Goal: Task Accomplishment & Management: Manage account settings

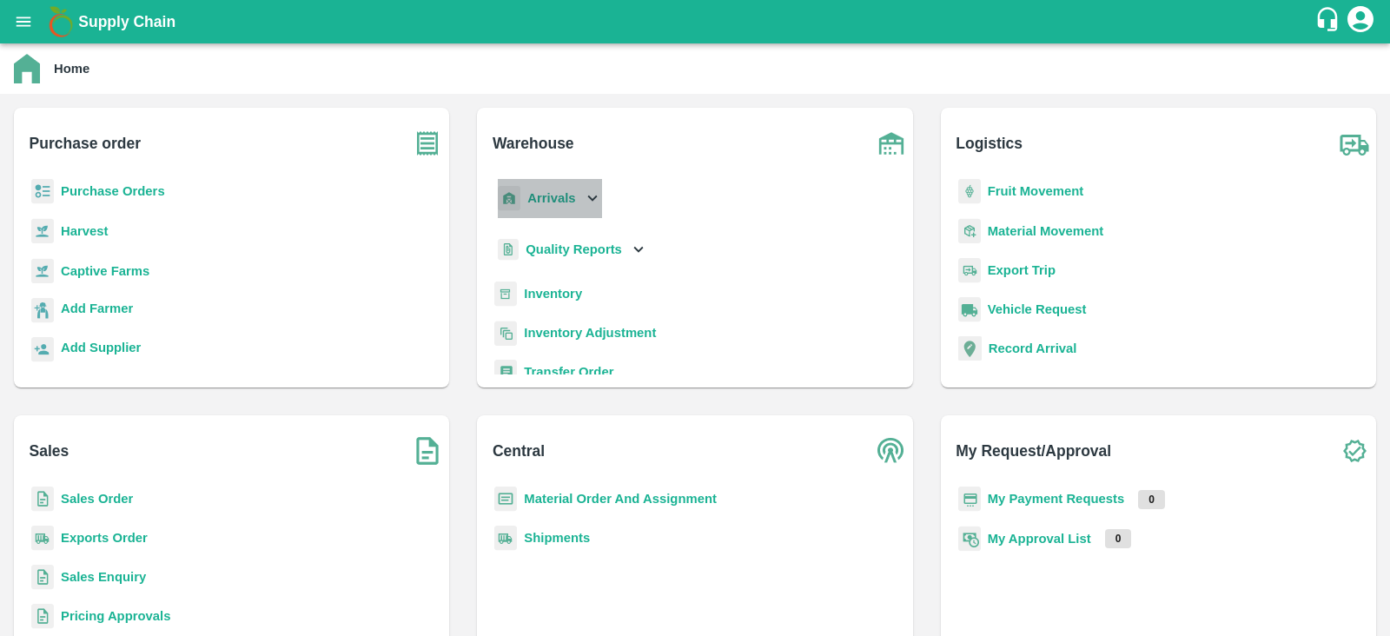
click at [573, 193] on b "Arrivals" at bounding box center [551, 198] width 48 height 14
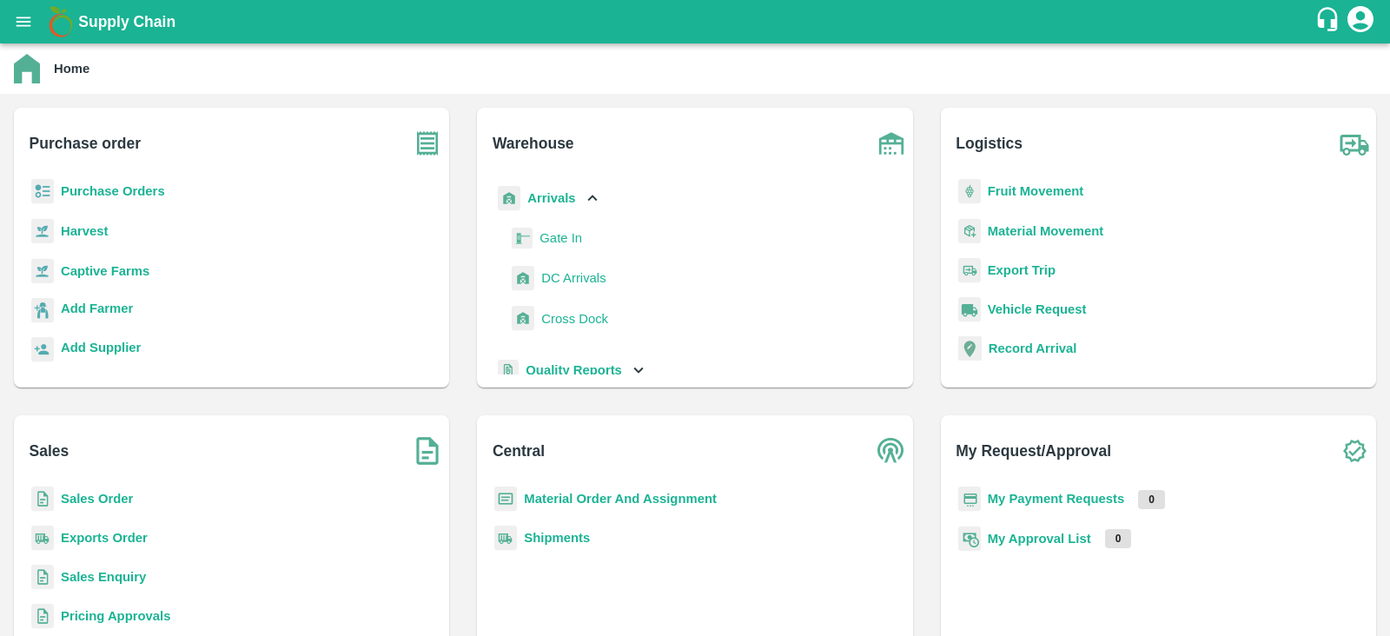
click at [564, 284] on span "DC Arrivals" at bounding box center [573, 277] width 64 height 19
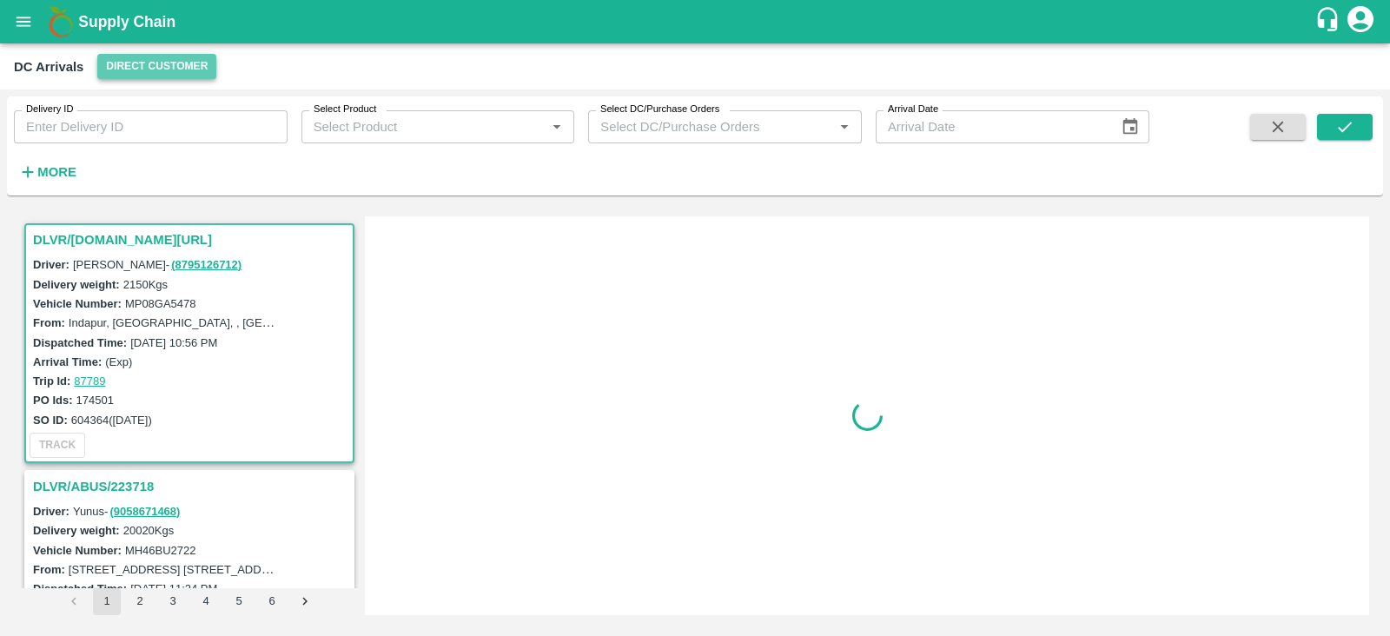
click at [186, 68] on button "Direct Customer" at bounding box center [156, 66] width 119 height 25
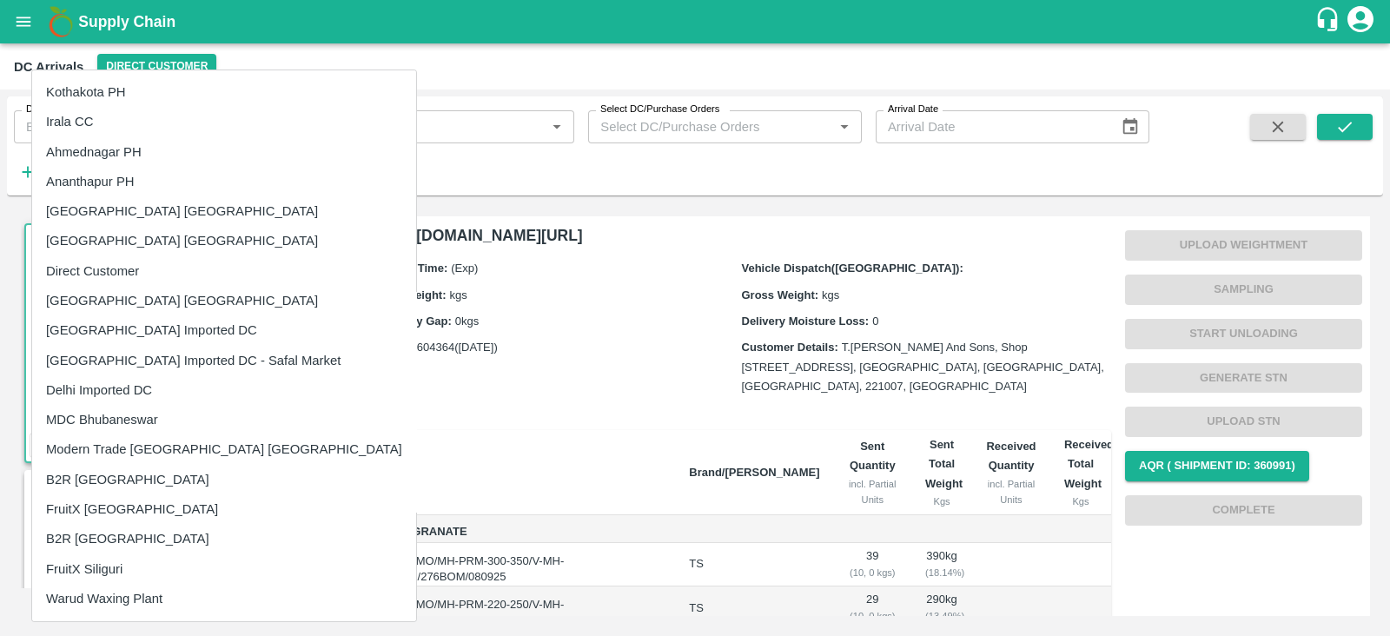
scroll to position [177, 0]
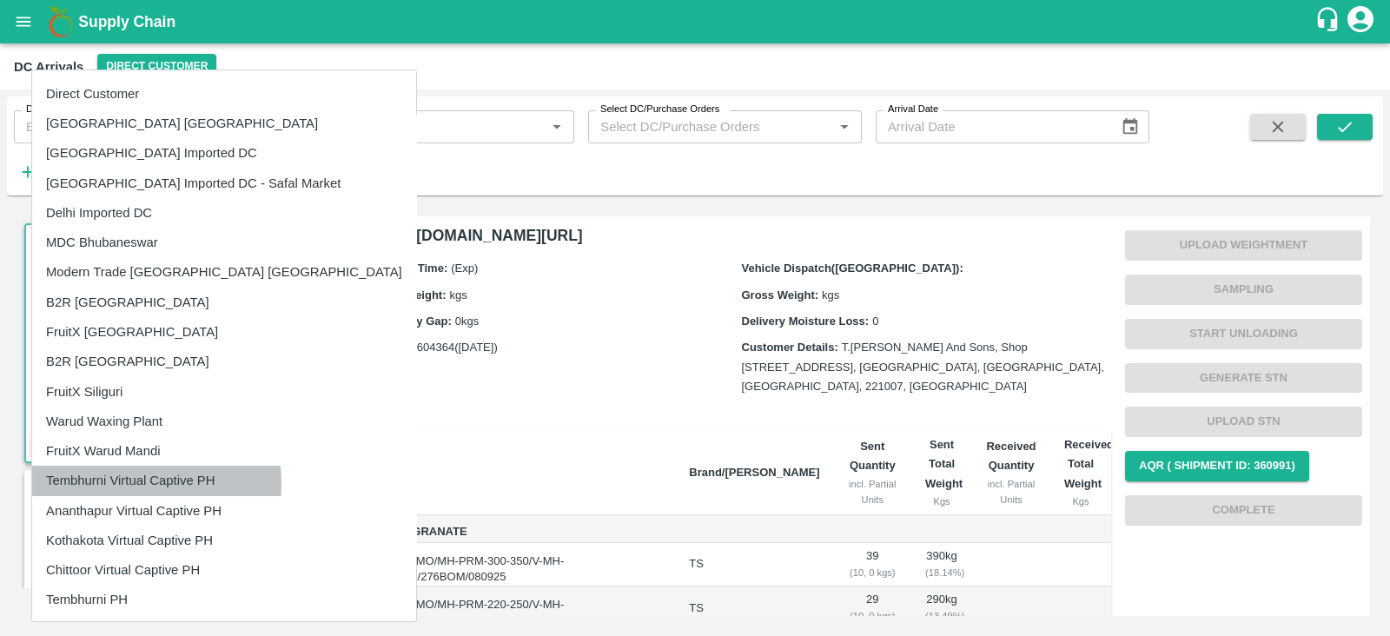
click at [123, 483] on li "Tembhurni Virtual Captive PH" at bounding box center [224, 481] width 384 height 30
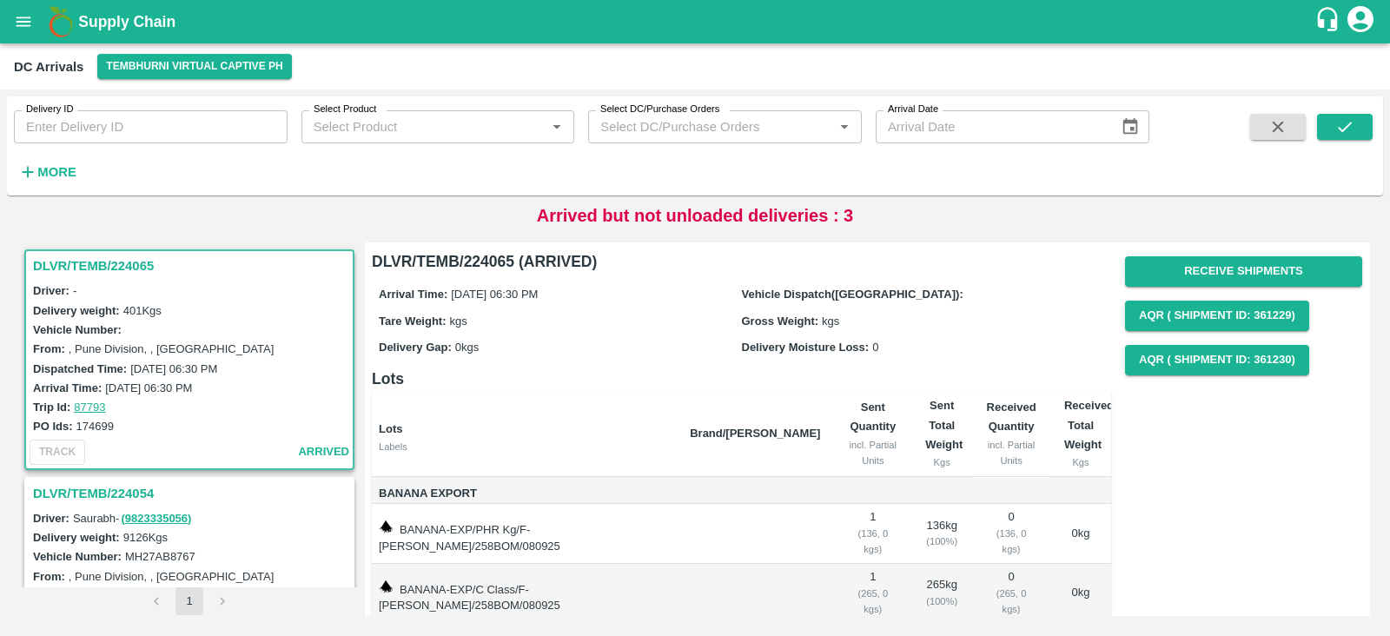
scroll to position [1019, 0]
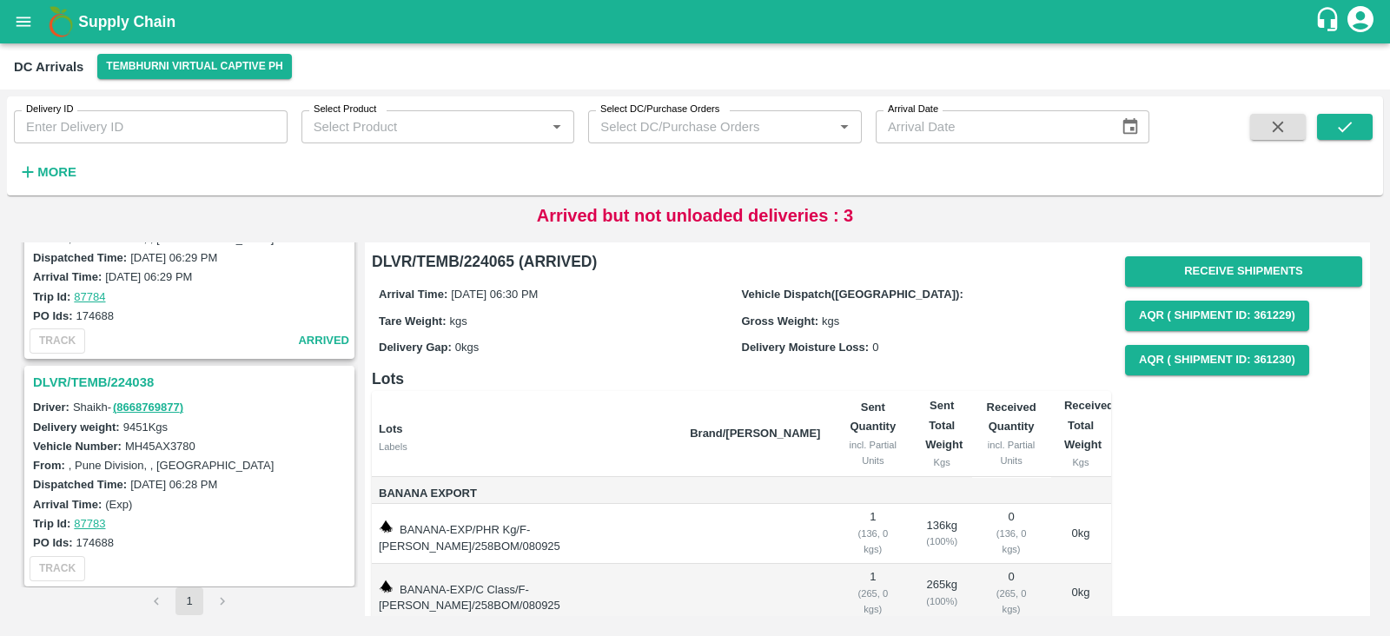
click at [86, 371] on h3 "DLVR/TEMB/224038" at bounding box center [192, 382] width 318 height 23
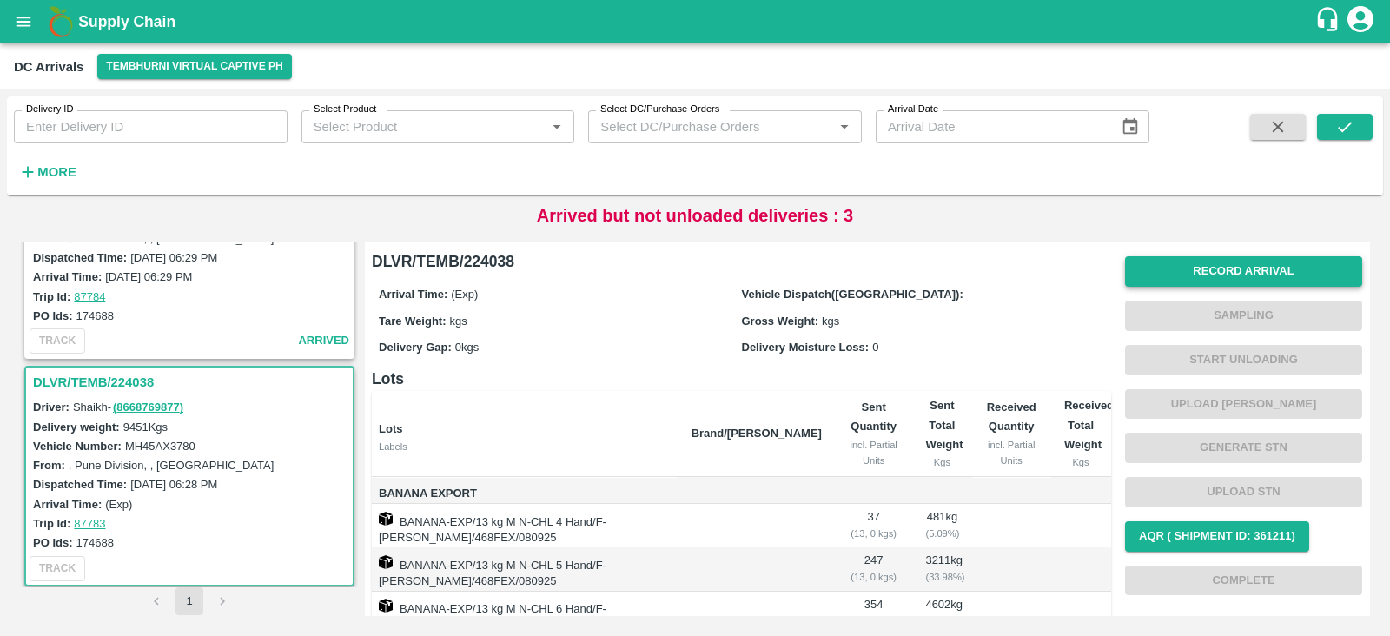
scroll to position [1, 0]
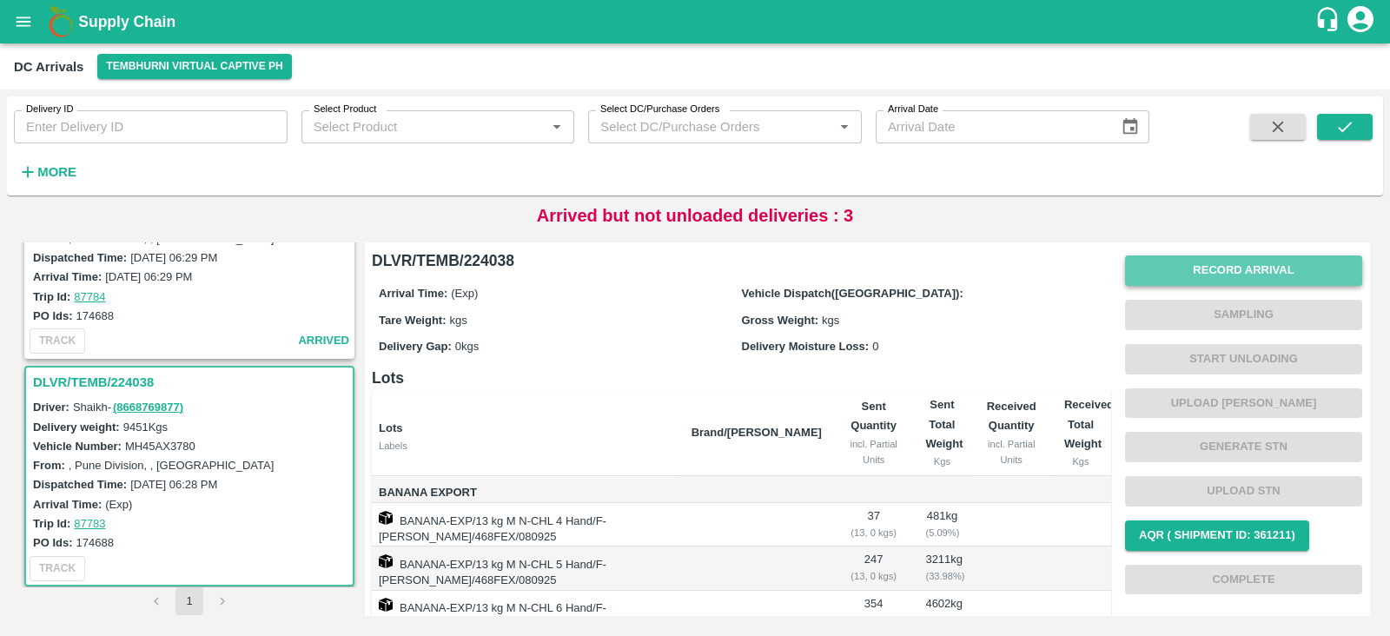
click at [1242, 267] on button "Record Arrival" at bounding box center [1243, 270] width 237 height 30
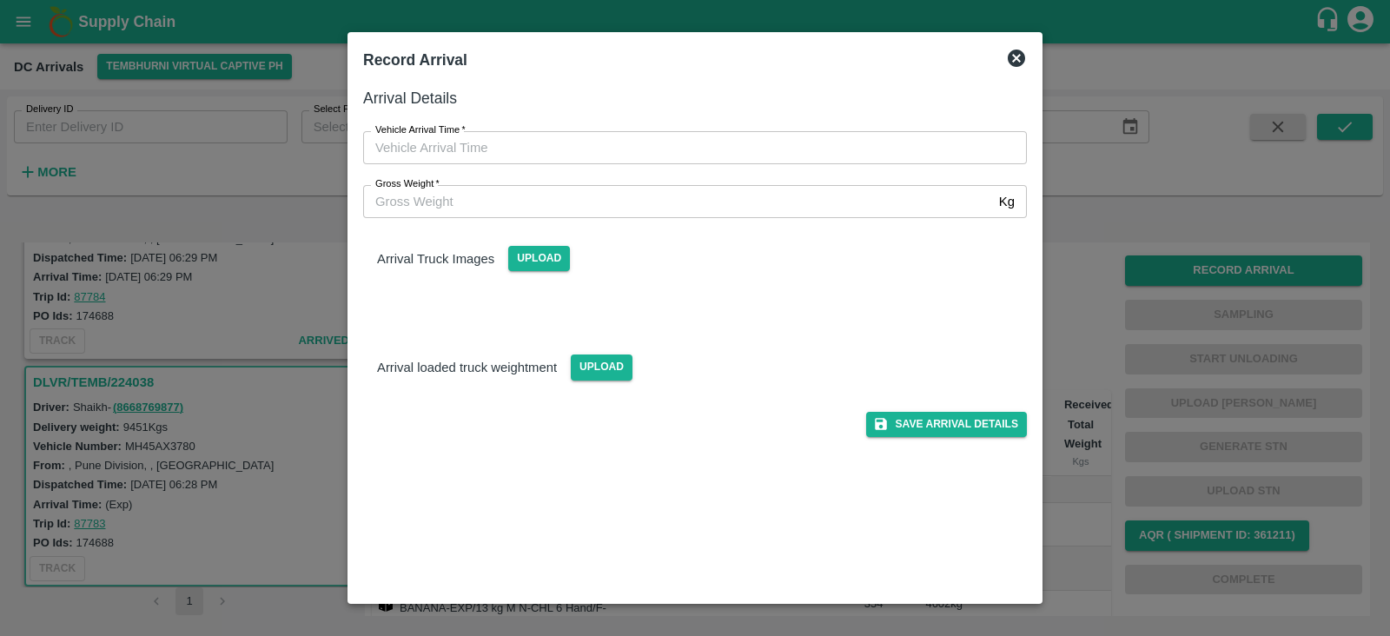
type input "DD/MM/YYYY hh:mm aa"
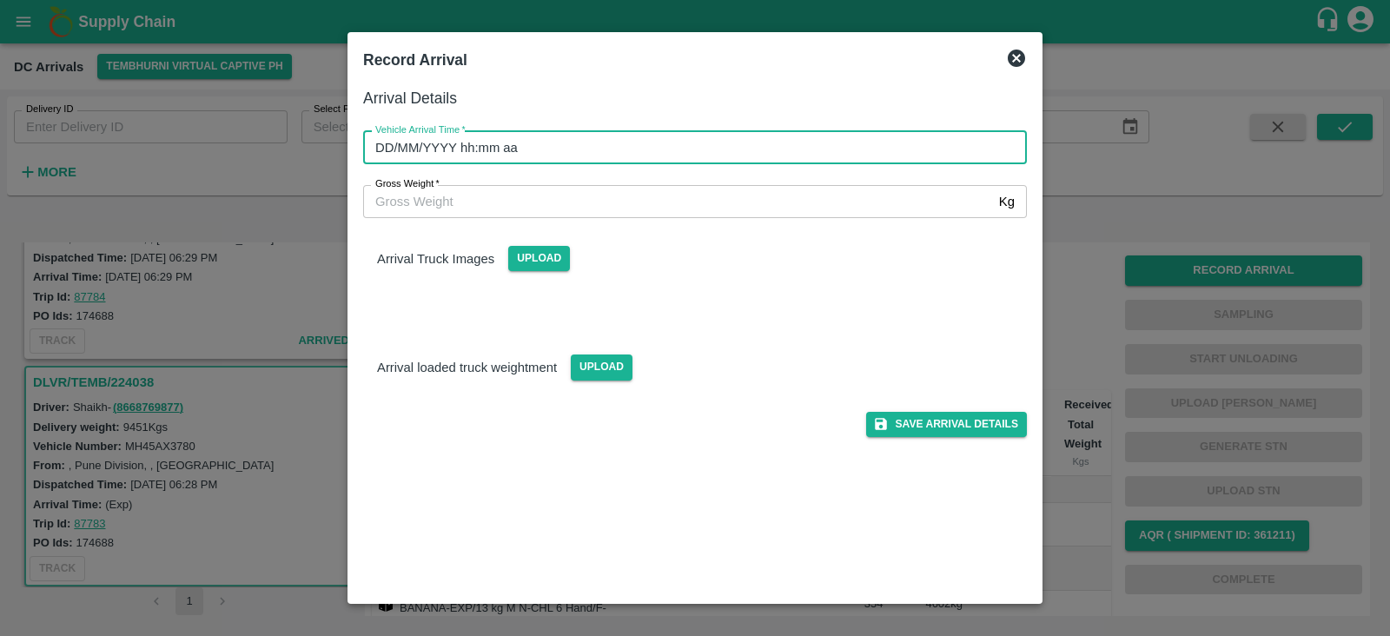
click at [447, 138] on input "DD/MM/YYYY hh:mm aa" at bounding box center [689, 147] width 652 height 33
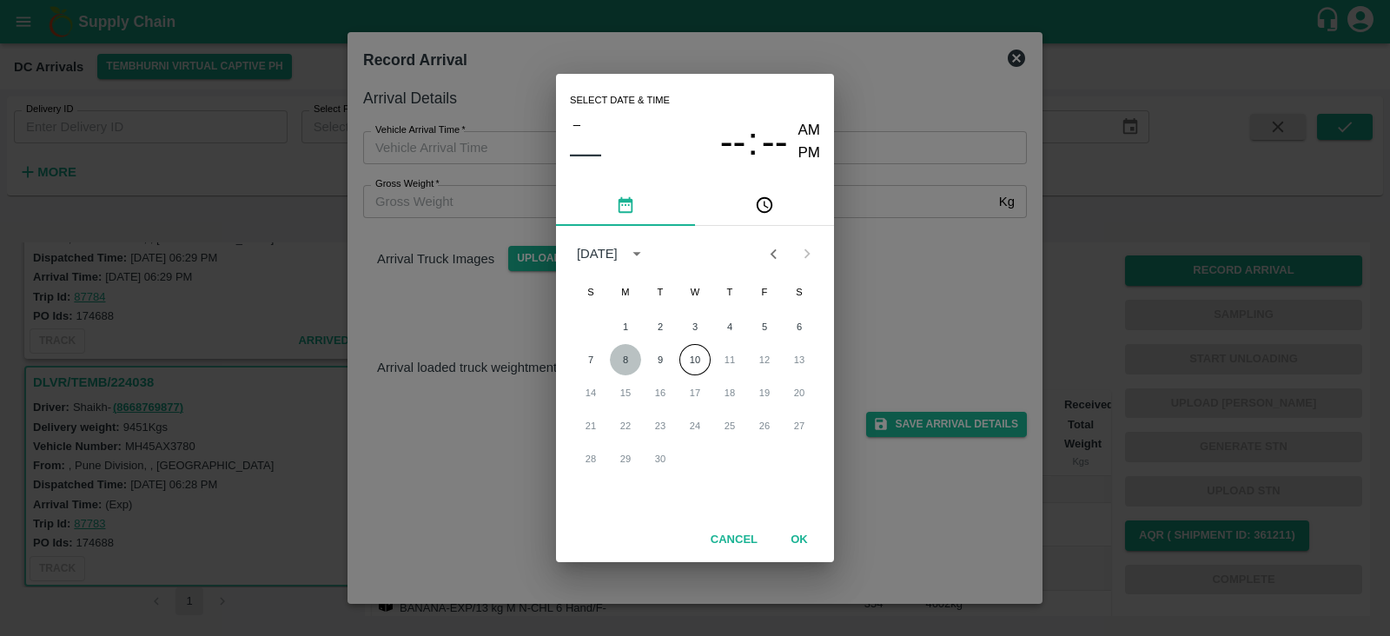
click at [618, 360] on button "8" at bounding box center [625, 359] width 31 height 31
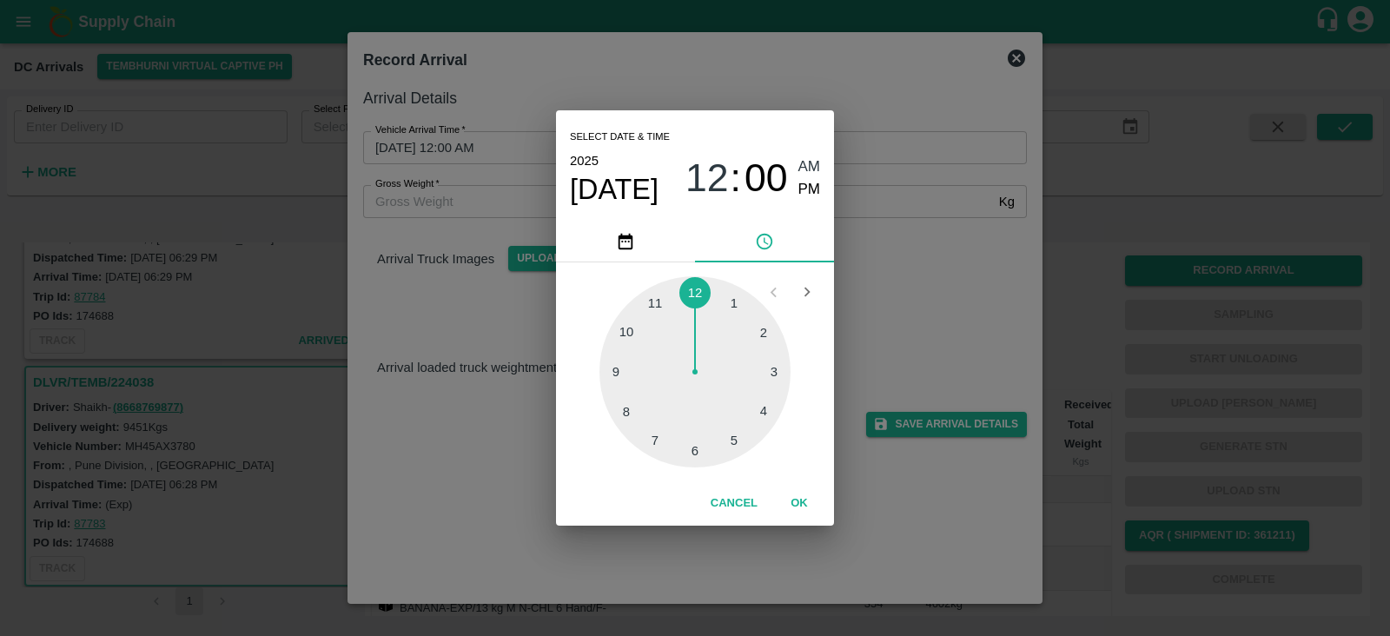
click at [732, 440] on div at bounding box center [695, 371] width 191 height 191
click at [614, 371] on div at bounding box center [695, 371] width 191 height 191
click at [804, 194] on span "PM" at bounding box center [809, 189] width 23 height 23
type input "08/09/2025 05:45 PM"
click at [792, 496] on button "OK" at bounding box center [800, 503] width 56 height 30
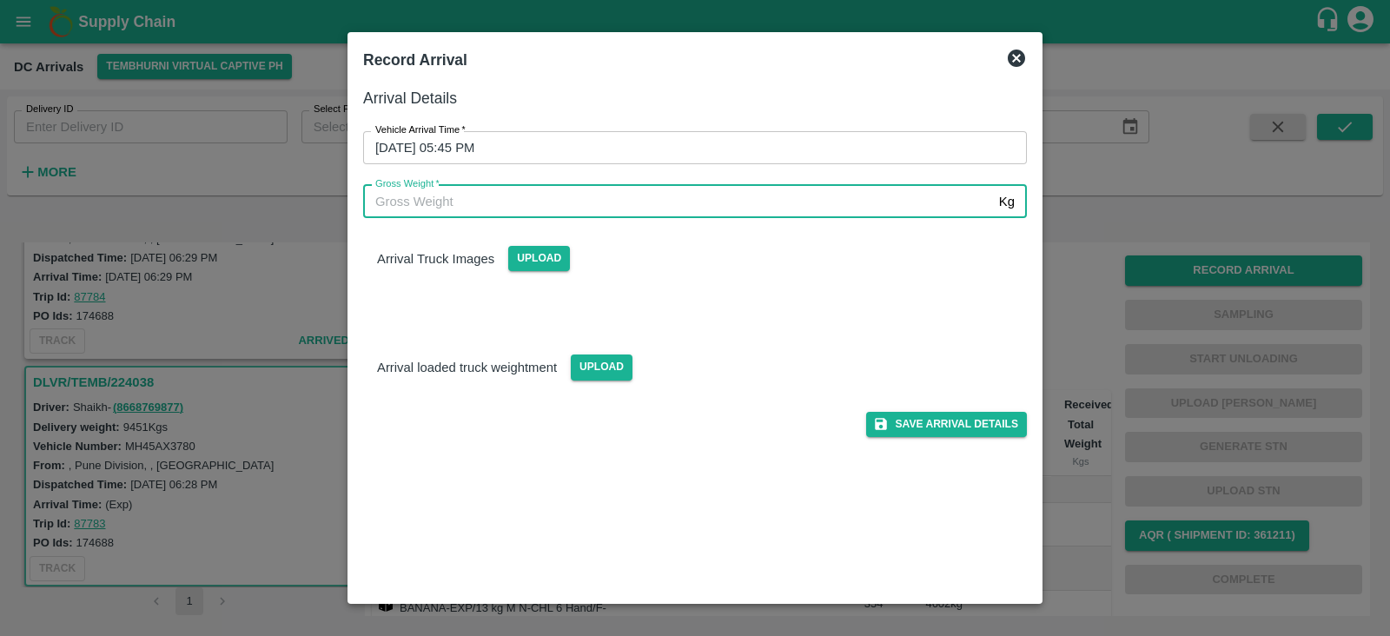
click at [694, 215] on input "Gross Weight   *" at bounding box center [677, 201] width 629 height 33
type input "8000"
click at [928, 429] on button "Save Arrival Details" at bounding box center [946, 424] width 161 height 25
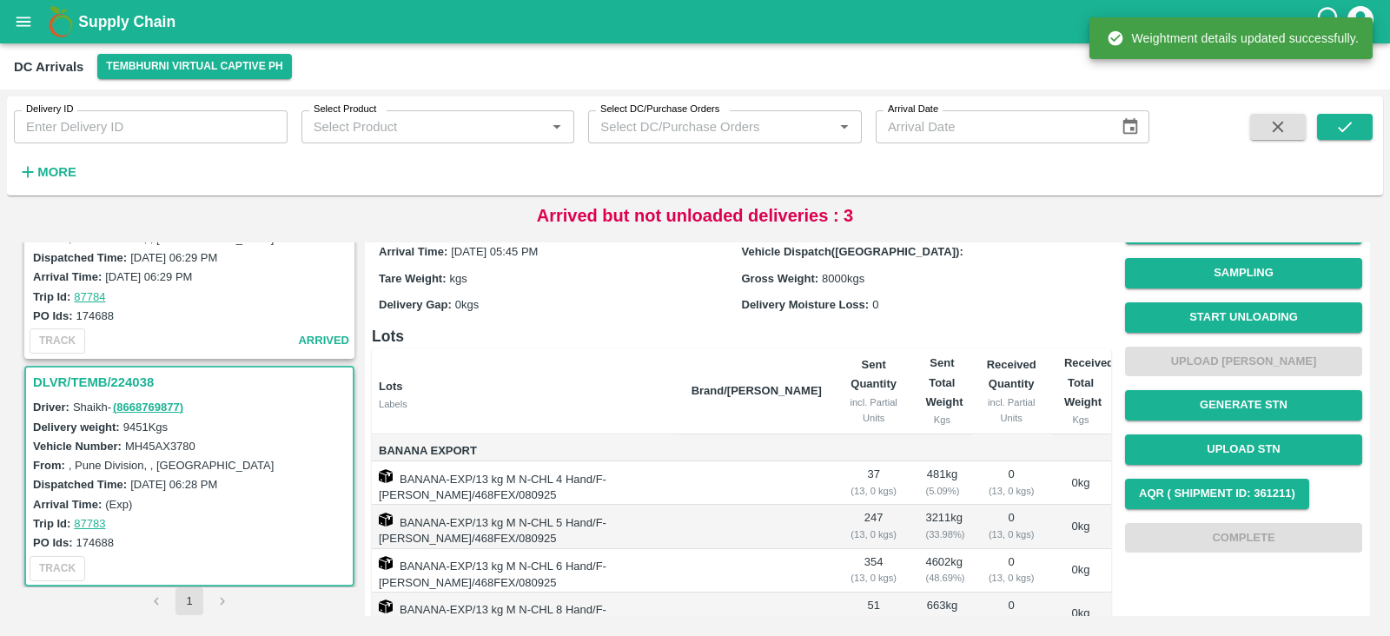
scroll to position [39, 0]
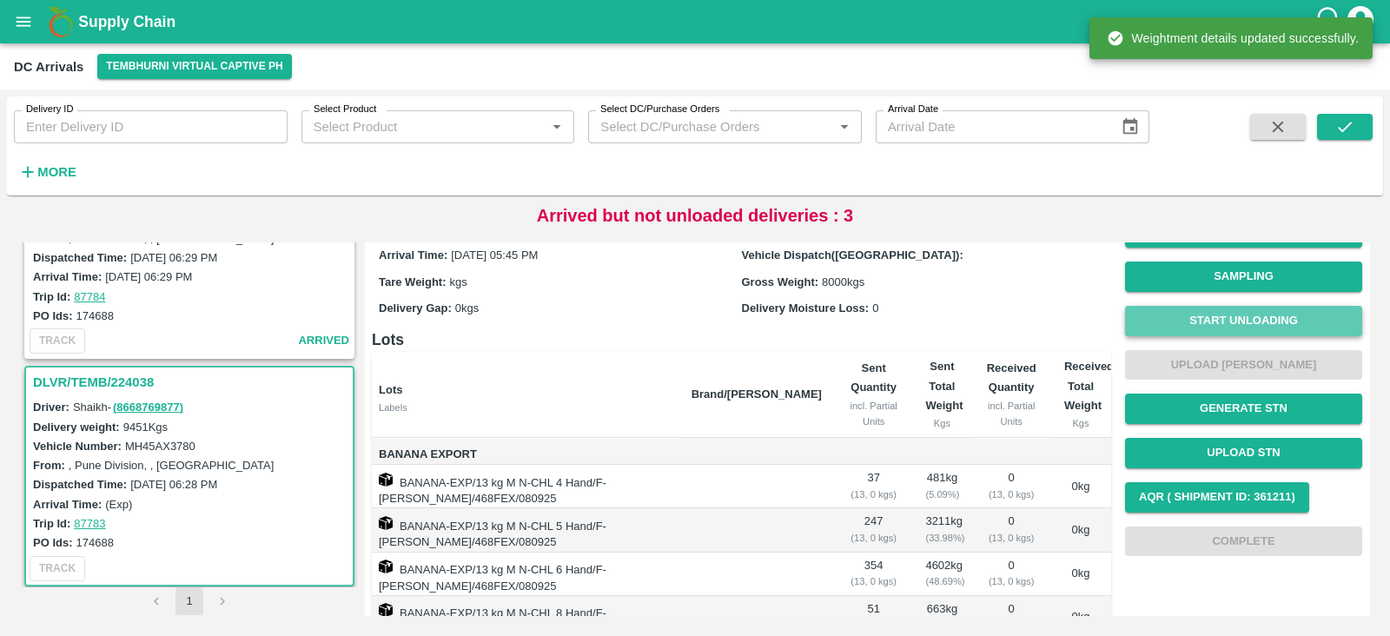
click at [1269, 310] on button "Start Unloading" at bounding box center [1243, 321] width 237 height 30
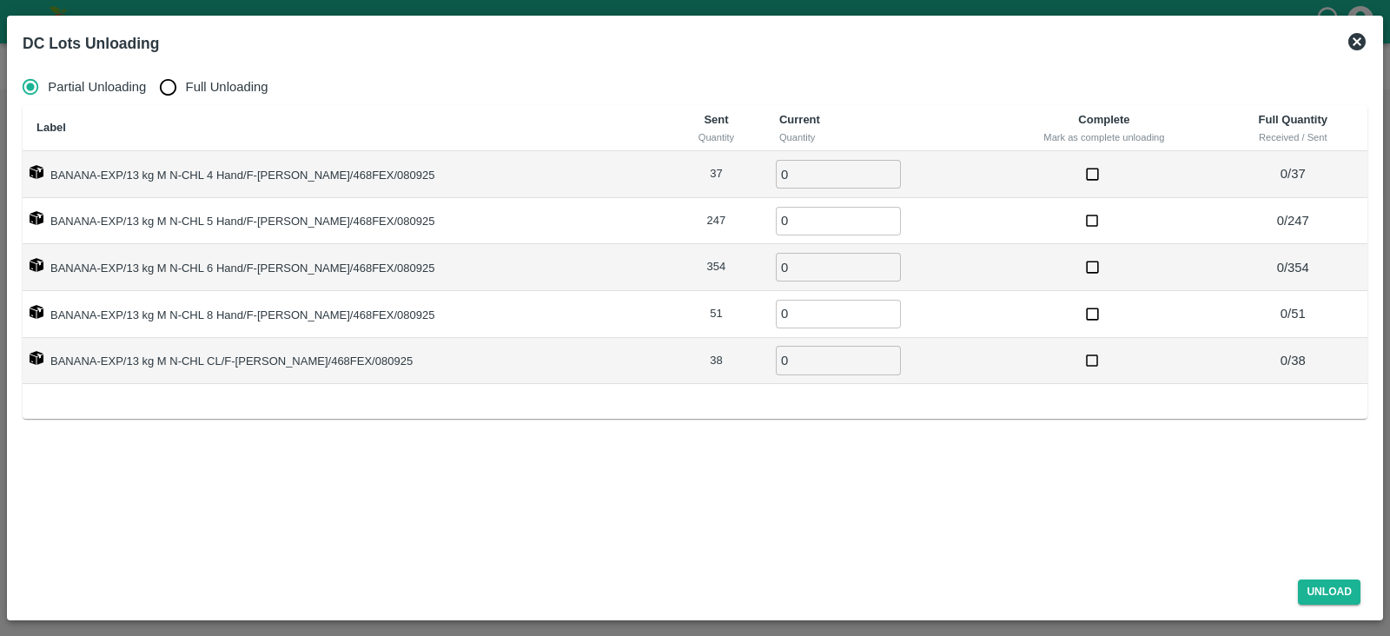
click at [788, 175] on input "0" at bounding box center [838, 174] width 125 height 29
type input "37"
click at [786, 219] on input "0" at bounding box center [838, 221] width 125 height 29
type input "247"
click at [776, 273] on input "0" at bounding box center [838, 267] width 125 height 29
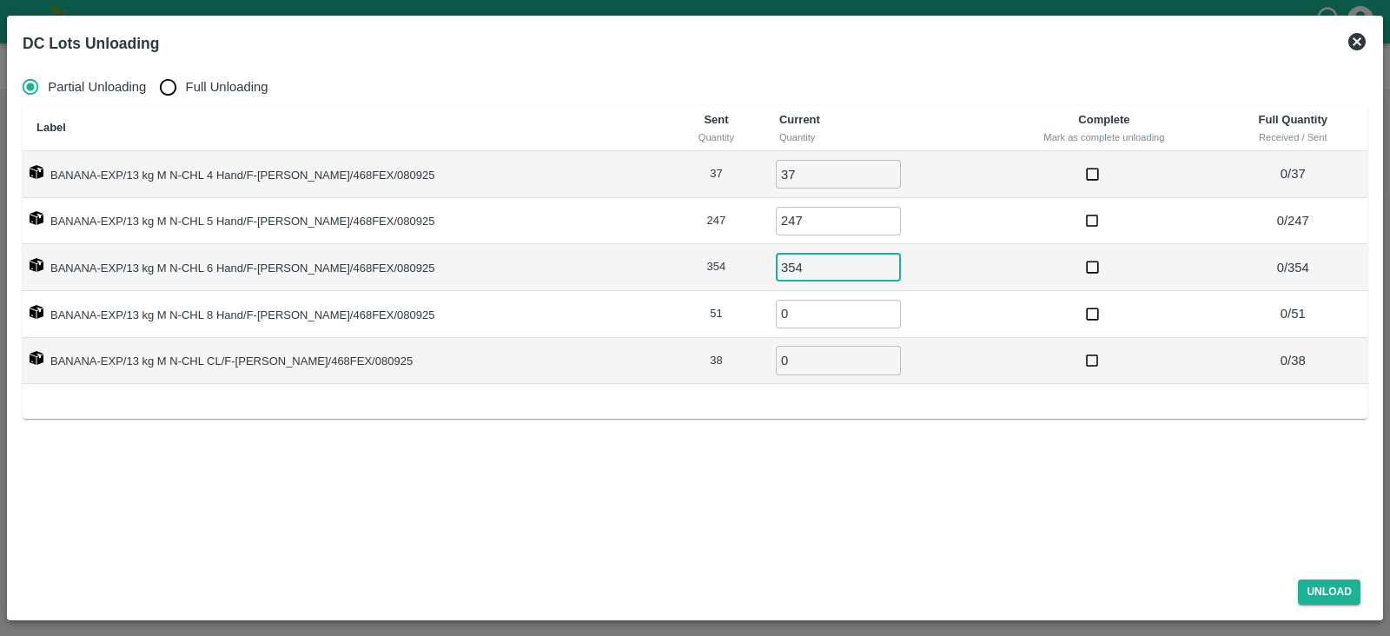
type input "354"
click at [776, 315] on input "0" at bounding box center [838, 314] width 125 height 29
type input "51"
click at [776, 354] on input "0" at bounding box center [838, 360] width 125 height 29
type input "38"
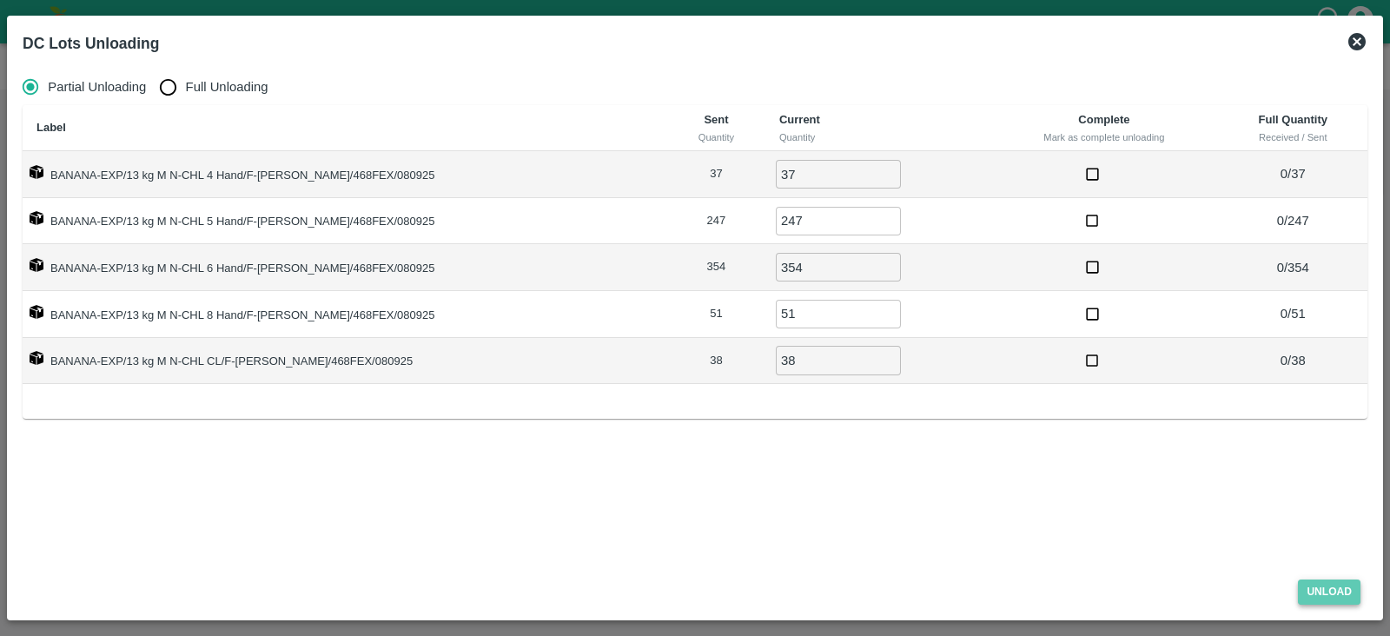
click at [1323, 584] on button "Unload" at bounding box center [1329, 592] width 63 height 25
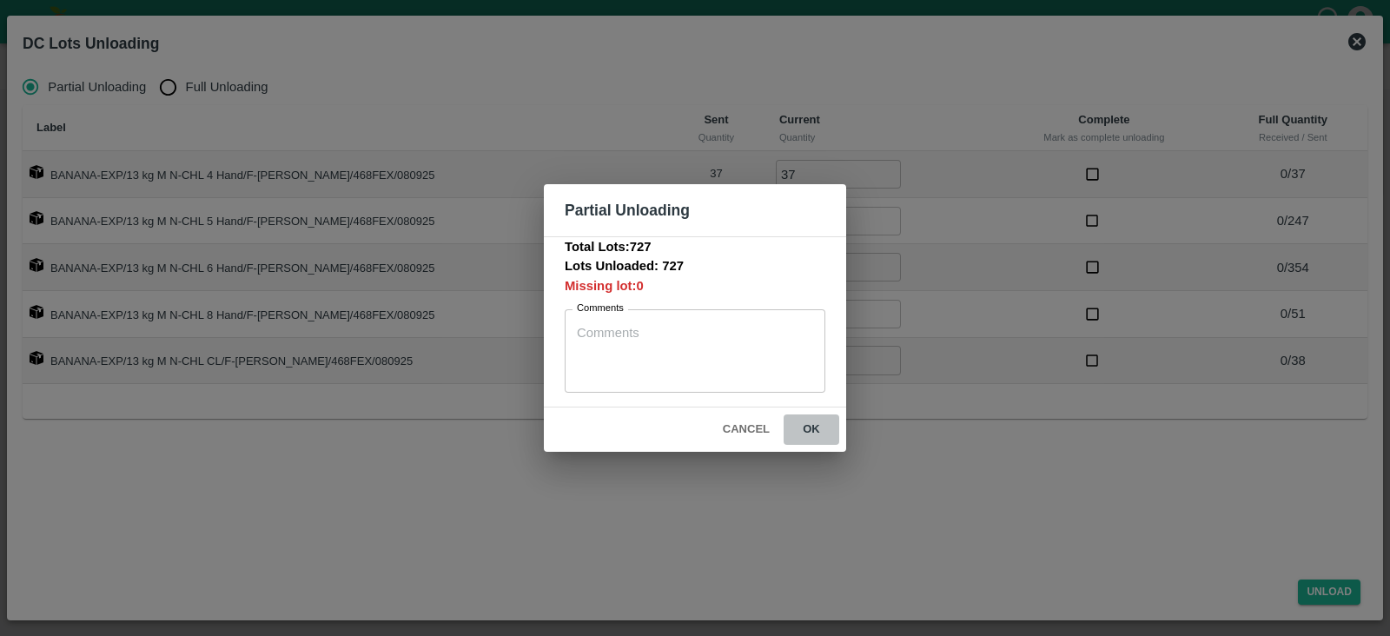
click at [817, 428] on button "ok" at bounding box center [812, 429] width 56 height 30
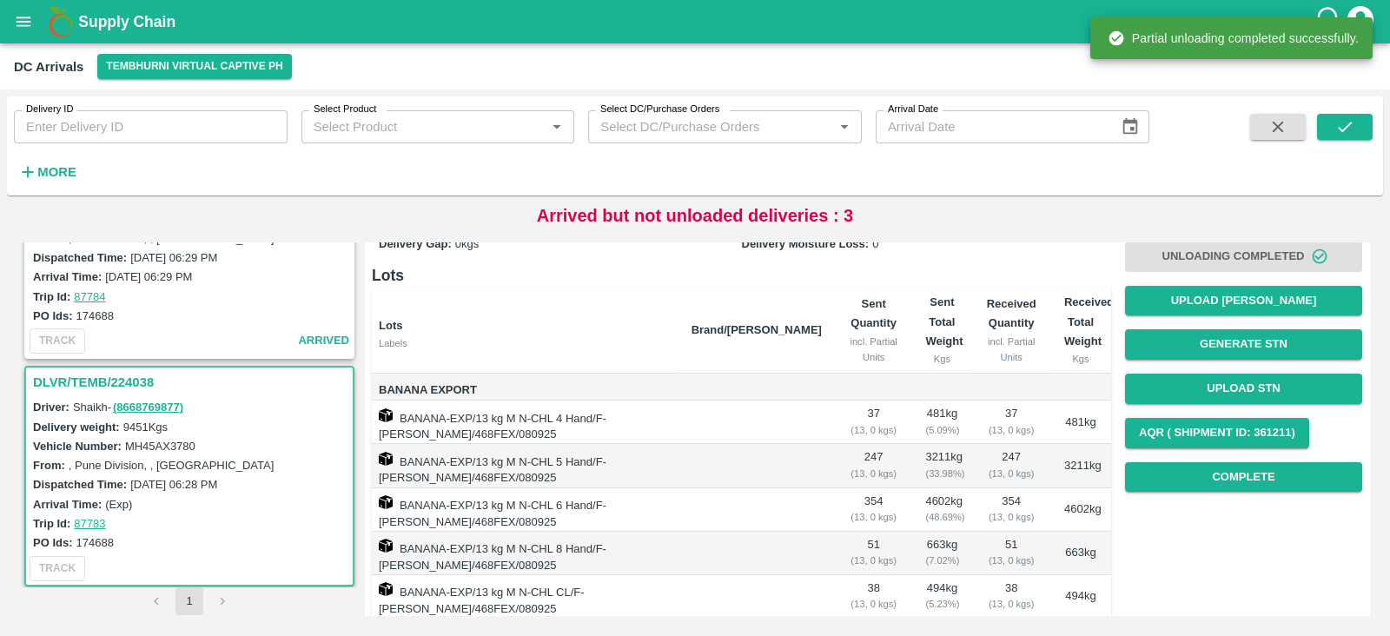
scroll to position [103, 0]
click at [1282, 482] on button "Complete" at bounding box center [1243, 477] width 237 height 30
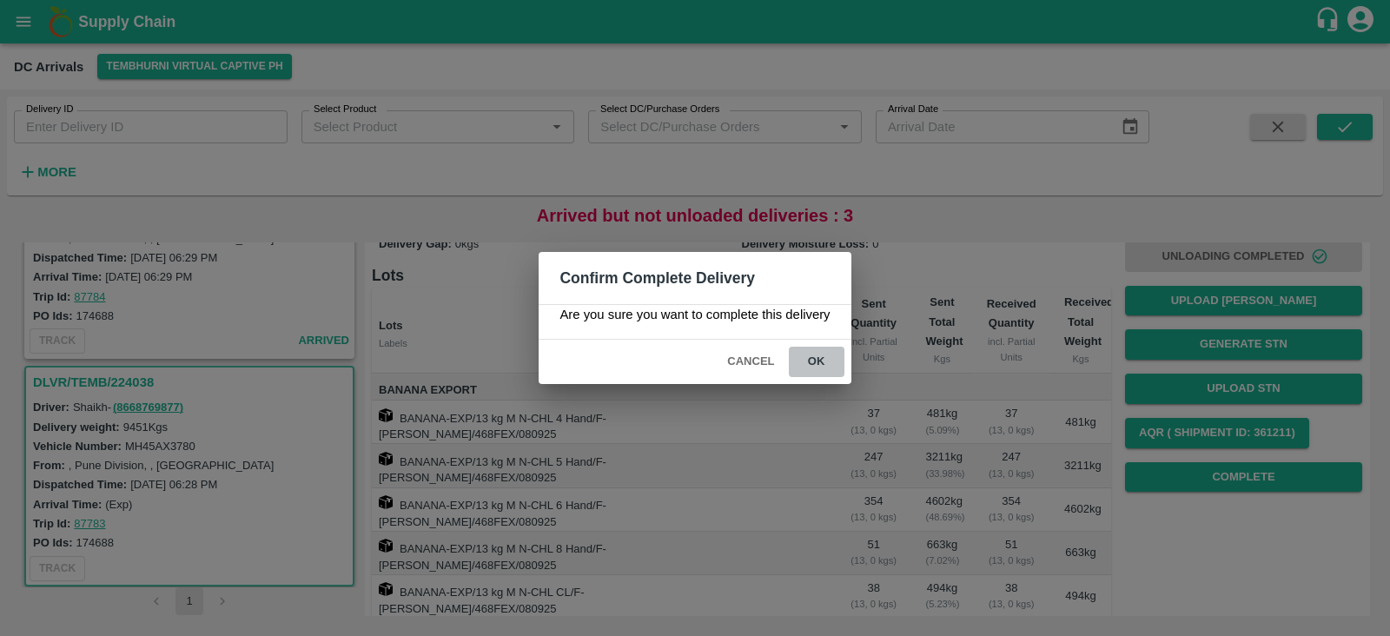
click at [813, 357] on button "ok" at bounding box center [817, 362] width 56 height 30
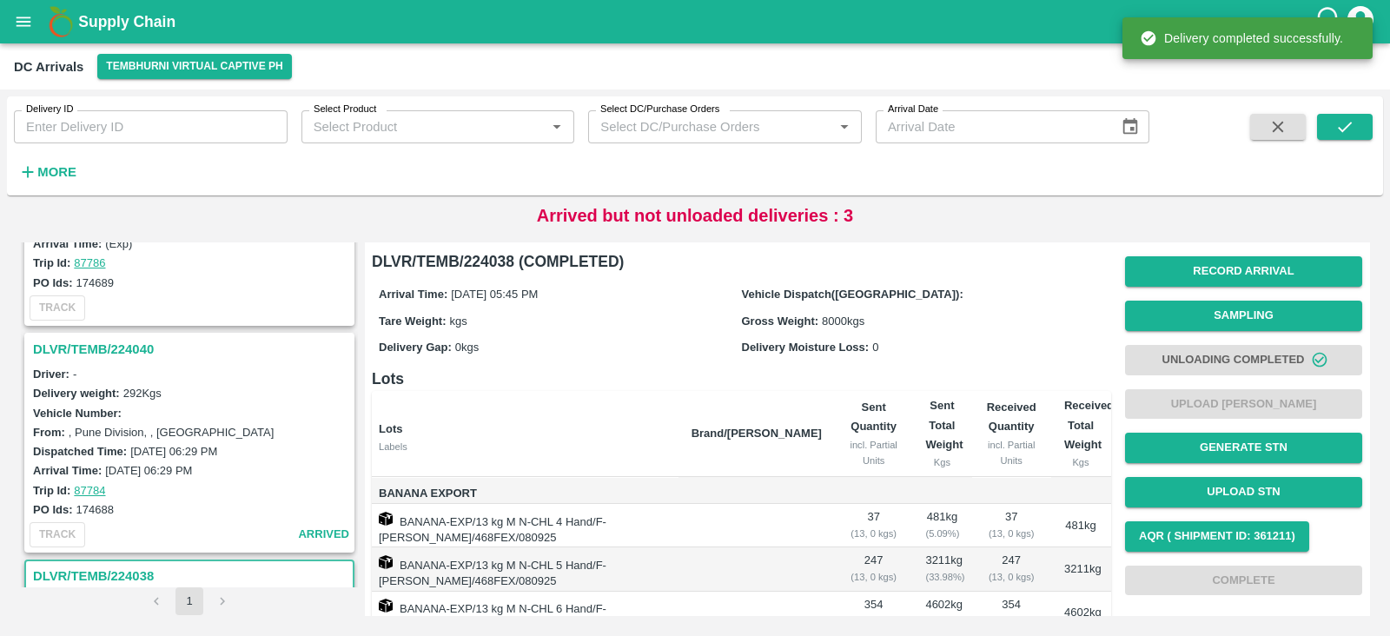
scroll to position [823, 0]
click at [92, 342] on h3 "DLVR/TEMB/224040" at bounding box center [192, 352] width 318 height 23
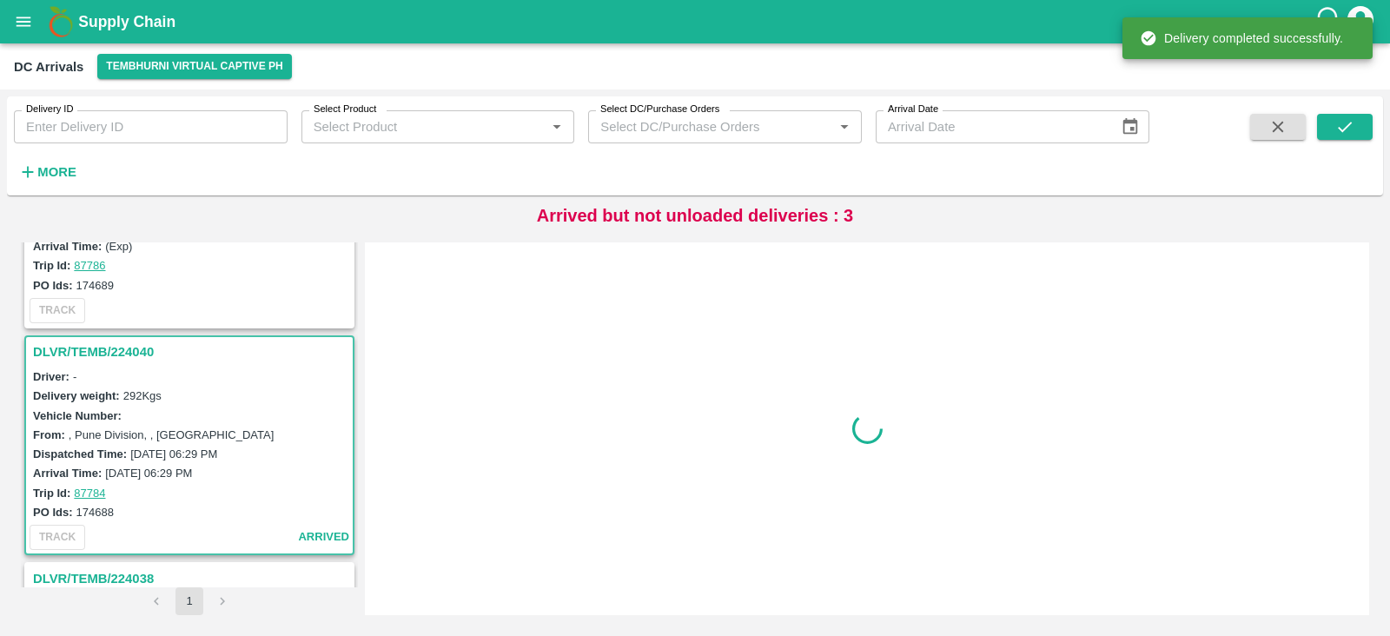
scroll to position [911, 0]
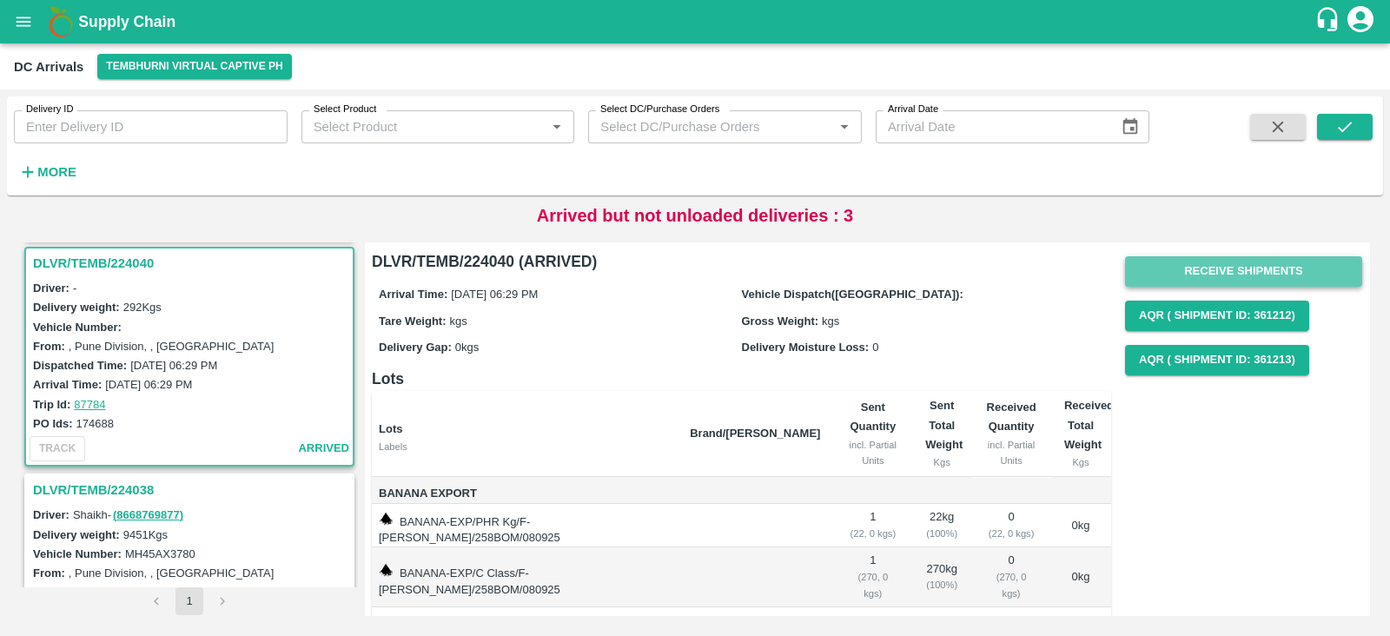
click at [1242, 268] on button "Receive Shipments" at bounding box center [1243, 271] width 237 height 30
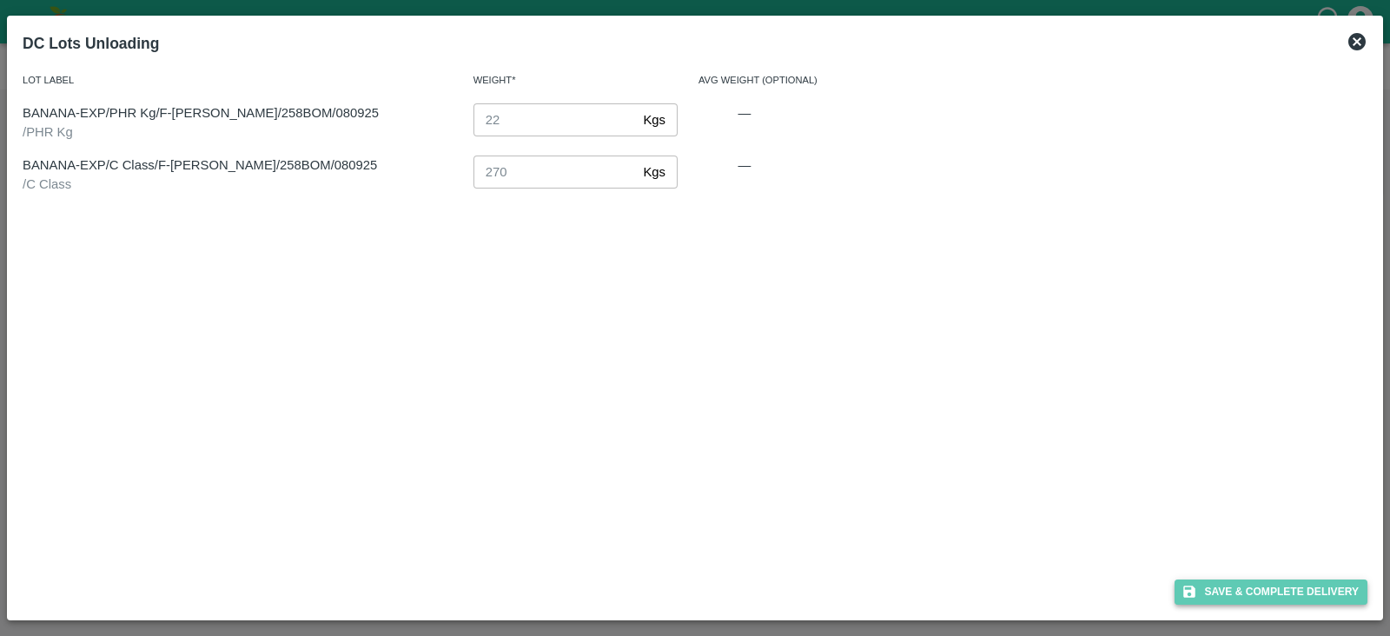
click at [1259, 590] on button "Save & Complete Delivery" at bounding box center [1271, 592] width 193 height 25
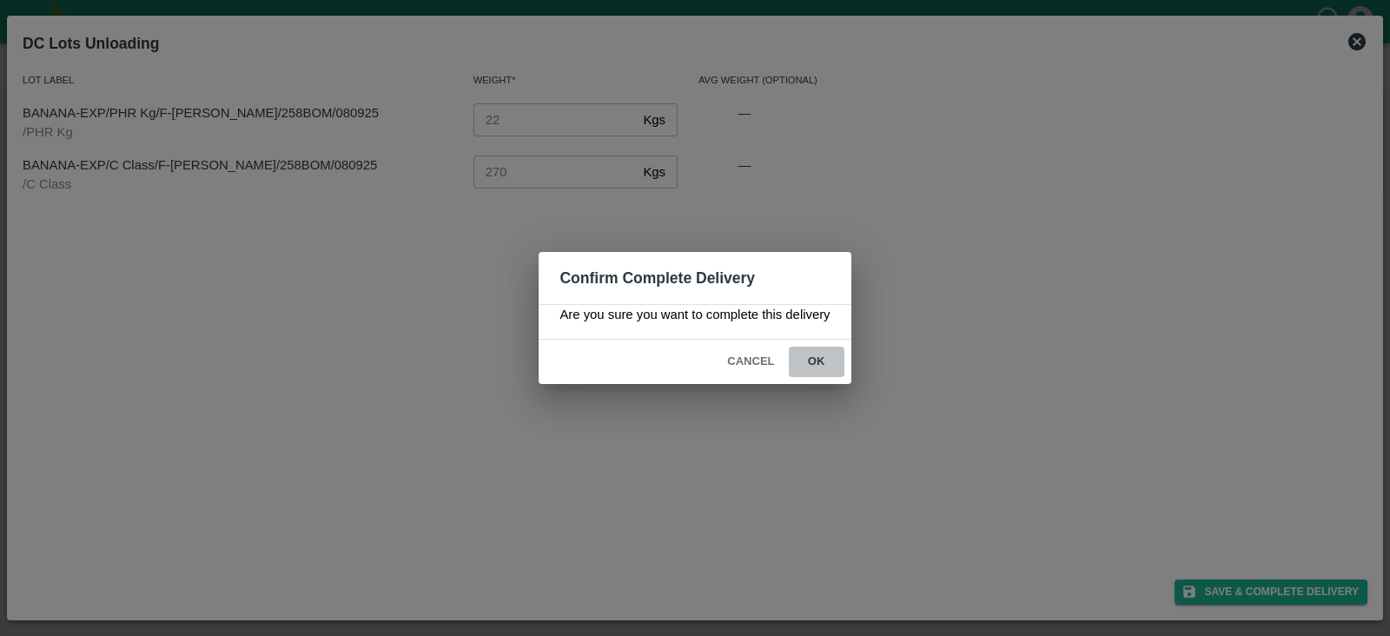
click at [816, 356] on button "ok" at bounding box center [817, 362] width 56 height 30
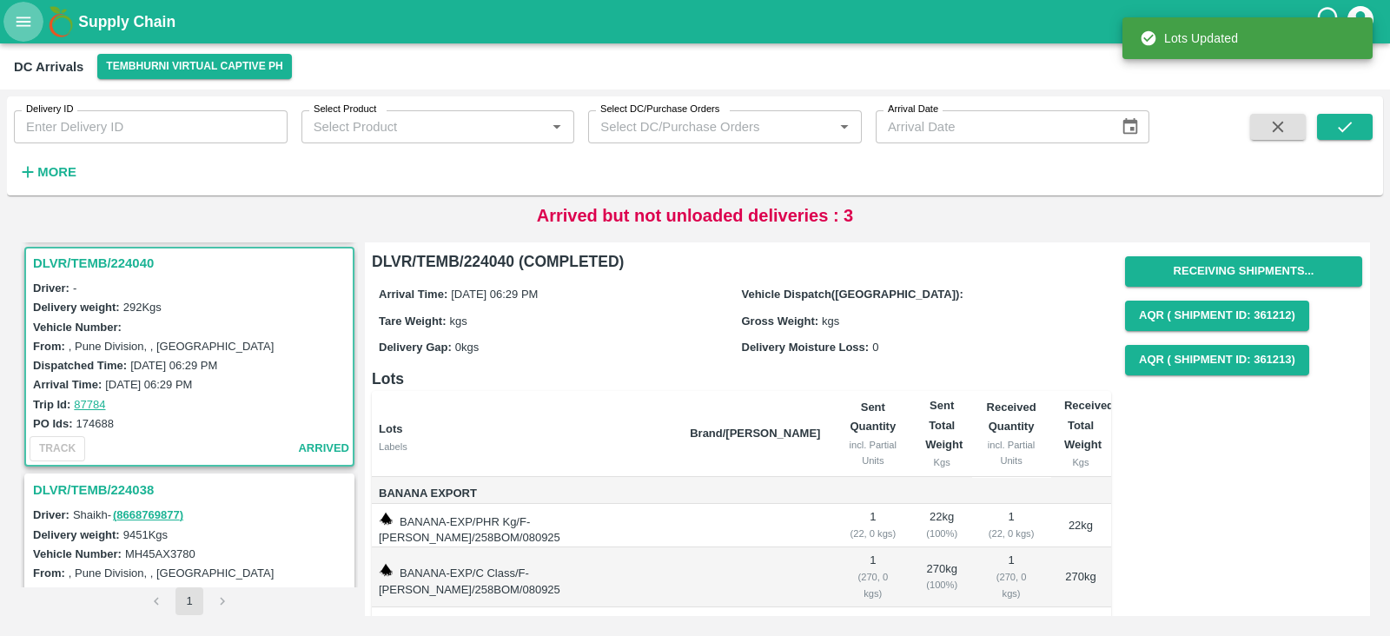
click at [19, 34] on button "open drawer" at bounding box center [23, 22] width 40 height 40
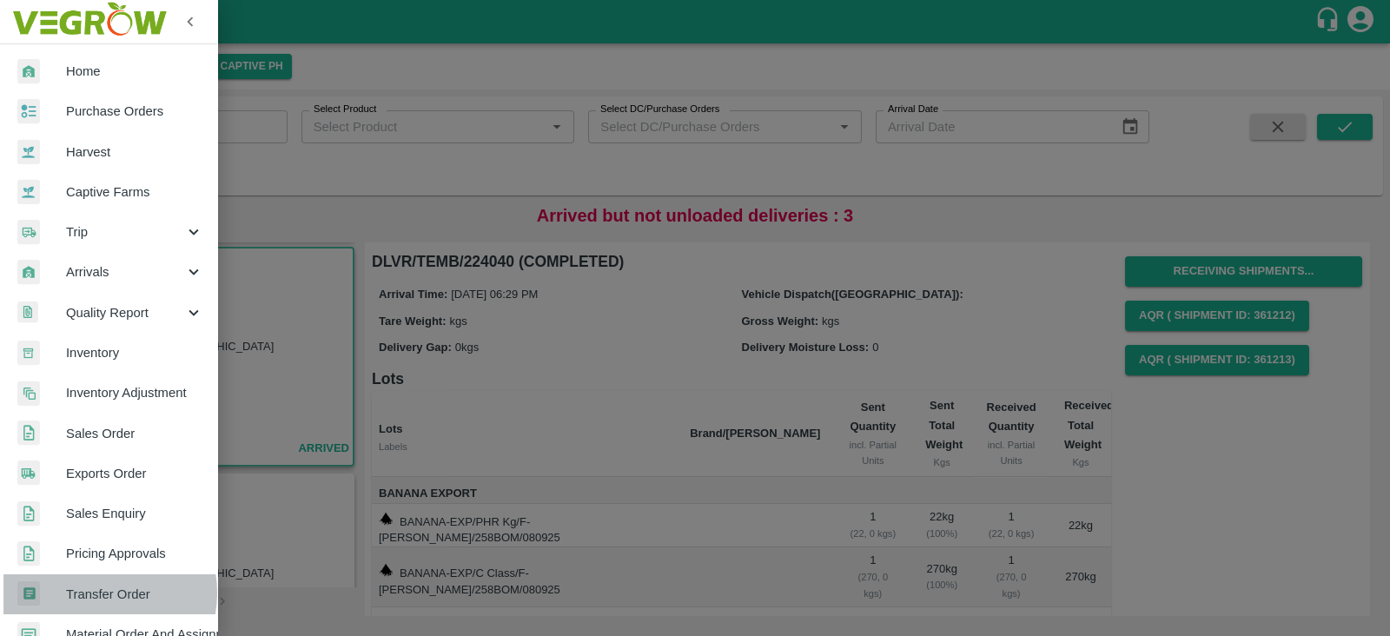
click at [100, 593] on span "Transfer Order" at bounding box center [134, 594] width 137 height 19
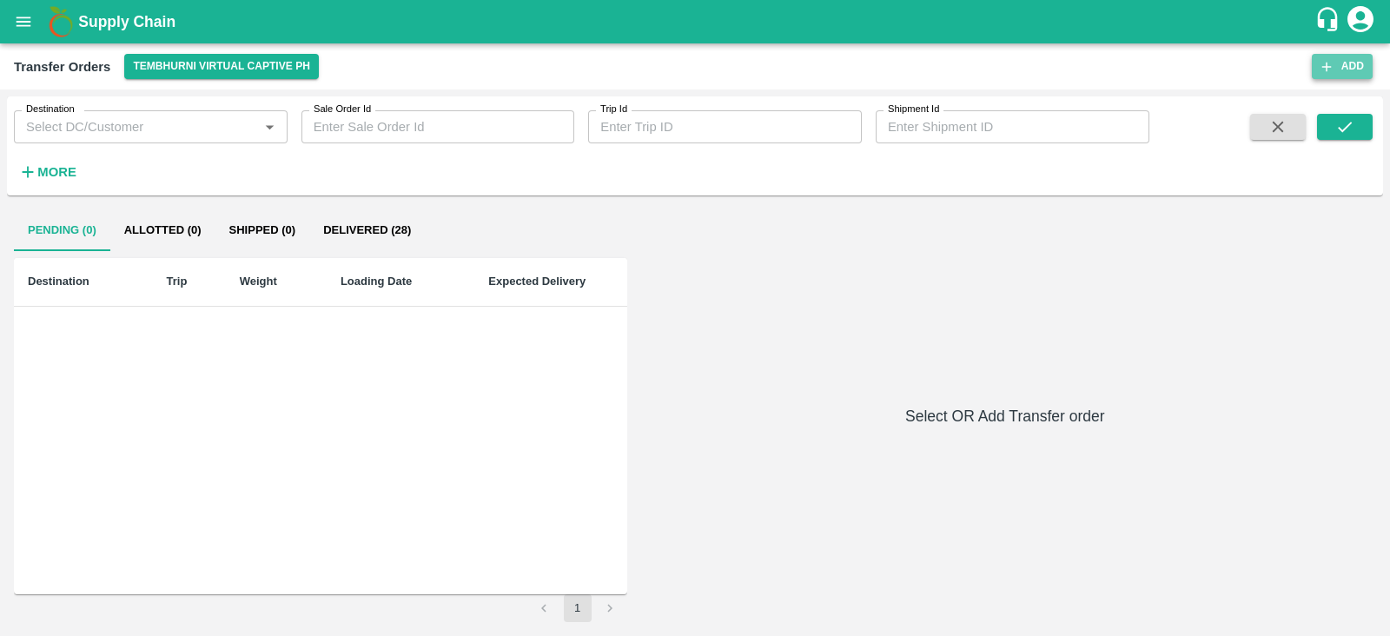
click at [1348, 63] on button "Add" at bounding box center [1342, 66] width 61 height 25
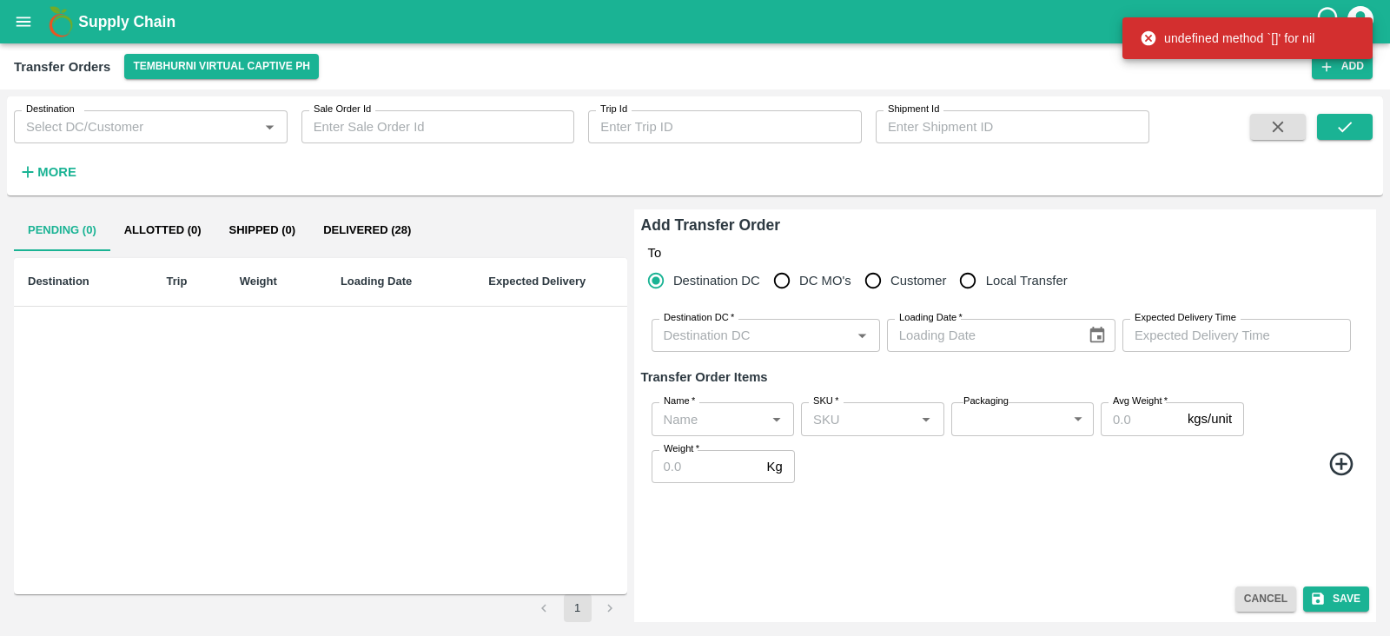
click at [738, 336] on input "Destination DC   *" at bounding box center [751, 335] width 189 height 23
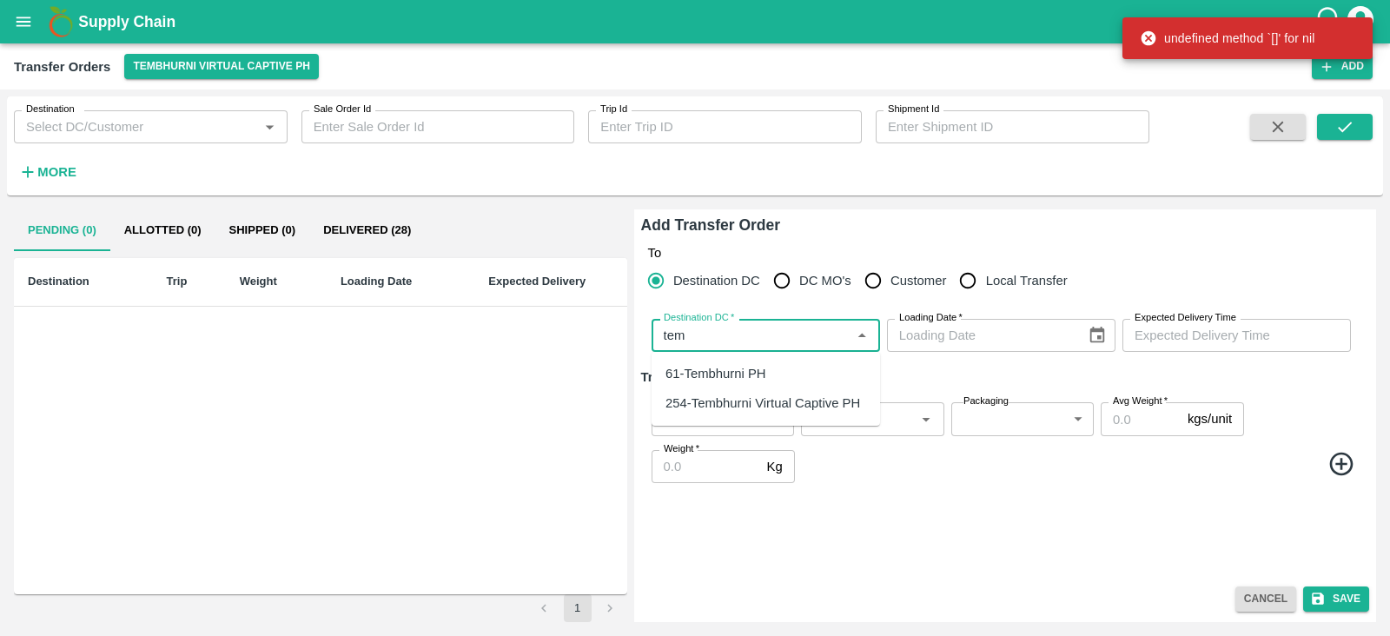
click at [722, 368] on div "61-Tembhurni PH" at bounding box center [716, 373] width 101 height 19
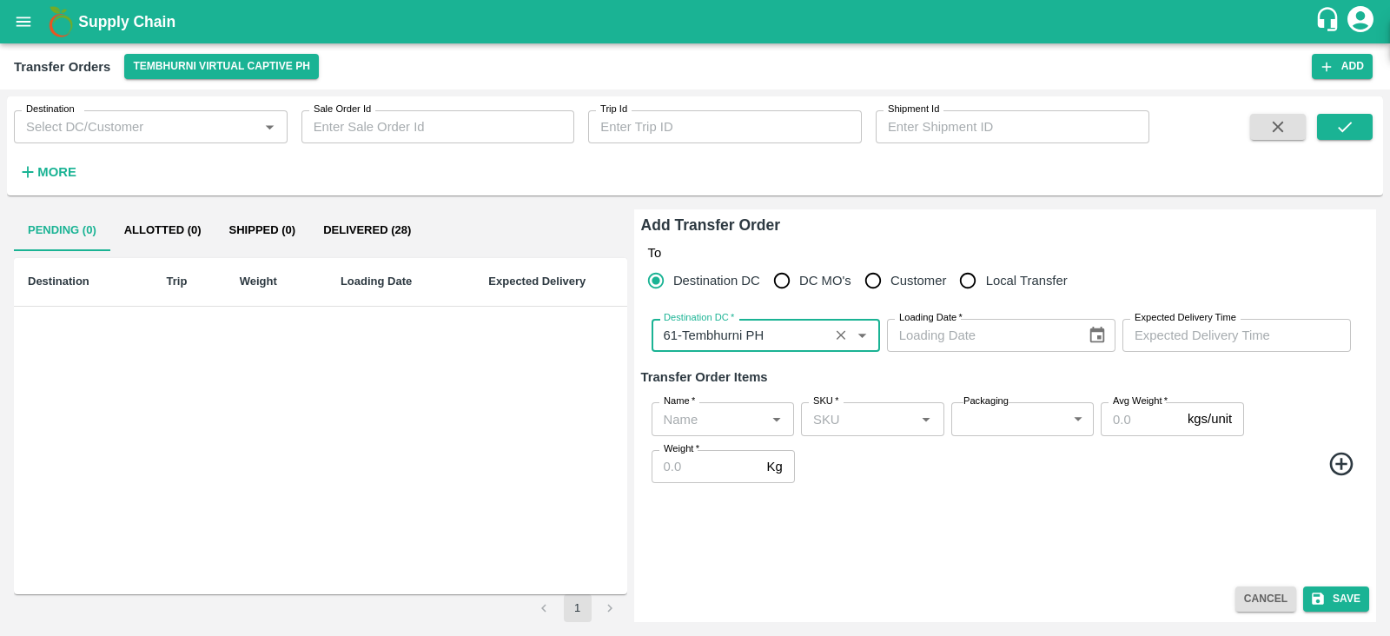
type input "61-Tembhurni PH"
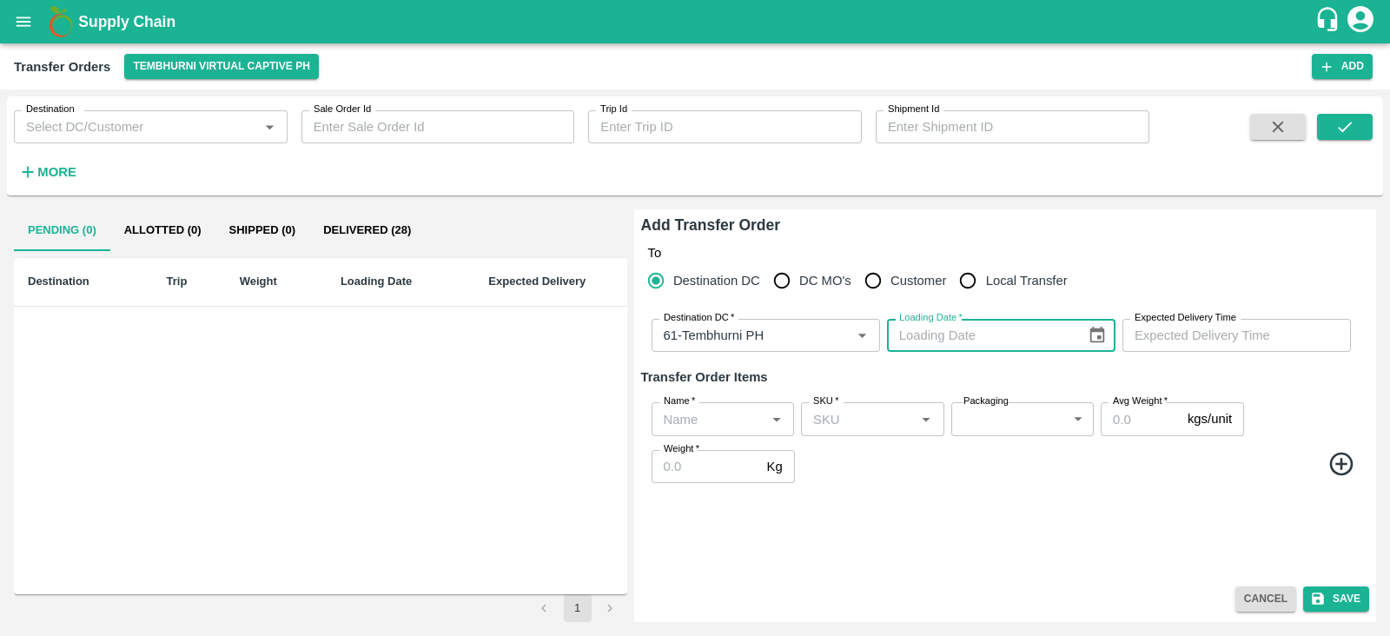
type input "DD/MM/YYYY"
click at [981, 341] on input "DD/MM/YYYY" at bounding box center [980, 335] width 187 height 33
click at [1095, 335] on icon "Choose date" at bounding box center [1097, 335] width 19 height 19
click at [955, 152] on button "8" at bounding box center [956, 160] width 31 height 31
type input "08/09/2025"
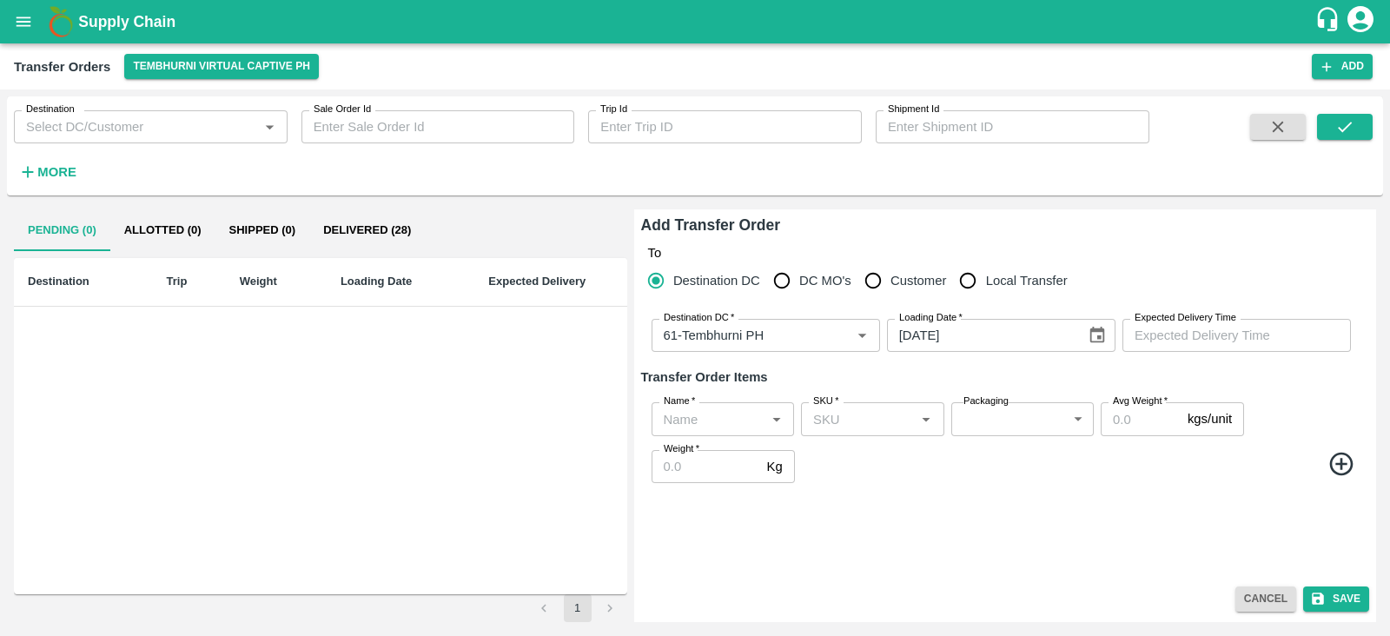
type input "DD/MM/YYYY hh:mm aa"
click at [1189, 326] on input "DD/MM/YYYY hh:mm aa" at bounding box center [1231, 335] width 216 height 33
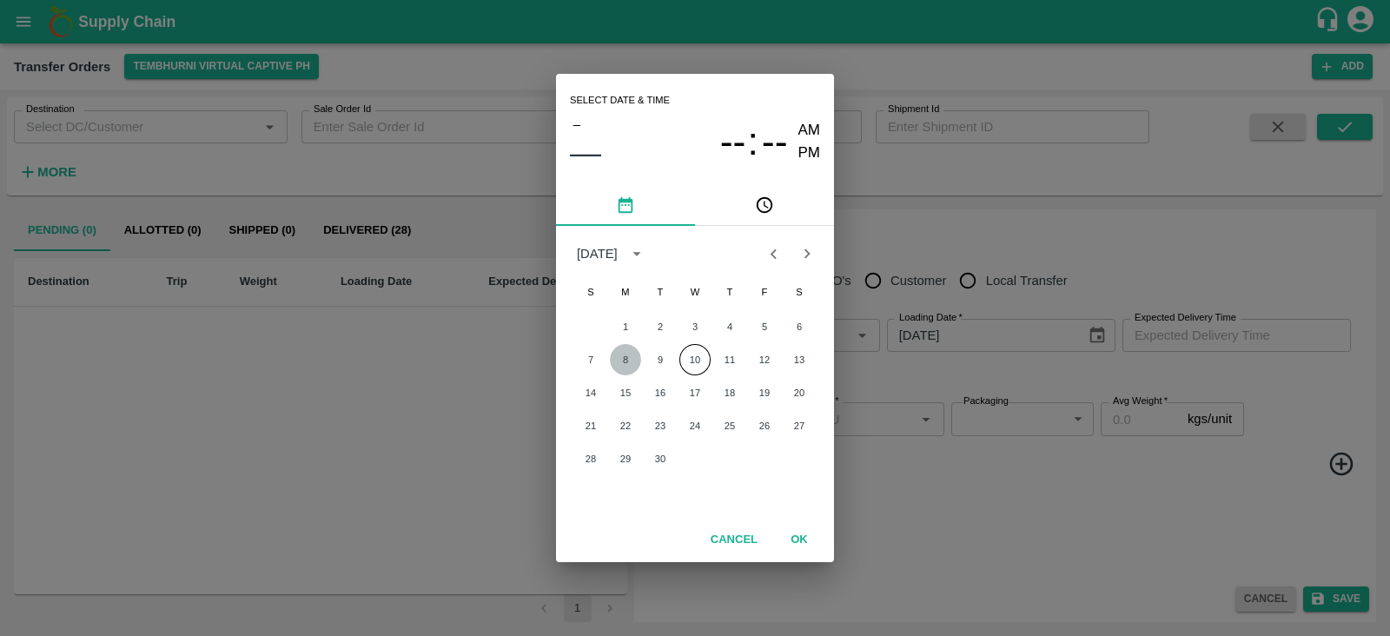
click at [629, 361] on button "8" at bounding box center [625, 359] width 31 height 31
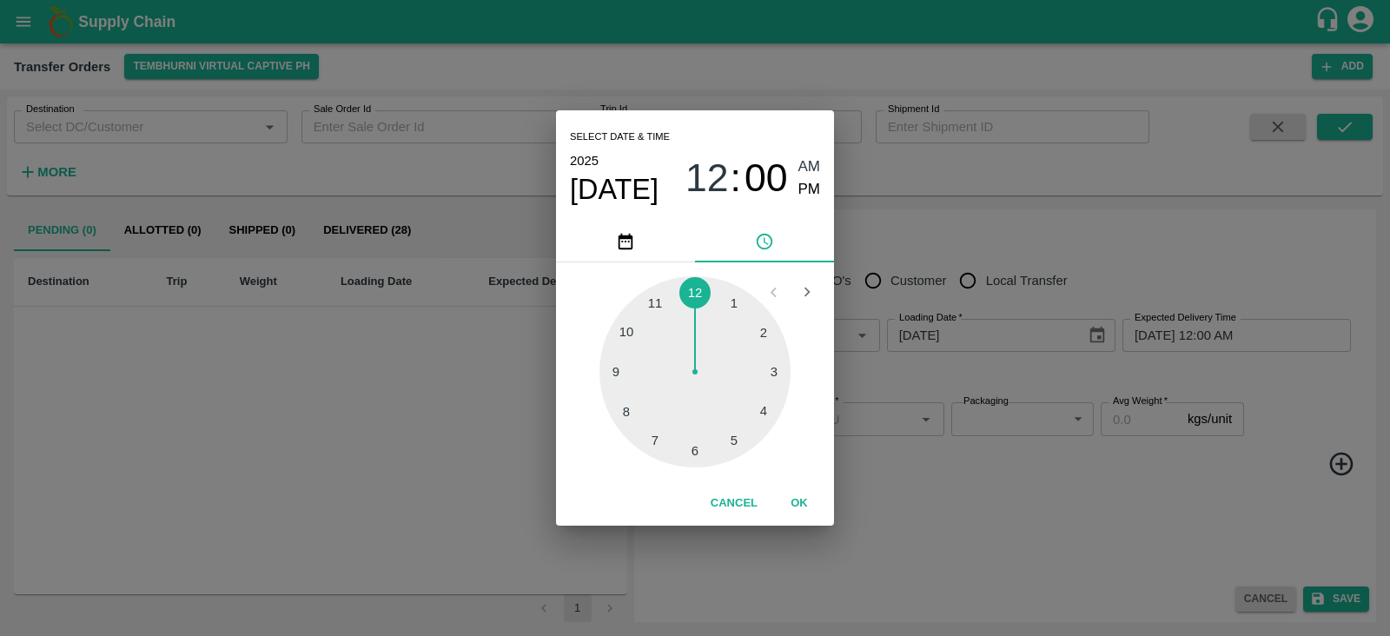
click at [691, 450] on div at bounding box center [695, 371] width 191 height 191
click at [808, 189] on span "PM" at bounding box center [809, 189] width 23 height 23
type input "08/09/2025 06:00 PM"
click at [786, 506] on button "OK" at bounding box center [800, 503] width 56 height 30
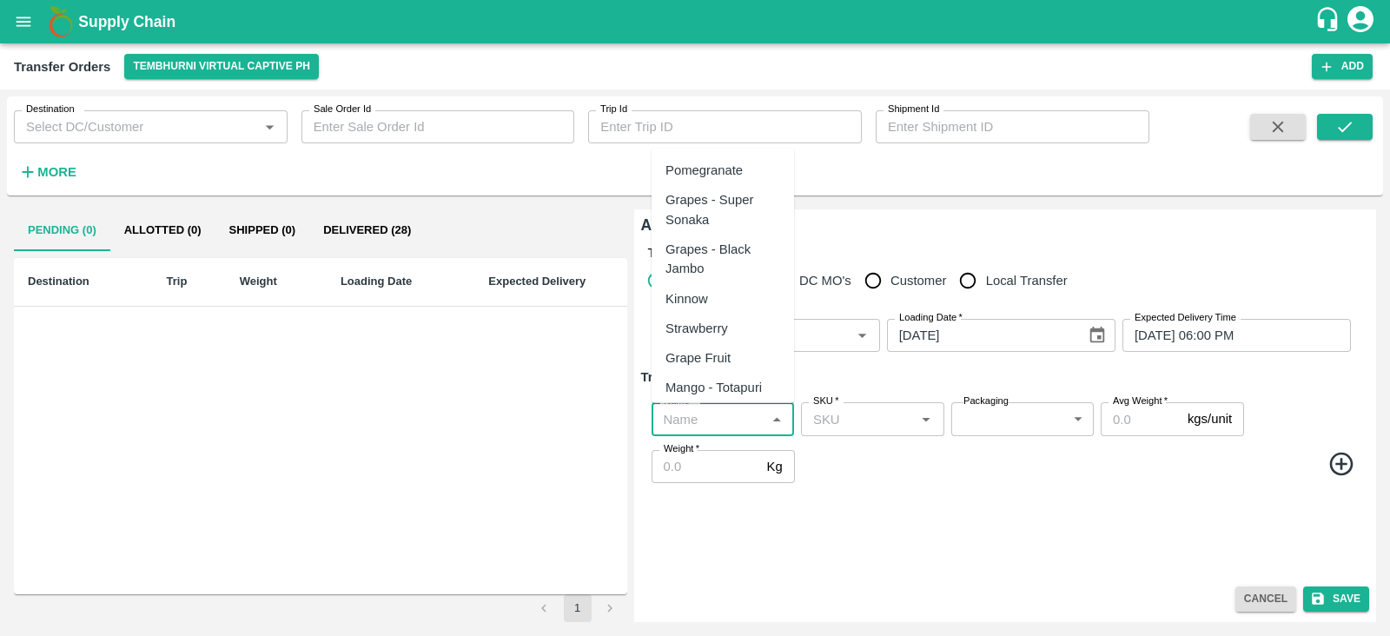
click at [714, 416] on input "Name   *" at bounding box center [708, 418] width 103 height 23
click at [712, 166] on div "Banana Export" at bounding box center [708, 170] width 85 height 19
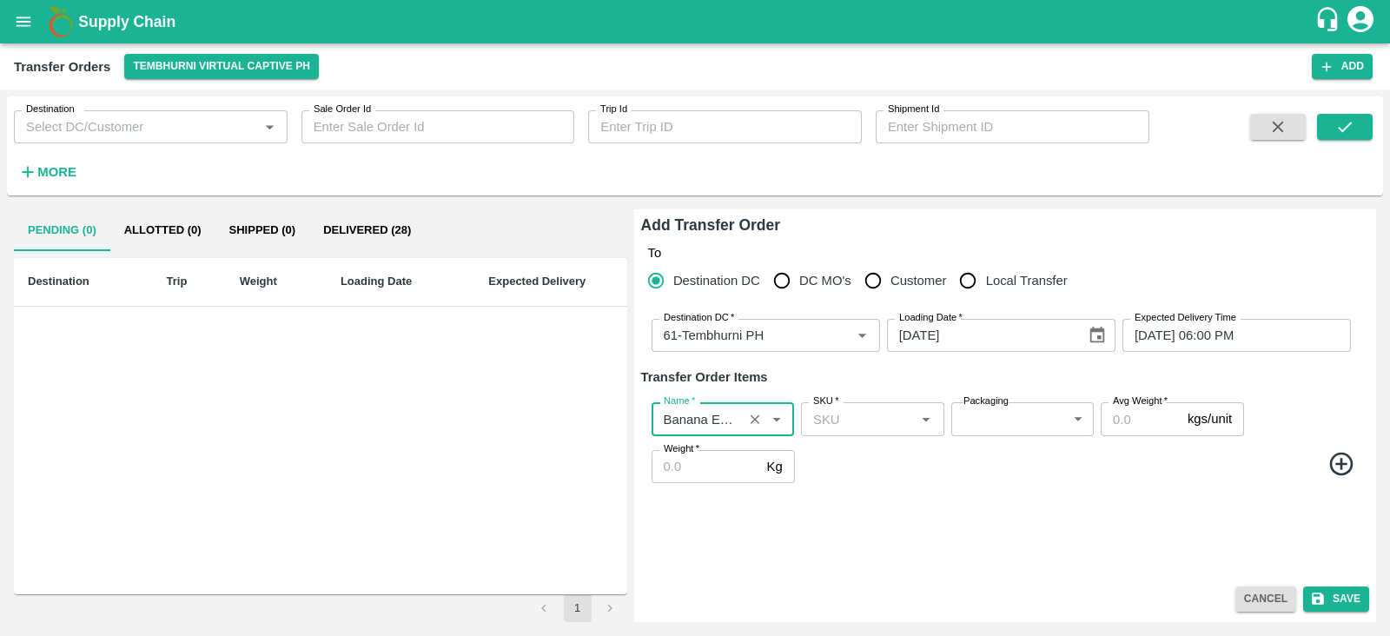
type input "Banana Export"
click at [1335, 454] on icon at bounding box center [1340, 463] width 23 height 23
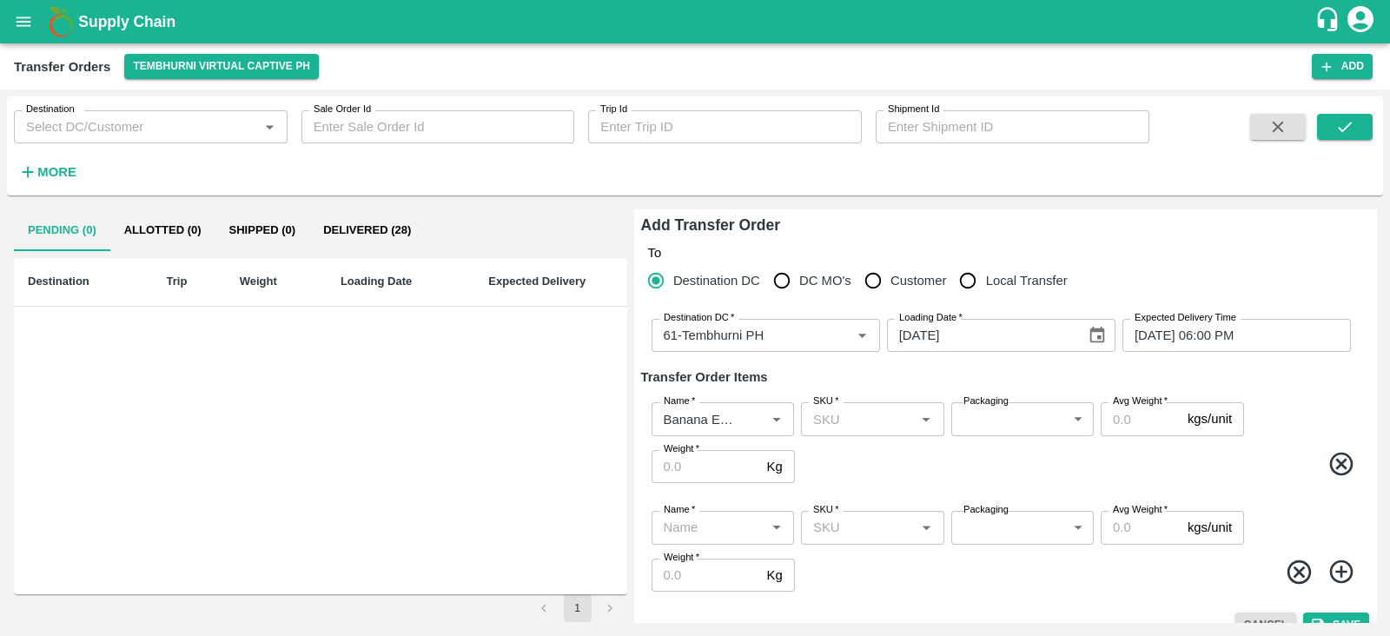
scroll to position [25, 0]
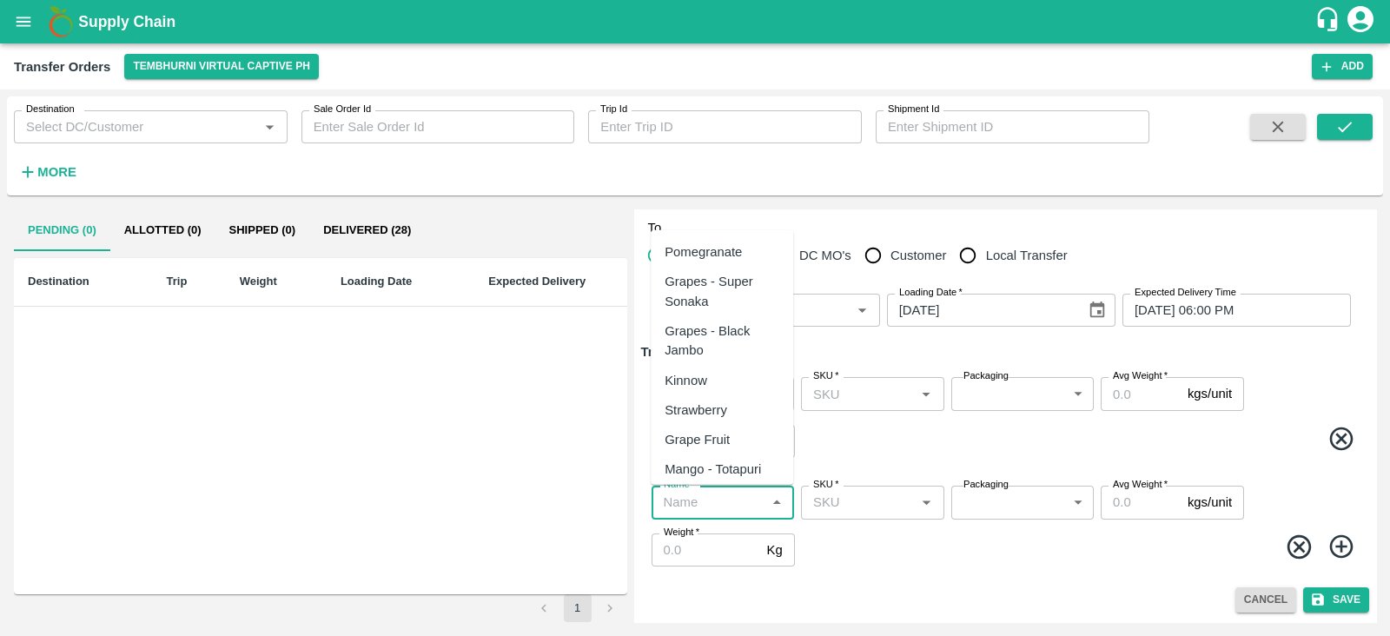
click at [712, 497] on input "Name   *" at bounding box center [708, 502] width 103 height 23
click at [722, 249] on div "Banana Export" at bounding box center [707, 251] width 85 height 19
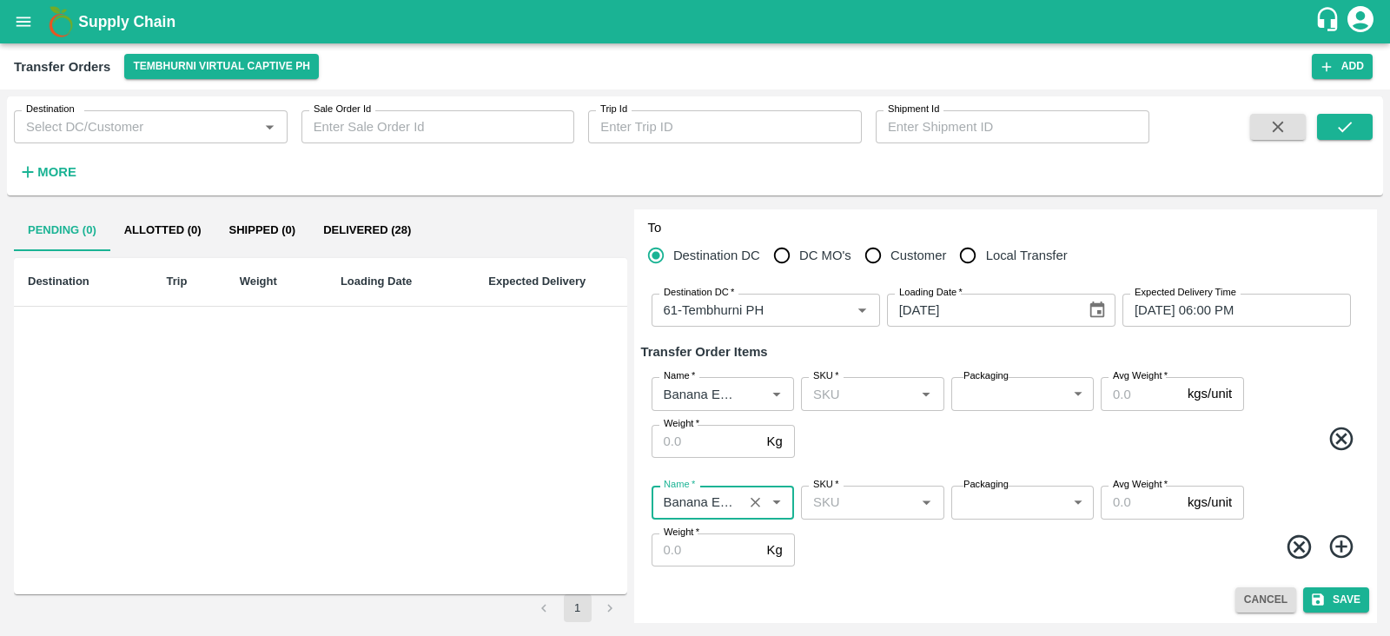
type input "Banana Export"
click at [1338, 540] on icon at bounding box center [1340, 546] width 23 height 23
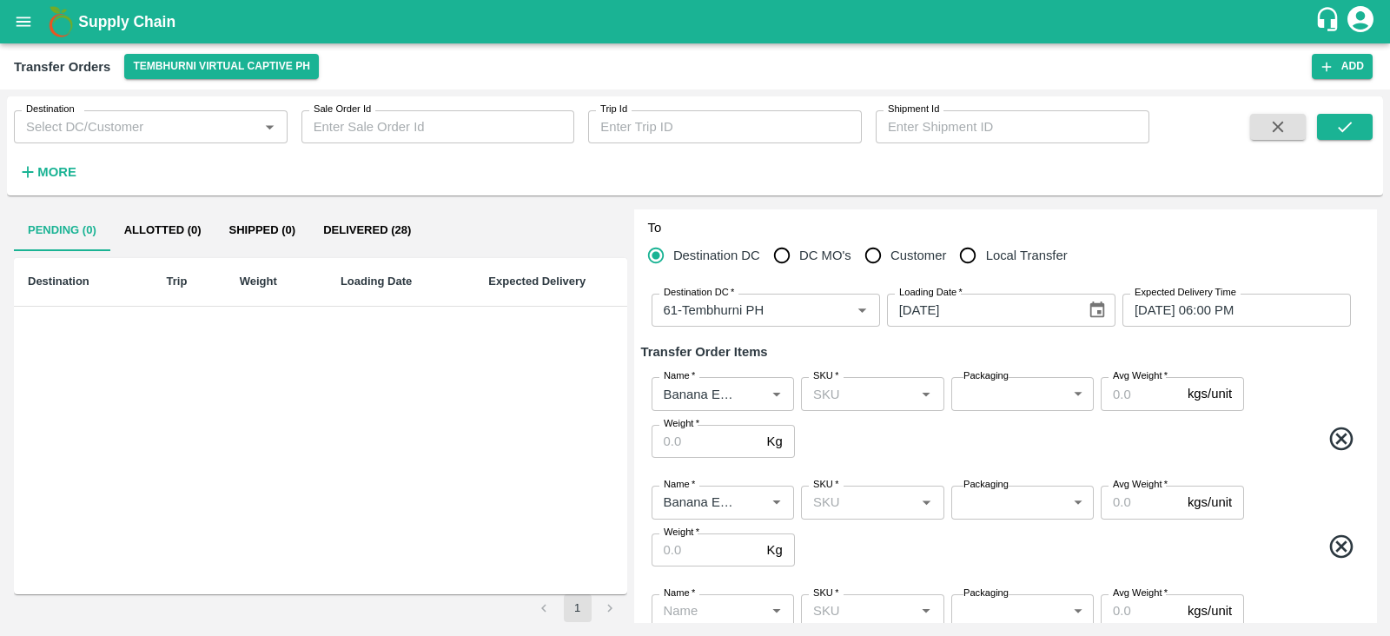
scroll to position [134, 0]
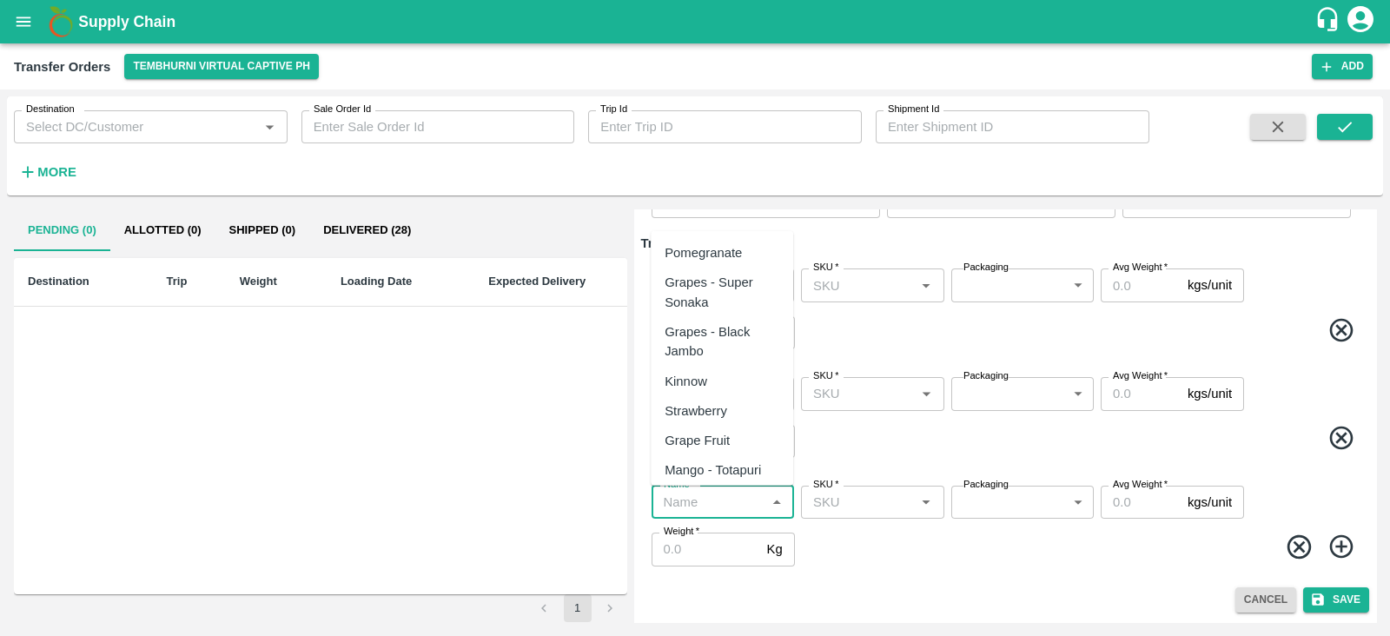
click at [731, 501] on input "Name   *" at bounding box center [708, 502] width 103 height 23
click at [736, 248] on div "Banana Export" at bounding box center [707, 252] width 85 height 19
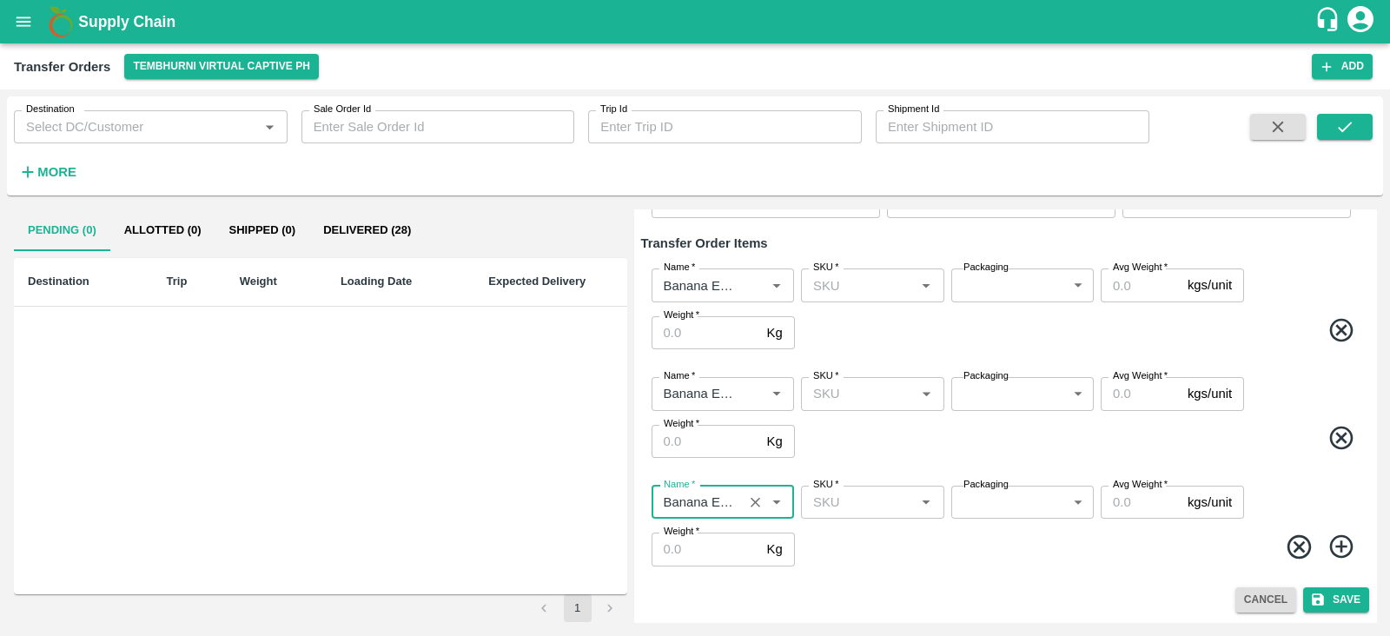
type input "Banana Export"
click at [1338, 546] on icon at bounding box center [1340, 546] width 23 height 23
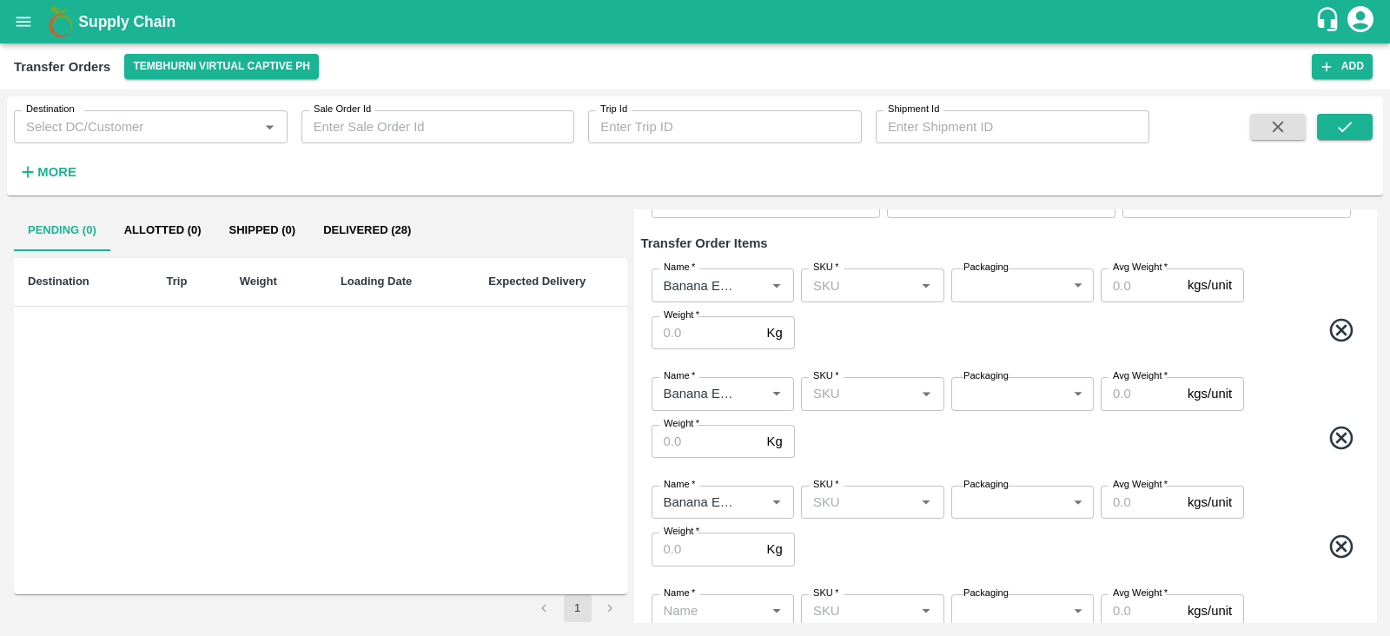
scroll to position [242, 0]
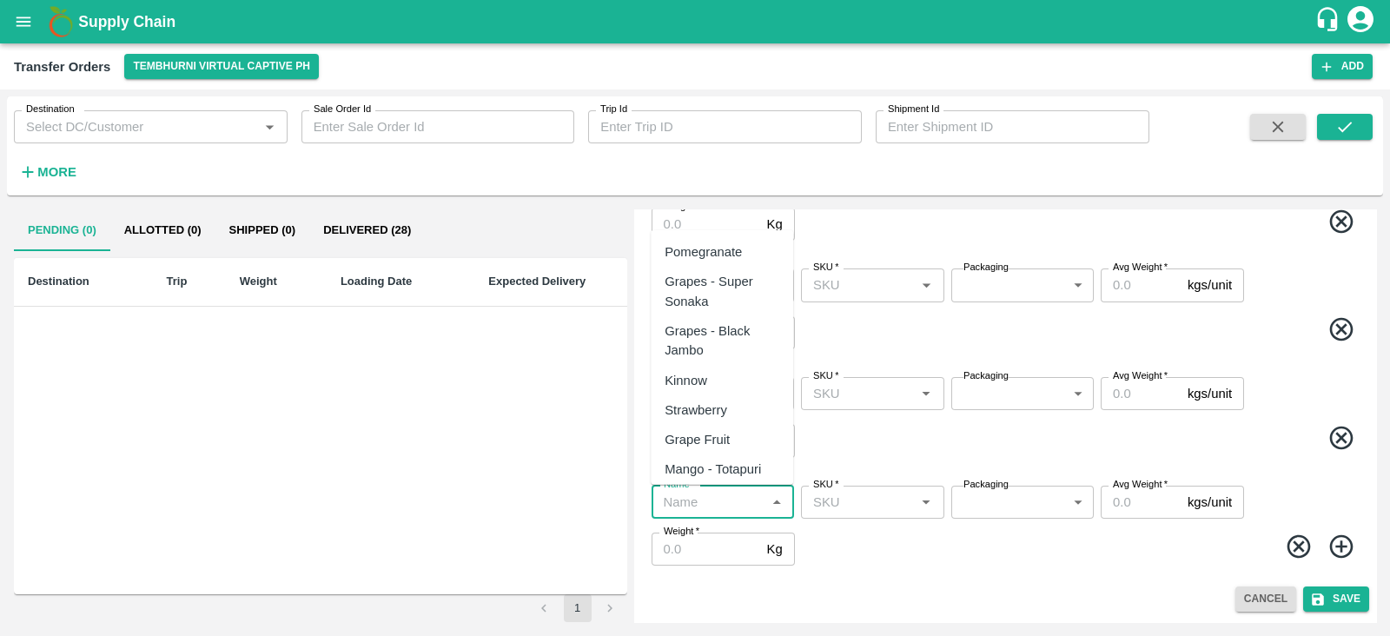
click at [705, 501] on input "Name   *" at bounding box center [708, 502] width 103 height 23
click at [733, 250] on div "Banana Export" at bounding box center [707, 251] width 85 height 19
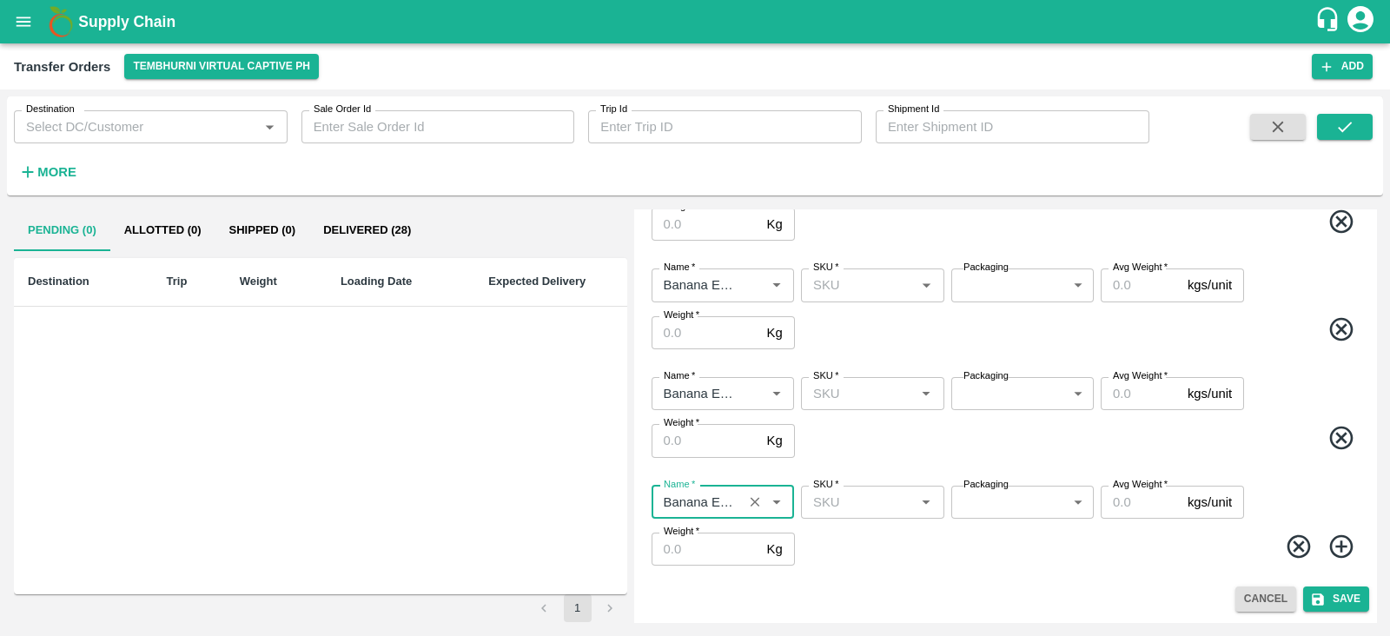
type input "Banana Export"
click at [1335, 533] on icon at bounding box center [1342, 547] width 29 height 29
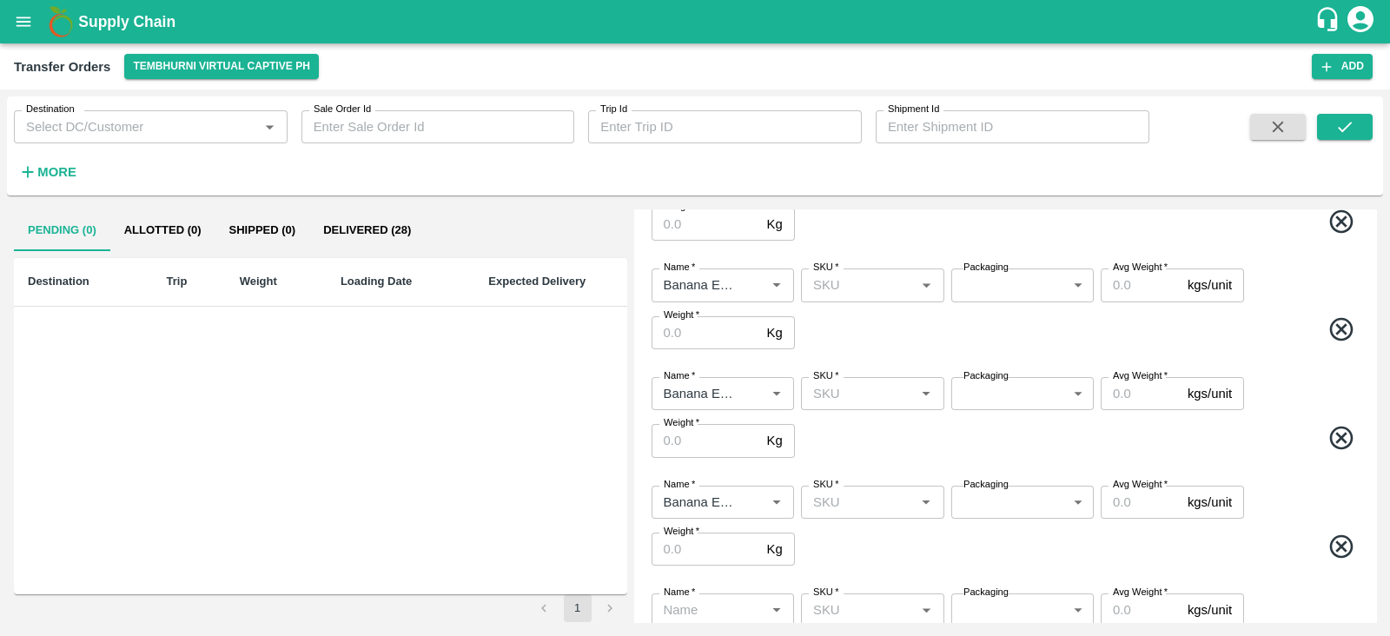
scroll to position [350, 0]
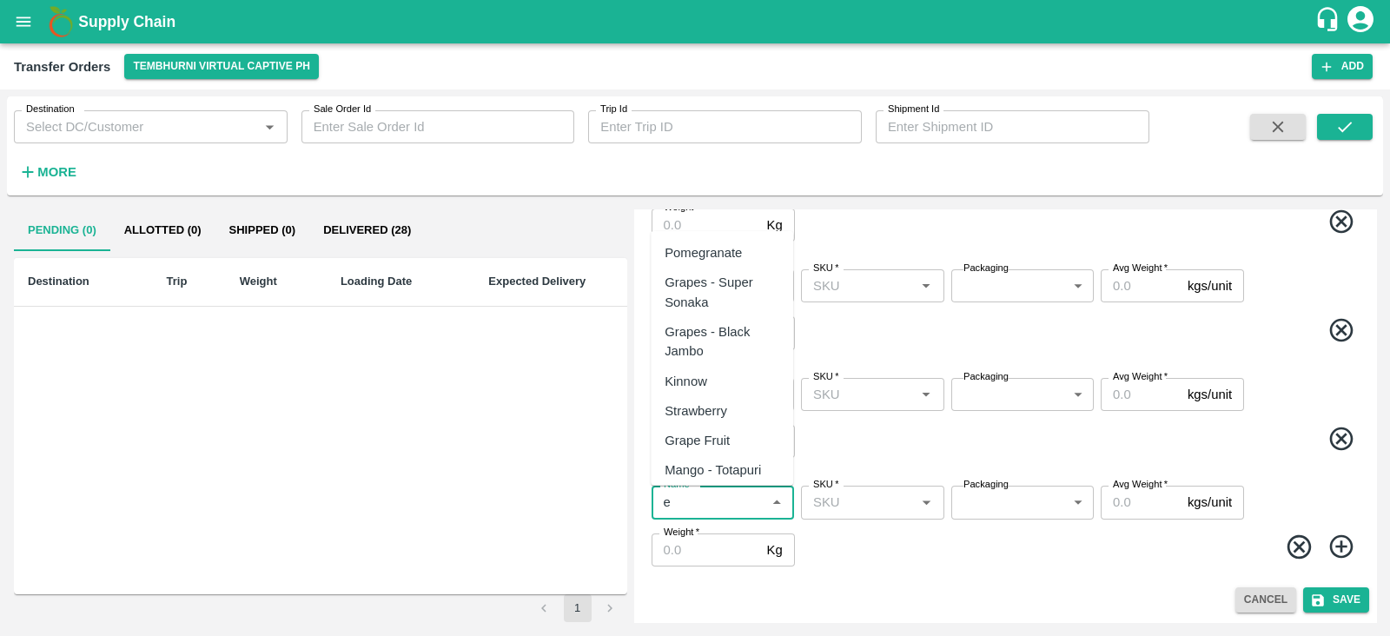
click at [717, 498] on input "Name   *" at bounding box center [708, 502] width 103 height 23
click at [728, 252] on div "Banana Export" at bounding box center [707, 252] width 85 height 19
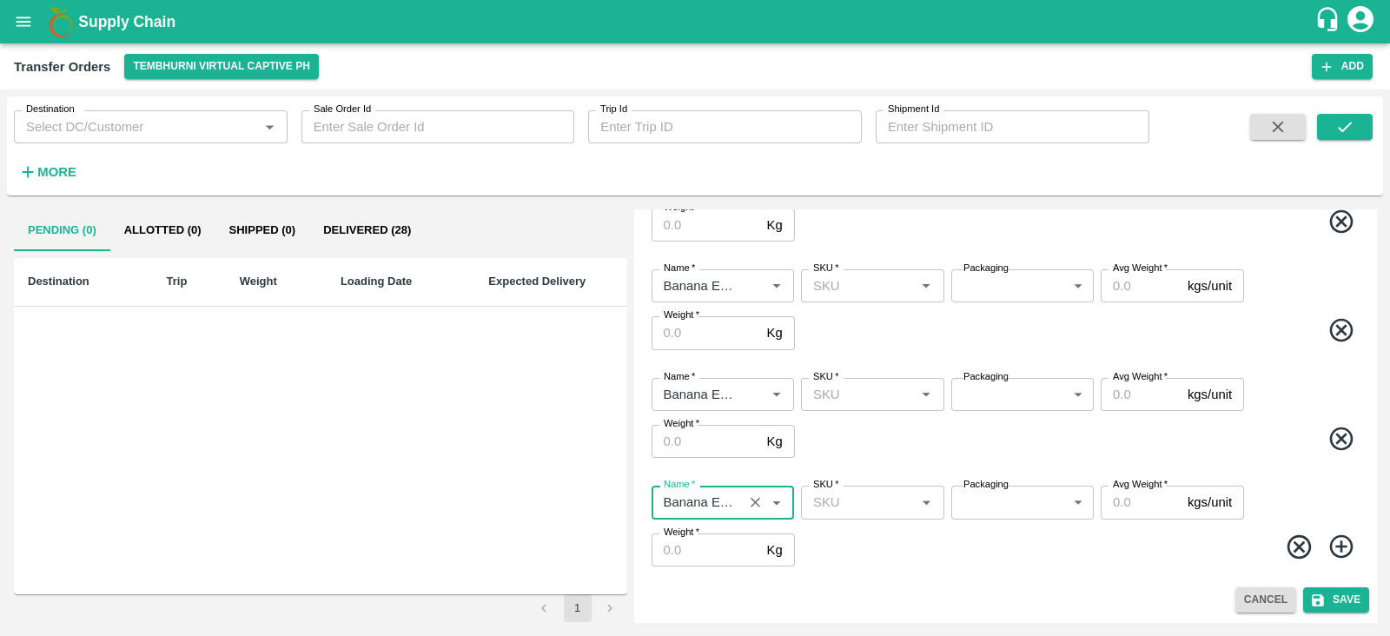
type input "Banana Export"
click at [1331, 550] on icon at bounding box center [1342, 547] width 29 height 29
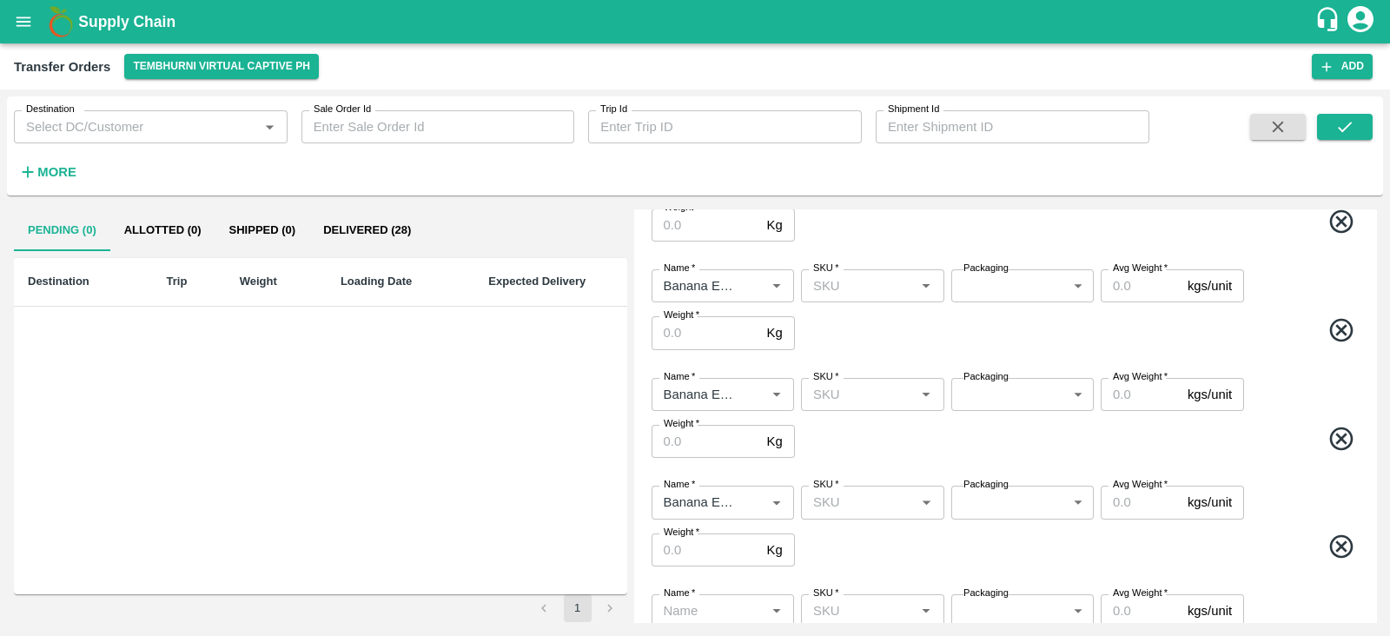
scroll to position [459, 0]
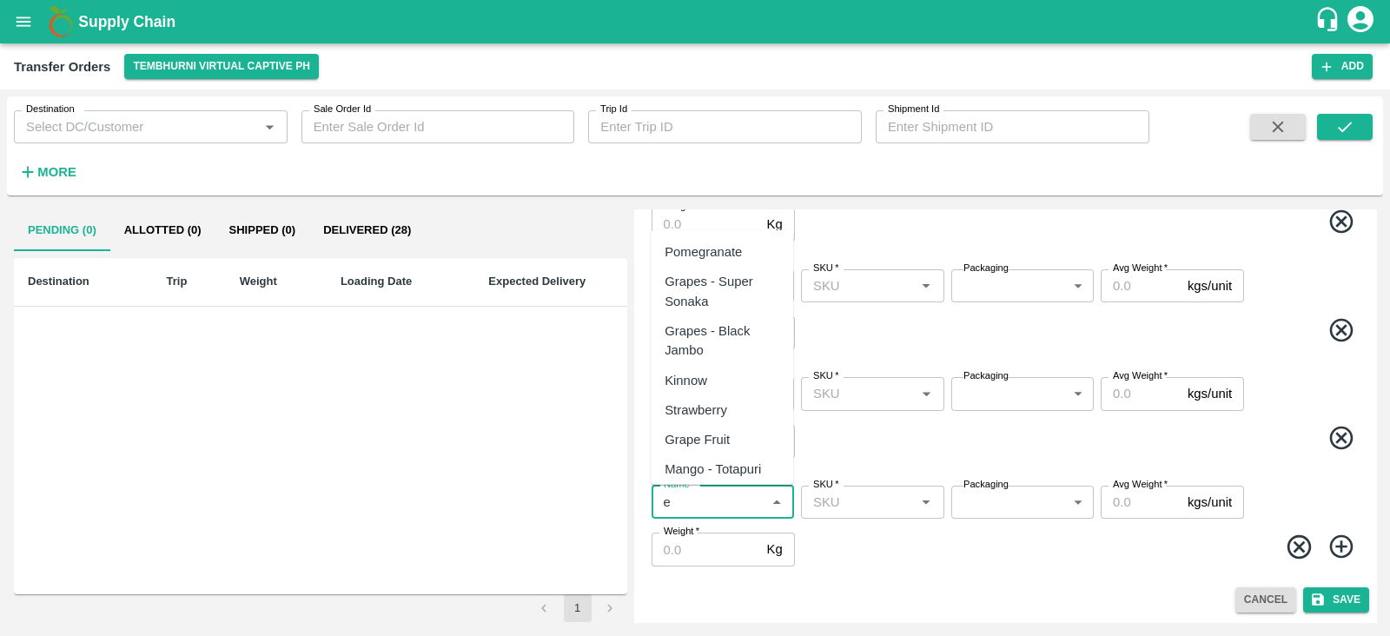
click at [712, 507] on input "Name   *" at bounding box center [708, 502] width 103 height 23
click at [742, 248] on div "Banana Export" at bounding box center [707, 251] width 85 height 19
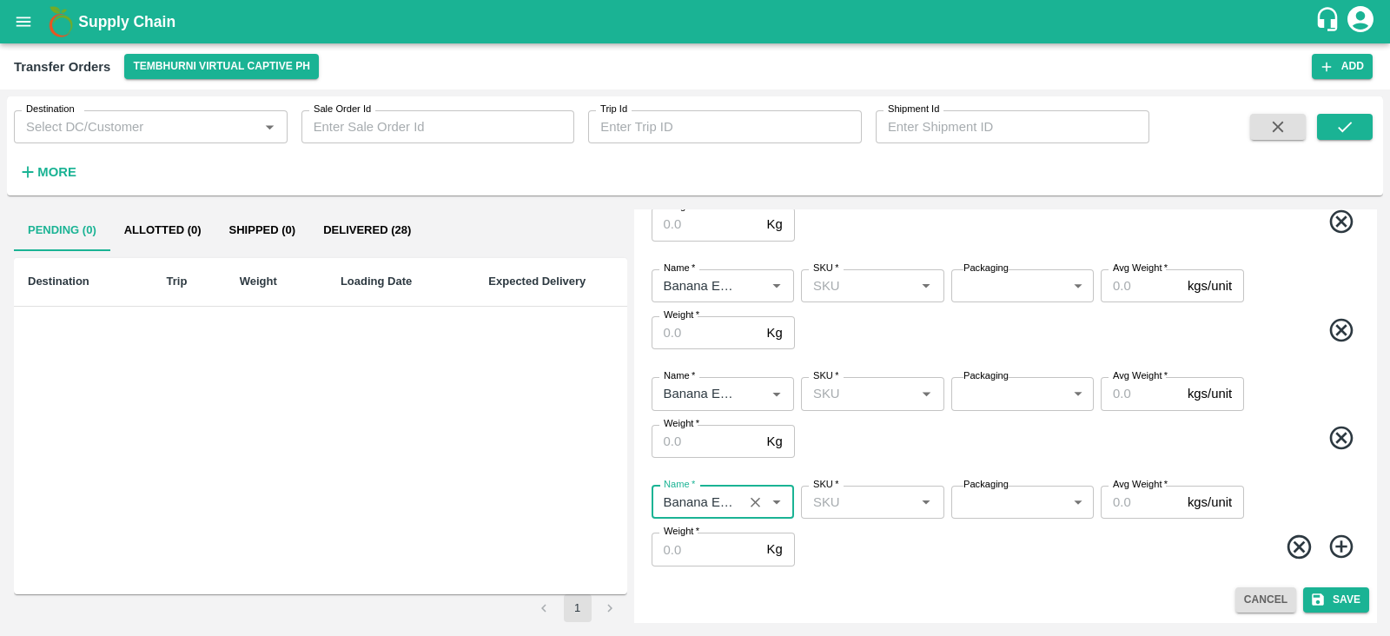
type input "Banana Export"
click at [1335, 542] on icon at bounding box center [1342, 547] width 29 height 29
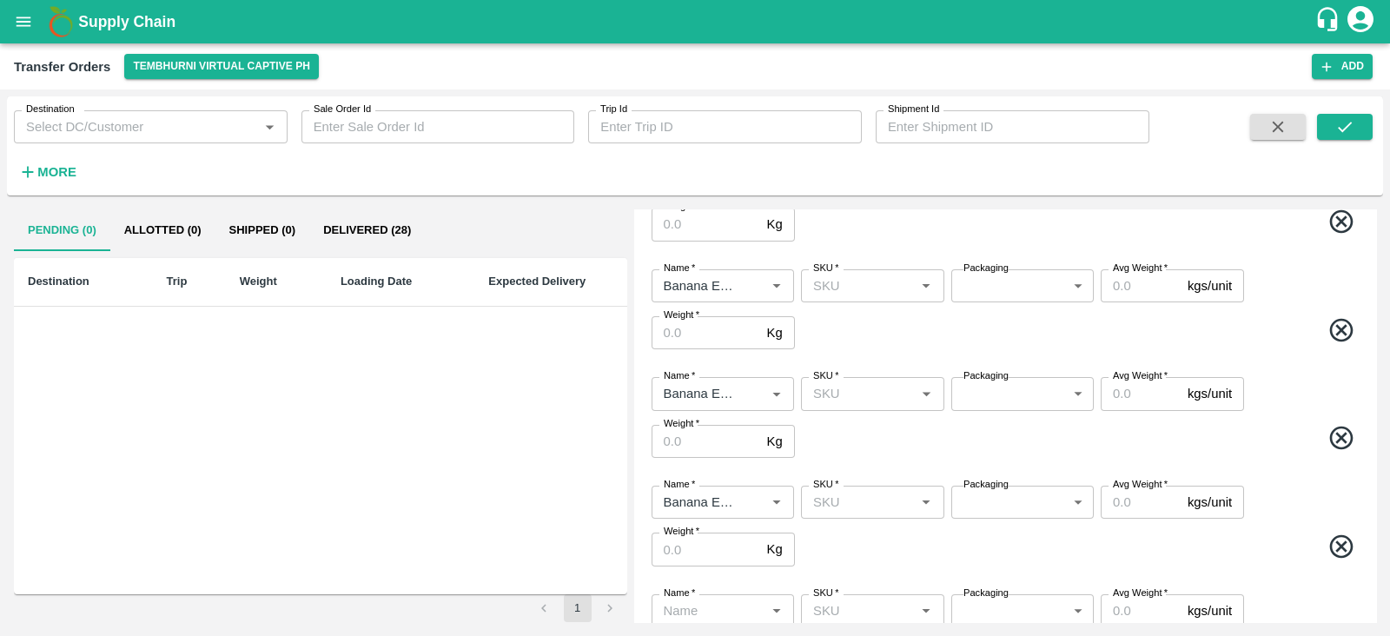
scroll to position [567, 0]
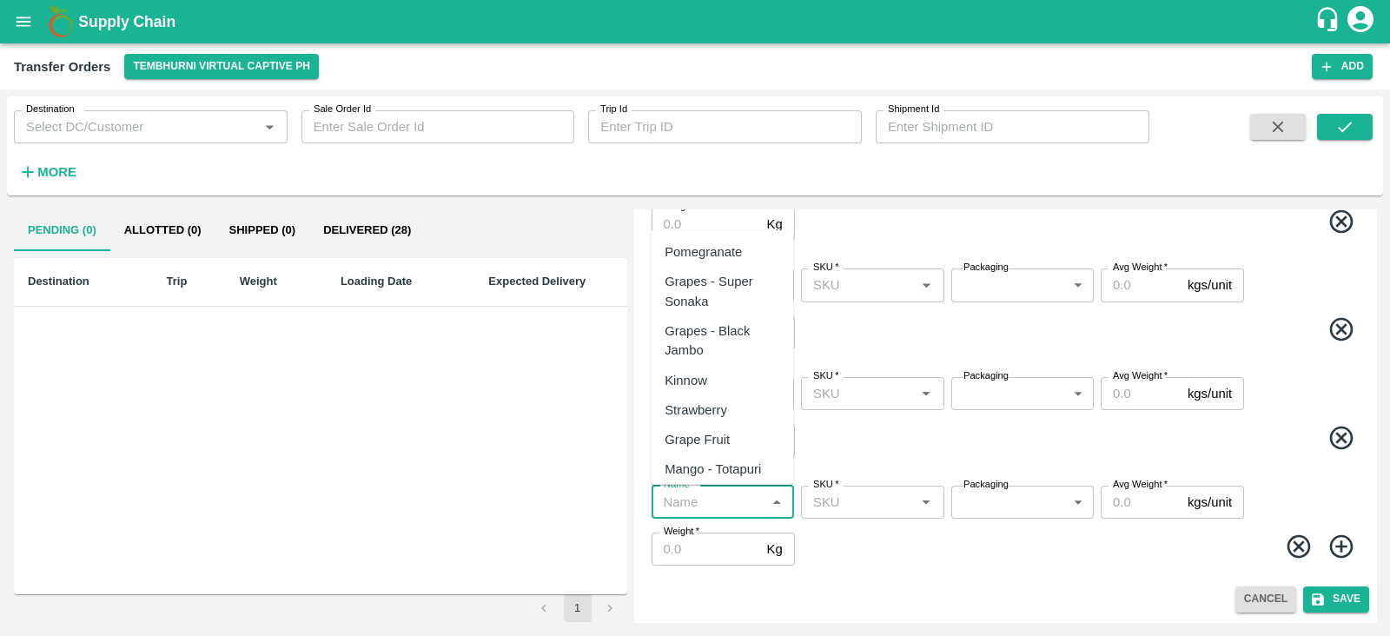
type input "c"
click at [703, 497] on input "Name   *" at bounding box center [708, 502] width 103 height 23
type input "w"
click at [717, 255] on div "Banana Export" at bounding box center [707, 251] width 85 height 19
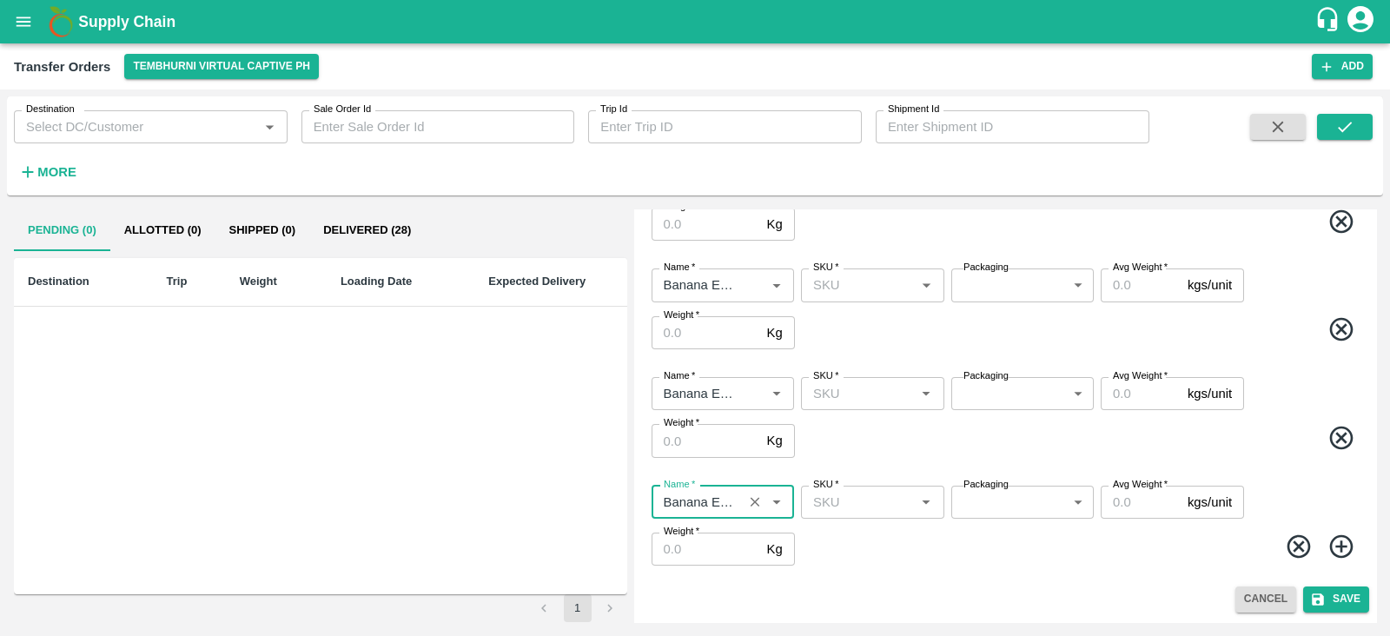
type input "Banana Export"
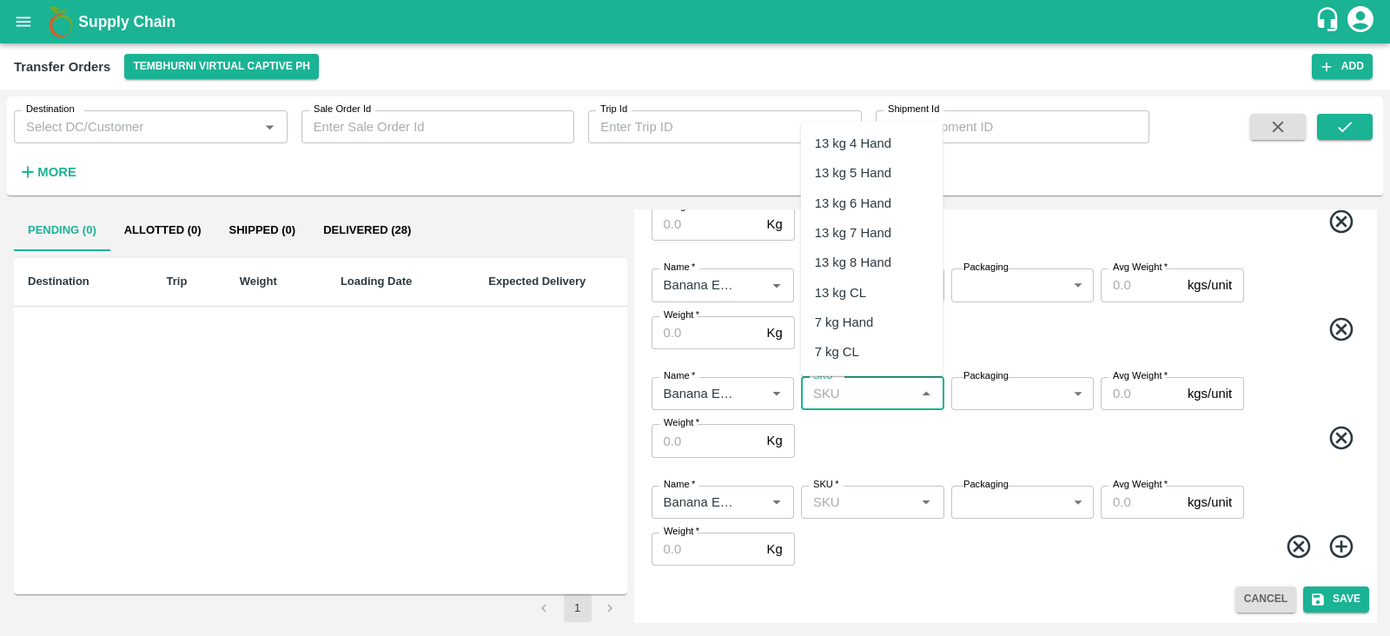
click at [869, 388] on input "SKU   *" at bounding box center [857, 393] width 103 height 23
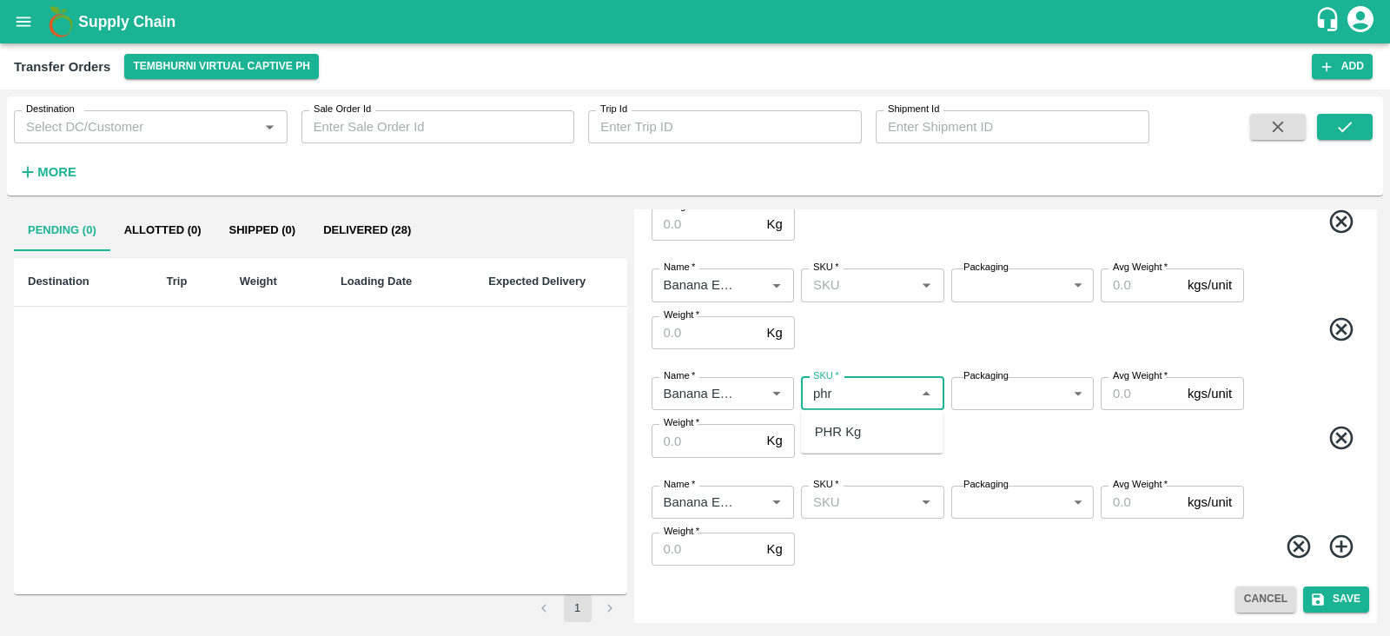
click at [851, 417] on div "PHR Kg" at bounding box center [872, 432] width 142 height 30
type input "PHR Kg"
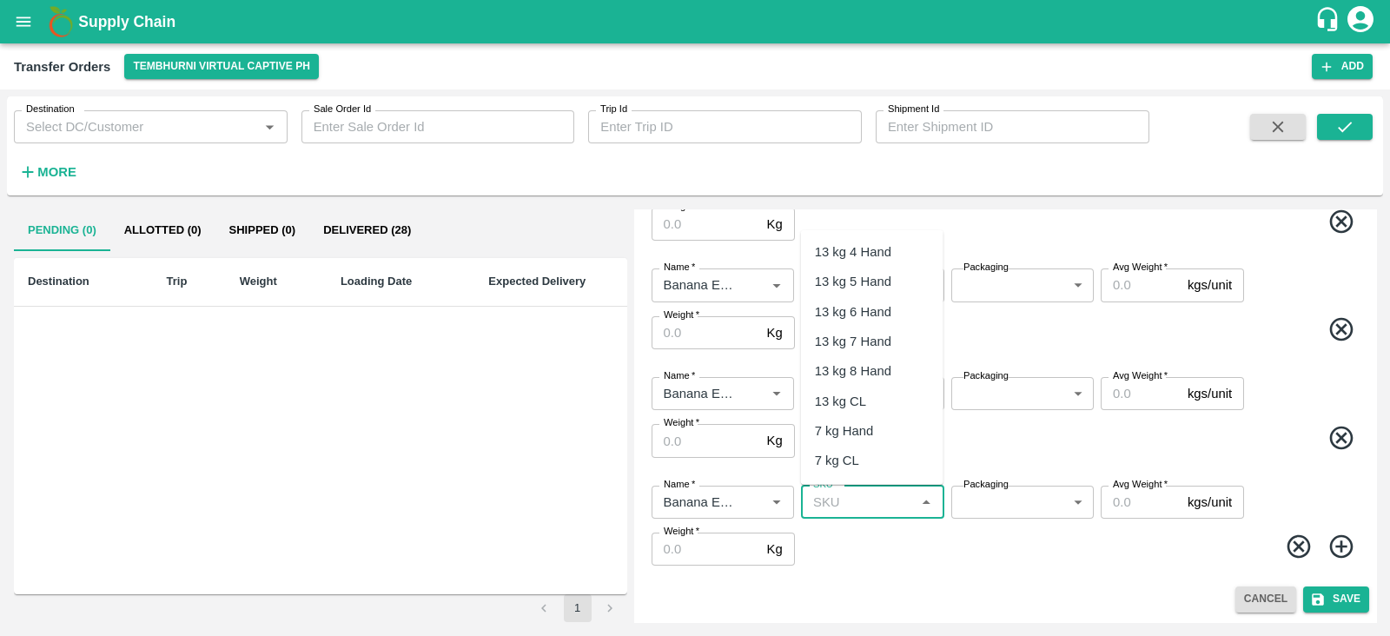
click at [848, 495] on input "SKU   *" at bounding box center [857, 502] width 103 height 23
type input "v"
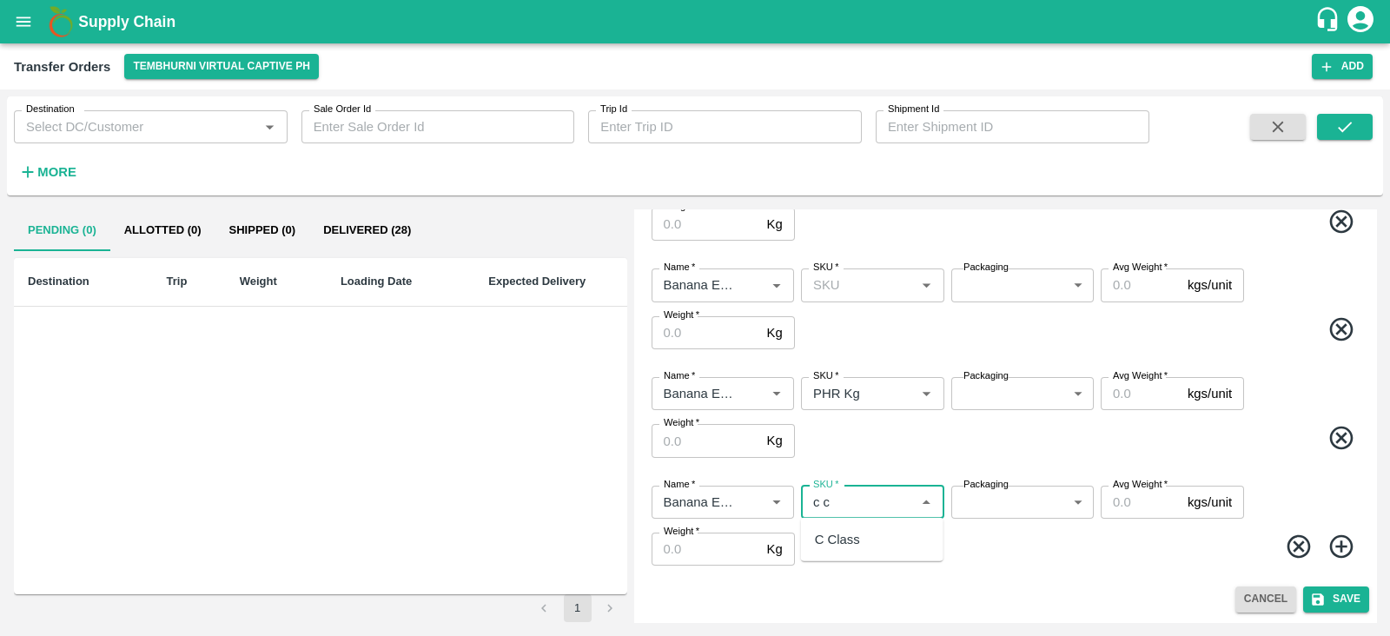
click at [835, 540] on div "C Class" at bounding box center [837, 539] width 45 height 19
type input "C Class"
click at [1008, 395] on body "Supply Chain Transfer Orders Tembhurni Virtual Captive PH Add Destination Desti…" at bounding box center [695, 318] width 1390 height 636
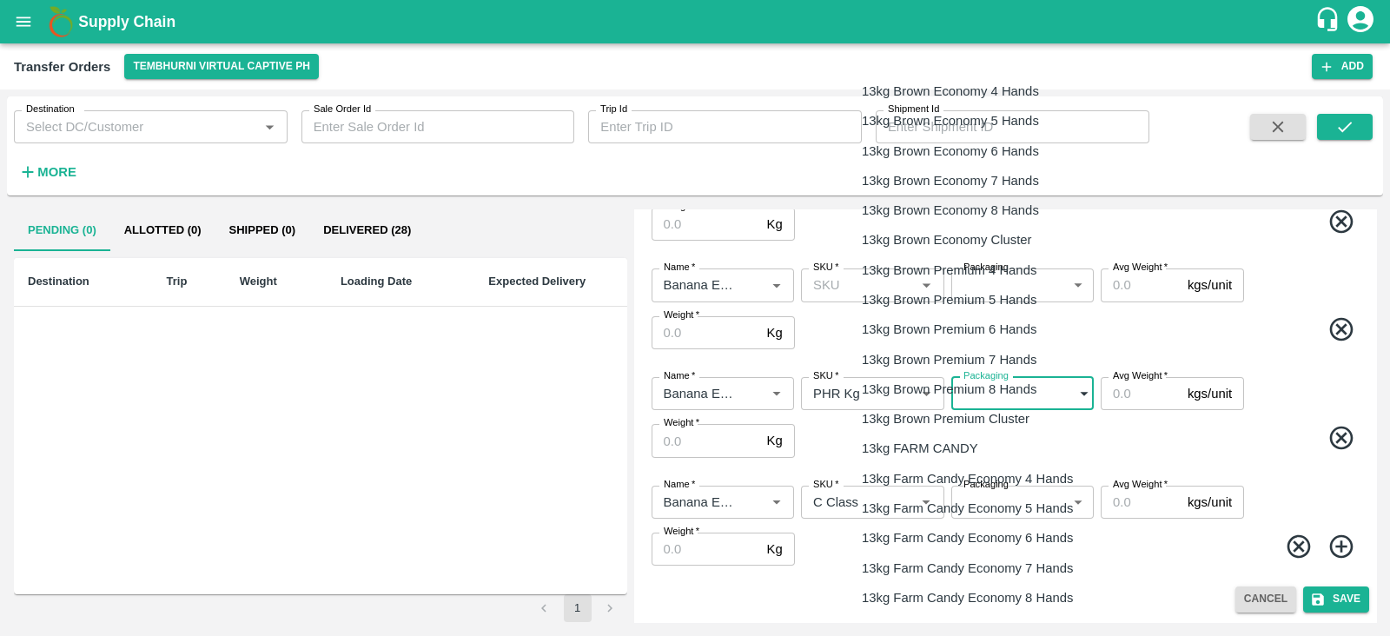
scroll to position [2794, 0]
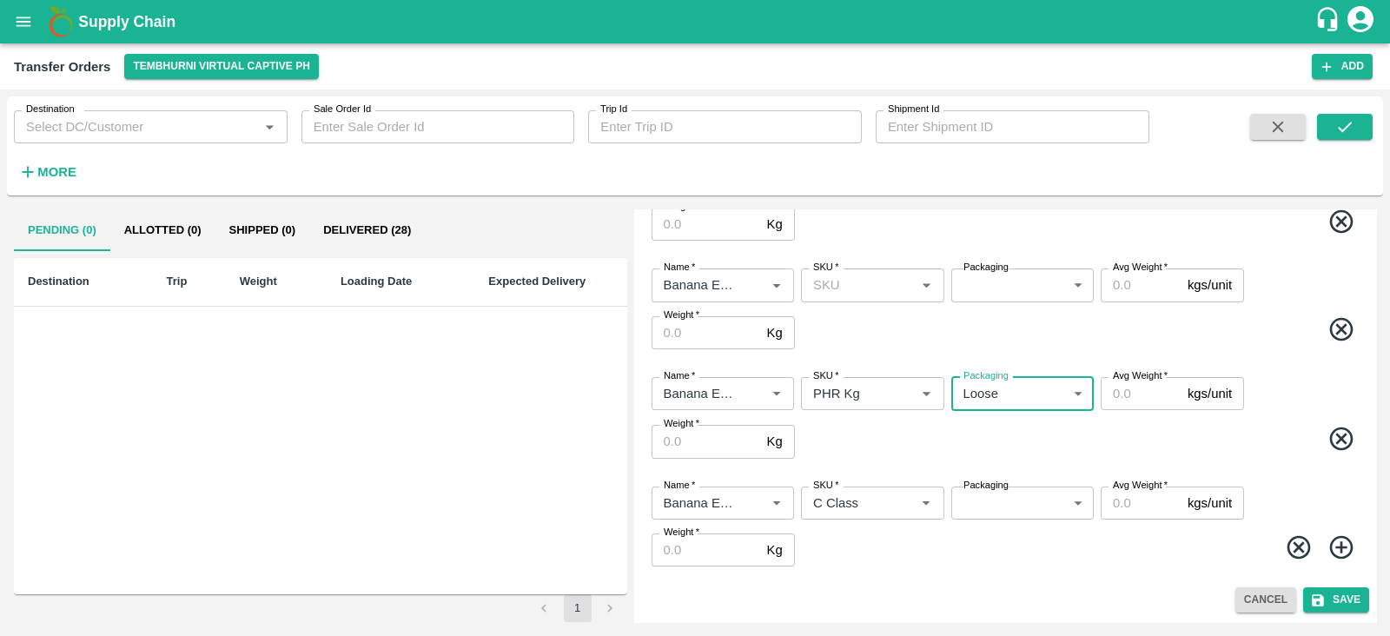
type input "258"
click at [988, 501] on body "Supply Chain Transfer Orders Tembhurni Virtual Captive PH Add Destination Desti…" at bounding box center [695, 318] width 1390 height 636
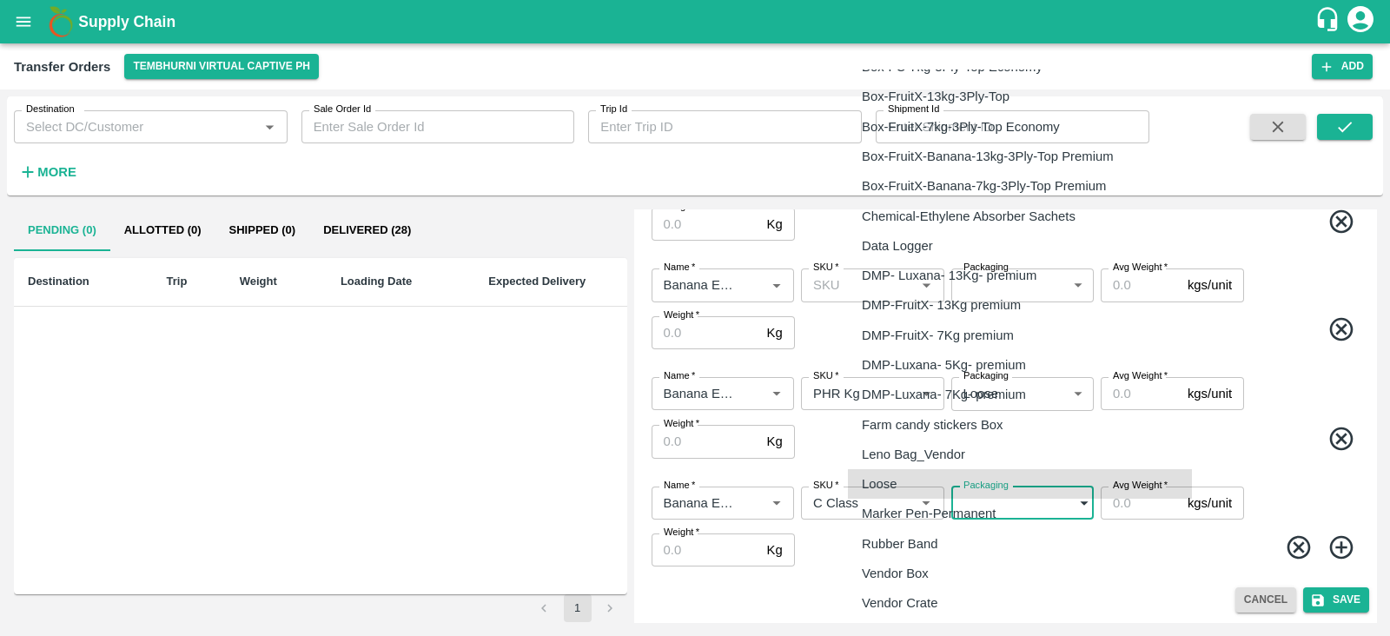
type input "258"
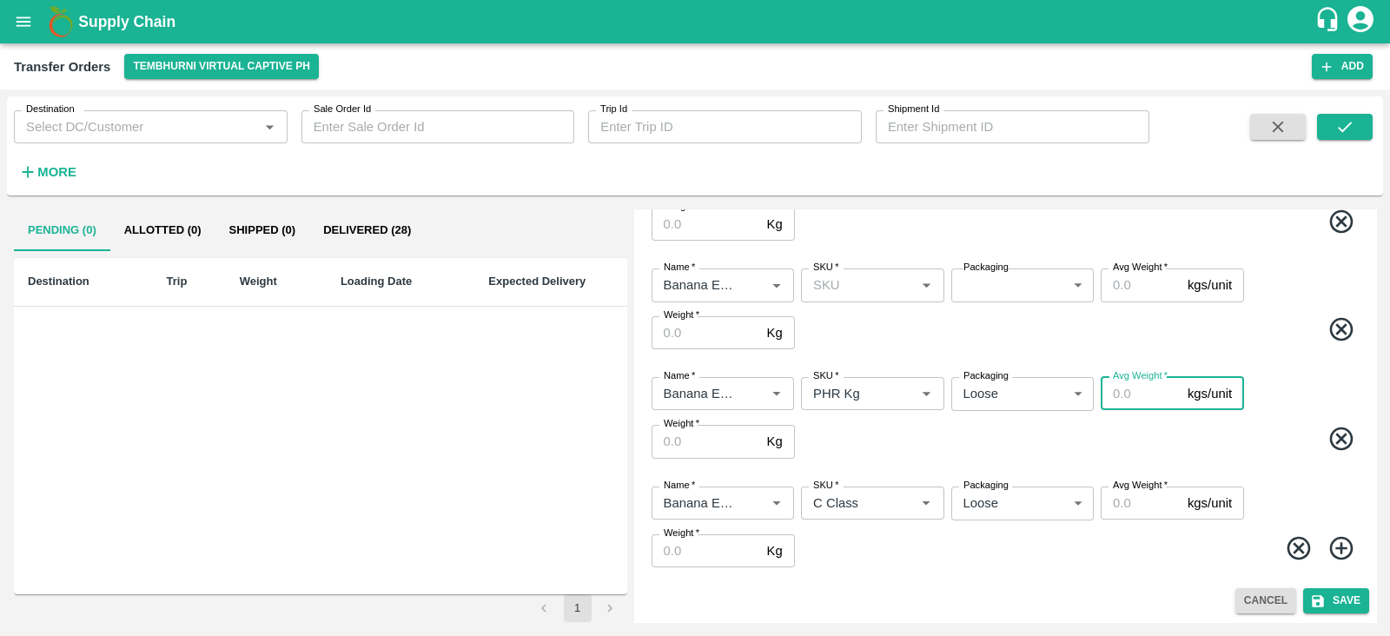
click at [1130, 394] on input "Avg Weight   *" at bounding box center [1141, 393] width 80 height 33
type input "22"
click at [689, 456] on input "Weight   *" at bounding box center [706, 441] width 109 height 33
type input "22"
click at [1130, 499] on input "Avg Weight   *" at bounding box center [1141, 503] width 80 height 33
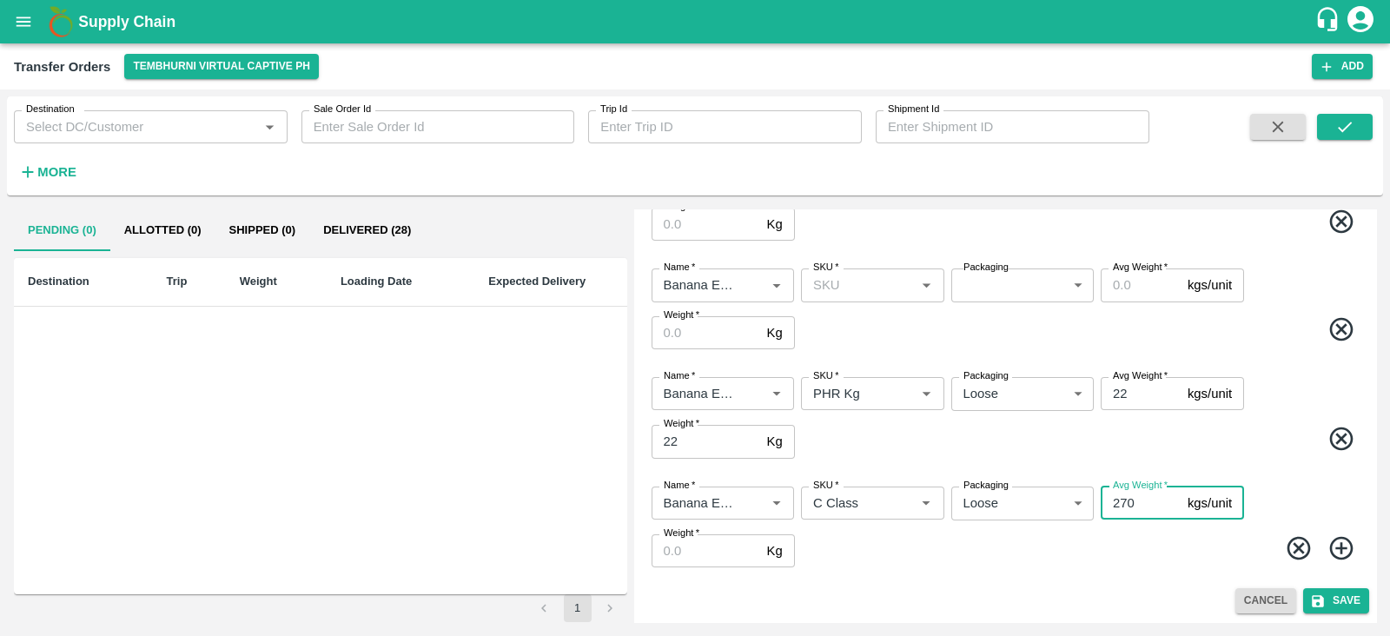
type input "270"
click at [690, 536] on label "Weight   *" at bounding box center [682, 534] width 36 height 14
click at [690, 536] on input "Weight   *" at bounding box center [706, 550] width 109 height 33
type input "270"
click at [945, 546] on span at bounding box center [1080, 551] width 564 height 34
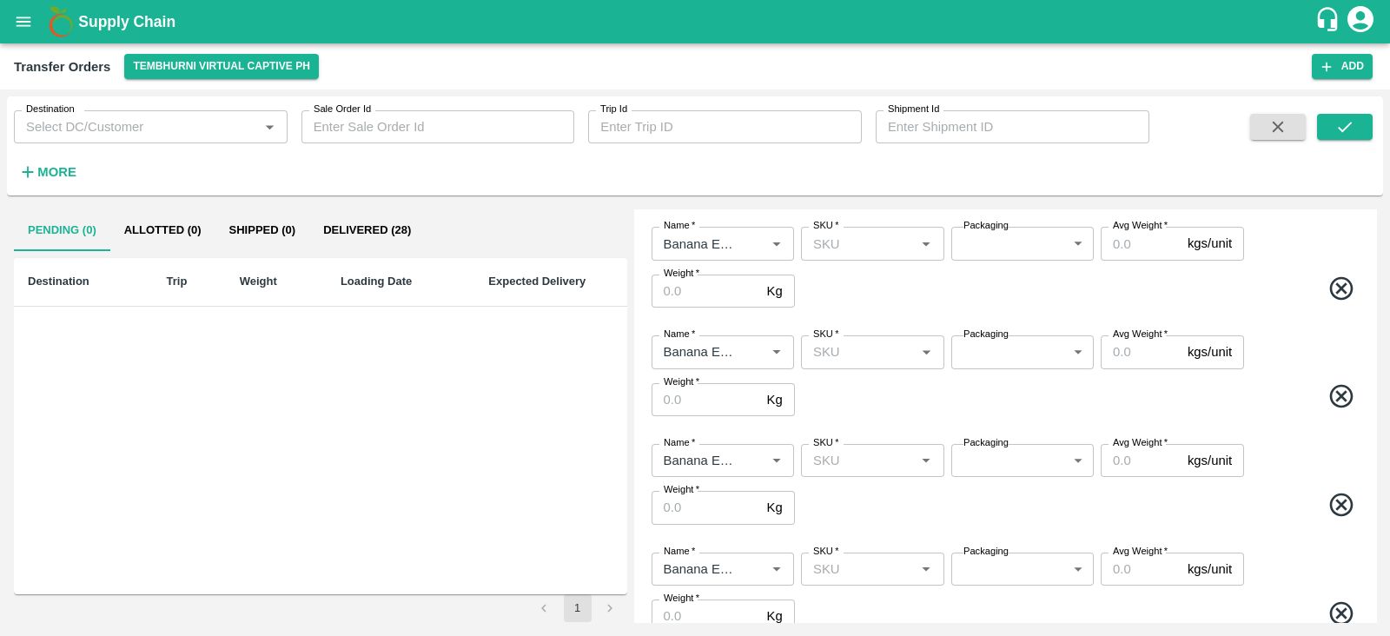
scroll to position [0, 0]
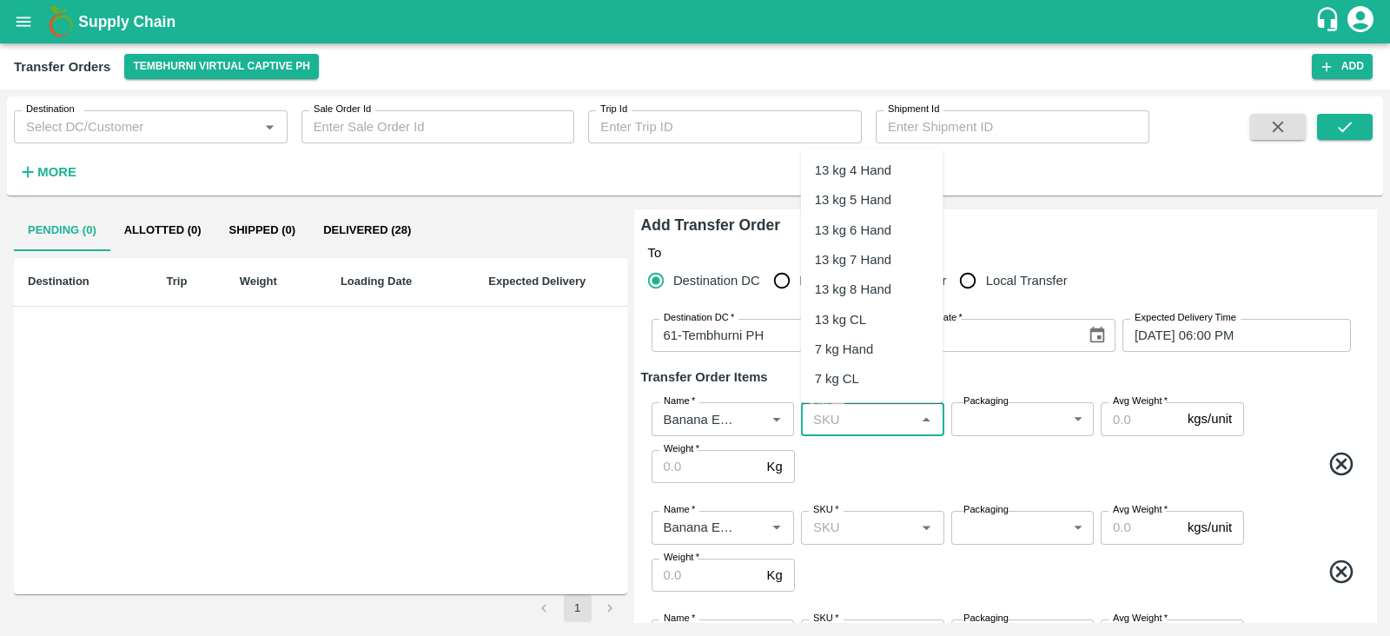
click at [856, 412] on input "SKU   *" at bounding box center [857, 418] width 103 height 23
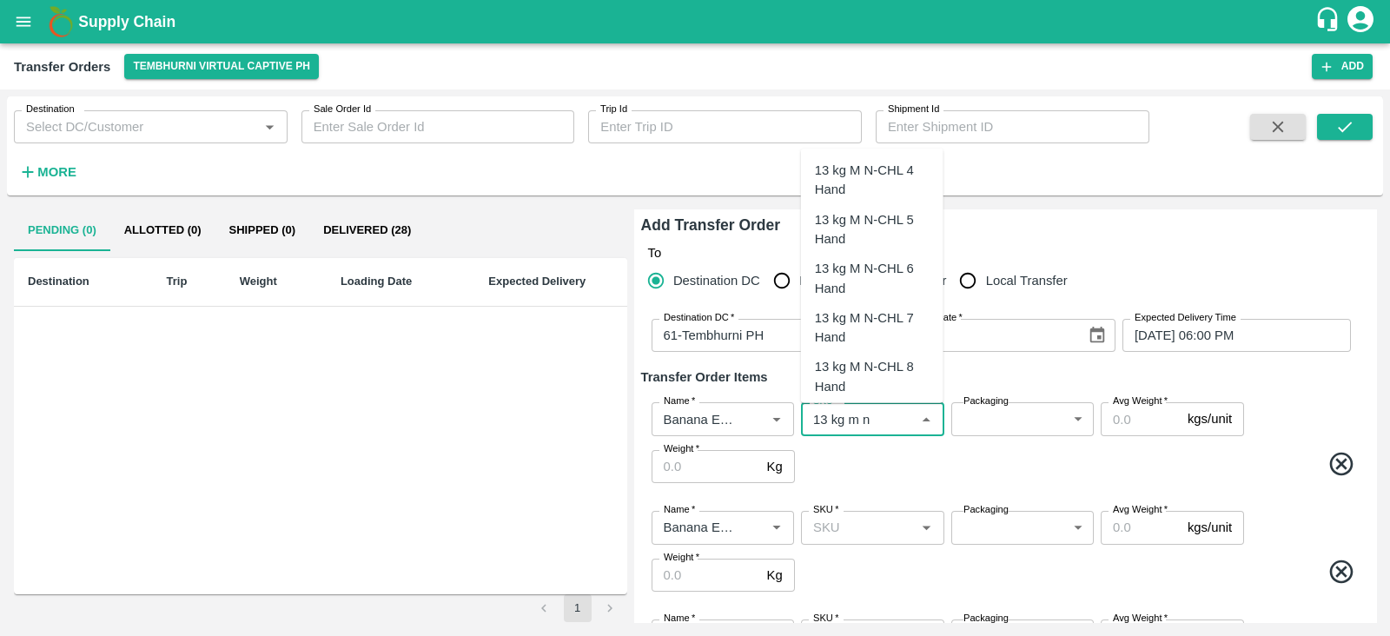
click at [873, 170] on div "13 kg M N-CHL 4 Hand" at bounding box center [872, 180] width 115 height 39
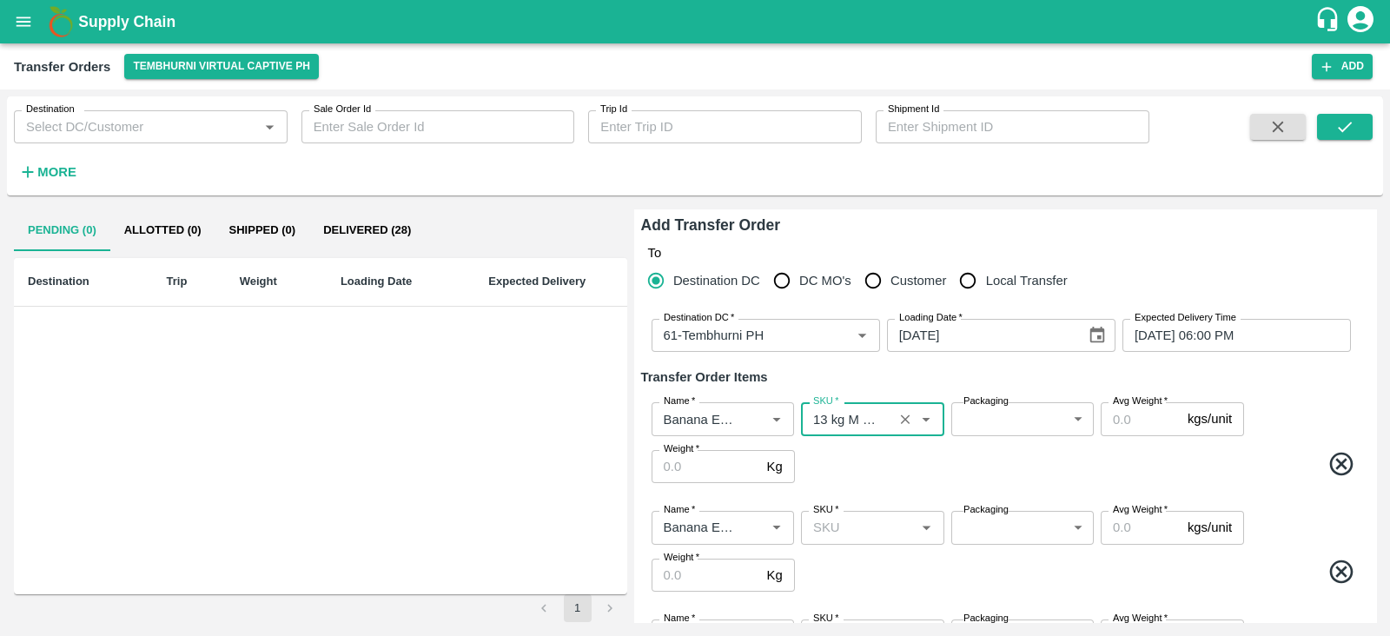
type input "13 kg M N-CHL 4 Hand"
click at [852, 523] on input "SKU   *" at bounding box center [857, 527] width 103 height 23
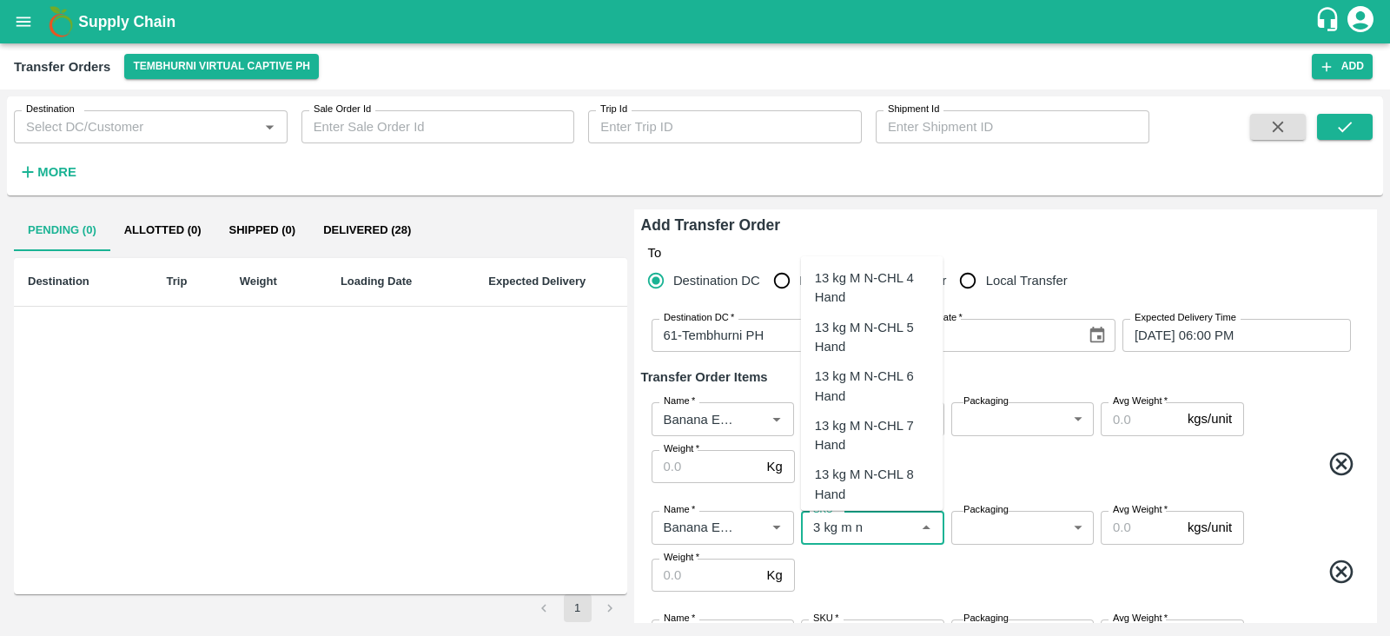
click at [868, 341] on div "13 kg M N-CHL 5 Hand" at bounding box center [872, 337] width 115 height 39
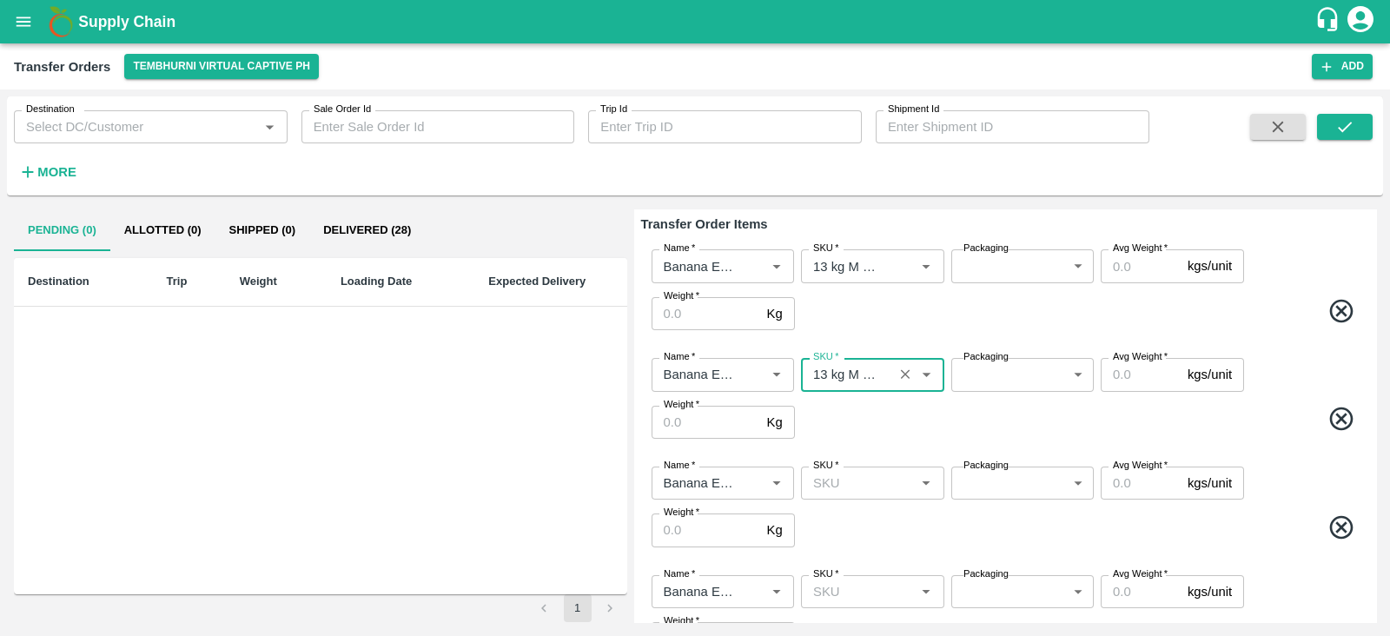
scroll to position [165, 0]
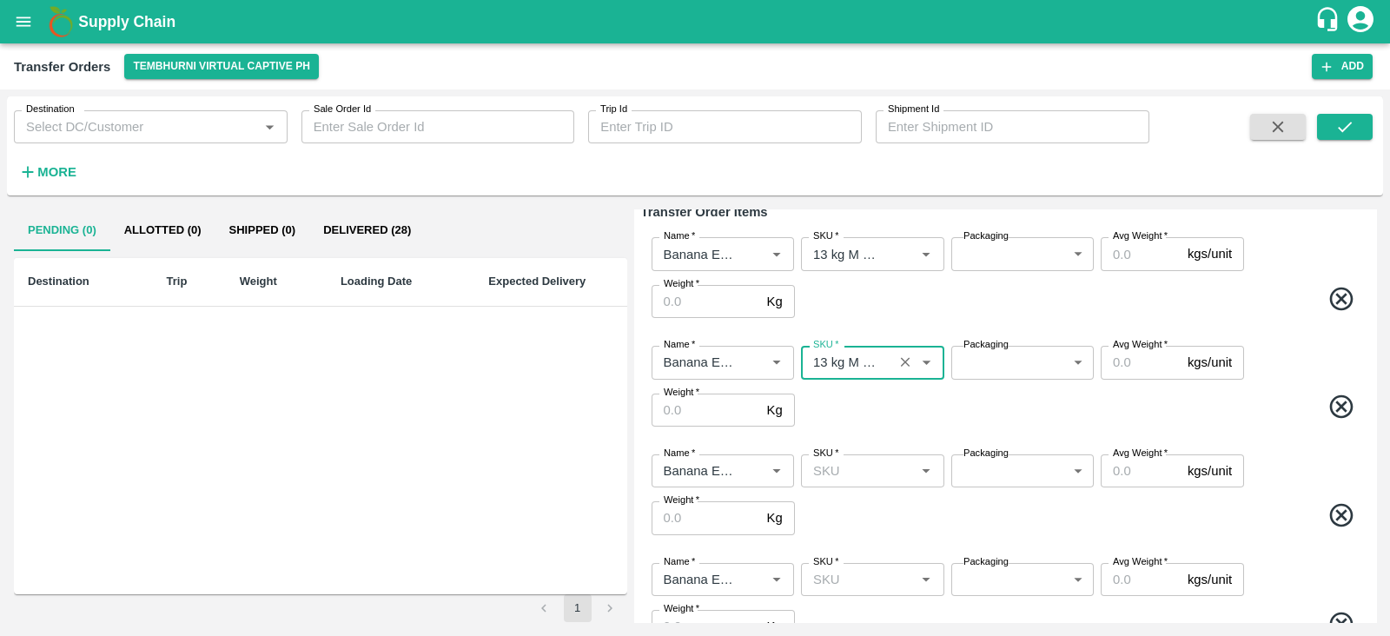
type input "13 kg M N-CHL 5 Hand"
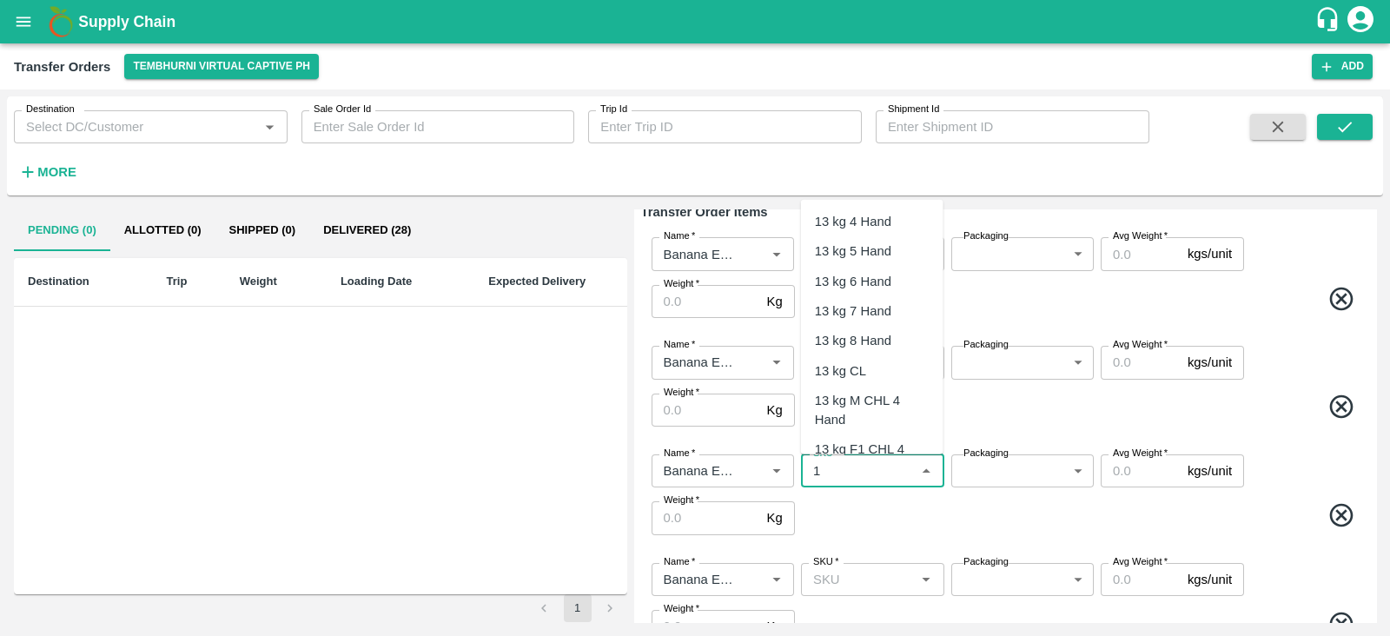
click at [871, 464] on input "SKU   *" at bounding box center [857, 471] width 103 height 23
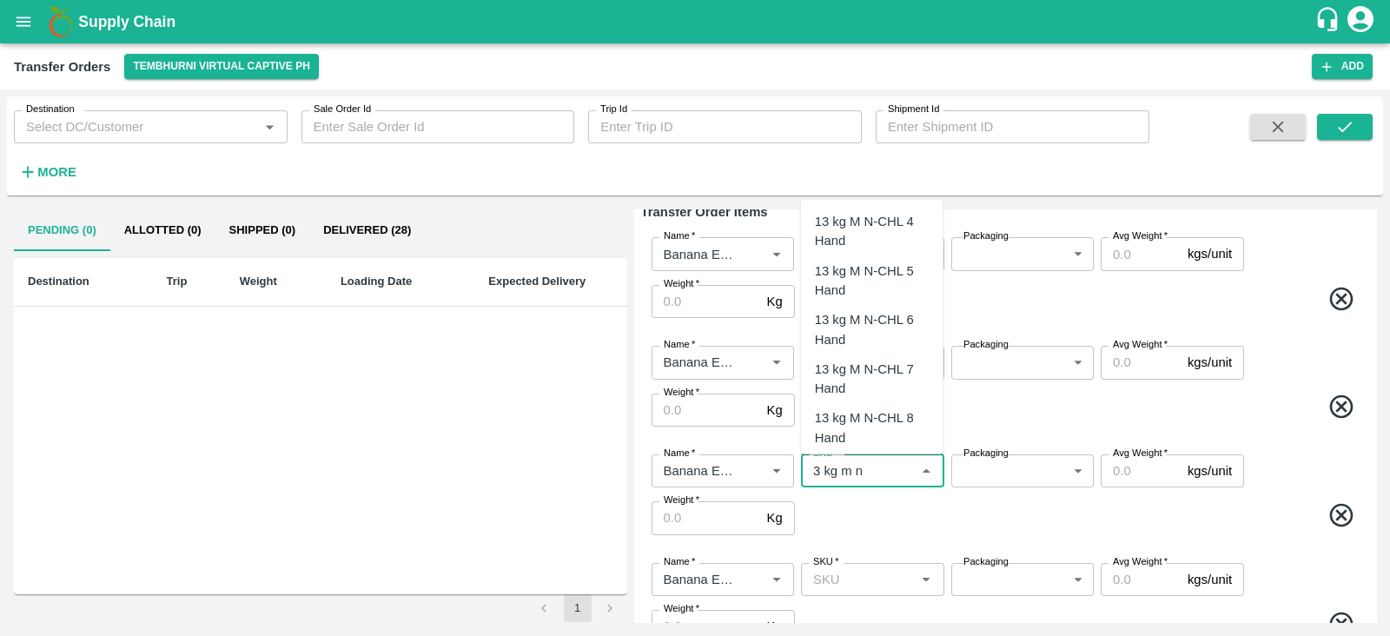
click at [890, 323] on div "13 kg M N-CHL 6 Hand" at bounding box center [872, 329] width 115 height 39
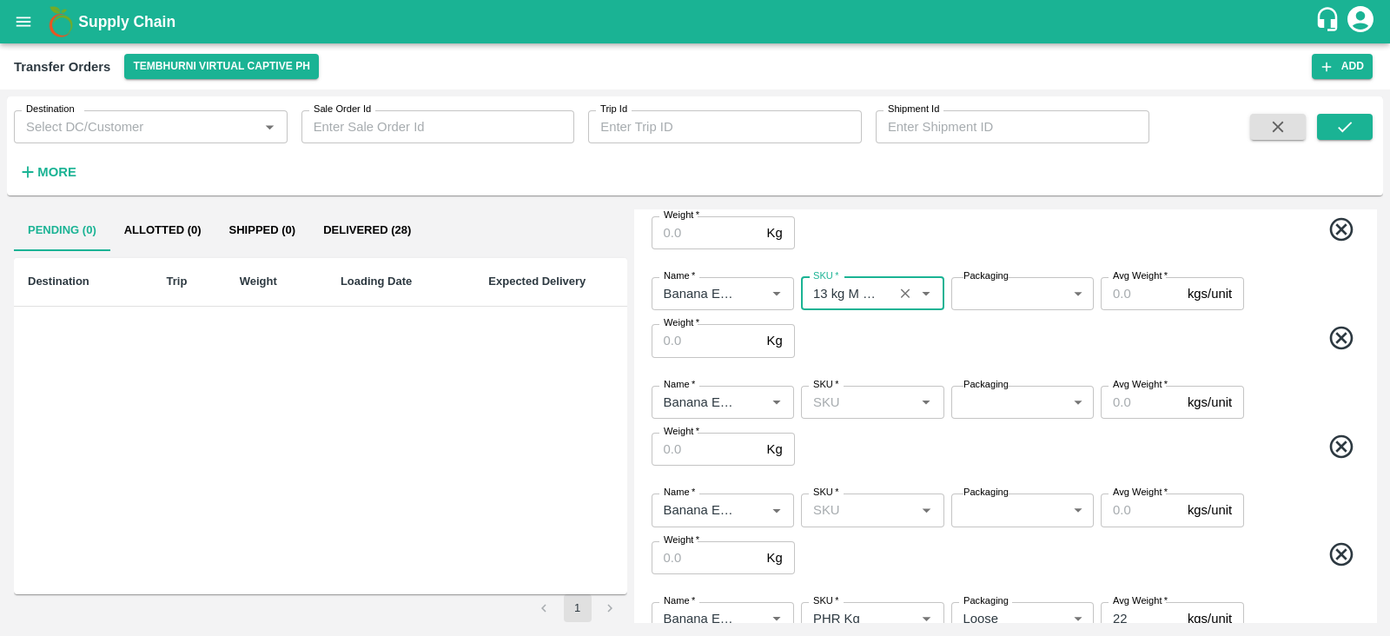
scroll to position [347, 0]
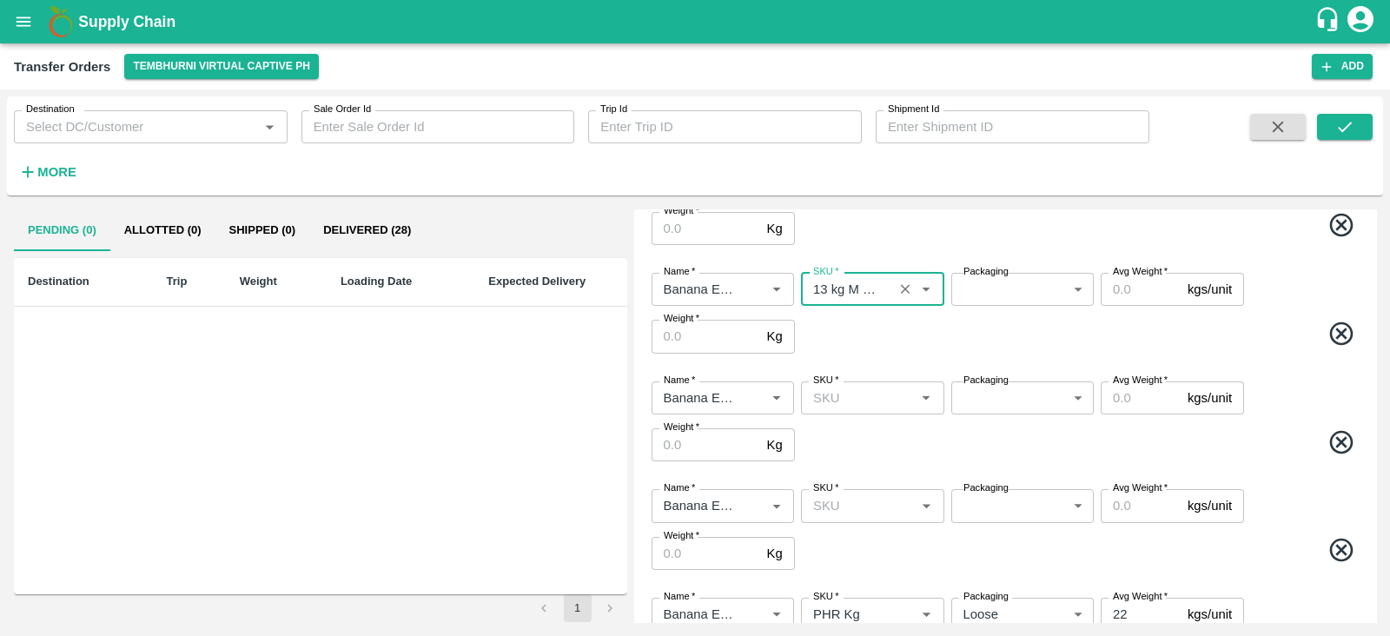
type input "13 kg M N-CHL 6 Hand"
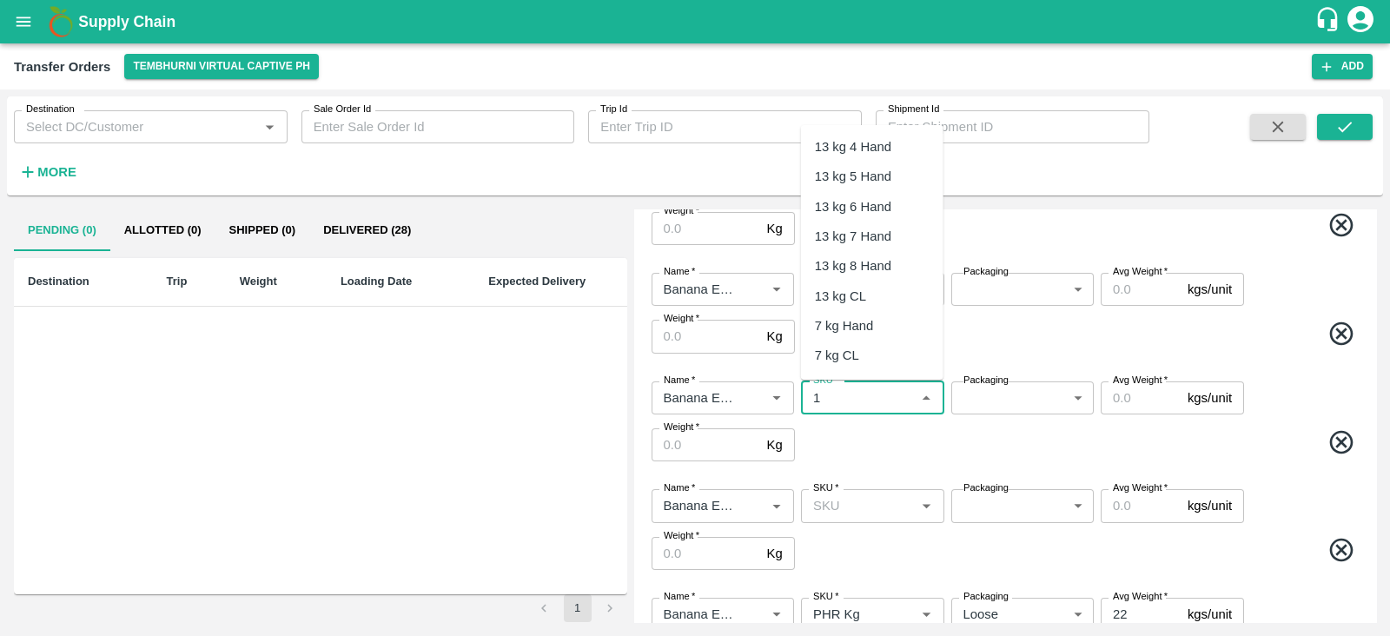
click at [858, 399] on input "SKU   *" at bounding box center [857, 398] width 103 height 23
click at [878, 332] on div "13 kg M N-CHL 8 Hand" at bounding box center [872, 353] width 142 height 50
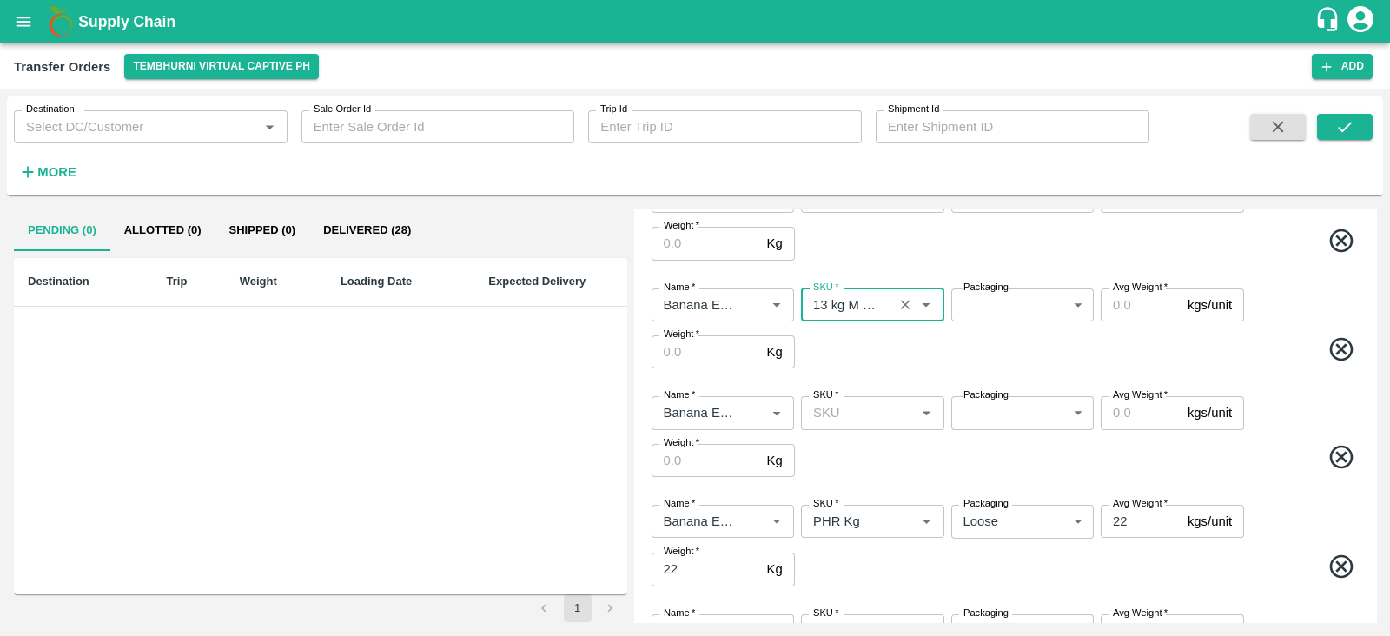
scroll to position [442, 0]
type input "13 kg M N-CHL 8 Hand"
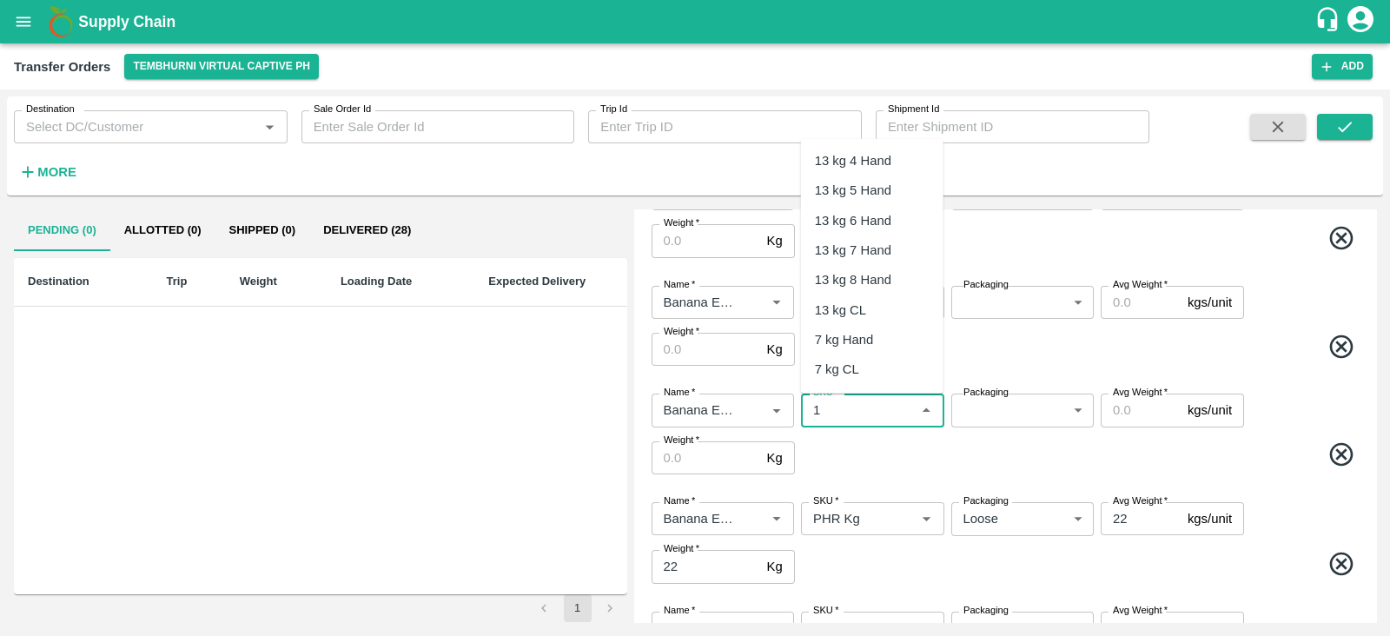
click at [848, 408] on input "SKU   *" at bounding box center [857, 410] width 103 height 23
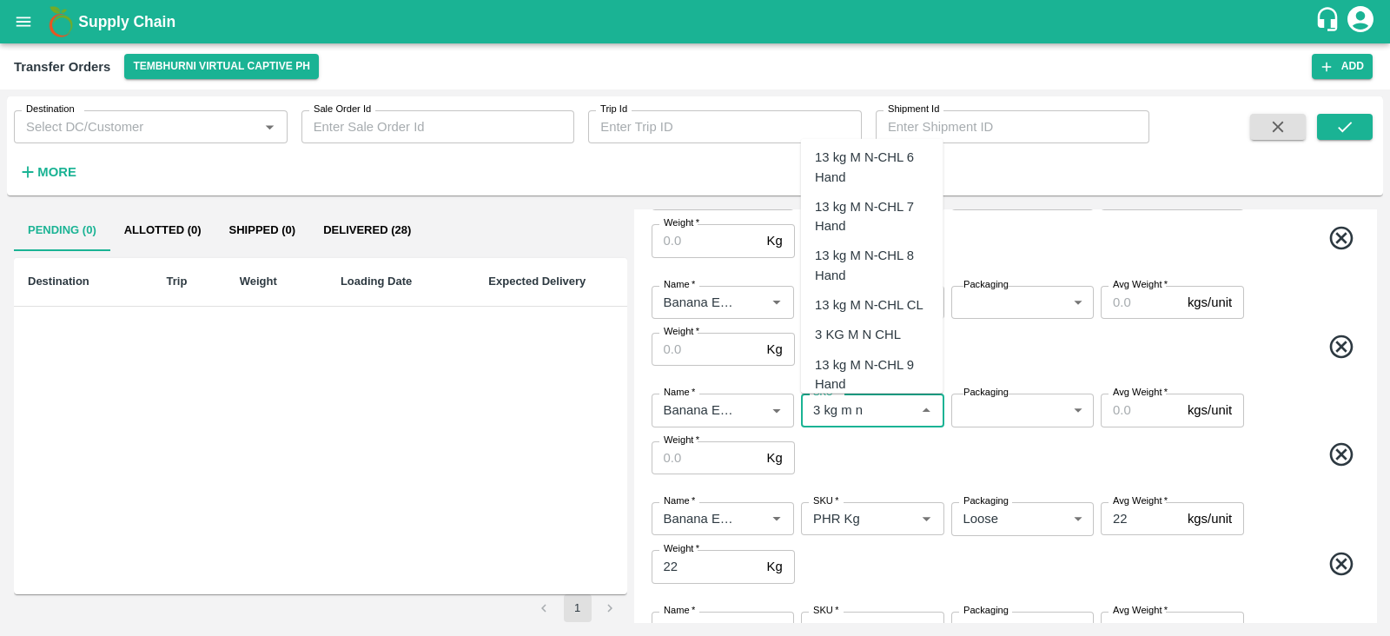
click at [891, 306] on div "13 kg M N-CHL CL" at bounding box center [869, 304] width 109 height 19
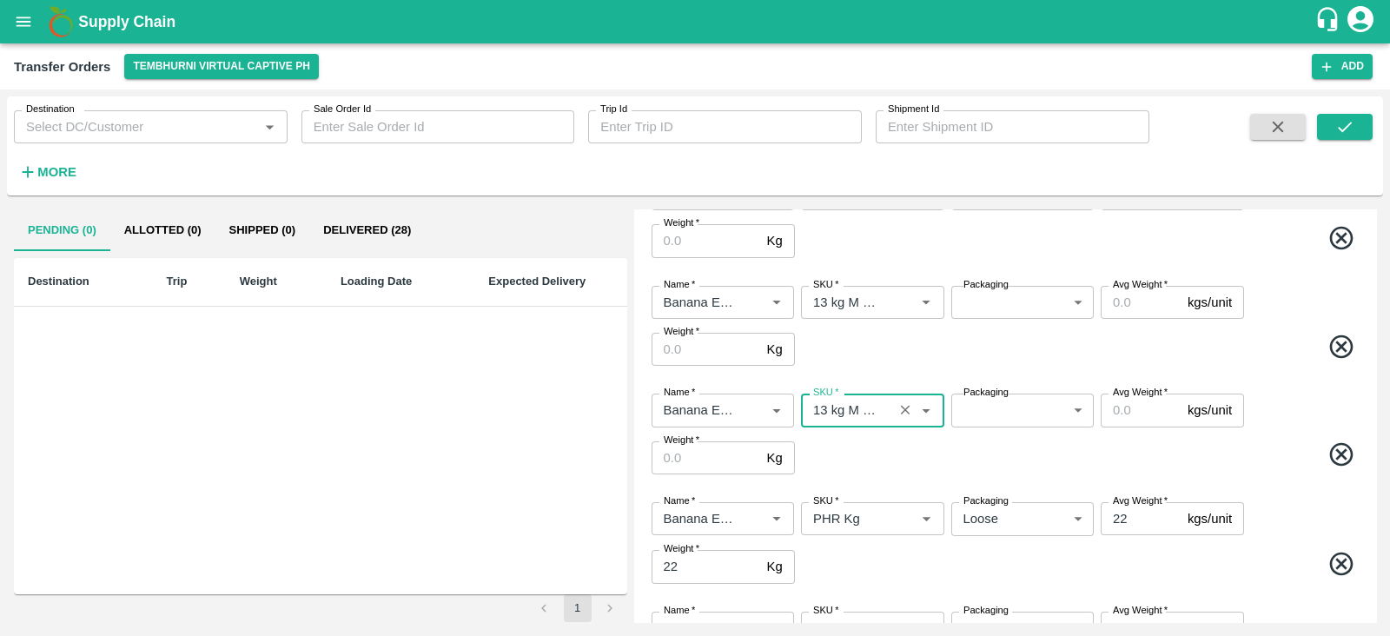
scroll to position [0, 0]
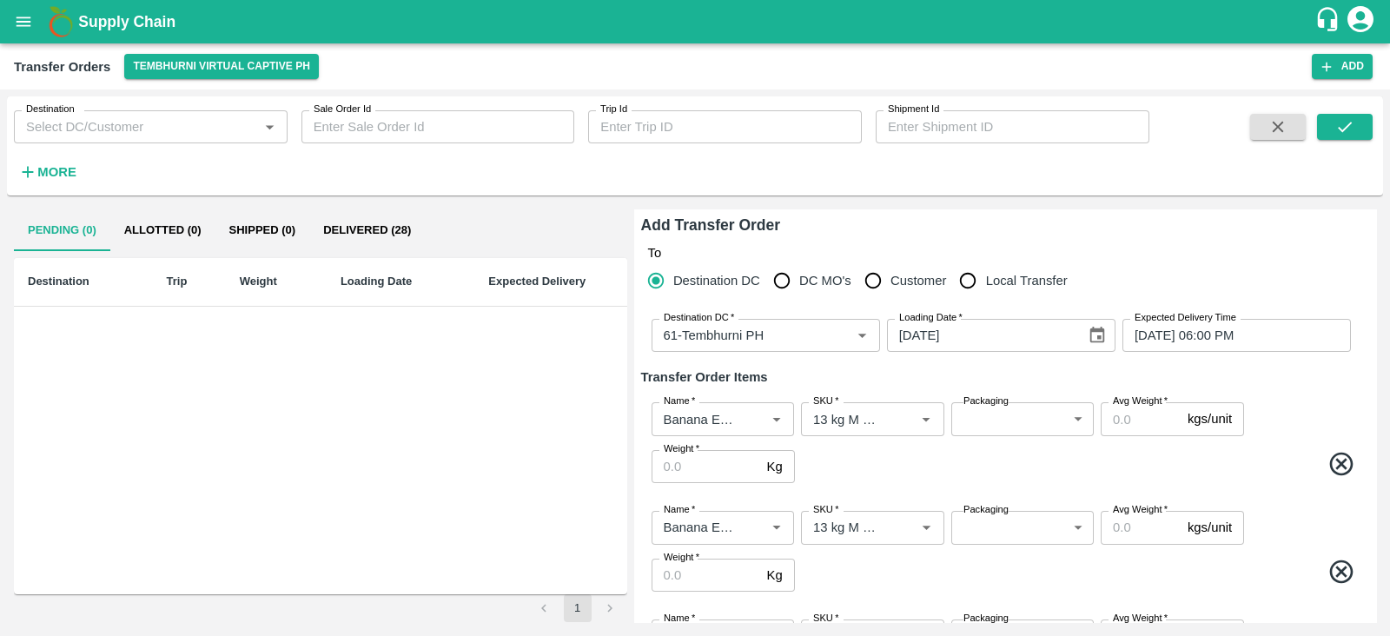
type input "13 kg M N-CHL CL"
click at [990, 421] on body "Supply Chain Transfer Orders Tembhurni Virtual Captive PH Add Destination Desti…" at bounding box center [695, 318] width 1390 height 636
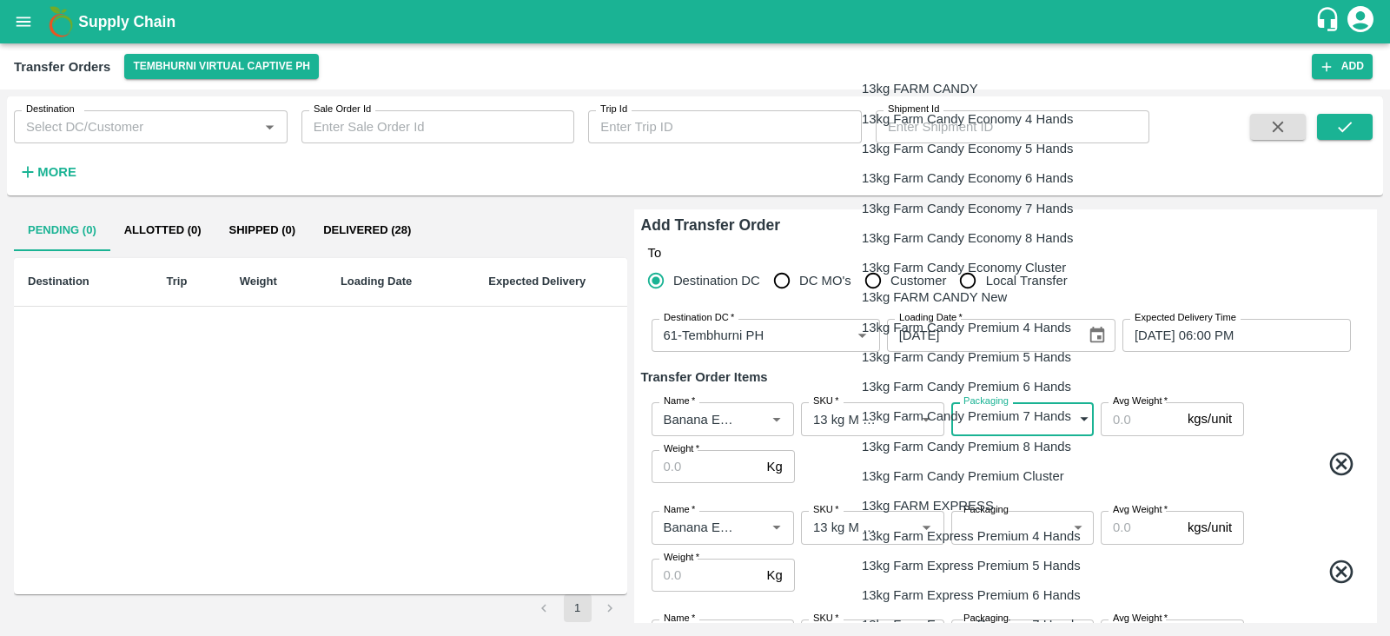
scroll to position [371, 0]
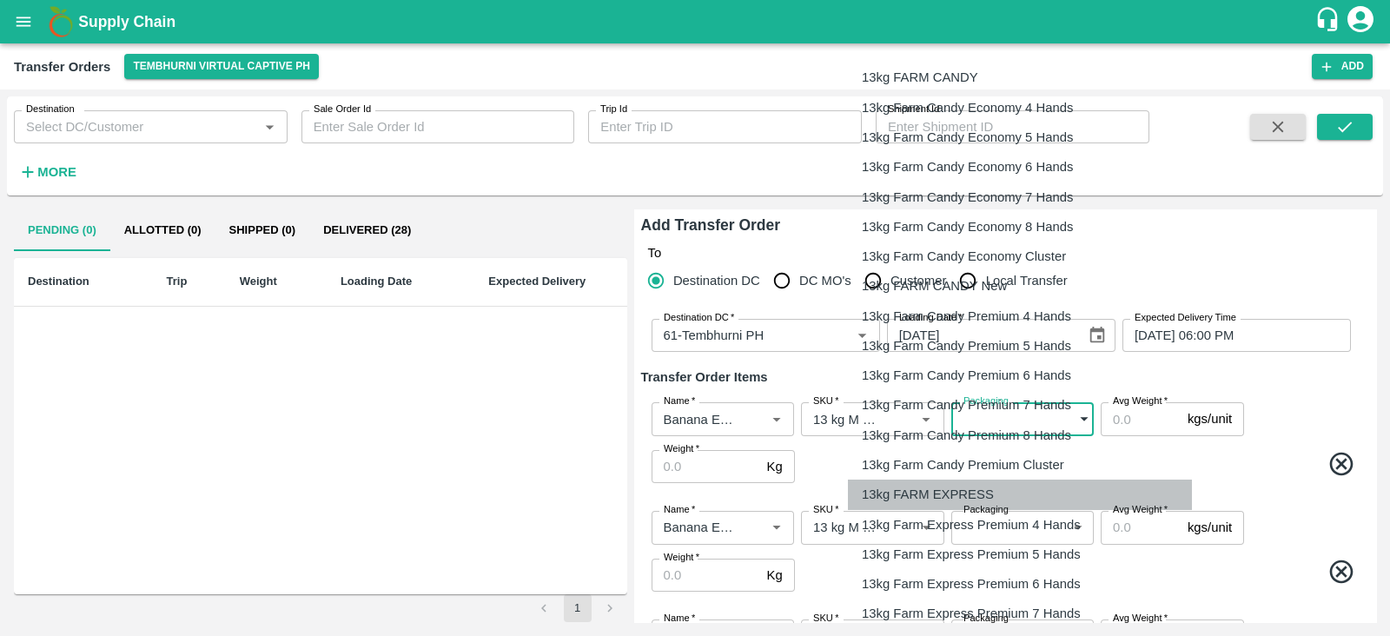
click at [944, 487] on p "13kg FARM EXPRESS" at bounding box center [928, 494] width 132 height 19
type input "468"
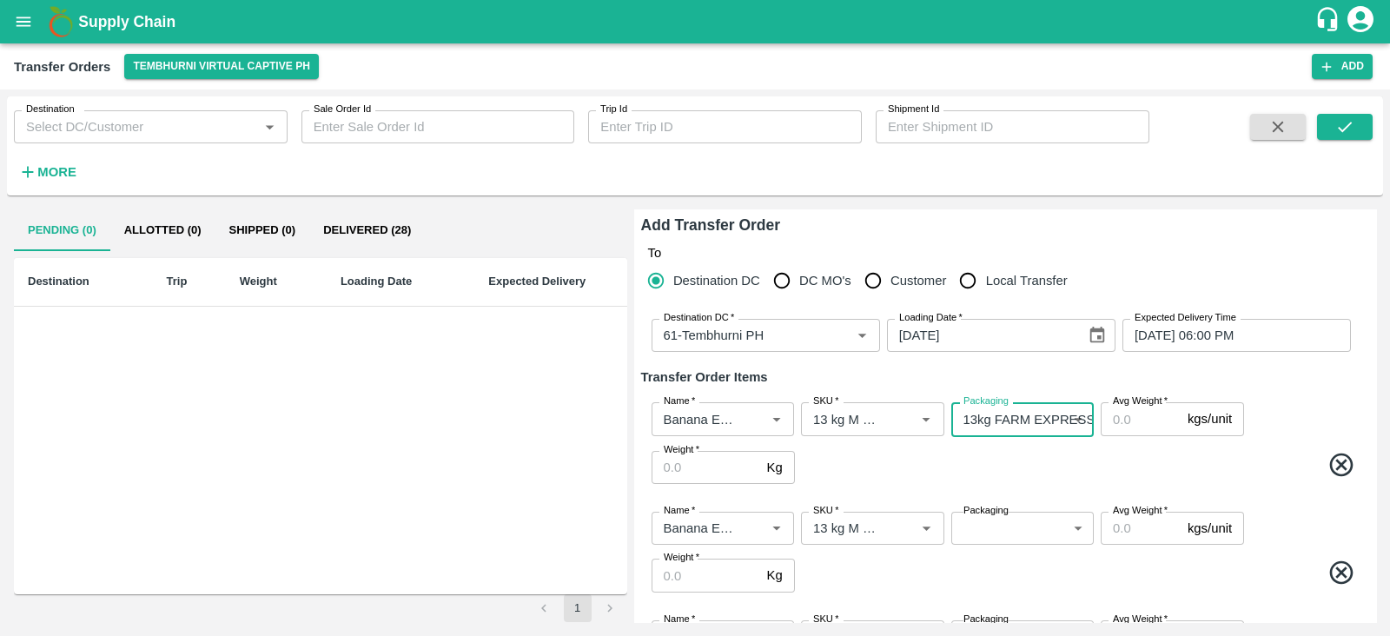
click at [997, 532] on body "Supply Chain Transfer Orders Tembhurni Virtual Captive PH Add Destination Desti…" at bounding box center [695, 318] width 1390 height 636
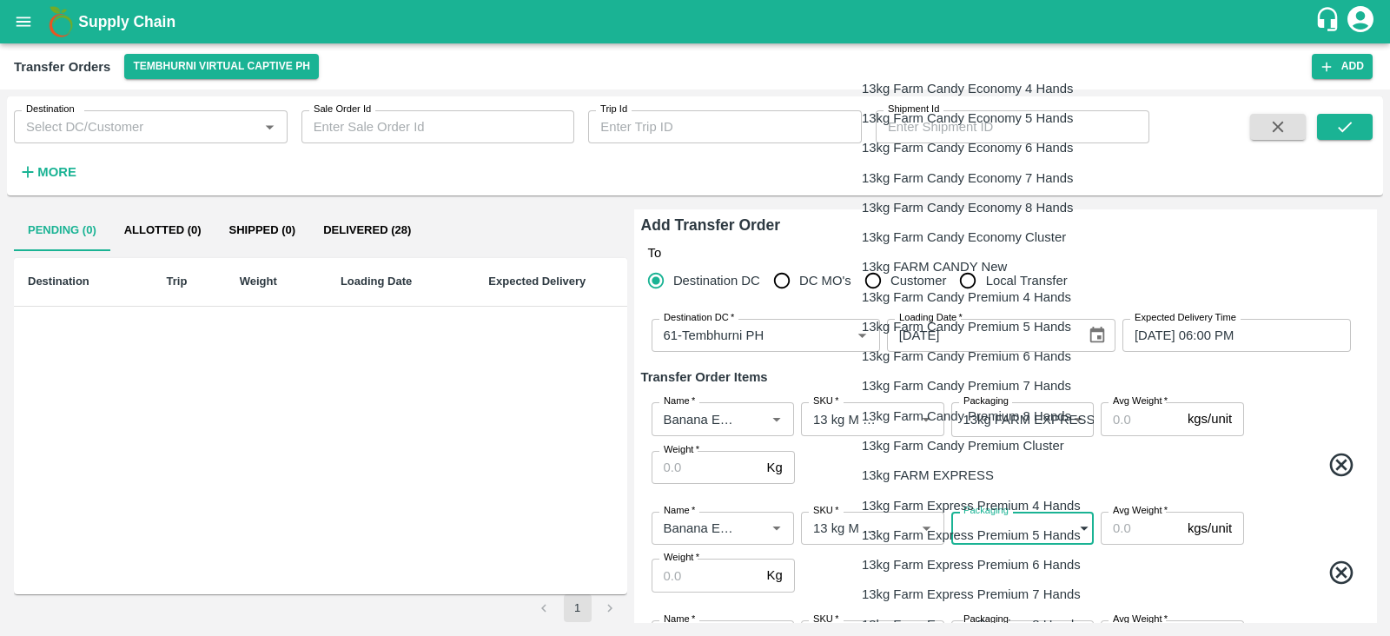
scroll to position [406, 0]
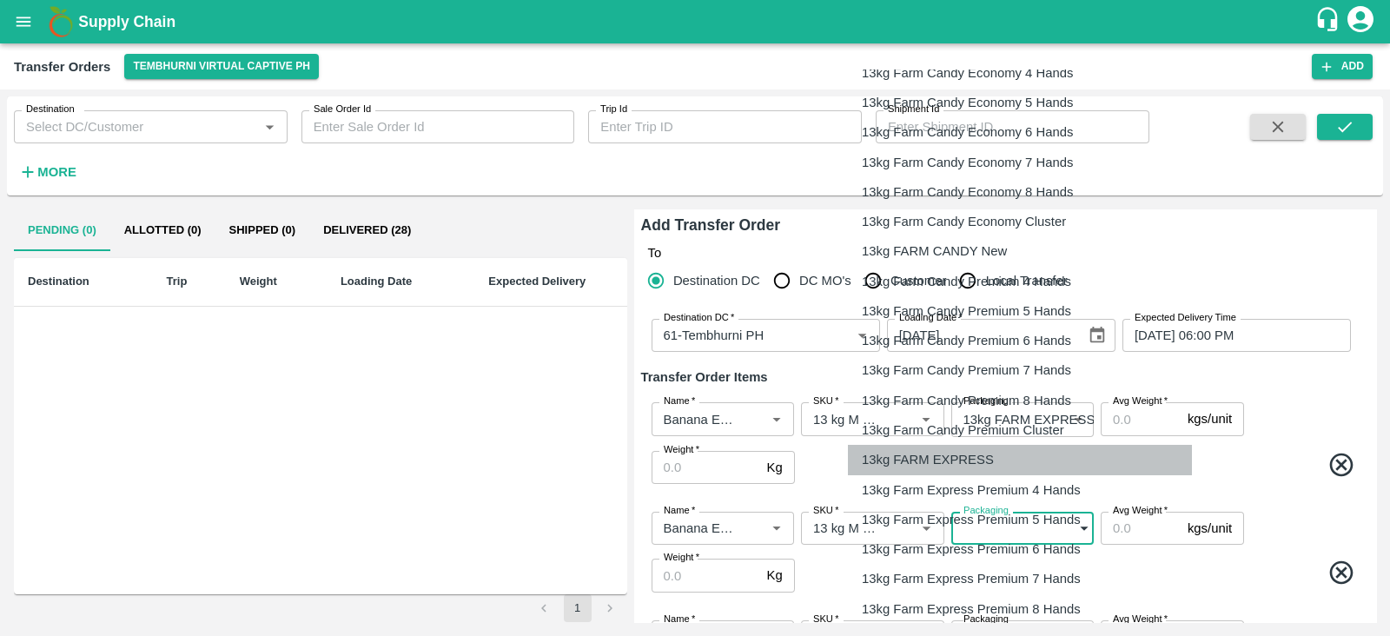
click at [960, 455] on p "13kg FARM EXPRESS" at bounding box center [928, 459] width 132 height 19
type input "468"
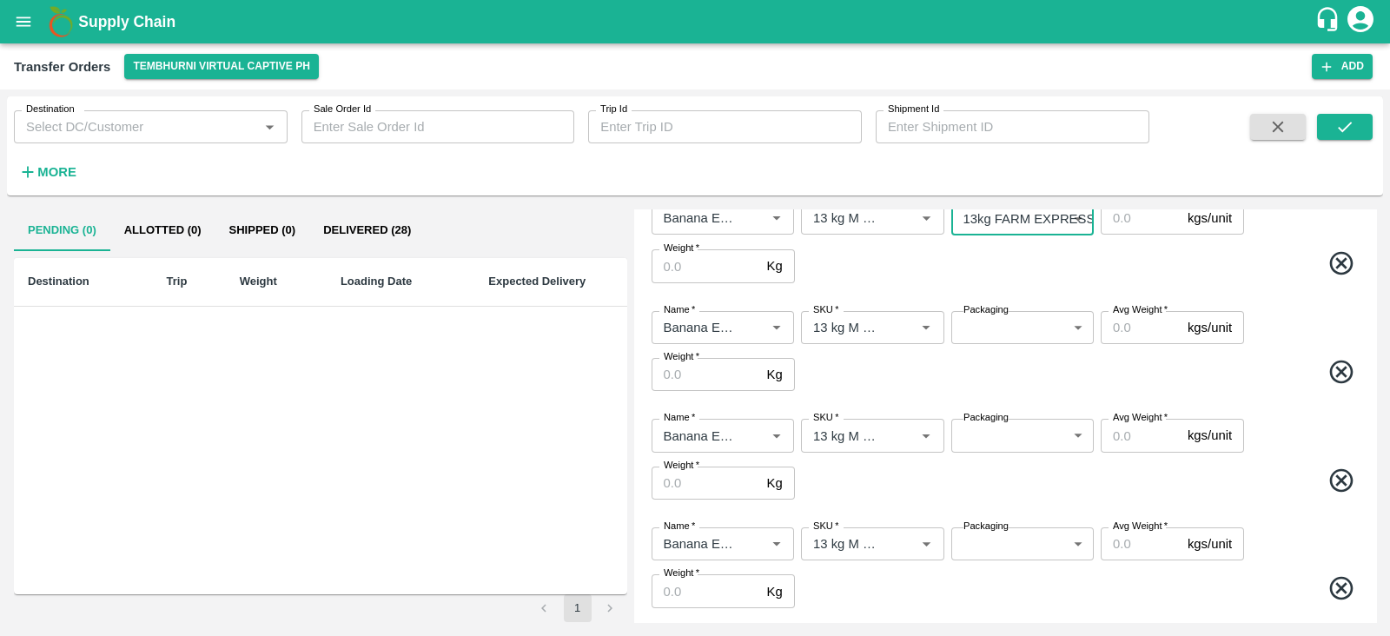
scroll to position [312, 0]
click at [991, 322] on body "Supply Chain Transfer Orders Tembhurni Virtual Captive PH Add Destination Desti…" at bounding box center [695, 318] width 1390 height 636
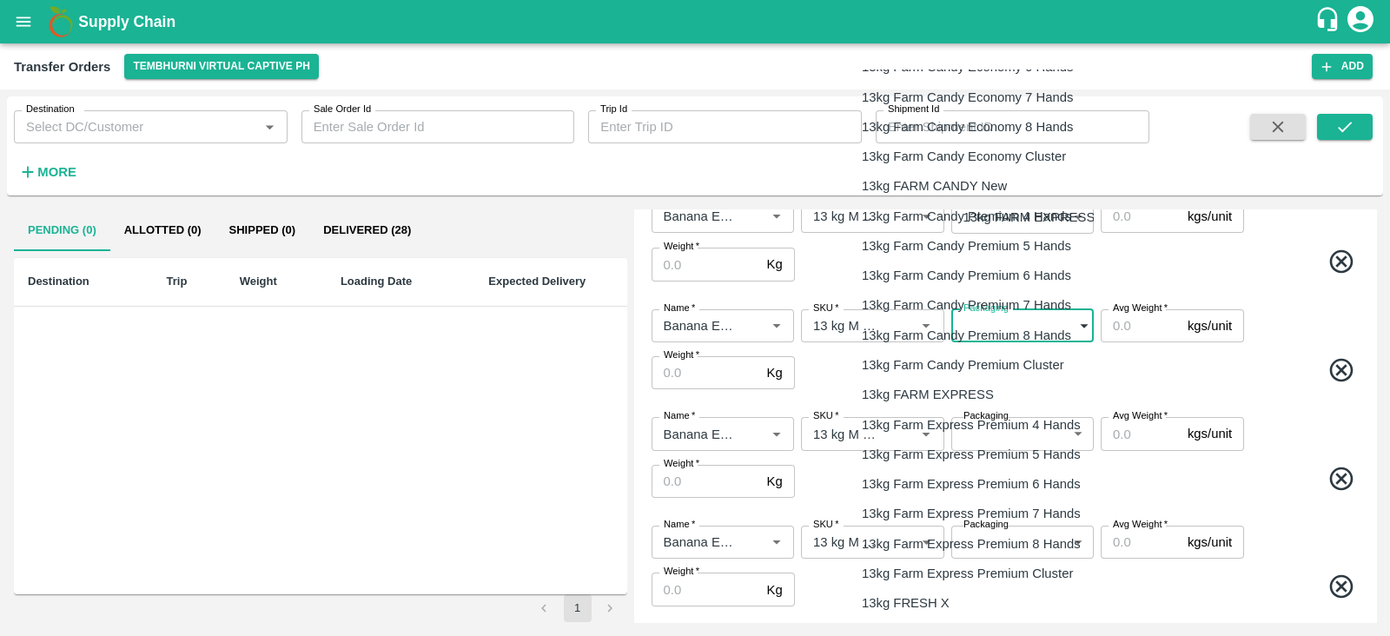
scroll to position [479, 0]
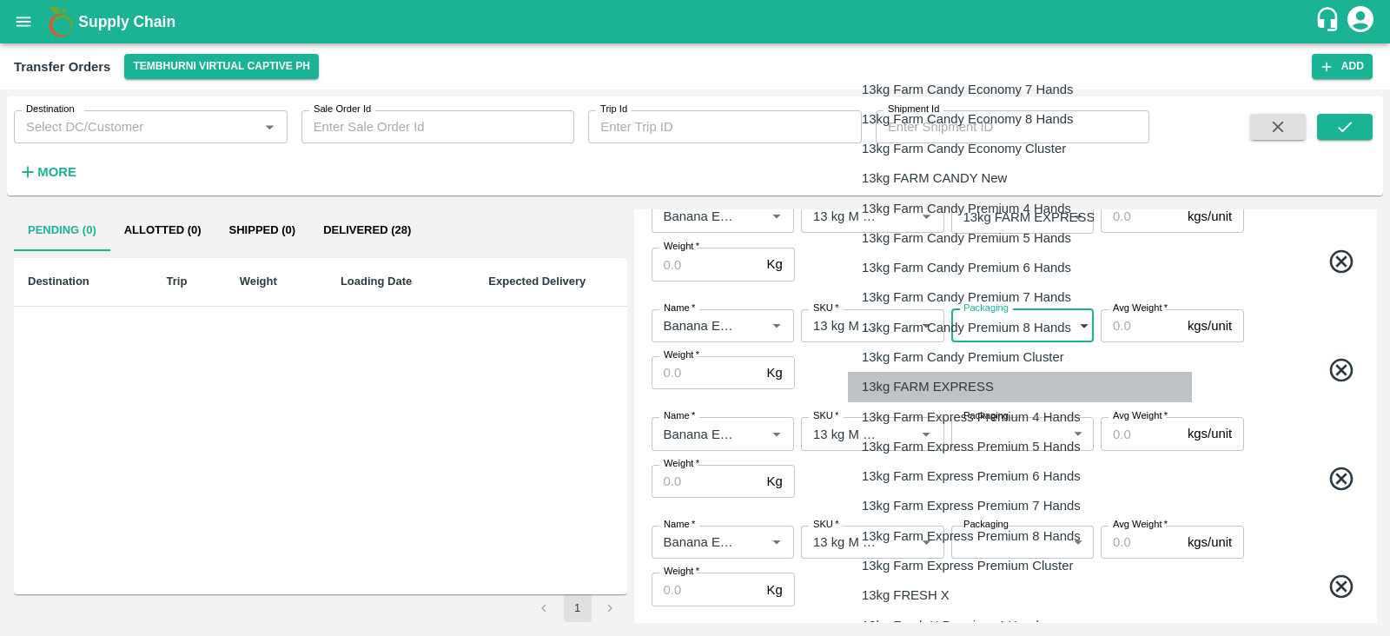
click at [930, 377] on p "13kg FARM EXPRESS" at bounding box center [928, 386] width 132 height 19
type input "468"
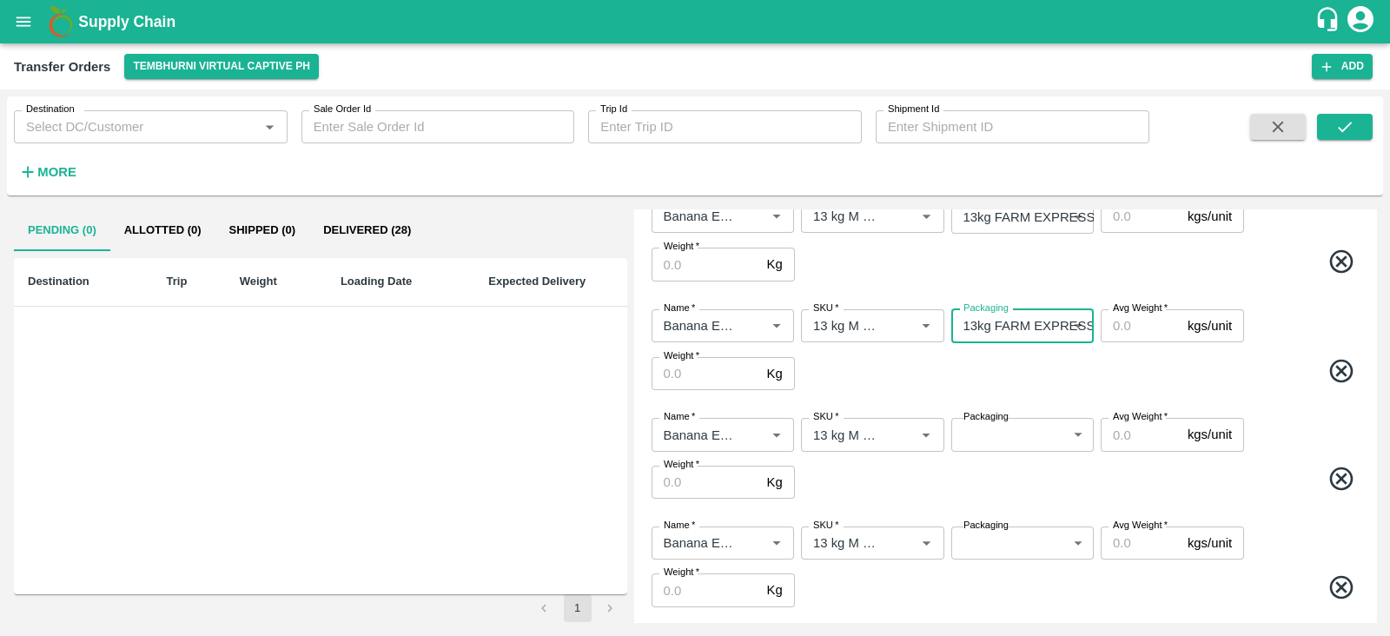
click at [1006, 545] on body "Supply Chain Transfer Orders Tembhurni Virtual Captive PH Add Destination Desti…" at bounding box center [695, 318] width 1390 height 636
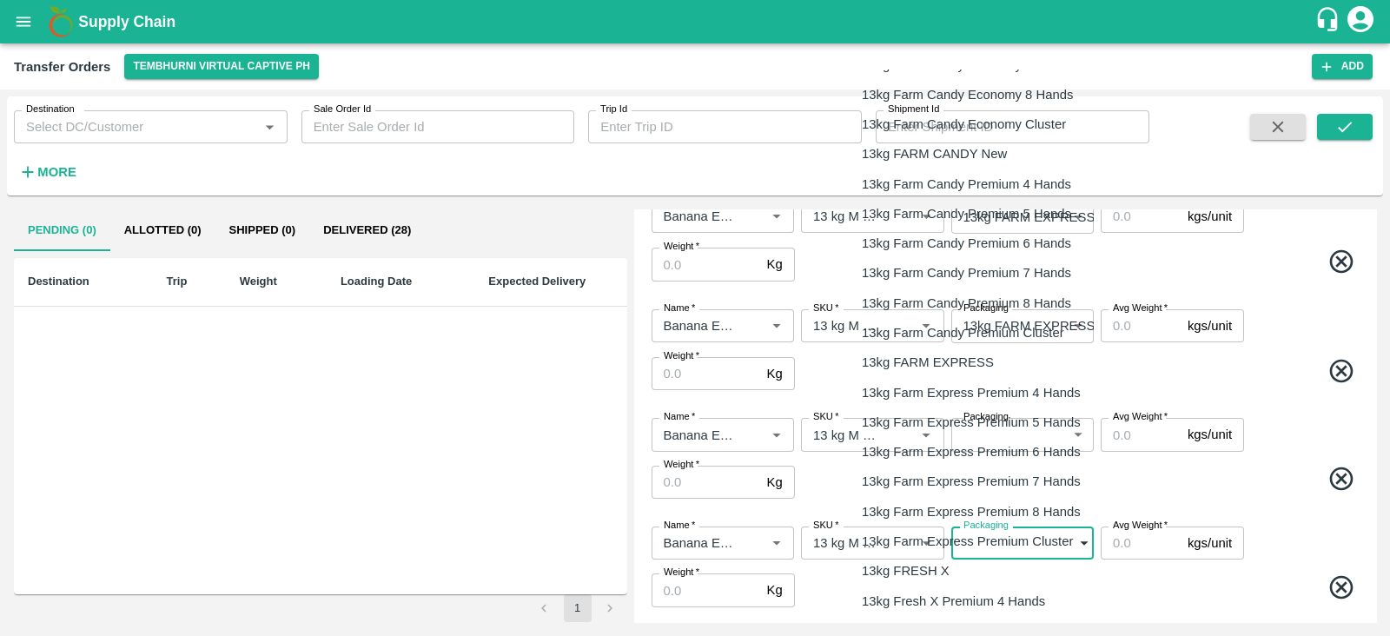
scroll to position [504, 0]
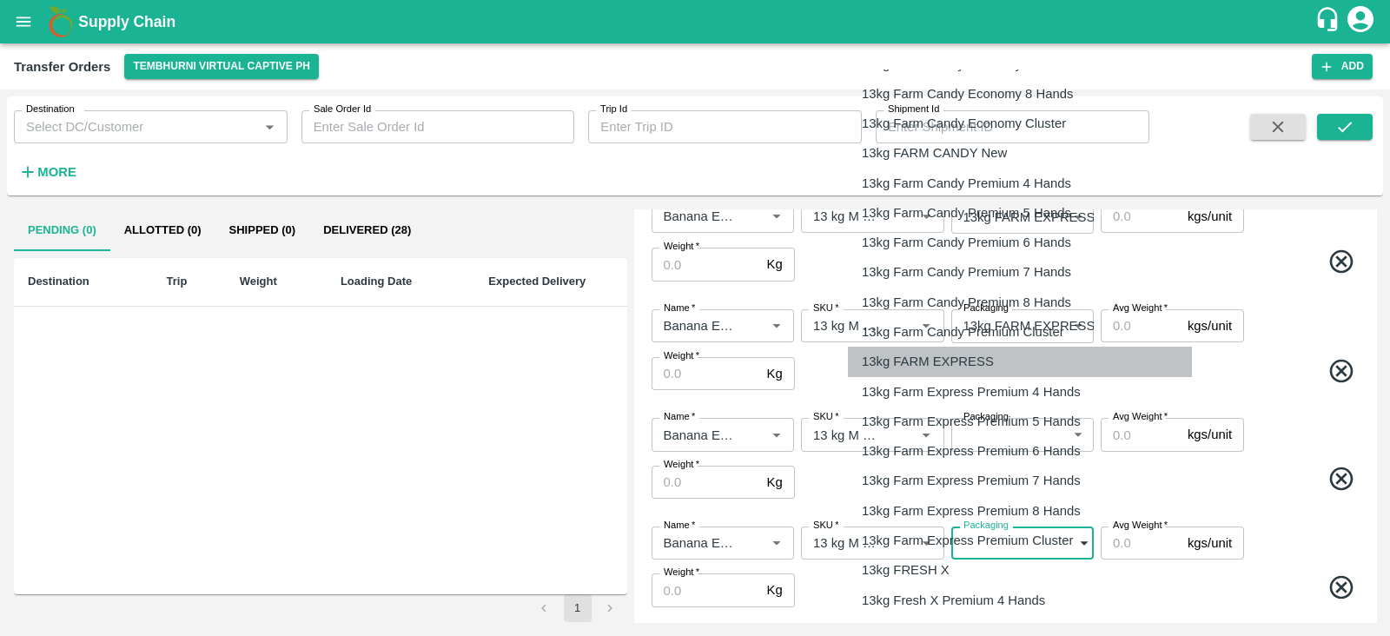
click at [934, 362] on p "13kg FARM EXPRESS" at bounding box center [928, 361] width 132 height 19
type input "468"
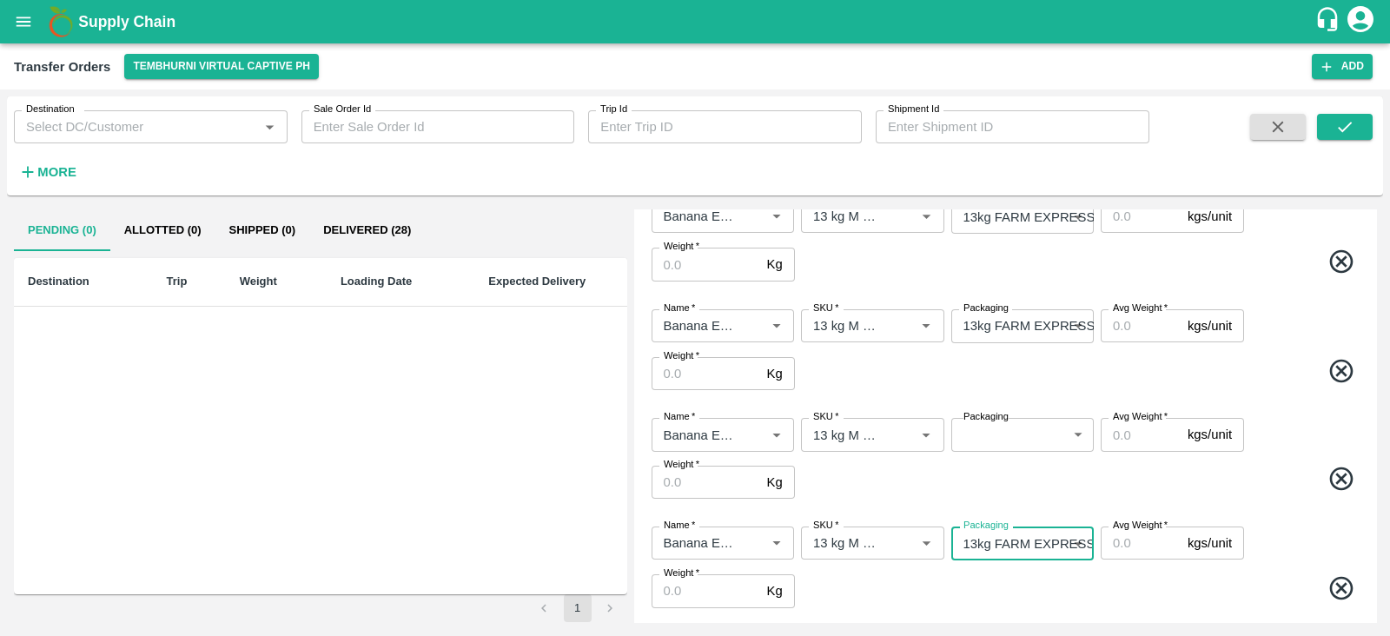
click at [1017, 431] on body "Supply Chain Transfer Orders Tembhurni Virtual Captive PH Add Destination Desti…" at bounding box center [695, 318] width 1390 height 636
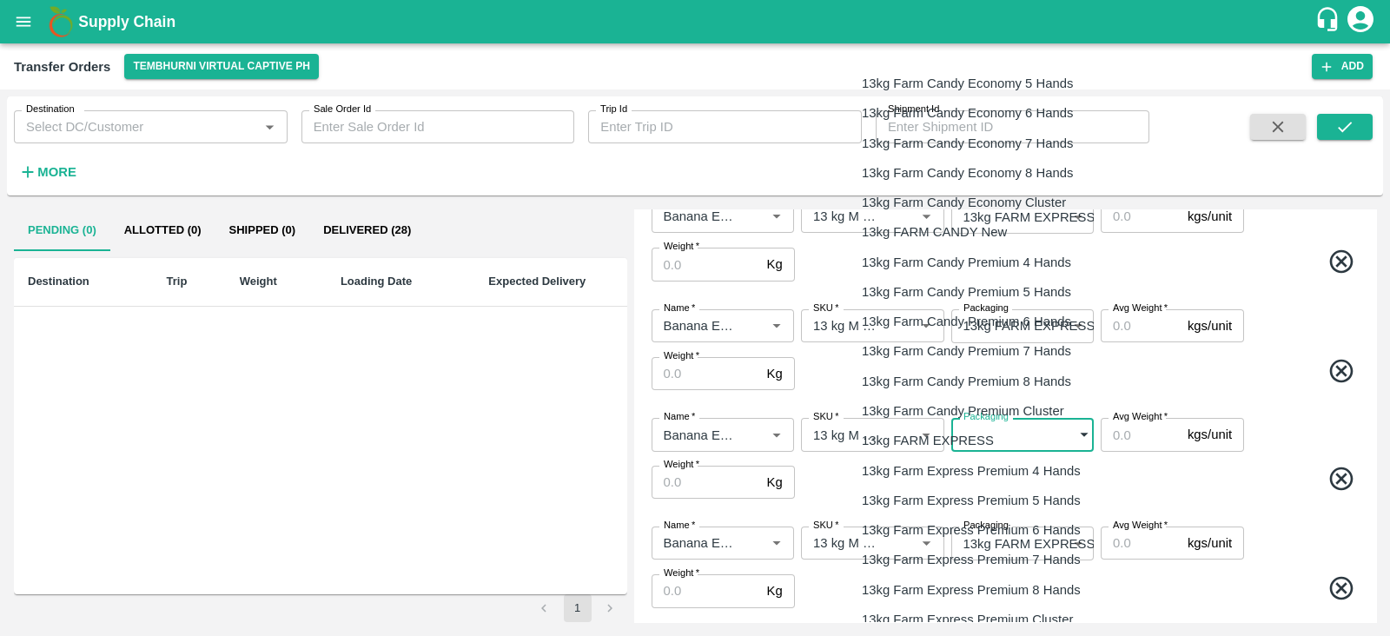
scroll to position [425, 0]
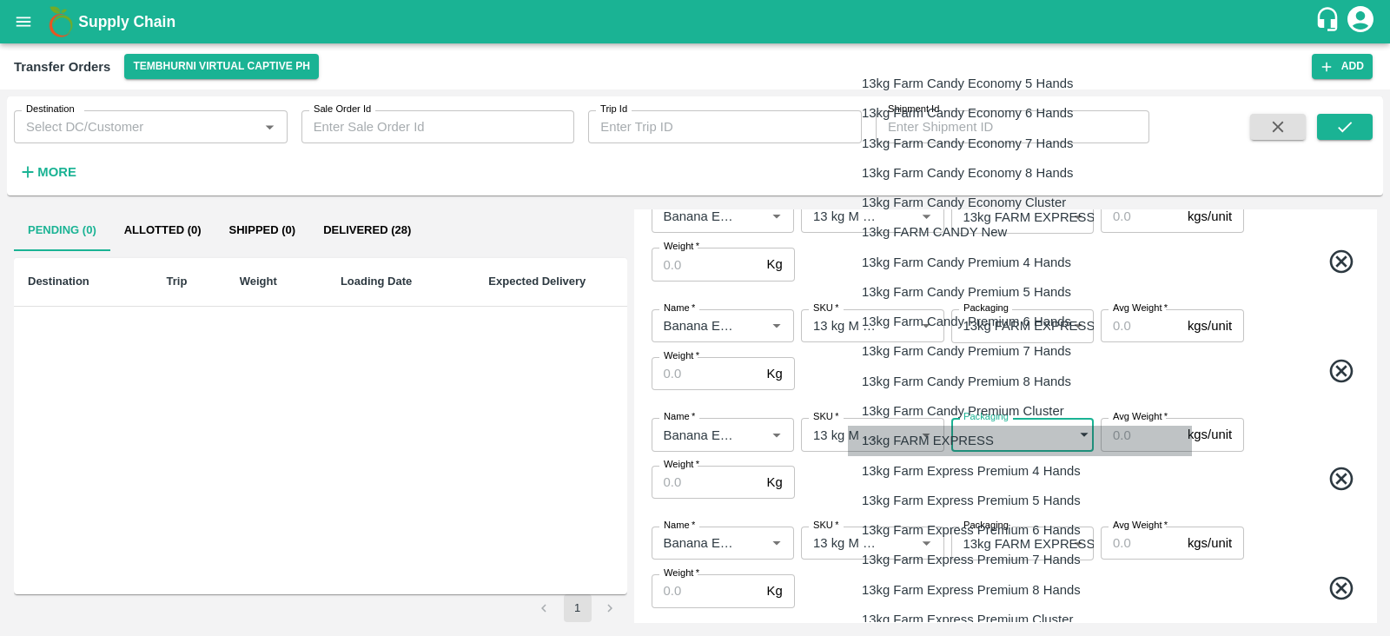
click at [961, 434] on p "13kg FARM EXPRESS" at bounding box center [928, 440] width 132 height 19
type input "468"
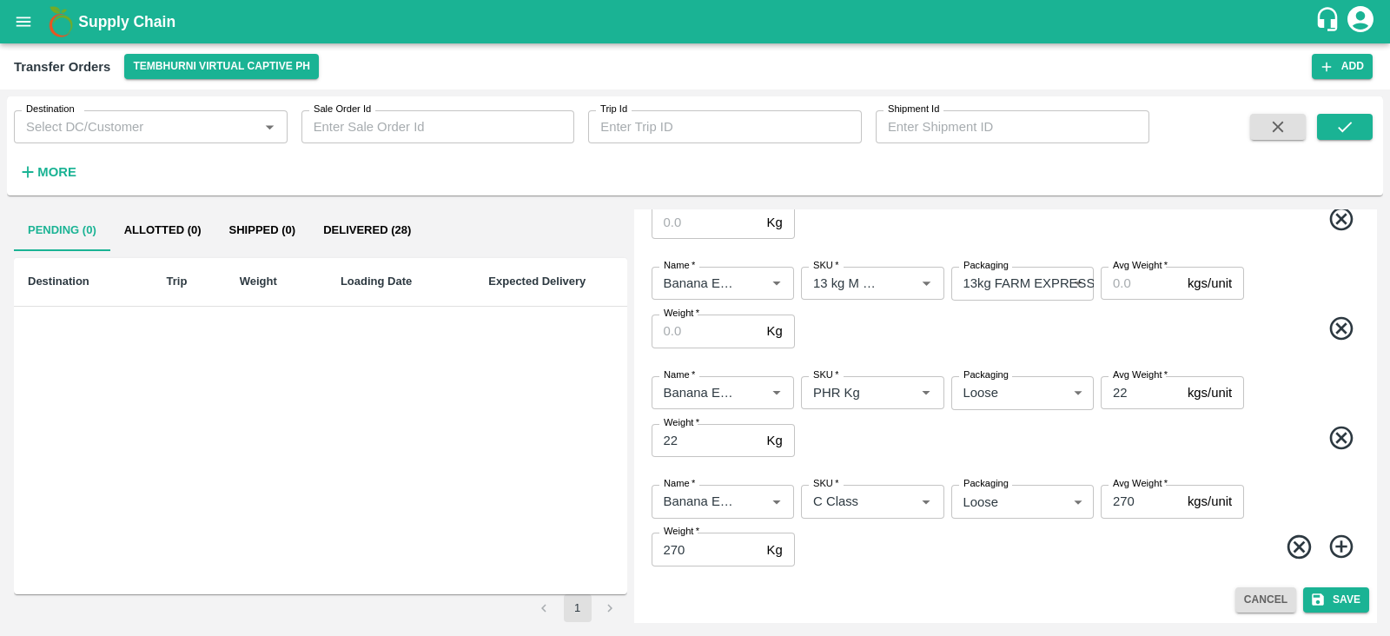
scroll to position [0, 0]
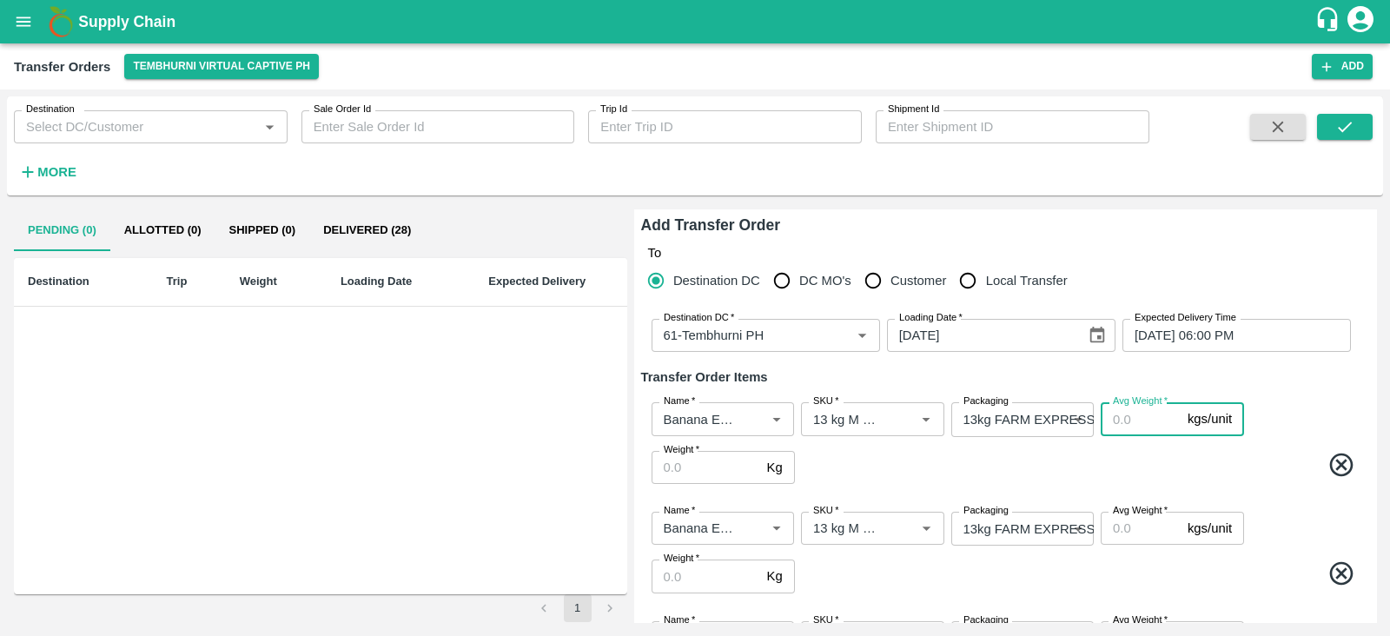
click at [1129, 427] on input "Avg Weight   *" at bounding box center [1141, 418] width 80 height 33
type input "13"
click at [1118, 523] on input "Avg Weight   *" at bounding box center [1141, 528] width 80 height 33
type input "13"
click at [1264, 447] on div "Name   * Name   * SKU   * SKU   * Packaging 13kg FARM EXPRESS 468 Packaging Avg…" at bounding box center [1005, 442] width 728 height 109
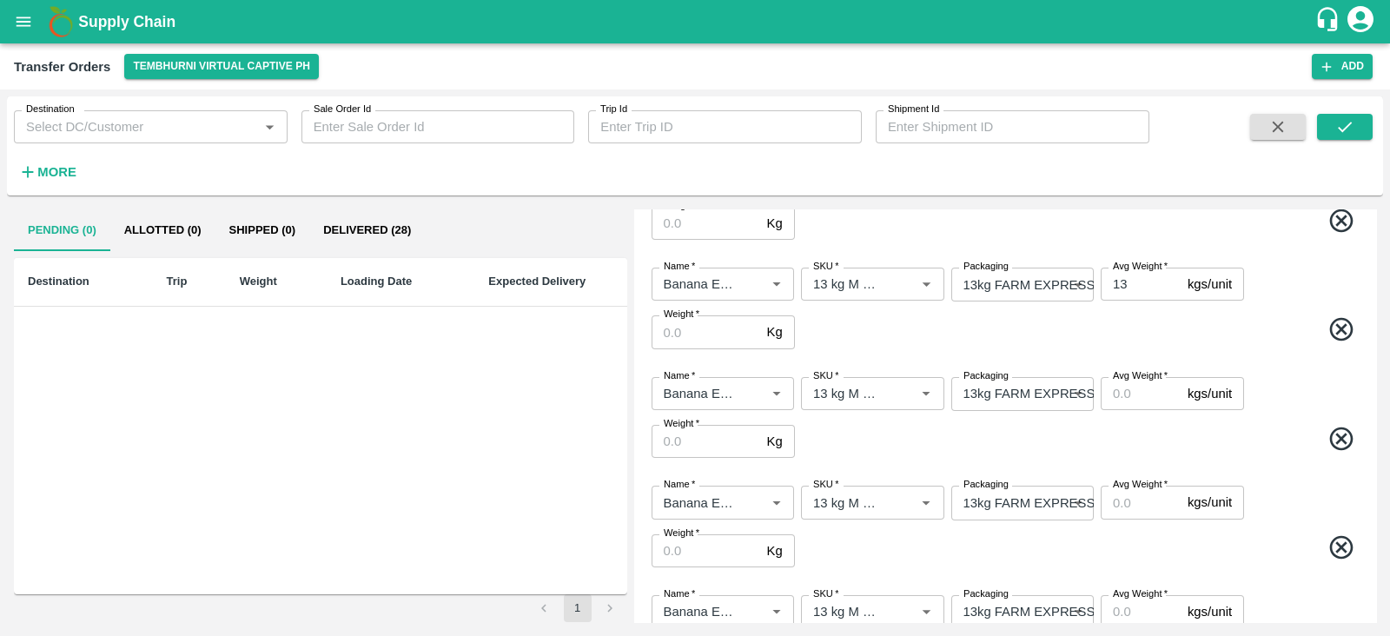
scroll to position [248, 0]
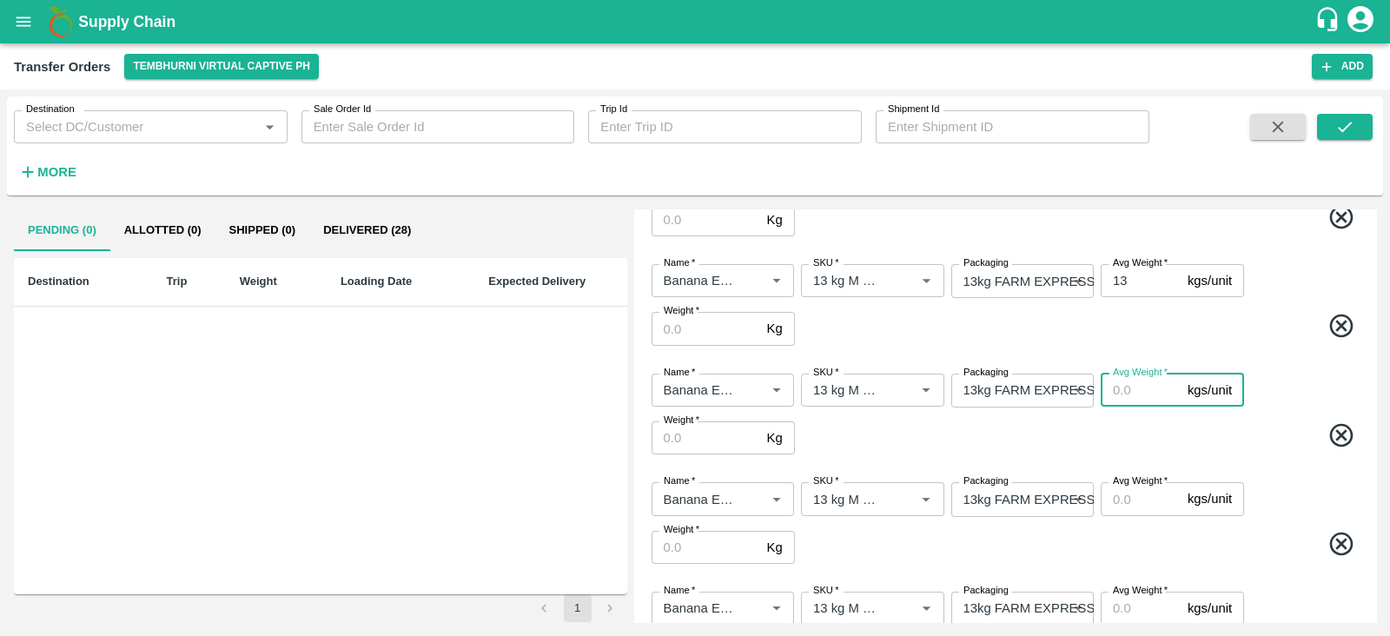
click at [1132, 402] on input "Avg Weight   *" at bounding box center [1141, 390] width 80 height 33
type input "13"
click at [1116, 493] on input "Avg Weight   *" at bounding box center [1141, 498] width 80 height 33
type input "13"
click at [1130, 614] on input "Avg Weight   *" at bounding box center [1141, 608] width 80 height 33
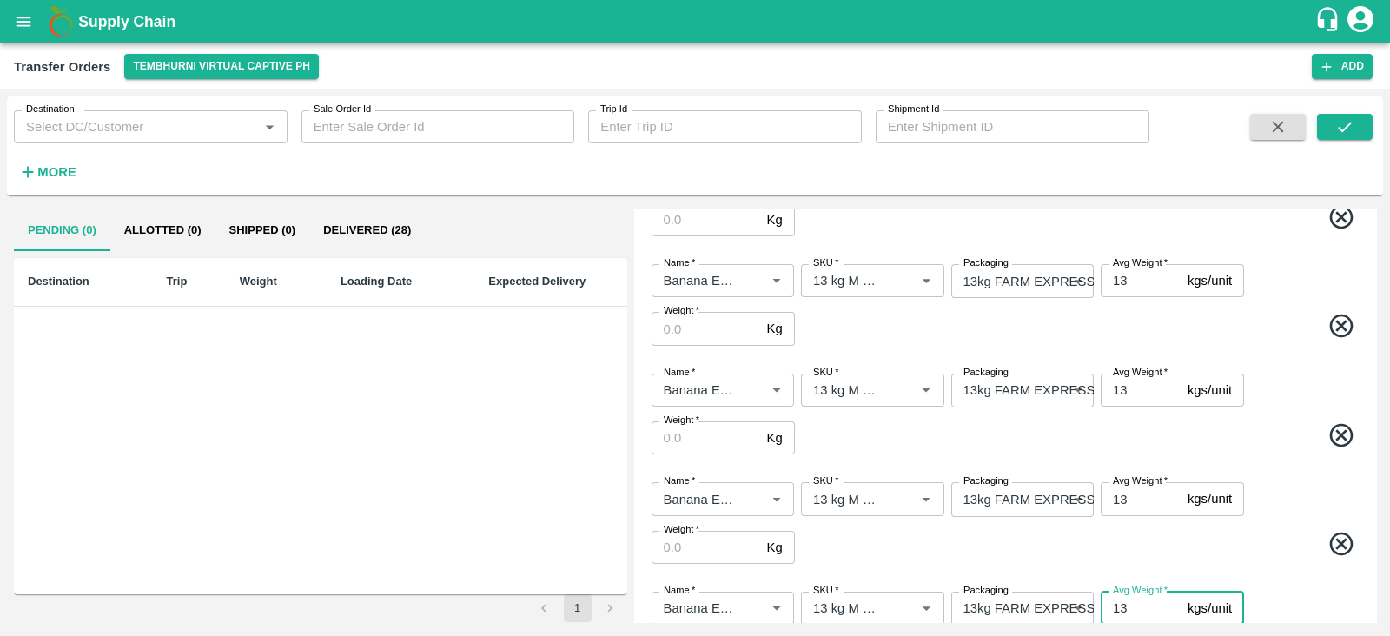
type input "13"
click at [1252, 542] on span at bounding box center [1080, 547] width 564 height 34
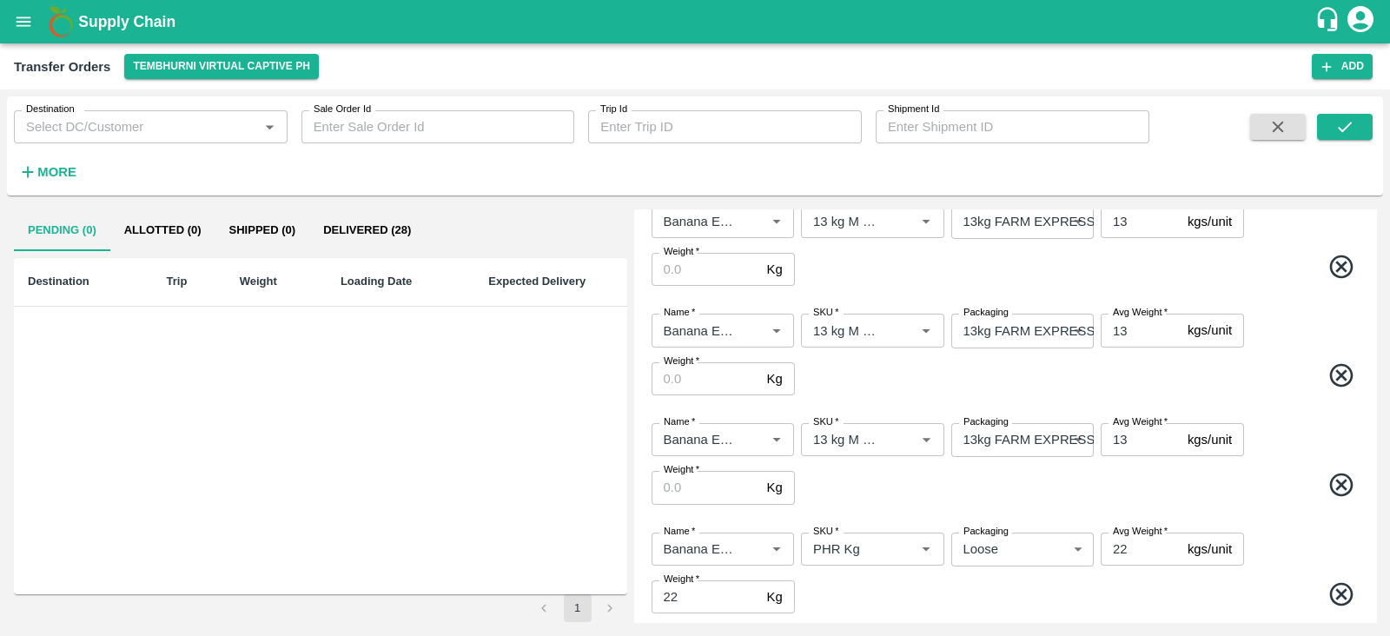
scroll to position [0, 0]
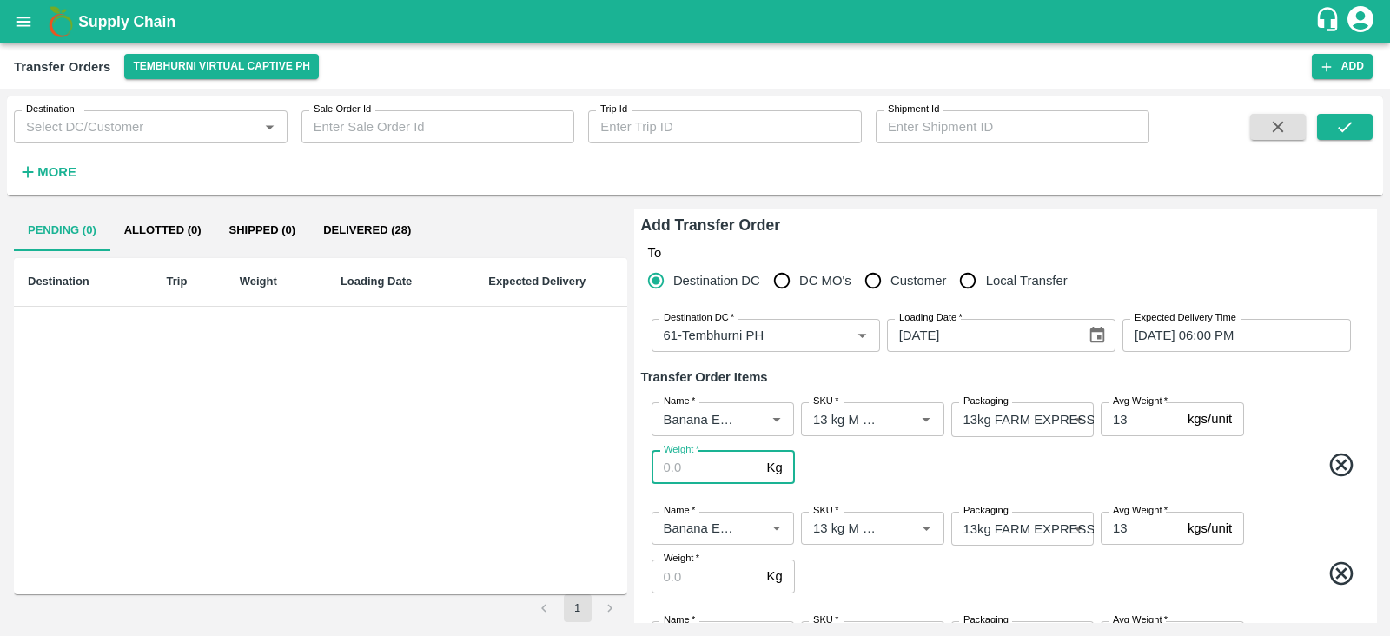
click at [672, 458] on input "Weight   *" at bounding box center [706, 467] width 109 height 33
type input "481"
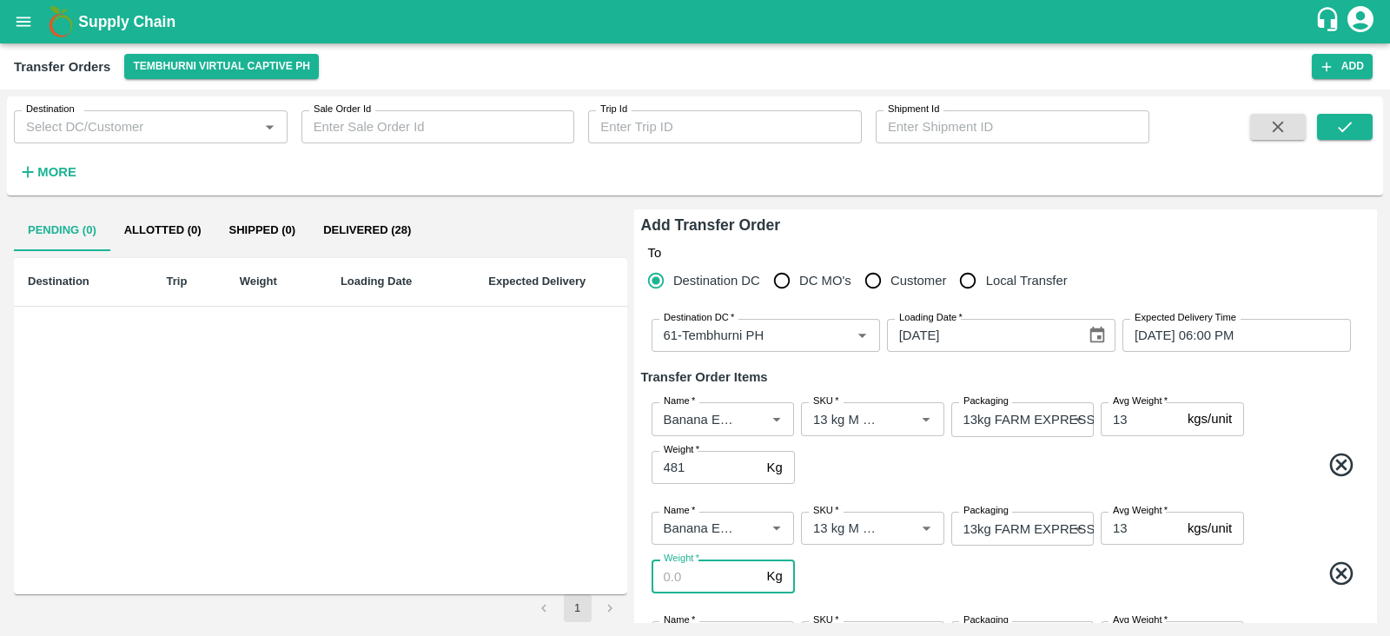
click at [677, 580] on input "Weight   *" at bounding box center [706, 576] width 109 height 33
type input "3211"
click at [847, 586] on span at bounding box center [1080, 577] width 564 height 34
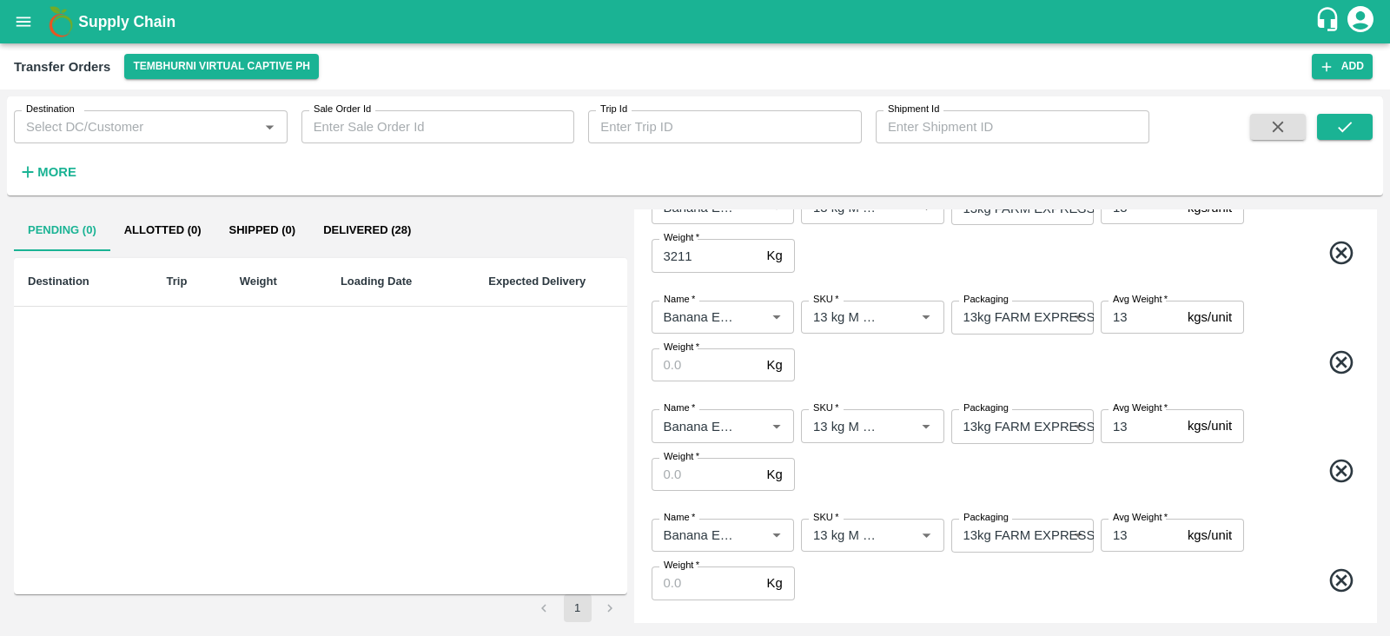
scroll to position [336, 0]
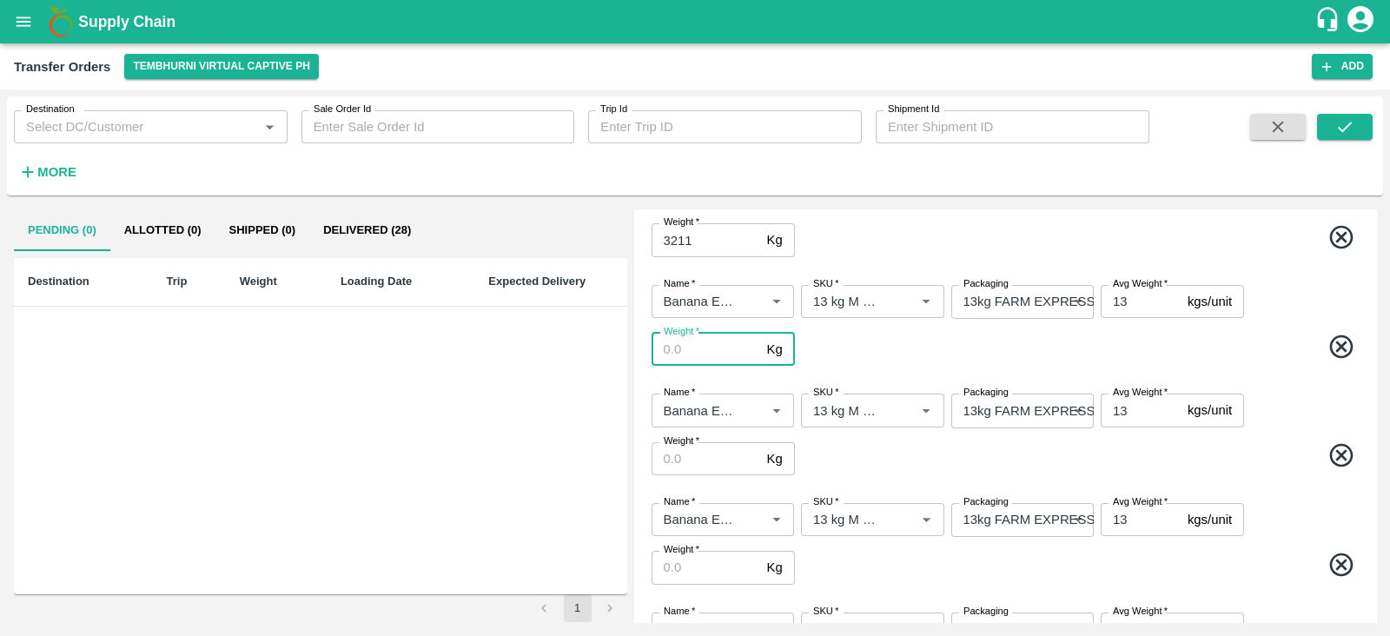
click at [712, 338] on input "Weight   *" at bounding box center [706, 349] width 109 height 33
type input "4602"
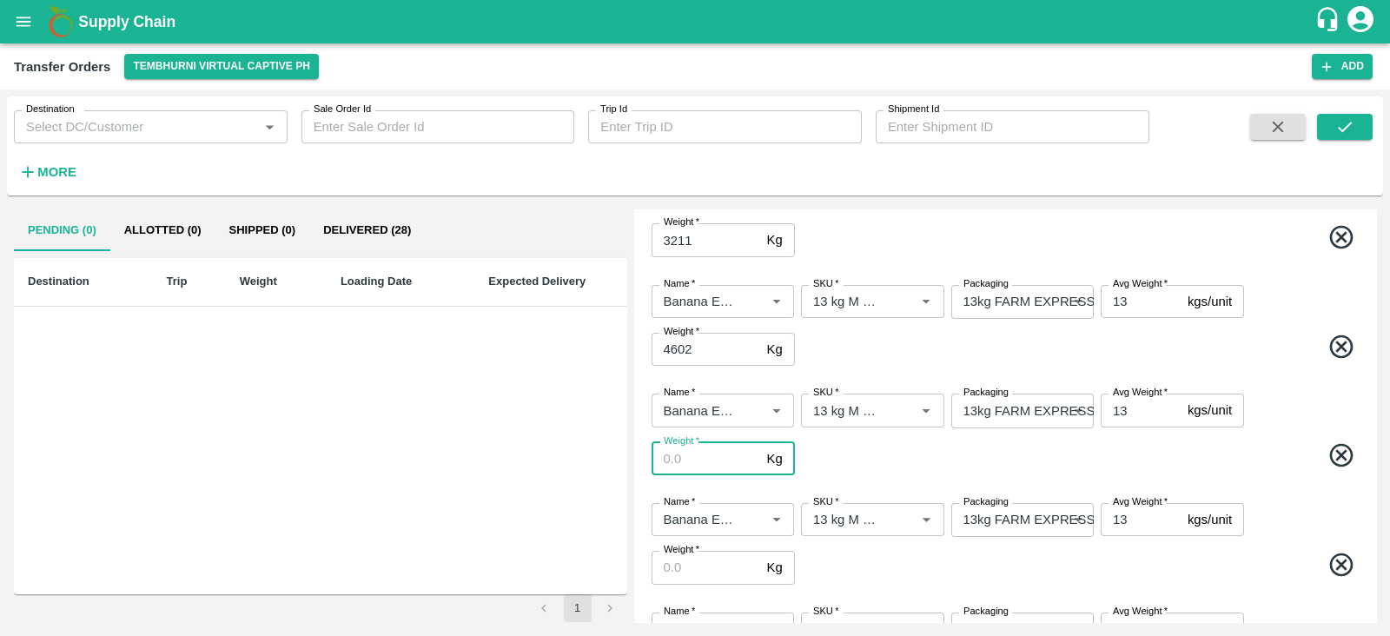
click at [714, 463] on input "Weight   *" at bounding box center [706, 458] width 109 height 33
type input "663"
click at [700, 567] on input "Weight   *" at bounding box center [706, 567] width 109 height 33
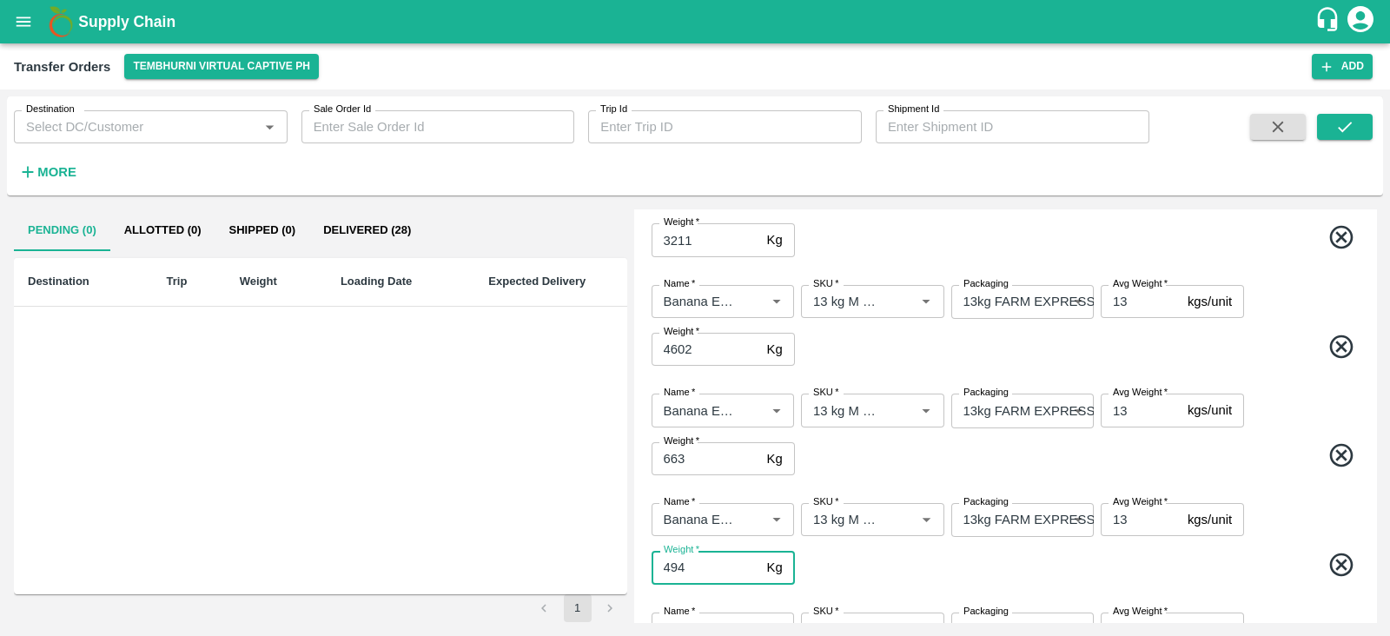
type input "494"
click at [897, 548] on div "Name   * Name   * SKU   * SKU   * Packaging 13kg FARM EXPRESS 468 Packaging Avg…" at bounding box center [1005, 543] width 728 height 109
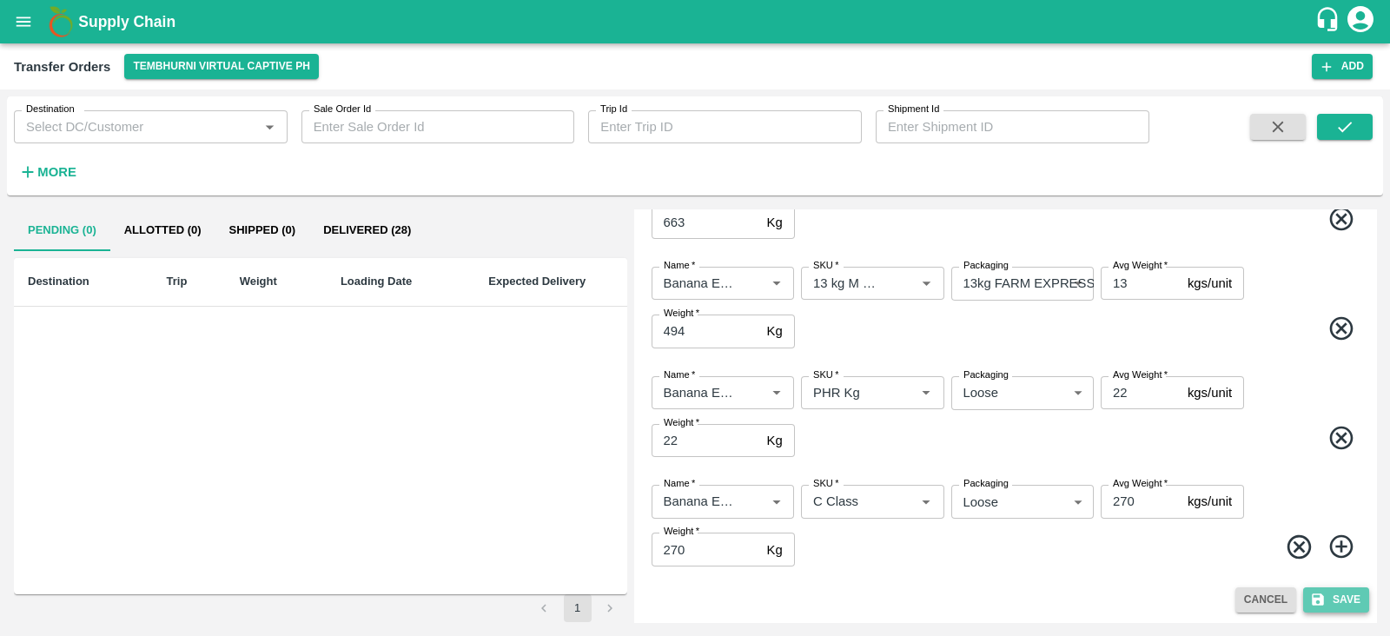
click at [1324, 598] on button "Save" at bounding box center [1336, 599] width 66 height 25
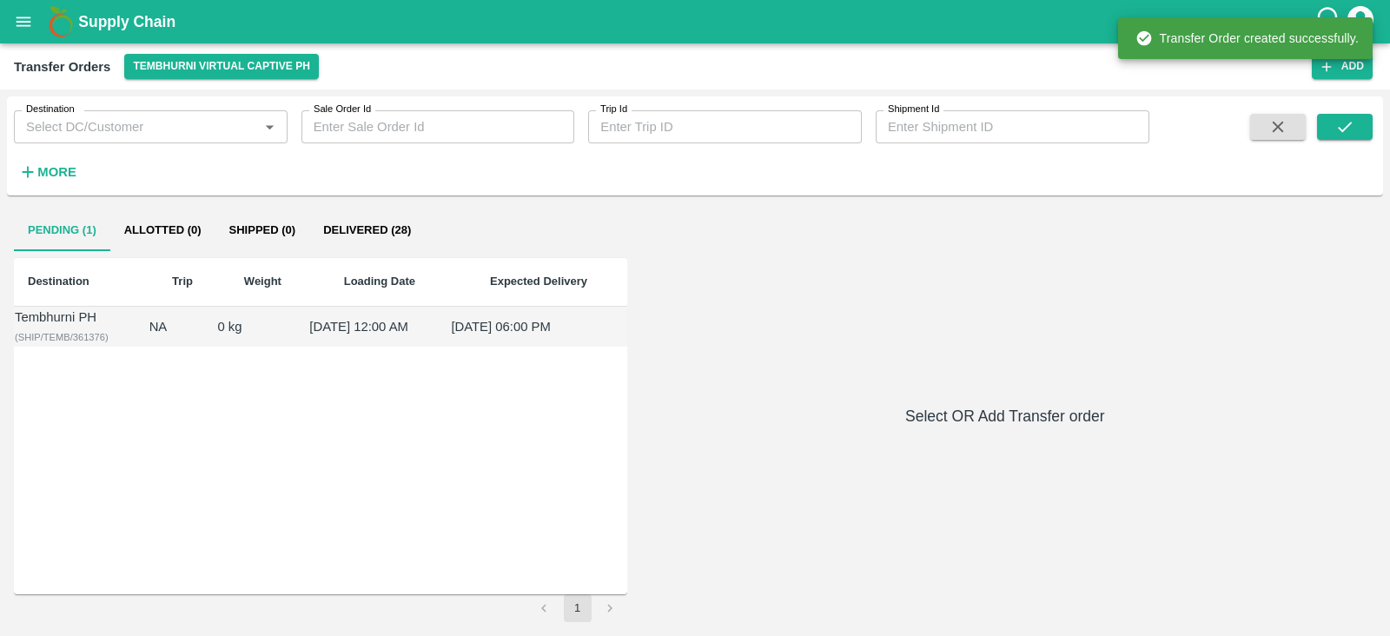
click at [82, 327] on div "Tembhurni PH" at bounding box center [81, 317] width 133 height 19
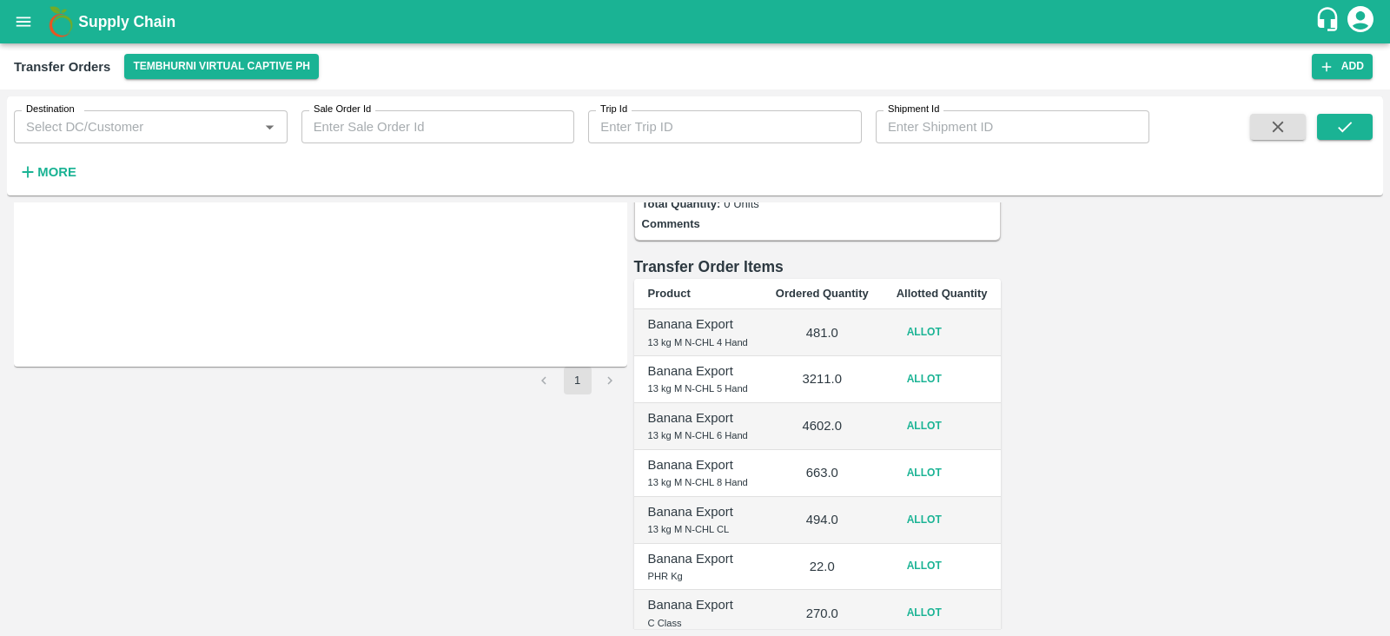
scroll to position [229, 0]
click at [952, 318] on button "Allot" at bounding box center [925, 330] width 56 height 25
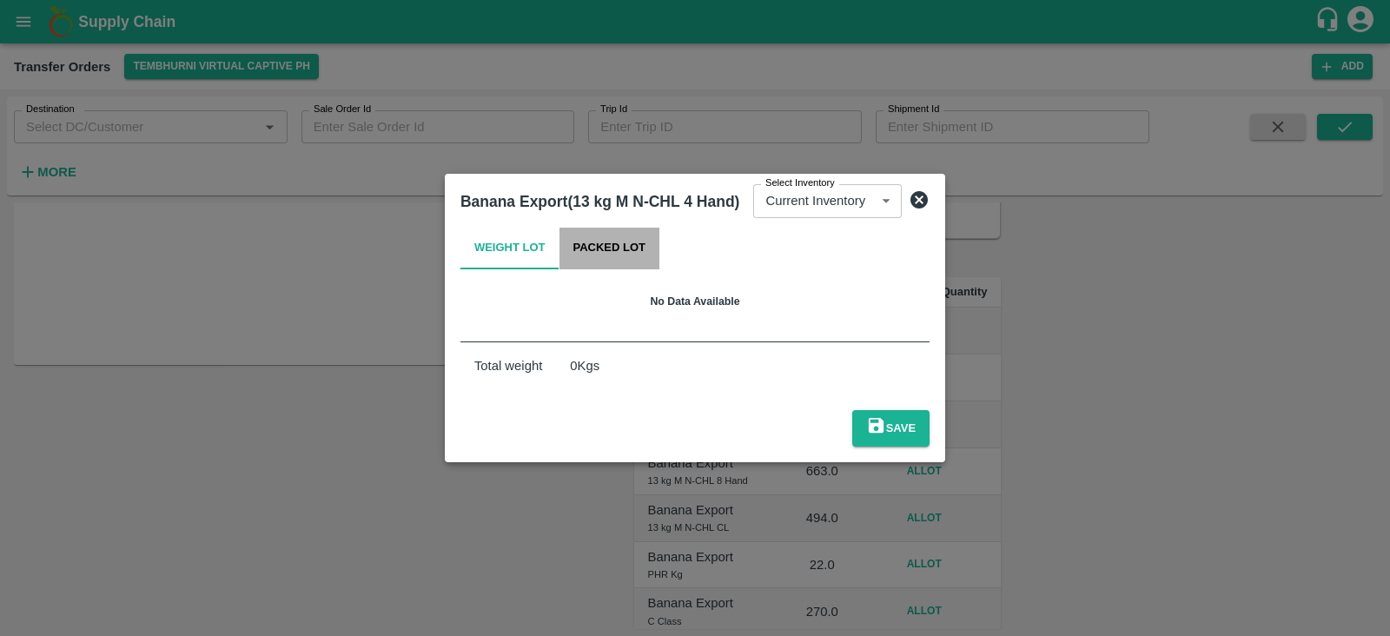
click at [608, 269] on button "Packed Lot" at bounding box center [610, 249] width 101 height 42
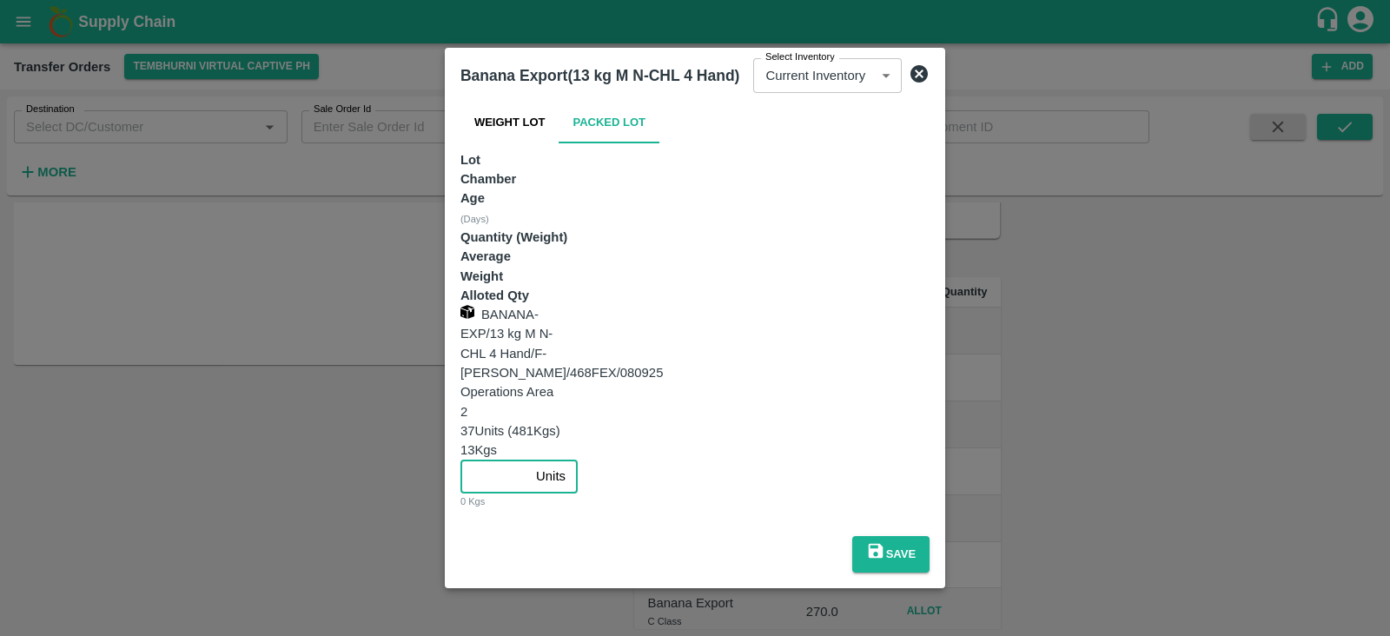
click at [529, 460] on input "number" at bounding box center [494, 476] width 69 height 33
type input "37"
click at [930, 536] on button "Save" at bounding box center [890, 554] width 77 height 36
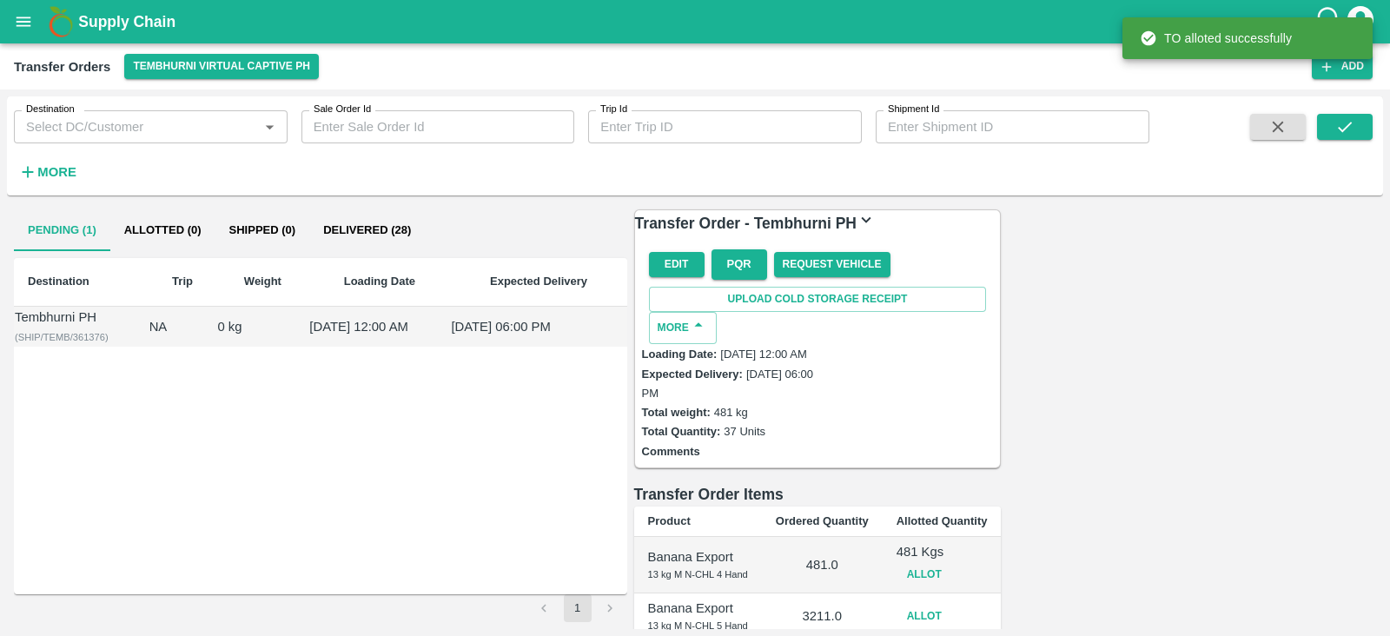
click at [952, 604] on button "Allot" at bounding box center [925, 616] width 56 height 25
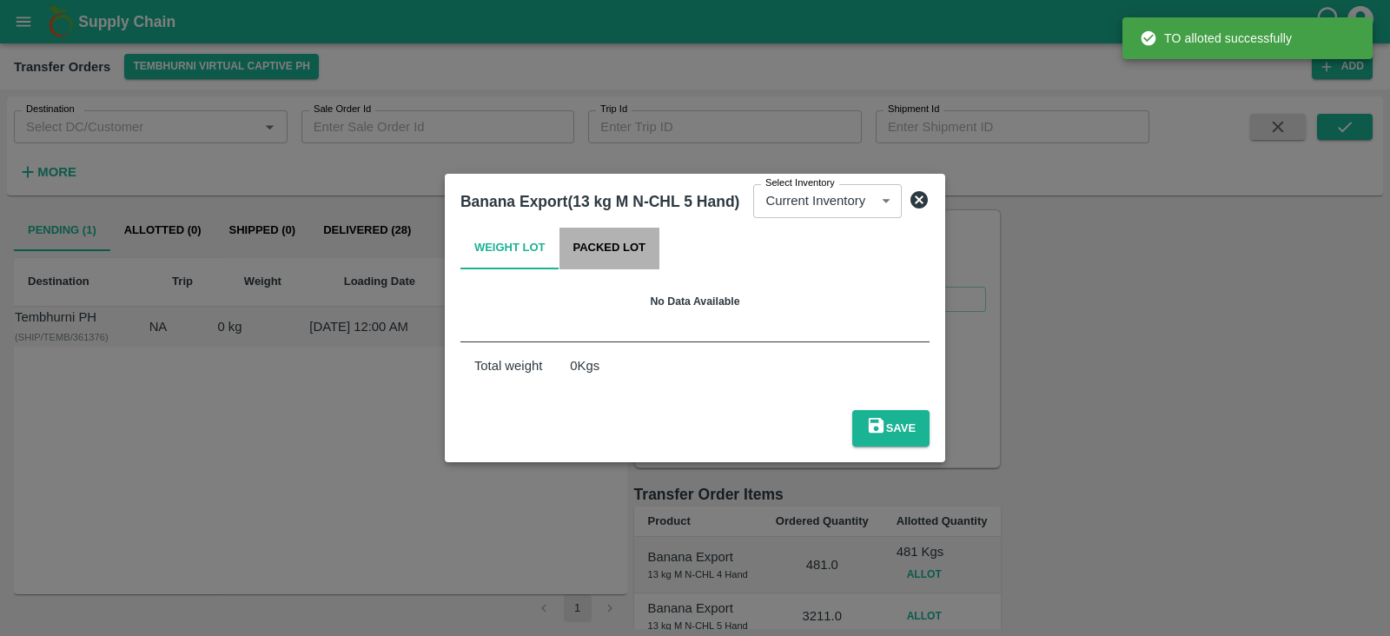
click at [601, 262] on button "Packed Lot" at bounding box center [610, 249] width 101 height 42
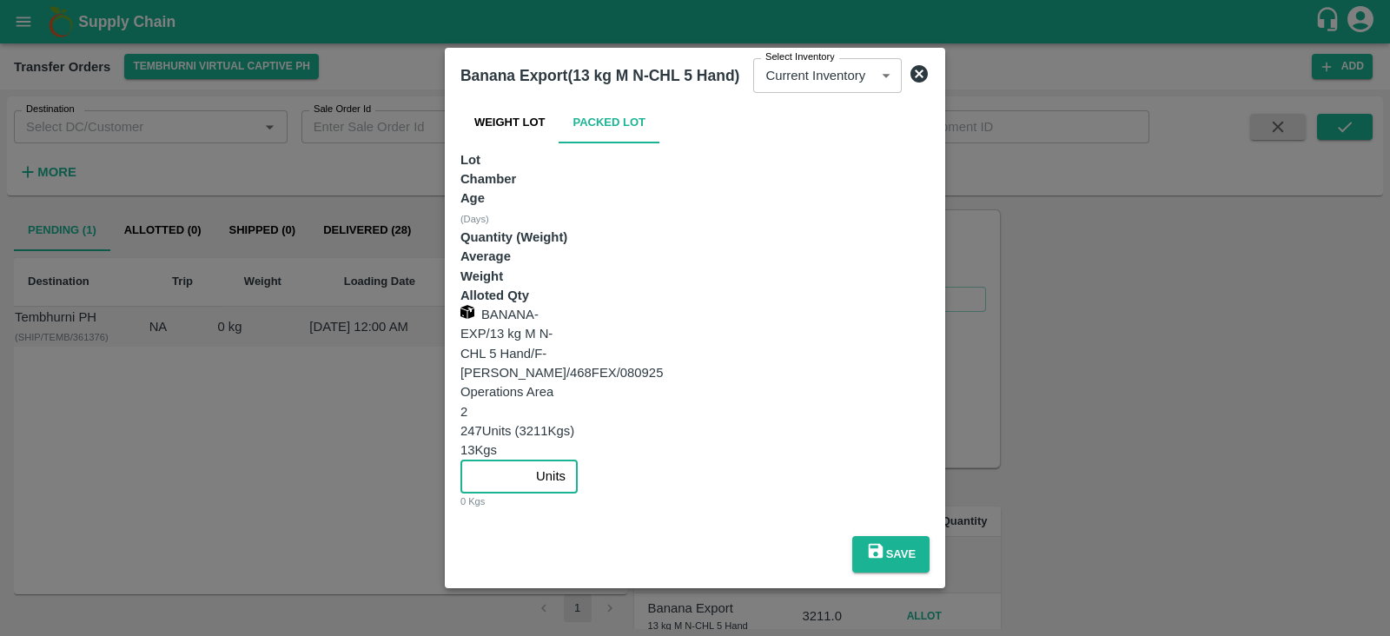
click at [529, 460] on input "number" at bounding box center [494, 476] width 69 height 33
type input "247"
click at [930, 536] on button "Save" at bounding box center [890, 554] width 77 height 36
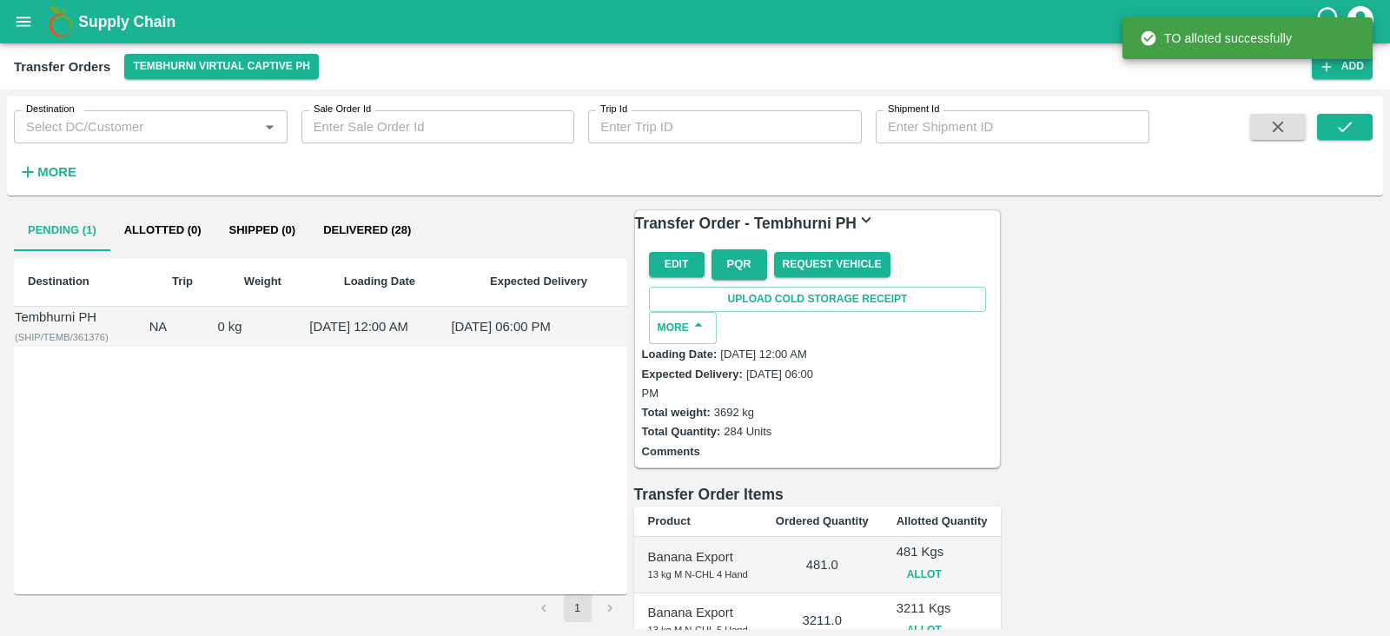
scroll to position [323, 0]
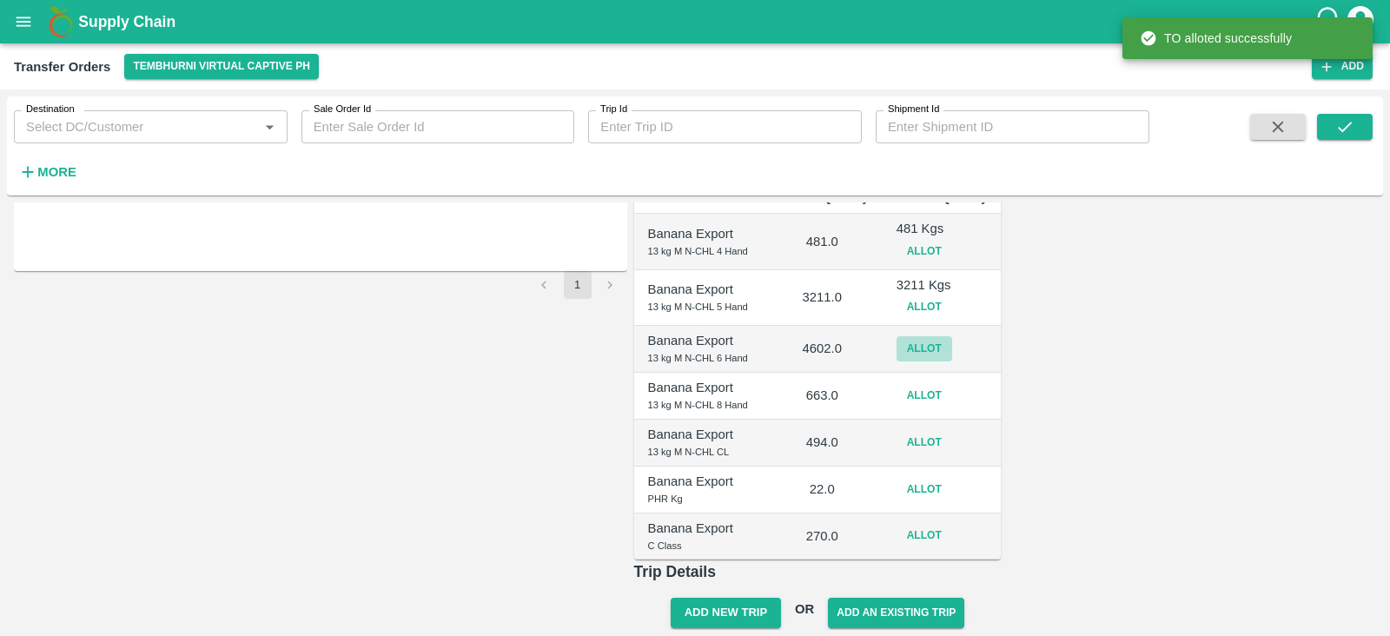
click at [952, 336] on button "Allot" at bounding box center [925, 348] width 56 height 25
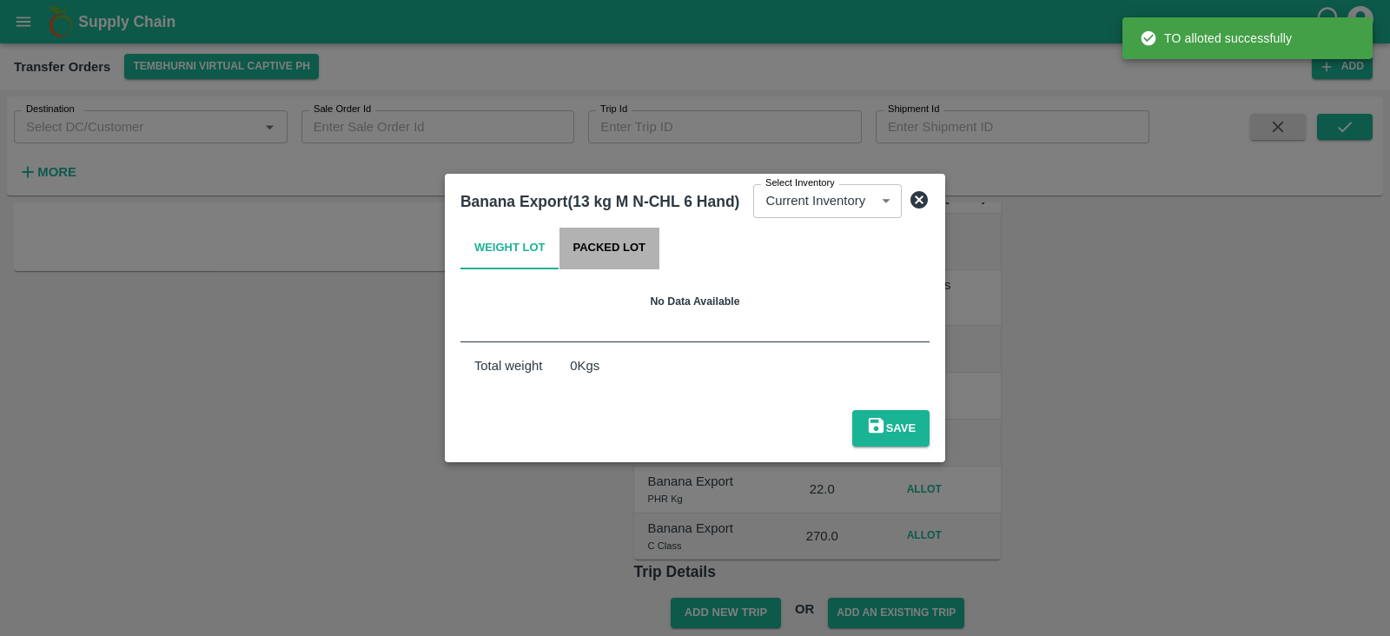
click at [589, 256] on button "Packed Lot" at bounding box center [610, 249] width 101 height 42
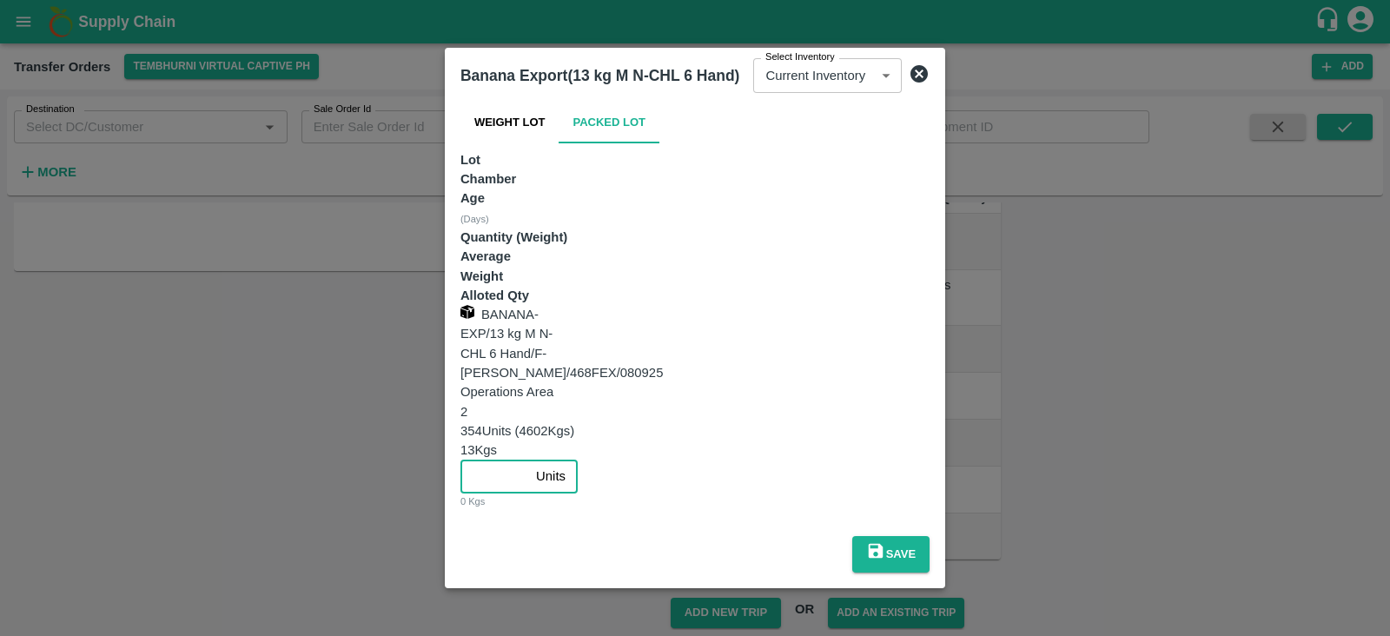
click at [529, 460] on input "number" at bounding box center [494, 476] width 69 height 33
type input "354"
click at [930, 536] on button "Save" at bounding box center [890, 554] width 77 height 36
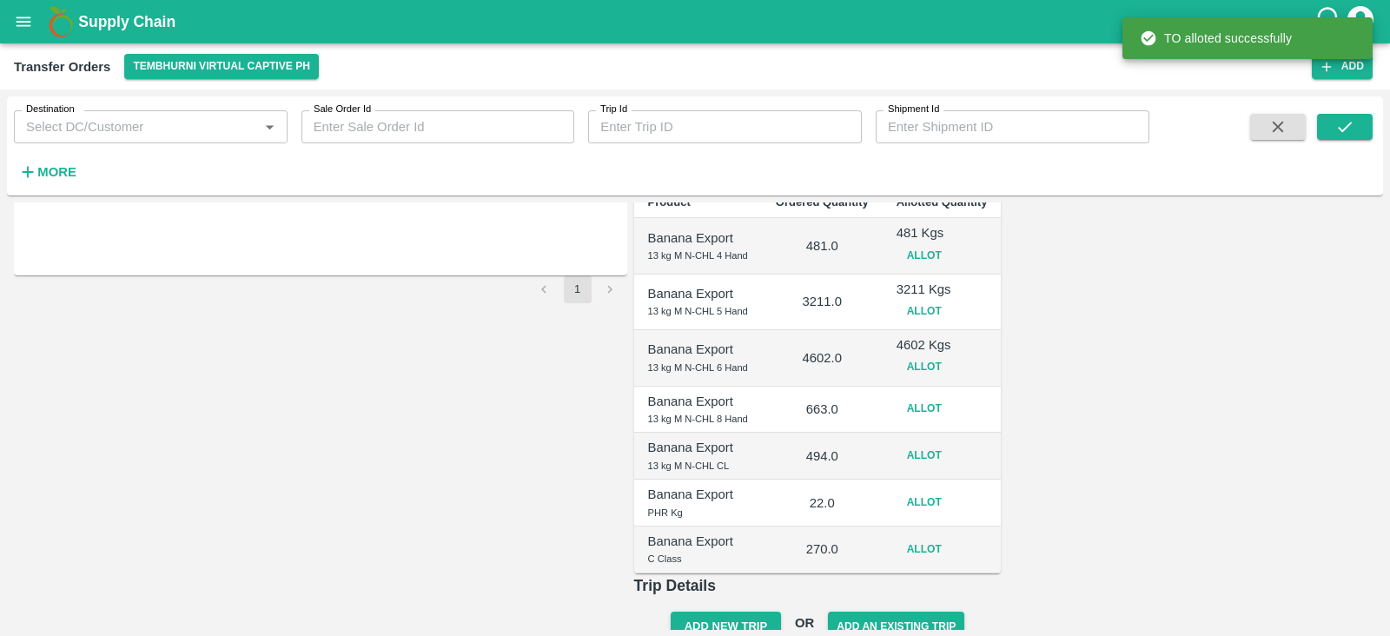
scroll to position [321, 0]
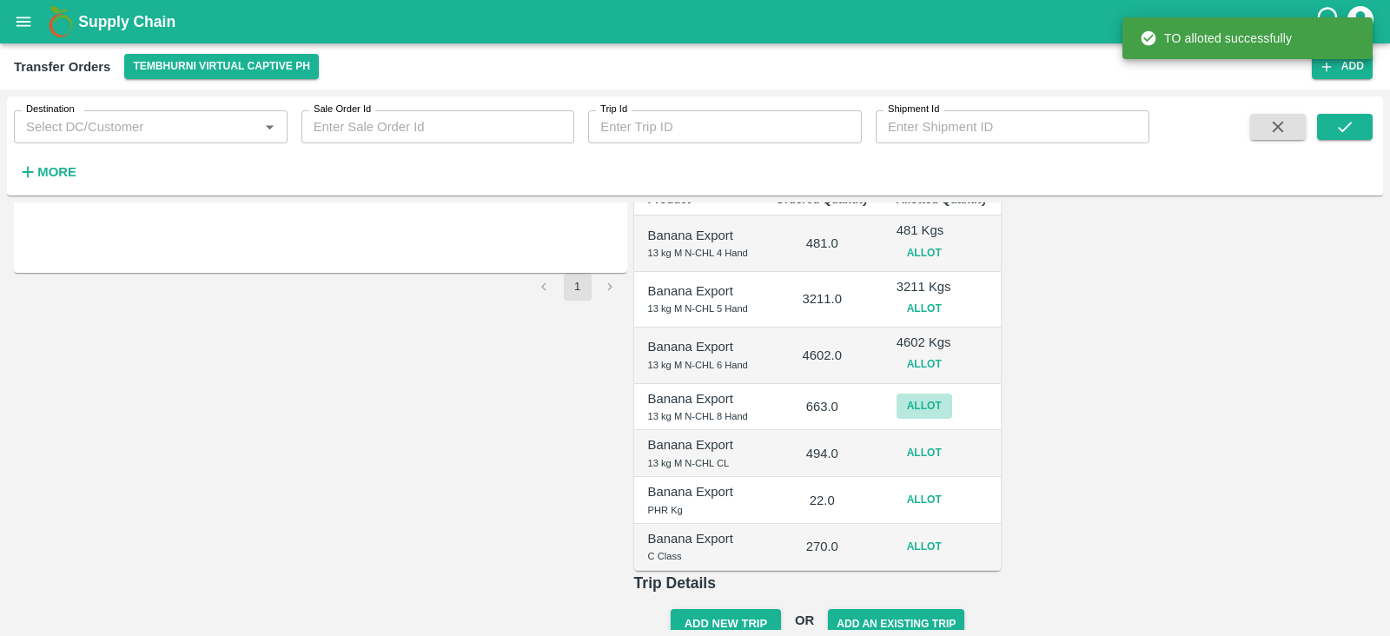
click at [952, 394] on button "Allot" at bounding box center [925, 406] width 56 height 25
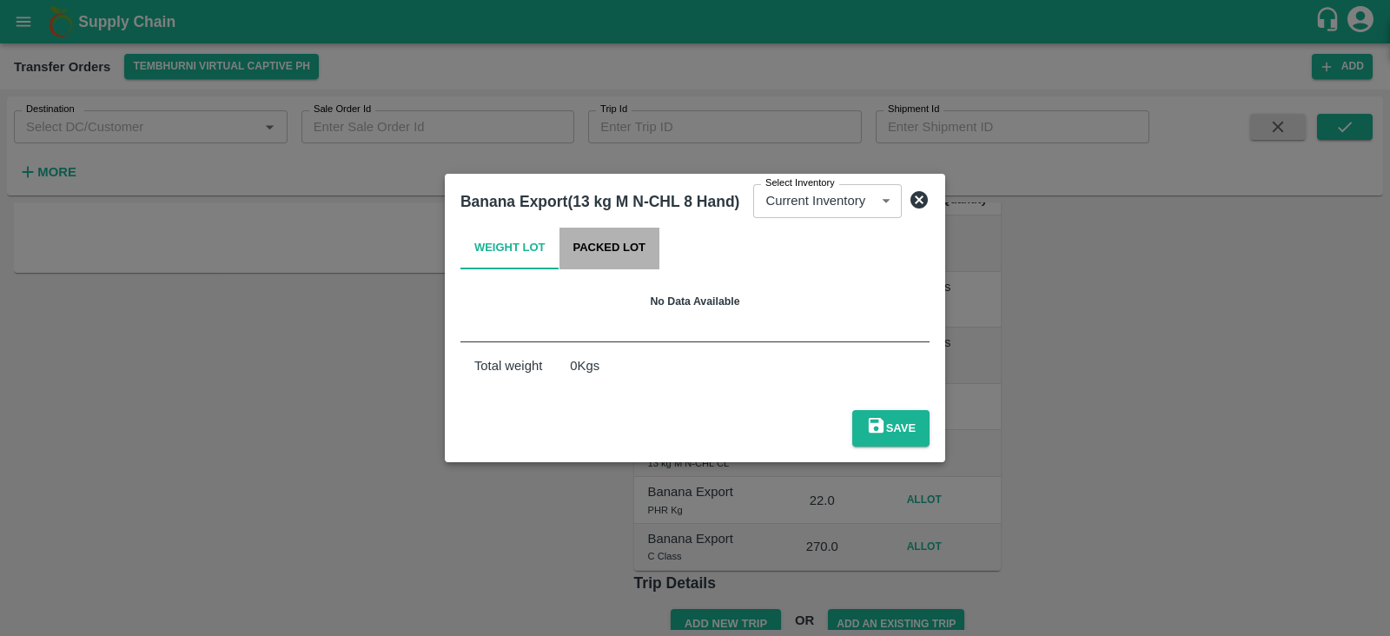
click at [566, 268] on button "Packed Lot" at bounding box center [610, 249] width 101 height 42
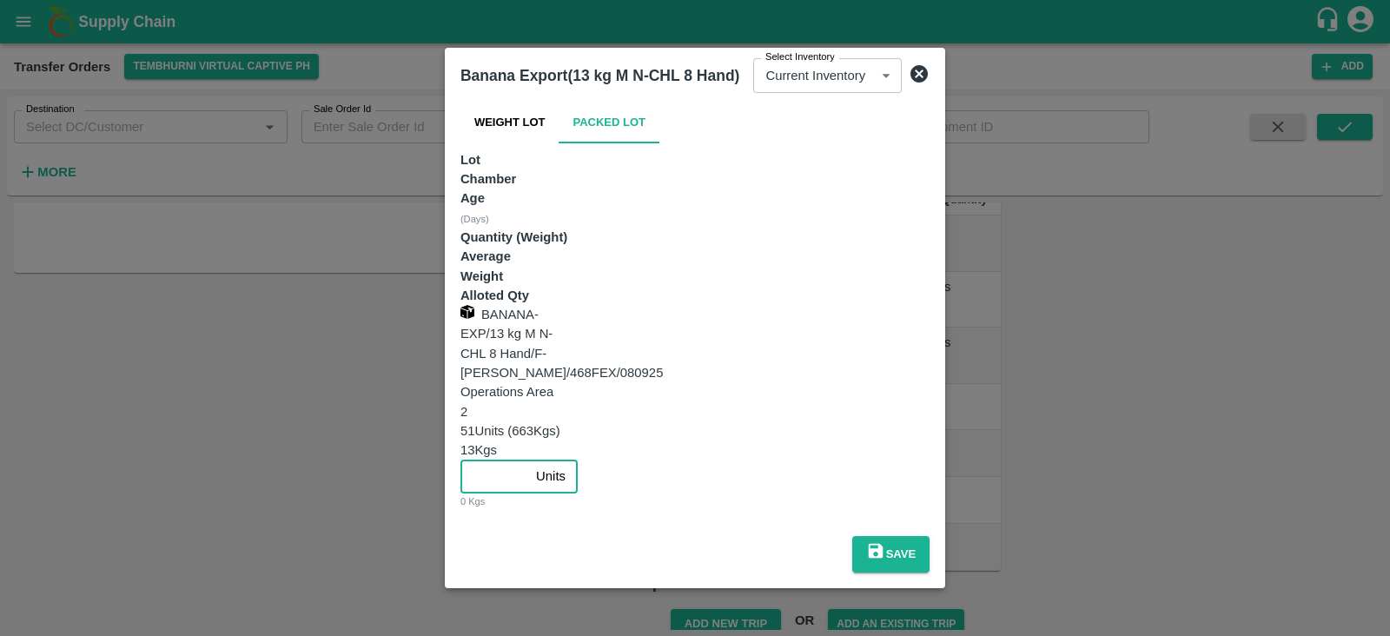
click at [529, 460] on input "number" at bounding box center [494, 476] width 69 height 33
type input "51"
click at [930, 536] on button "Save" at bounding box center [890, 554] width 77 height 36
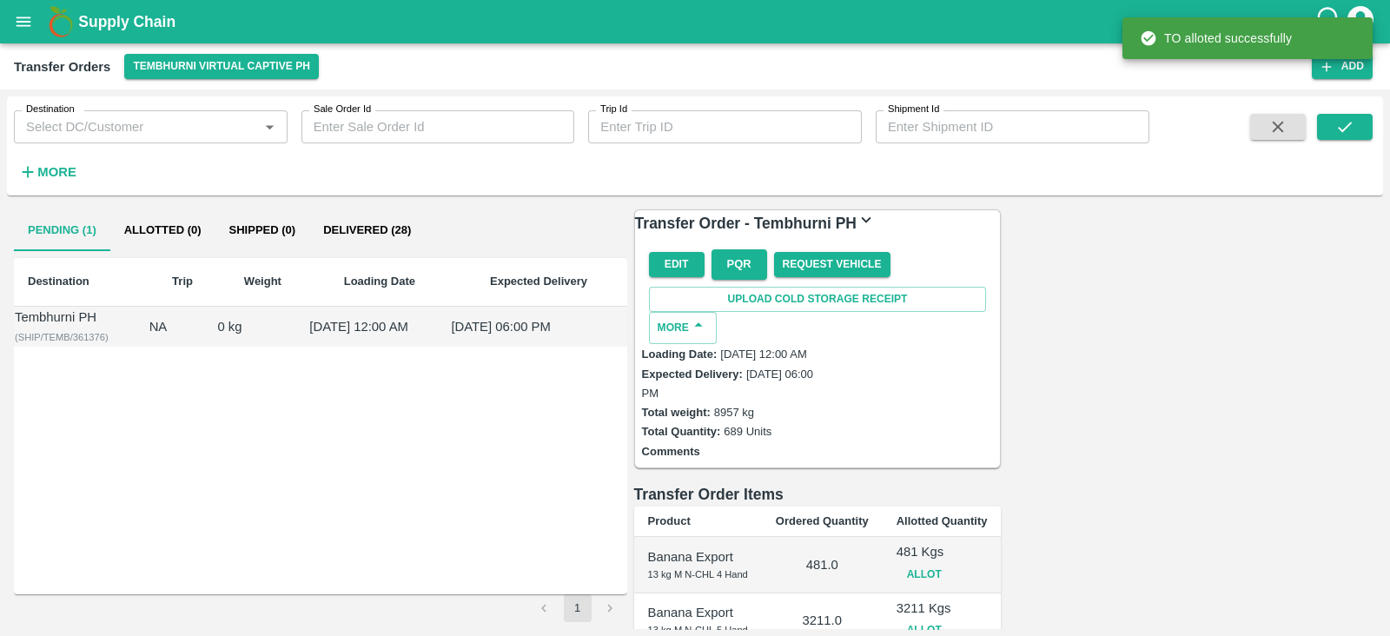
scroll to position [340, 0]
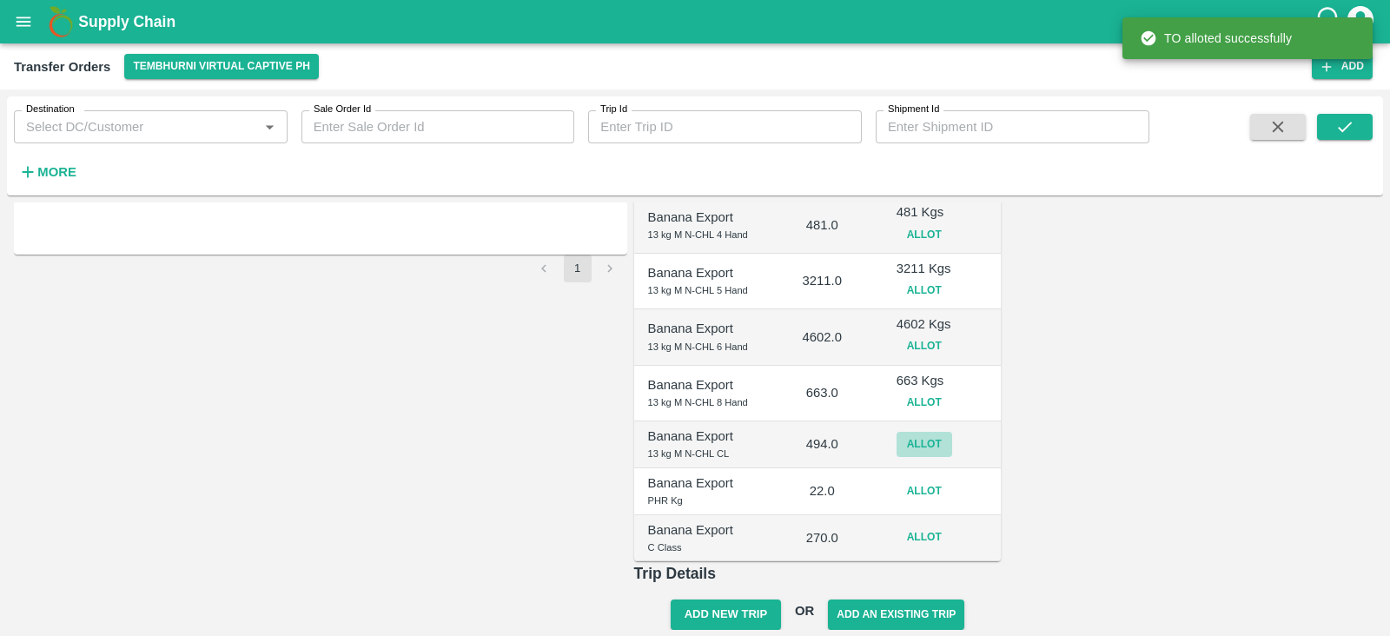
click at [952, 432] on button "Allot" at bounding box center [925, 444] width 56 height 25
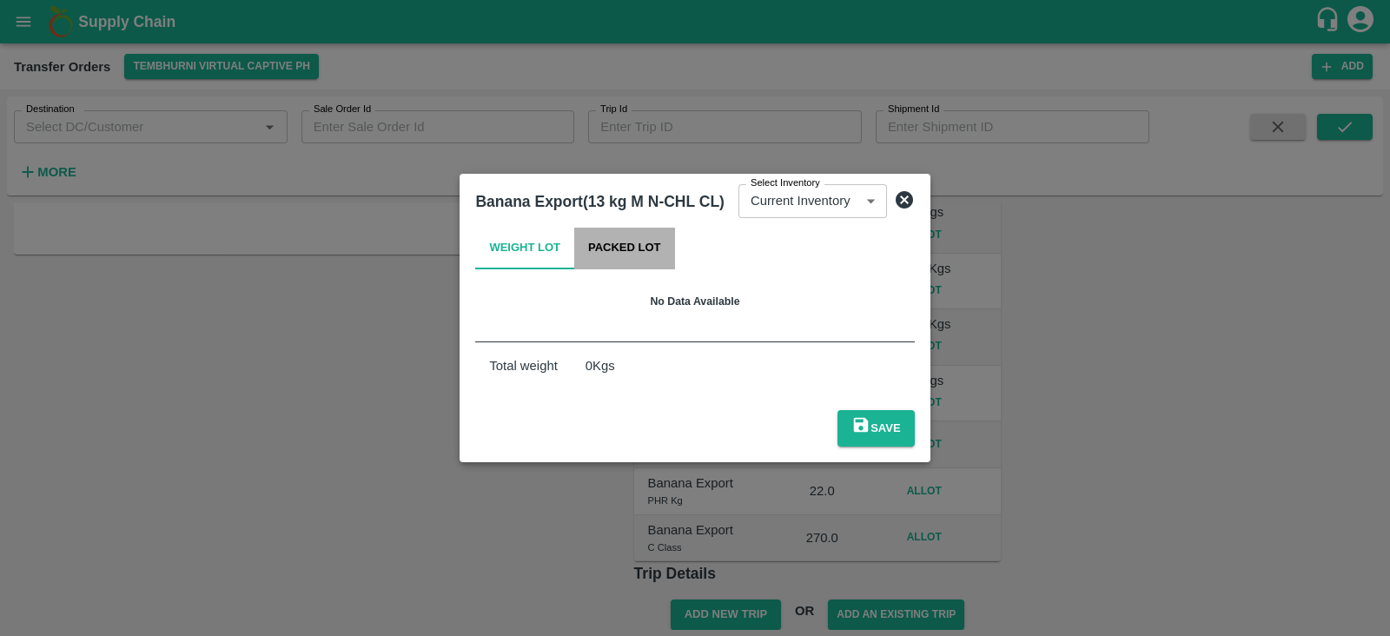
click at [614, 259] on button "Packed Lot" at bounding box center [624, 249] width 101 height 42
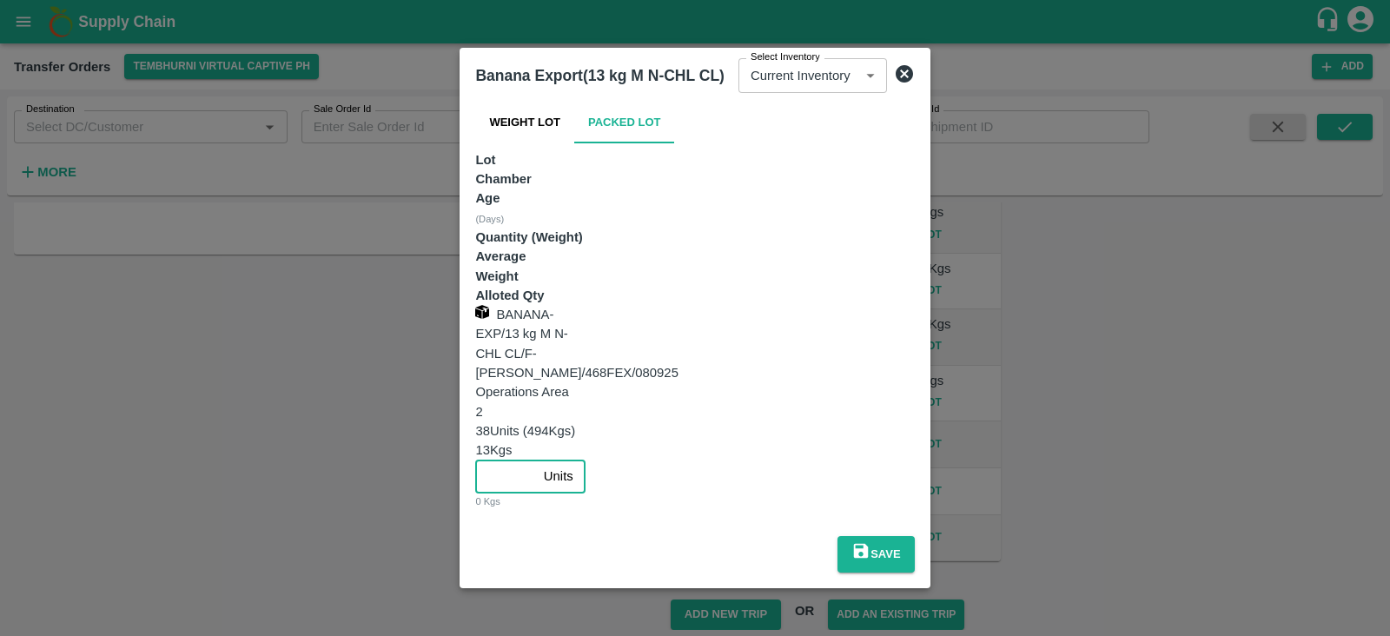
click at [536, 460] on input "number" at bounding box center [505, 476] width 61 height 33
type input "38"
click at [915, 536] on button "Save" at bounding box center [876, 554] width 77 height 36
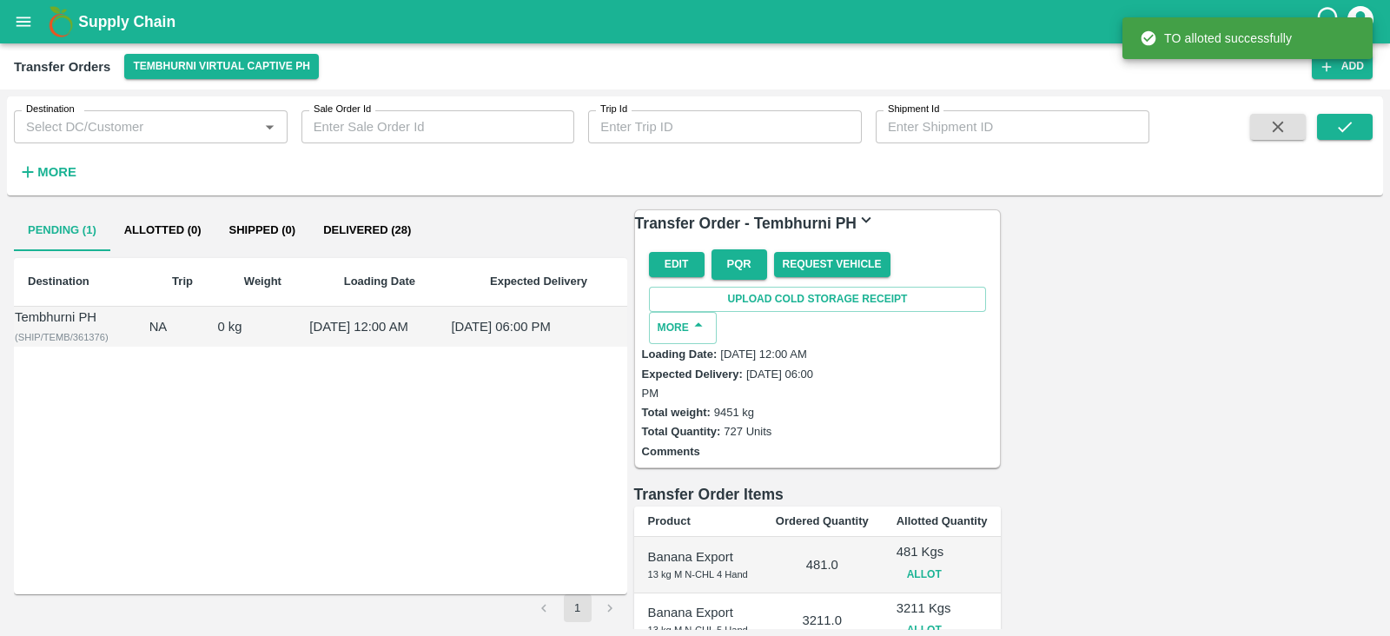
scroll to position [348, 0]
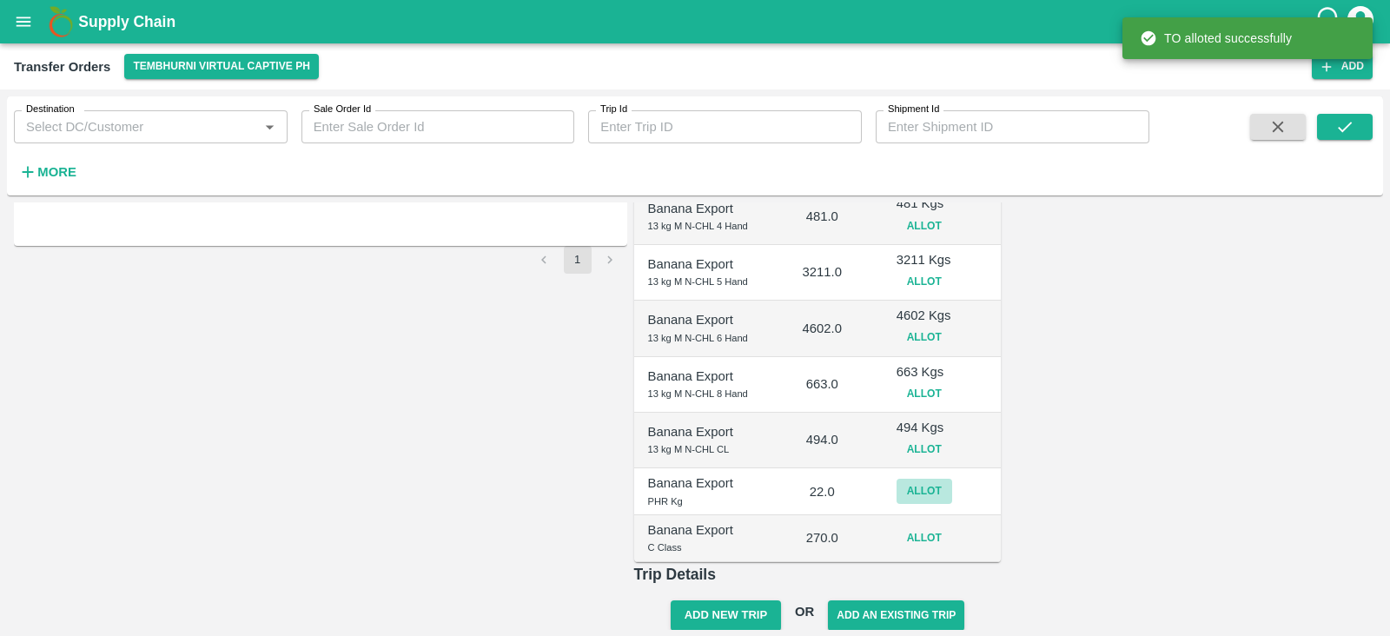
click at [952, 479] on button "Allot" at bounding box center [925, 491] width 56 height 25
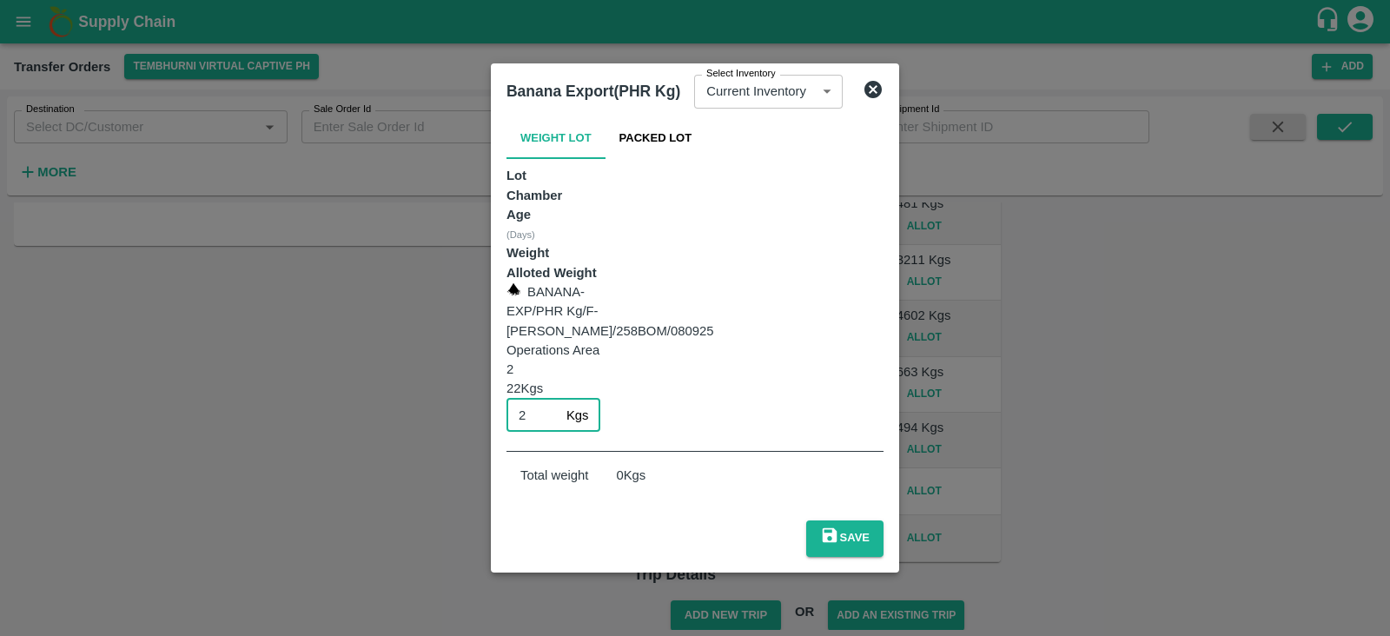
click at [560, 399] on input "2" at bounding box center [533, 415] width 53 height 33
type input "22"
click at [884, 520] on button "Save" at bounding box center [844, 538] width 77 height 36
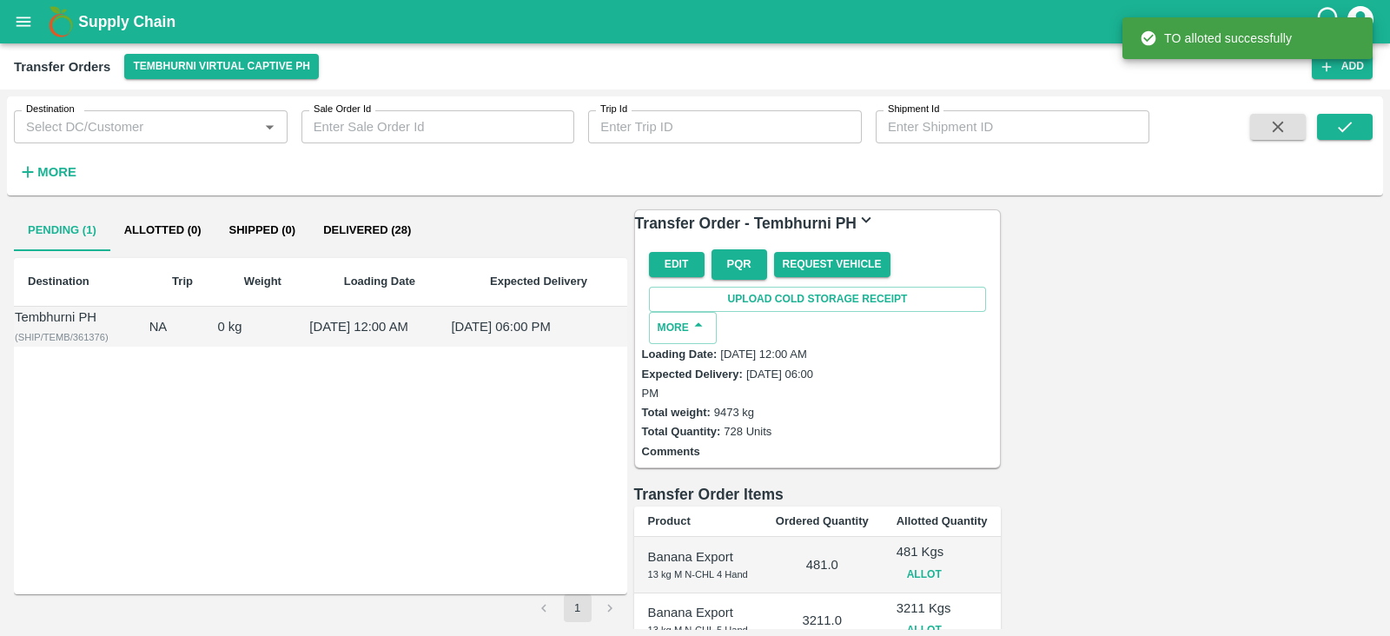
scroll to position [357, 0]
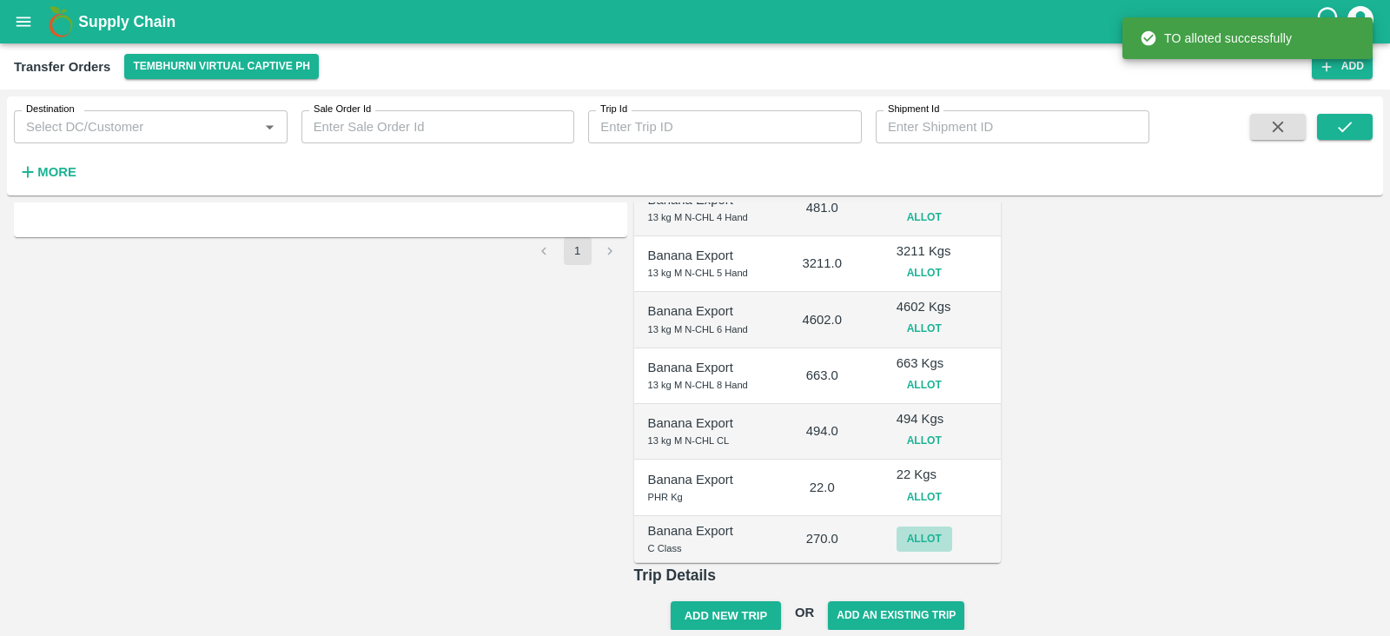
click at [952, 527] on button "Allot" at bounding box center [925, 539] width 56 height 25
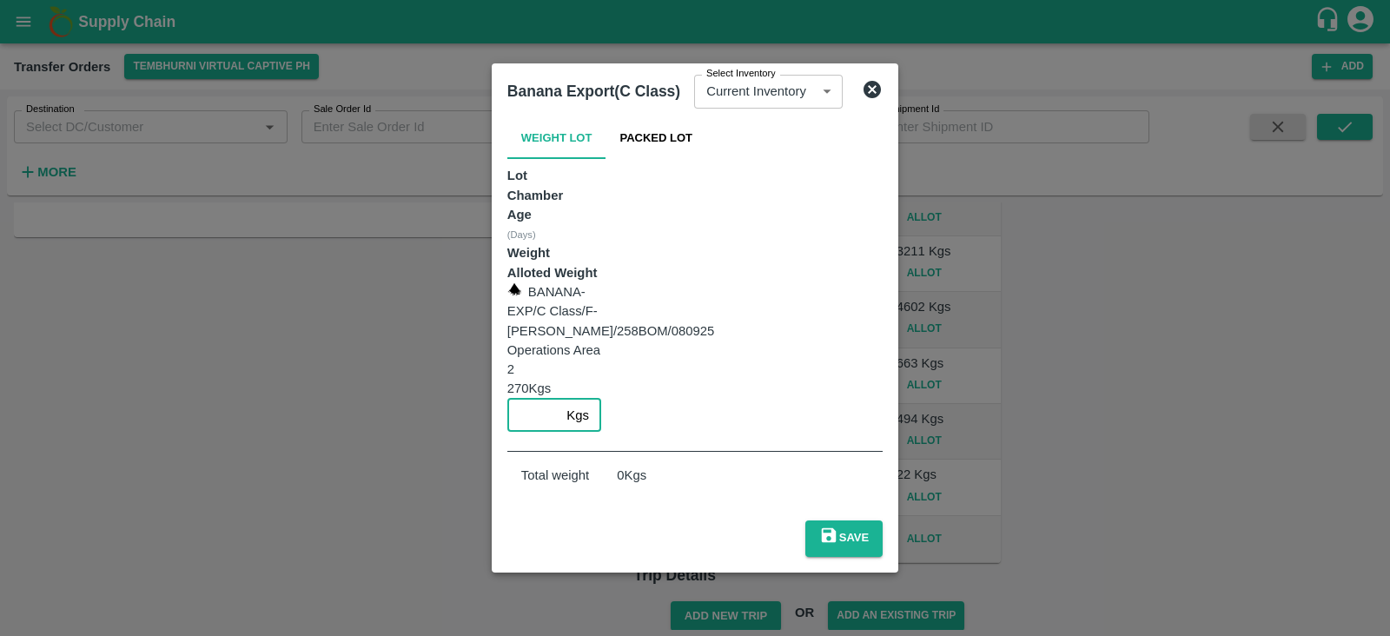
click at [560, 399] on input "number" at bounding box center [533, 415] width 53 height 33
type input "270"
click at [883, 520] on button "Save" at bounding box center [843, 538] width 77 height 36
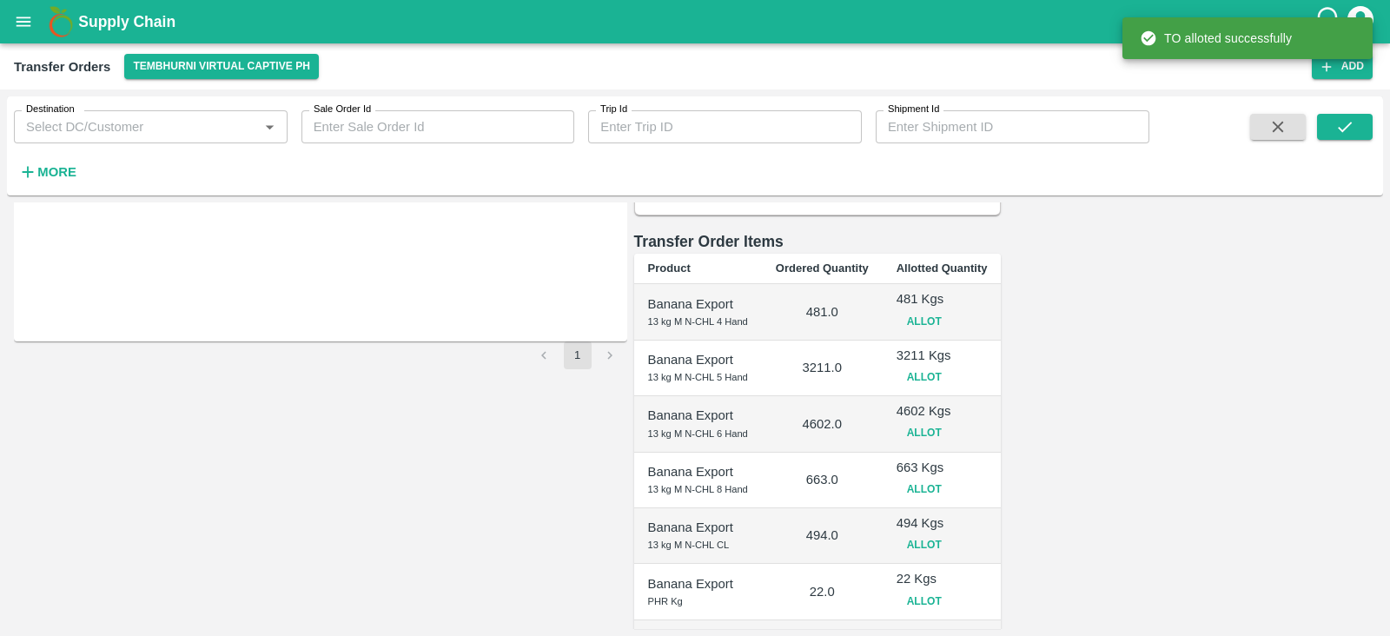
scroll to position [366, 0]
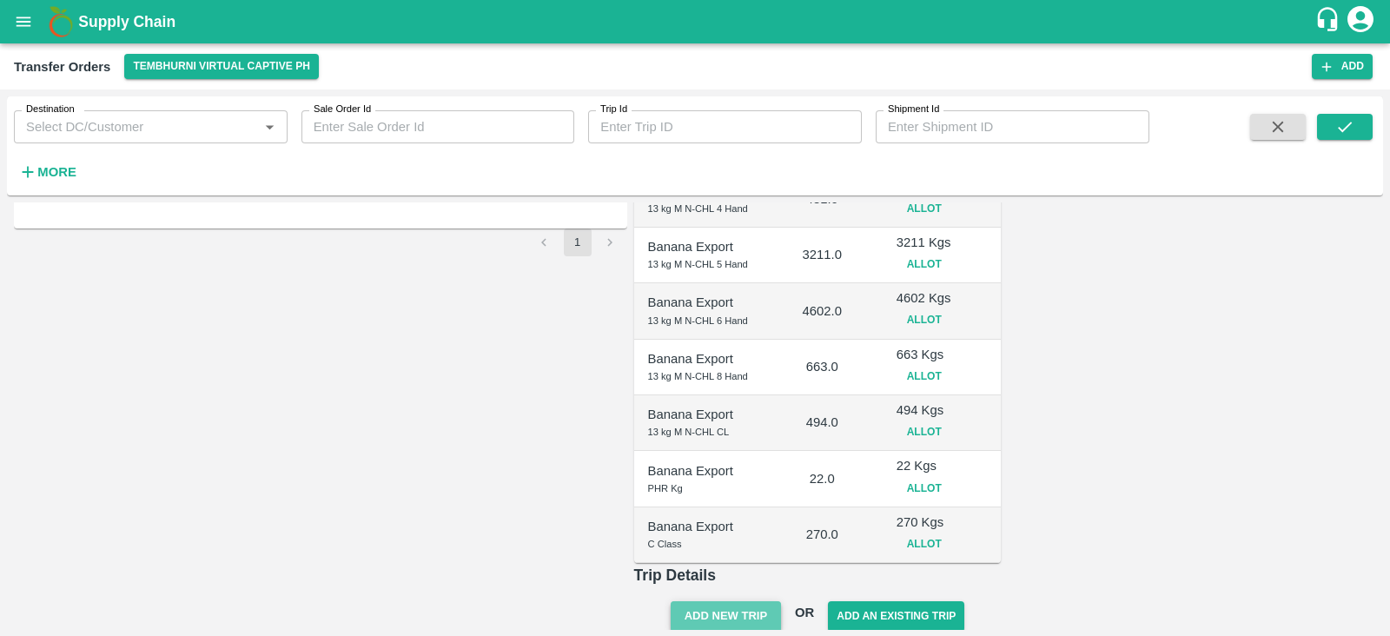
click at [781, 601] on button "Add New Trip" at bounding box center [726, 616] width 110 height 30
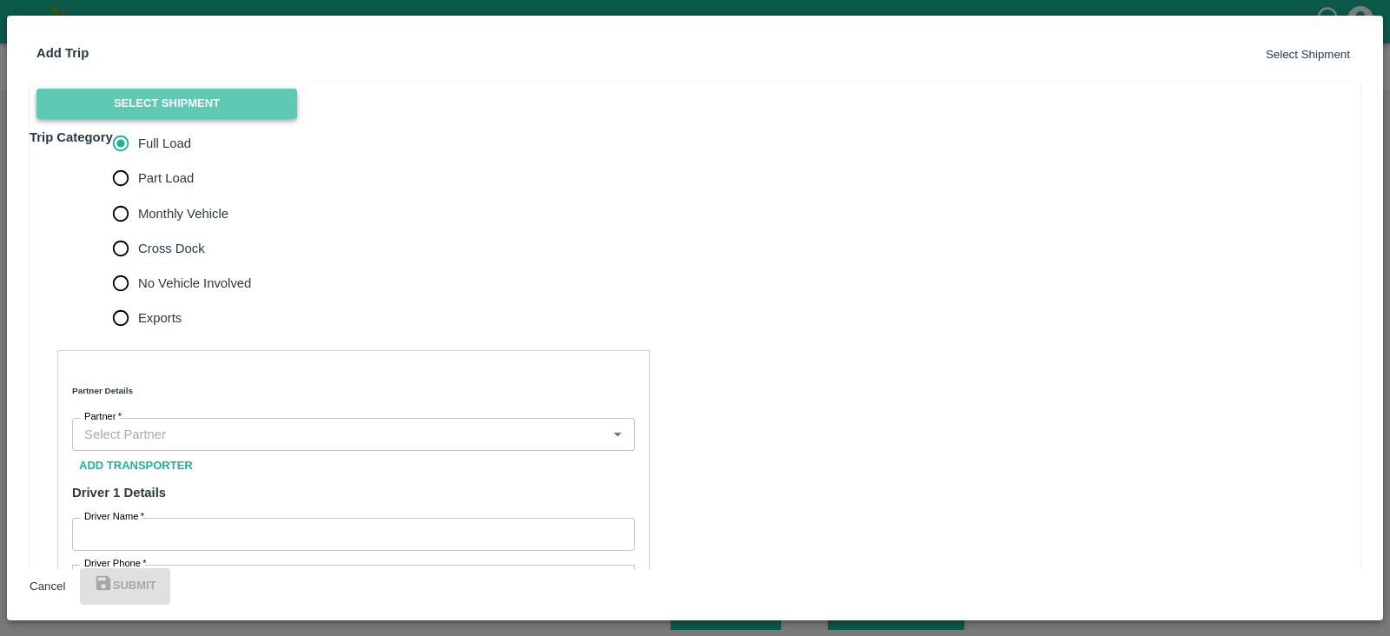
click at [209, 119] on button "Select Shipment" at bounding box center [166, 104] width 261 height 30
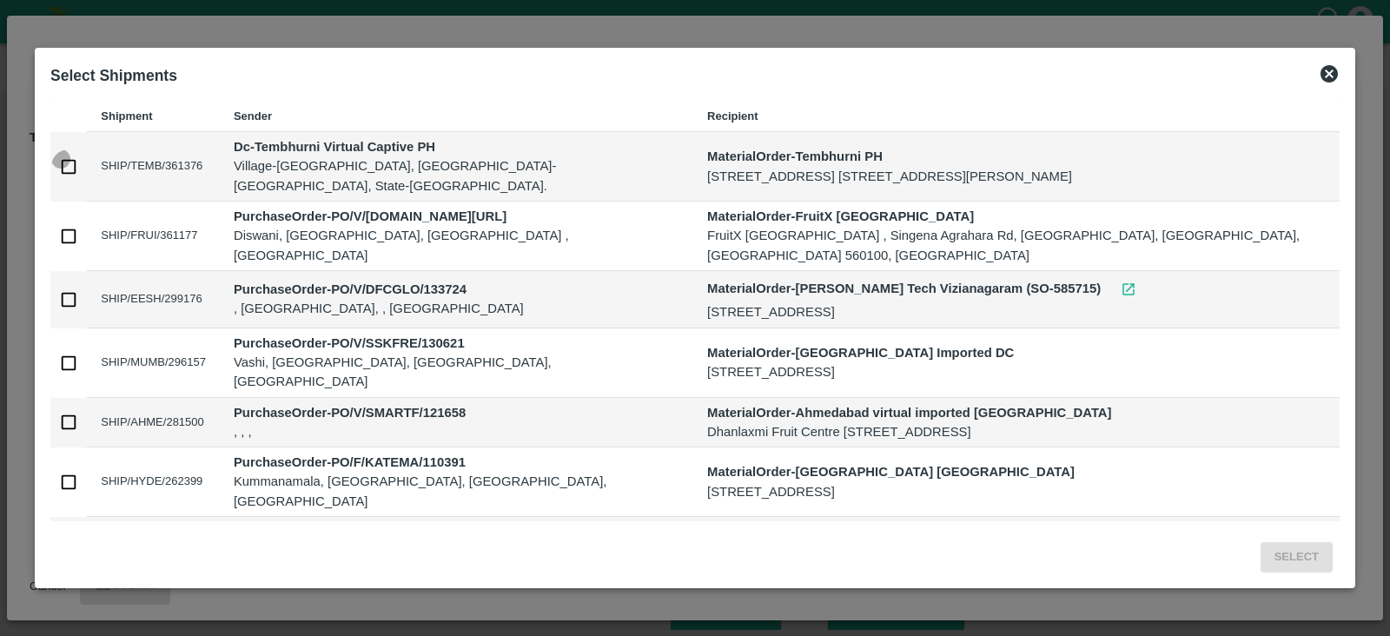
click at [83, 166] on input "checkbox" at bounding box center [68, 166] width 35 height 35
checkbox input "true"
click at [1298, 540] on div "Select" at bounding box center [694, 553] width 1303 height 51
click at [1298, 551] on button "Select" at bounding box center [1297, 557] width 72 height 30
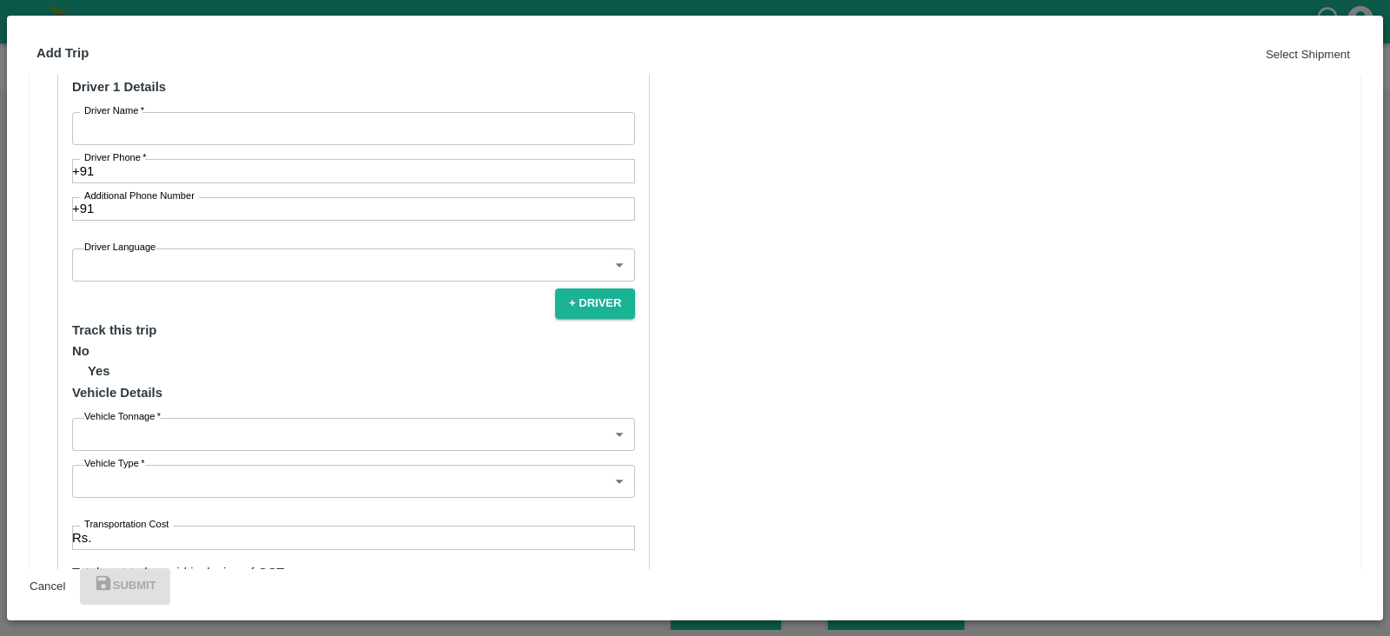
scroll to position [445, 0]
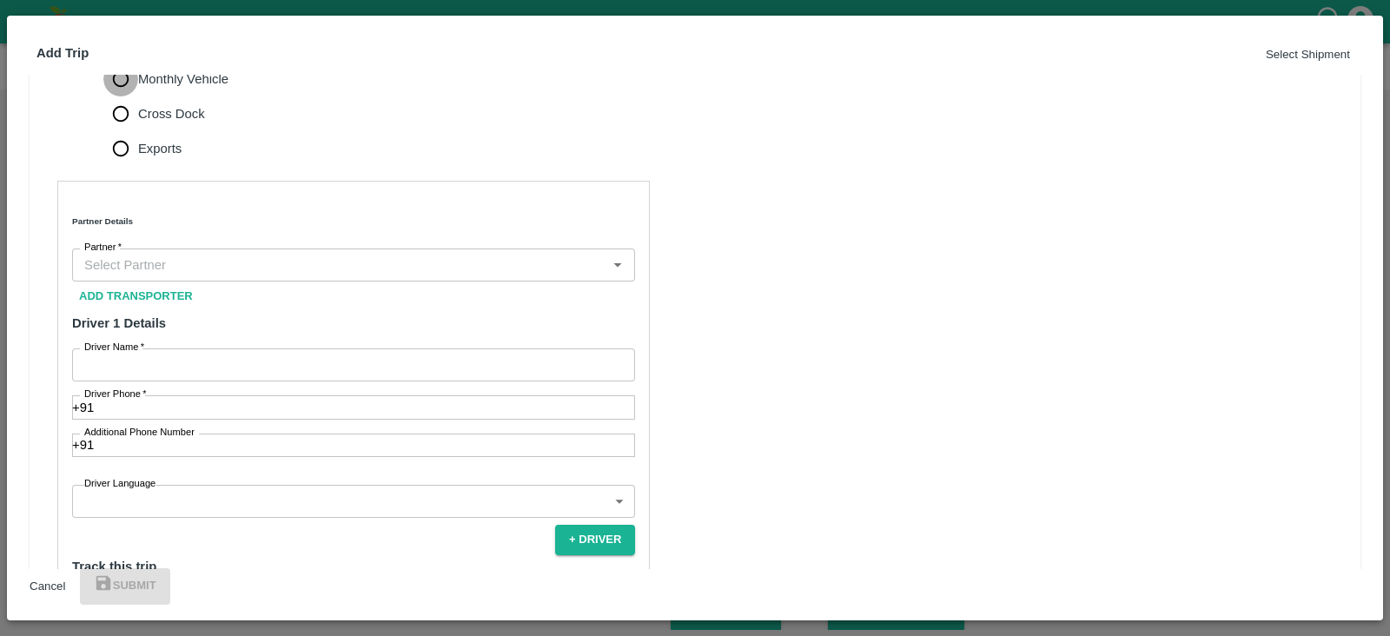
click at [138, 96] on input "Monthly Vehicle" at bounding box center [120, 79] width 35 height 35
radio input "true"
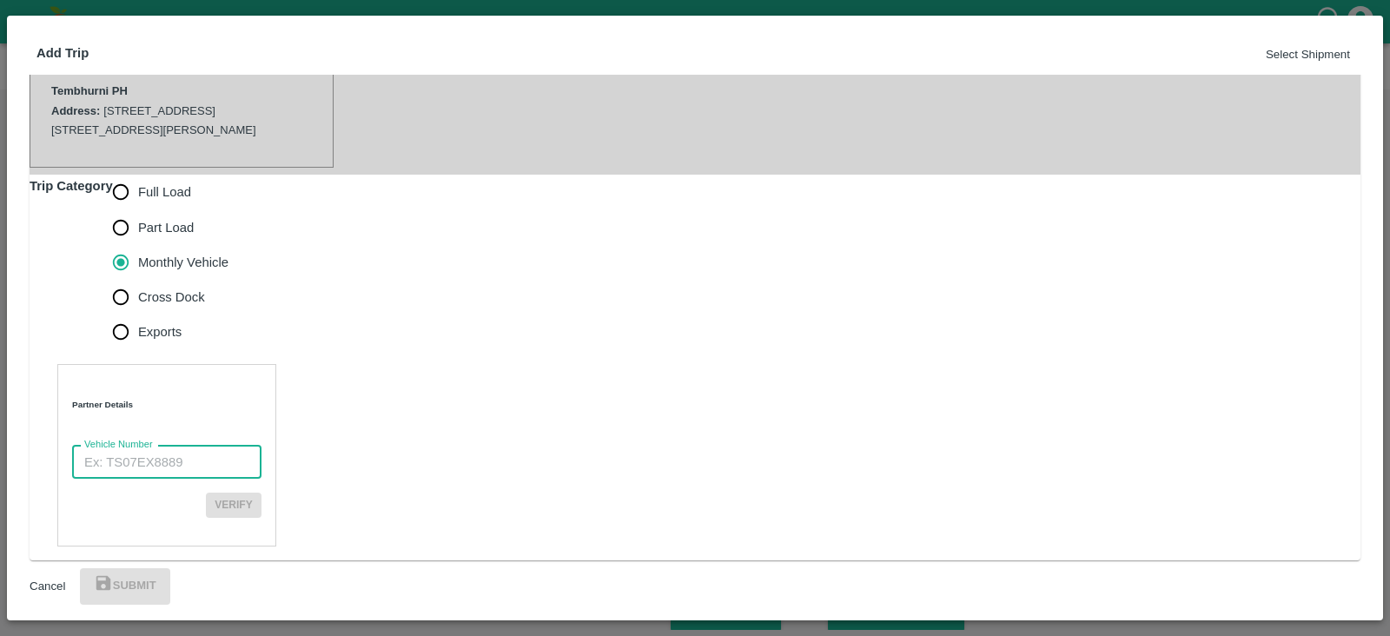
click at [204, 446] on input "Vehicle Number" at bounding box center [166, 462] width 189 height 33
paste input "MH45AX3780"
click at [95, 446] on input "MH45AX3780" at bounding box center [166, 462] width 189 height 33
type input "MH45AX3780"
click at [262, 493] on button "Verify" at bounding box center [234, 505] width 56 height 25
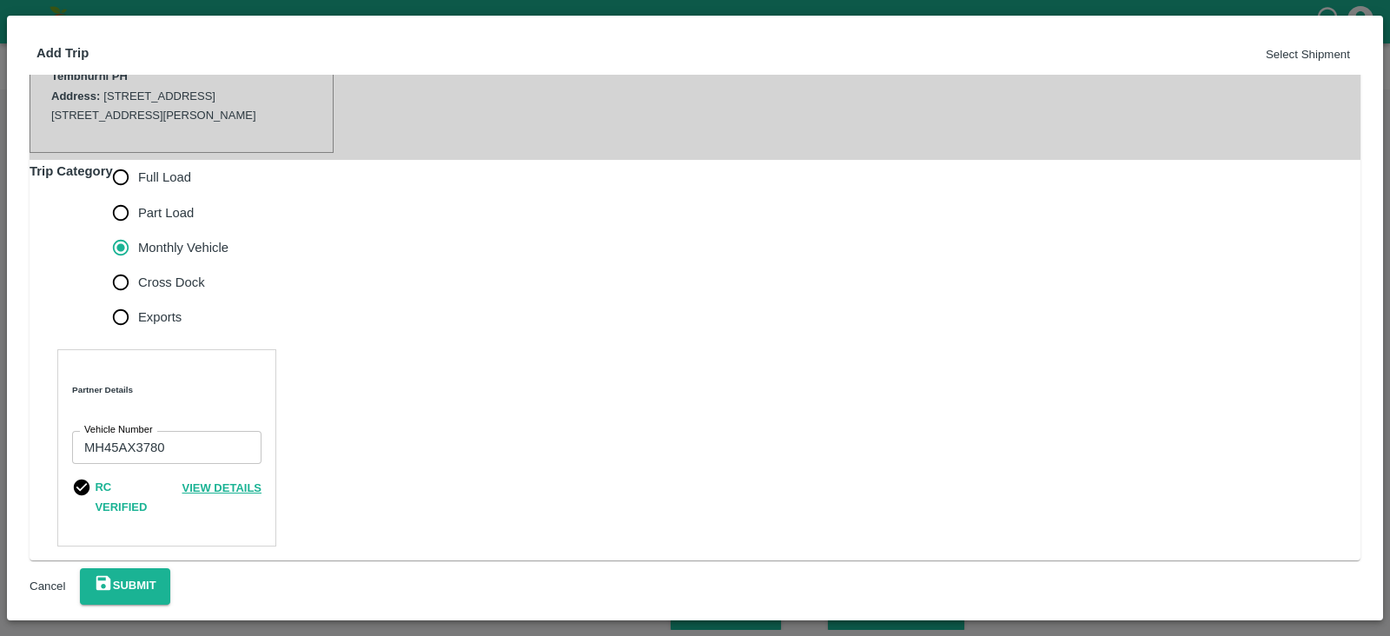
scroll to position [421, 0]
click at [170, 573] on button "Submit" at bounding box center [125, 586] width 90 height 36
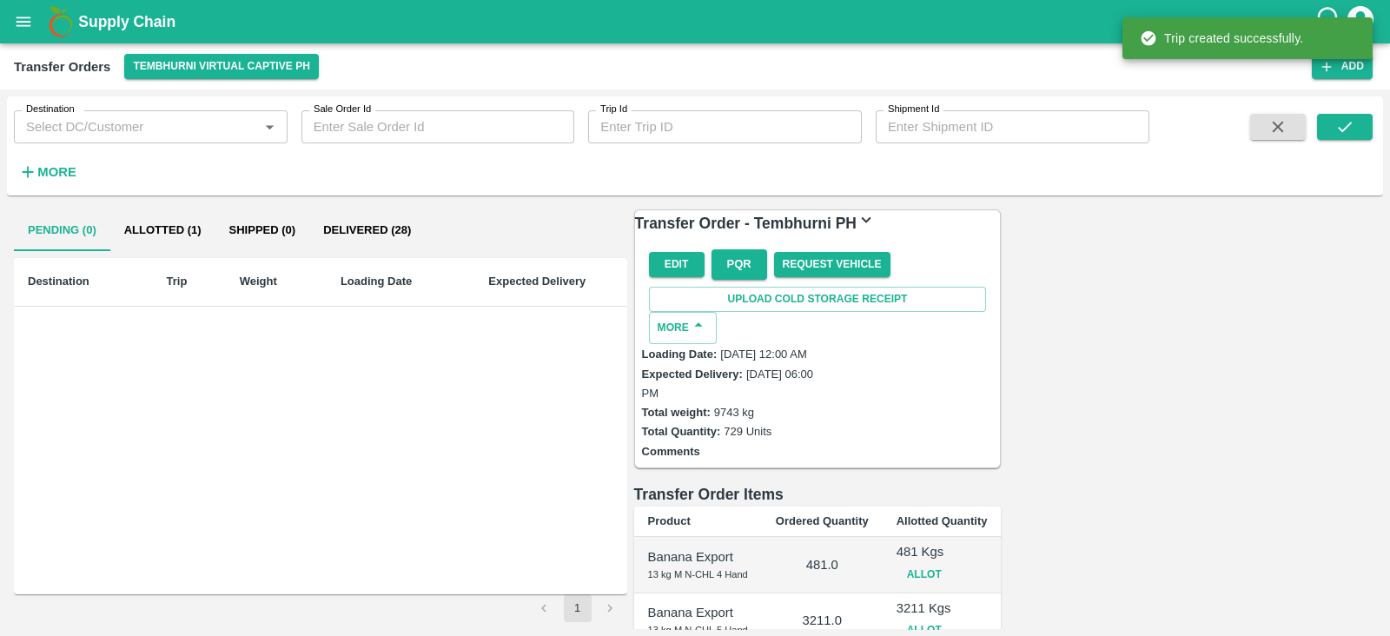
scroll to position [456, 0]
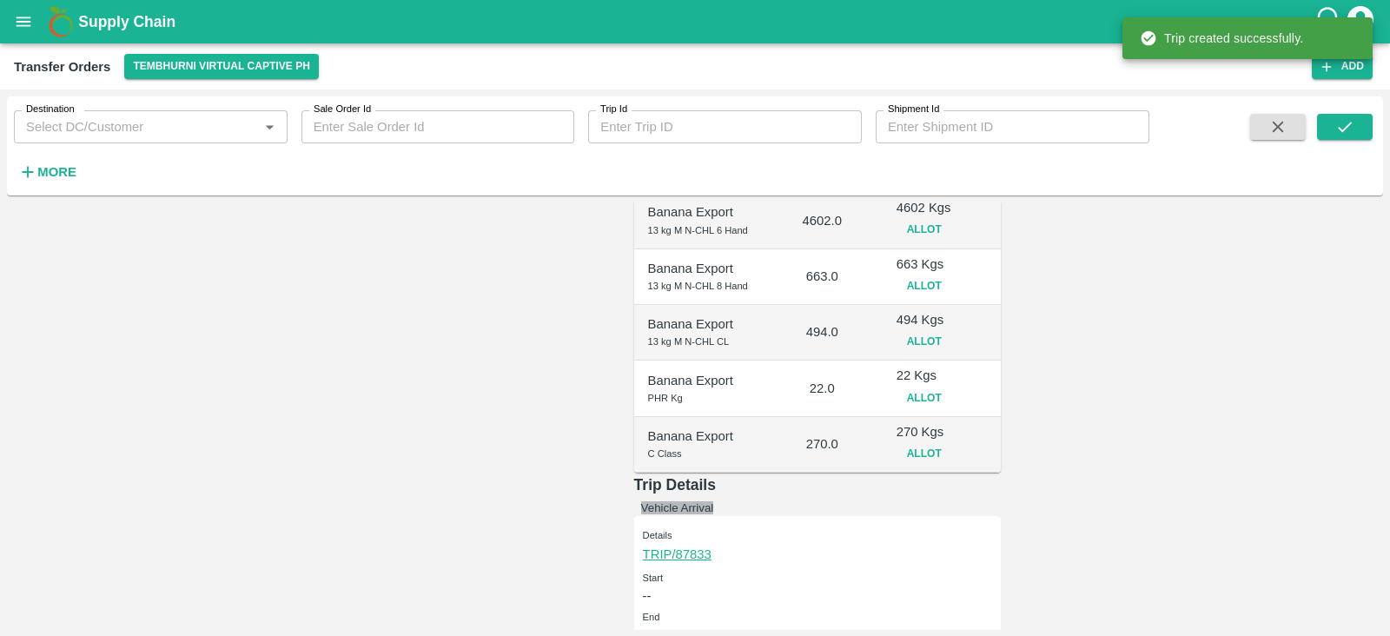
click at [714, 501] on button "Vehicle Arrival" at bounding box center [677, 507] width 73 height 13
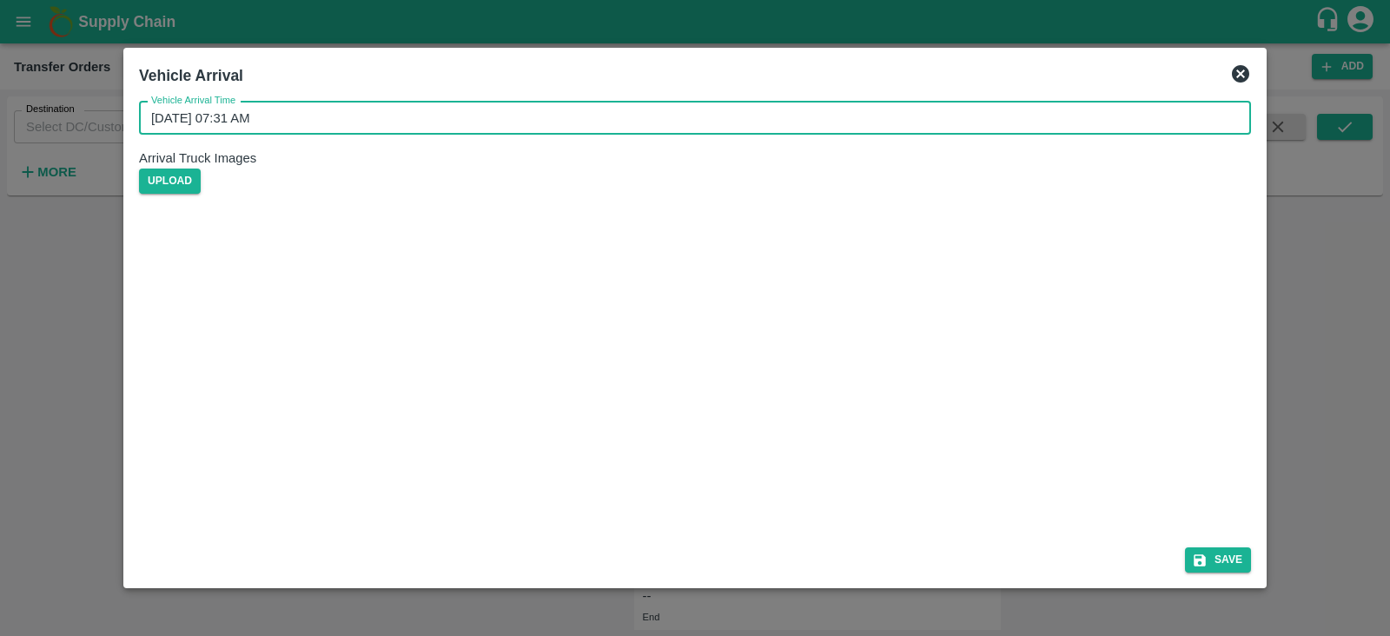
click at [337, 135] on input "10/09/2025 07:31 AM" at bounding box center [689, 118] width 1100 height 33
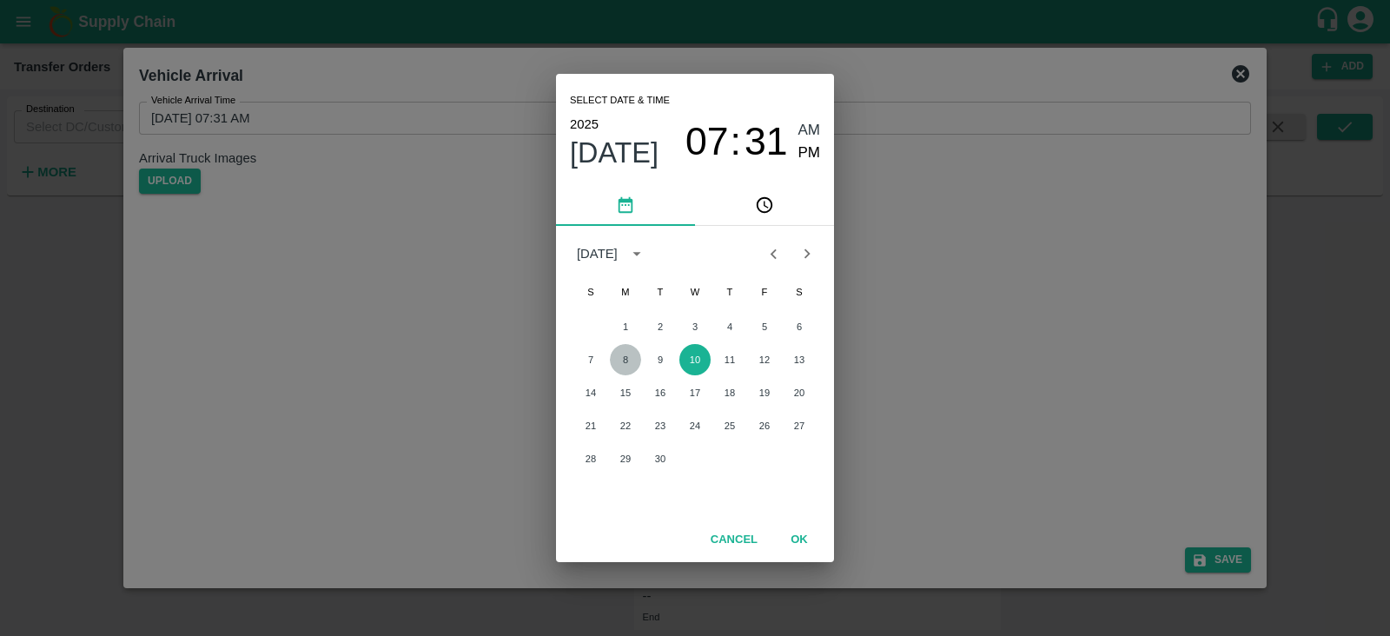
click at [624, 349] on button "8" at bounding box center [625, 359] width 31 height 31
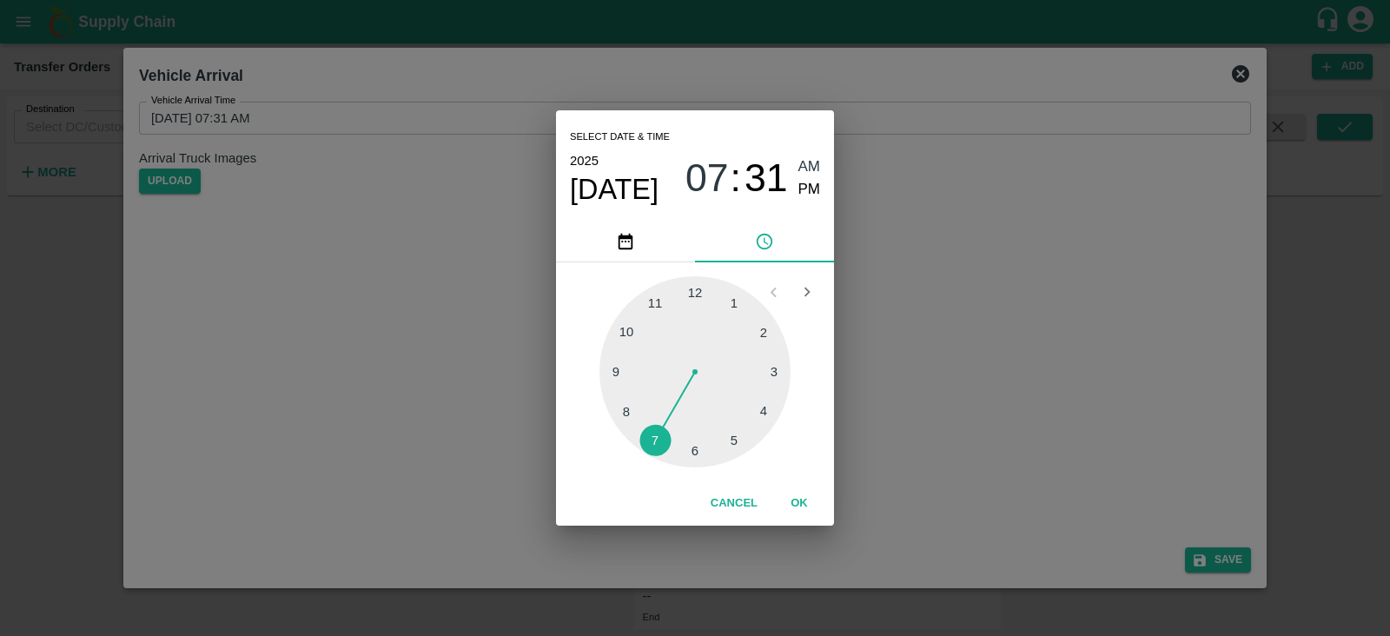
click at [735, 441] on div at bounding box center [695, 371] width 191 height 191
click at [612, 375] on div at bounding box center [695, 371] width 191 height 191
type input "08/09/2025 05:45 AM"
drag, startPoint x: 811, startPoint y: 185, endPoint x: 791, endPoint y: 516, distance: 331.6
click at [791, 516] on div "Select date & time 2025 Sep 8 05 : 45 AM PM 05 10 15 20 25 30 35 40 45 50 55 00…" at bounding box center [695, 317] width 278 height 415
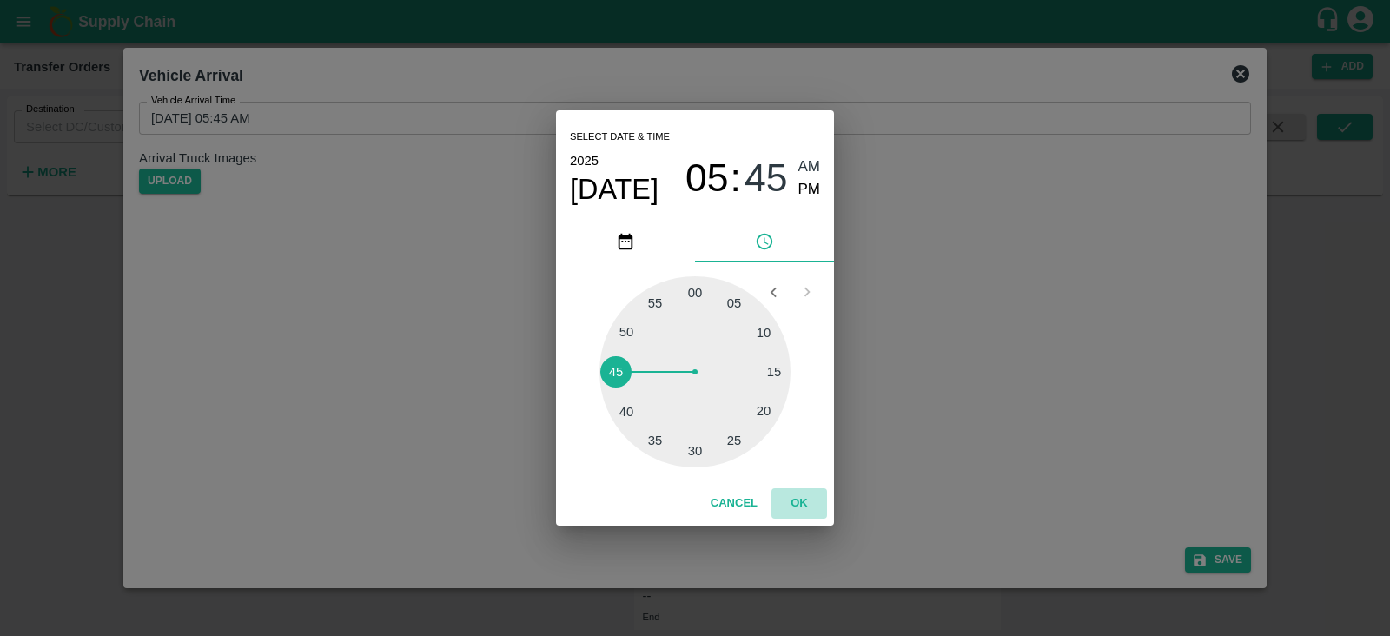
click at [799, 497] on button "OK" at bounding box center [800, 503] width 56 height 30
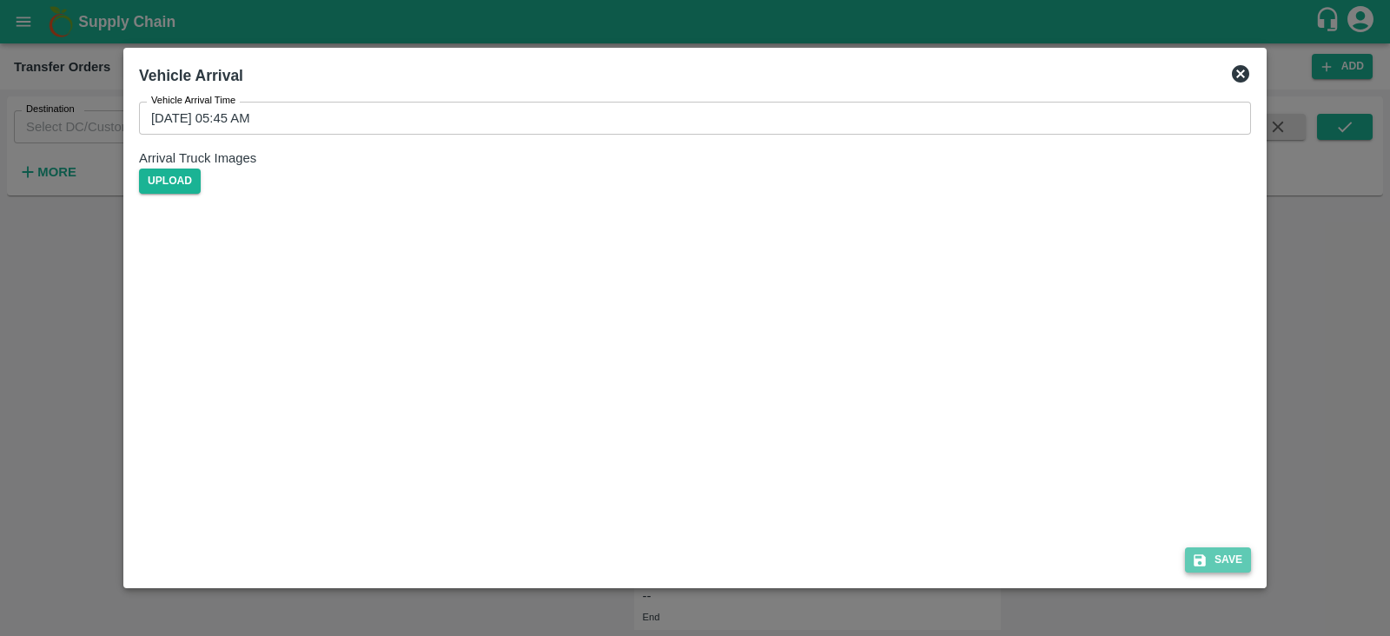
click at [1232, 556] on button "Save" at bounding box center [1218, 559] width 66 height 25
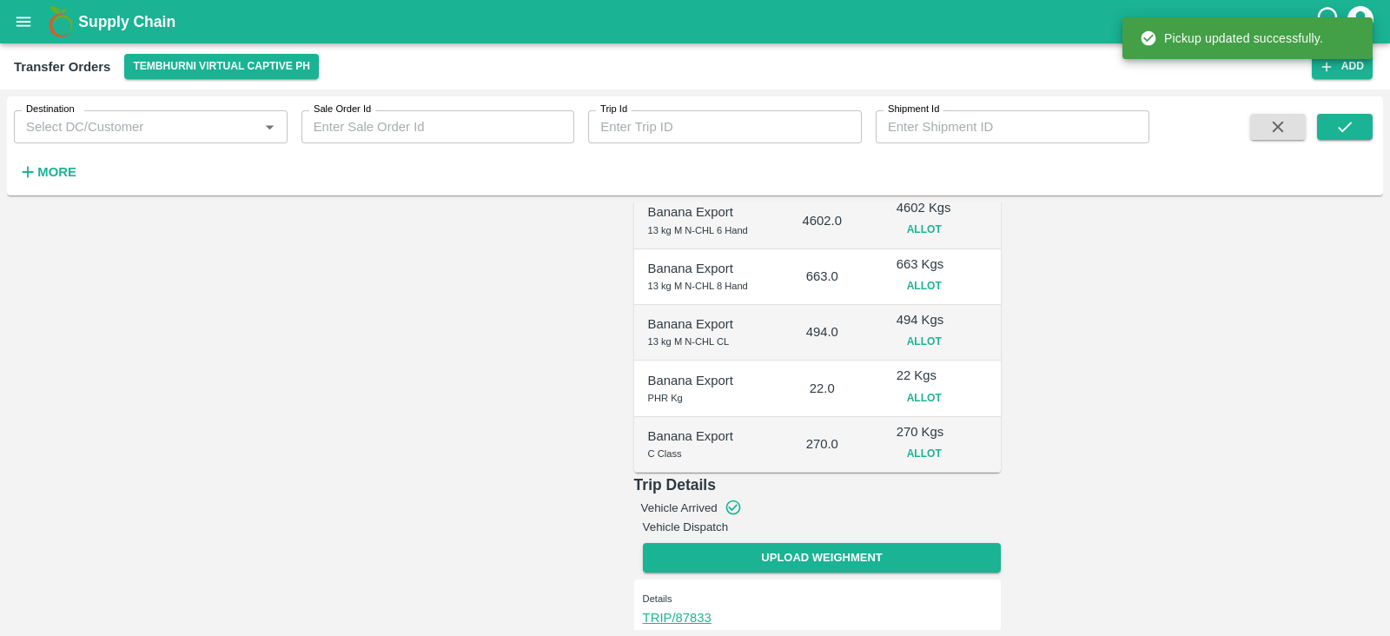
click at [729, 520] on button "Vehicle Dispatch" at bounding box center [686, 526] width 86 height 13
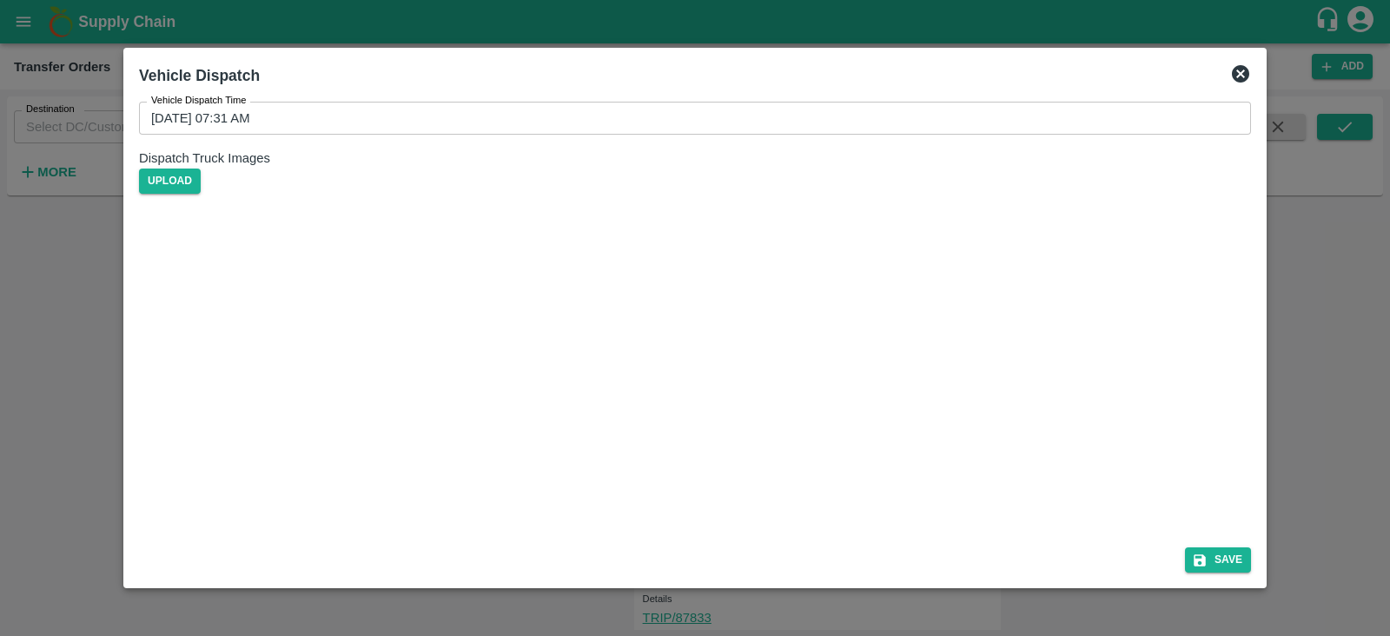
click at [317, 132] on input "10/09/2025 07:31 AM" at bounding box center [689, 118] width 1100 height 33
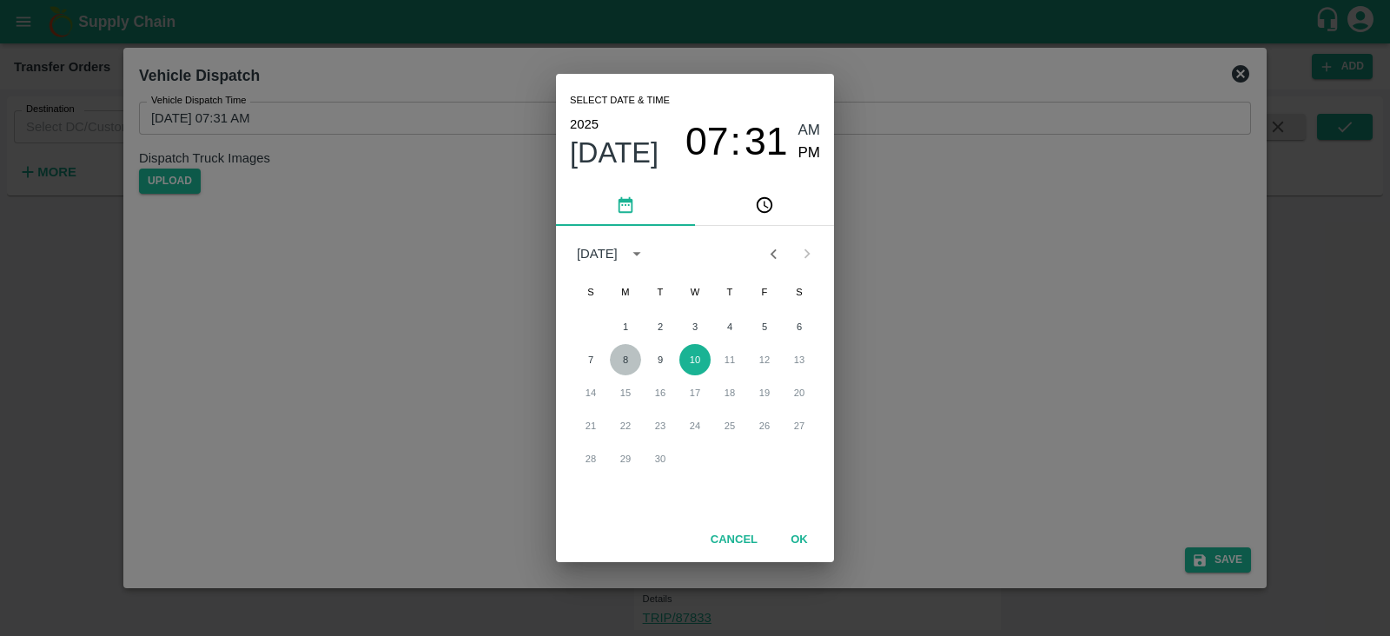
click at [622, 357] on button "8" at bounding box center [625, 359] width 31 height 31
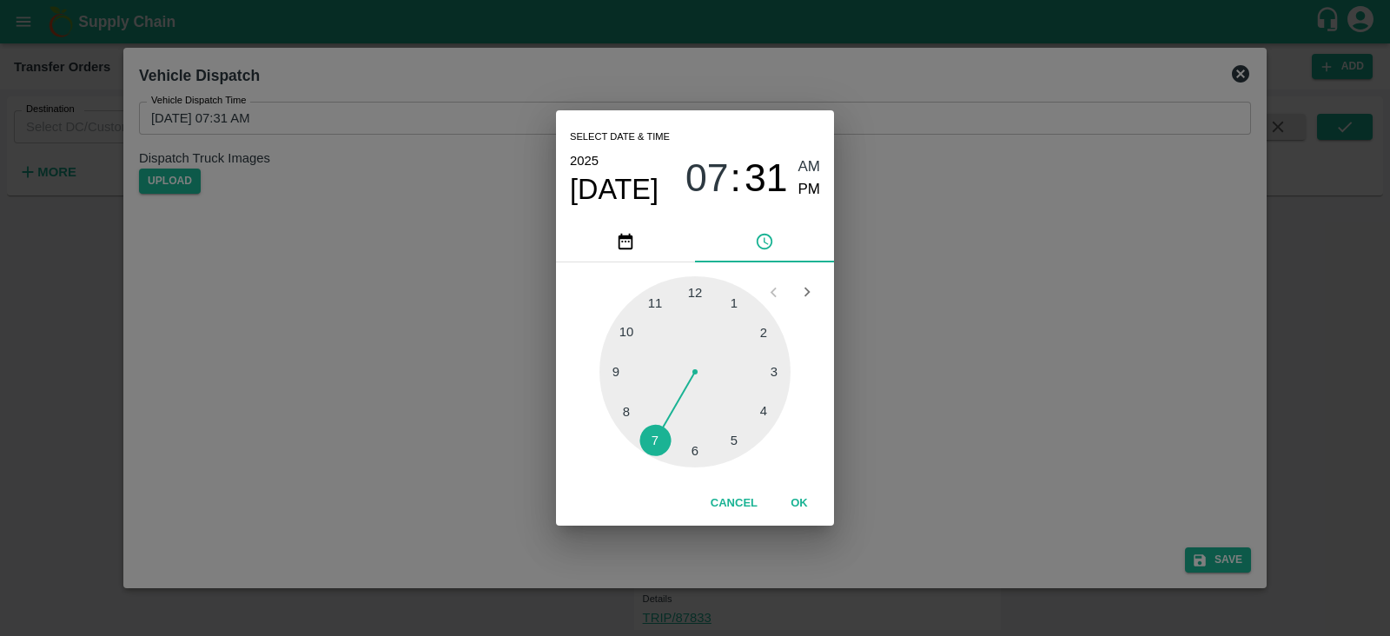
click at [739, 441] on div at bounding box center [695, 371] width 191 height 191
click at [613, 371] on div at bounding box center [695, 371] width 191 height 191
click at [795, 188] on div "05 : 45 AM PM" at bounding box center [753, 179] width 135 height 46
click at [798, 188] on span "PM" at bounding box center [809, 189] width 23 height 23
type input "08/09/2025 05:45 PM"
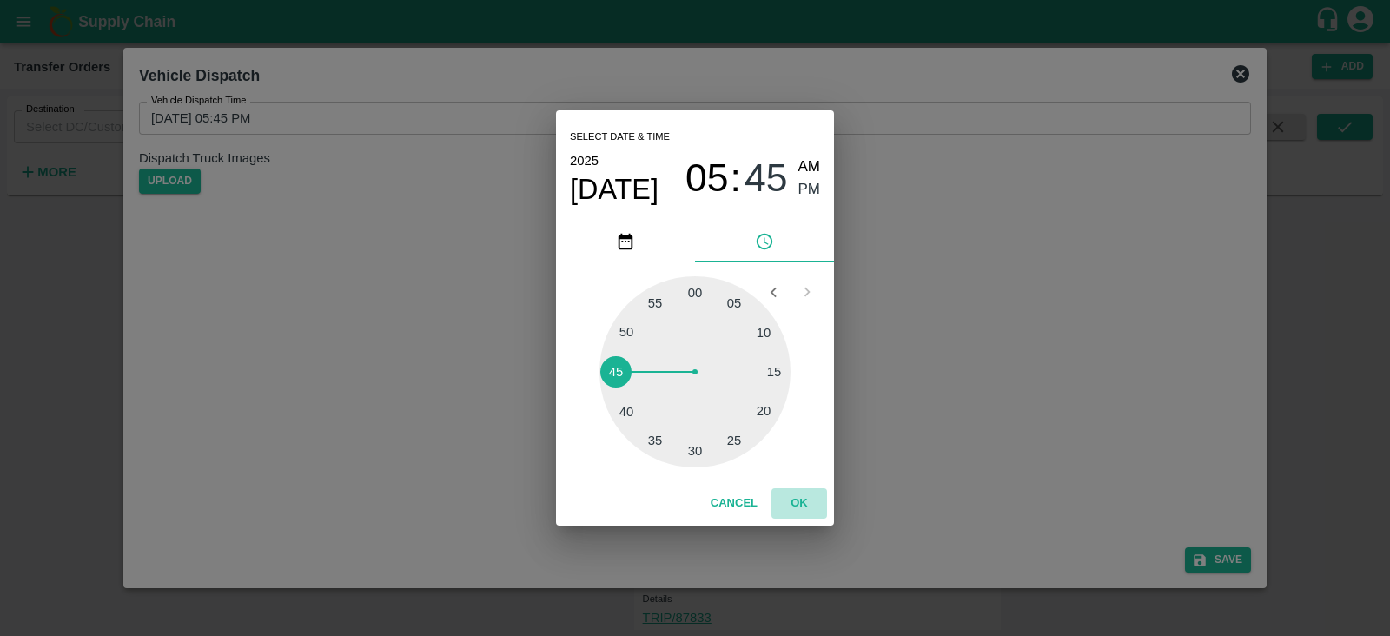
click at [800, 493] on button "OK" at bounding box center [800, 503] width 56 height 30
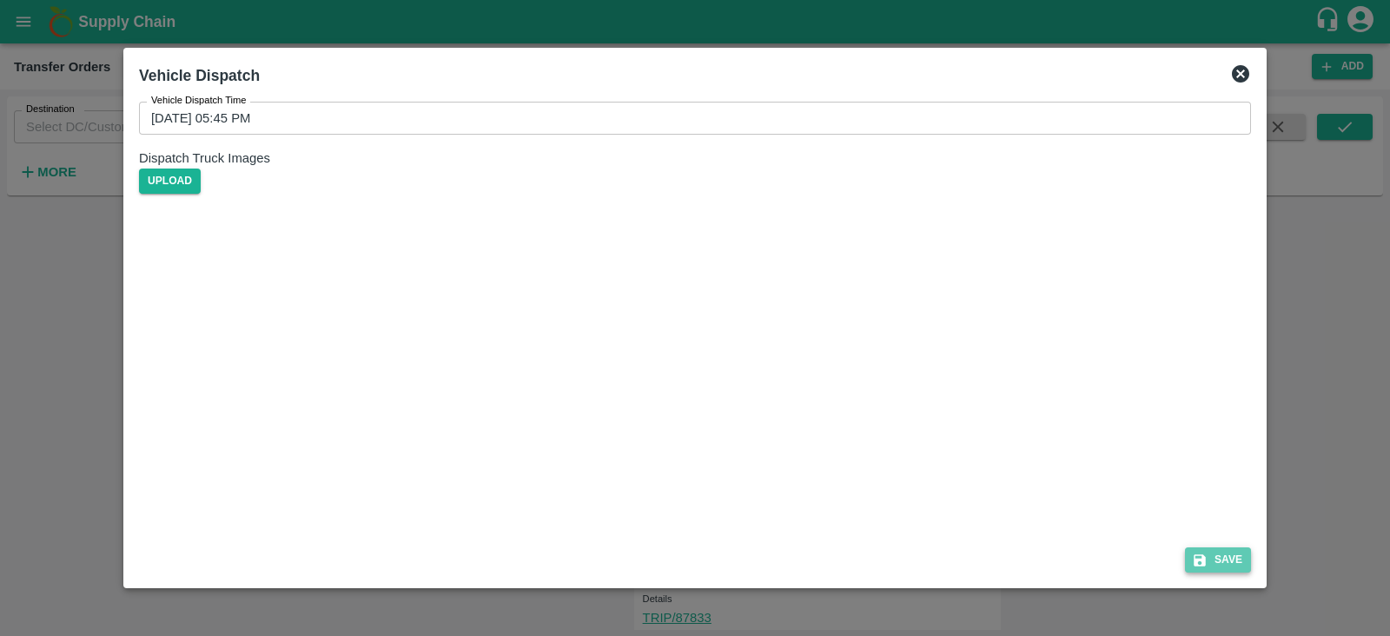
click at [1216, 549] on button "Save" at bounding box center [1218, 559] width 66 height 25
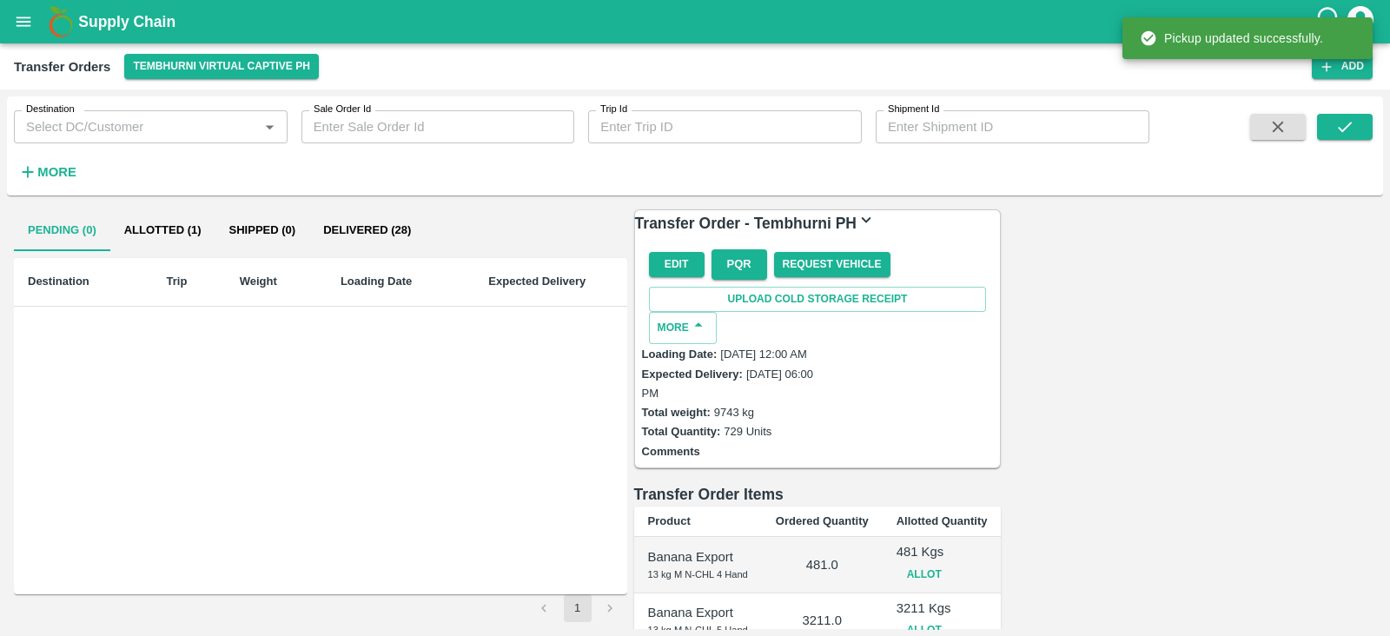
scroll to position [474, 0]
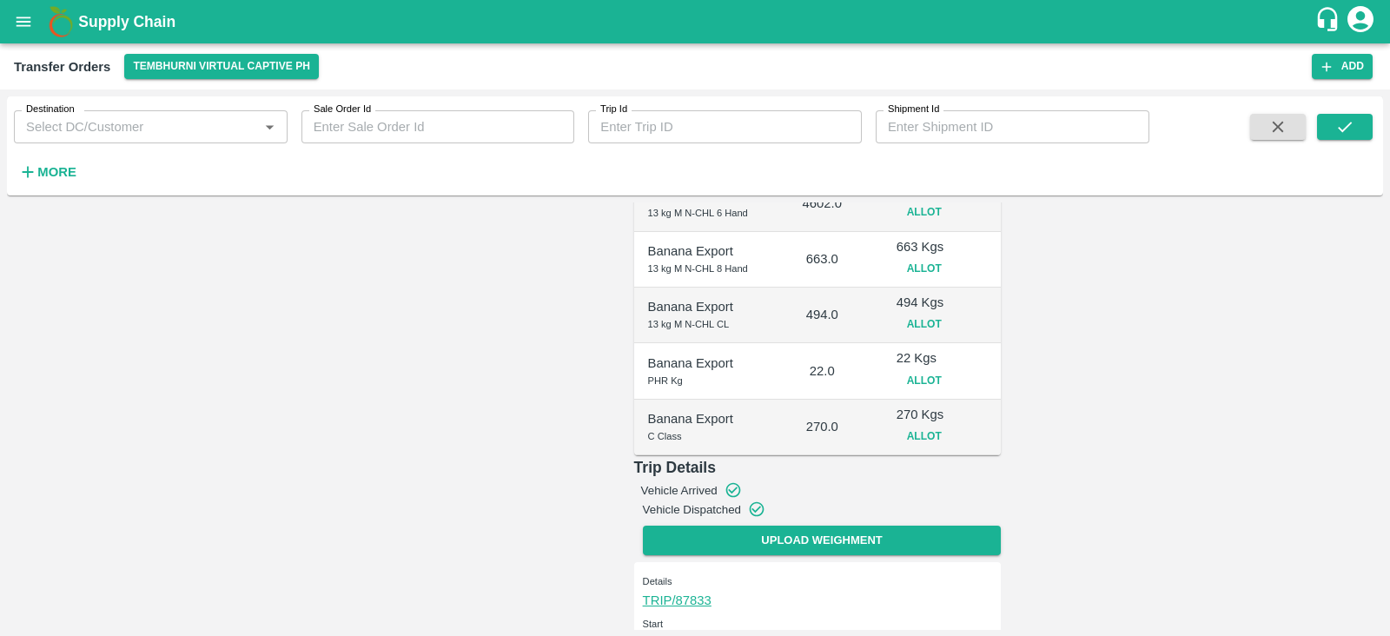
click at [11, 18] on button "open drawer" at bounding box center [23, 22] width 40 height 40
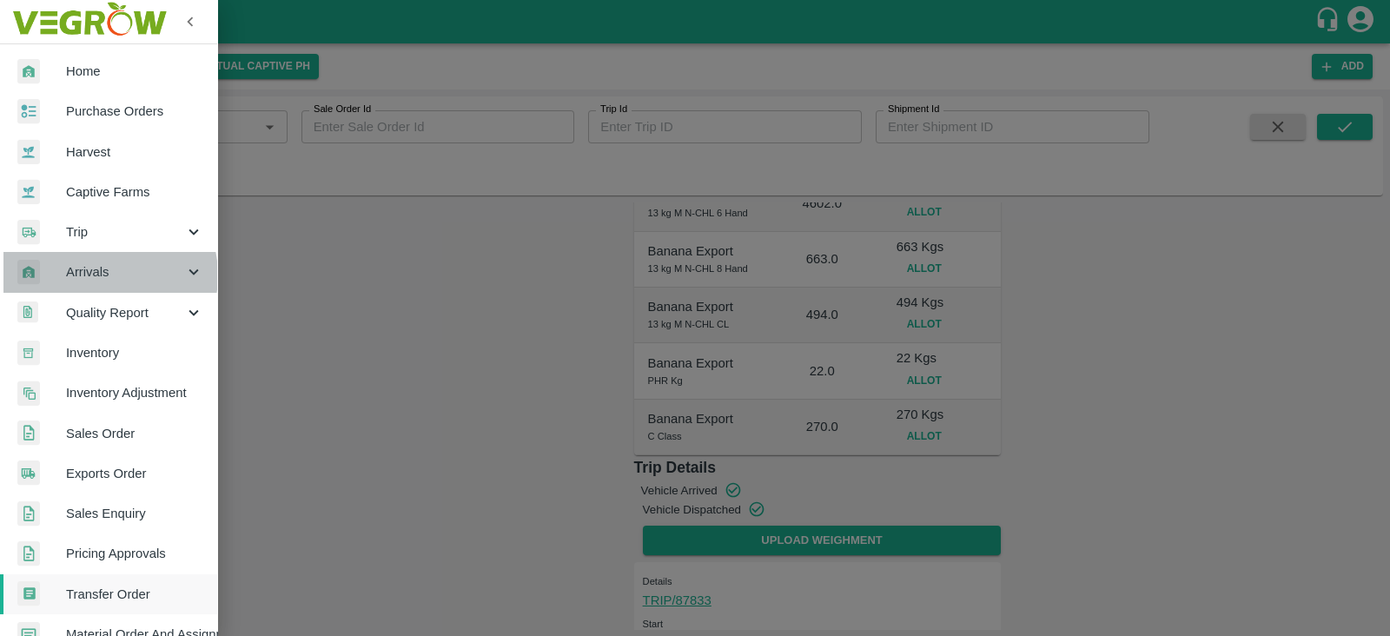
click at [100, 275] on span "Arrivals" at bounding box center [125, 271] width 118 height 19
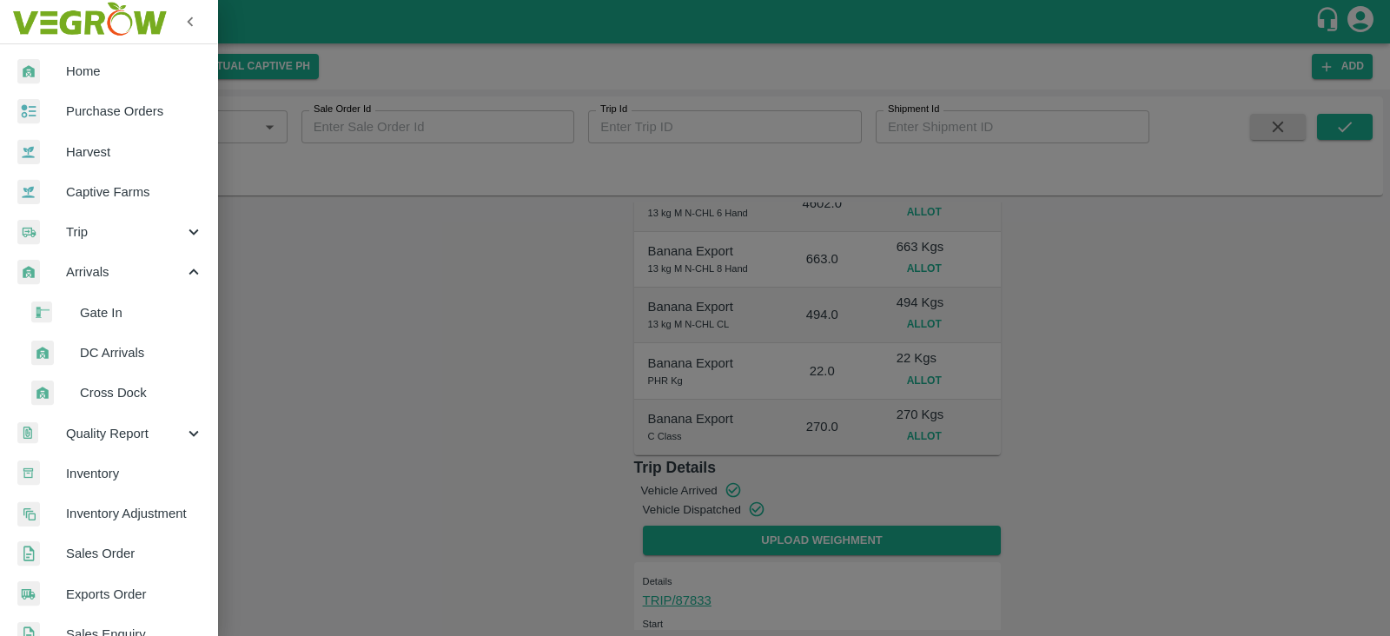
click at [107, 354] on span "DC Arrivals" at bounding box center [141, 352] width 123 height 19
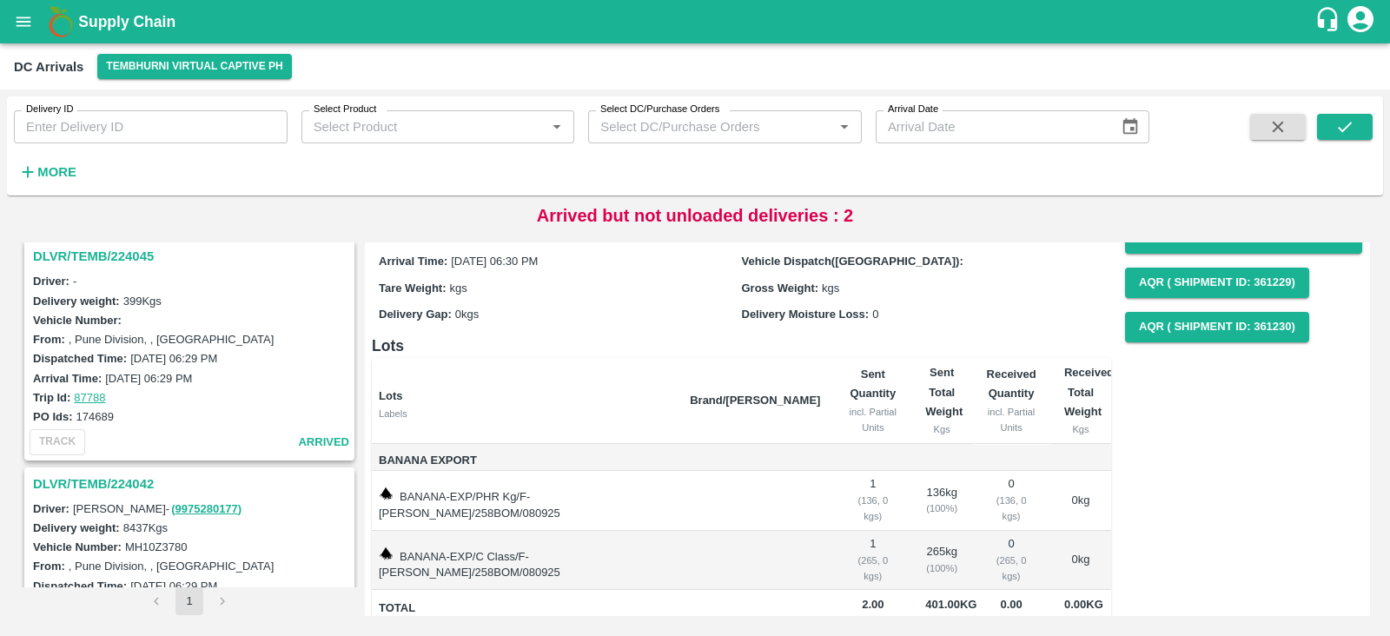
scroll to position [566, 0]
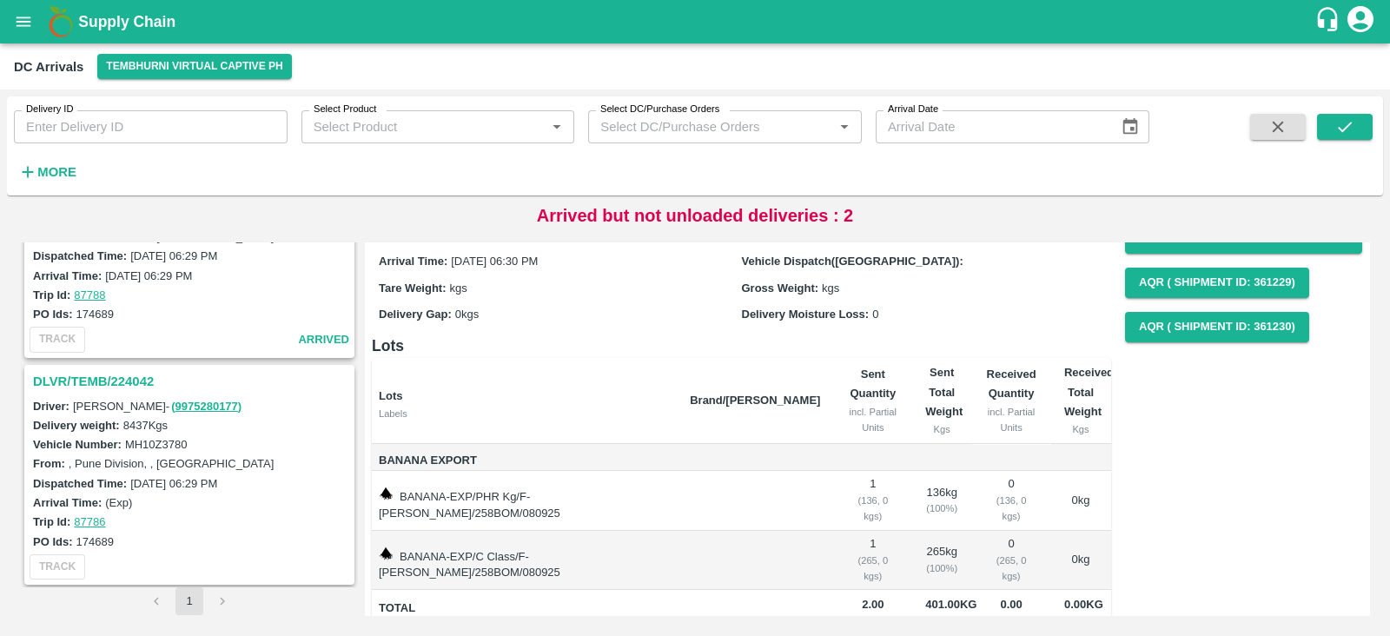
click at [76, 376] on h3 "DLVR/TEMB/224042" at bounding box center [192, 381] width 318 height 23
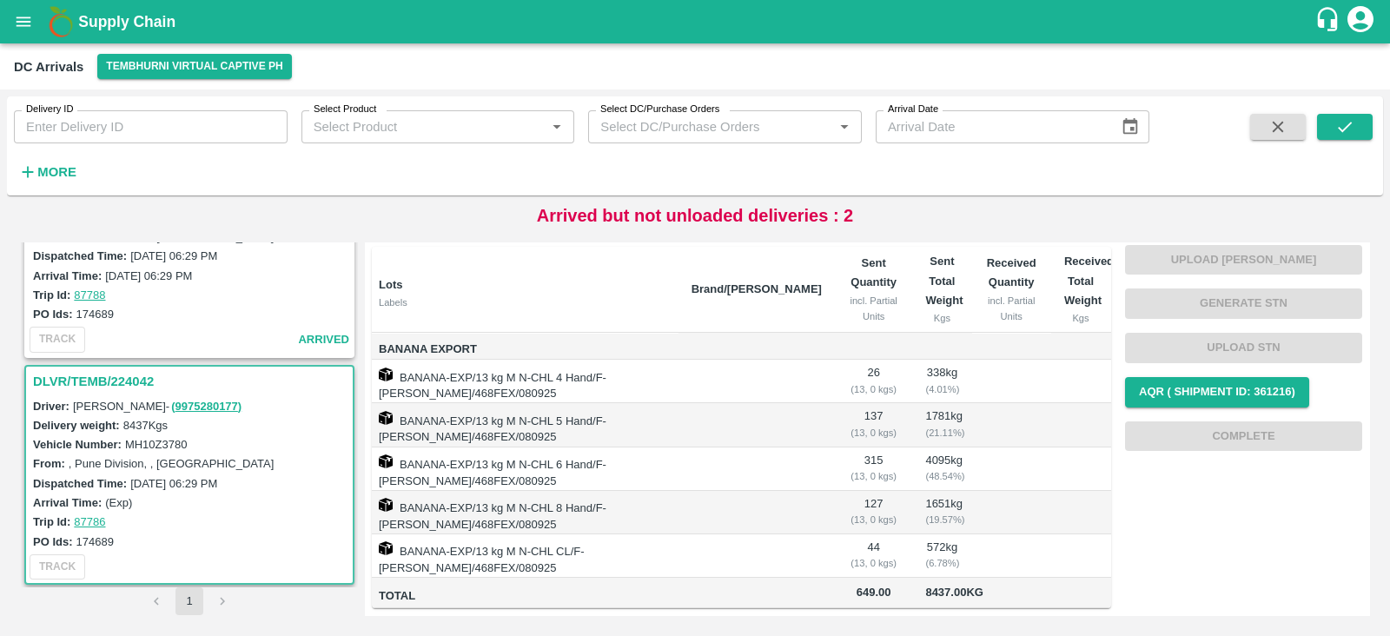
scroll to position [349, 0]
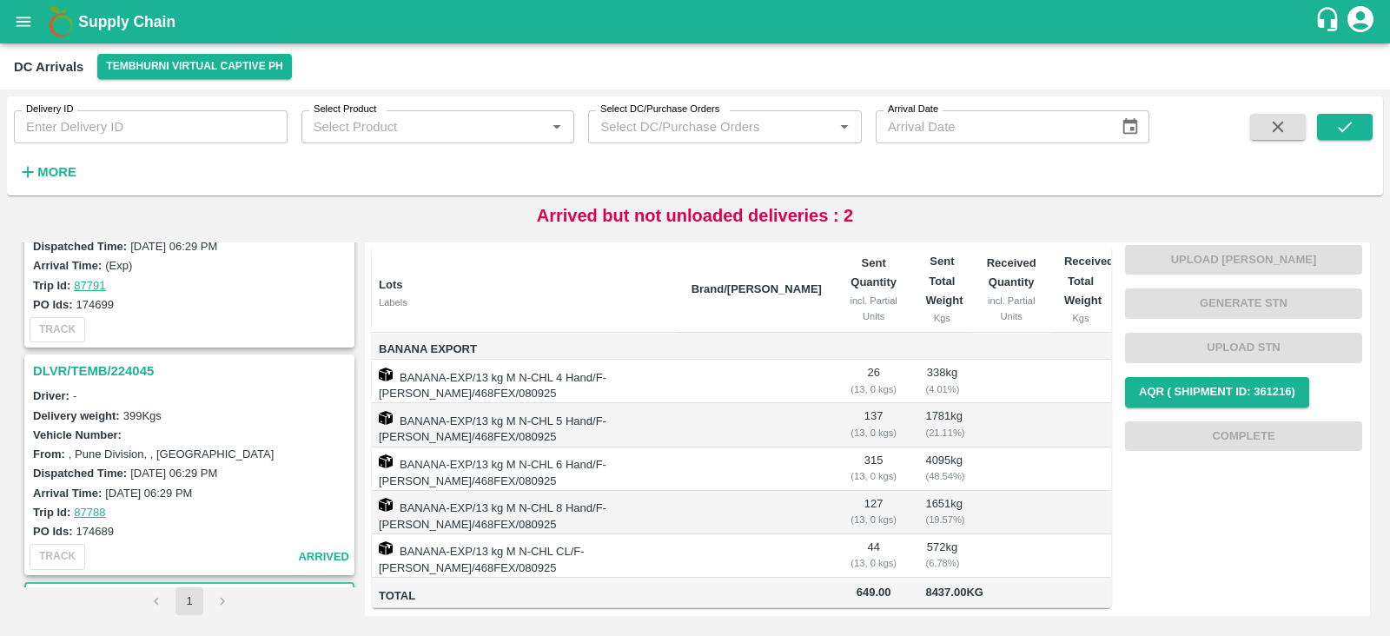
click at [105, 367] on h3 "DLVR/TEMB/224045" at bounding box center [192, 371] width 318 height 23
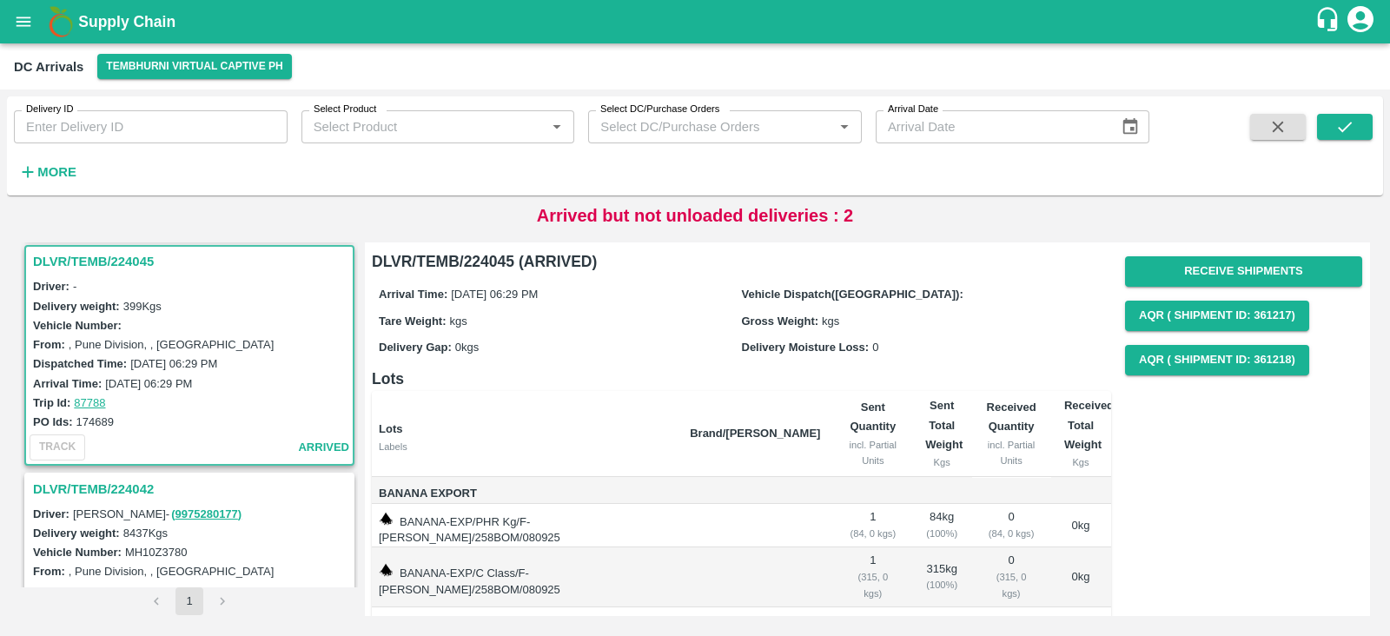
scroll to position [33, 0]
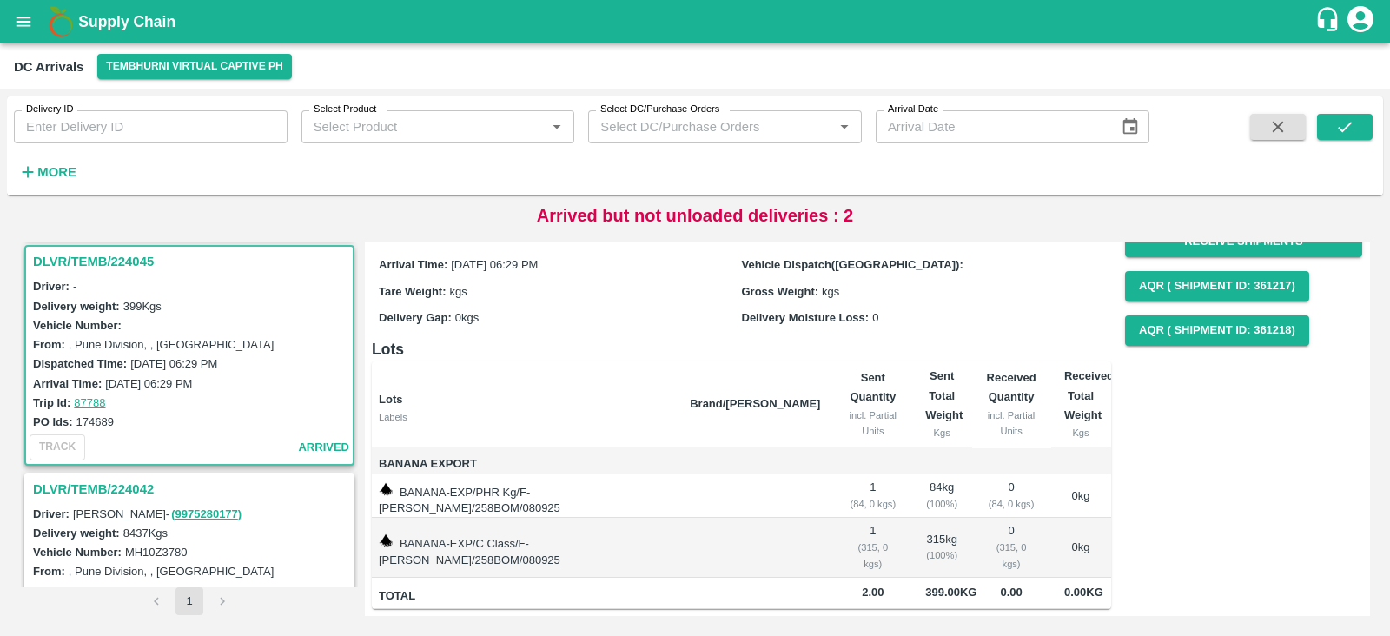
click at [76, 478] on h3 "DLVR/TEMB/224042" at bounding box center [192, 489] width 318 height 23
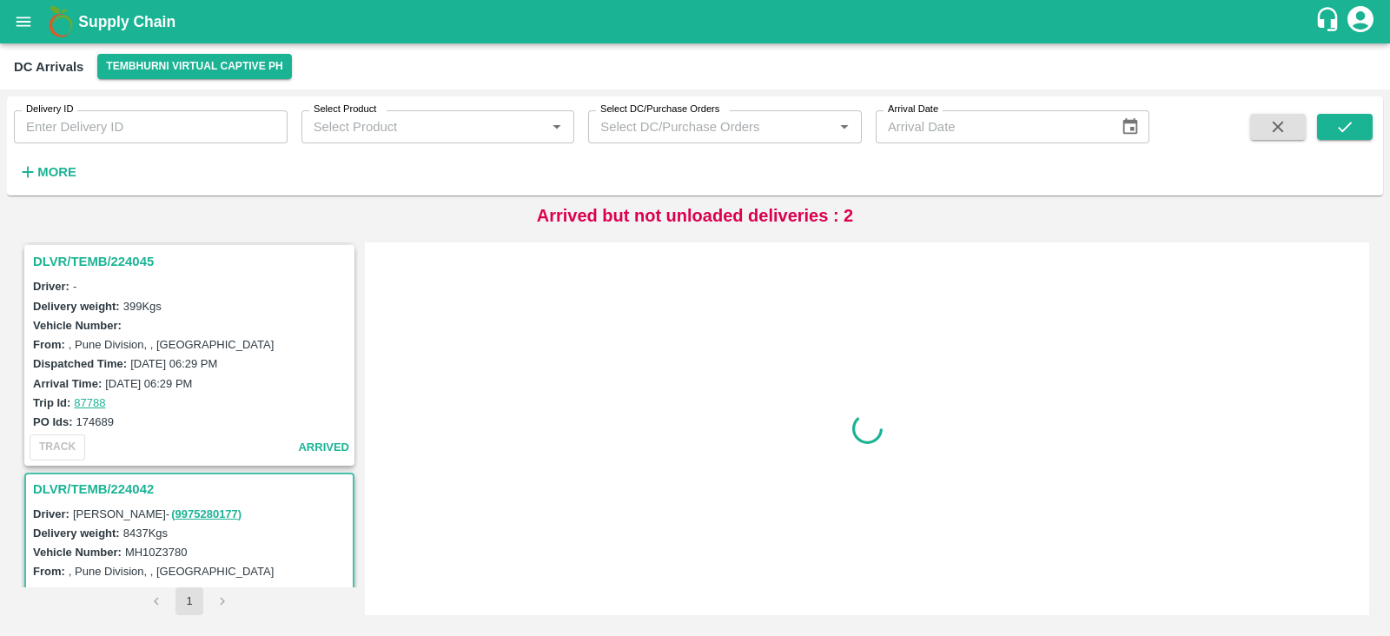
scroll to position [566, 0]
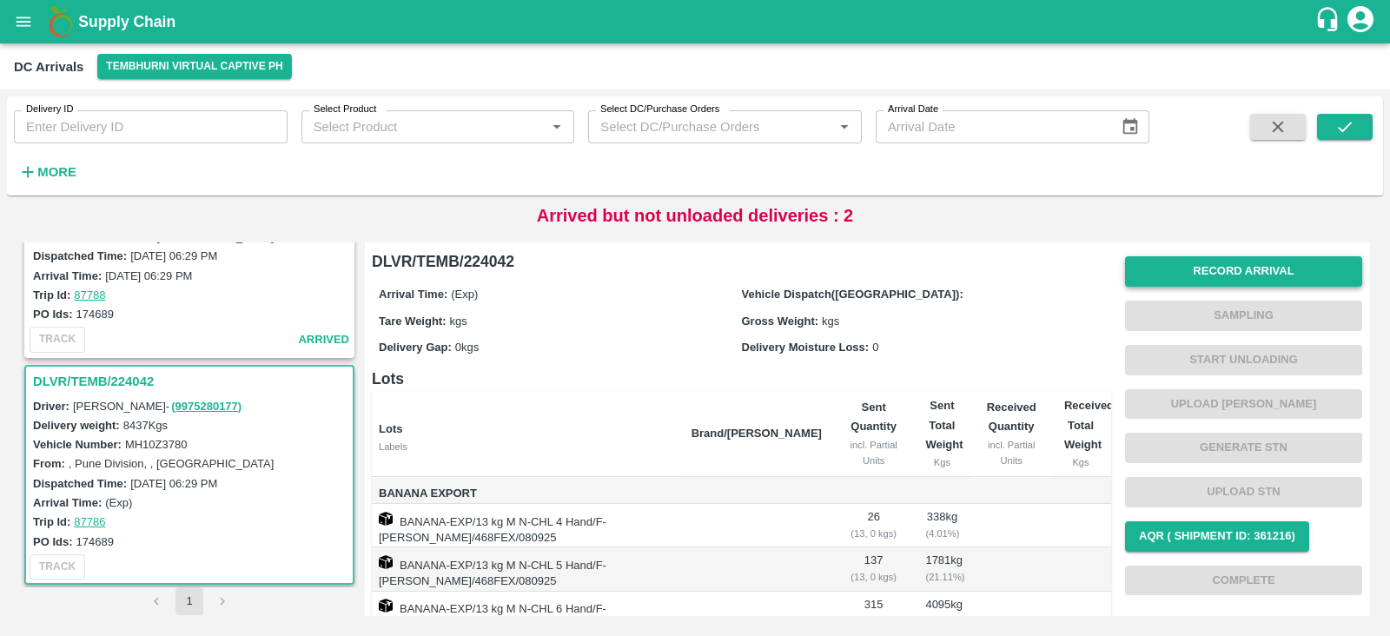
click at [1242, 272] on button "Record Arrival" at bounding box center [1243, 271] width 237 height 30
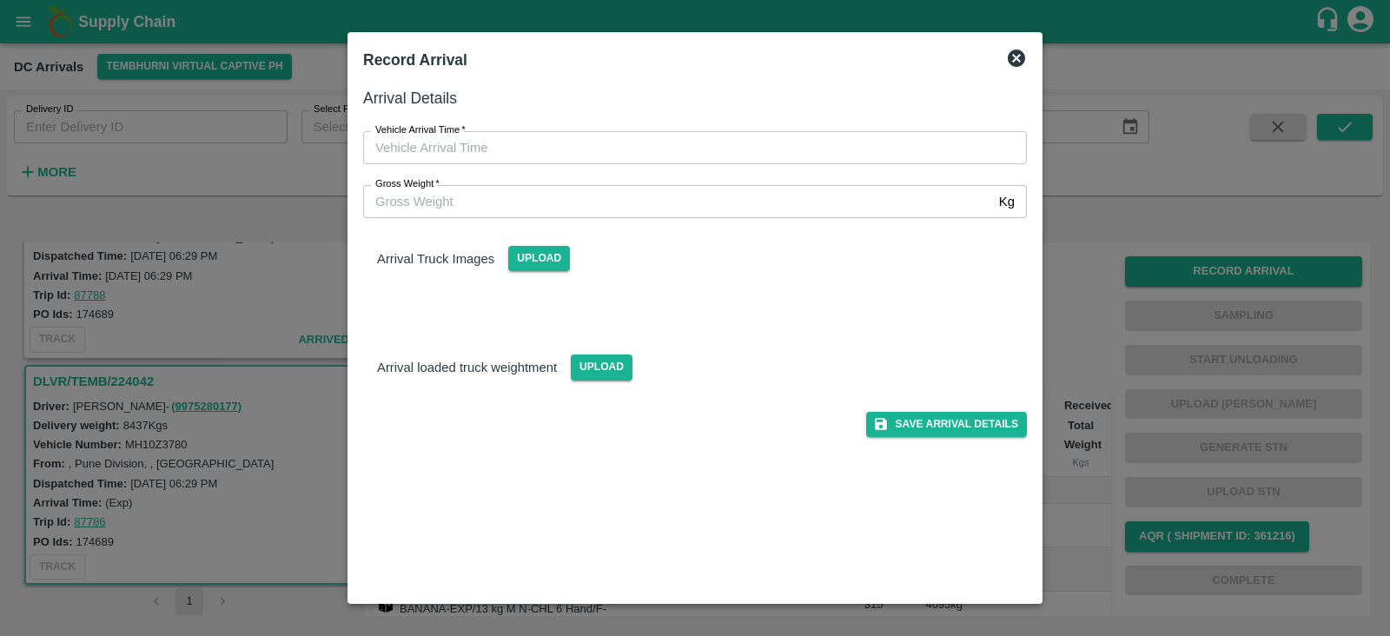
type input "DD/MM/YYYY hh:mm aa"
click at [476, 145] on input "DD/MM/YYYY hh:mm aa" at bounding box center [689, 147] width 652 height 33
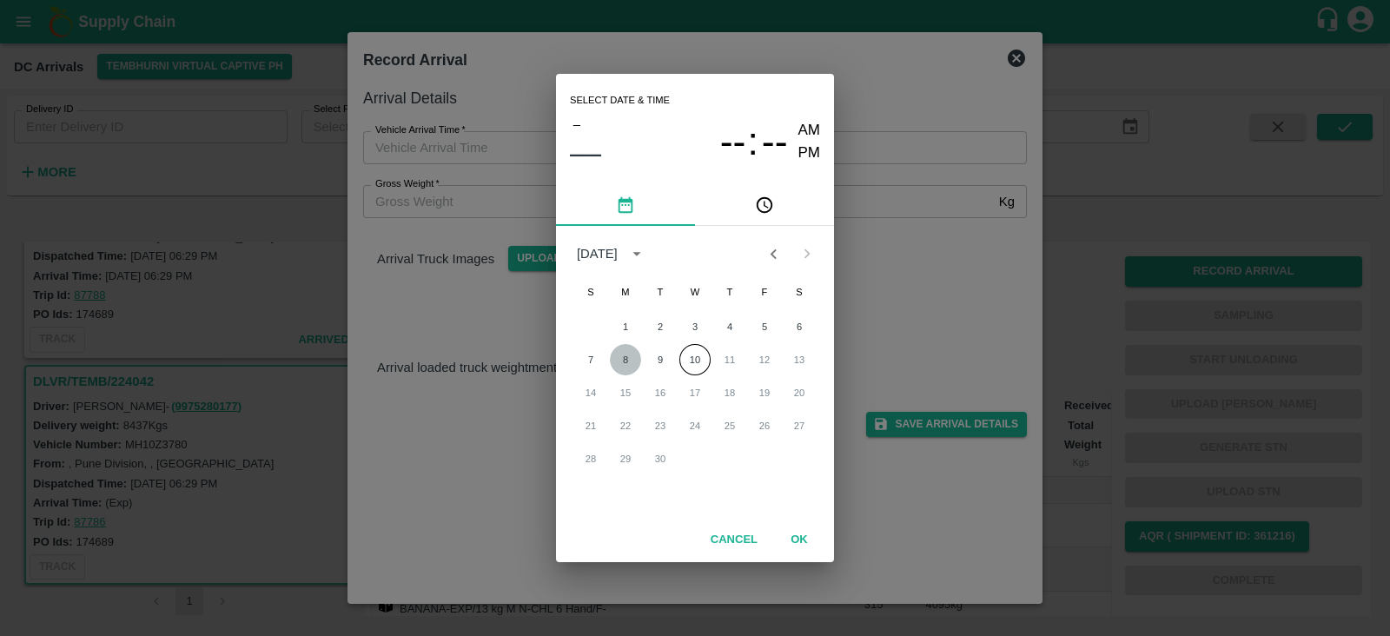
click at [631, 364] on button "8" at bounding box center [625, 359] width 31 height 31
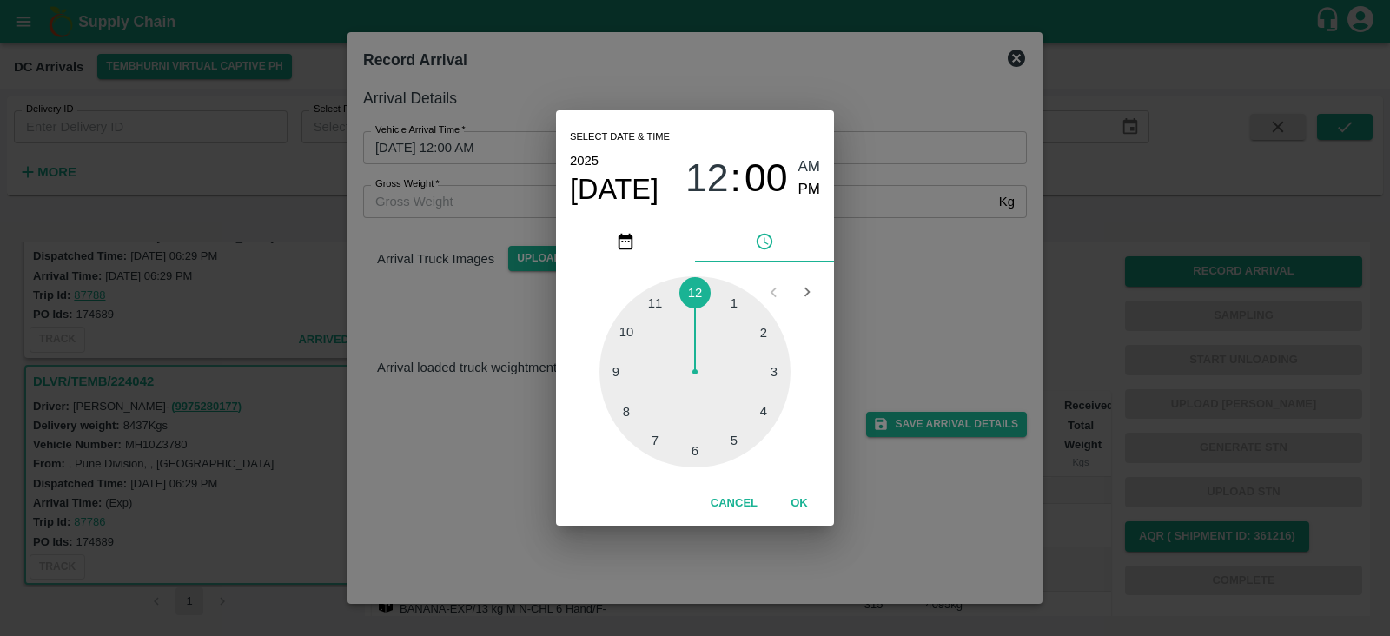
click at [732, 438] on div at bounding box center [695, 371] width 191 height 191
click at [613, 371] on div at bounding box center [695, 371] width 191 height 191
click at [800, 189] on span "PM" at bounding box center [809, 189] width 23 height 23
type input "08/09/2025 05:45 PM"
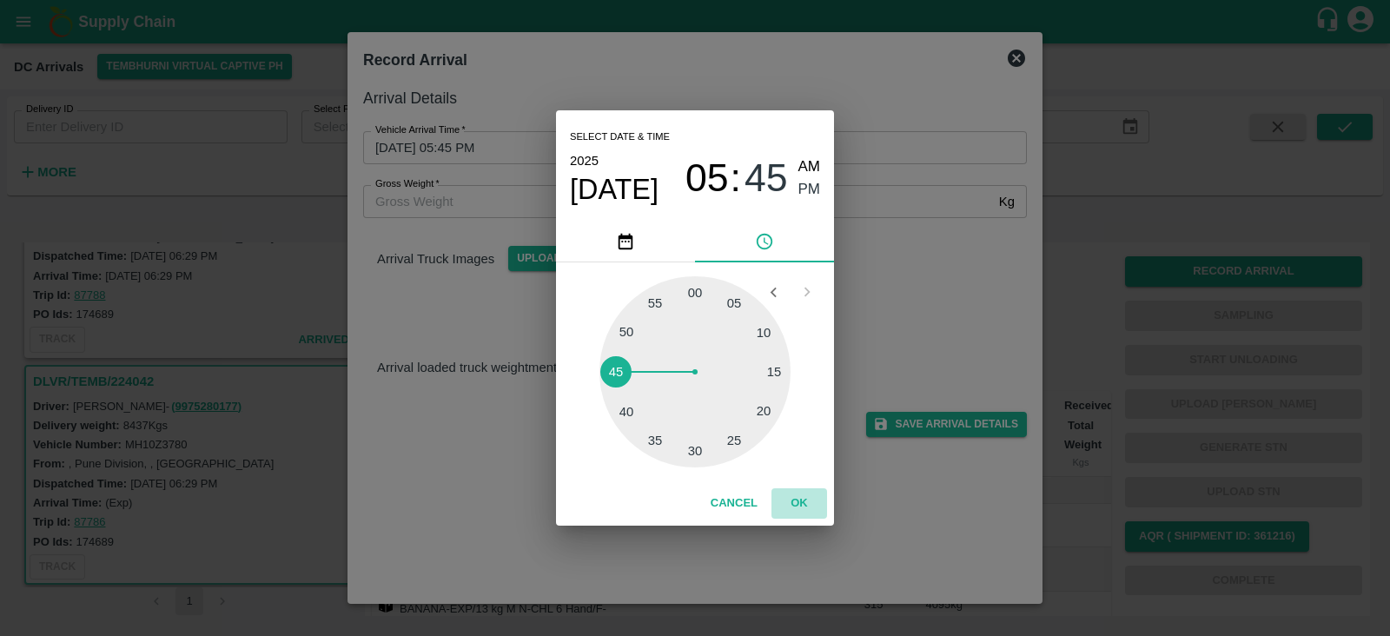
click at [792, 501] on button "OK" at bounding box center [800, 503] width 56 height 30
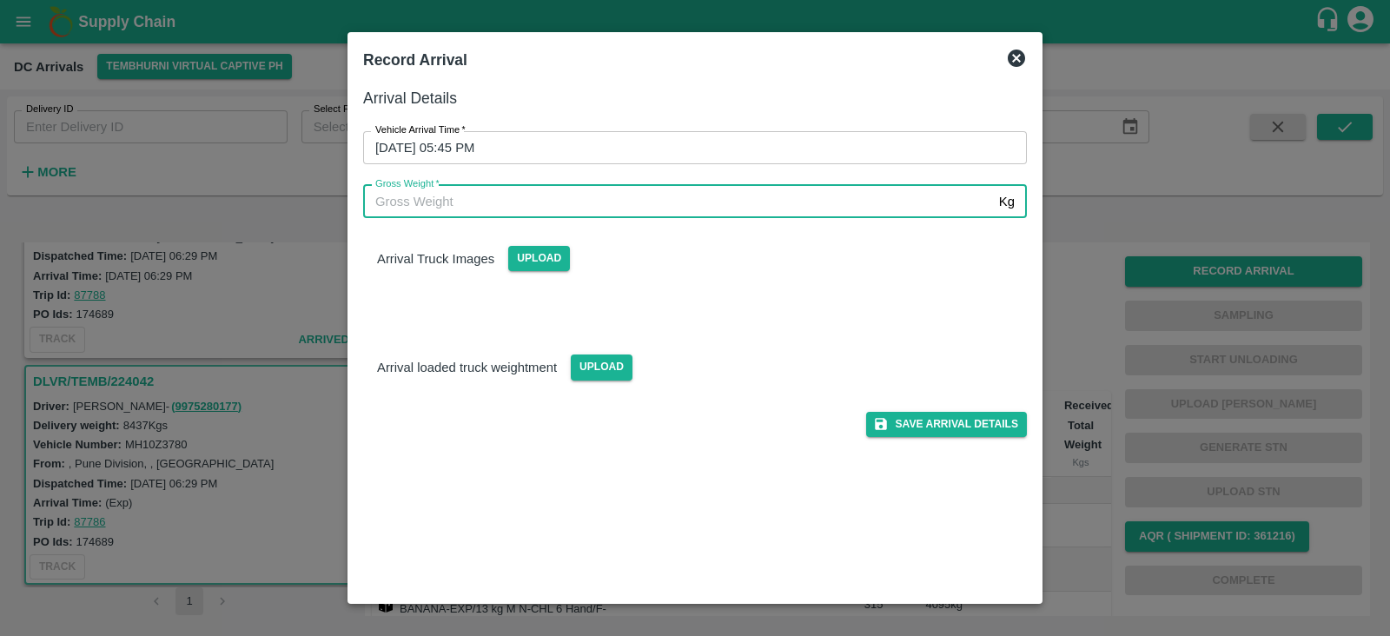
click at [560, 209] on input "Gross Weight   *" at bounding box center [677, 201] width 629 height 33
type input "8000"
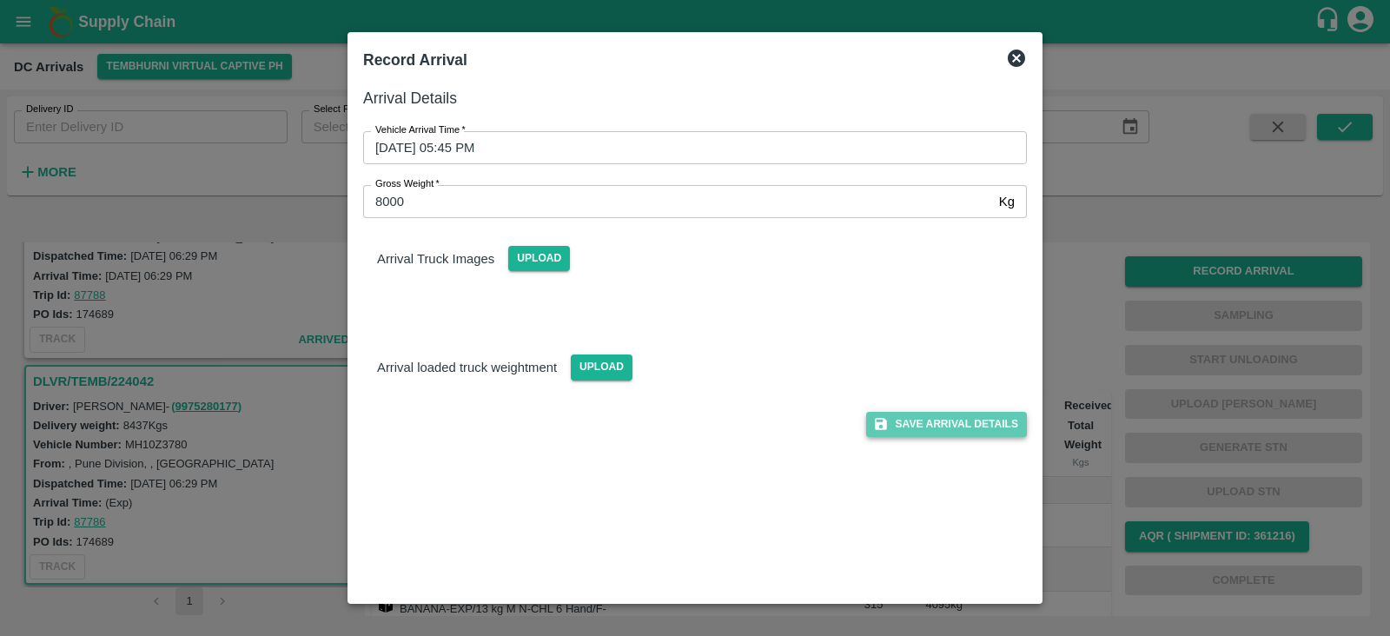
click at [937, 427] on button "Save Arrival Details" at bounding box center [946, 424] width 161 height 25
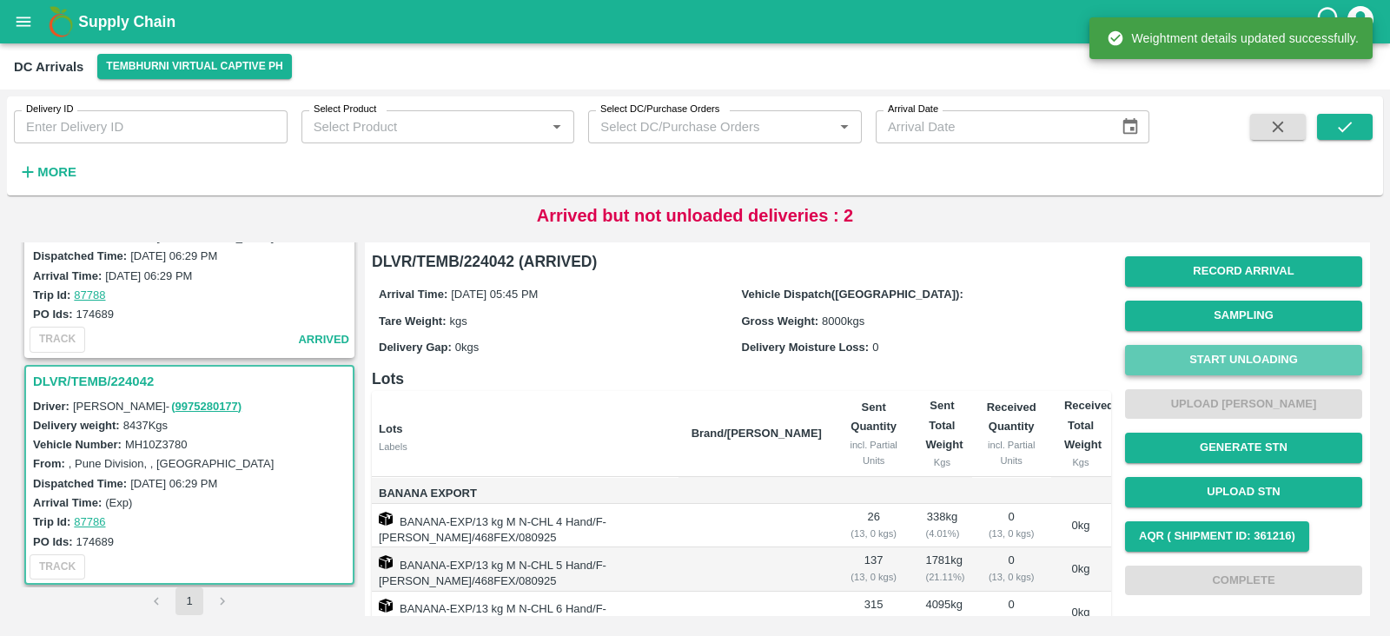
click at [1275, 353] on button "Start Unloading" at bounding box center [1243, 360] width 237 height 30
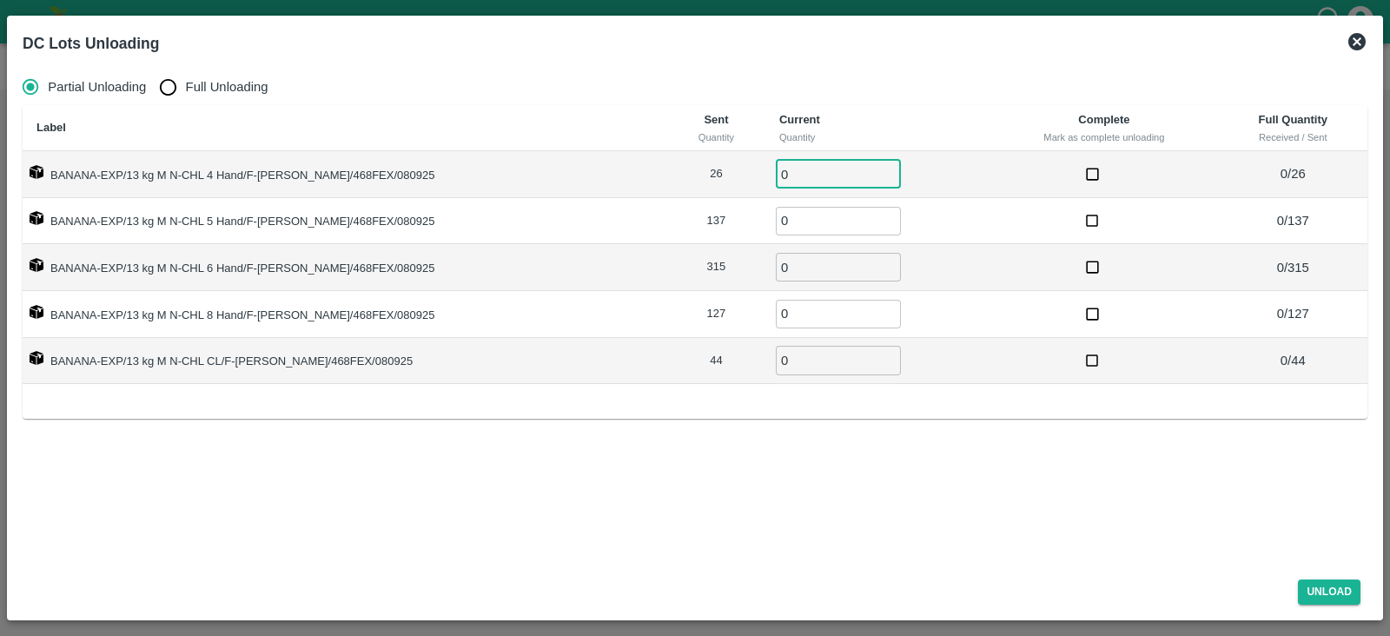
click at [776, 165] on input "0" at bounding box center [838, 174] width 125 height 29
type input "26"
click at [776, 215] on input "0" at bounding box center [838, 221] width 125 height 29
type input "137"
click at [784, 263] on input "0" at bounding box center [838, 267] width 125 height 29
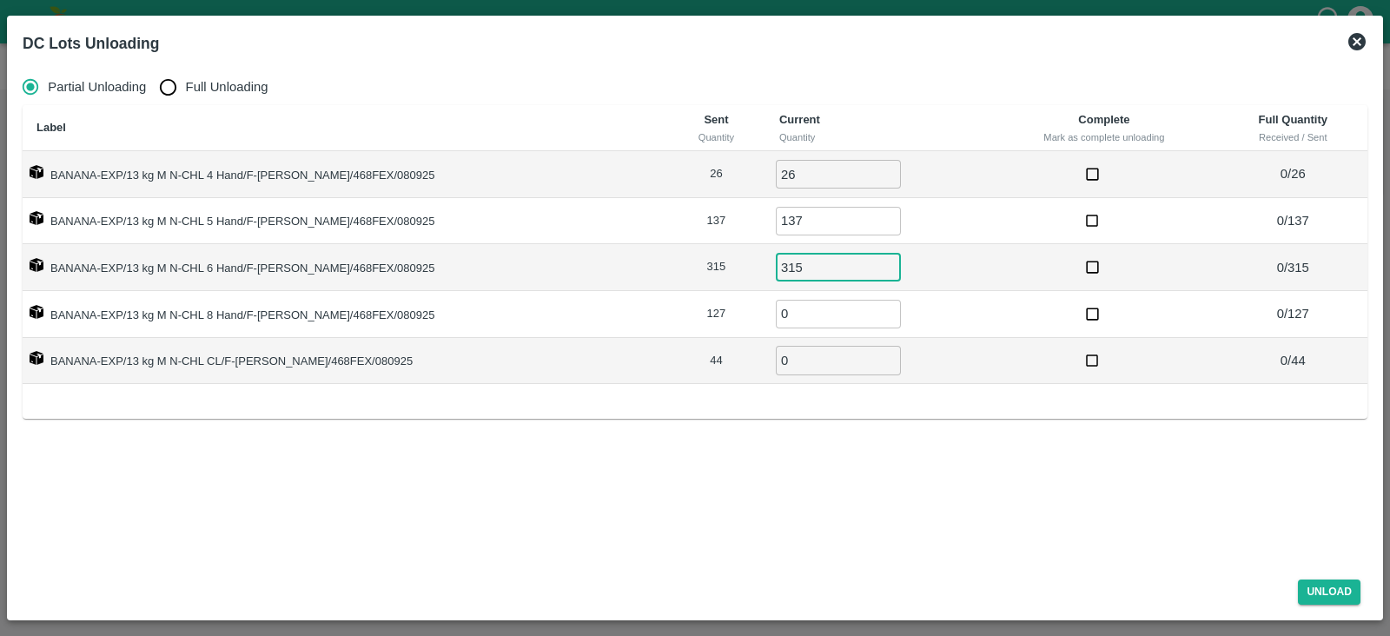
type input "315"
click at [776, 315] on input "0" at bounding box center [838, 314] width 125 height 29
type input "127"
click at [776, 354] on input "0" at bounding box center [838, 360] width 125 height 29
type input "44"
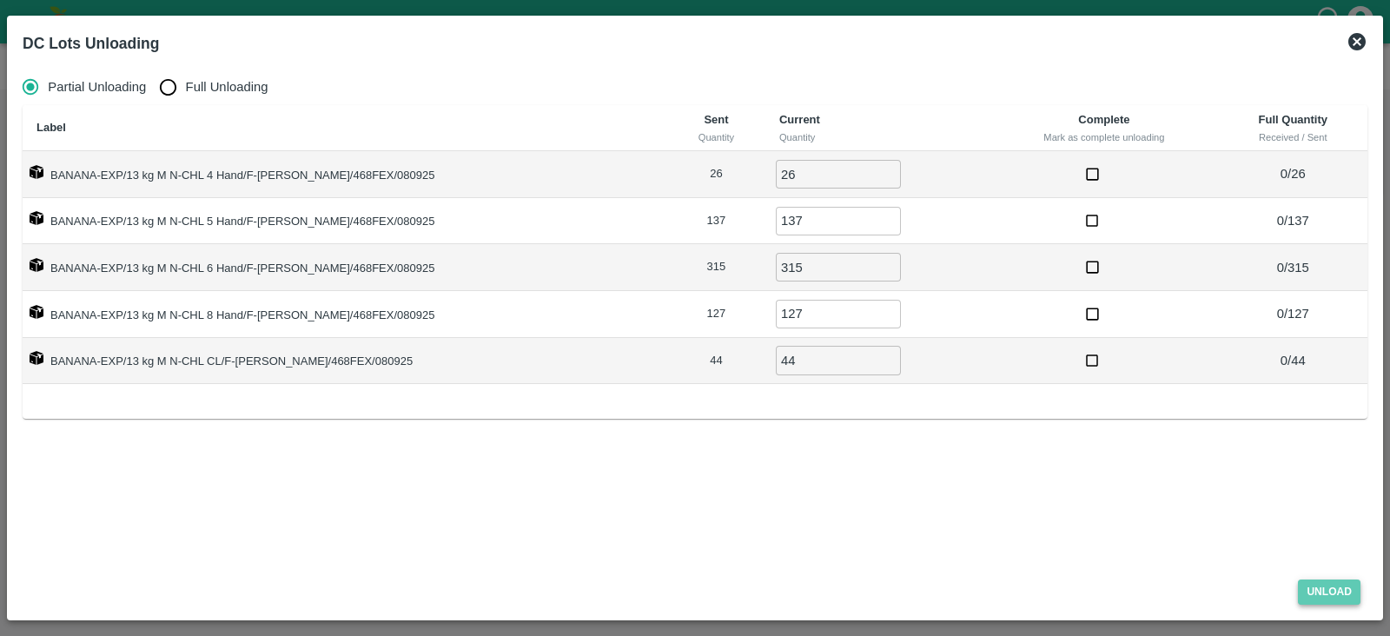
click at [1335, 592] on button "Unload" at bounding box center [1329, 592] width 63 height 25
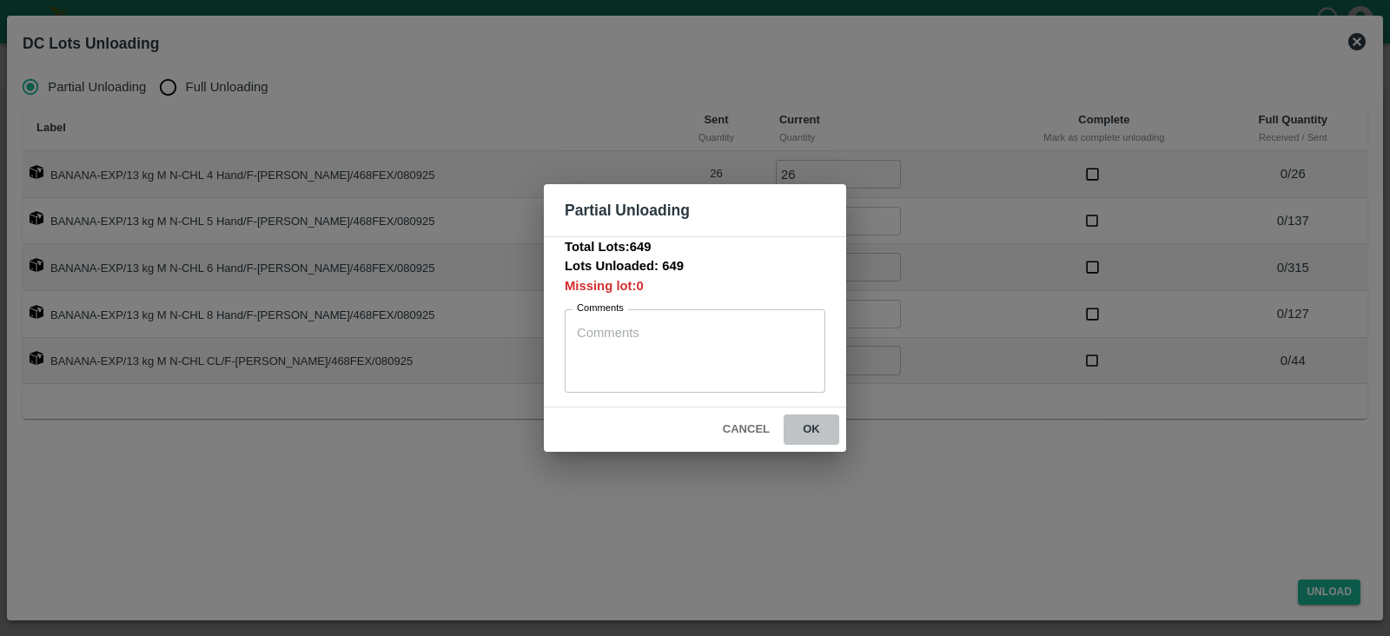
click at [805, 420] on button "ok" at bounding box center [812, 429] width 56 height 30
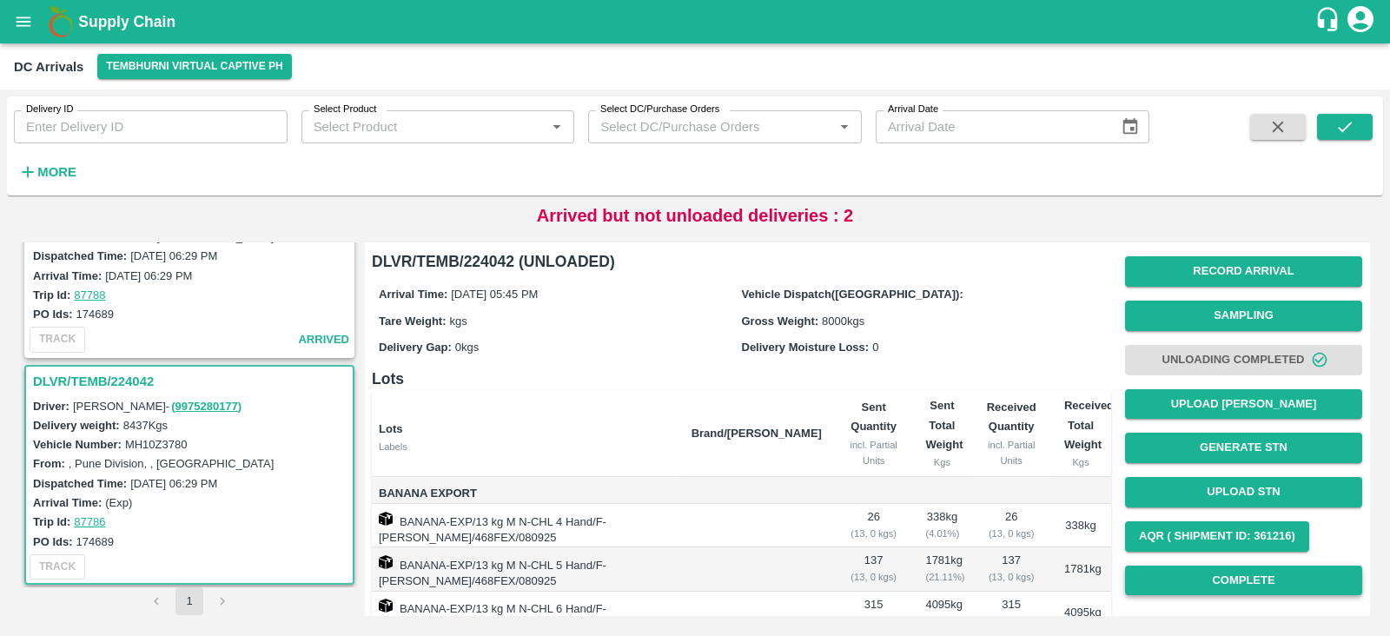
click at [1244, 576] on button "Complete" at bounding box center [1243, 581] width 237 height 30
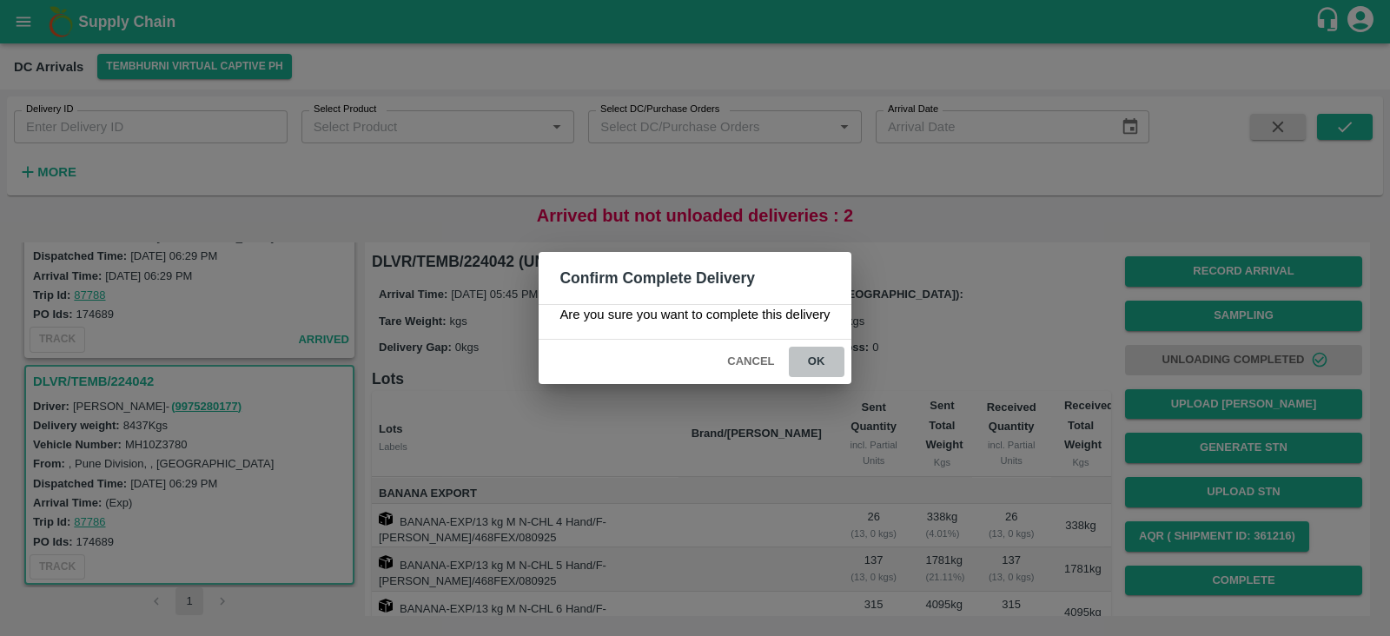
click at [815, 361] on button "ok" at bounding box center [817, 362] width 56 height 30
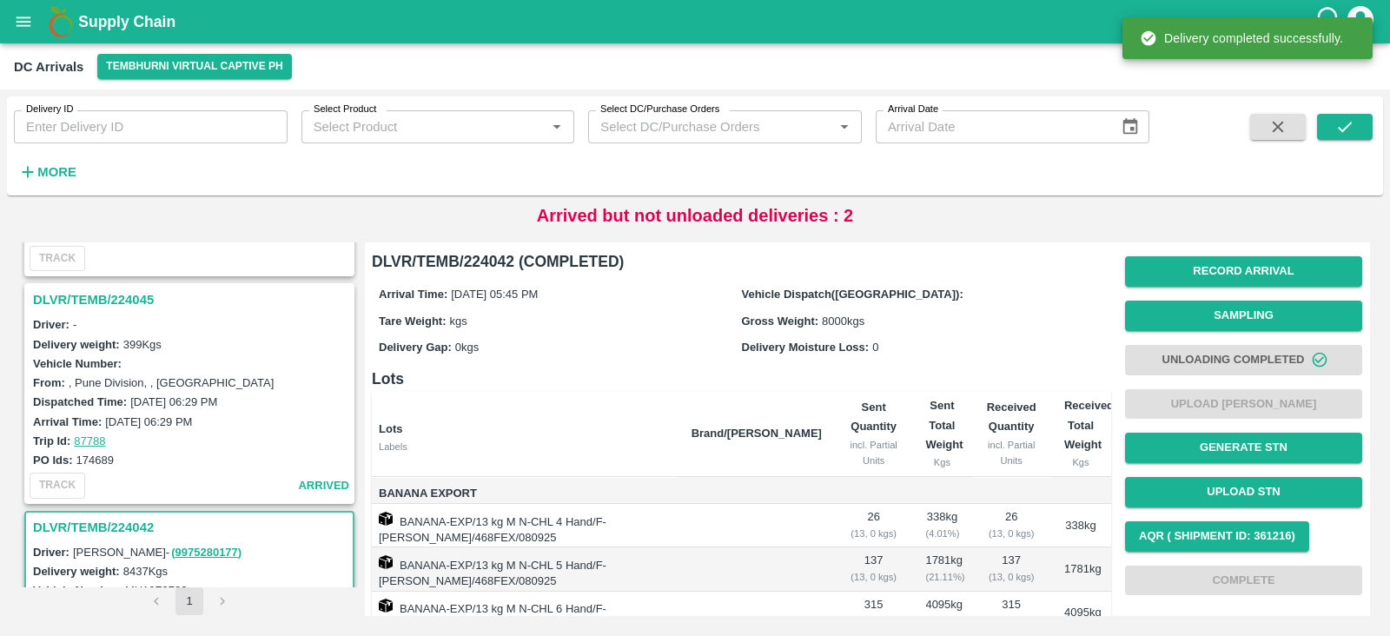
scroll to position [416, 0]
click at [110, 293] on h3 "DLVR/TEMB/224045" at bounding box center [192, 304] width 318 height 23
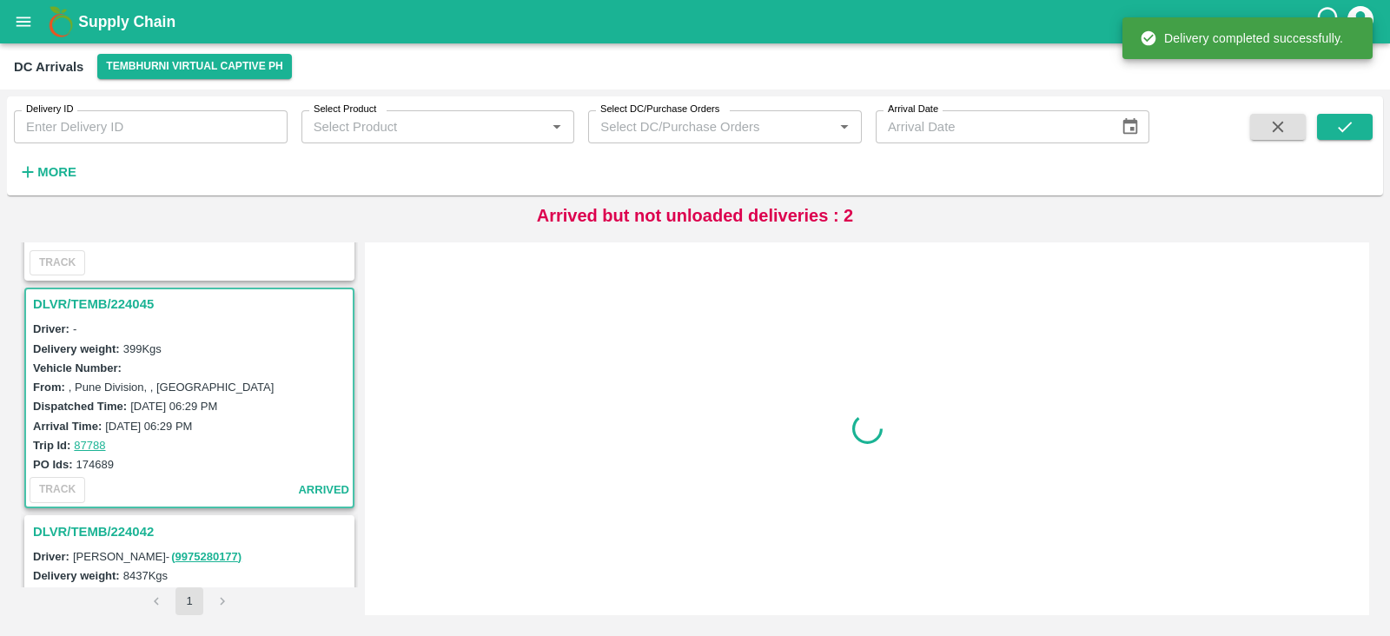
scroll to position [459, 0]
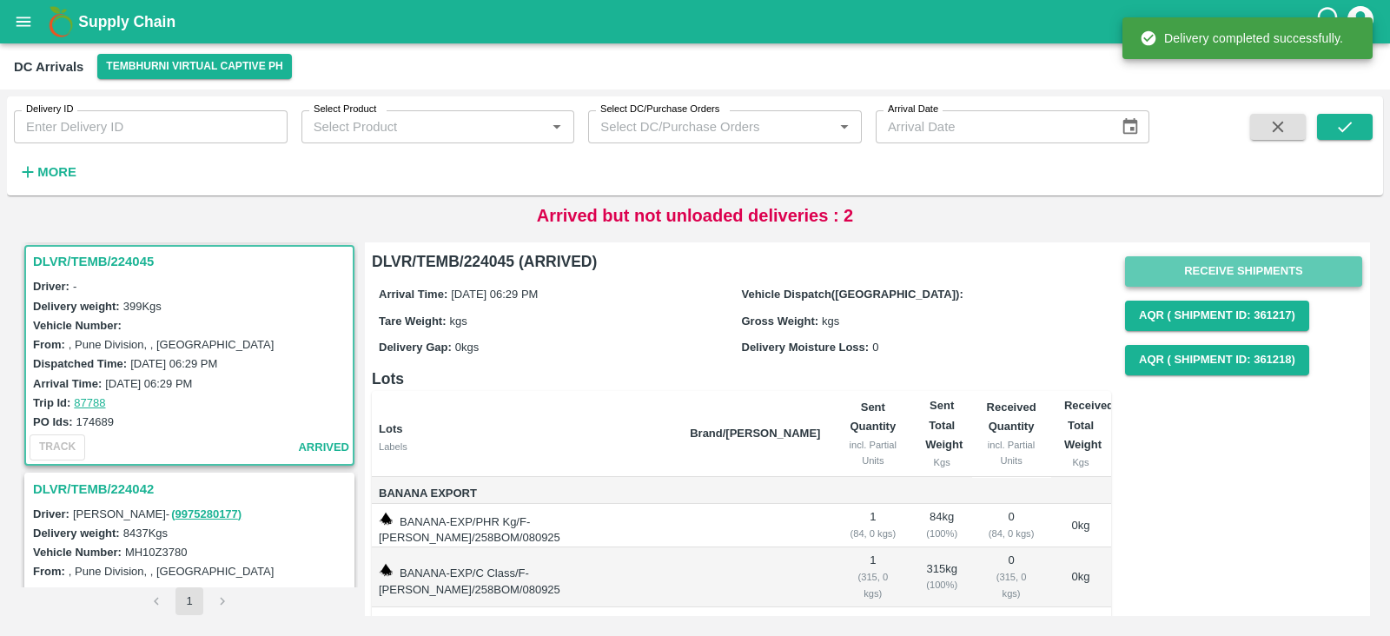
click at [1229, 261] on button "Receive Shipments" at bounding box center [1243, 271] width 237 height 30
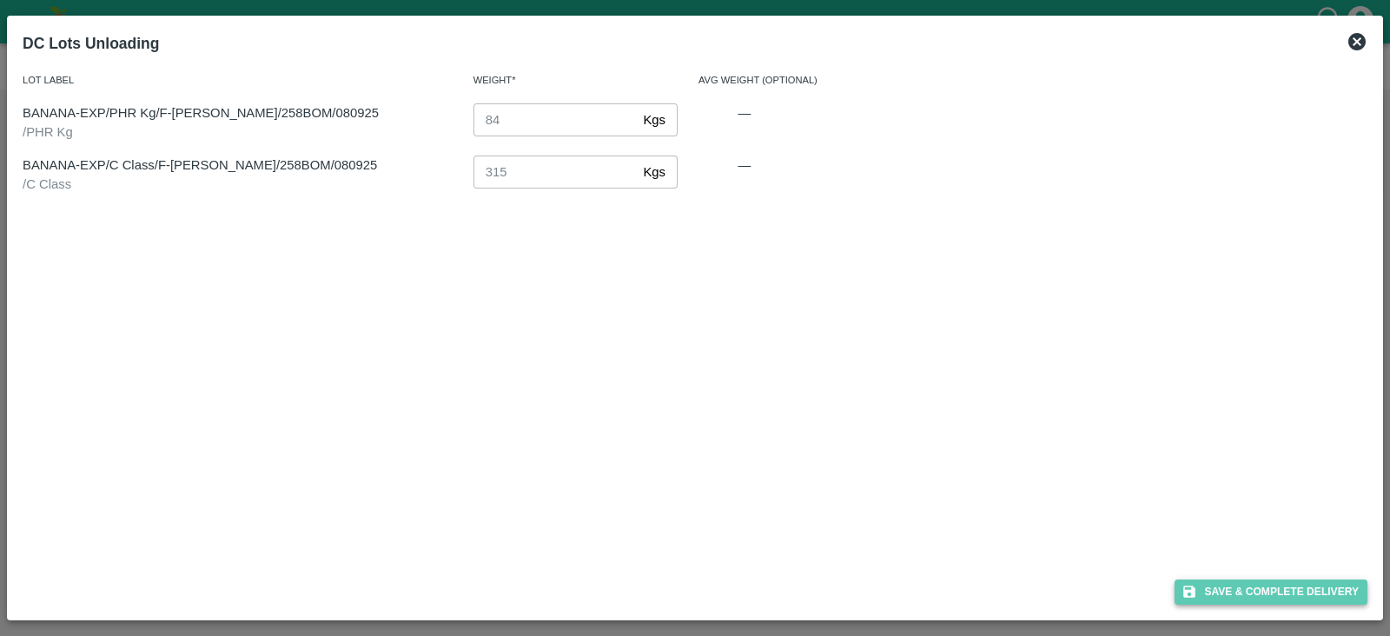
click at [1286, 580] on button "Save & Complete Delivery" at bounding box center [1271, 592] width 193 height 25
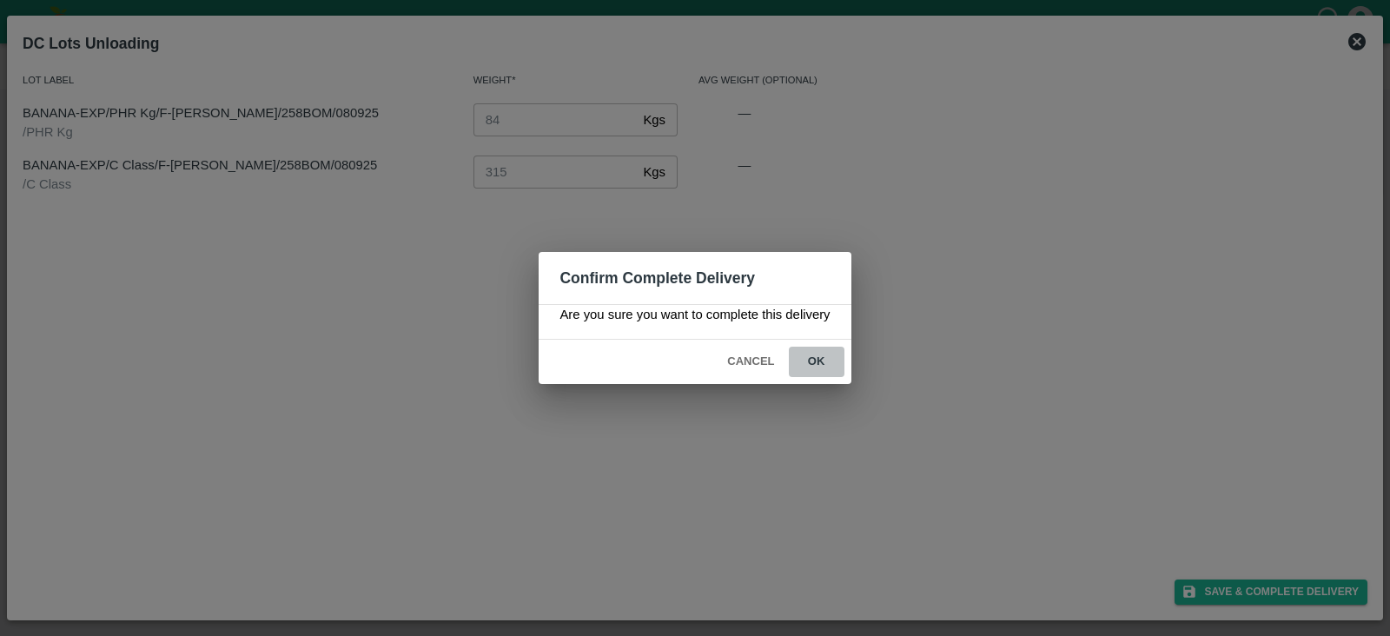
click at [828, 369] on button "ok" at bounding box center [817, 362] width 56 height 30
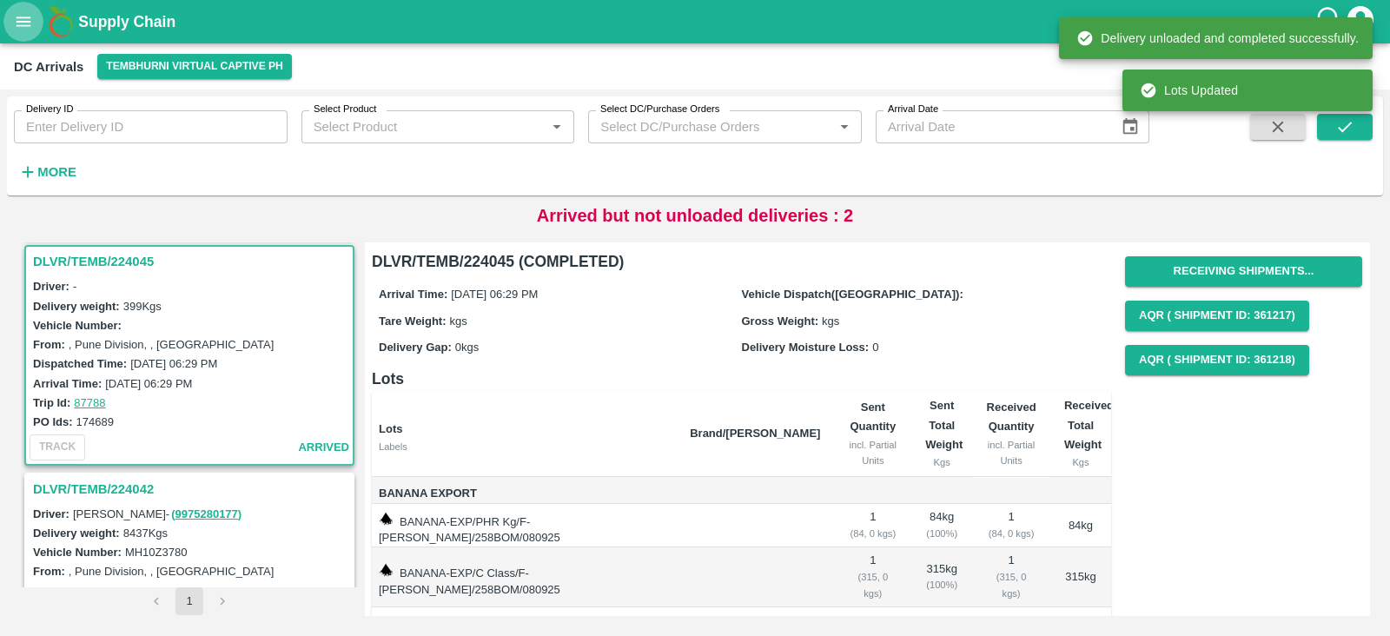
click at [17, 21] on icon "open drawer" at bounding box center [24, 22] width 15 height 10
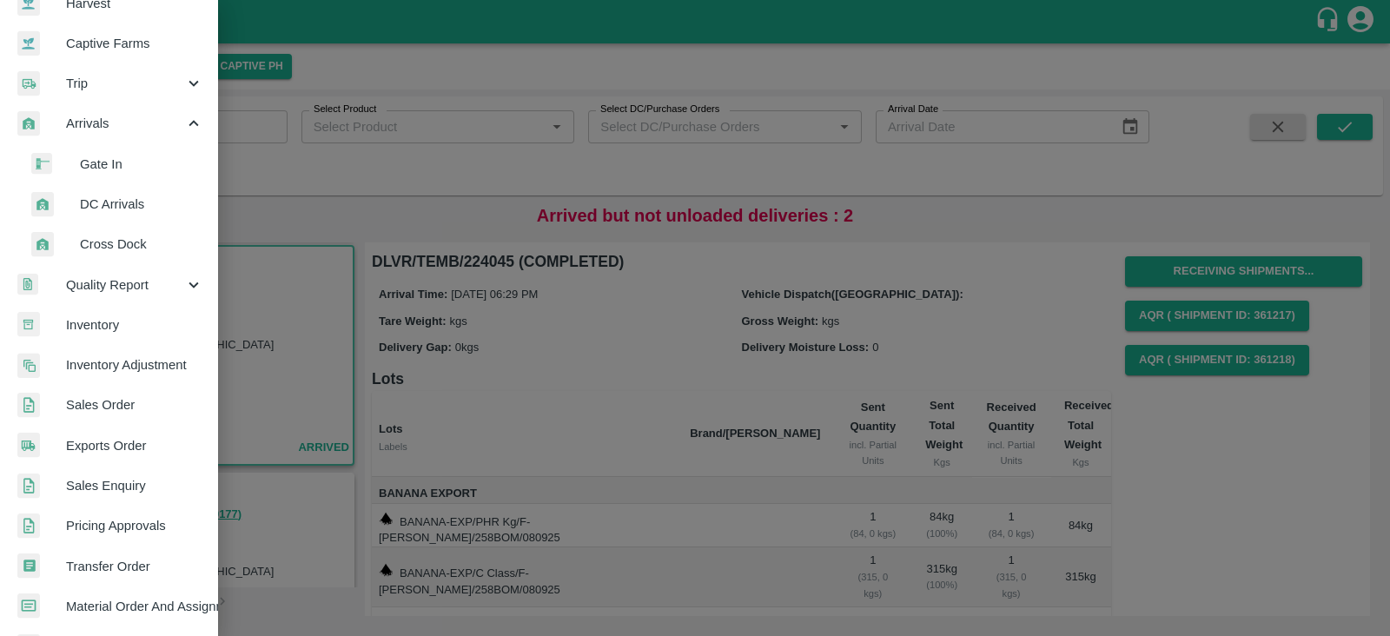
scroll to position [149, 0]
click at [101, 561] on span "Transfer Order" at bounding box center [134, 565] width 137 height 19
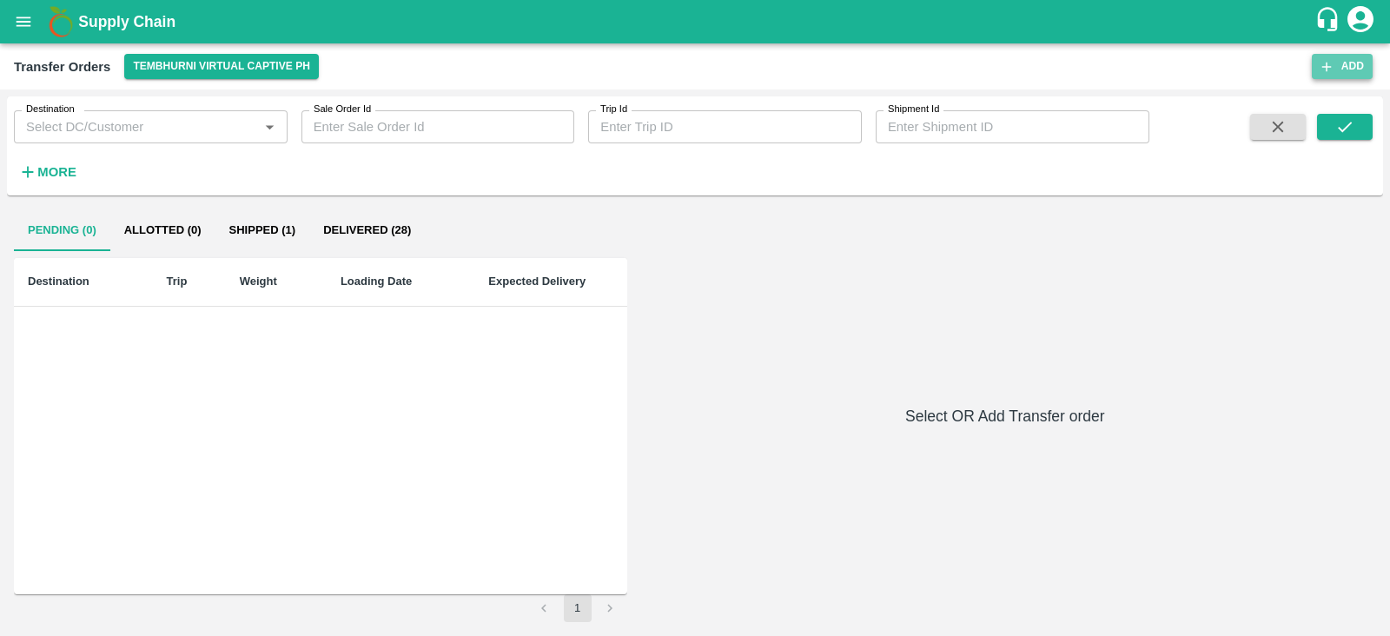
click at [1341, 54] on button "Add" at bounding box center [1342, 66] width 61 height 25
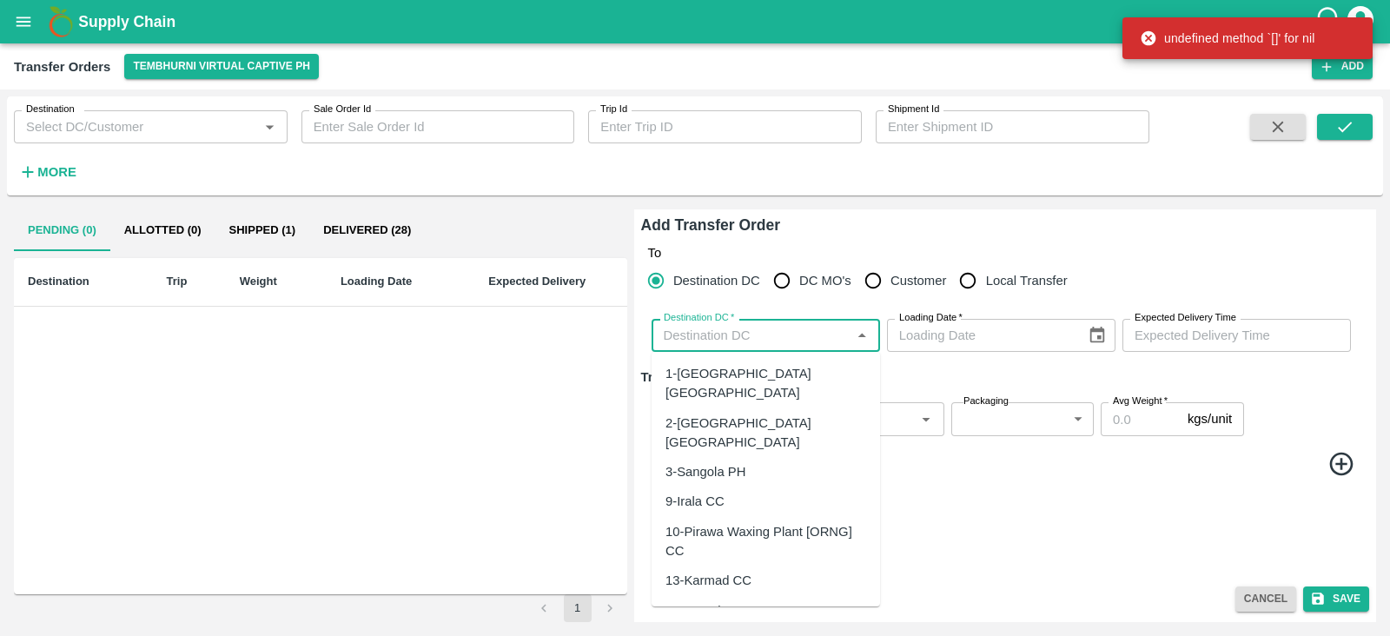
click at [732, 345] on input "Destination DC   *" at bounding box center [751, 335] width 189 height 23
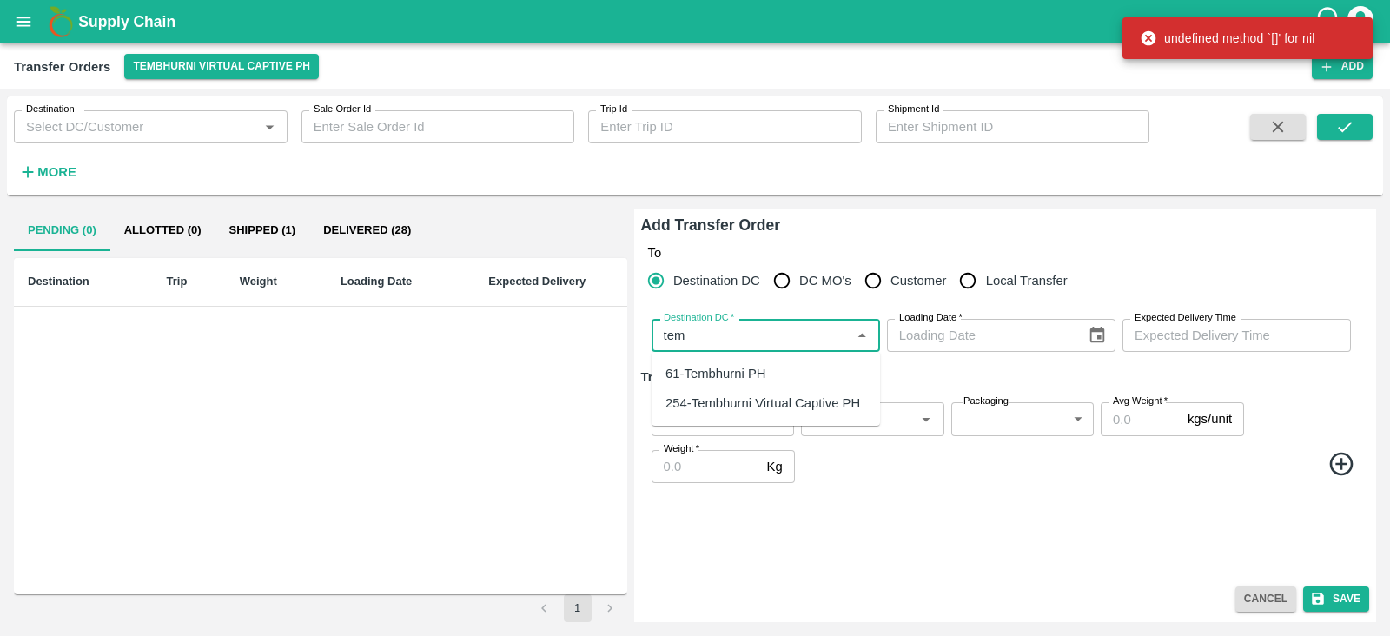
click at [720, 376] on div "61-Tembhurni PH" at bounding box center [716, 373] width 101 height 19
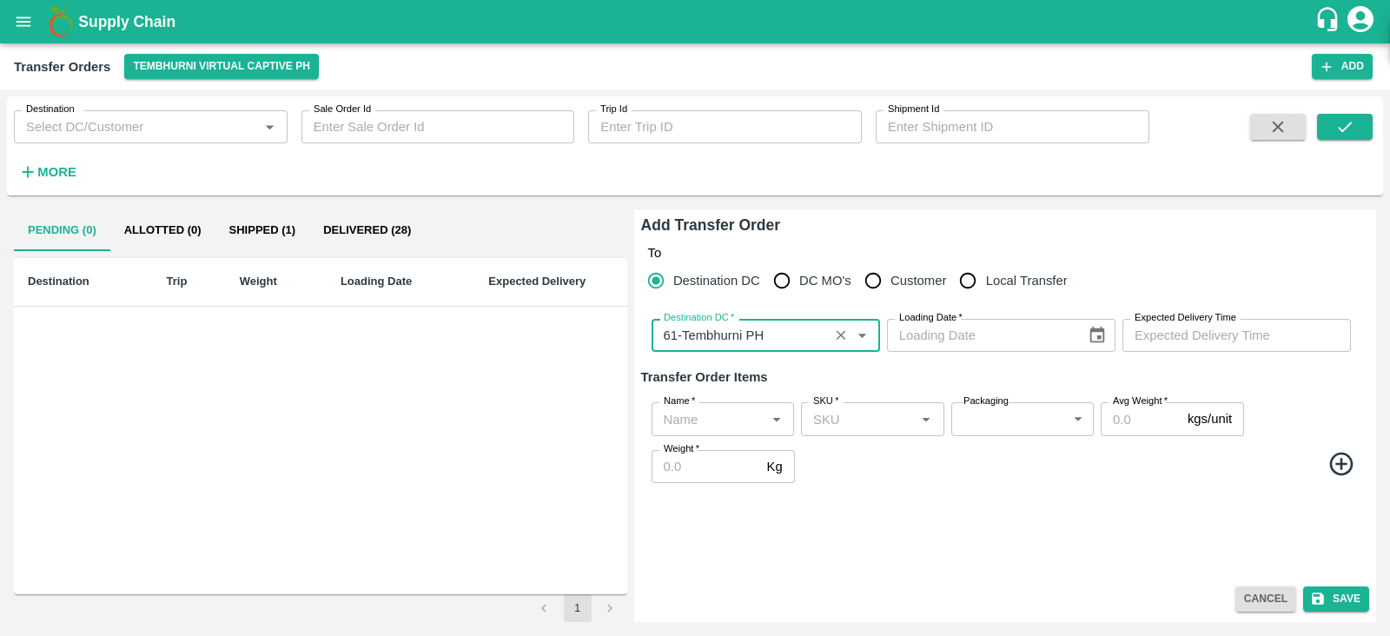
type input "61-Tembhurni PH"
click at [1110, 340] on button "Choose date" at bounding box center [1097, 335] width 33 height 33
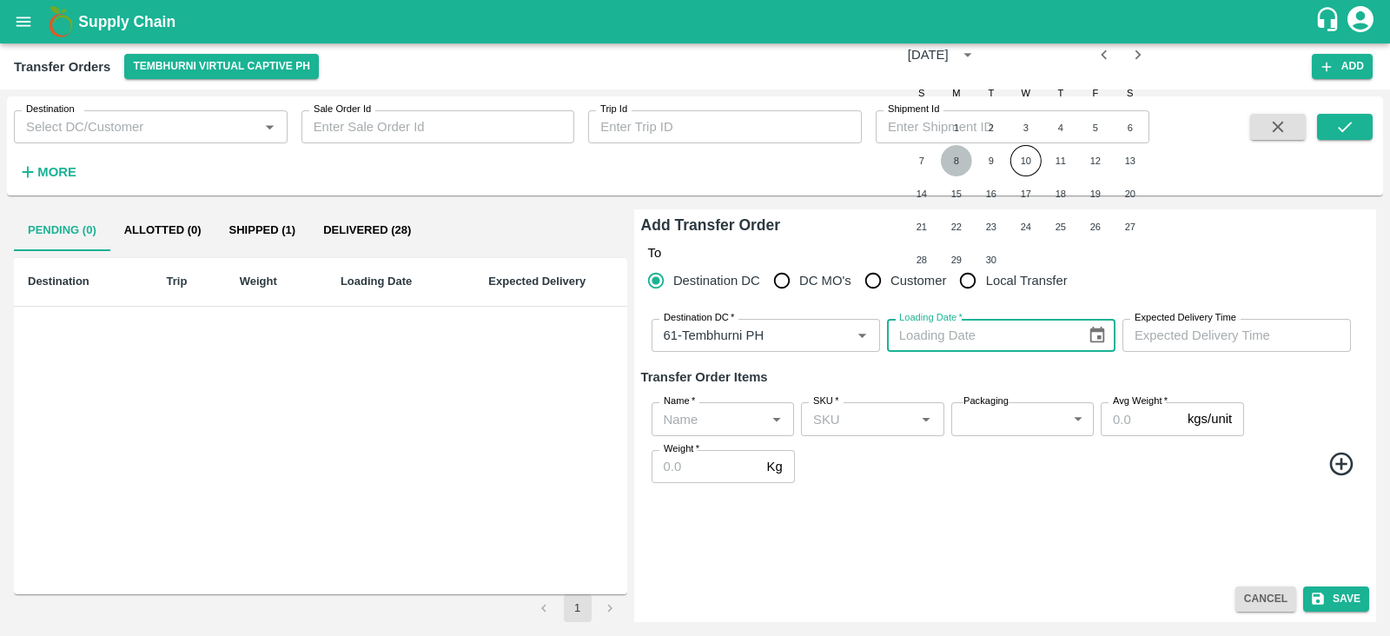
click at [951, 168] on button "8" at bounding box center [956, 160] width 31 height 31
type input "08/09/2025"
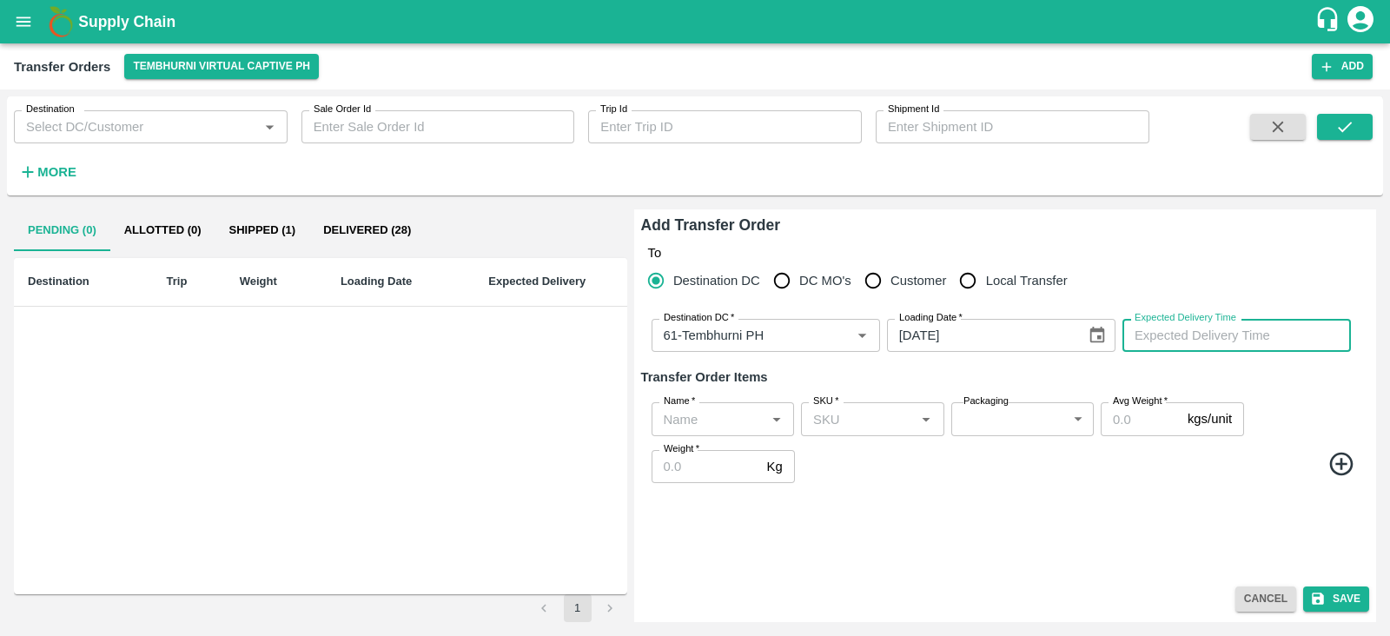
type input "DD/MM/YYYY hh:mm aa"
click at [1216, 332] on input "DD/MM/YYYY hh:mm aa" at bounding box center [1231, 335] width 216 height 33
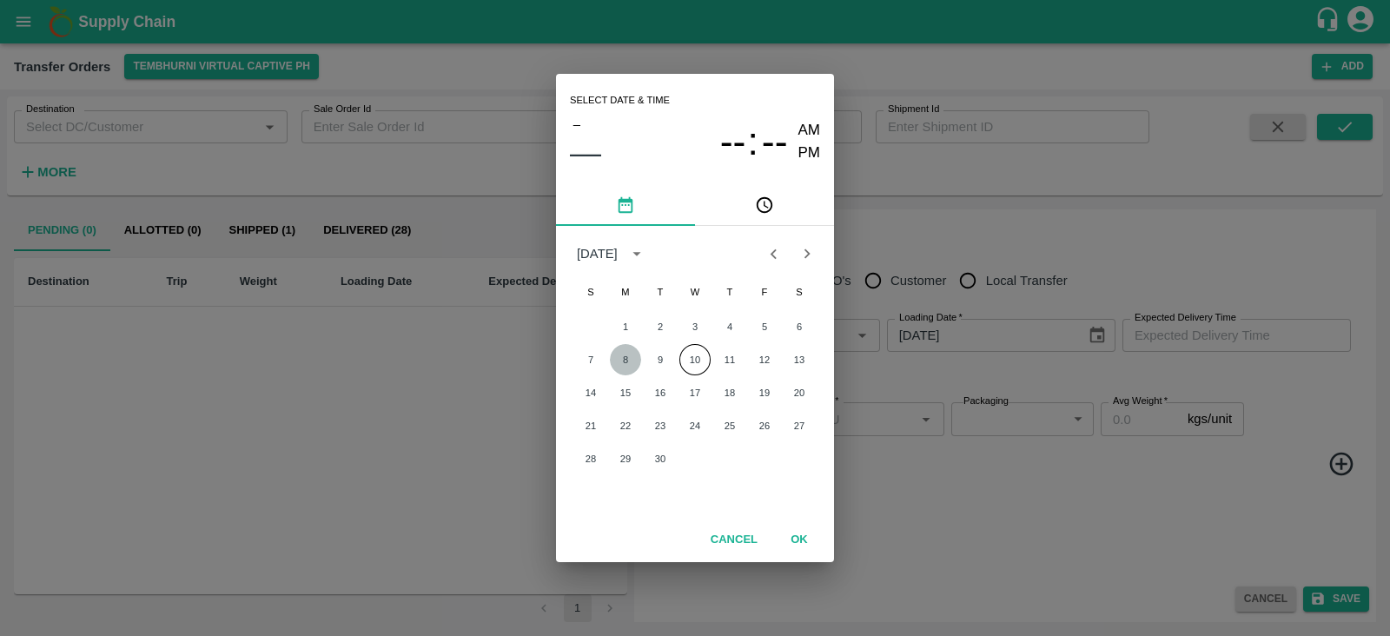
click at [626, 360] on button "8" at bounding box center [625, 359] width 31 height 31
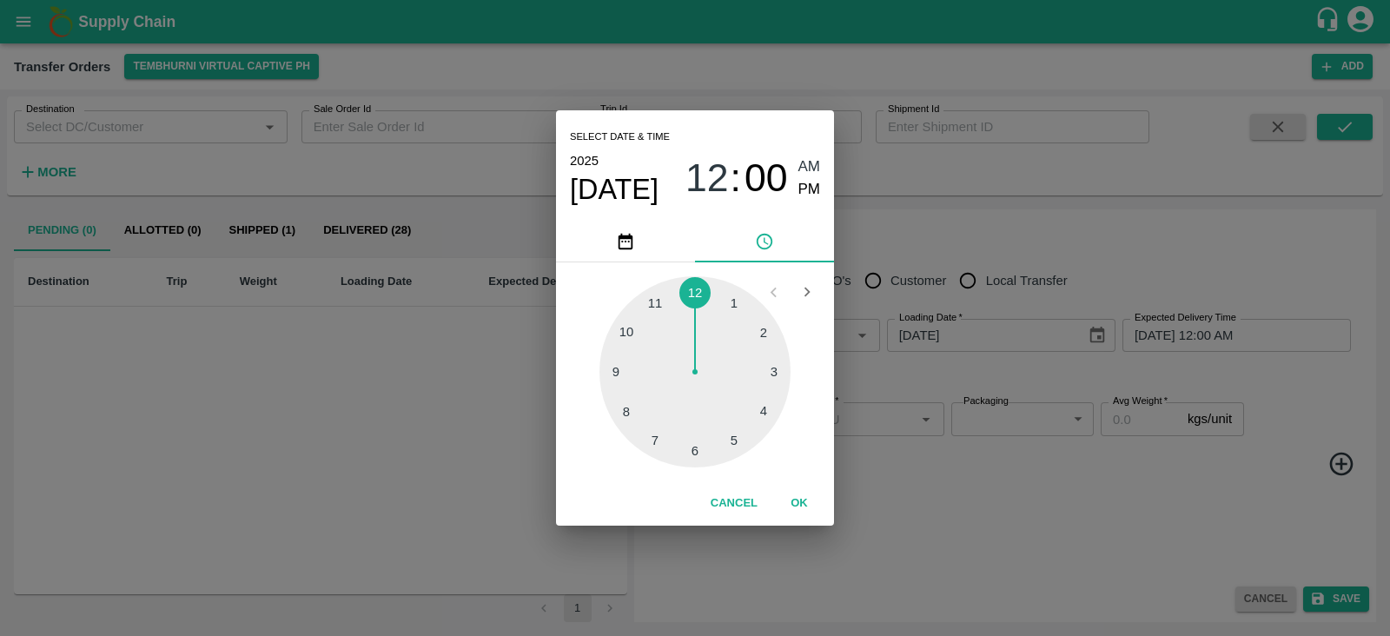
click at [692, 449] on div at bounding box center [695, 371] width 191 height 191
click at [807, 179] on span "PM" at bounding box center [809, 189] width 23 height 23
type input "08/09/2025 06:00 PM"
click at [799, 507] on button "OK" at bounding box center [800, 503] width 56 height 30
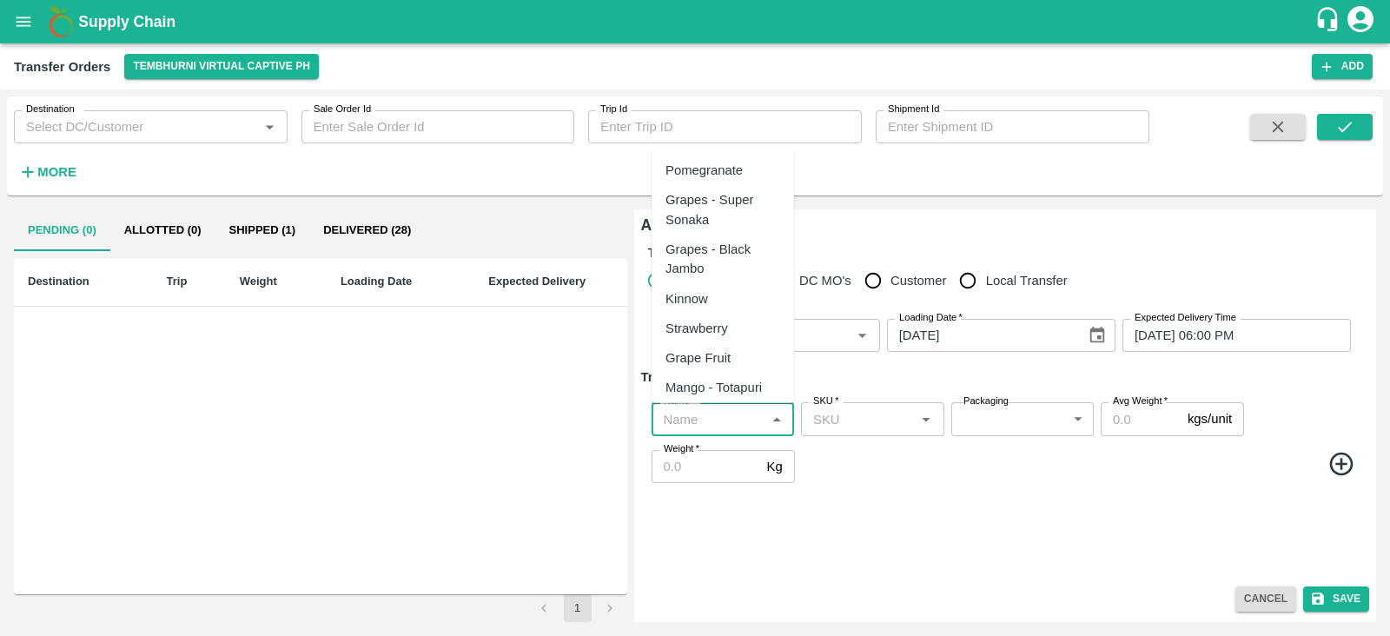
click at [718, 421] on input "Name   *" at bounding box center [708, 418] width 103 height 23
type input "w"
click at [723, 174] on div "Banana Export" at bounding box center [708, 170] width 85 height 19
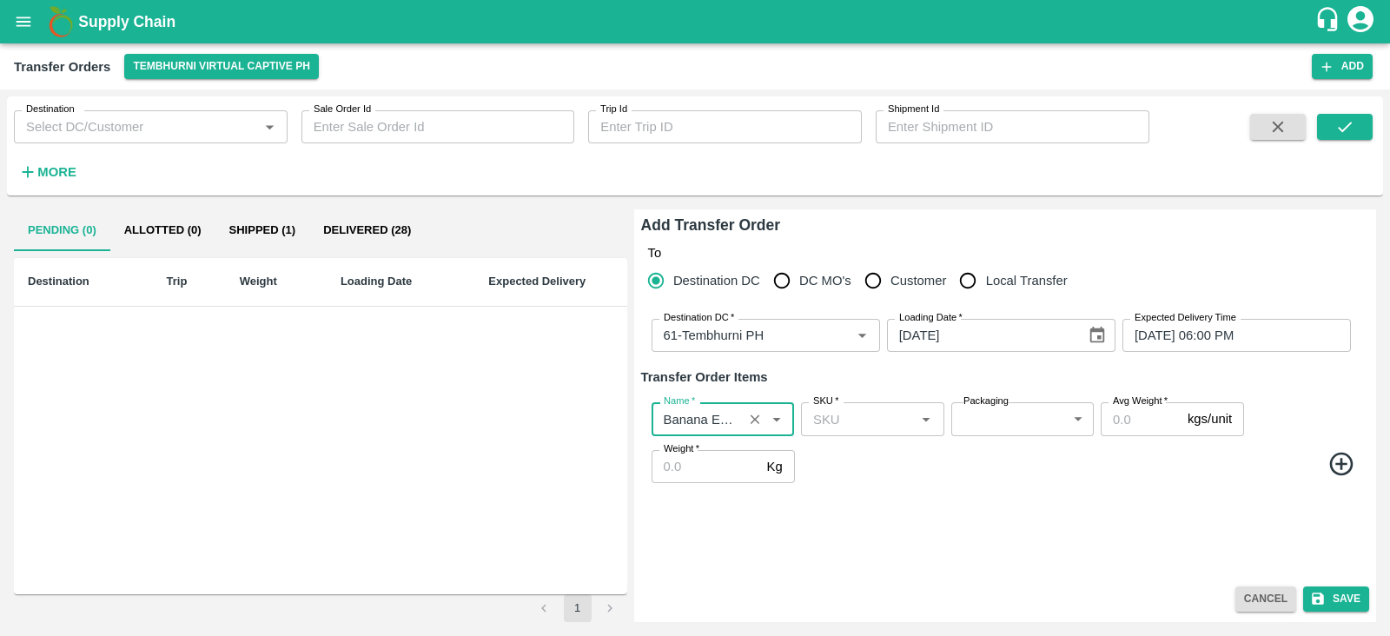
type input "Banana Export"
click at [1340, 464] on icon at bounding box center [1340, 463] width 23 height 23
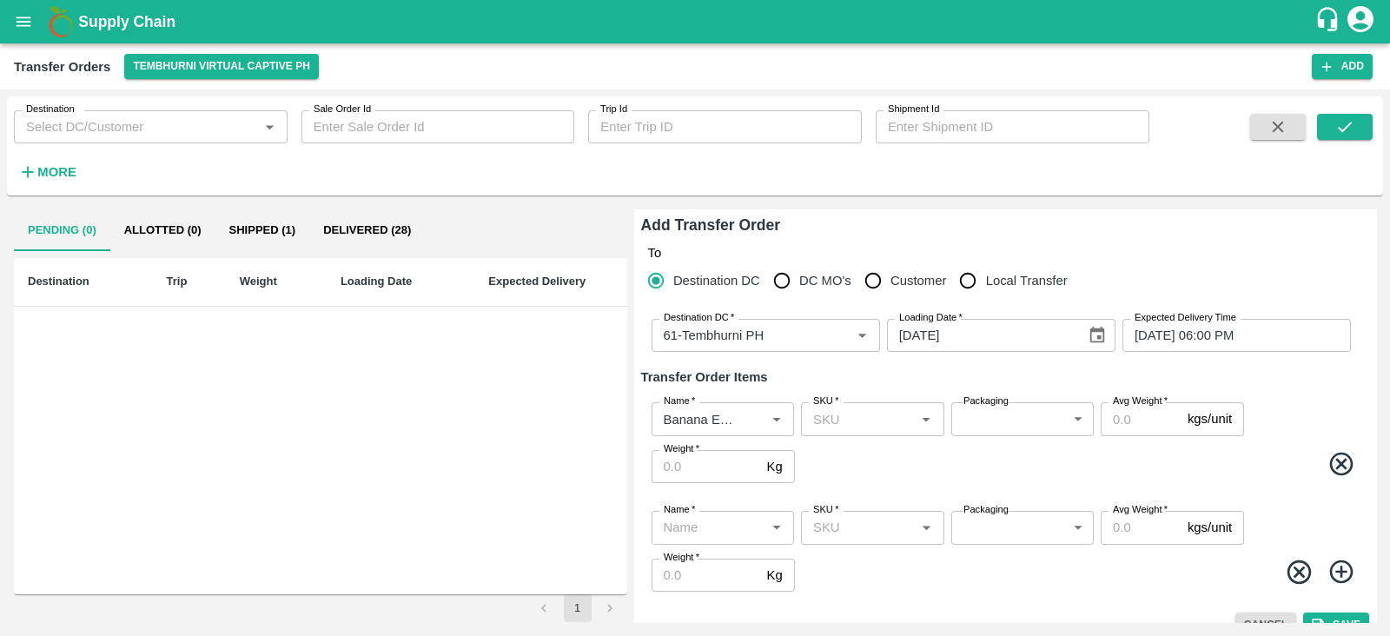
scroll to position [25, 0]
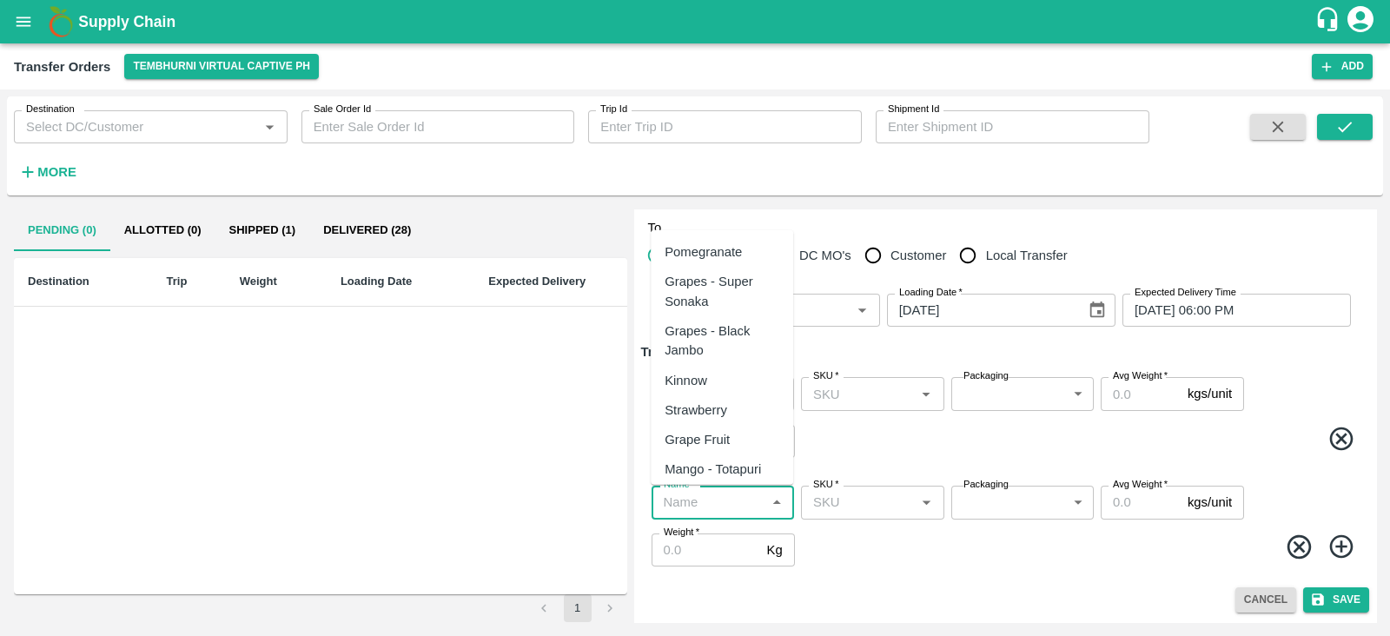
click at [699, 494] on input "Name   *" at bounding box center [708, 502] width 103 height 23
click at [738, 243] on div "Banana Export" at bounding box center [707, 251] width 85 height 19
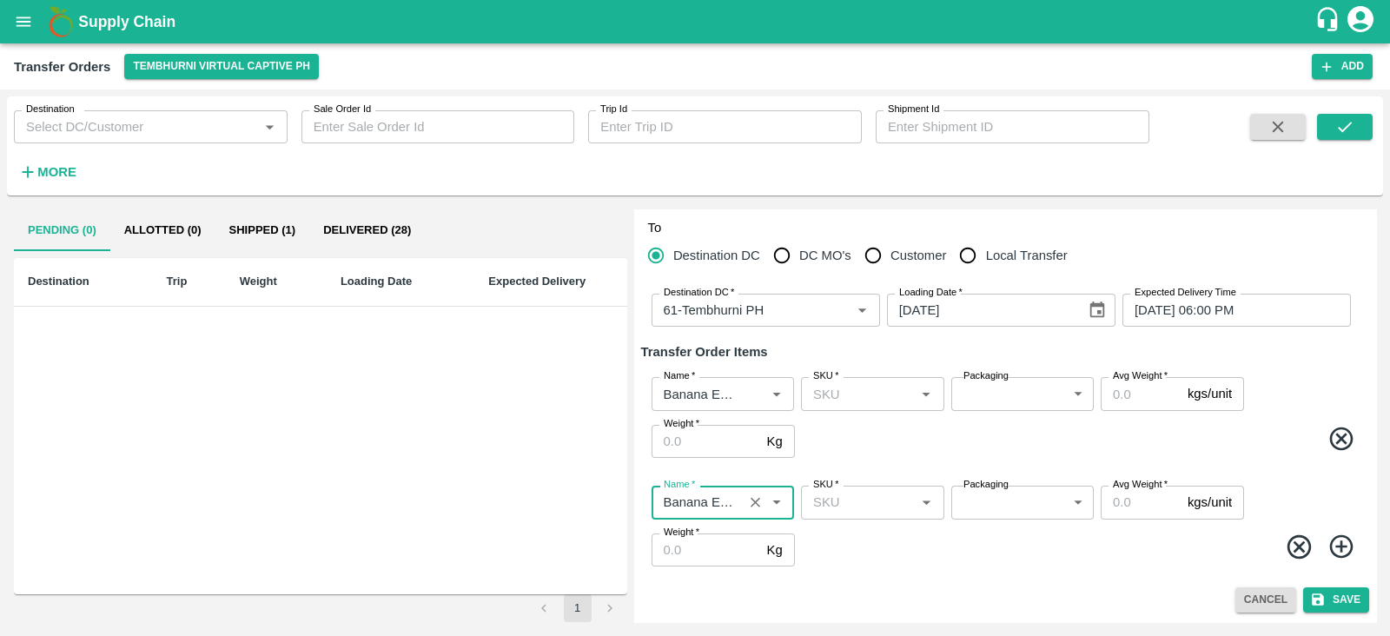
type input "Banana Export"
click at [1338, 544] on icon at bounding box center [1340, 546] width 23 height 23
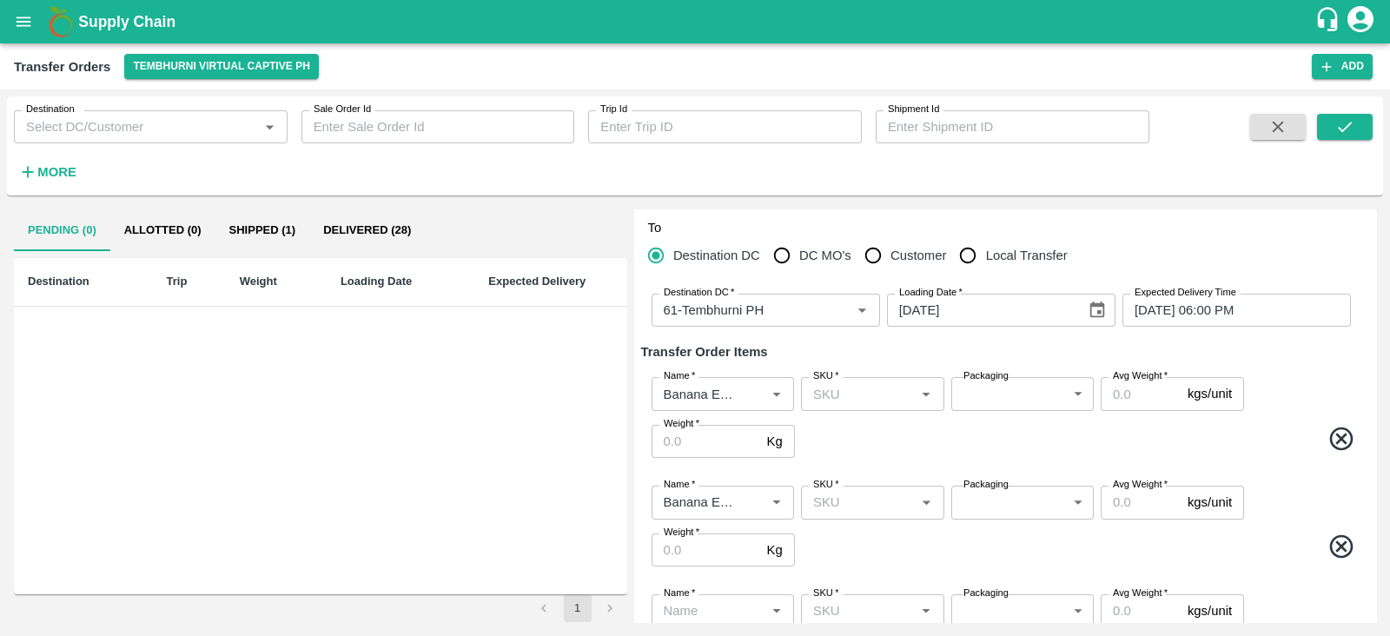
scroll to position [134, 0]
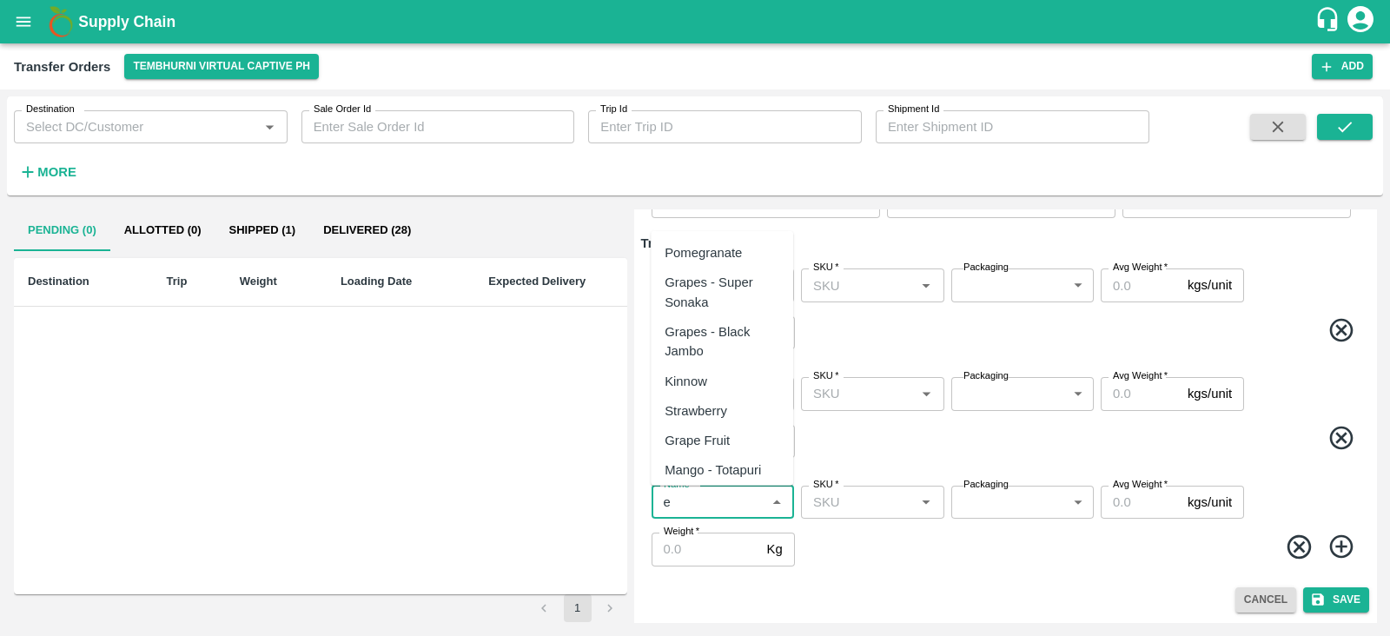
click at [712, 501] on input "Name   *" at bounding box center [708, 502] width 103 height 23
click at [741, 248] on div "Banana Export" at bounding box center [707, 252] width 85 height 19
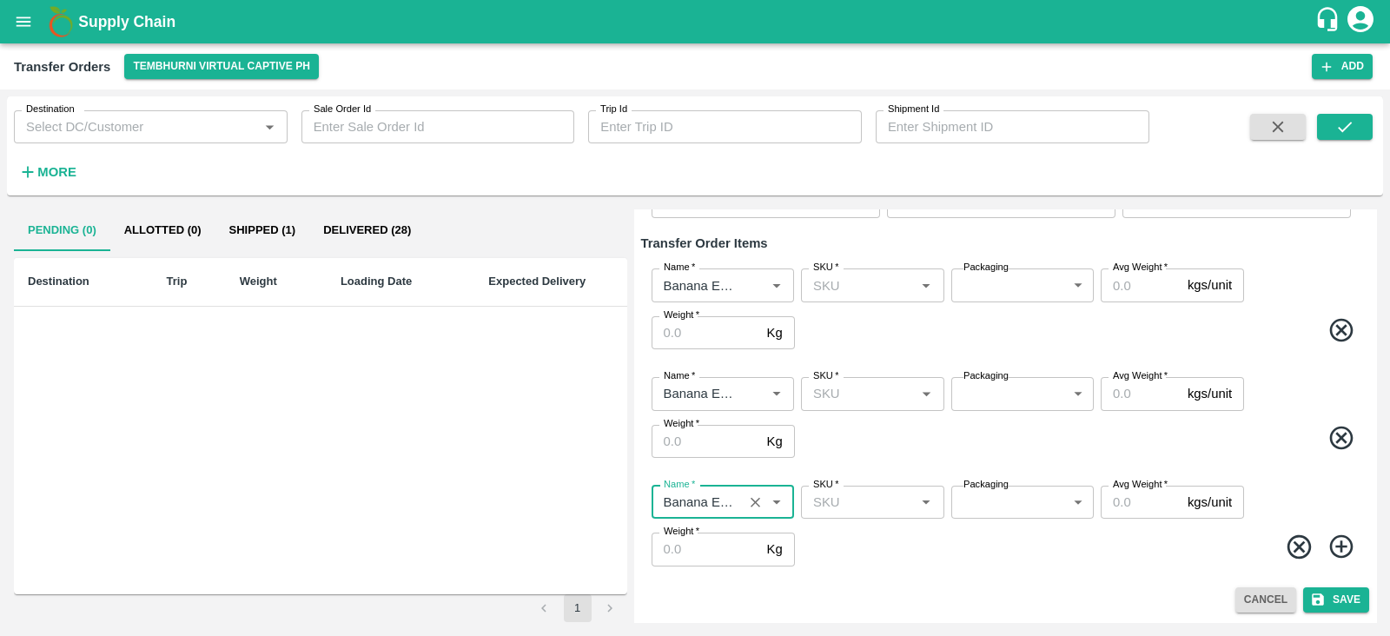
type input "Banana Export"
drag, startPoint x: 1342, startPoint y: 541, endPoint x: 909, endPoint y: 528, distance: 432.9
click at [909, 528] on div "Name   * Name   * SKU   * SKU   * Packaging ​ Packaging Avg Weight   * kgs/unit…" at bounding box center [1005, 526] width 728 height 109
drag, startPoint x: 1346, startPoint y: 549, endPoint x: 843, endPoint y: 545, distance: 503.1
click at [843, 545] on span at bounding box center [1080, 550] width 564 height 34
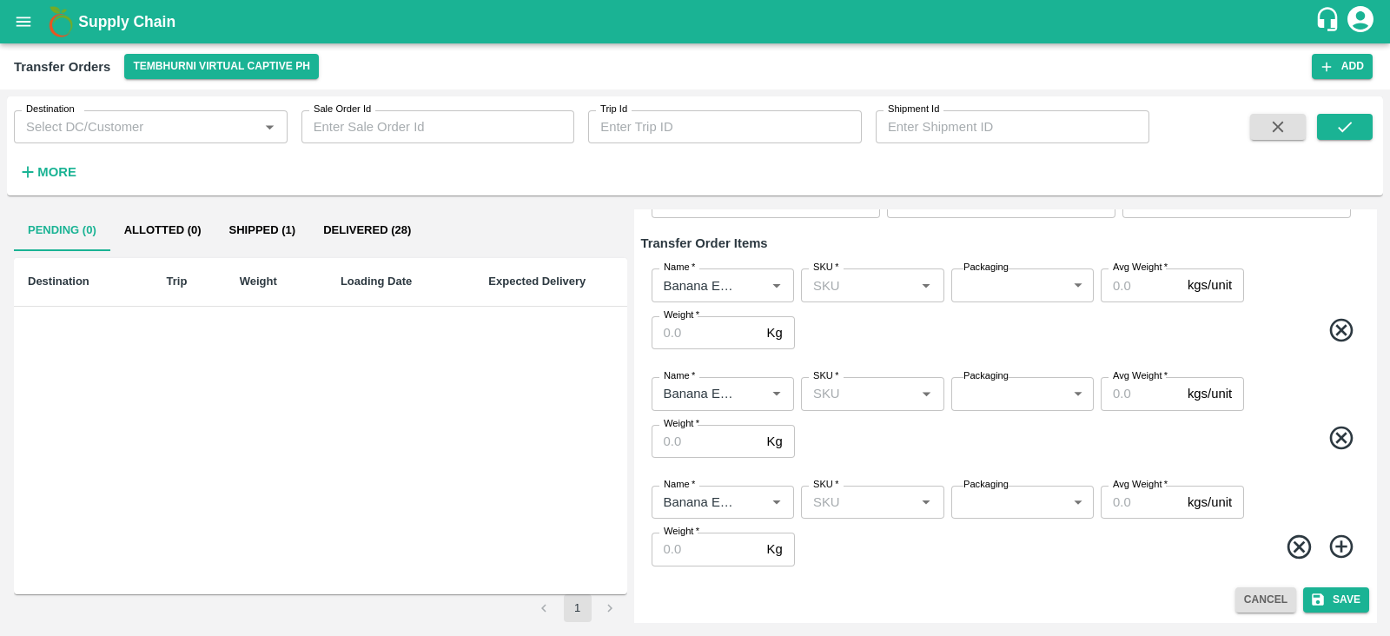
click at [1348, 547] on icon at bounding box center [1340, 546] width 23 height 23
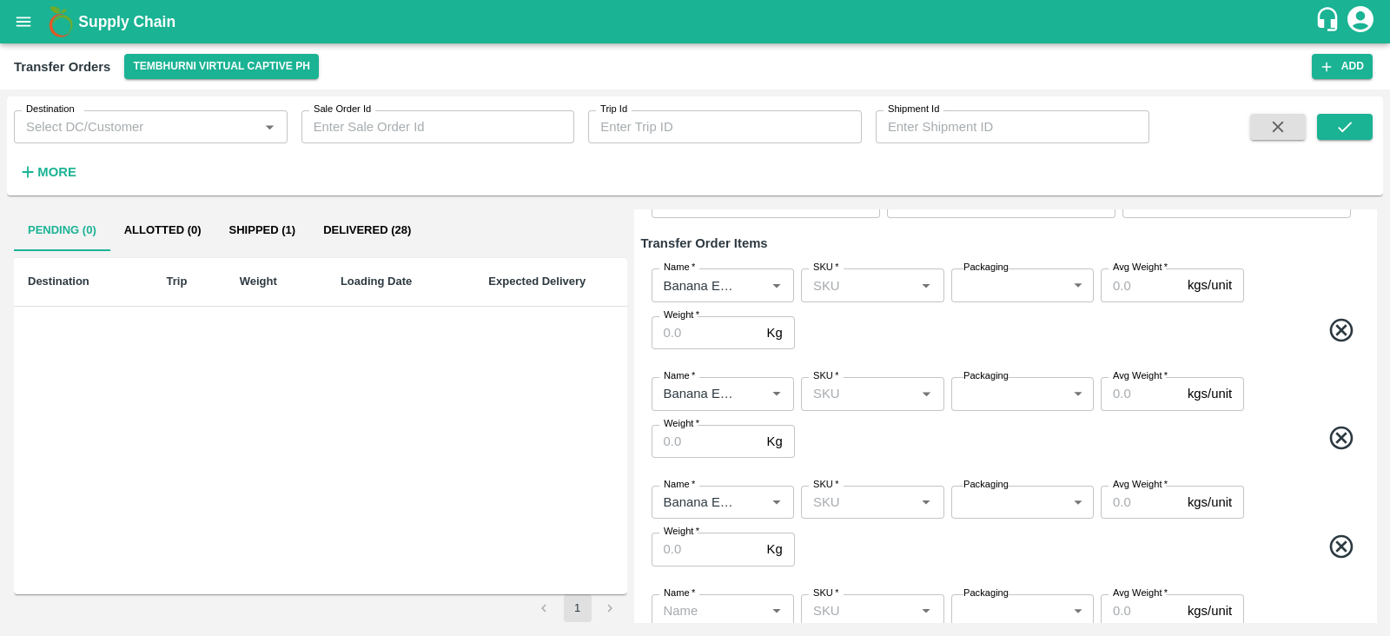
scroll to position [242, 0]
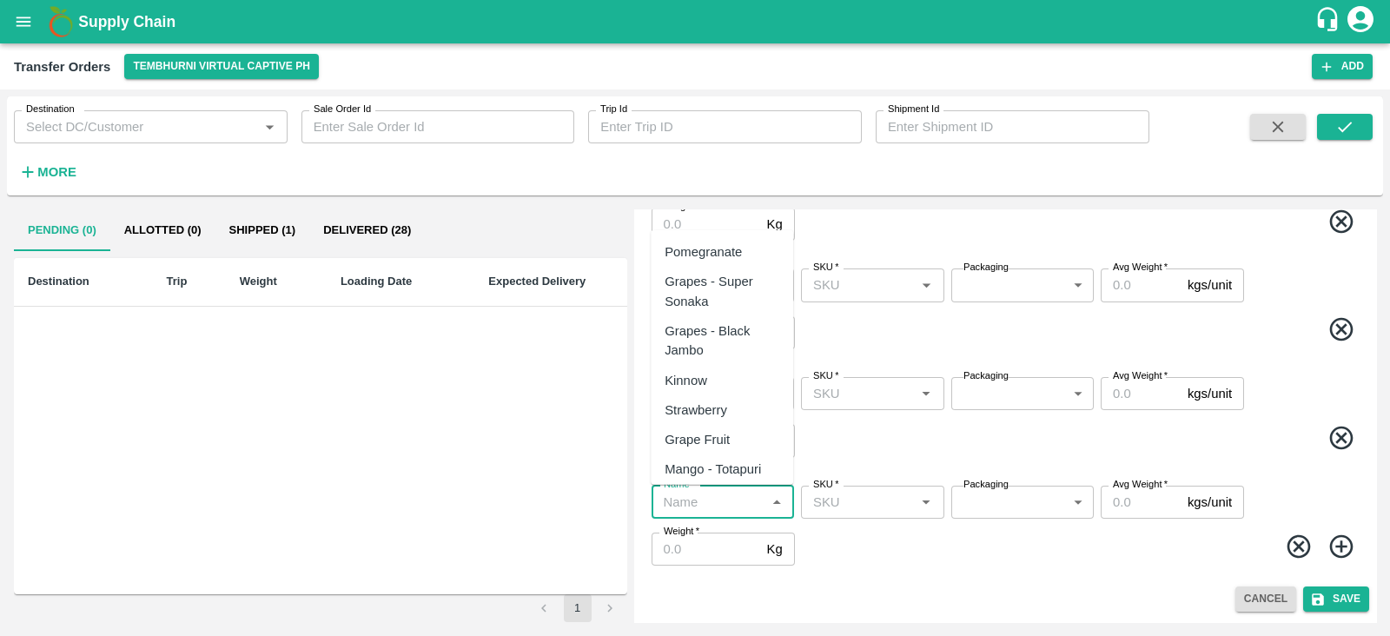
click at [704, 502] on input "Name   *" at bounding box center [708, 502] width 103 height 23
click at [720, 262] on div "Banana Export" at bounding box center [722, 252] width 142 height 30
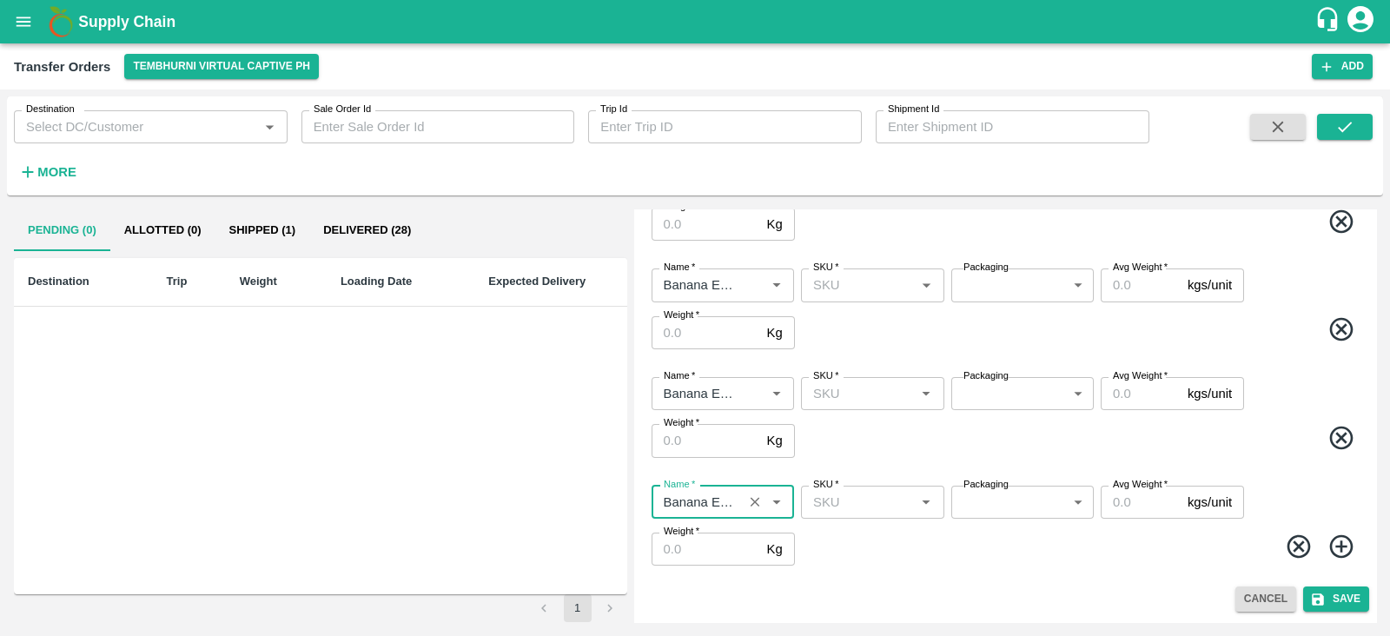
type input "Banana Export"
click at [1344, 550] on icon at bounding box center [1342, 547] width 29 height 29
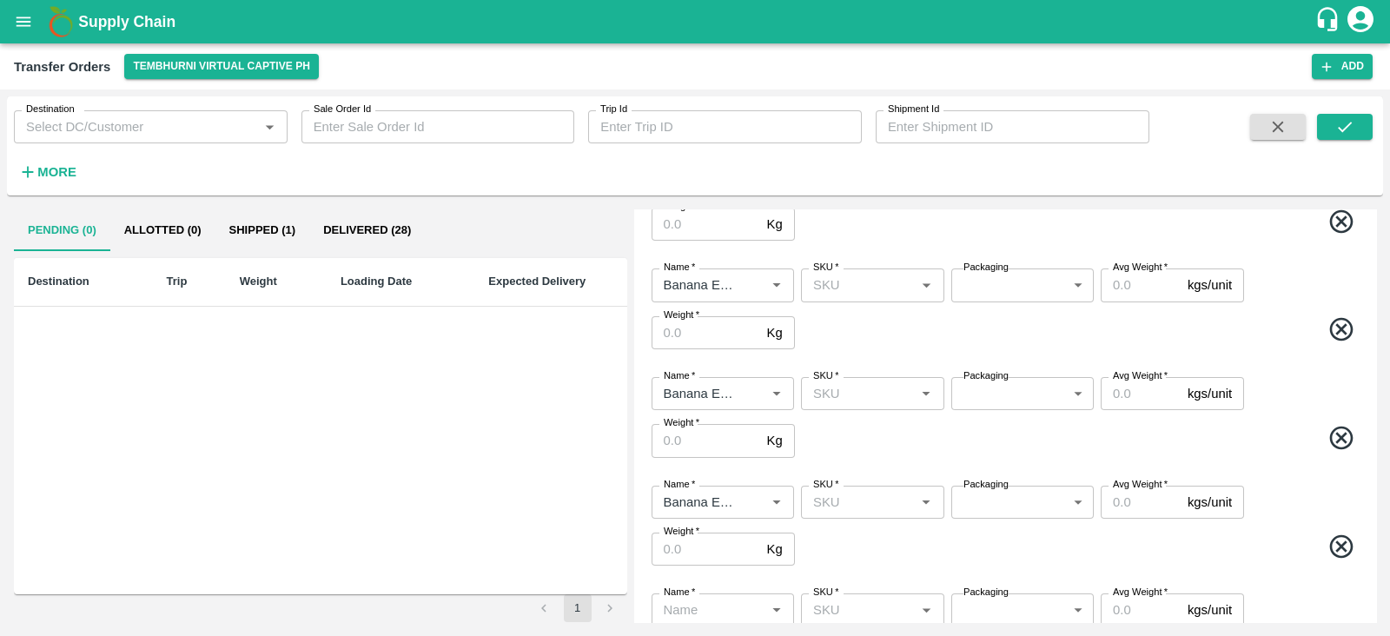
scroll to position [350, 0]
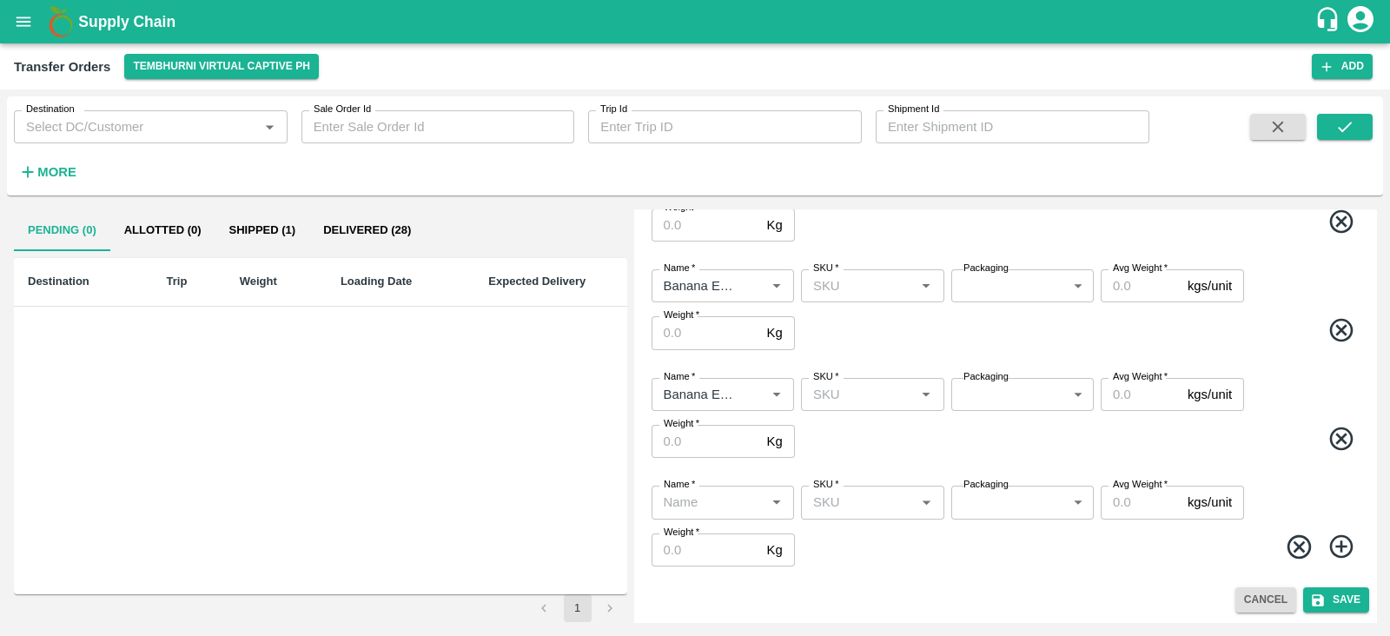
click at [731, 501] on input "Name   *" at bounding box center [708, 502] width 103 height 23
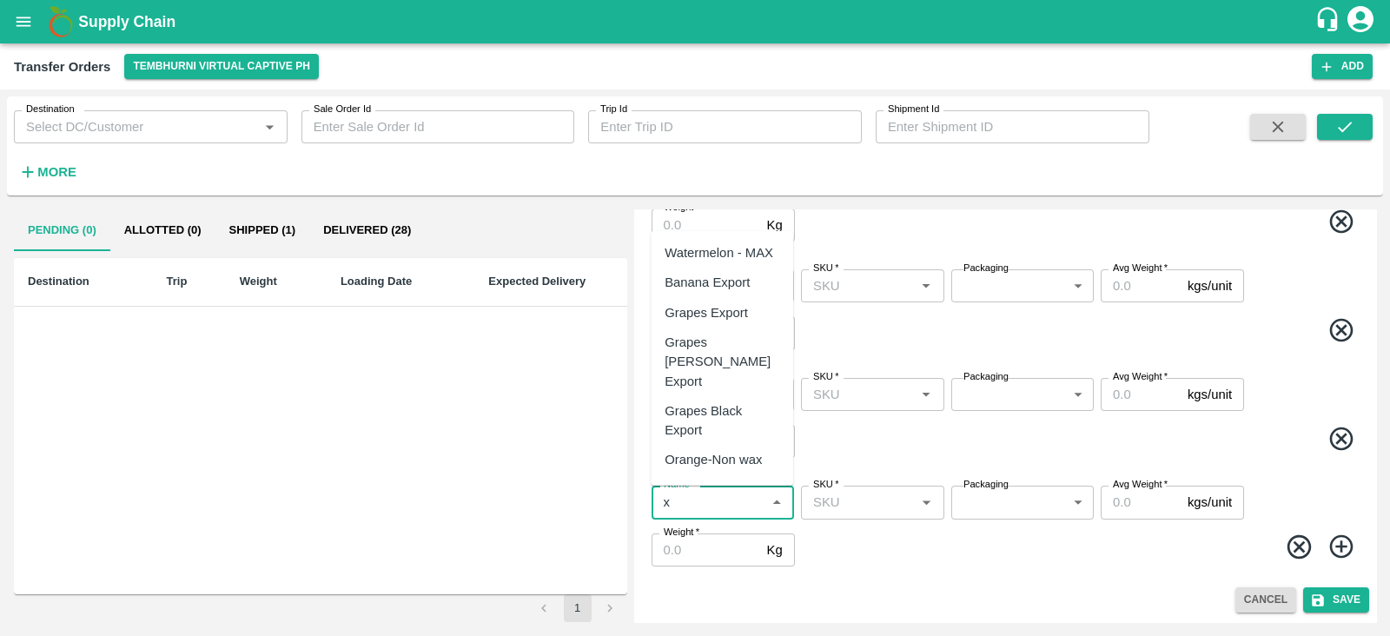
click at [704, 282] on div "Banana Export" at bounding box center [707, 282] width 85 height 19
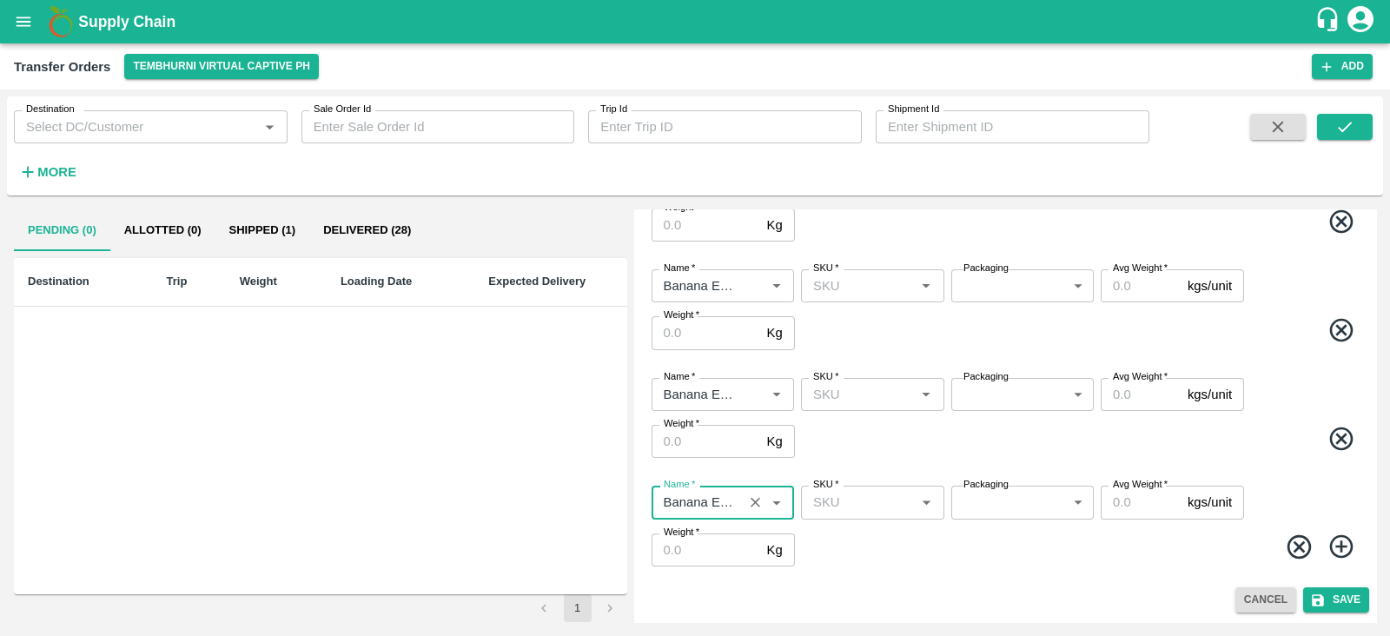
type input "Banana Export"
click at [1338, 540] on icon at bounding box center [1340, 546] width 23 height 23
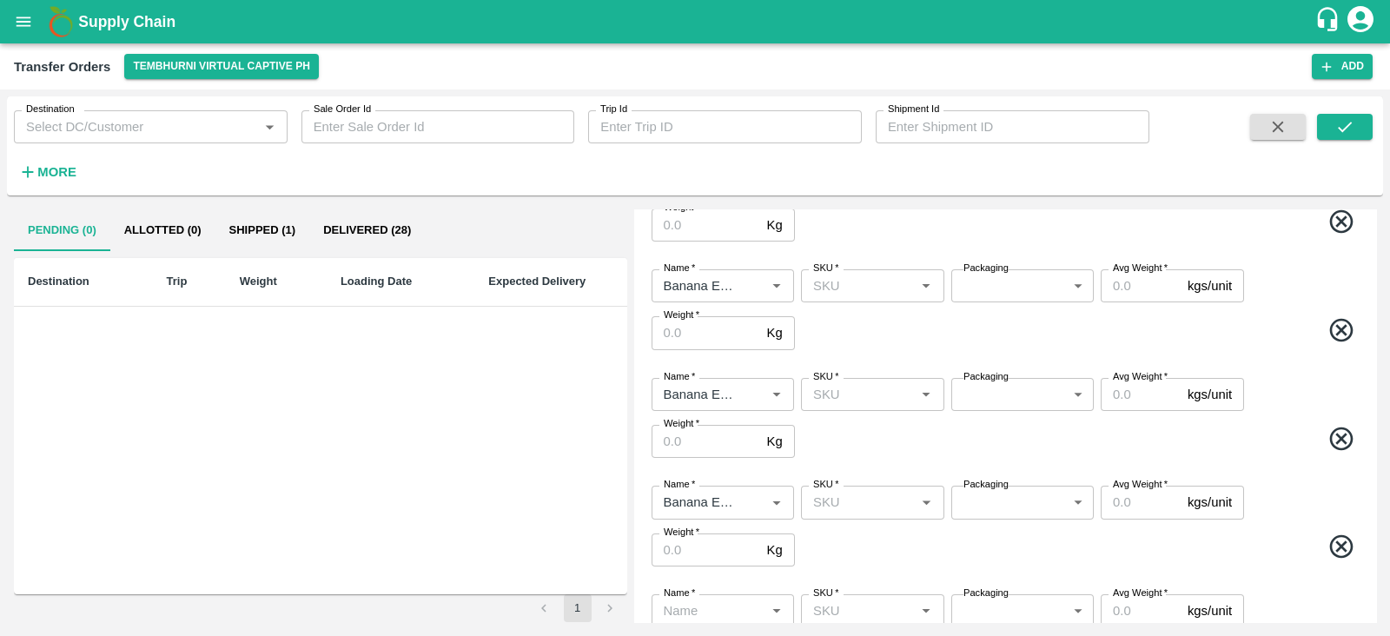
scroll to position [459, 0]
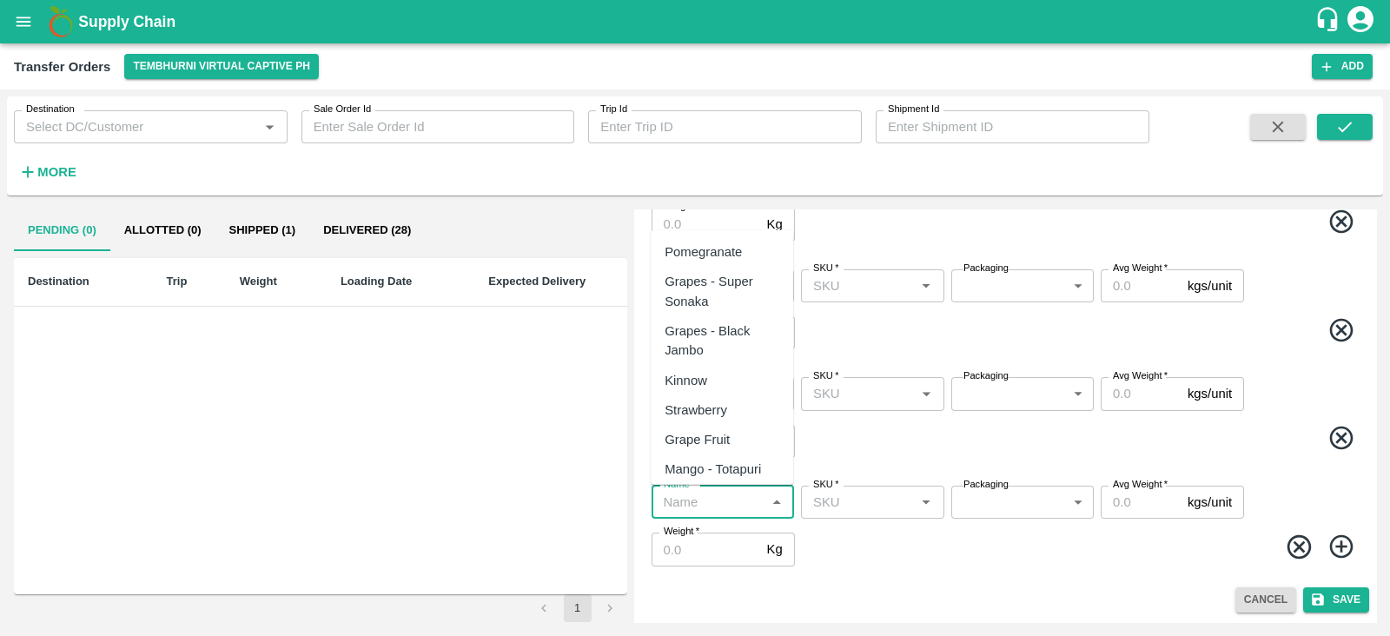
click at [721, 501] on input "Name   *" at bounding box center [708, 502] width 103 height 23
click at [703, 242] on div "Banana Export" at bounding box center [707, 251] width 85 height 19
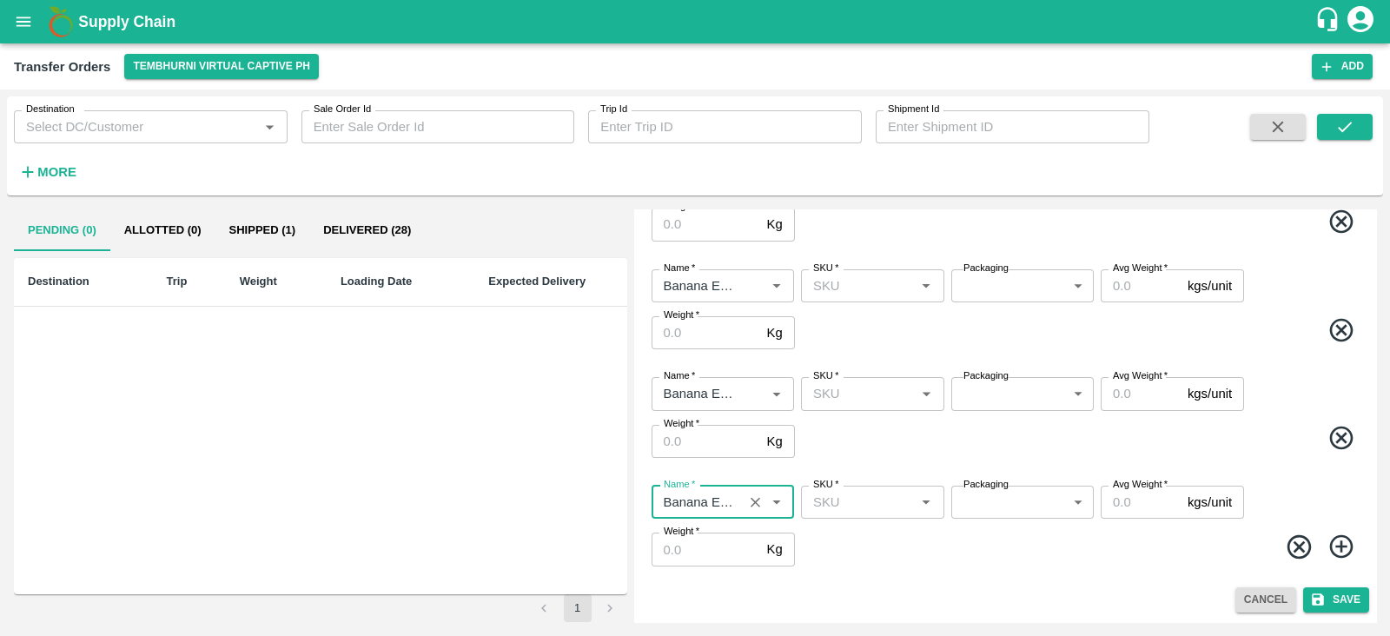
type input "Banana Export"
drag, startPoint x: 1338, startPoint y: 544, endPoint x: 898, endPoint y: 579, distance: 441.9
click at [898, 579] on div "Name   * Name   * SKU   * SKU   * Packaging ​ Packaging Avg Weight   * kgs/unit…" at bounding box center [1005, 526] width 728 height 109
click at [1328, 547] on icon at bounding box center [1342, 547] width 29 height 29
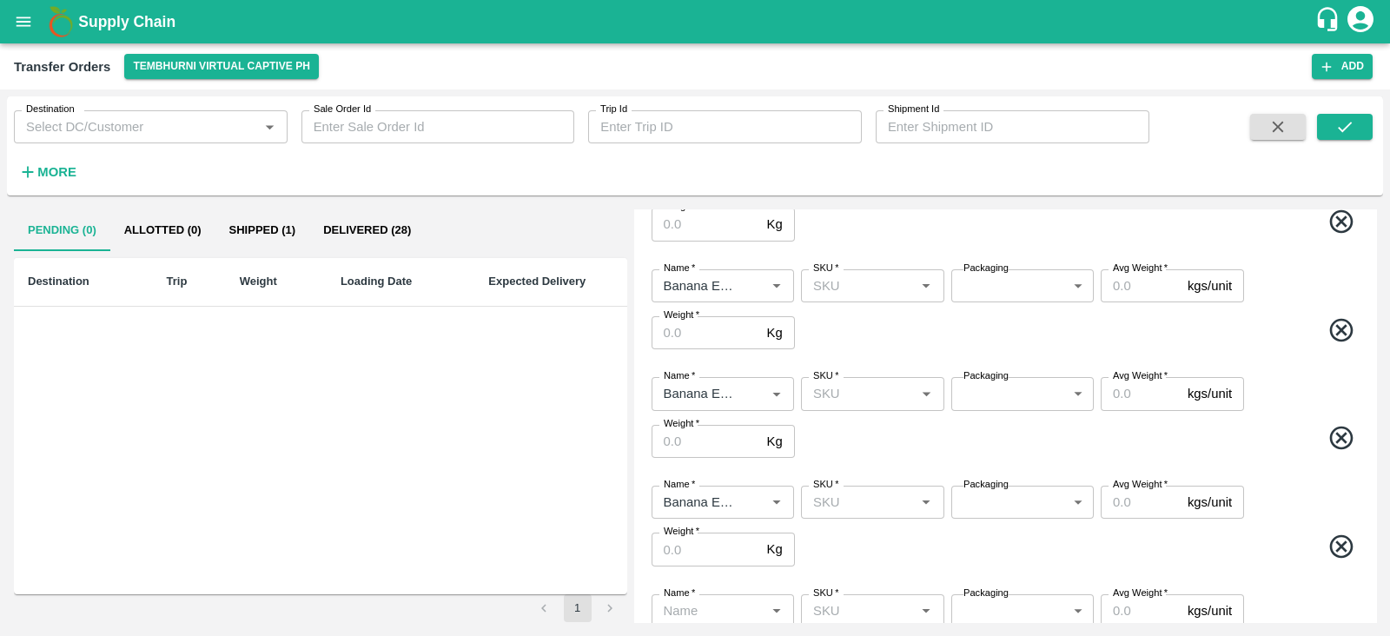
scroll to position [567, 0]
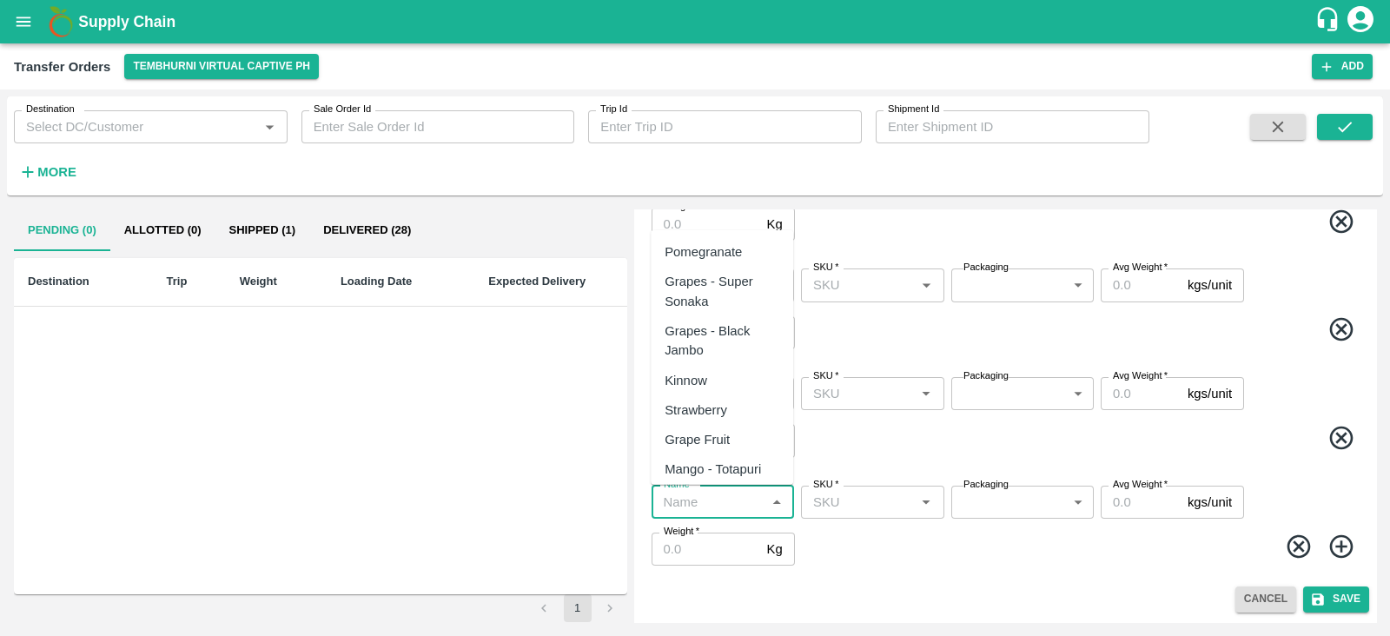
click at [708, 500] on input "Name   *" at bounding box center [708, 502] width 103 height 23
click at [704, 245] on div "Banana Export" at bounding box center [707, 251] width 85 height 19
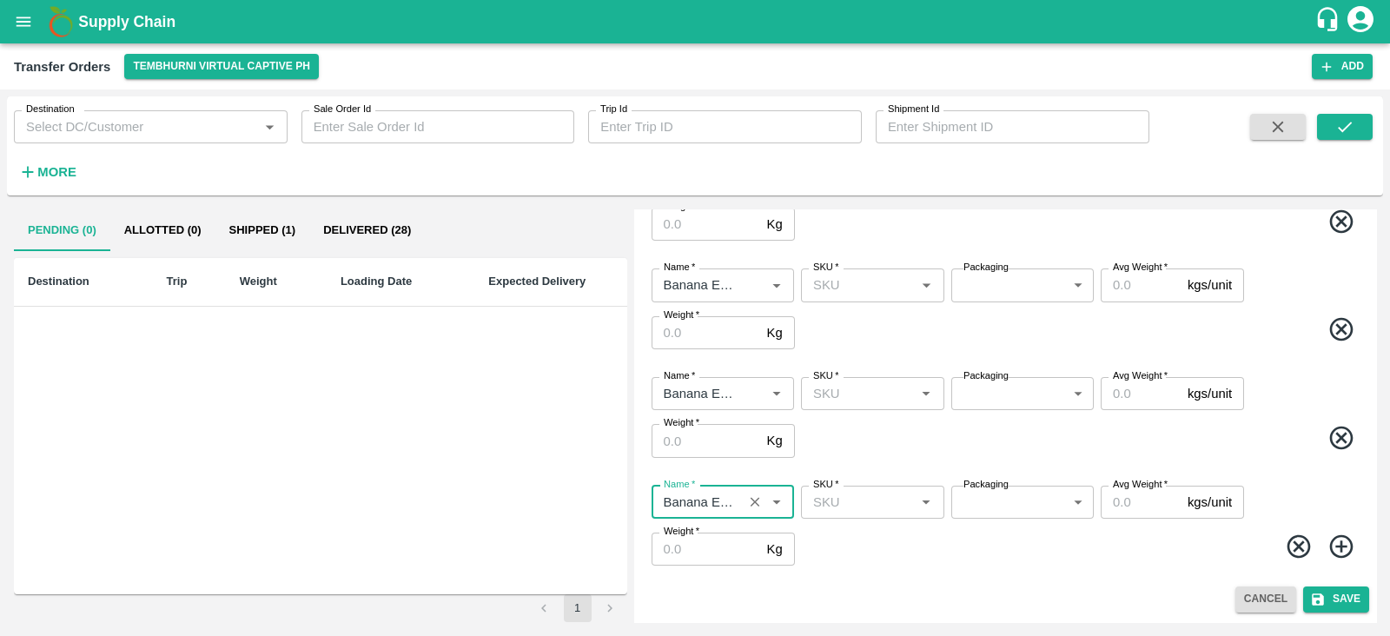
type input "Banana Export"
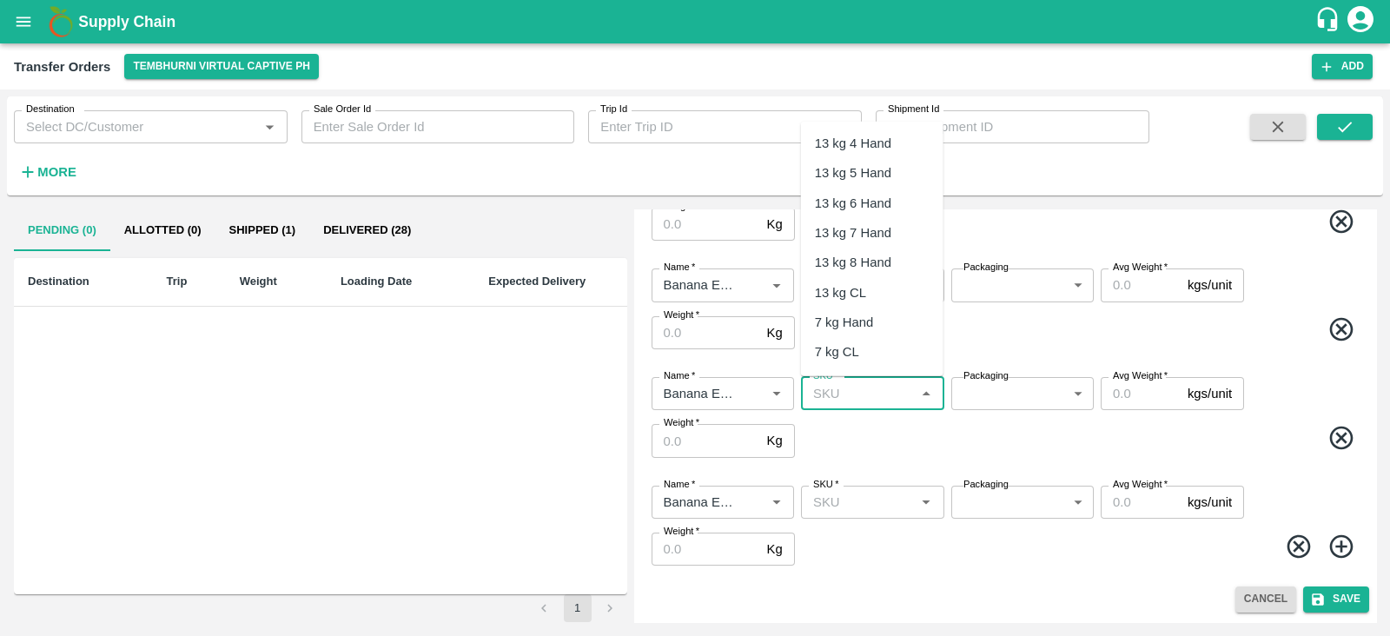
click at [876, 395] on input "SKU   *" at bounding box center [857, 393] width 103 height 23
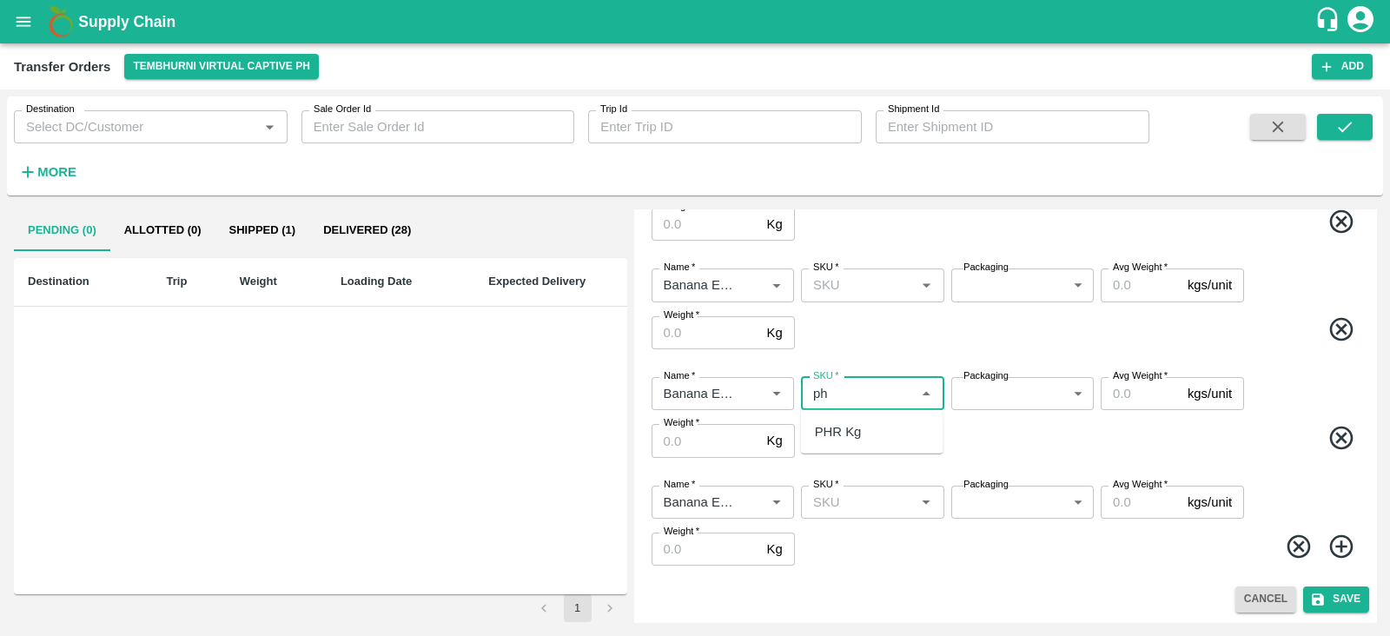
click at [851, 430] on div "PHR Kg" at bounding box center [838, 431] width 47 height 19
type input "PHR Kg"
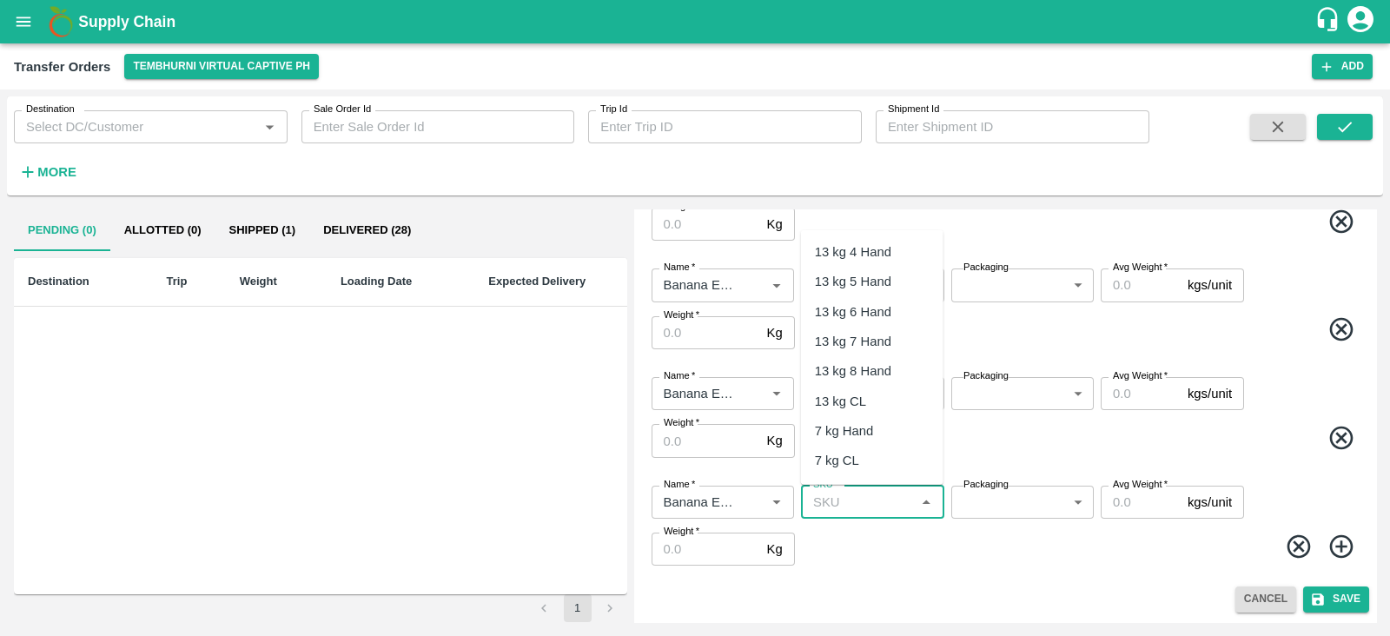
click at [868, 503] on input "SKU   *" at bounding box center [857, 502] width 103 height 23
type input "c"
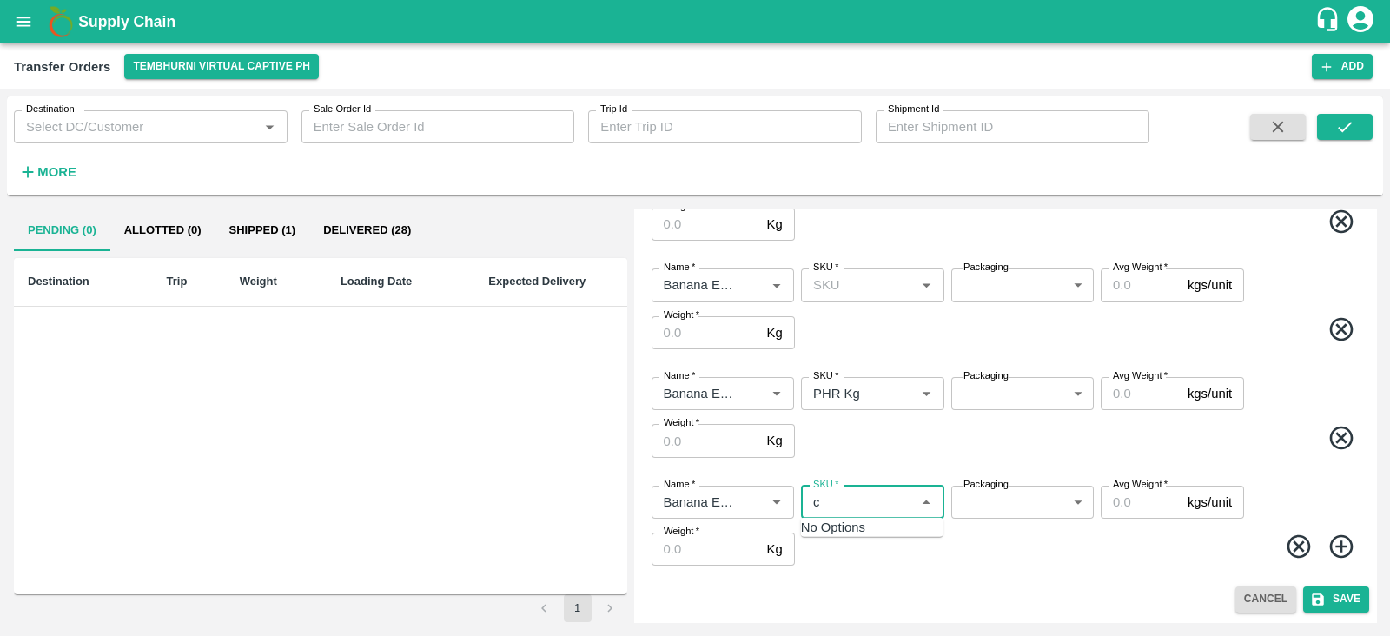
type input "c"
click at [846, 542] on div "C Class" at bounding box center [837, 539] width 45 height 19
type input "C Class"
click at [1004, 394] on body "Supply Chain Transfer Orders Tembhurni Virtual Captive PH Add Destination Desti…" at bounding box center [695, 318] width 1390 height 636
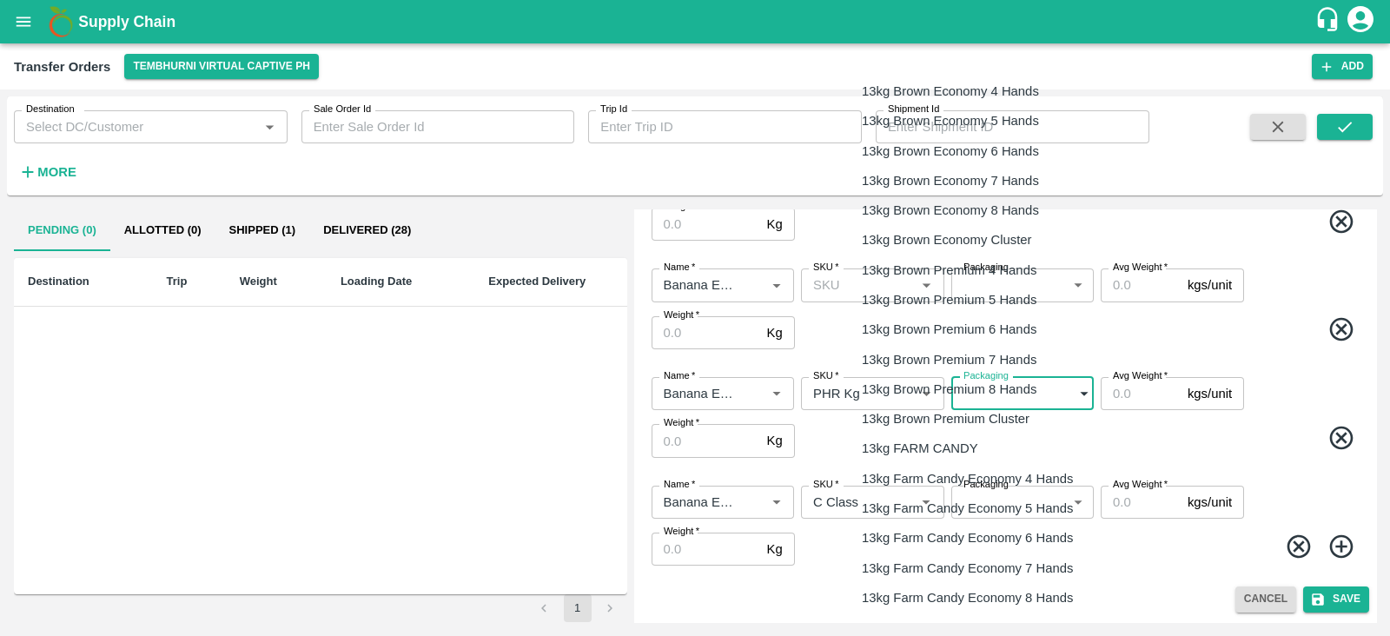
scroll to position [2794, 0]
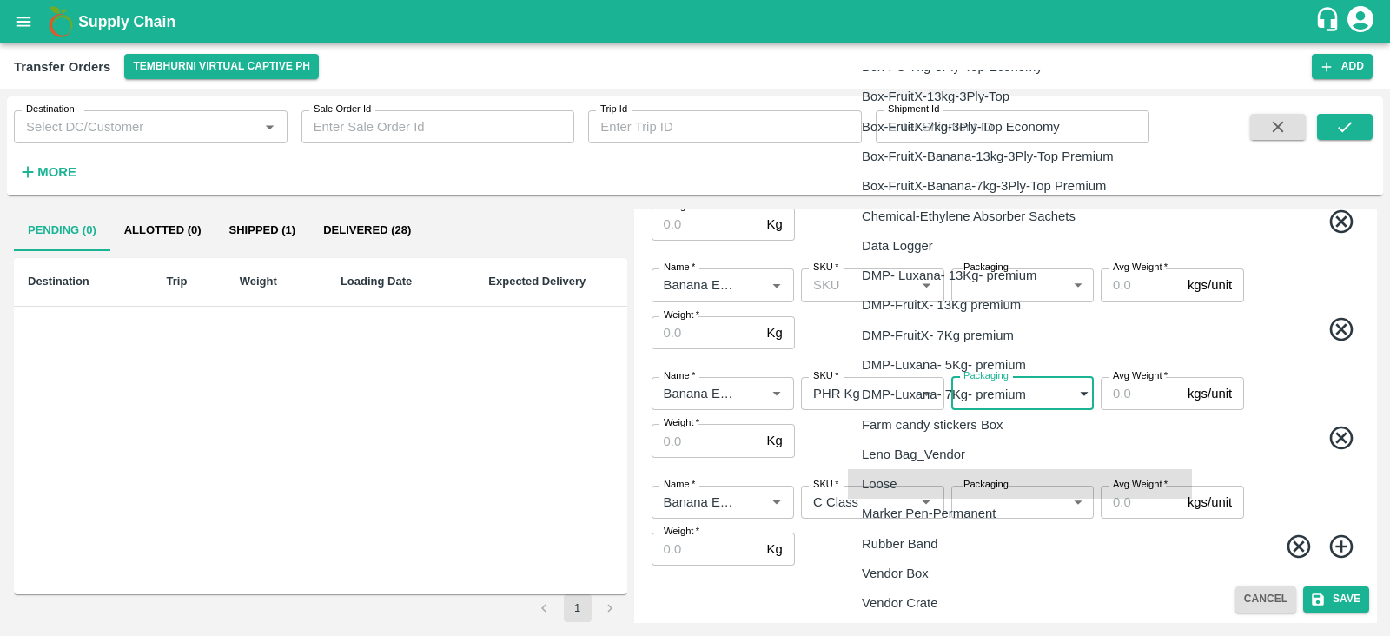
type input "258"
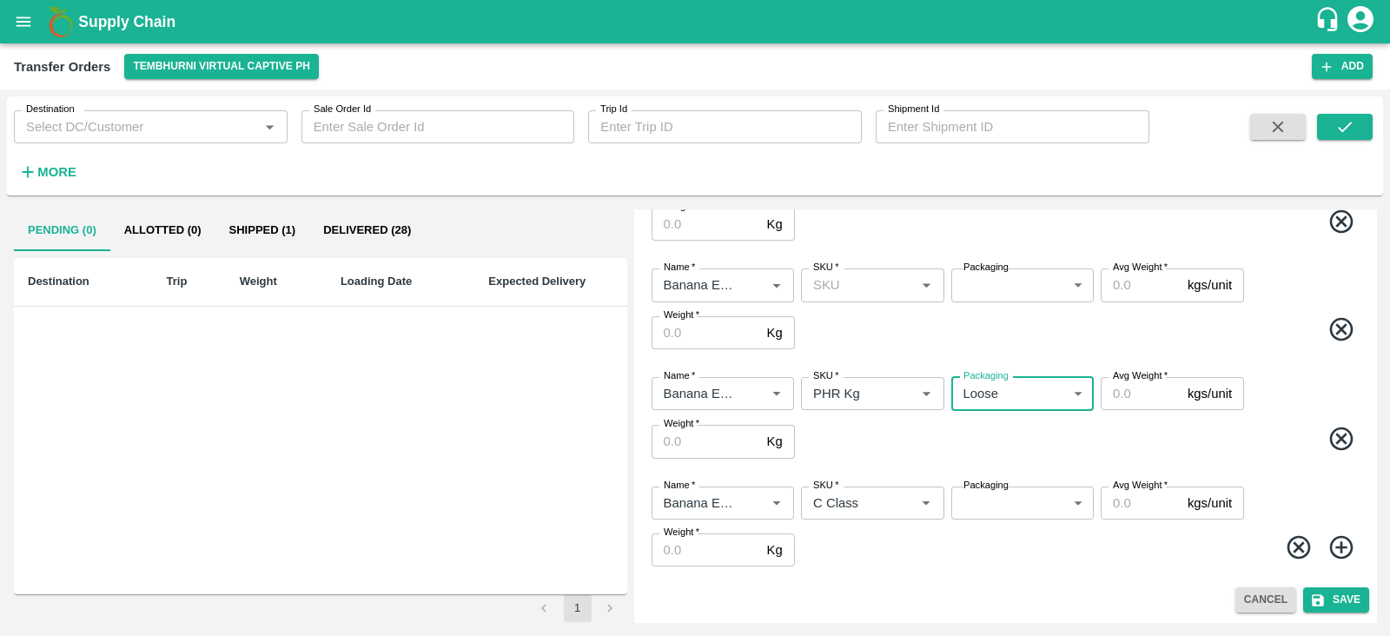
click at [992, 506] on body "Supply Chain Transfer Orders Tembhurni Virtual Captive PH Add Destination Desti…" at bounding box center [695, 318] width 1390 height 636
type input "258"
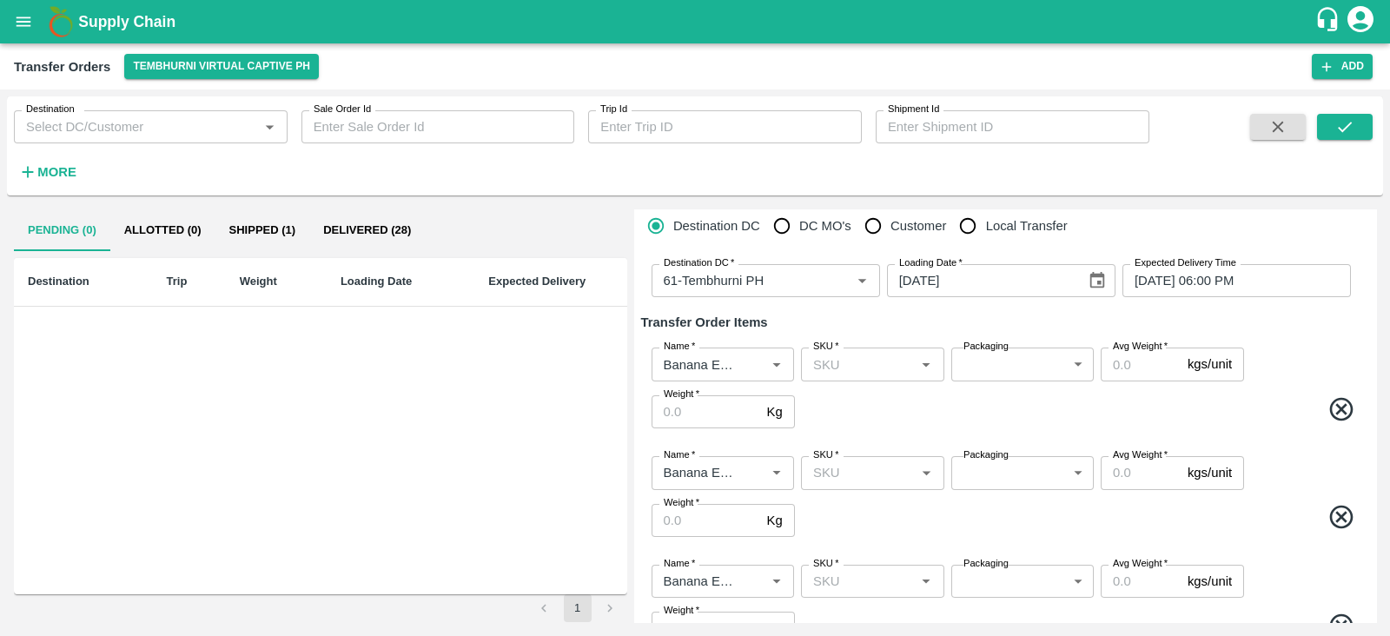
scroll to position [36, 0]
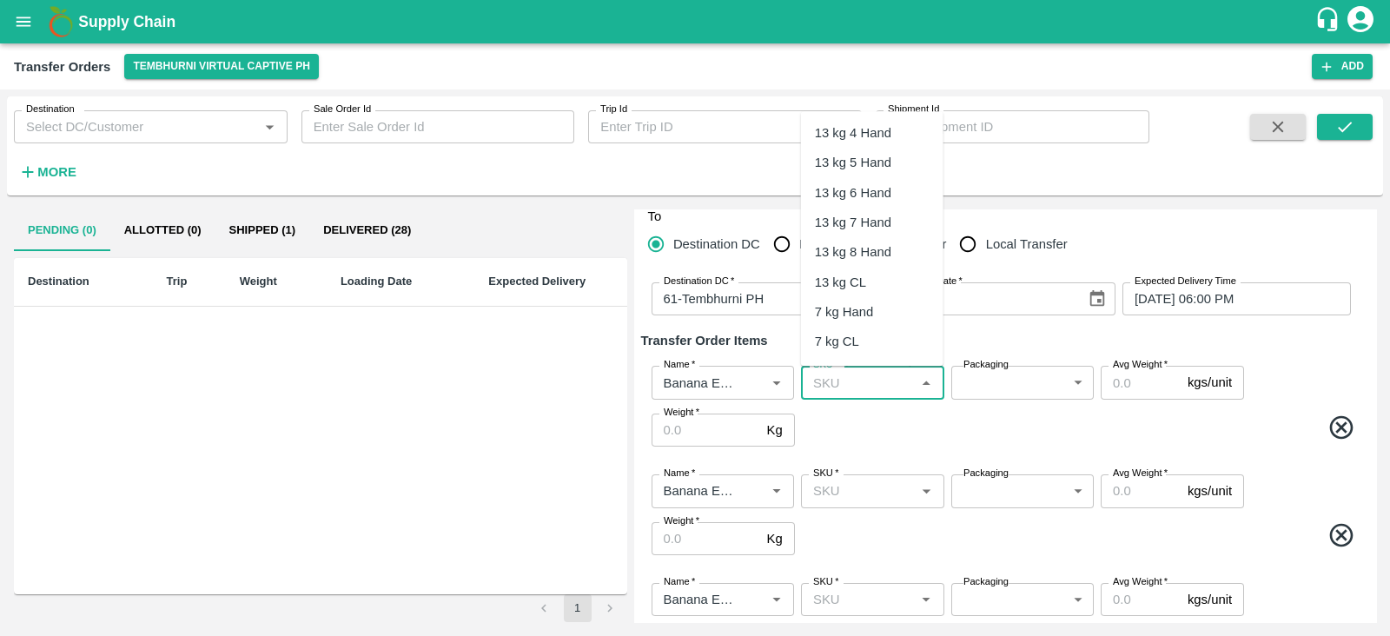
click at [873, 380] on input "SKU   *" at bounding box center [857, 382] width 103 height 23
click at [878, 142] on div "13 kg M N-CHL 4 Hand" at bounding box center [872, 142] width 115 height 39
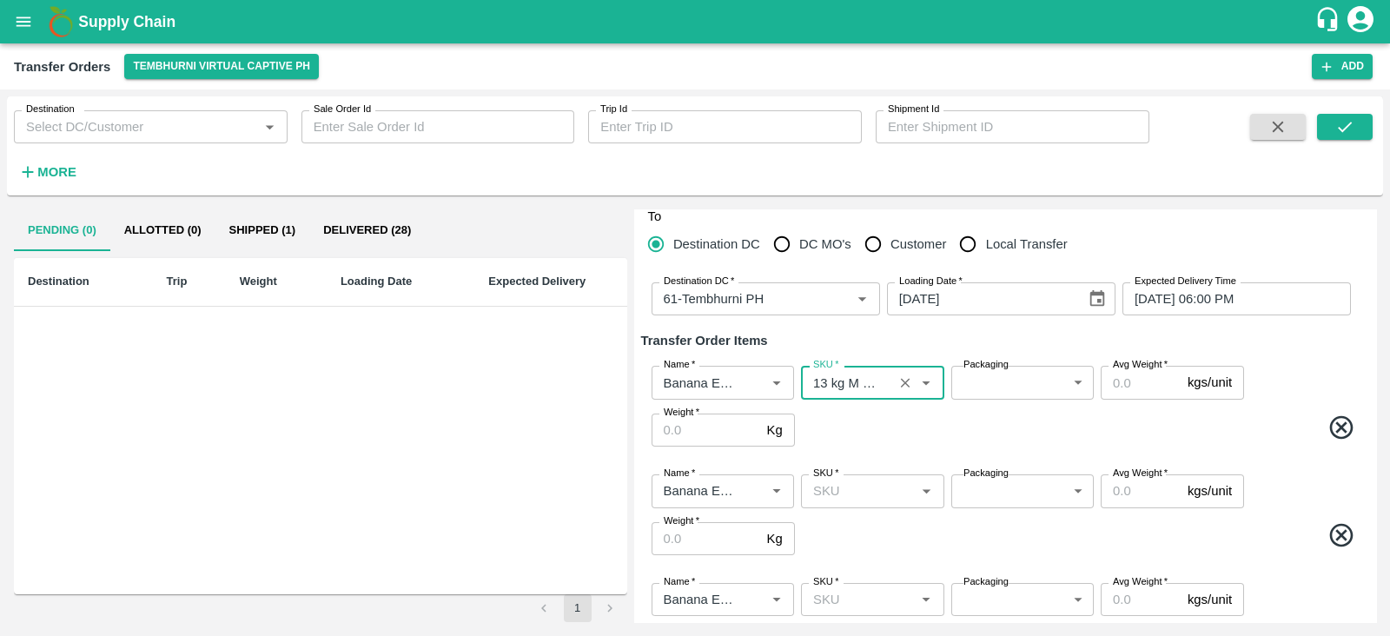
type input "13 kg M N-CHL 4 Hand"
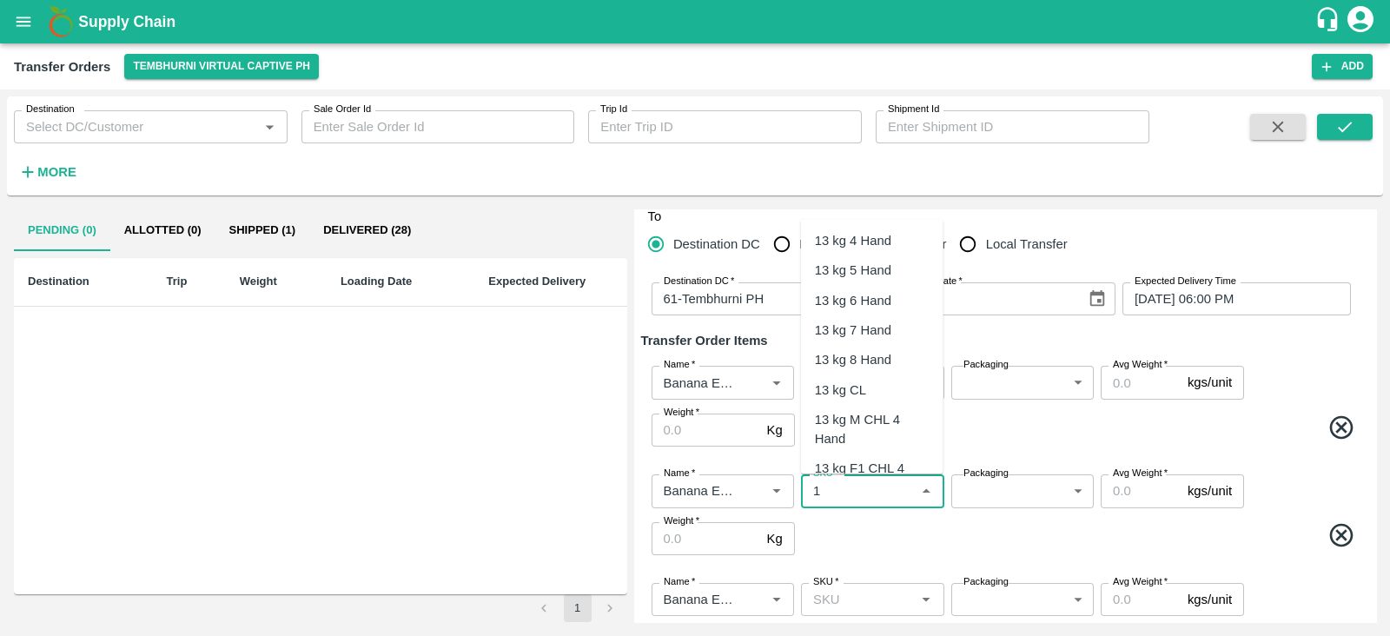
click at [843, 483] on input "SKU   *" at bounding box center [857, 491] width 103 height 23
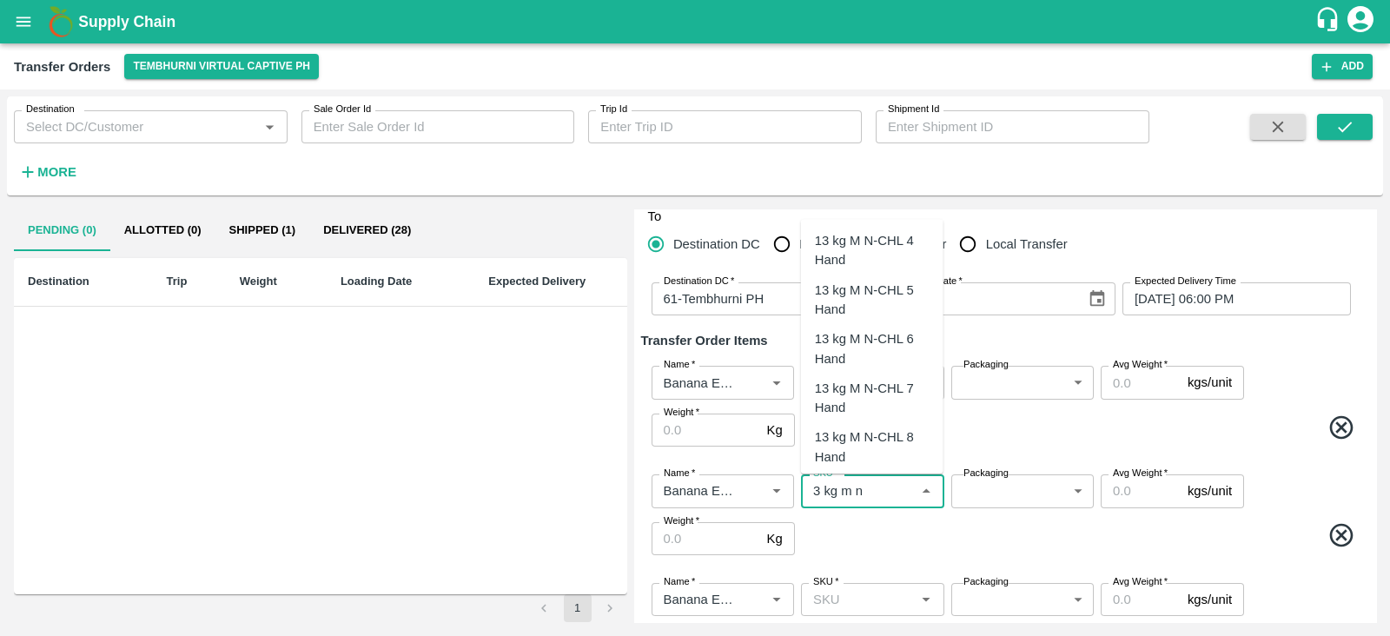
click at [866, 302] on div "13 kg M N-CHL 5 Hand" at bounding box center [872, 300] width 115 height 39
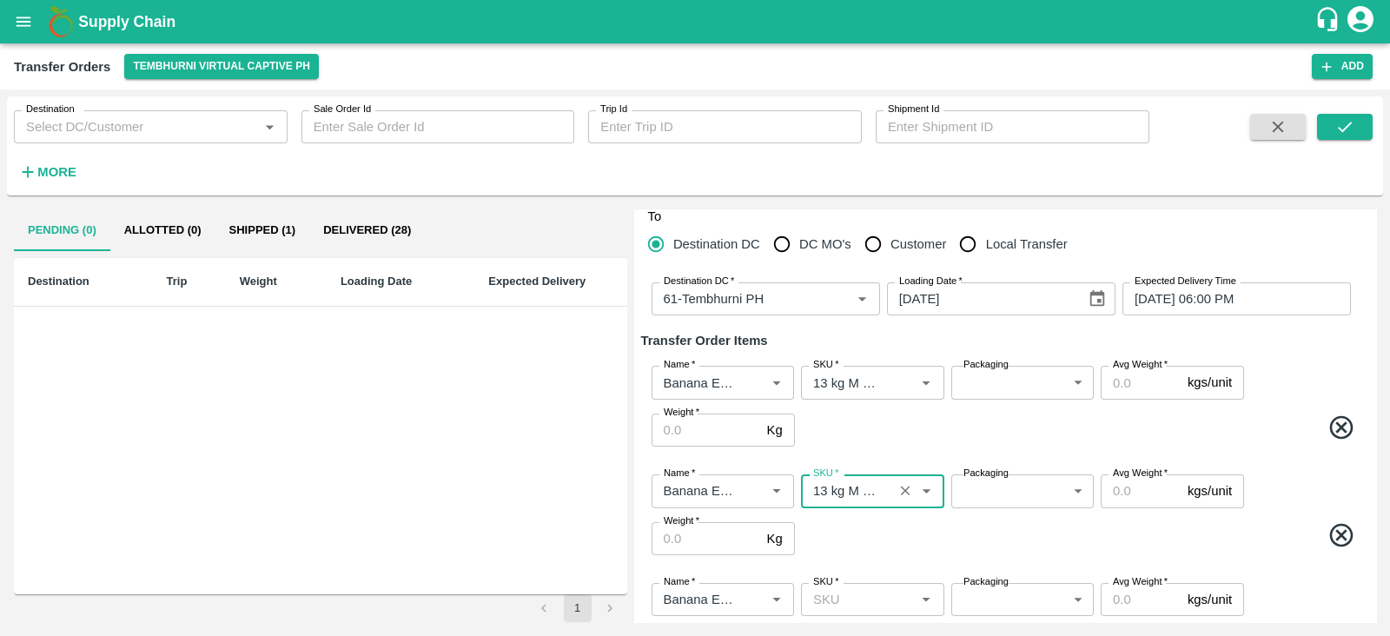
type input "13 kg M N-CHL 5 Hand"
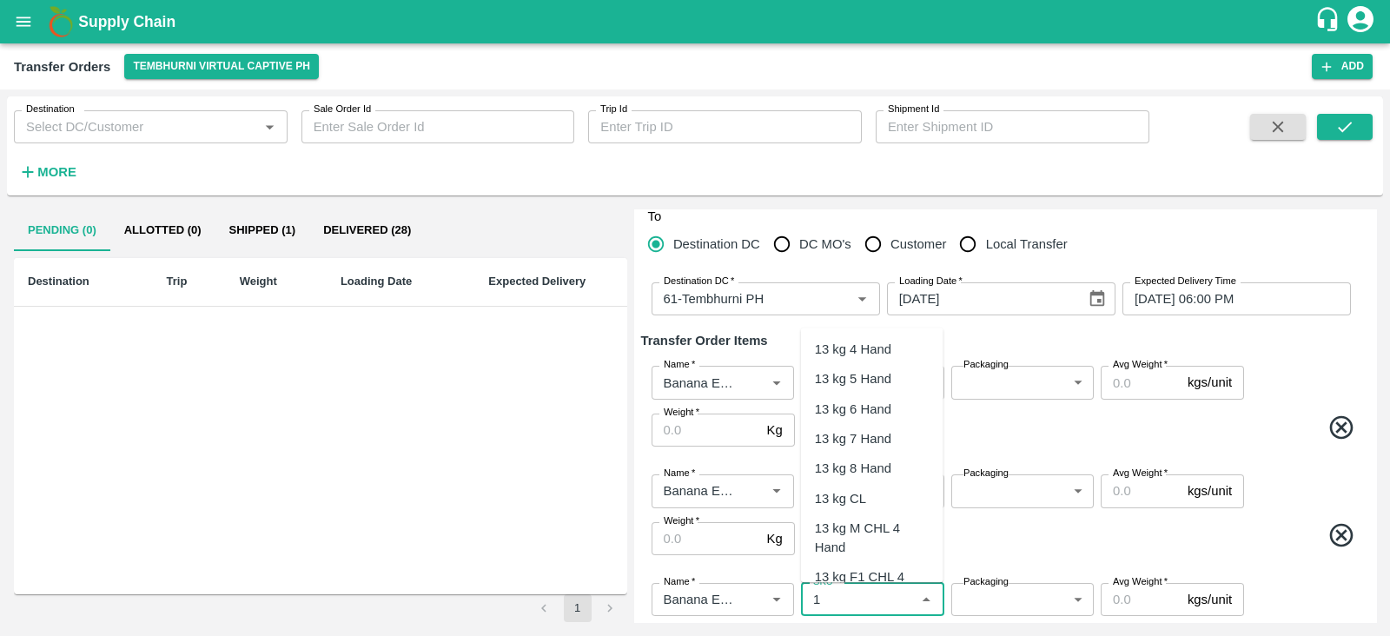
click at [854, 602] on input "SKU   *" at bounding box center [857, 599] width 103 height 23
type input "3"
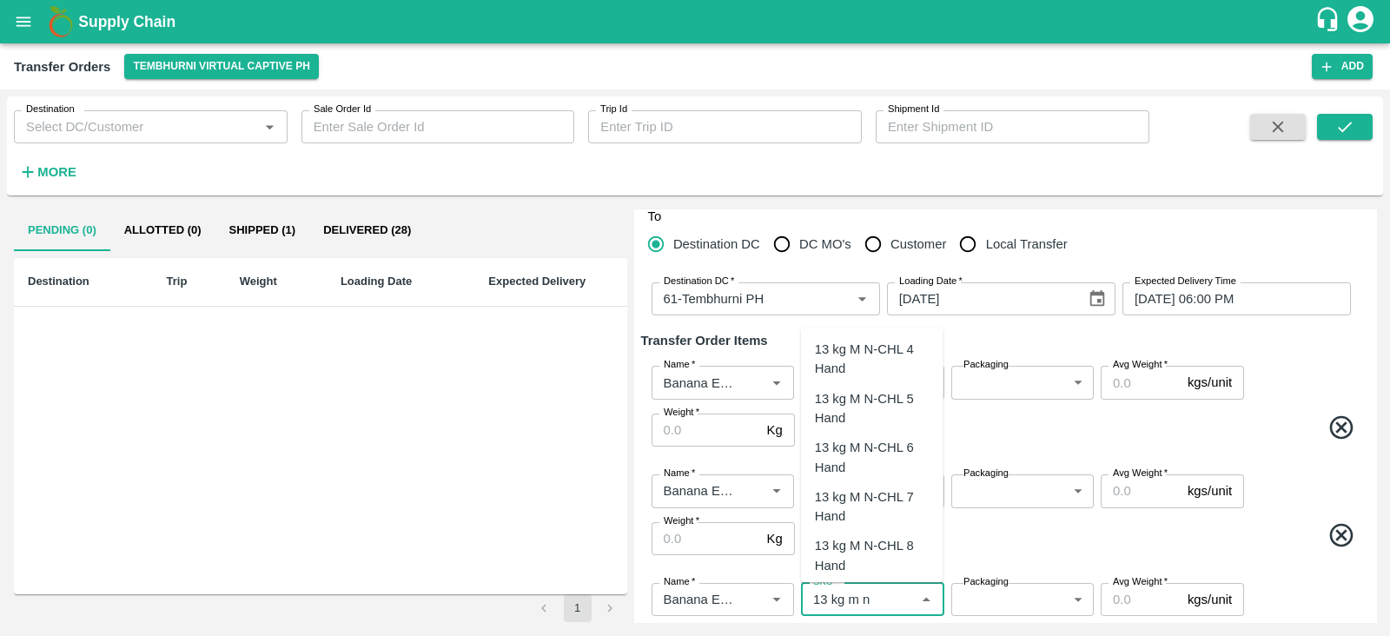
click at [891, 446] on div "13 kg M N-CHL 6 Hand" at bounding box center [872, 458] width 115 height 39
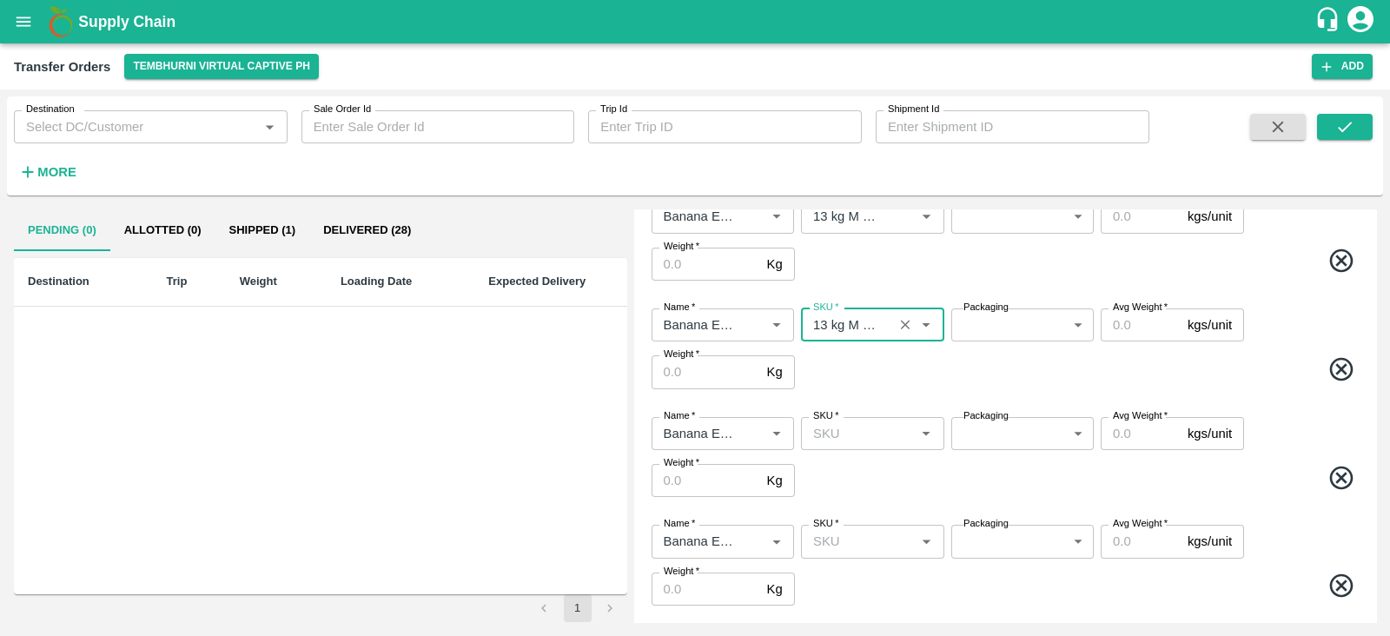
scroll to position [324, 0]
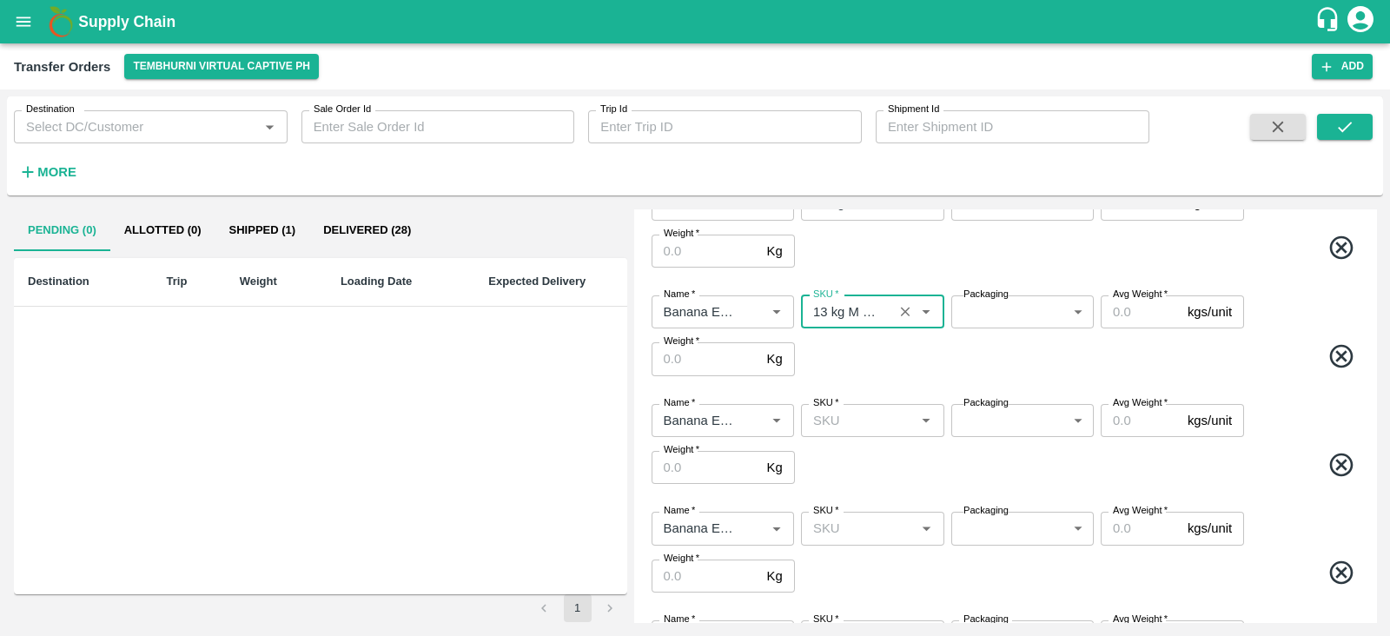
type input "13 kg M N-CHL 6 Hand"
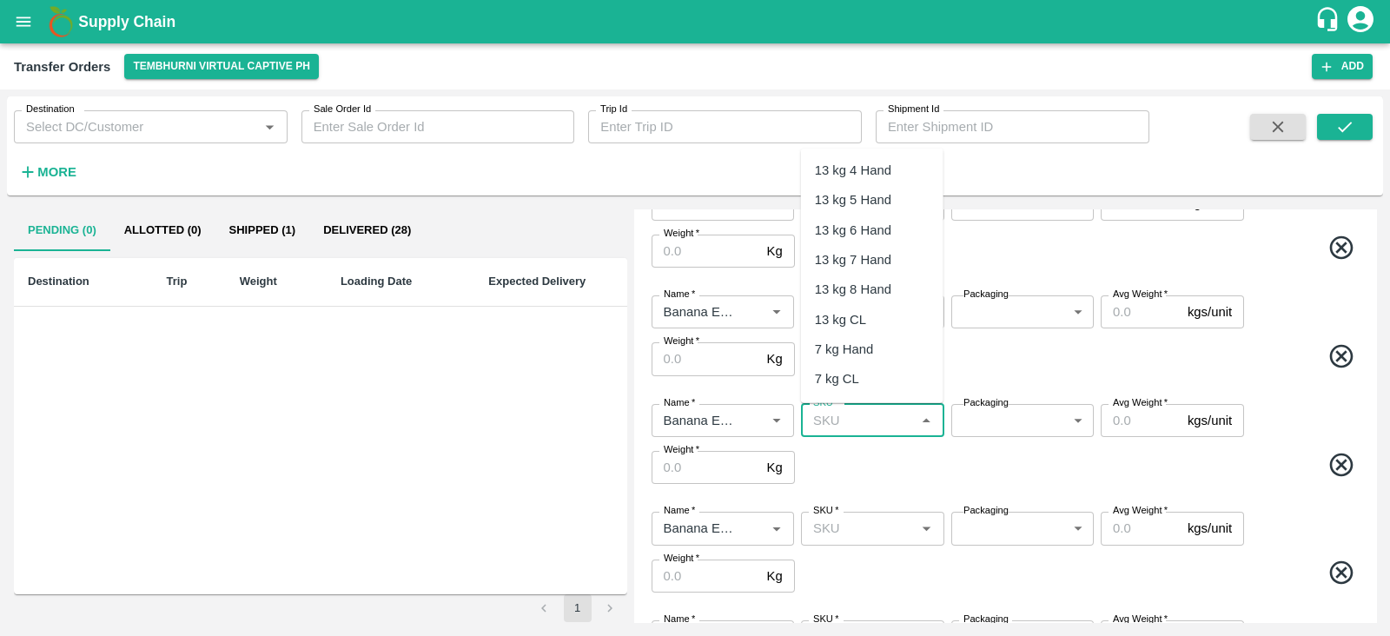
click at [858, 419] on input "SKU   *" at bounding box center [857, 420] width 103 height 23
click at [851, 366] on div "13 kg M CHL 8 Hand" at bounding box center [872, 376] width 115 height 39
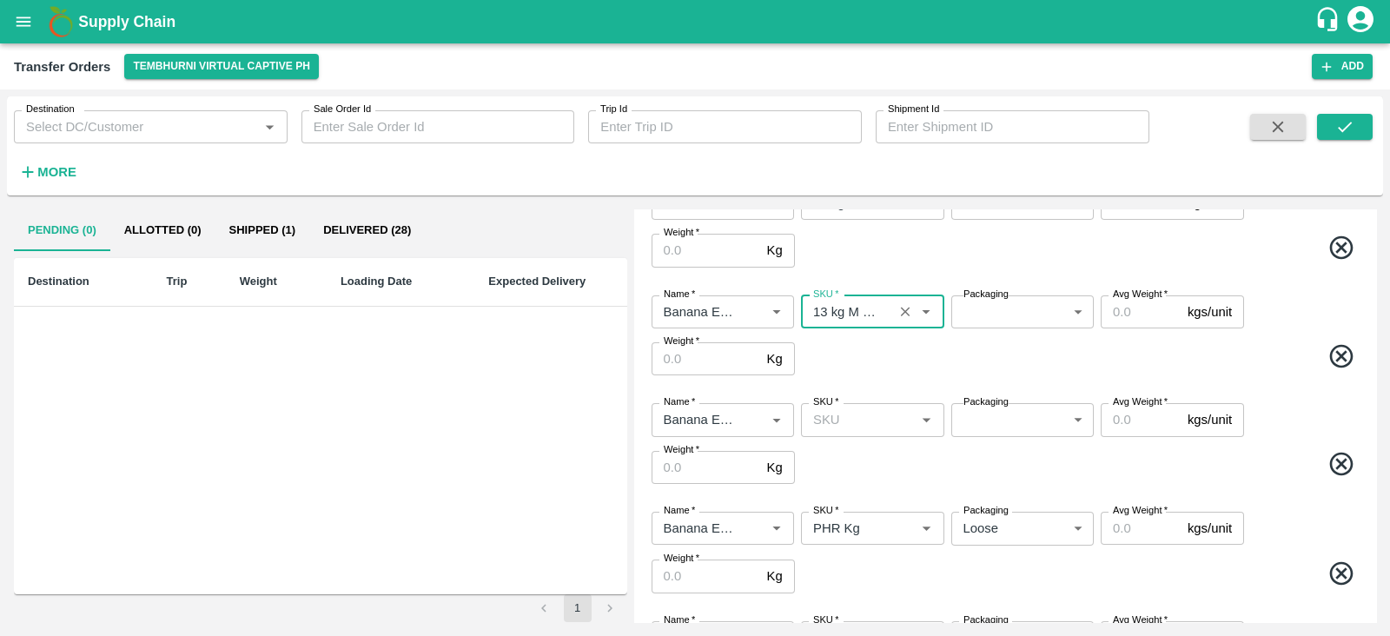
scroll to position [467, 0]
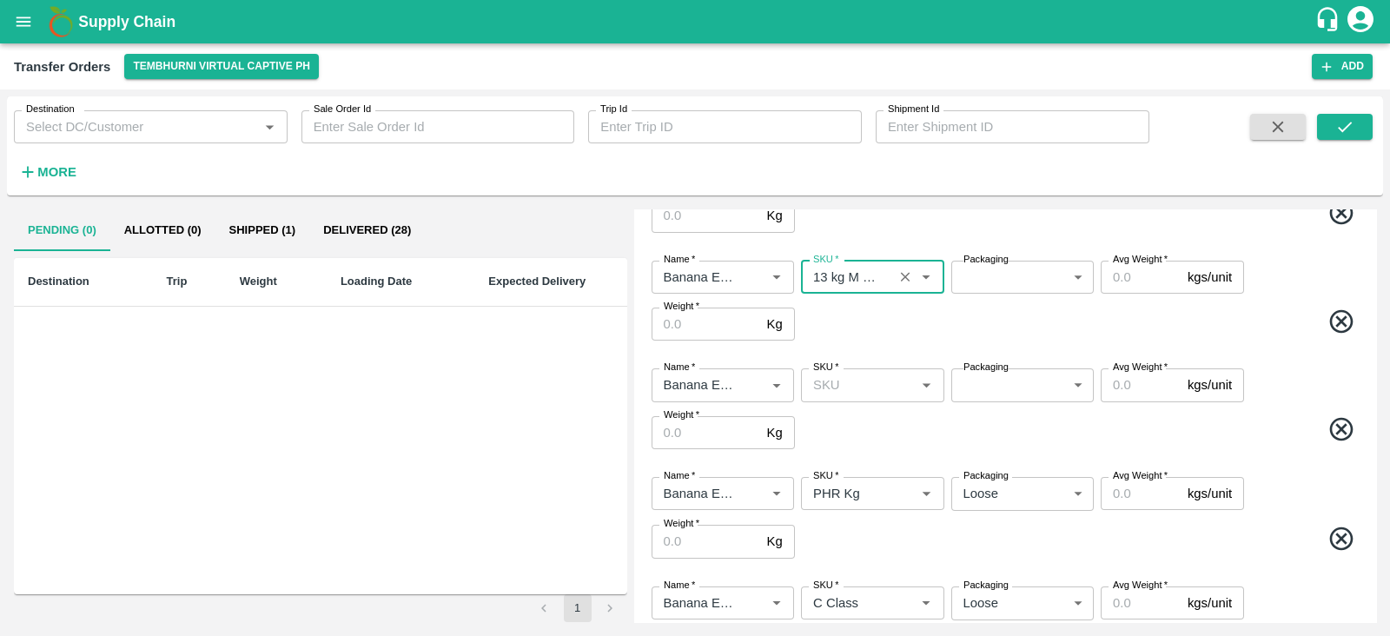
type input "13 kg M CHL 8 Hand"
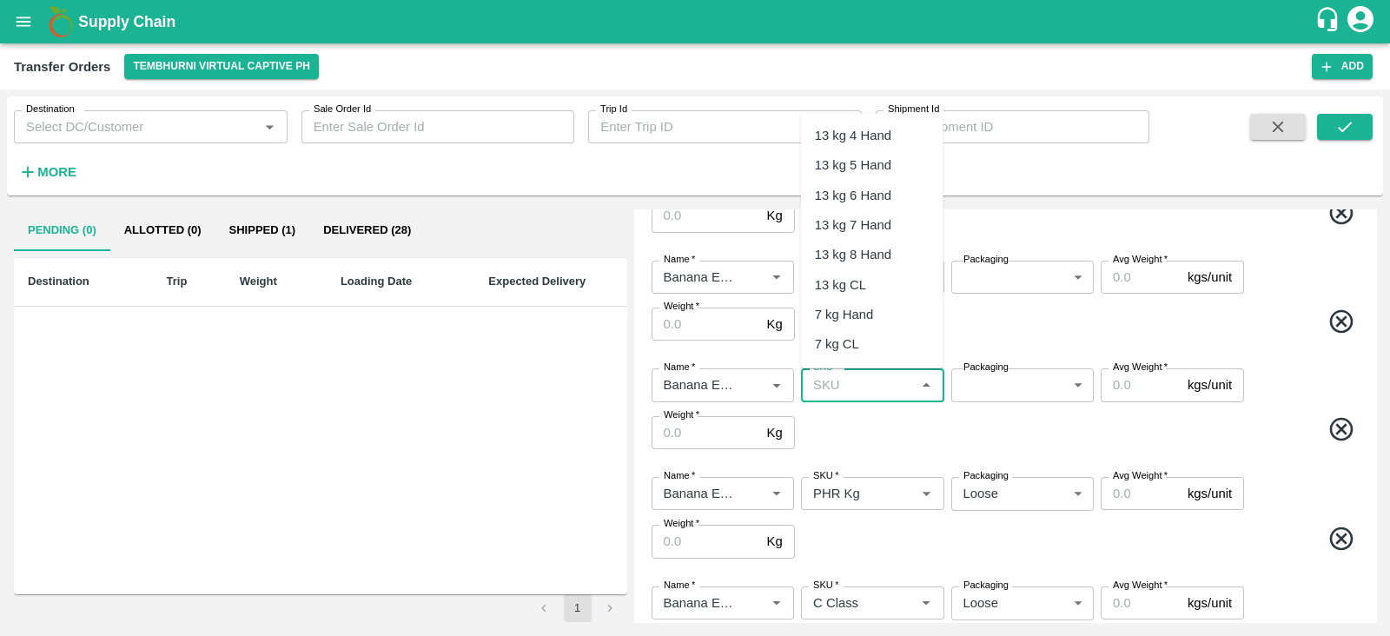
click at [836, 393] on input "SKU   *" at bounding box center [857, 385] width 103 height 23
click at [844, 297] on div "13 kg M N-CHL CL" at bounding box center [869, 297] width 109 height 19
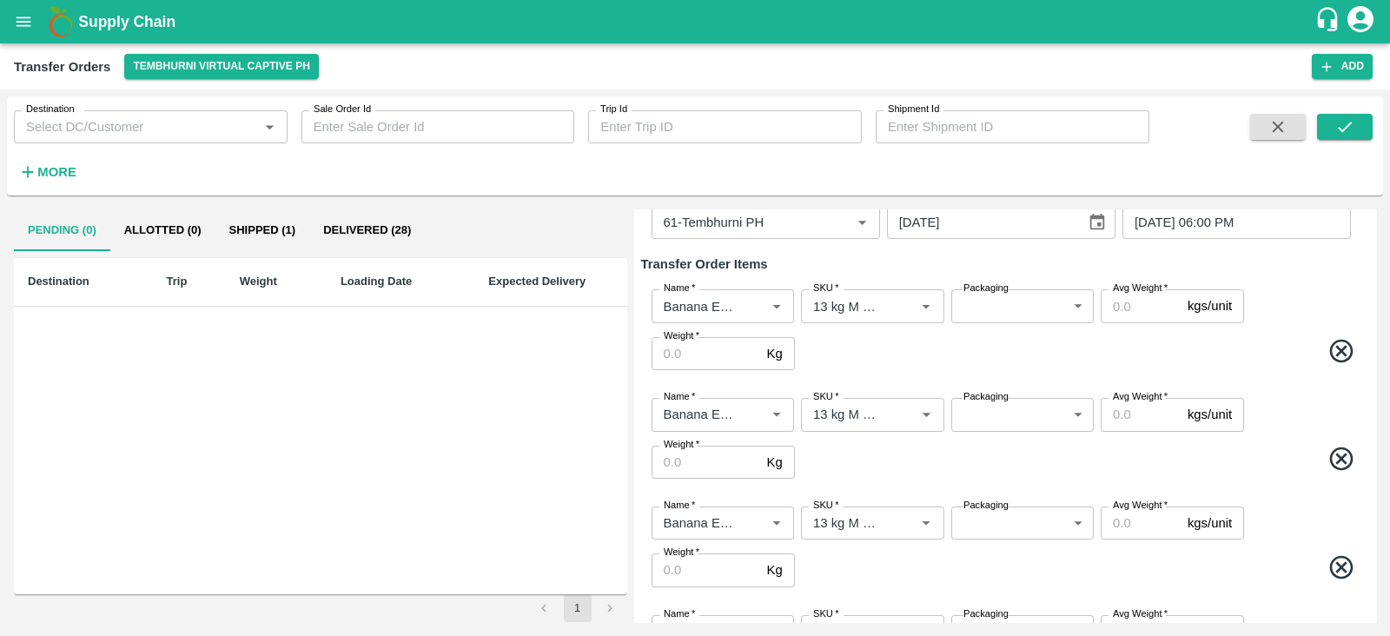
scroll to position [0, 0]
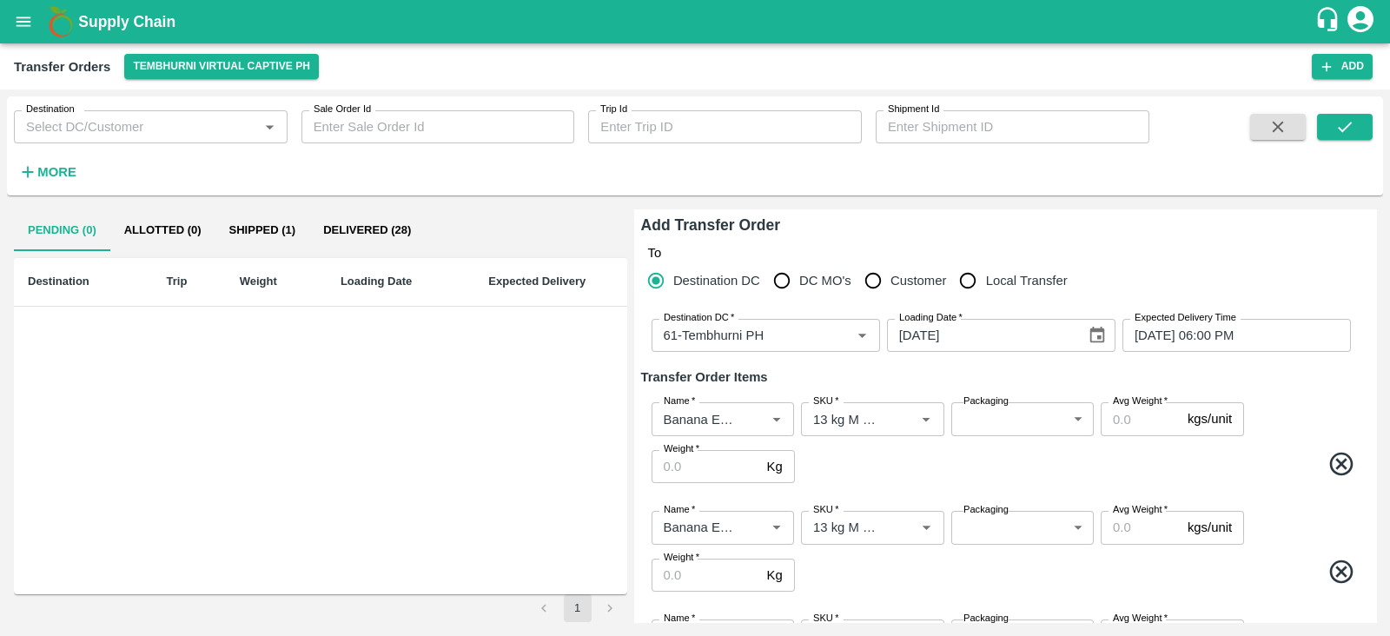
type input "13 kg M N-CHL CL"
click at [1004, 418] on body "Supply Chain Transfer Orders Tembhurni Virtual Captive PH Add Destination Desti…" at bounding box center [695, 318] width 1390 height 636
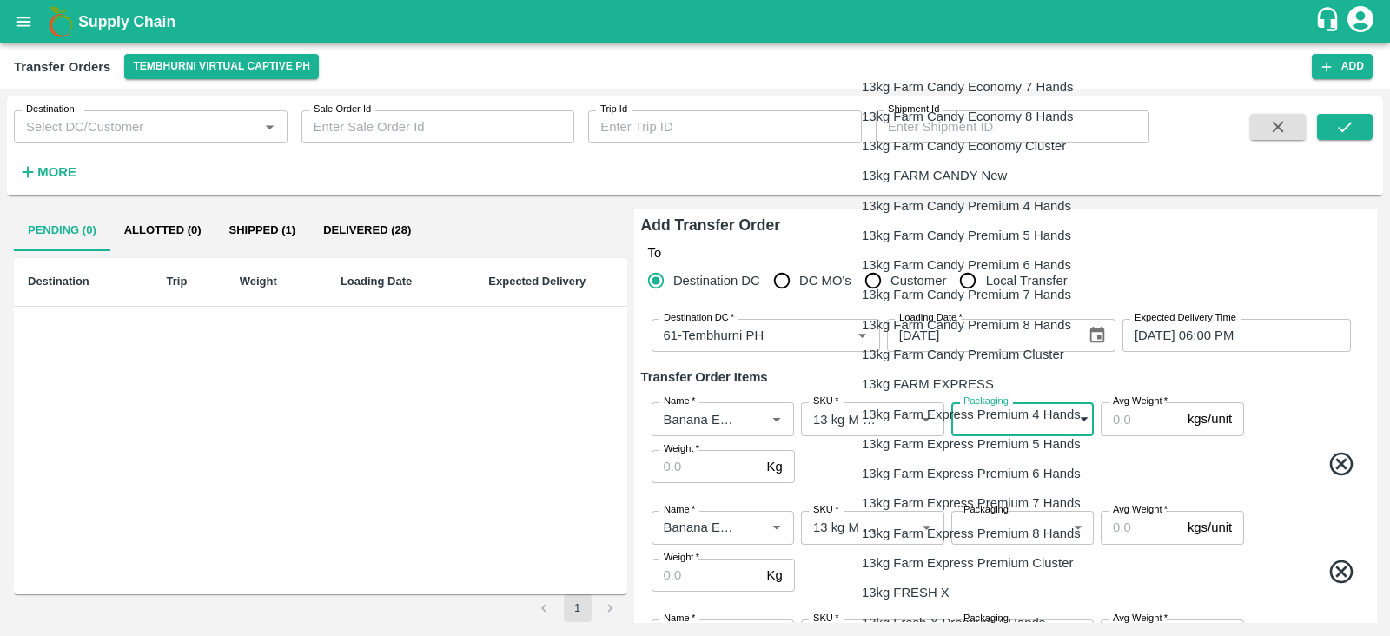
scroll to position [484, 0]
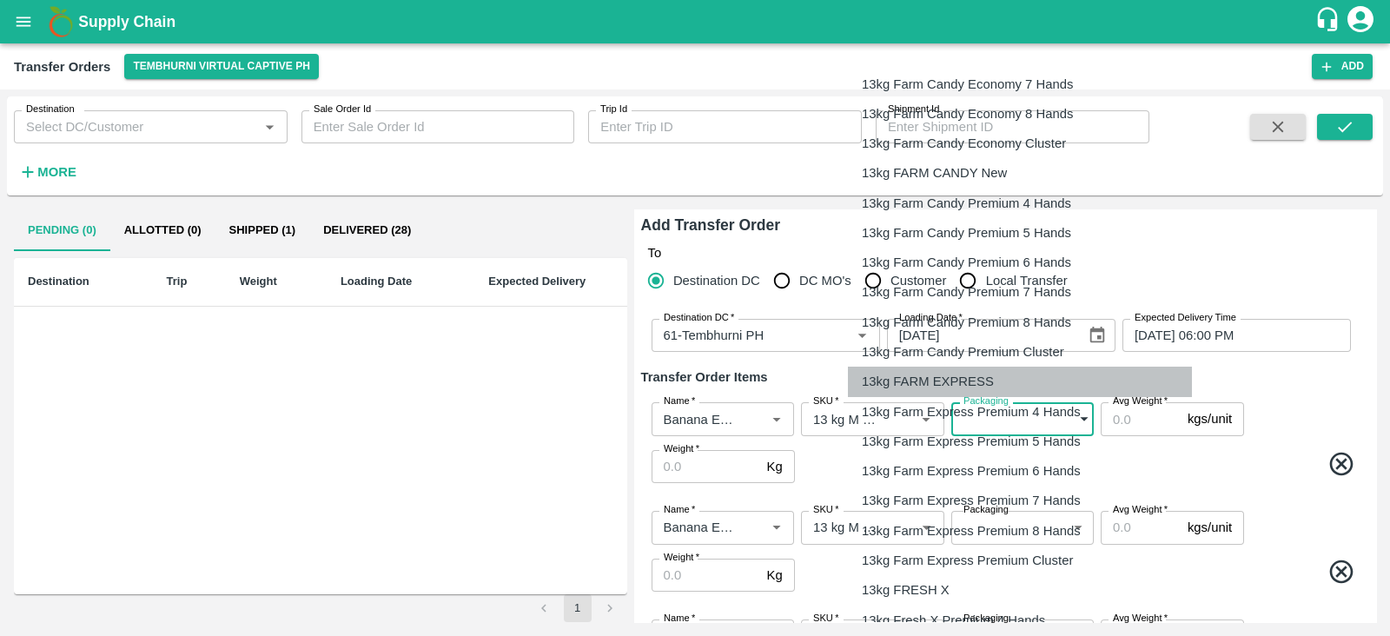
click at [927, 380] on p "13kg FARM EXPRESS" at bounding box center [928, 381] width 132 height 19
type input "468"
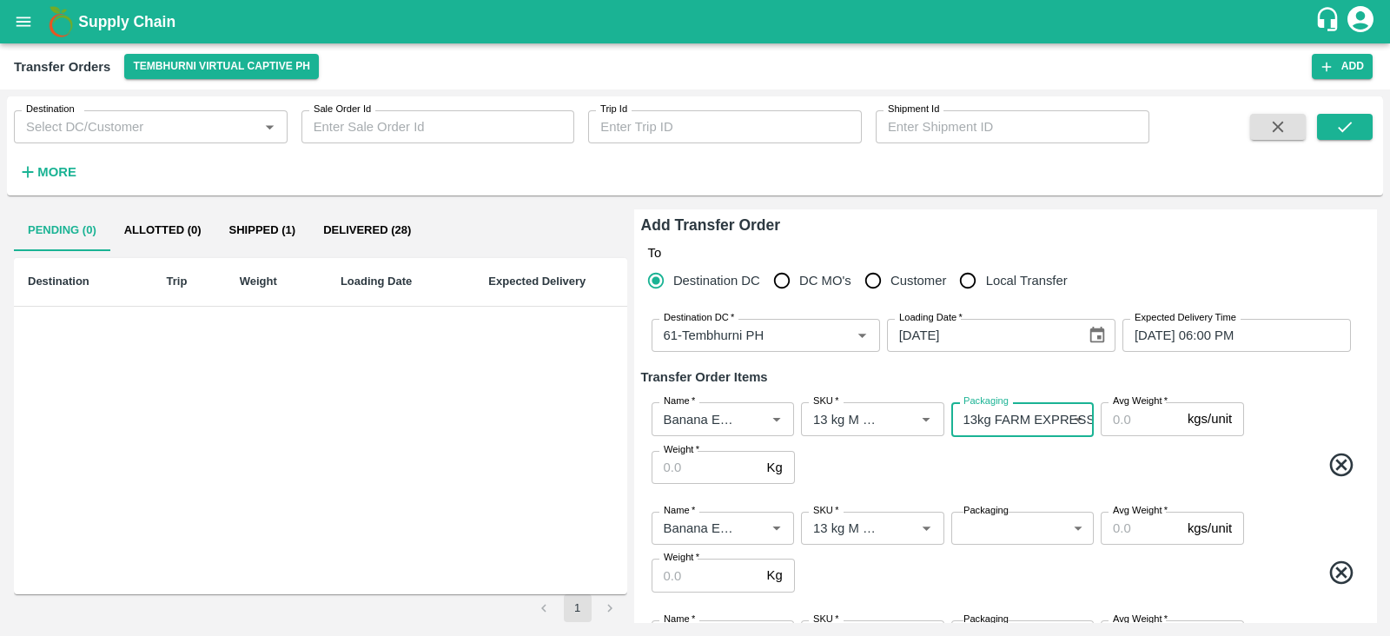
click at [998, 523] on body "Supply Chain Transfer Orders Tembhurni Virtual Captive PH Add Destination Desti…" at bounding box center [695, 318] width 1390 height 636
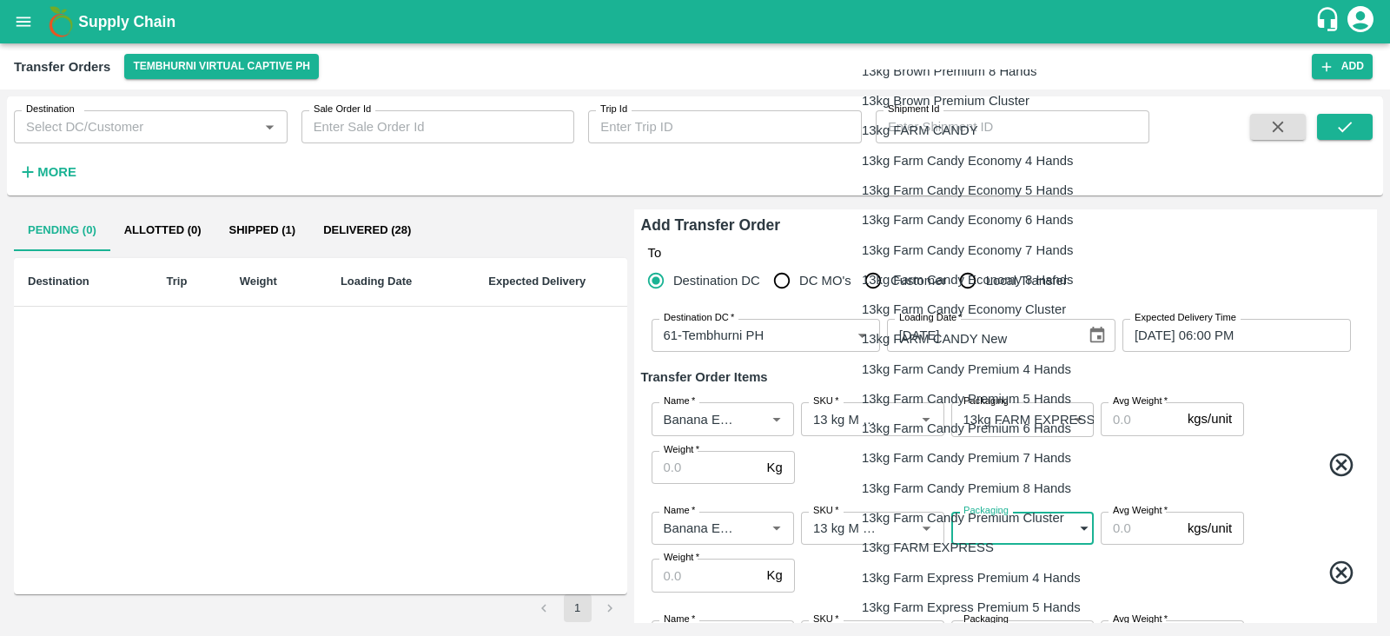
scroll to position [319, 0]
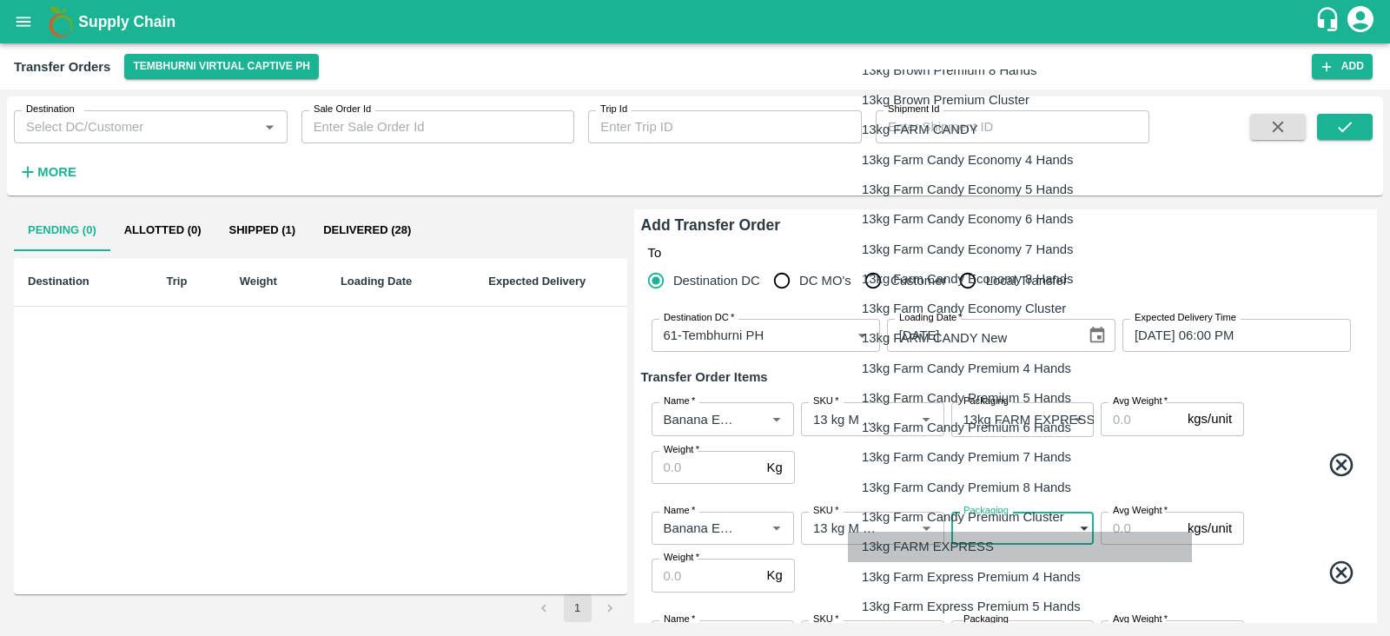
click at [917, 556] on li "13kg FARM EXPRESS" at bounding box center [1020, 547] width 344 height 30
type input "468"
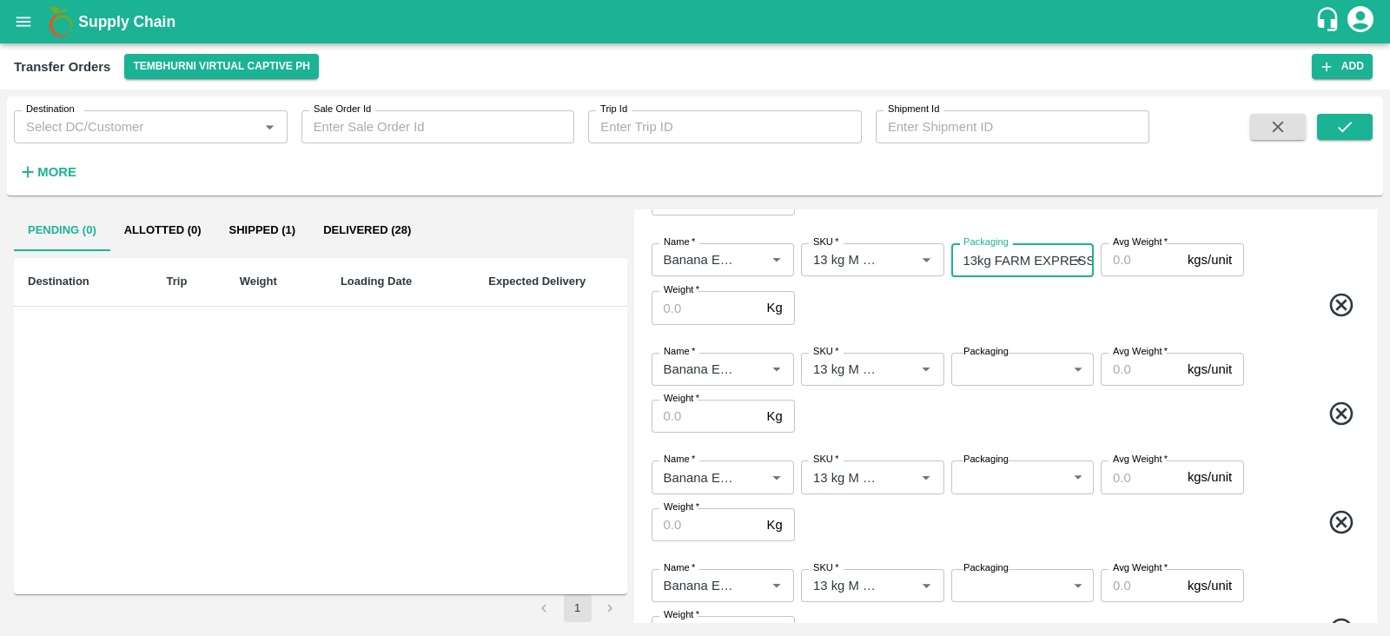
scroll to position [269, 0]
click at [984, 368] on body "Supply Chain Transfer Orders Tembhurni Virtual Captive PH Add Destination Desti…" at bounding box center [695, 318] width 1390 height 636
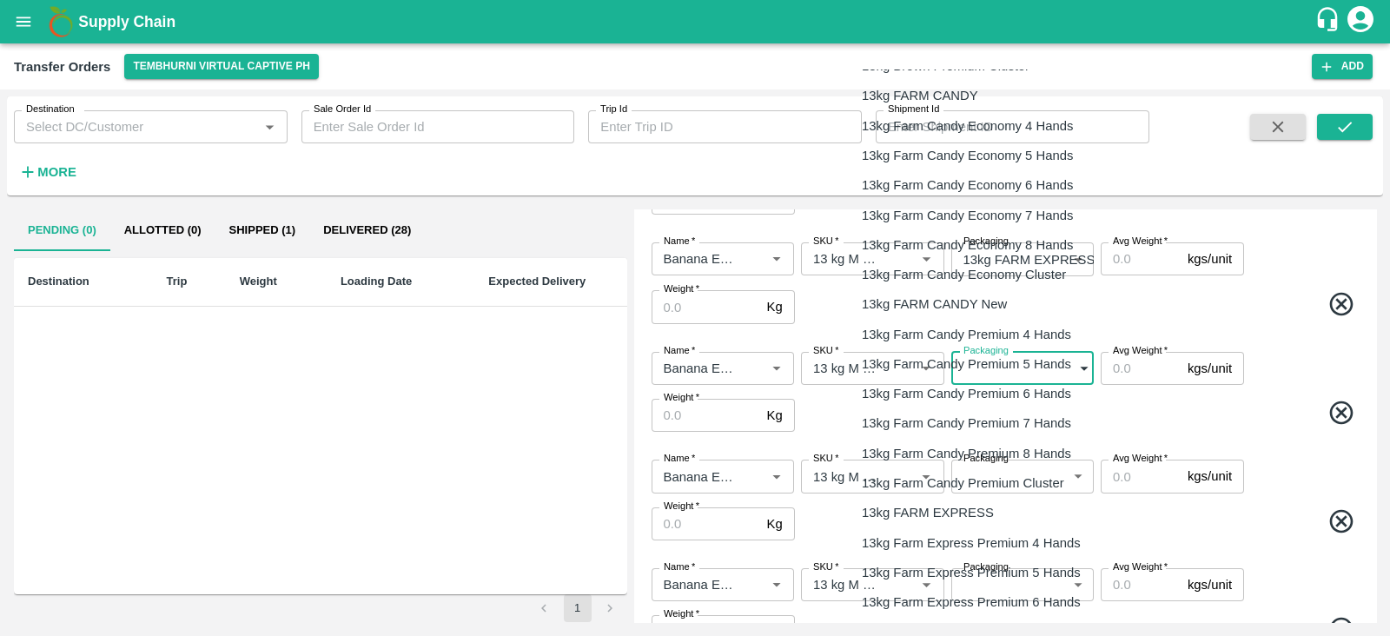
scroll to position [354, 0]
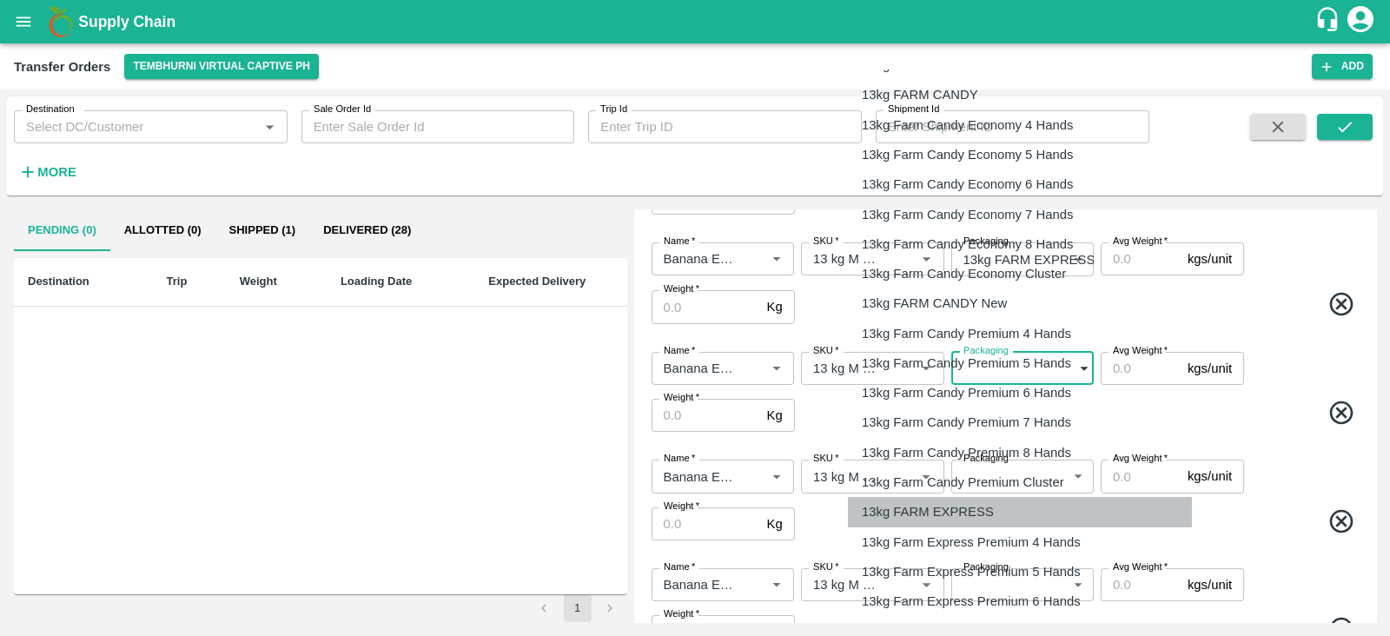
click at [930, 519] on p "13kg FARM EXPRESS" at bounding box center [928, 511] width 132 height 19
type input "468"
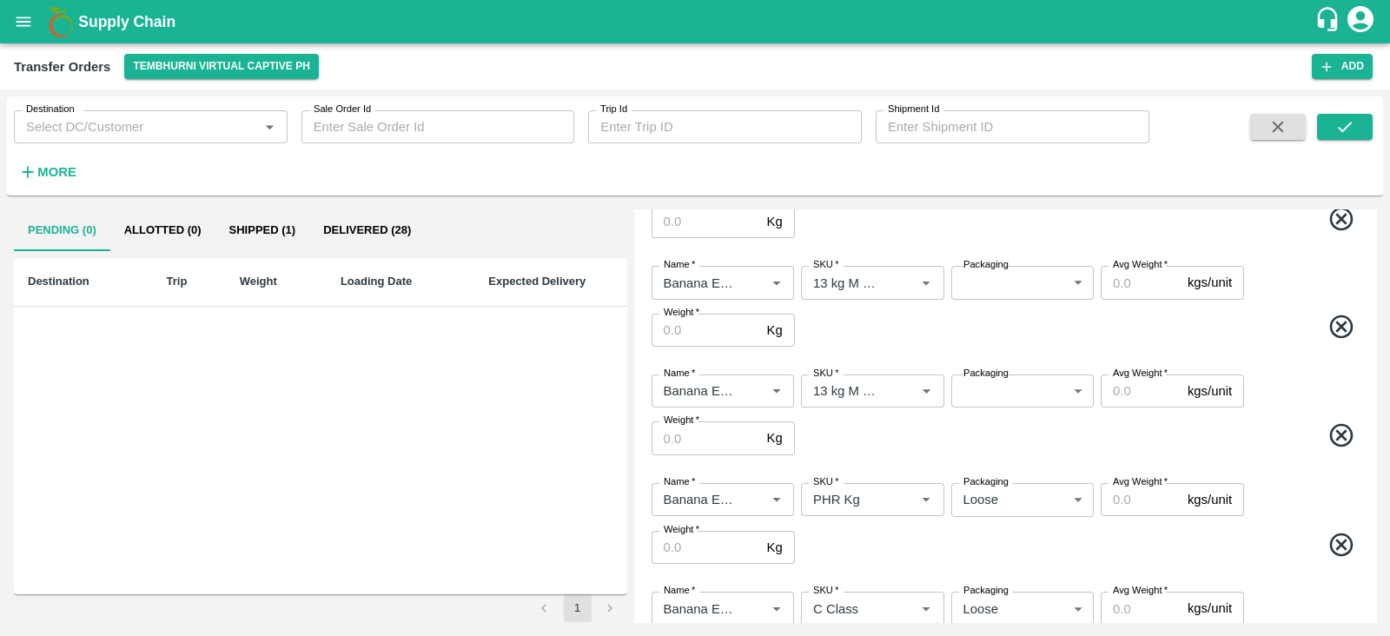
scroll to position [470, 0]
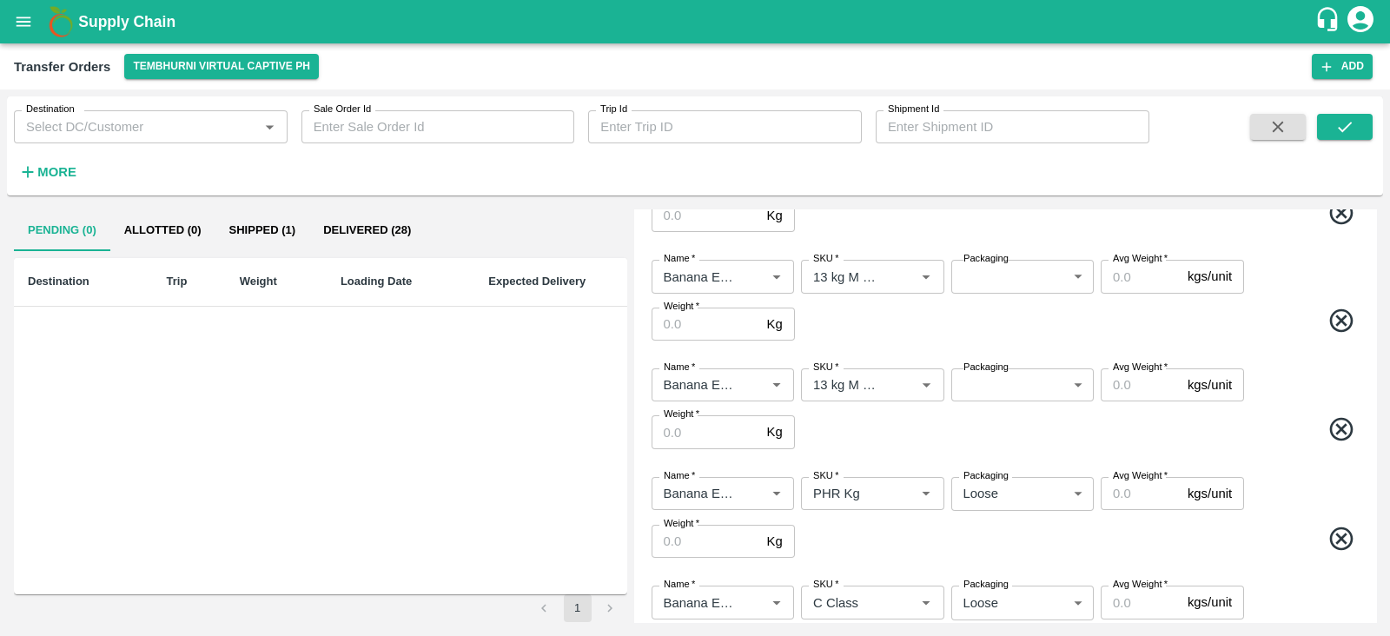
click at [1004, 284] on body "Supply Chain Transfer Orders Tembhurni Virtual Captive PH Add Destination Desti…" at bounding box center [695, 318] width 1390 height 636
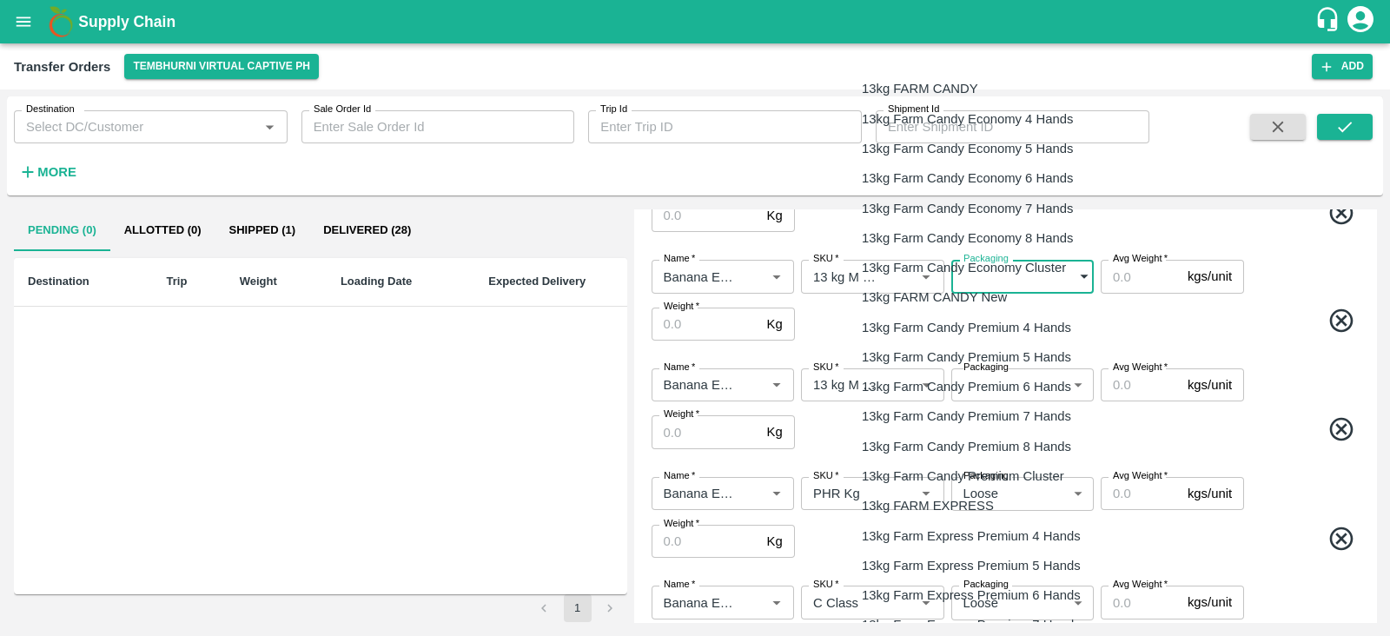
scroll to position [361, 0]
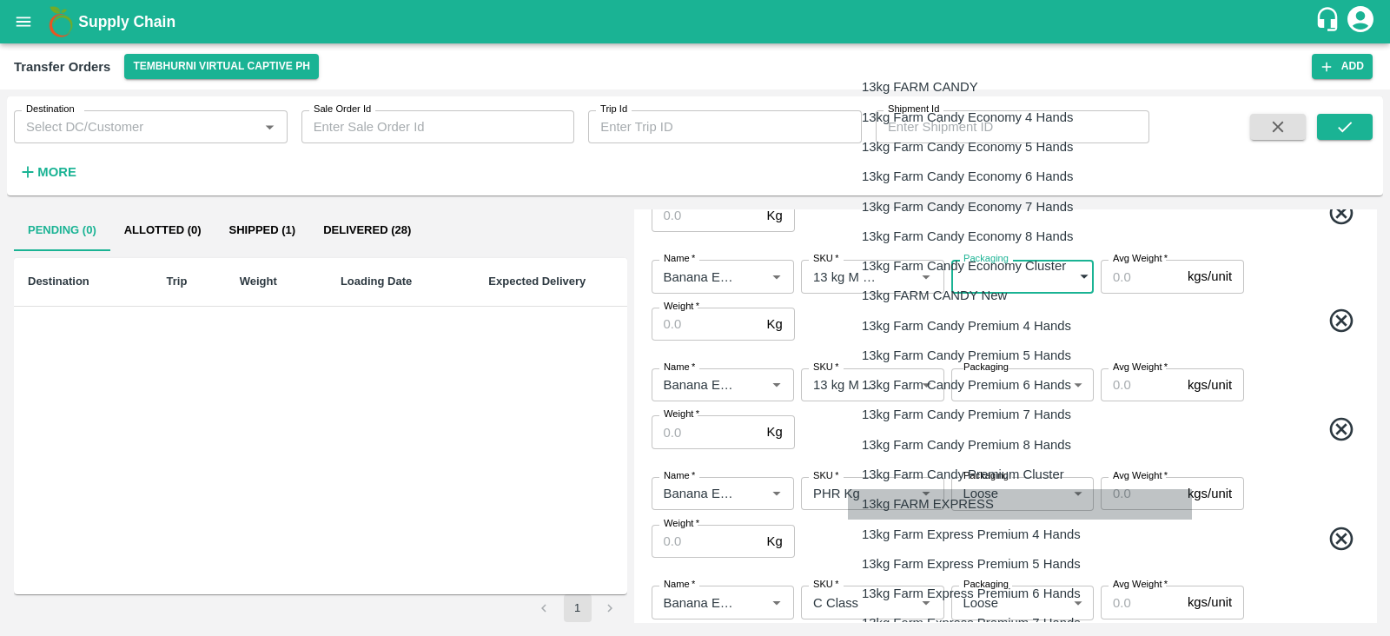
click at [937, 500] on p "13kg FARM EXPRESS" at bounding box center [928, 503] width 132 height 19
type input "468"
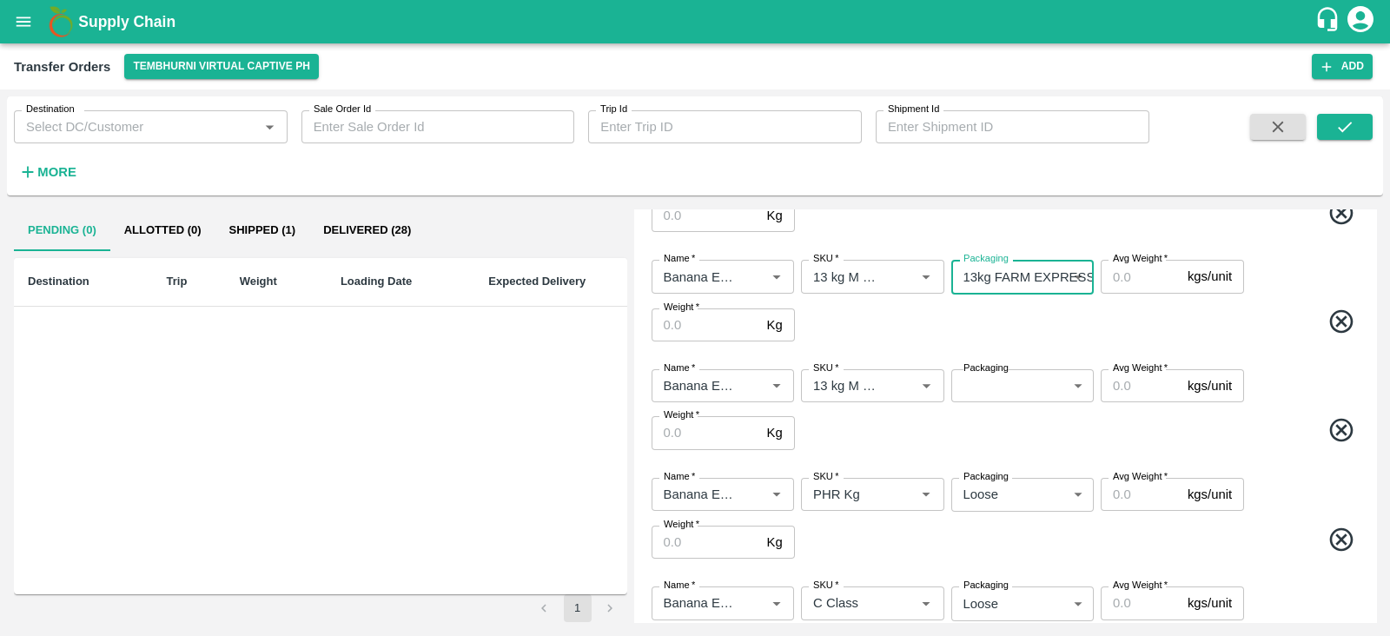
scroll to position [572, 0]
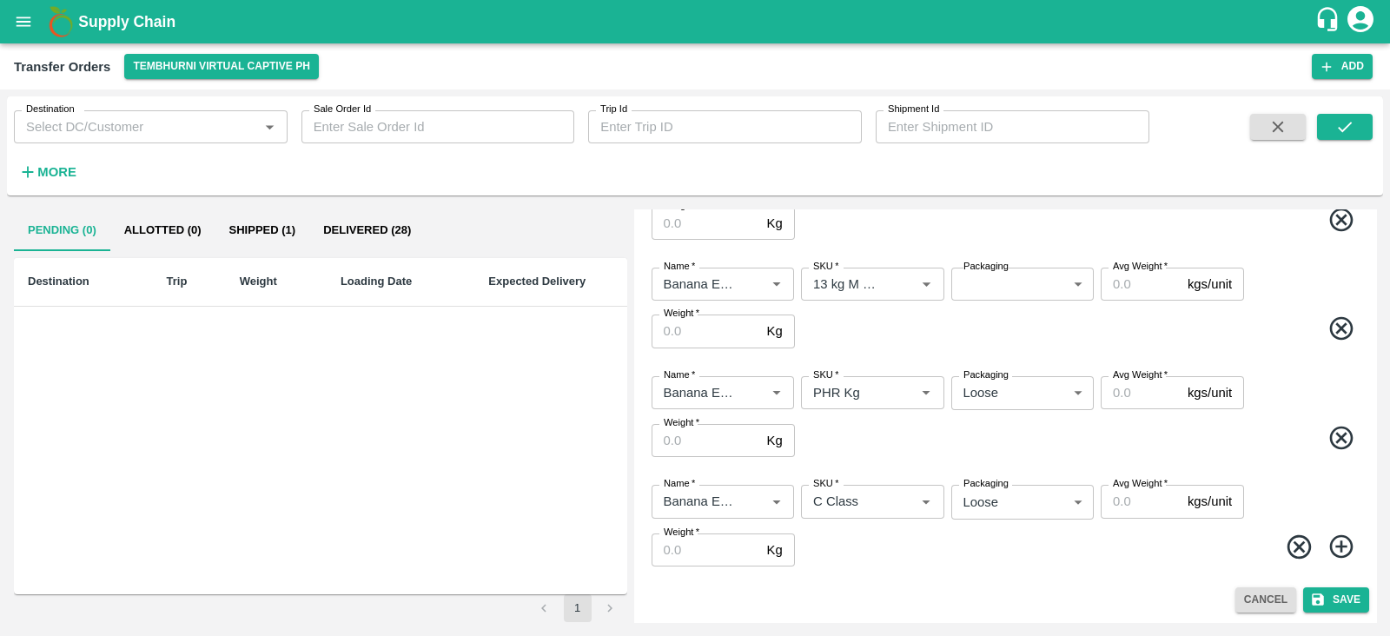
click at [1001, 280] on body "Supply Chain Transfer Orders Tembhurni Virtual Captive PH Add Destination Desti…" at bounding box center [695, 318] width 1390 height 636
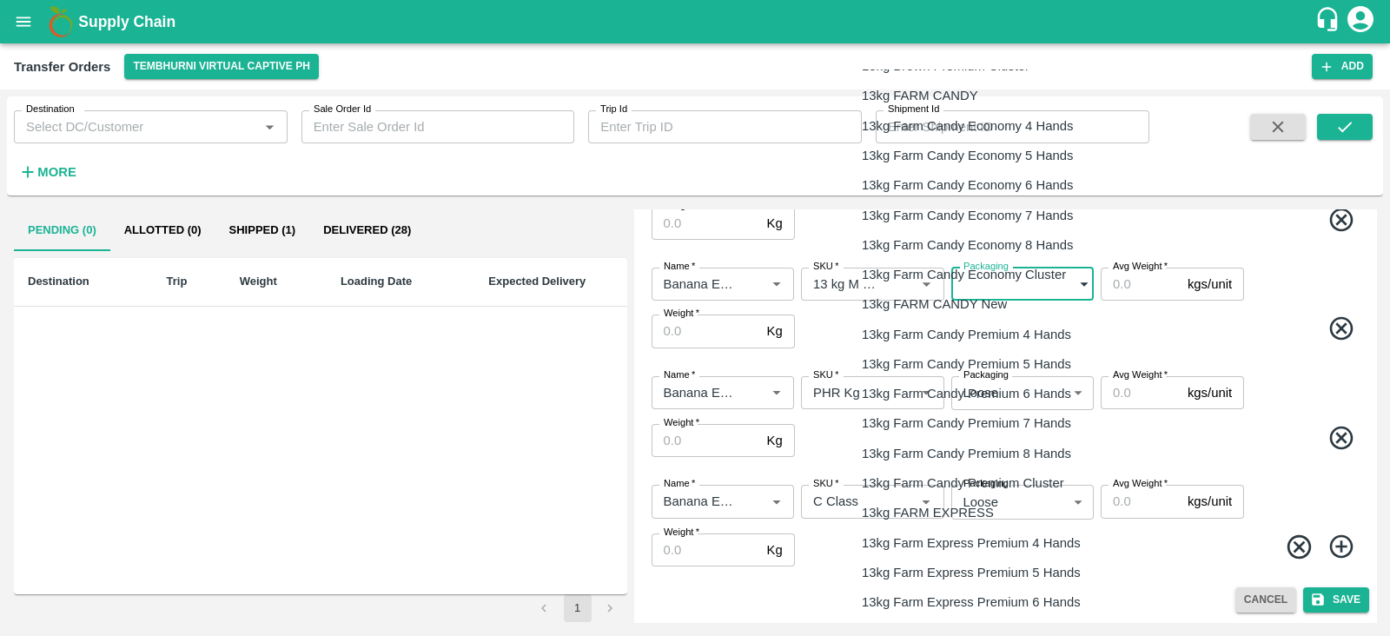
scroll to position [354, 0]
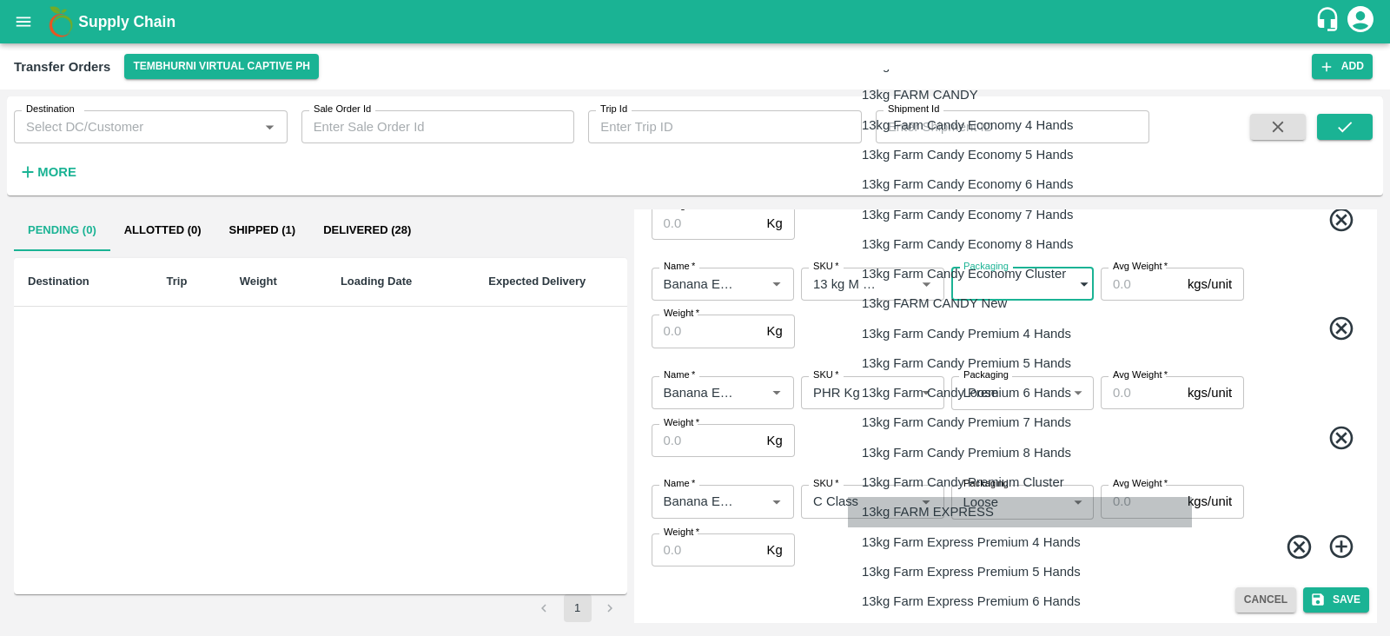
click at [950, 508] on p "13kg FARM EXPRESS" at bounding box center [928, 511] width 132 height 19
type input "468"
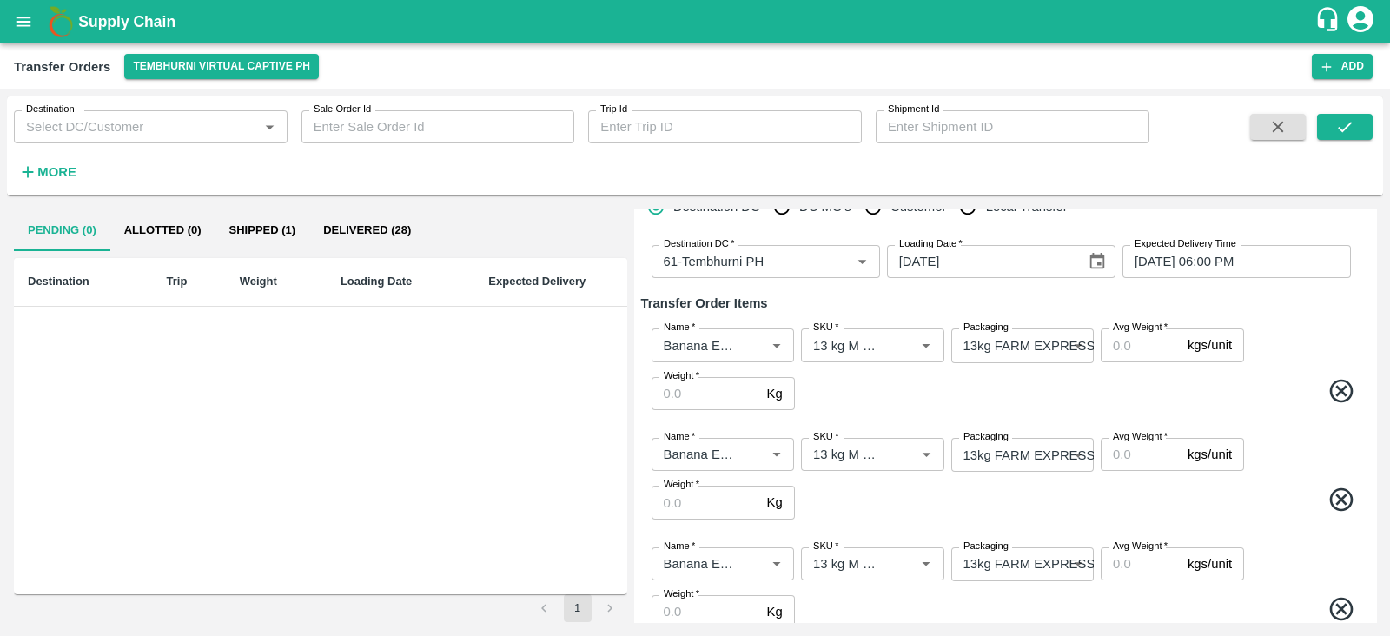
scroll to position [72, 0]
click at [1123, 341] on input "Avg Weight   *" at bounding box center [1141, 346] width 80 height 33
type input "13"
click at [1123, 466] on input "Avg Weight   *" at bounding box center [1141, 456] width 80 height 33
type input "13"
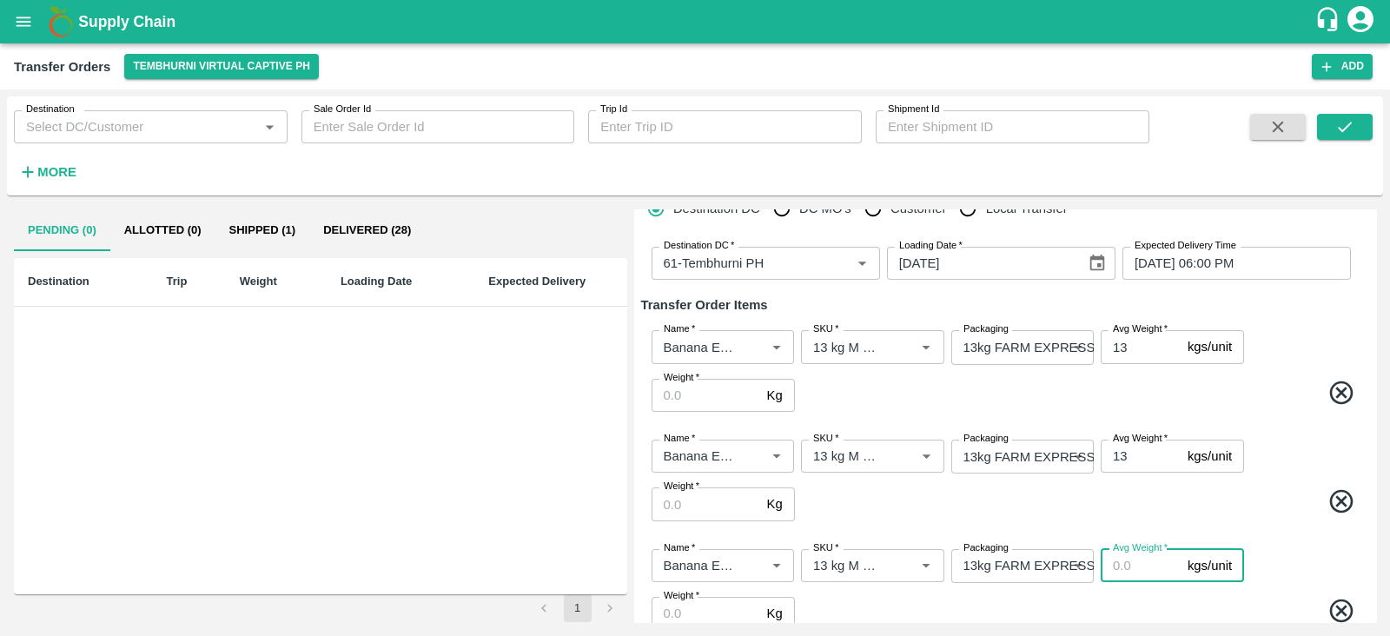
click at [1122, 564] on input "Avg Weight   *" at bounding box center [1141, 565] width 80 height 33
type input "13"
click at [1224, 483] on div "Name   * Name   * SKU   * SKU   * Packaging 13kg FARM EXPRESS 468 Packaging Avg…" at bounding box center [1005, 480] width 728 height 109
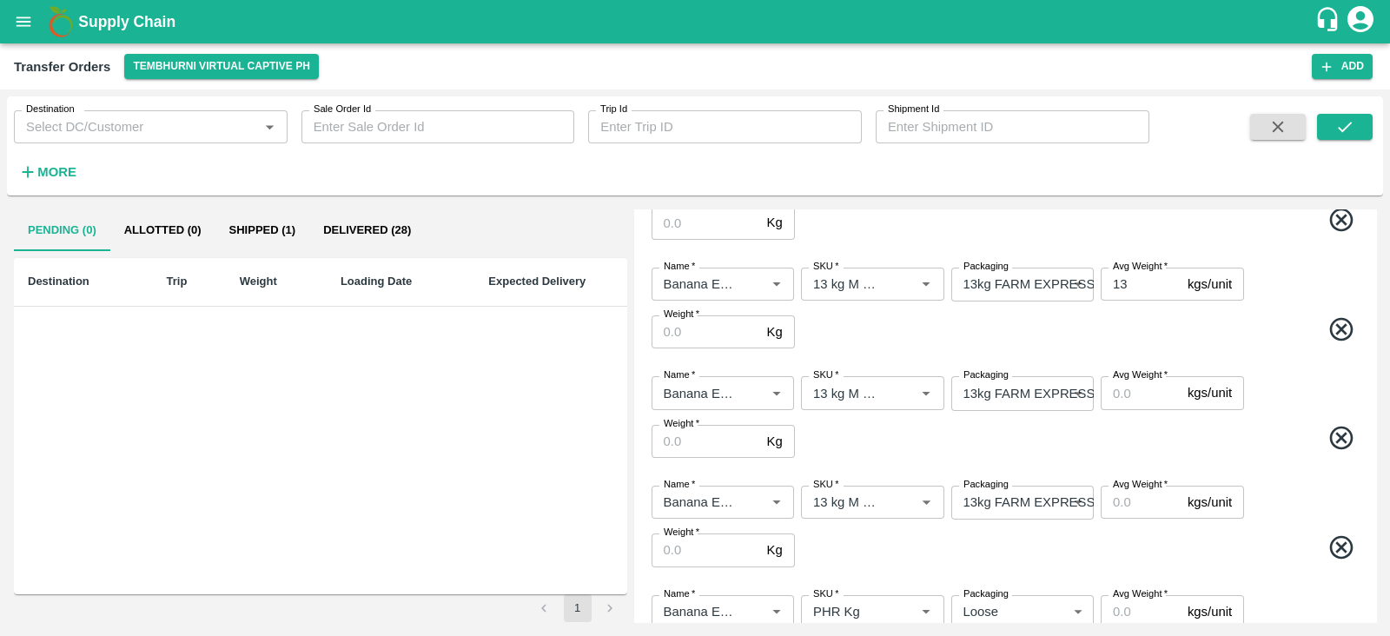
scroll to position [354, 0]
click at [1135, 397] on input "Avg Weight   *" at bounding box center [1141, 391] width 80 height 33
type input "13"
click at [1124, 501] on input "Avg Weight   *" at bounding box center [1141, 501] width 80 height 33
type input "13"
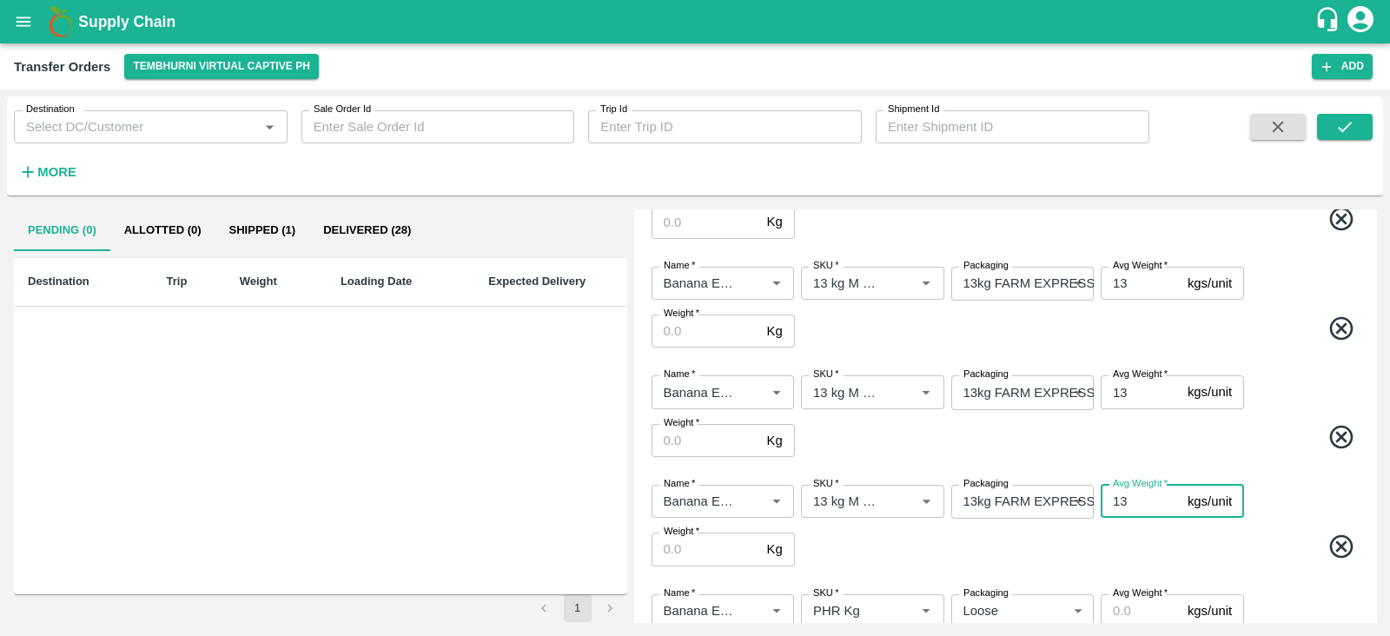
click at [1128, 610] on input "Avg Weight   *" at bounding box center [1141, 610] width 80 height 33
click at [1245, 535] on span at bounding box center [1080, 550] width 564 height 34
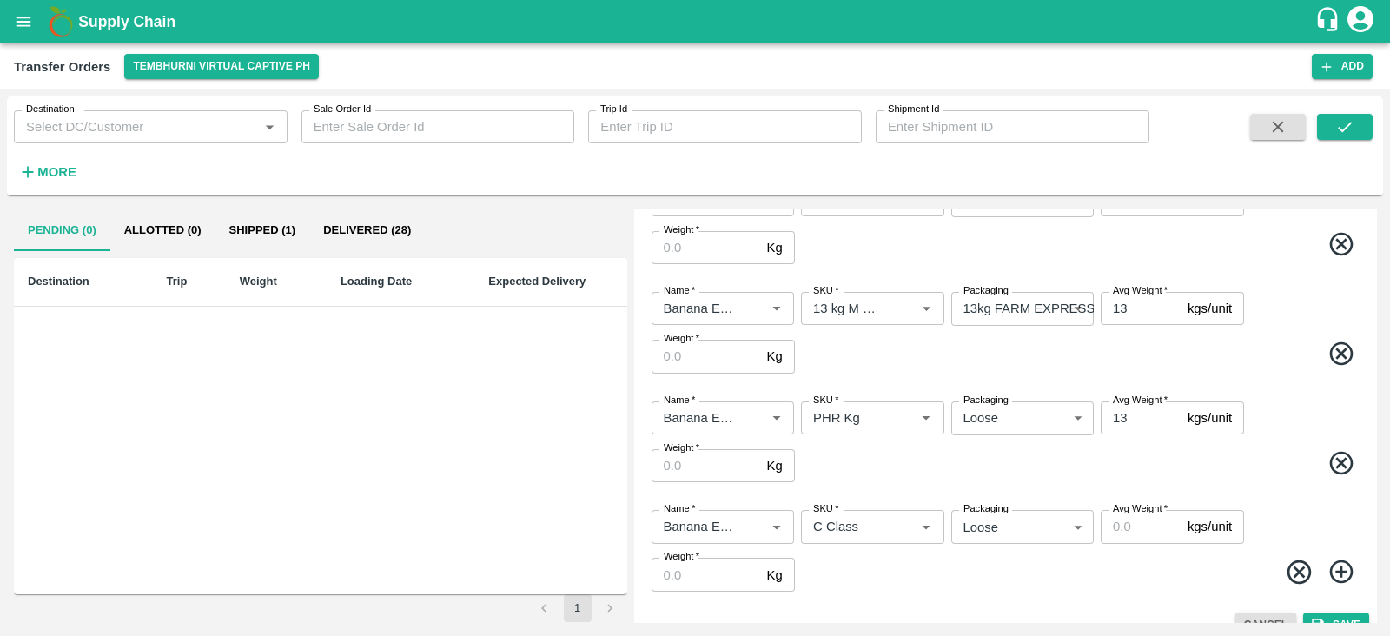
scroll to position [573, 0]
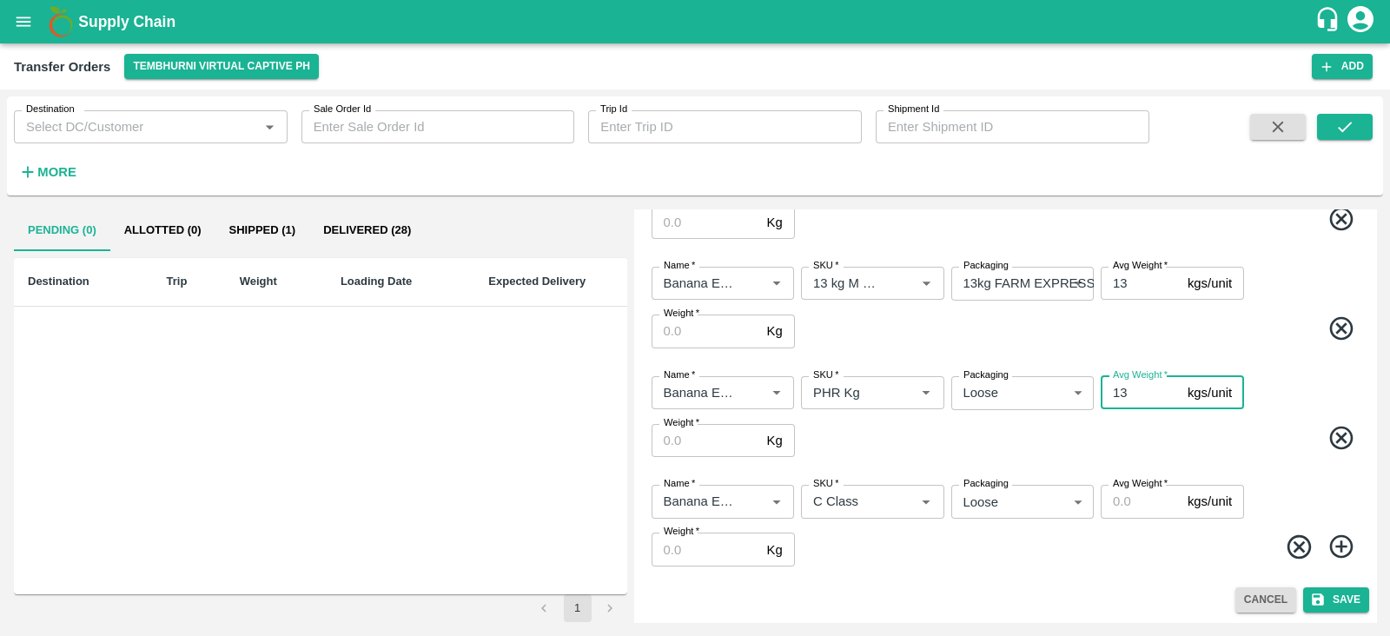
click at [1123, 401] on input "13" at bounding box center [1141, 392] width 80 height 33
type input "1"
type input "84"
click at [1143, 510] on input "Avg Weight   *" at bounding box center [1141, 501] width 80 height 33
type input "315"
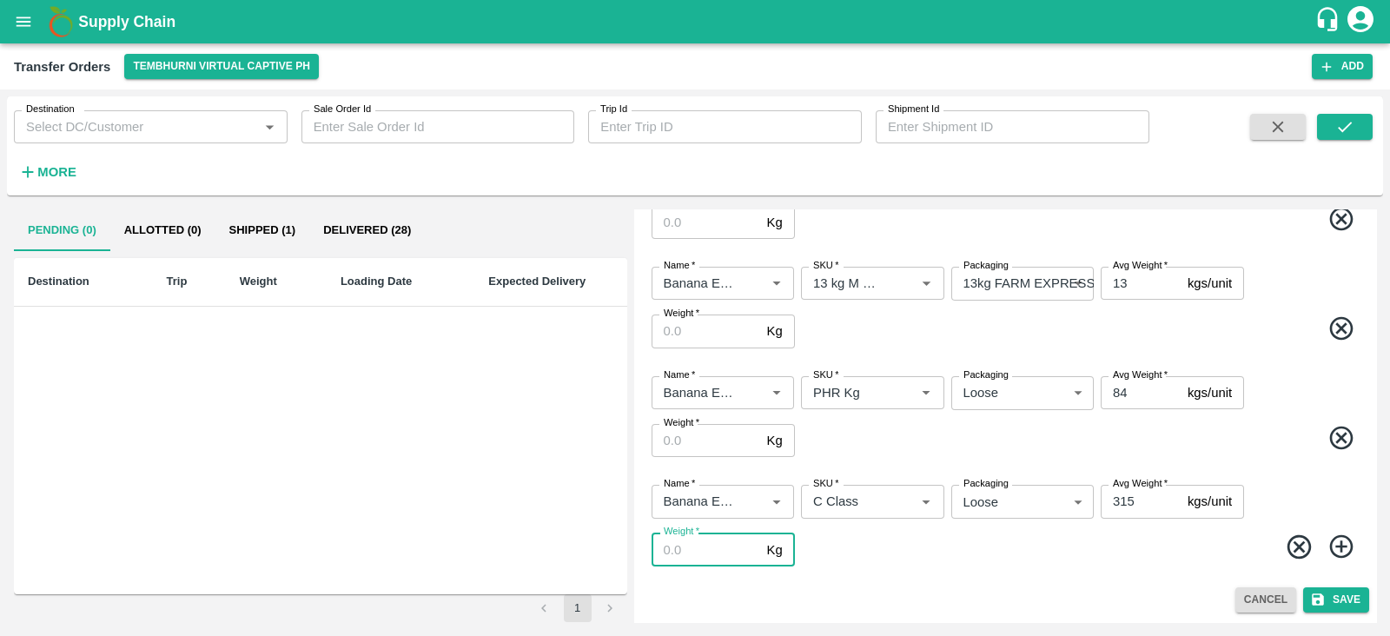
click at [687, 545] on input "Weight   *" at bounding box center [706, 549] width 109 height 33
type input "315"
click at [699, 435] on input "Weight   *" at bounding box center [706, 440] width 109 height 33
type input "84"
click at [887, 437] on span at bounding box center [1080, 441] width 564 height 34
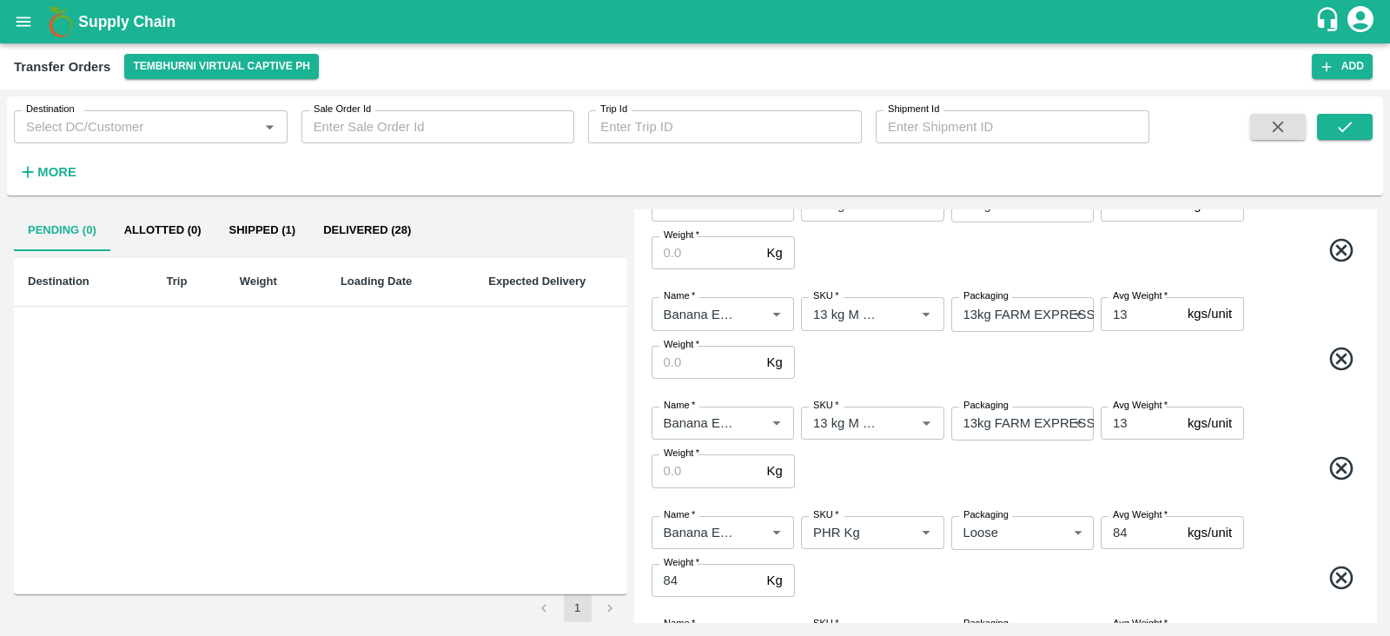
scroll to position [0, 0]
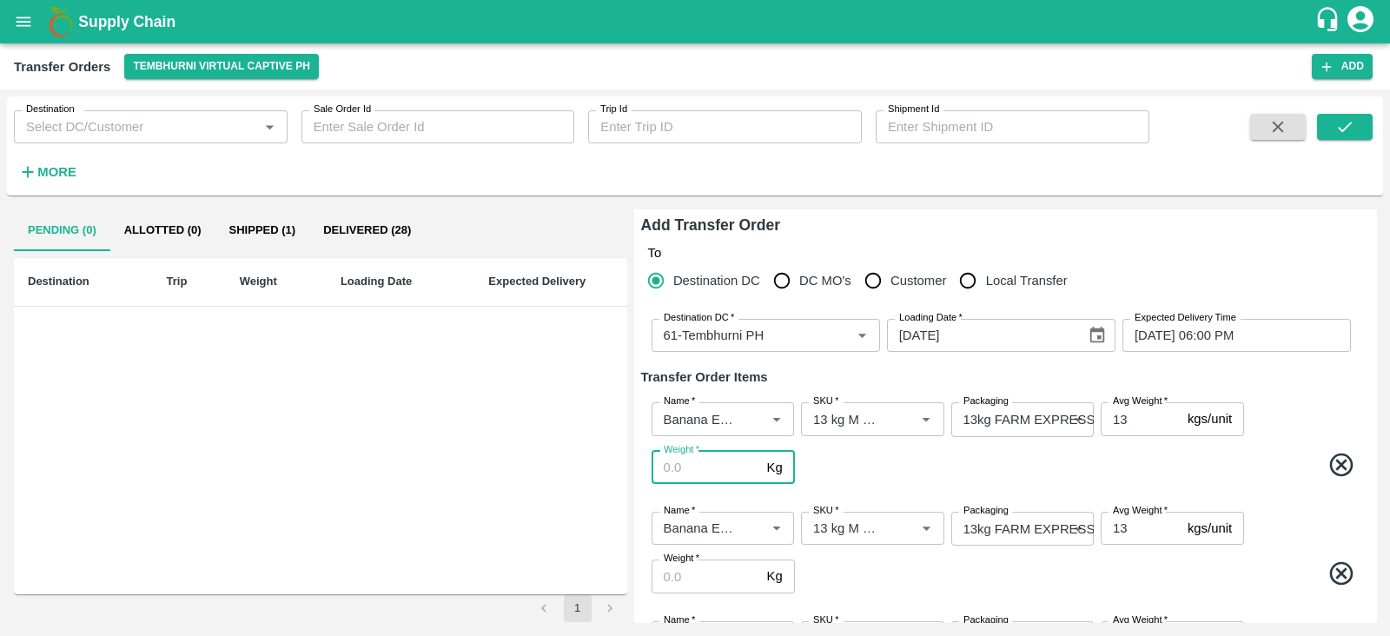
click at [712, 465] on input "Weight   *" at bounding box center [706, 467] width 109 height 33
type input "338"
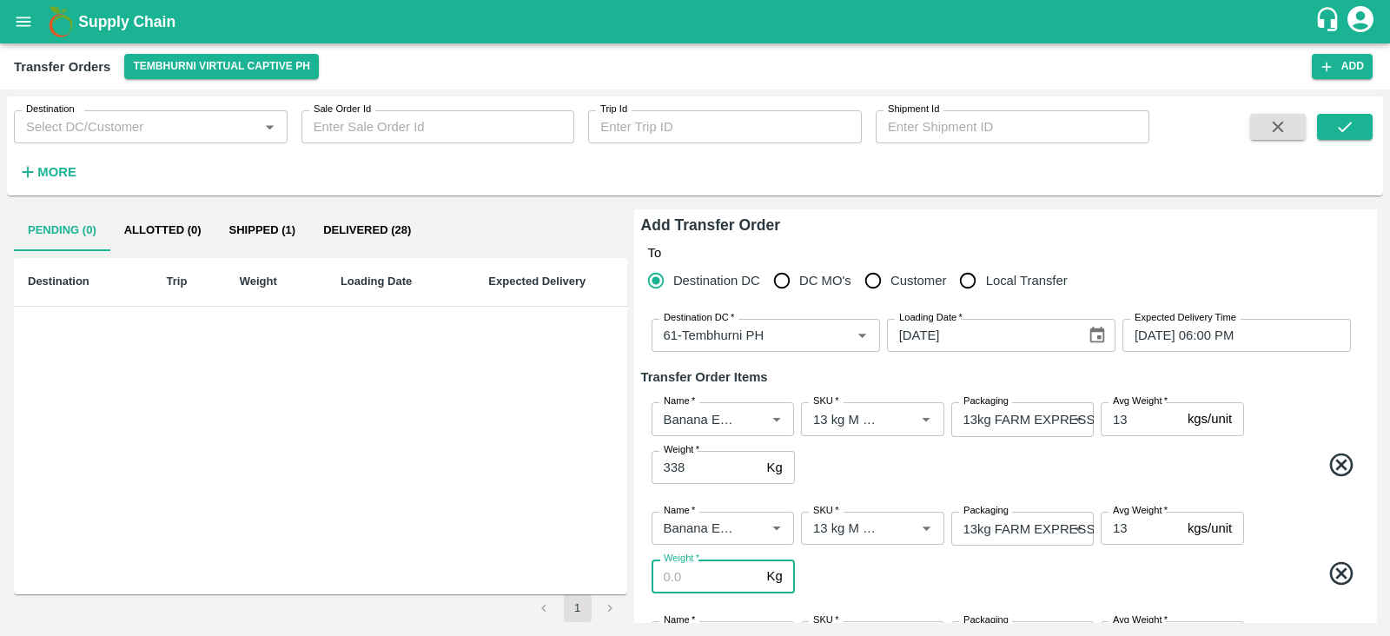
click at [708, 575] on input "Weight   *" at bounding box center [706, 576] width 109 height 33
type input "1781"
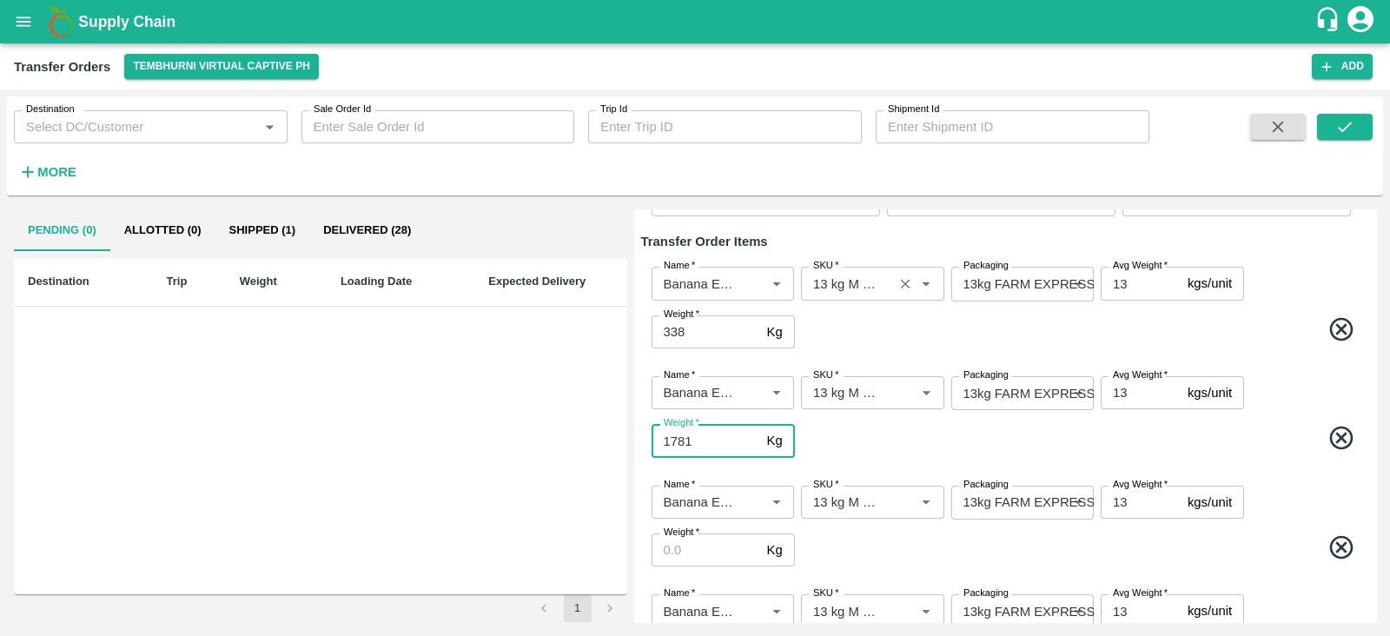
scroll to position [182, 0]
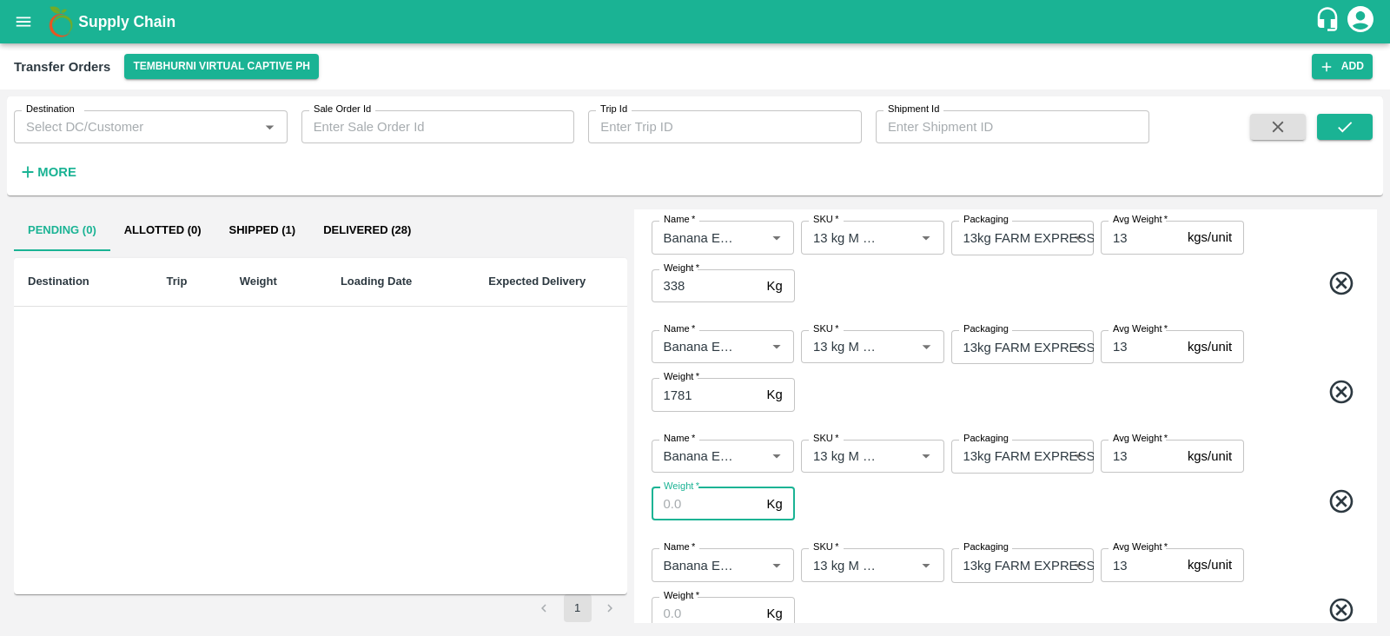
click at [706, 501] on input "Weight   *" at bounding box center [706, 503] width 109 height 33
type input "4095"
click at [899, 513] on span at bounding box center [1080, 504] width 564 height 34
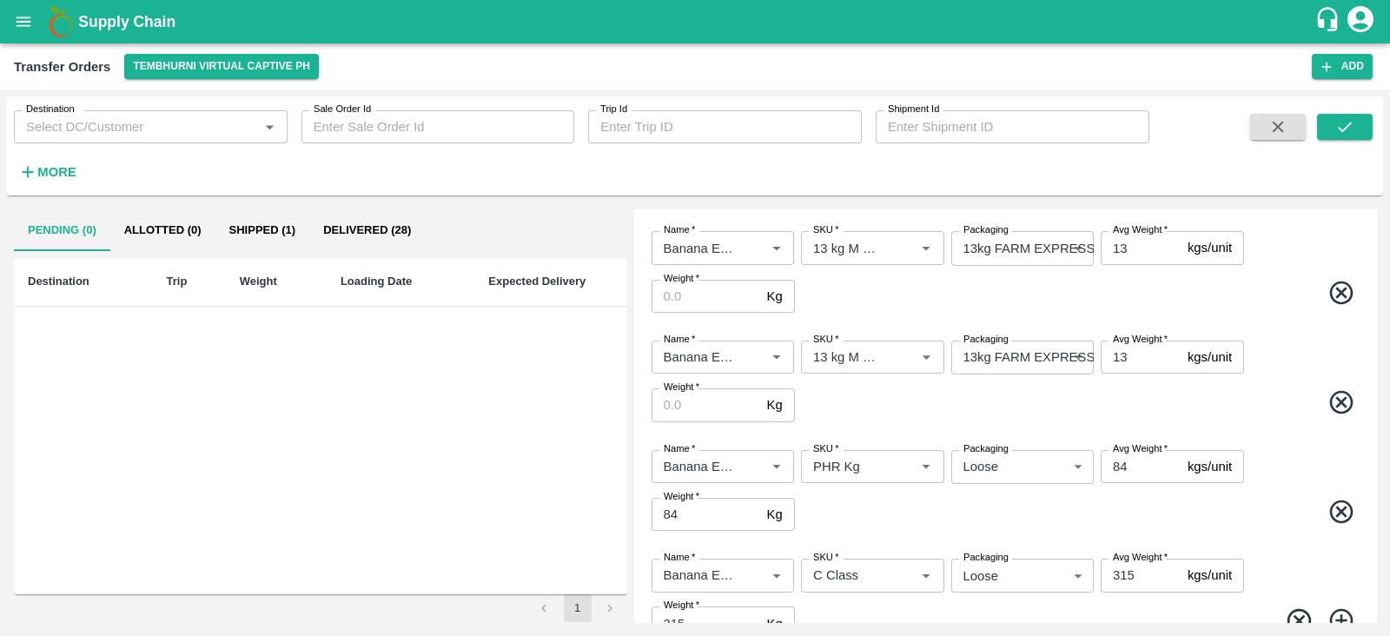
scroll to position [506, 0]
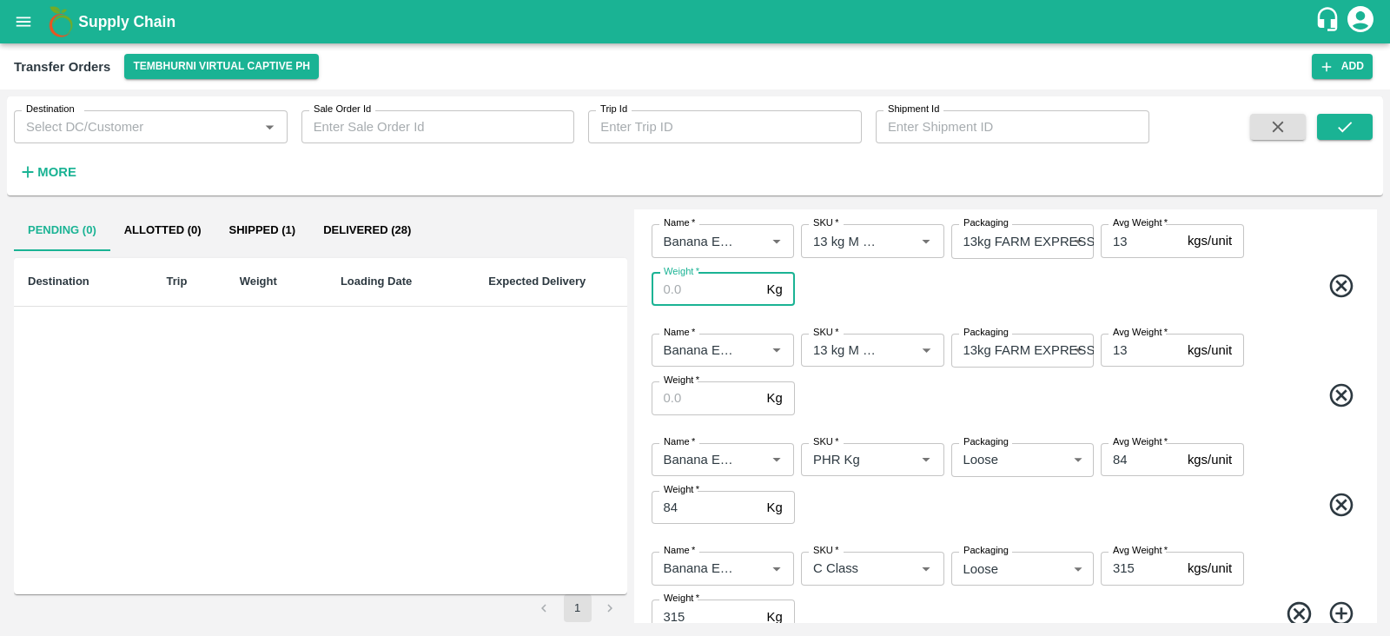
click at [682, 288] on input "Weight   *" at bounding box center [706, 289] width 109 height 33
type input "1651"
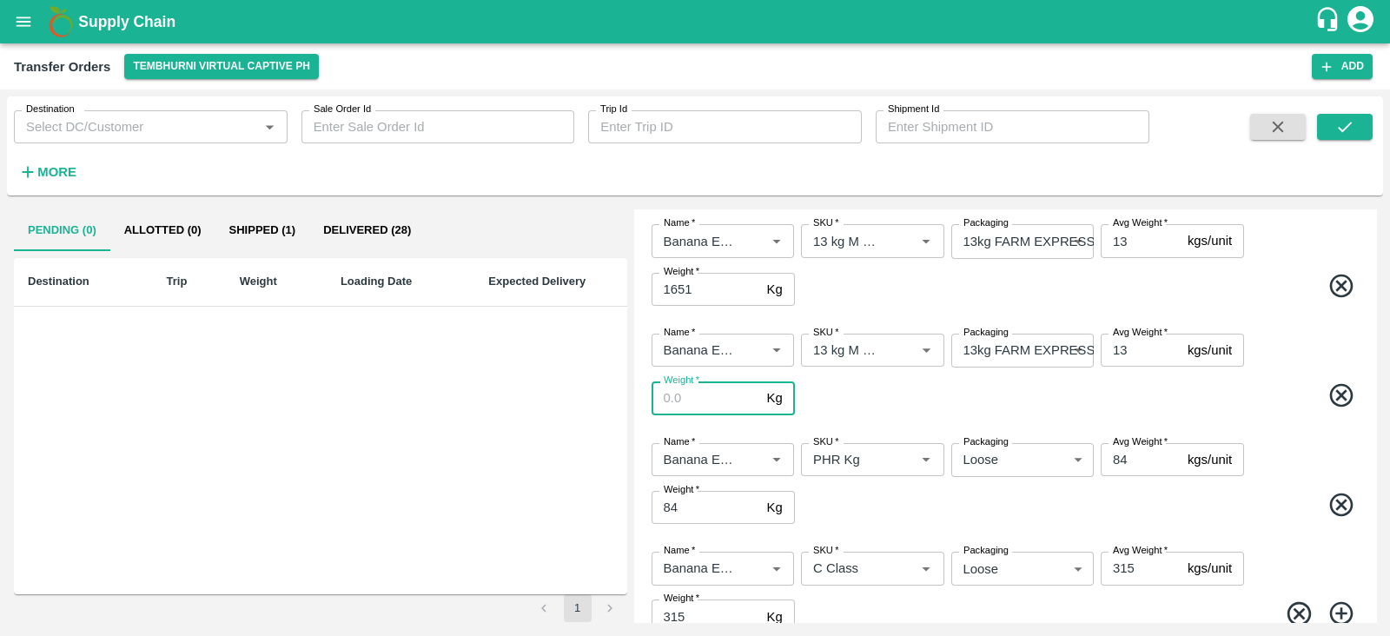
click at [684, 401] on input "Weight   *" at bounding box center [706, 397] width 109 height 33
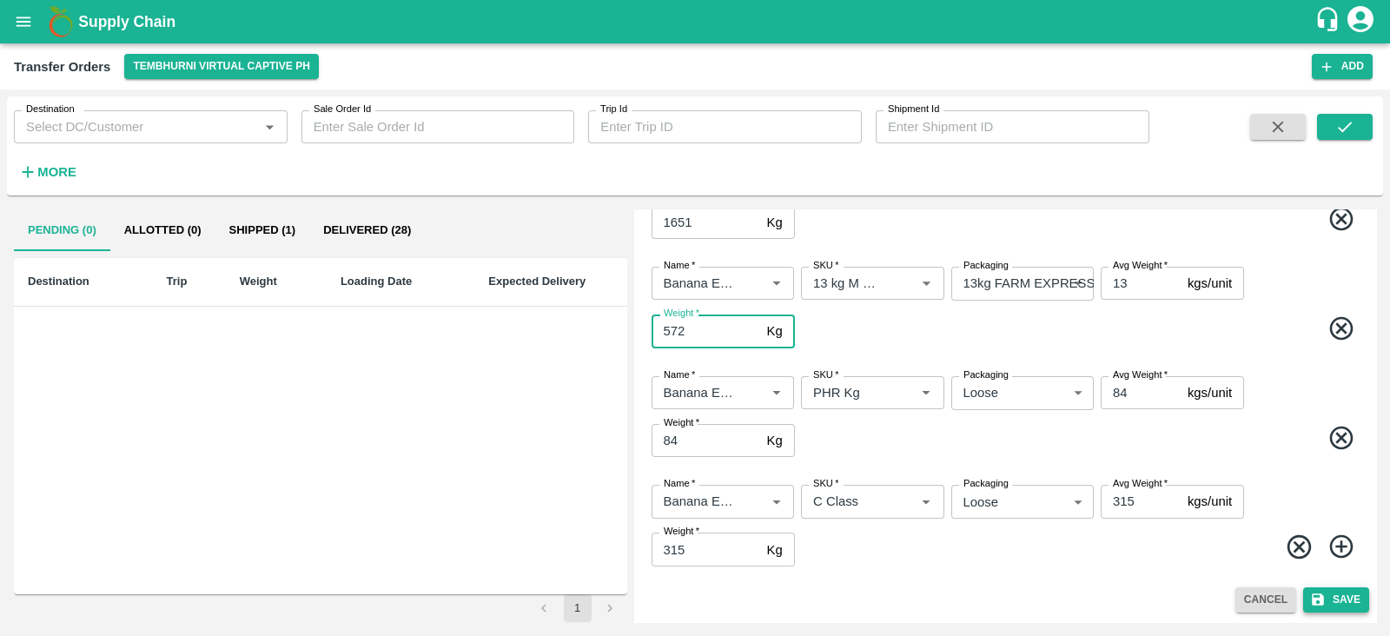
type input "572"
click at [1333, 595] on button "Save" at bounding box center [1336, 599] width 66 height 25
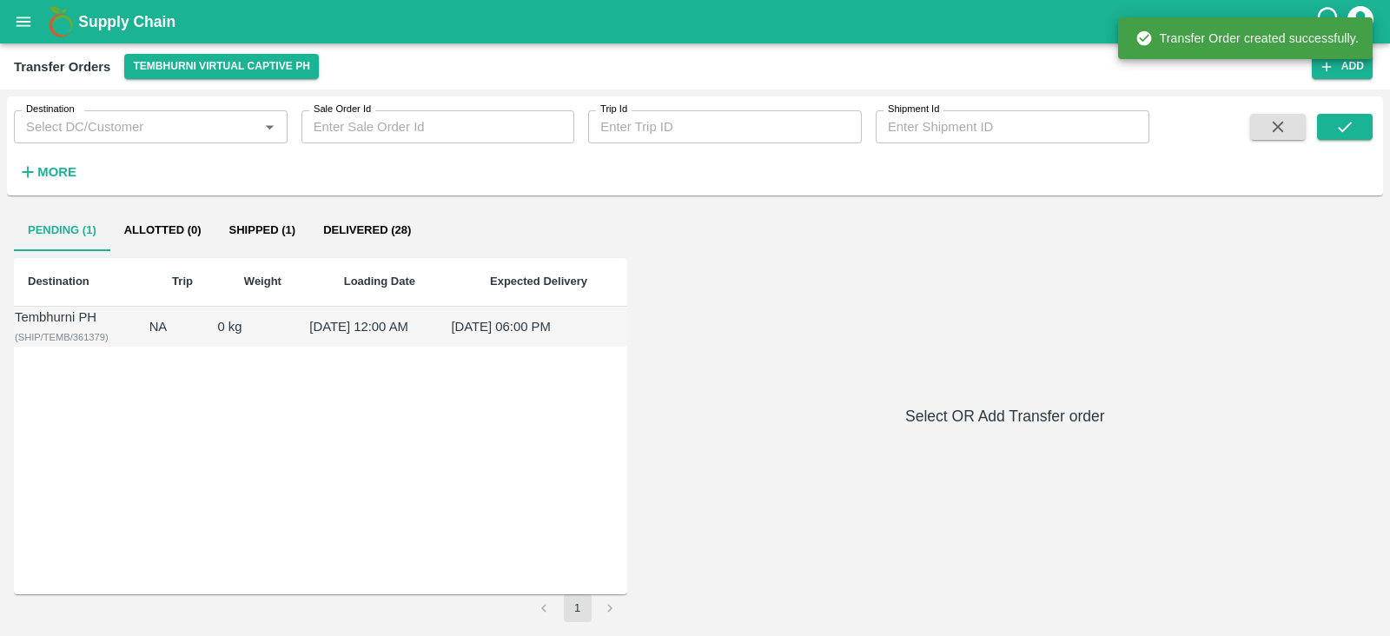
click at [60, 321] on div "Tembhurni PH" at bounding box center [81, 317] width 133 height 19
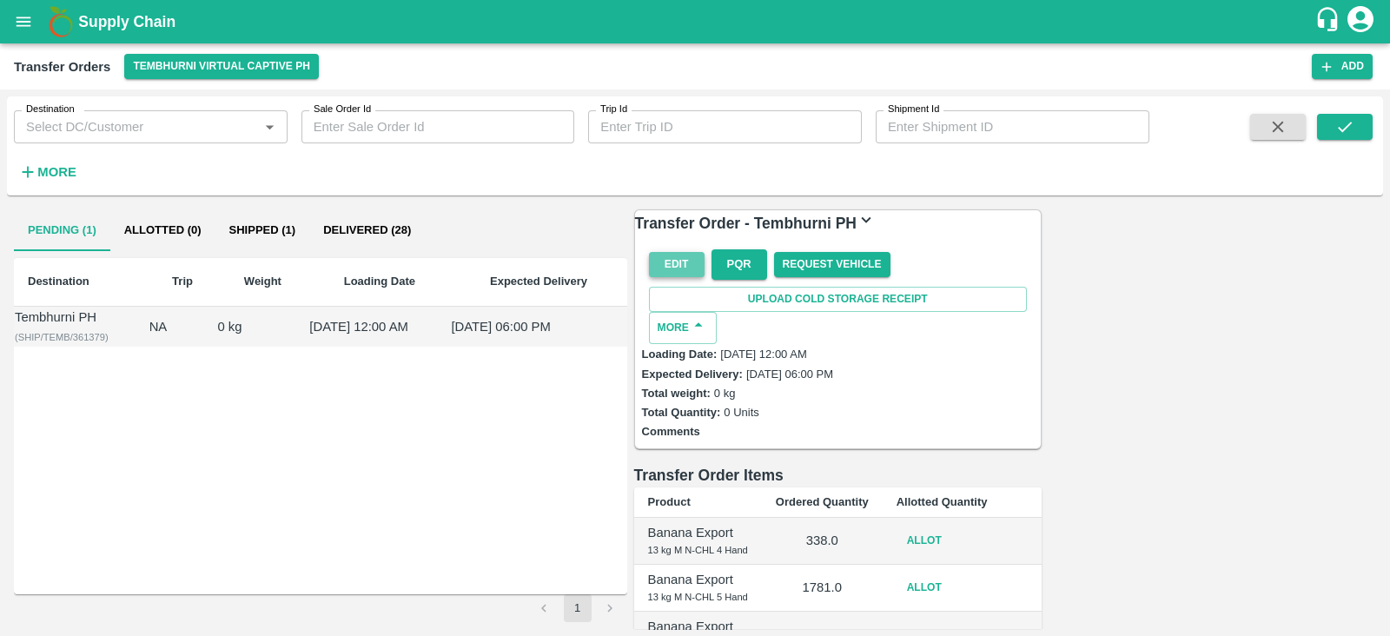
click at [670, 272] on button "Edit" at bounding box center [677, 264] width 56 height 25
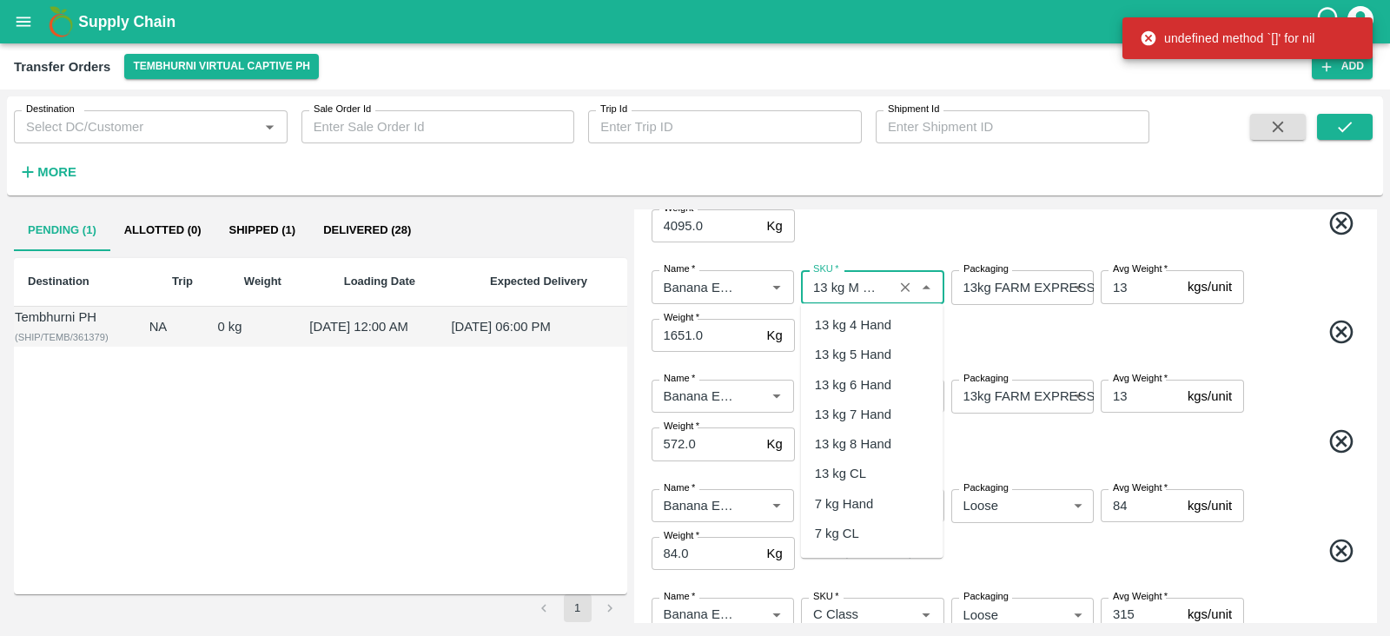
scroll to position [790, 0]
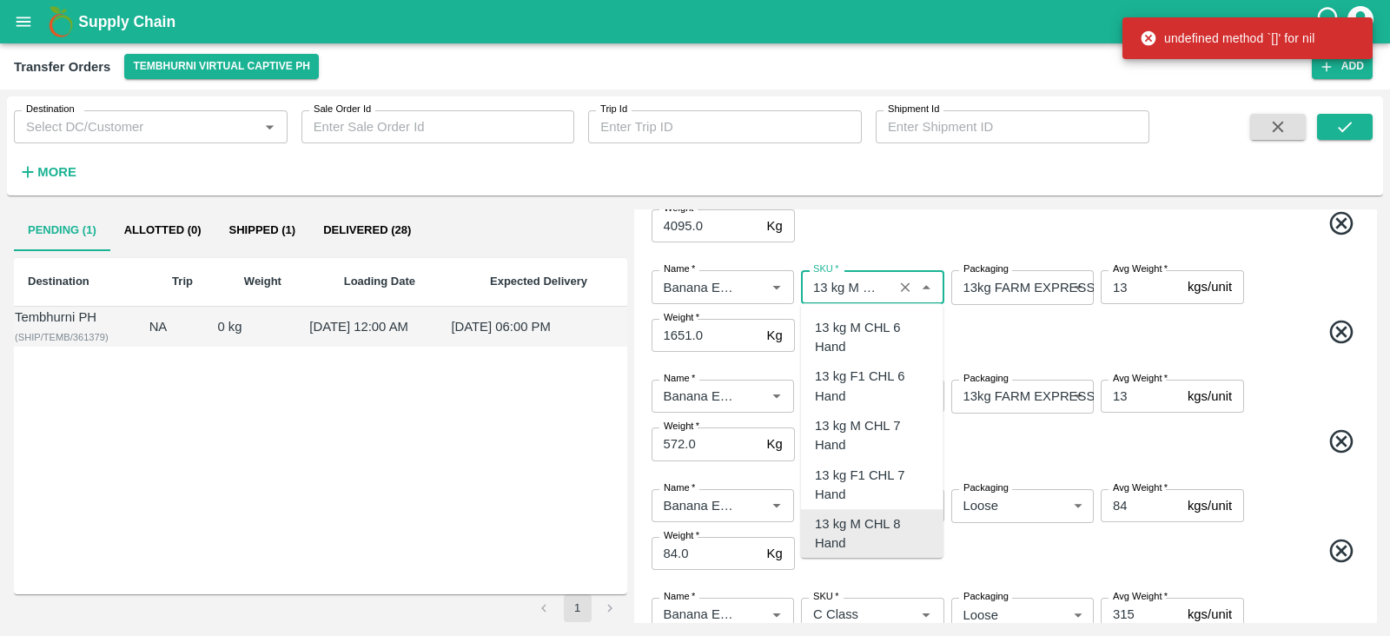
click at [856, 291] on input "SKU   *" at bounding box center [846, 286] width 81 height 23
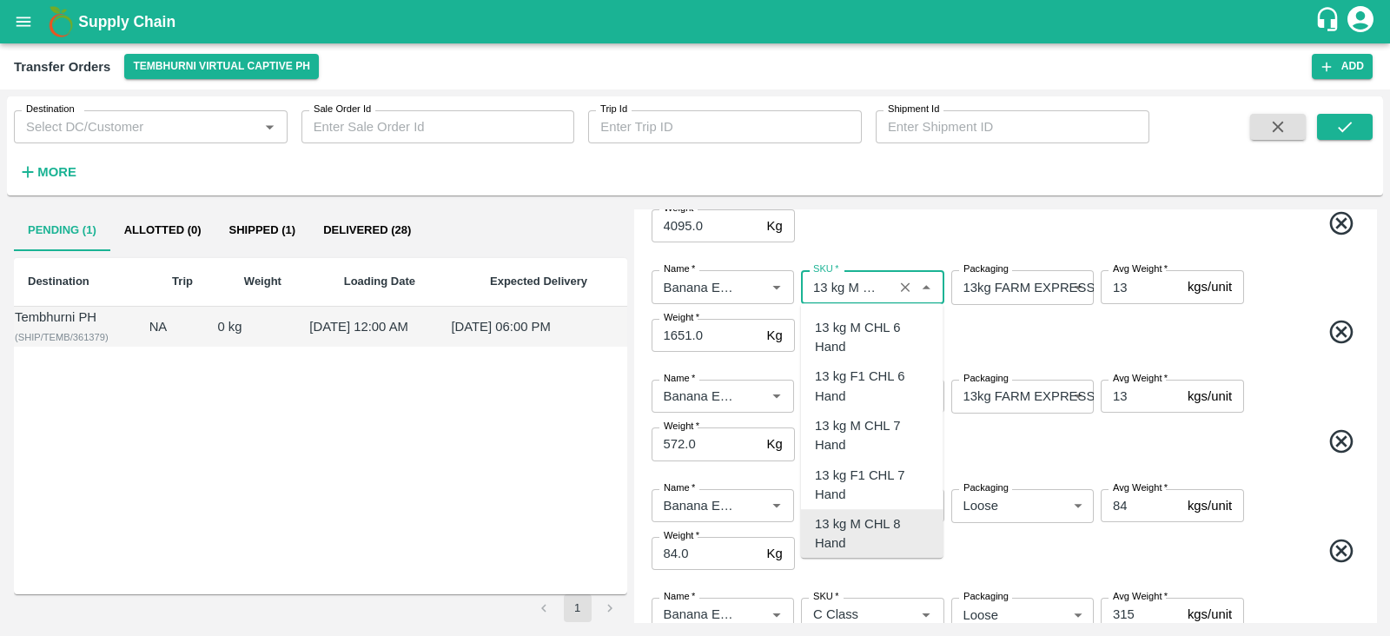
click at [860, 287] on input "SKU   *" at bounding box center [846, 286] width 81 height 23
click at [875, 328] on div "13 kg M N-CHL 8 Hand" at bounding box center [872, 334] width 115 height 39
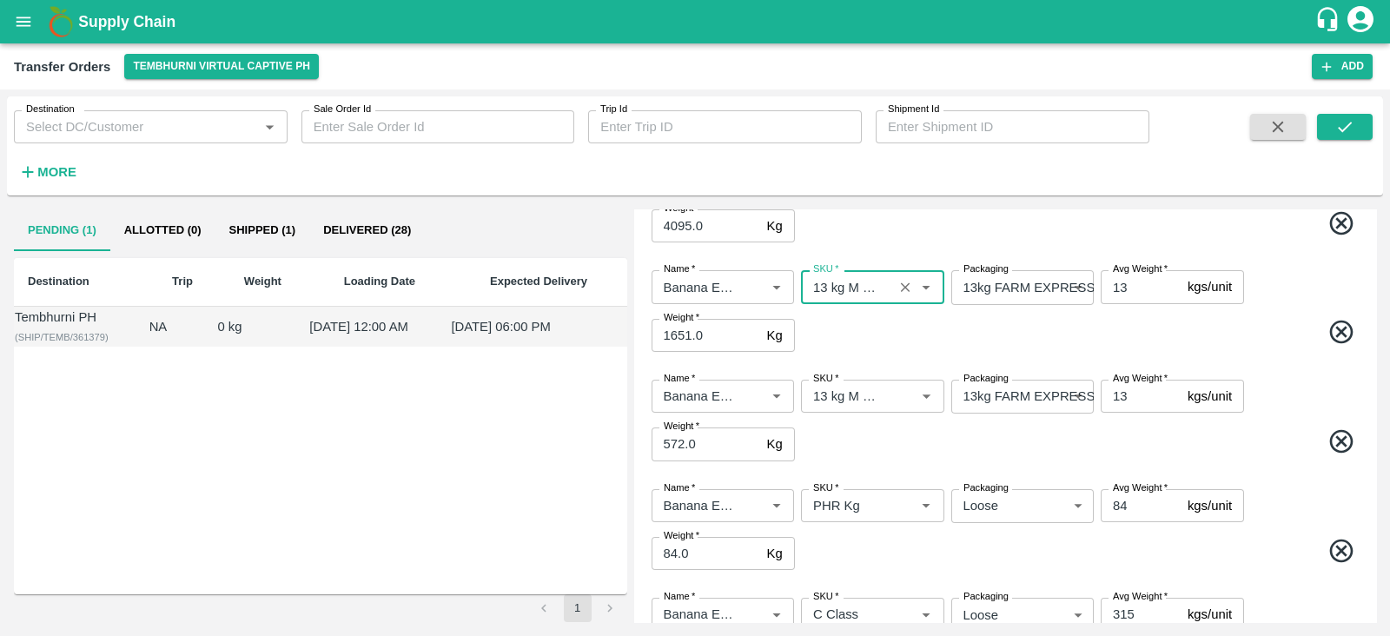
scroll to position [573, 0]
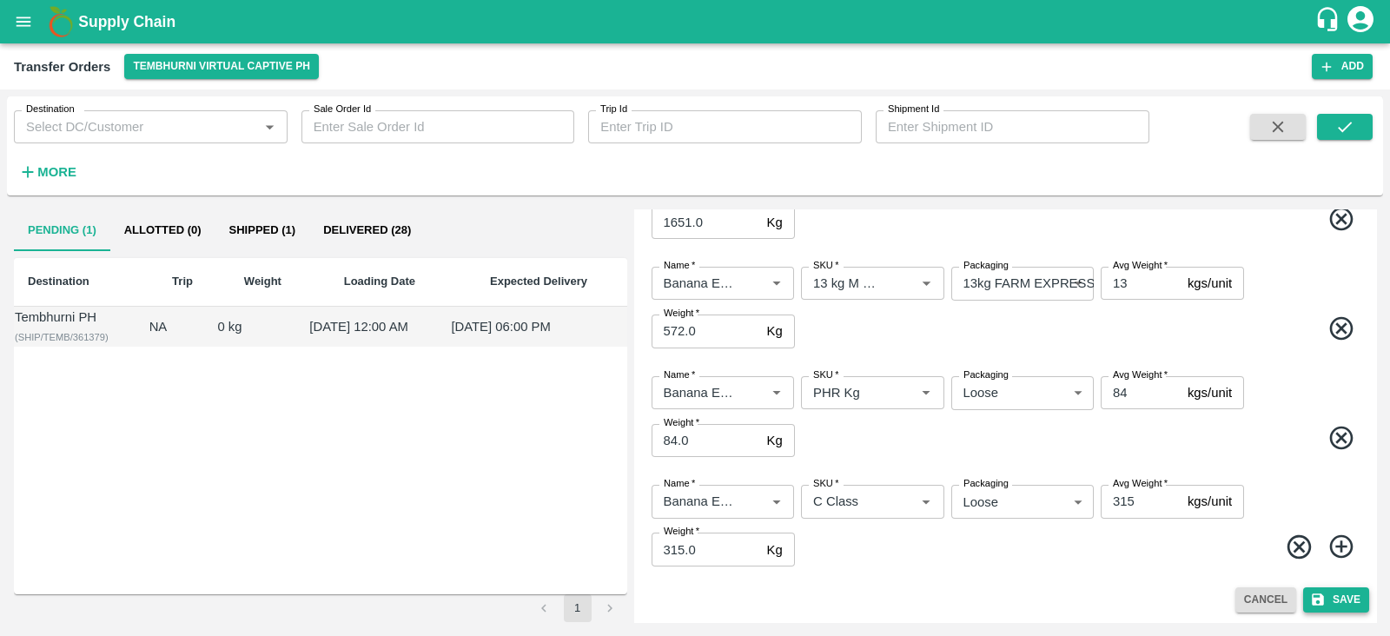
type input "13 kg M N-CHL 8 Hand"
click at [1329, 592] on button "Save" at bounding box center [1336, 599] width 66 height 25
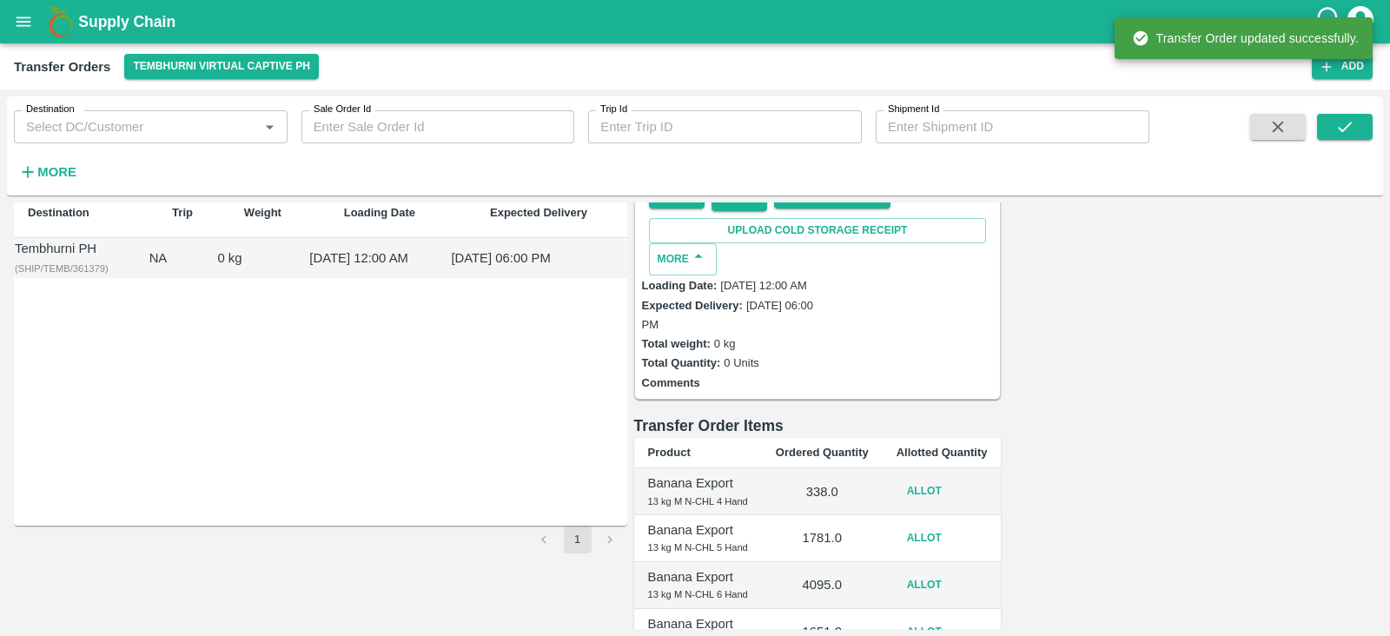
scroll to position [67, 0]
click at [952, 480] on button "Allot" at bounding box center [925, 492] width 56 height 25
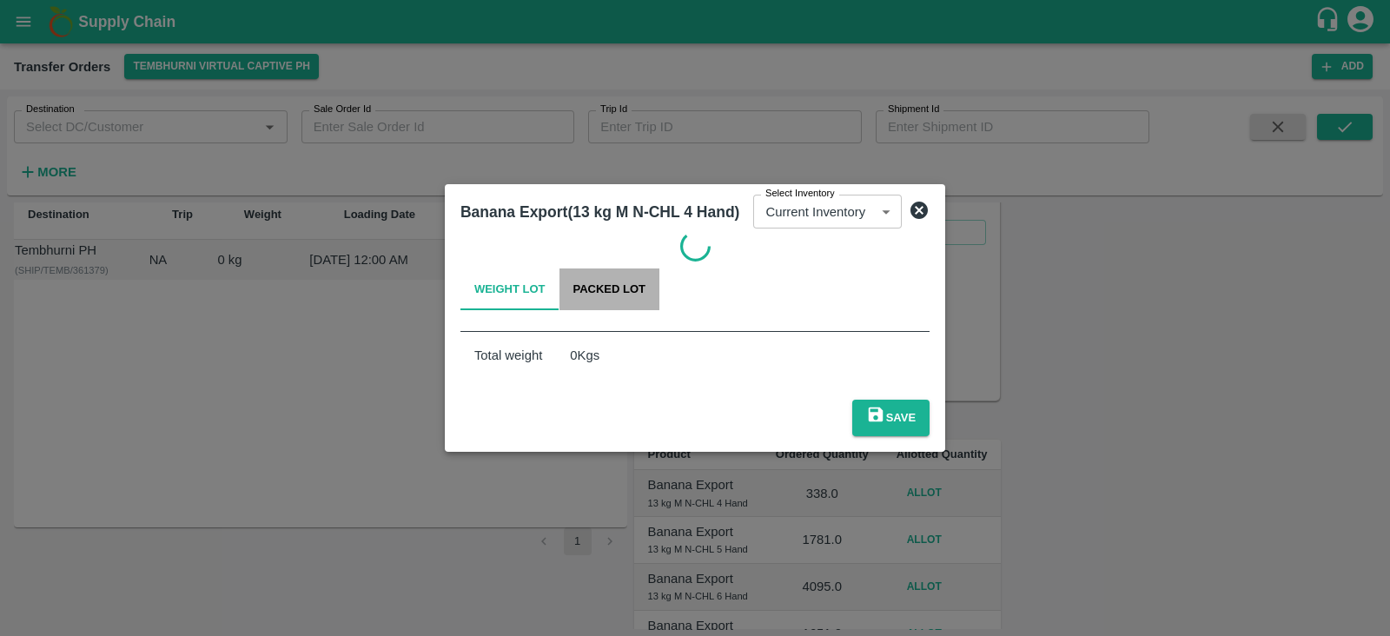
click at [593, 288] on button "Packed Lot" at bounding box center [610, 289] width 101 height 42
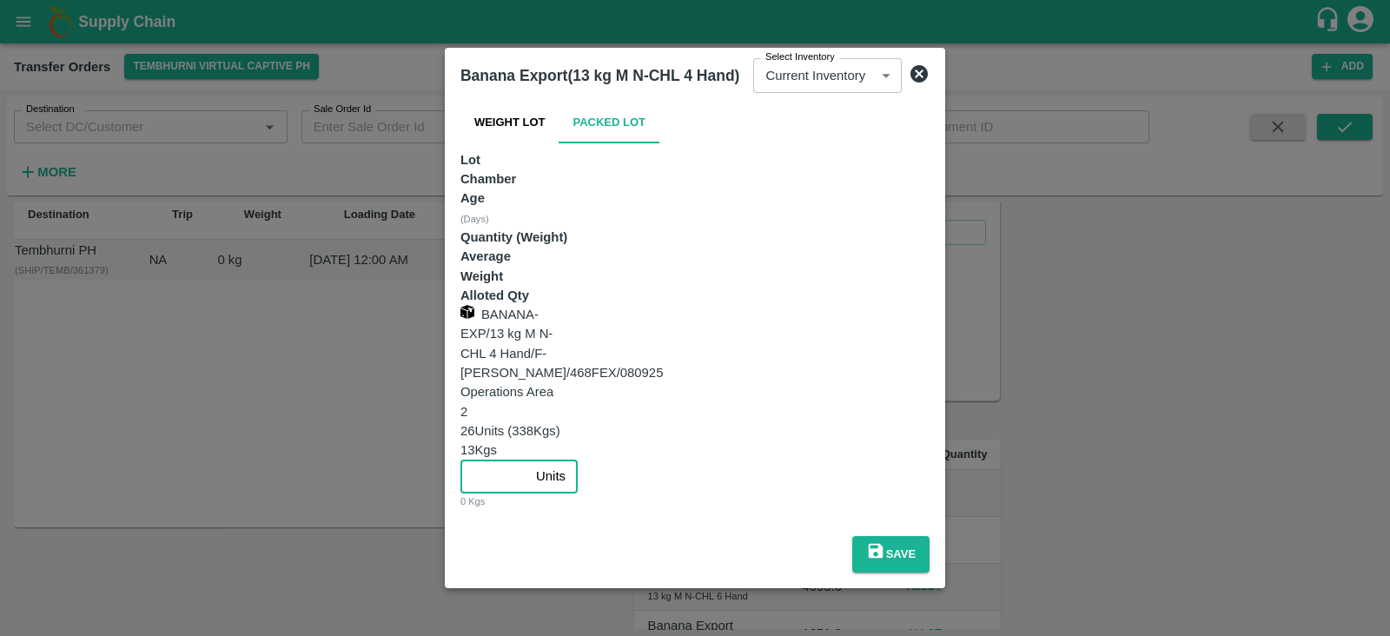
click at [529, 460] on input "number" at bounding box center [494, 476] width 69 height 33
type input "26"
click at [930, 536] on button "Save" at bounding box center [890, 554] width 77 height 36
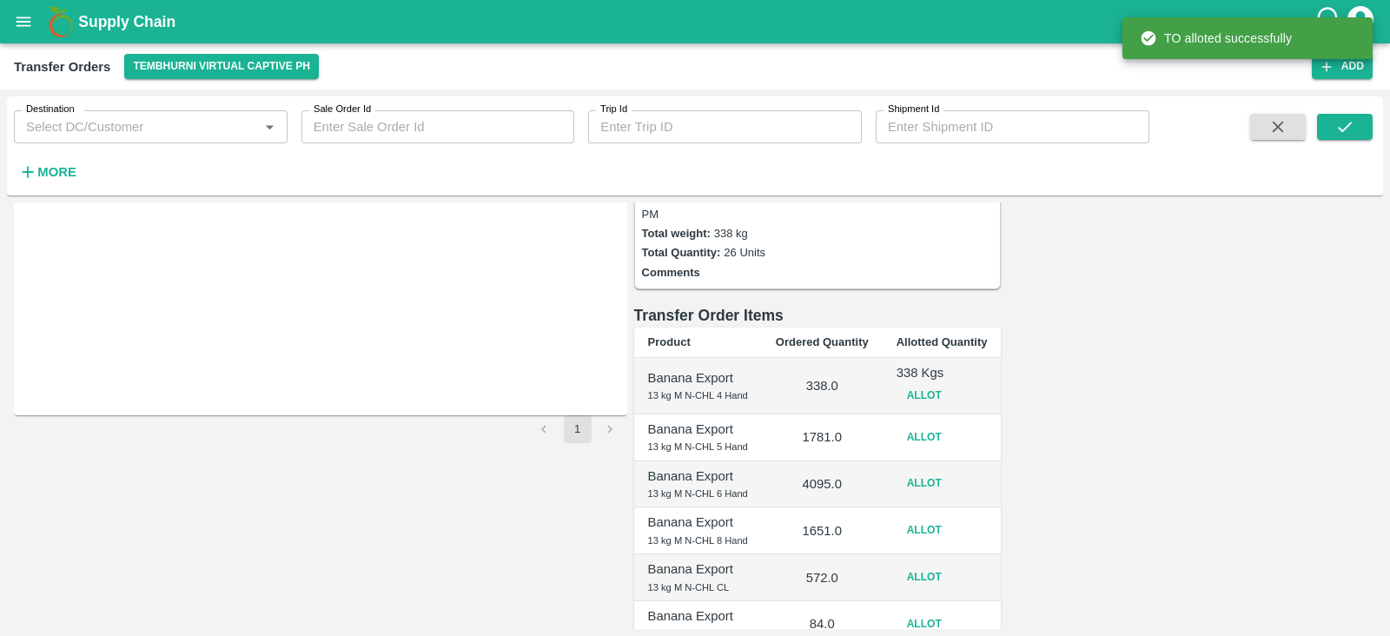
scroll to position [180, 0]
click at [952, 424] on button "Allot" at bounding box center [925, 436] width 56 height 25
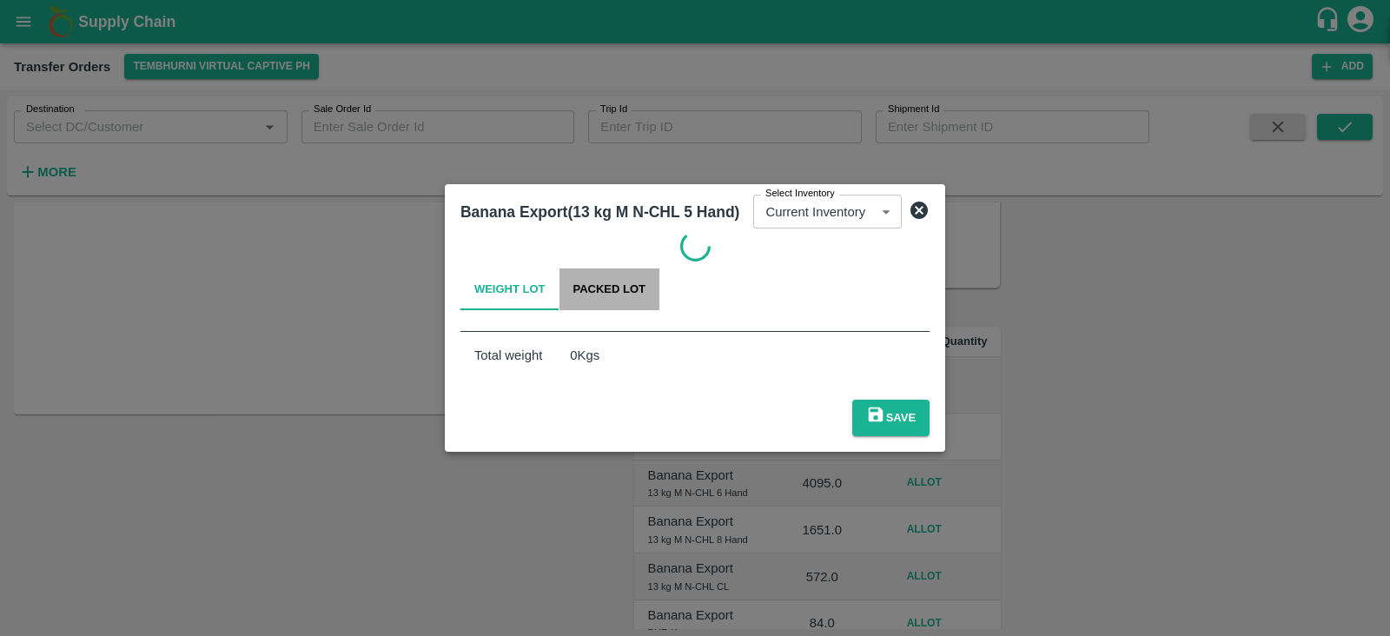
click at [606, 295] on button "Packed Lot" at bounding box center [610, 289] width 101 height 42
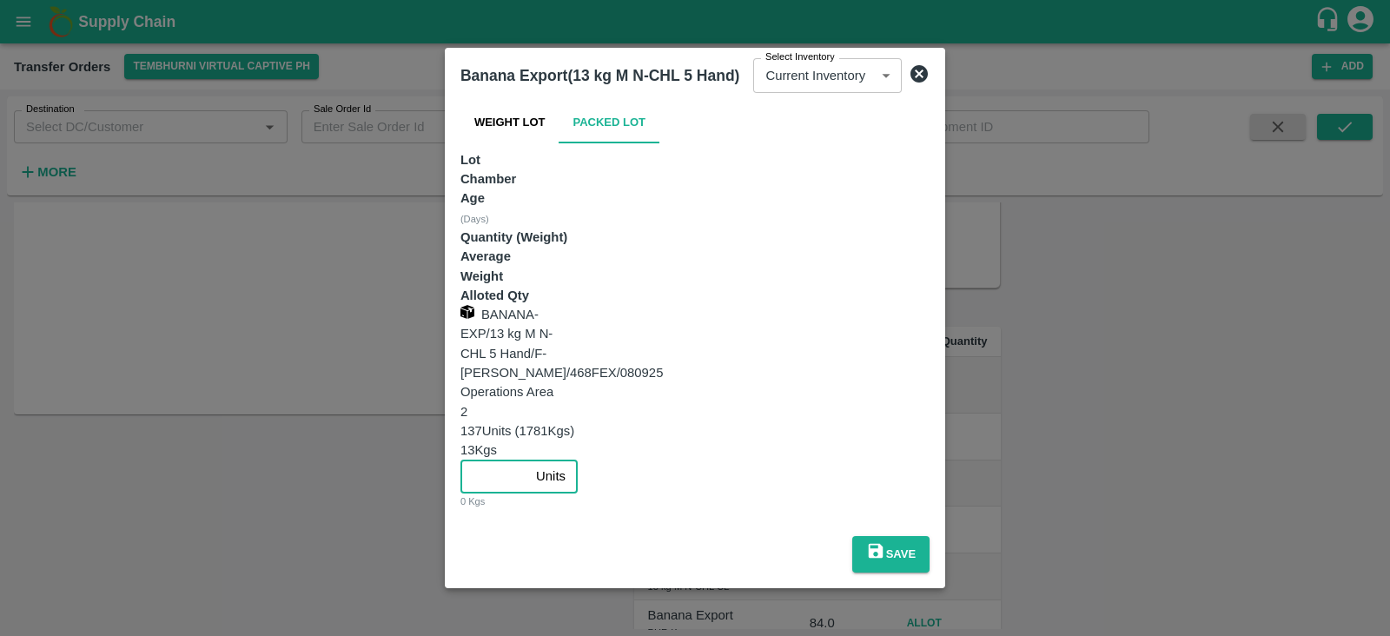
click at [529, 460] on input "number" at bounding box center [494, 476] width 69 height 33
type input "137"
click at [930, 536] on button "Save" at bounding box center [890, 554] width 77 height 36
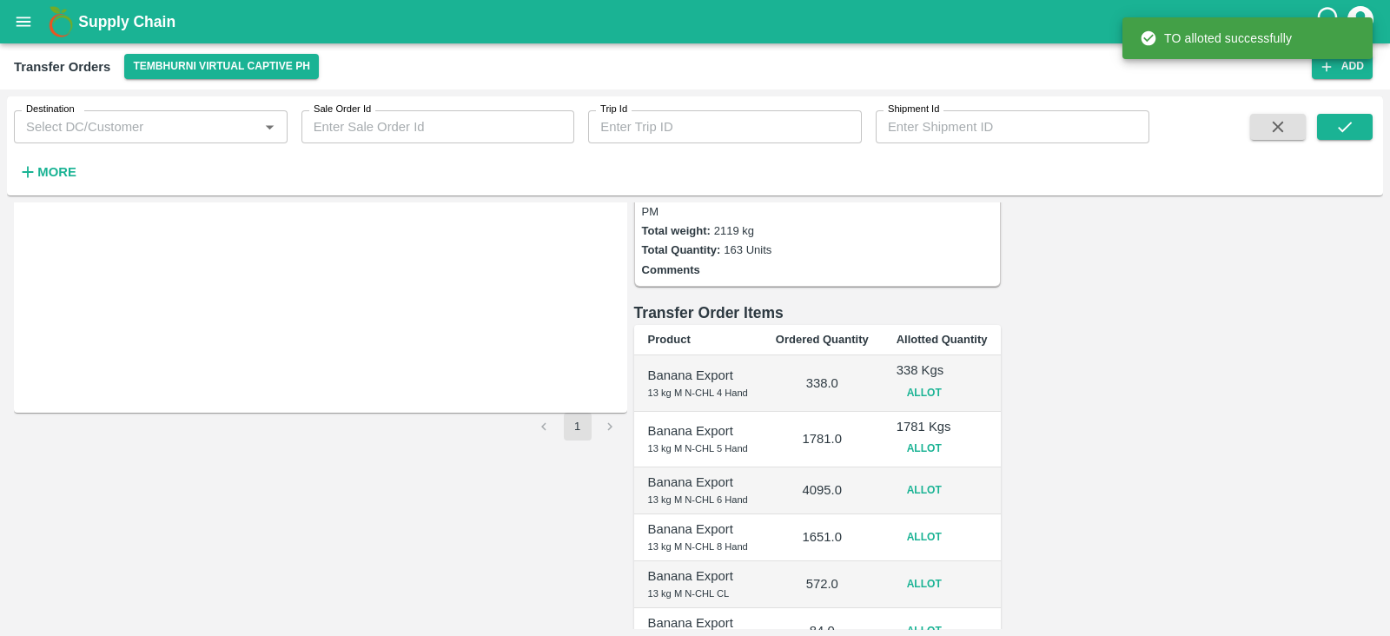
scroll to position [188, 0]
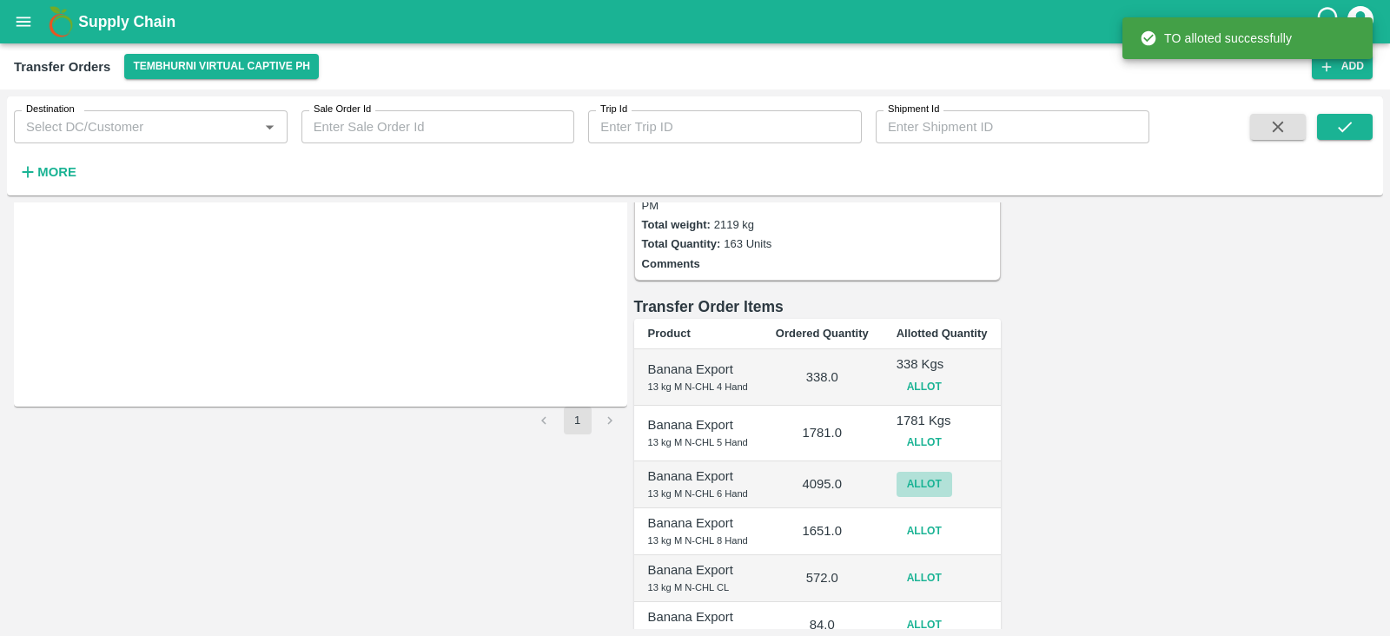
click at [952, 472] on button "Allot" at bounding box center [925, 484] width 56 height 25
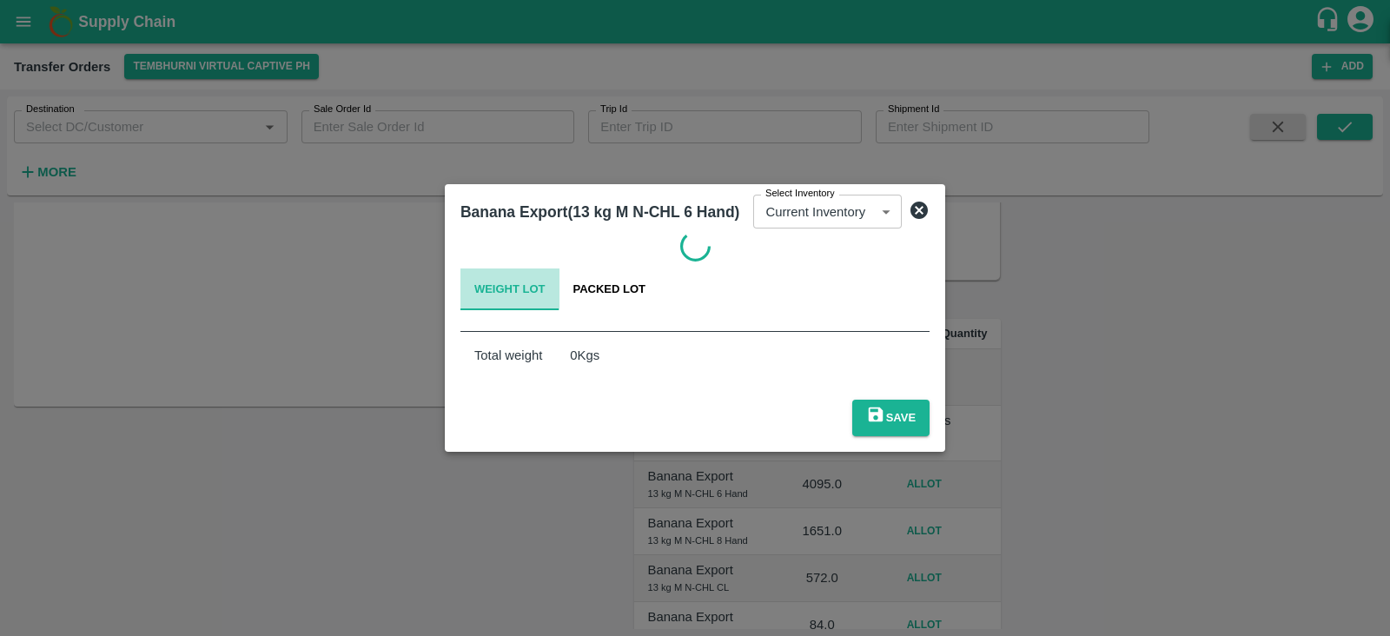
click at [557, 288] on button "Weight Lot" at bounding box center [509, 289] width 99 height 42
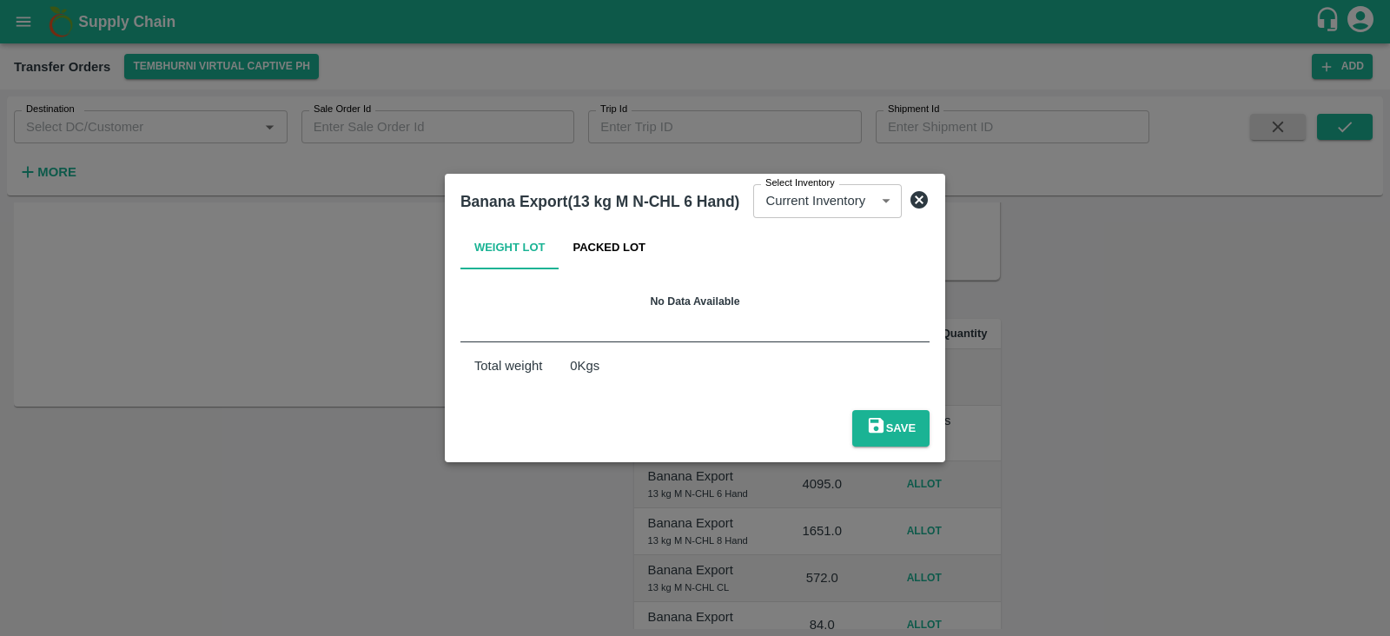
click at [585, 292] on div "No Data Available" at bounding box center [694, 302] width 469 height 52
click at [608, 266] on button "Packed Lot" at bounding box center [610, 249] width 101 height 42
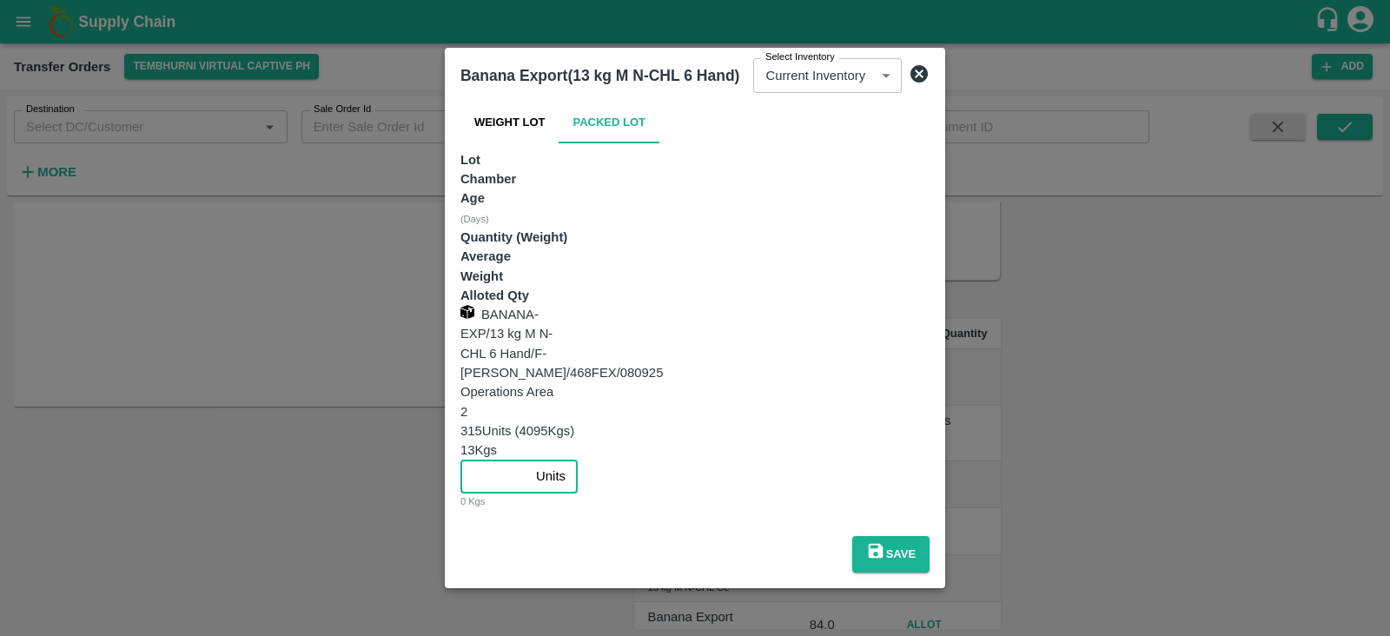
click at [529, 460] on input "number" at bounding box center [494, 476] width 69 height 33
type input "315"
click at [930, 536] on button "Save" at bounding box center [890, 554] width 77 height 36
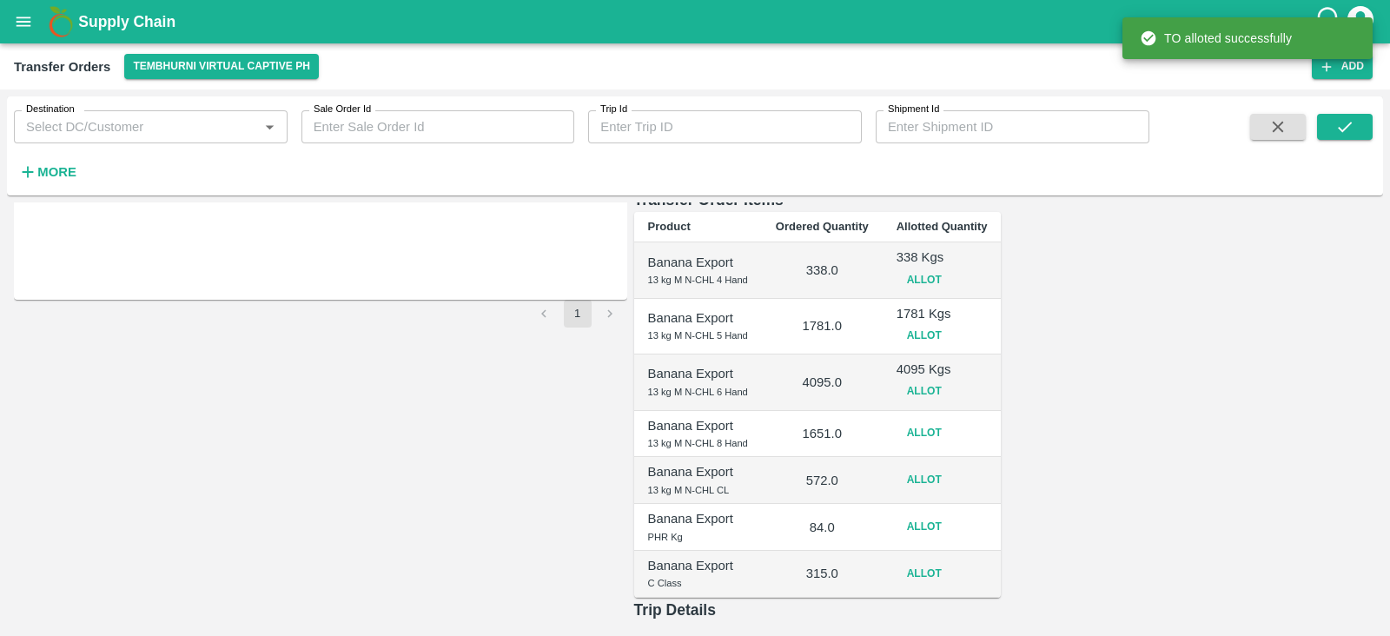
scroll to position [295, 0]
click at [952, 420] on button "Allot" at bounding box center [925, 432] width 56 height 25
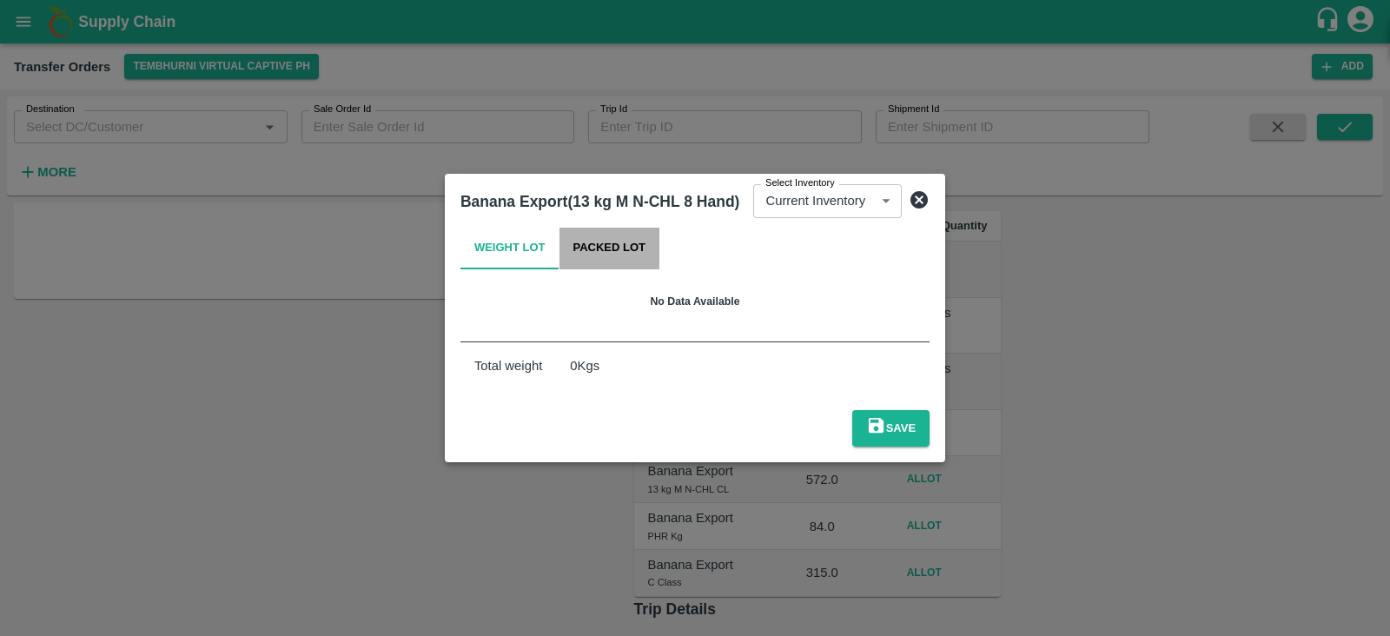
click at [628, 264] on button "Packed Lot" at bounding box center [610, 249] width 101 height 42
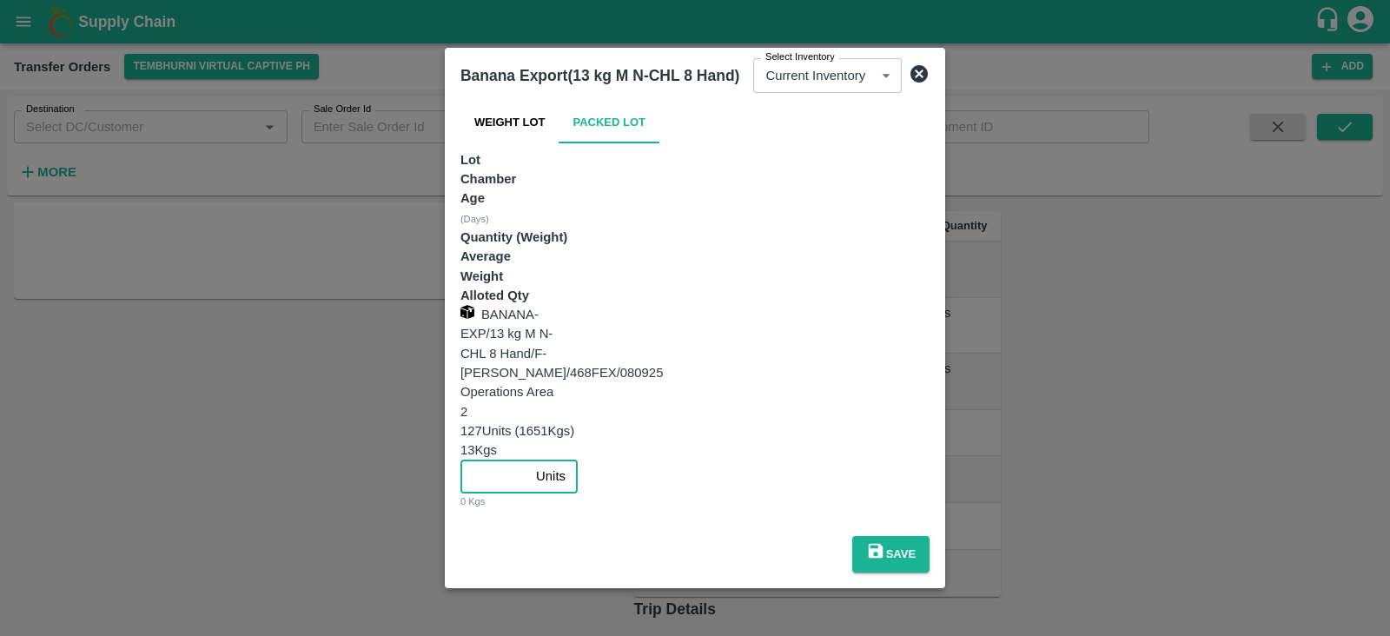
click at [529, 460] on input "number" at bounding box center [494, 476] width 69 height 33
type input "127"
click at [930, 536] on button "Save" at bounding box center [890, 554] width 77 height 36
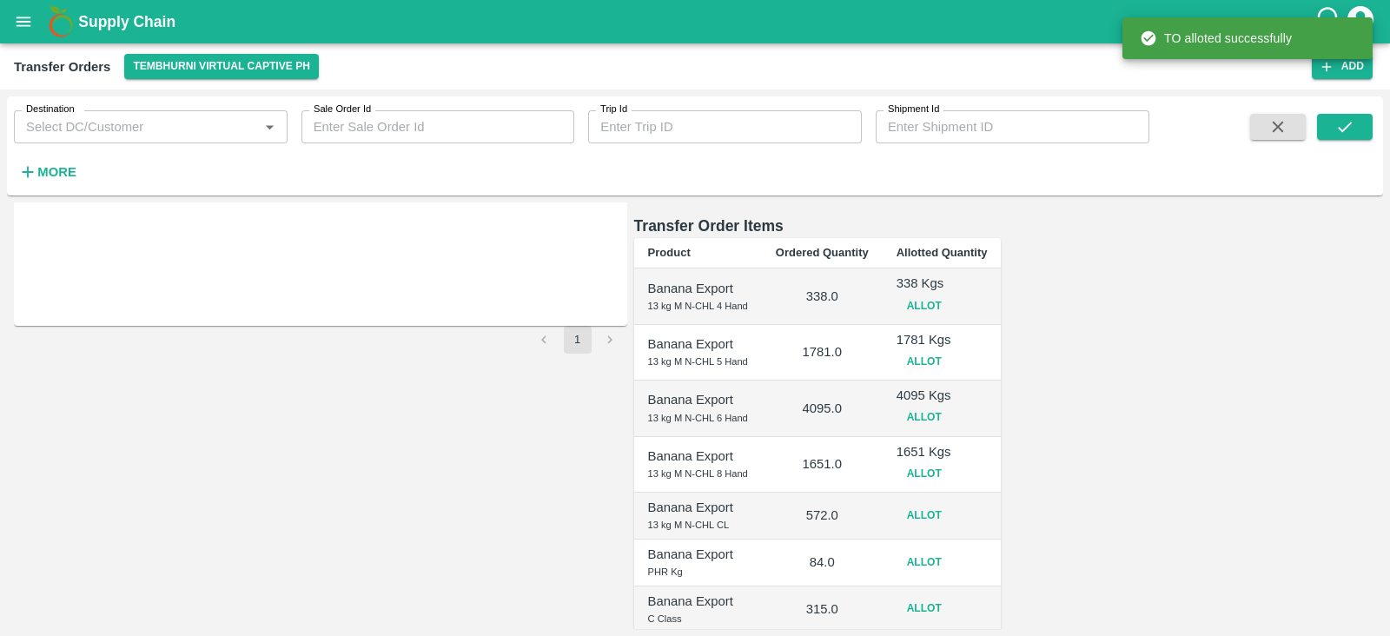
scroll to position [340, 0]
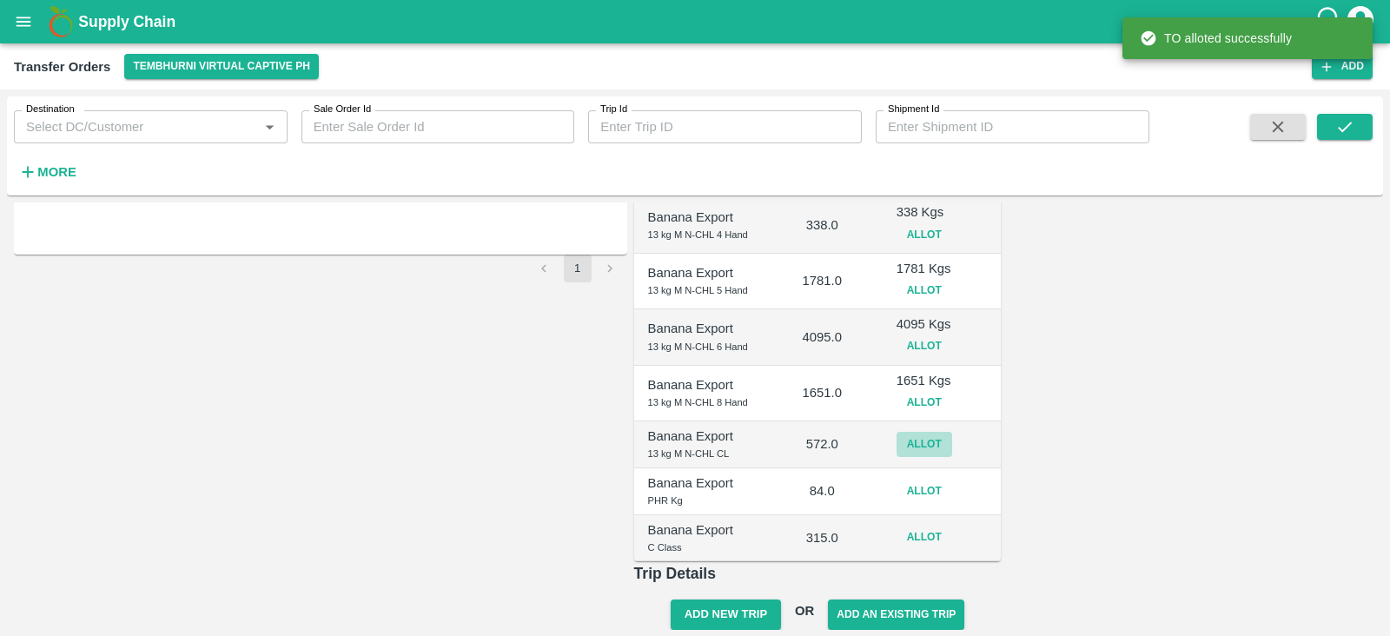
click at [952, 432] on button "Allot" at bounding box center [925, 444] width 56 height 25
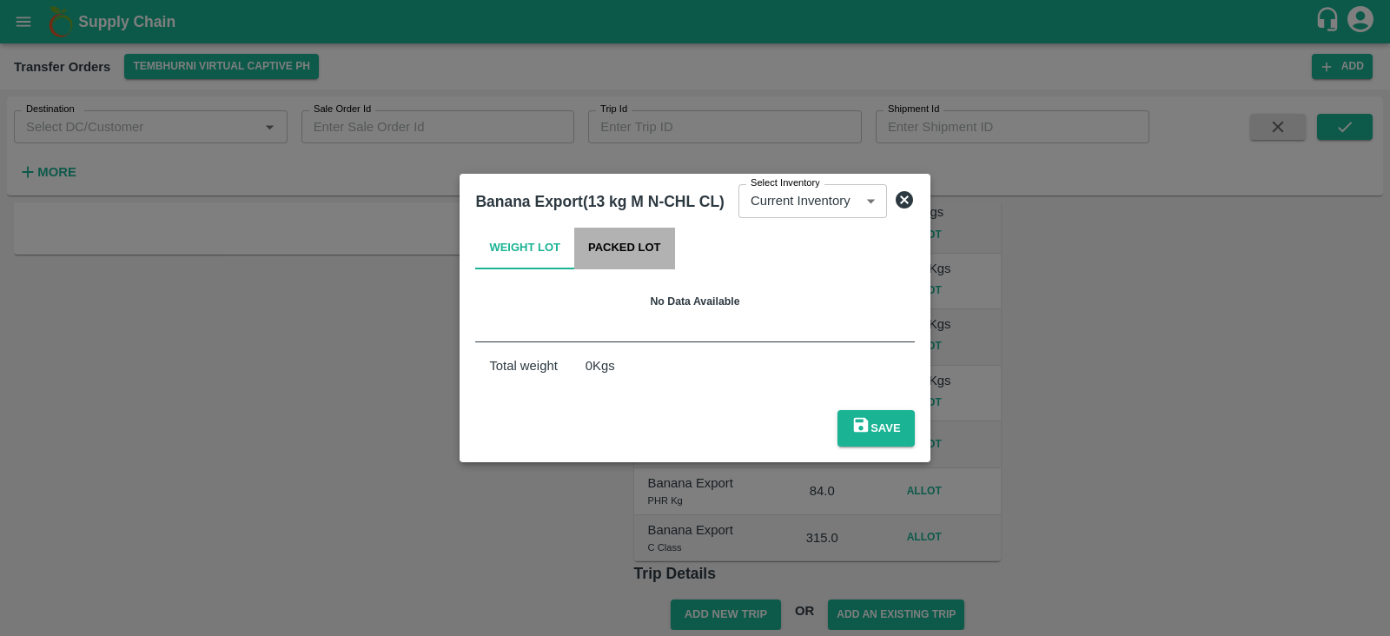
click at [620, 267] on button "Packed Lot" at bounding box center [624, 249] width 101 height 42
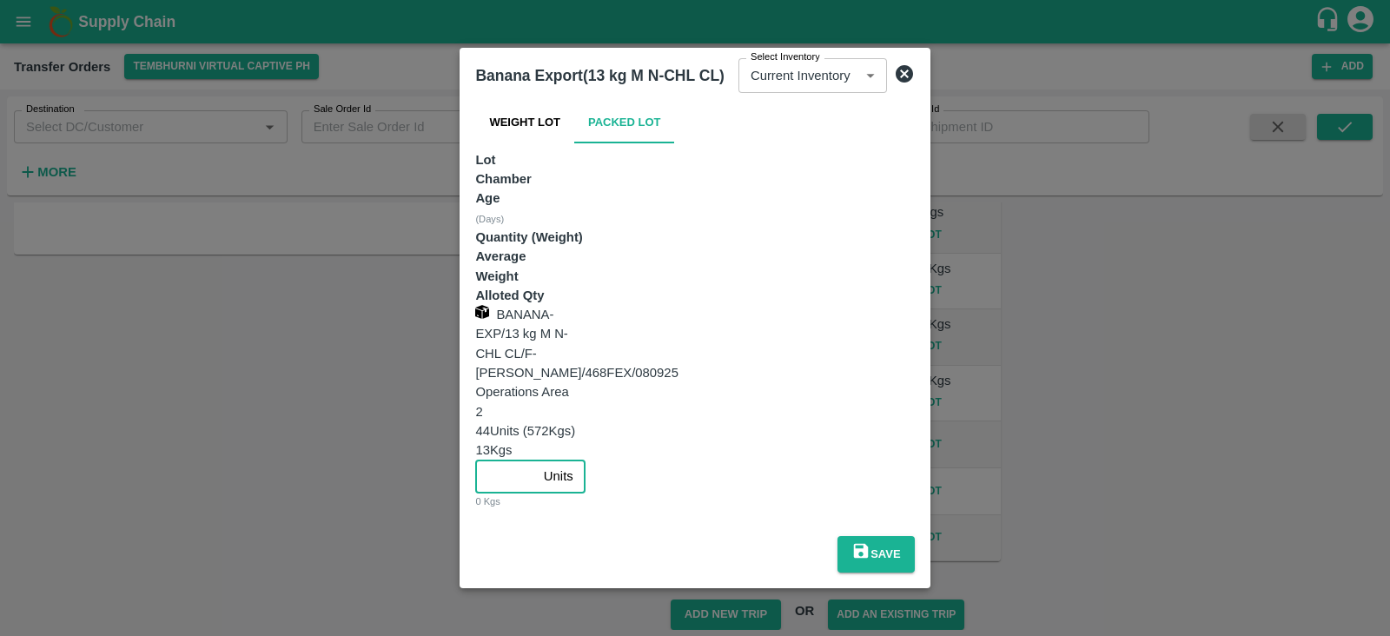
click at [536, 460] on input "number" at bounding box center [505, 476] width 61 height 33
type input "44"
click at [915, 536] on button "Save" at bounding box center [876, 554] width 77 height 36
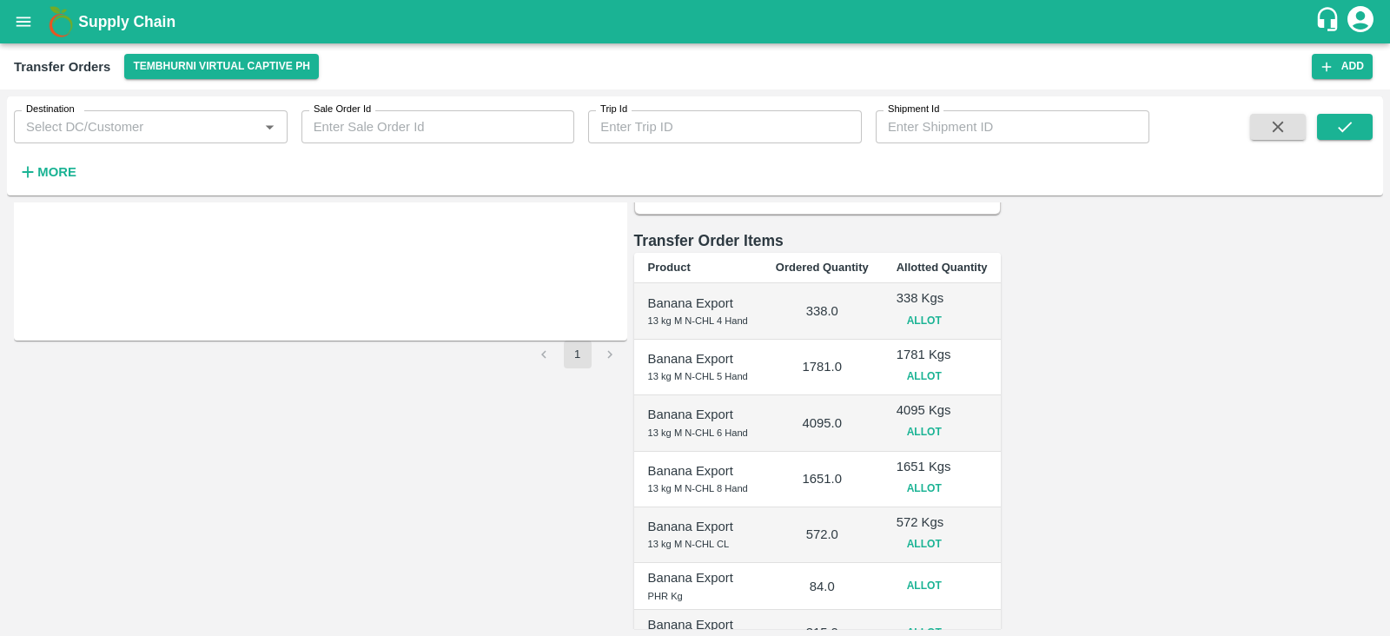
scroll to position [348, 0]
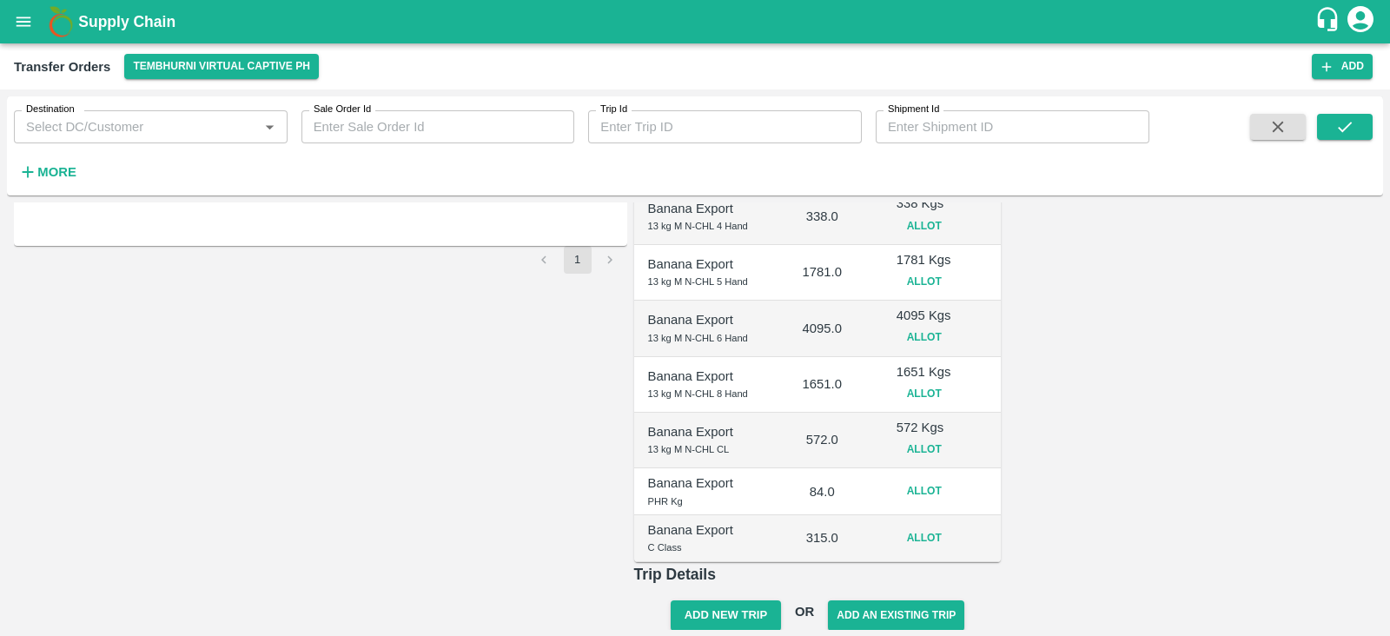
click at [952, 479] on button "Allot" at bounding box center [925, 491] width 56 height 25
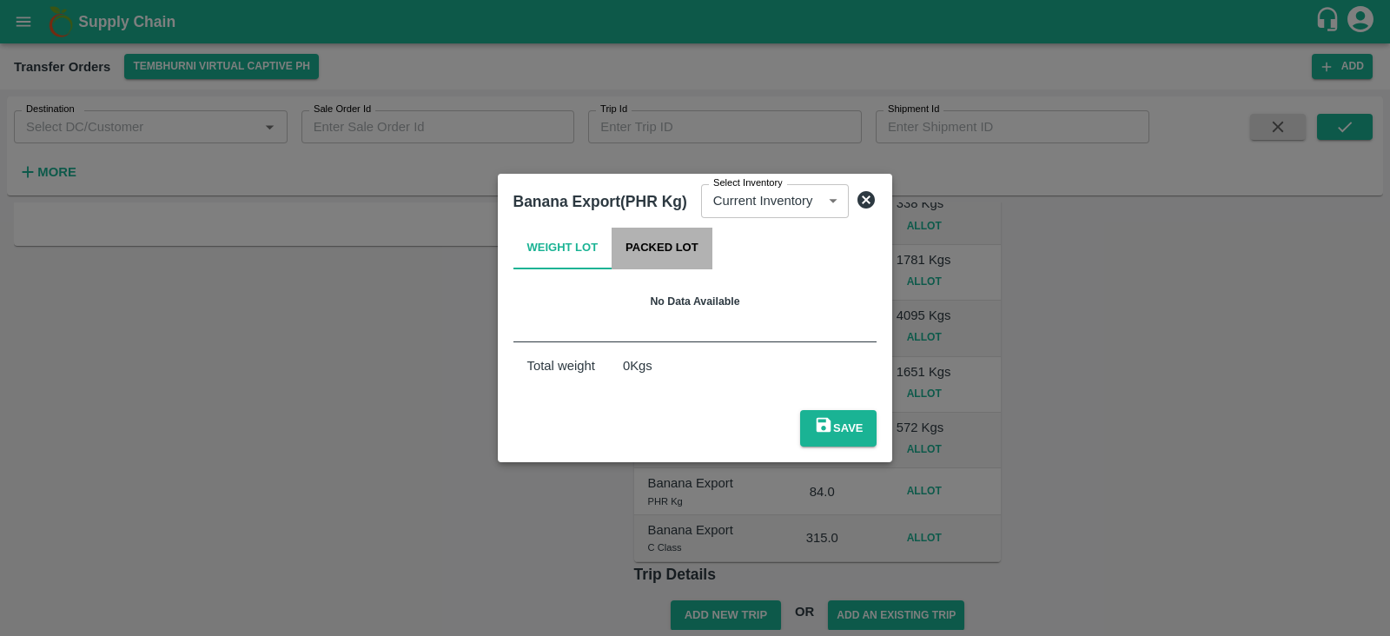
click at [679, 264] on button "Packed Lot" at bounding box center [662, 249] width 101 height 42
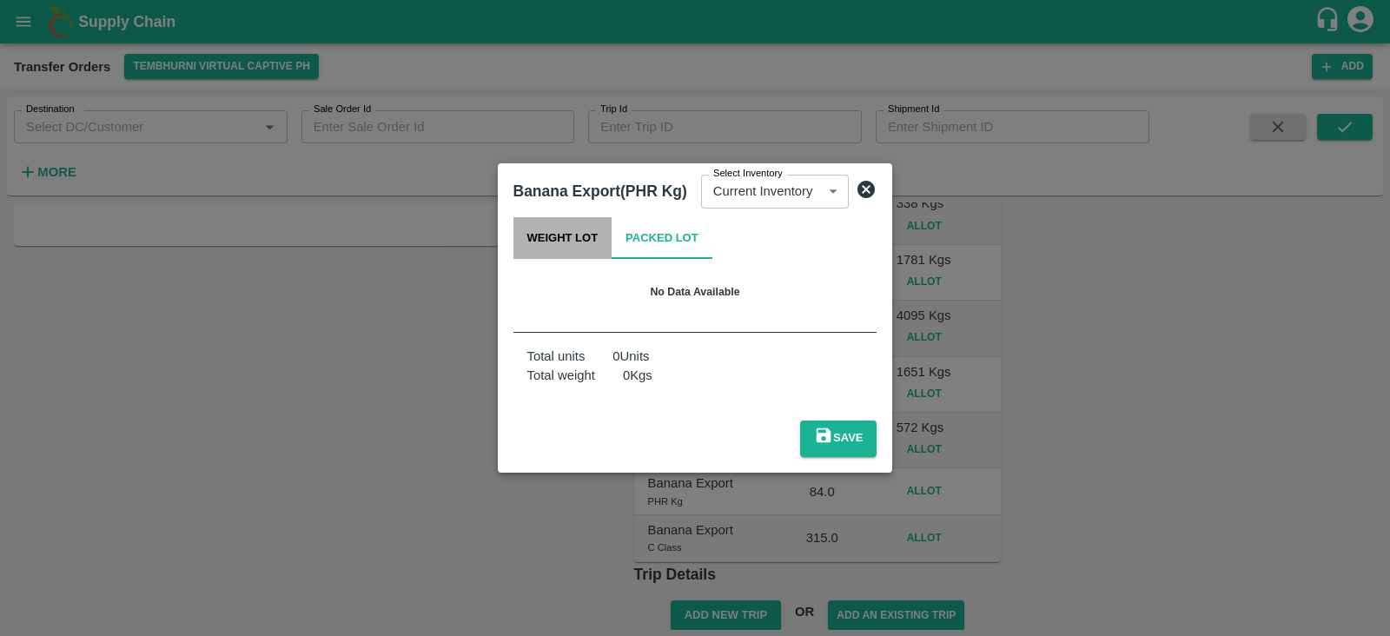
click at [560, 251] on button "Weight Lot" at bounding box center [562, 238] width 99 height 42
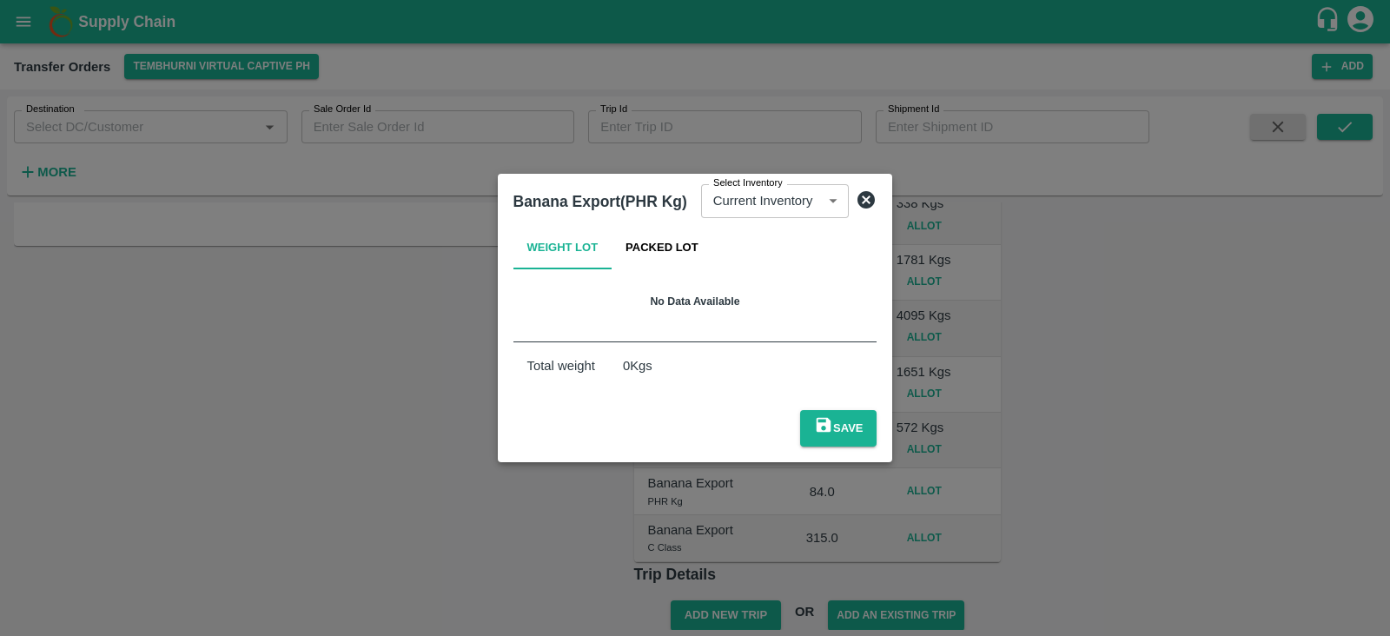
click at [865, 210] on icon at bounding box center [866, 199] width 21 height 21
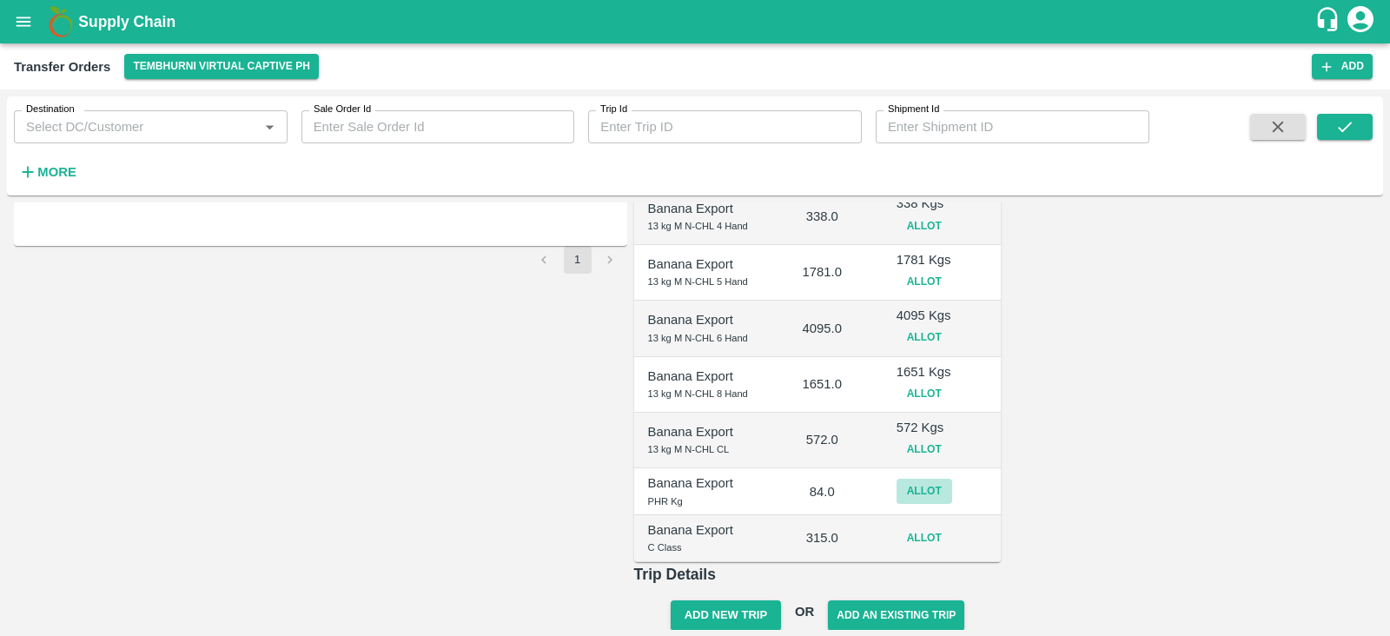
click at [952, 479] on button "Allot" at bounding box center [925, 491] width 56 height 25
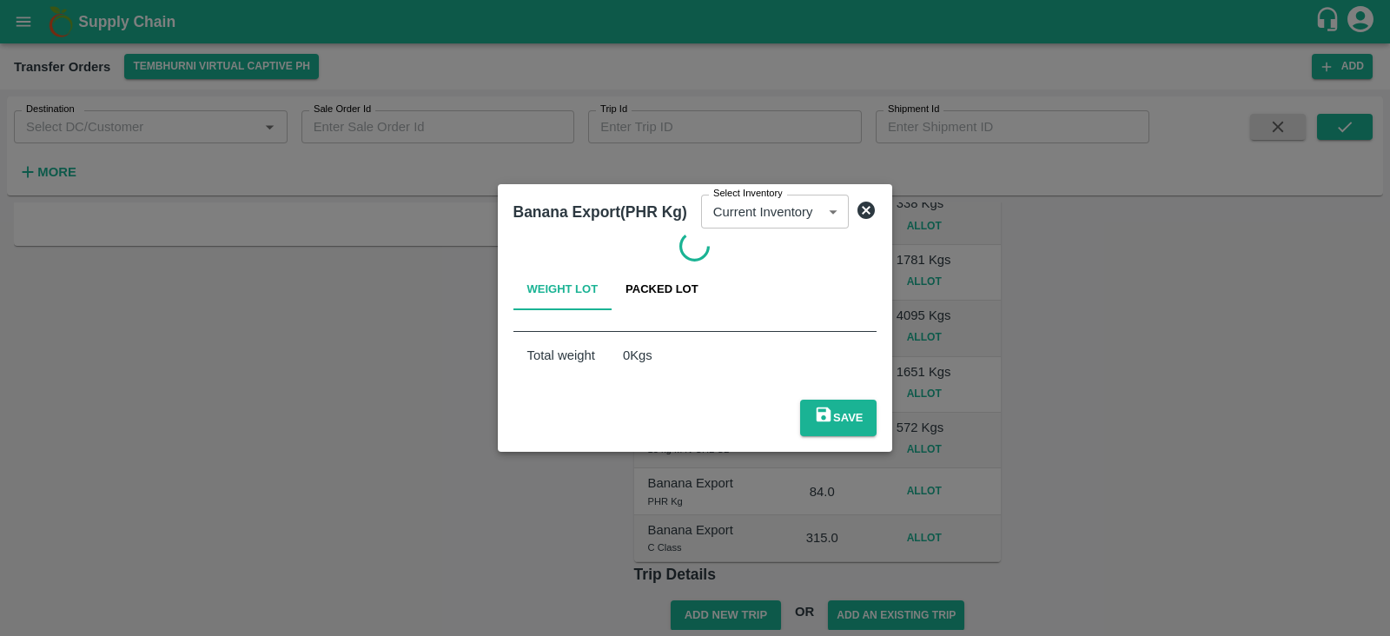
click at [865, 213] on icon at bounding box center [866, 210] width 17 height 17
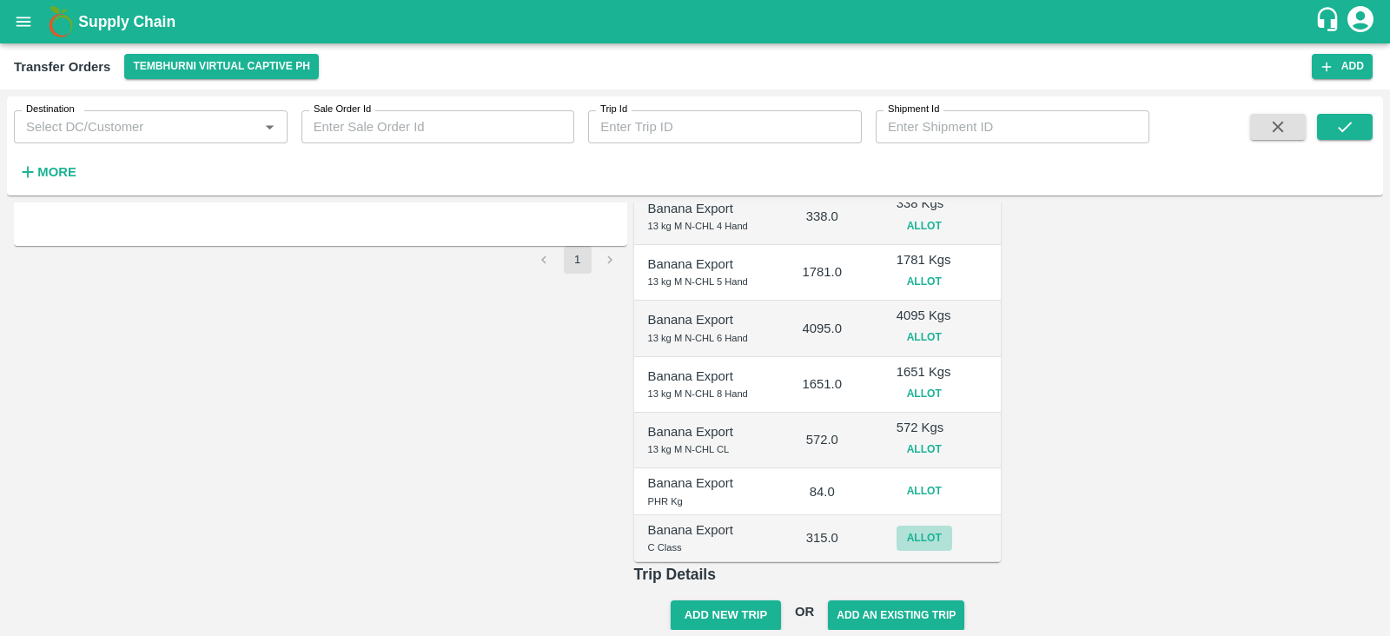
click at [952, 526] on button "Allot" at bounding box center [925, 538] width 56 height 25
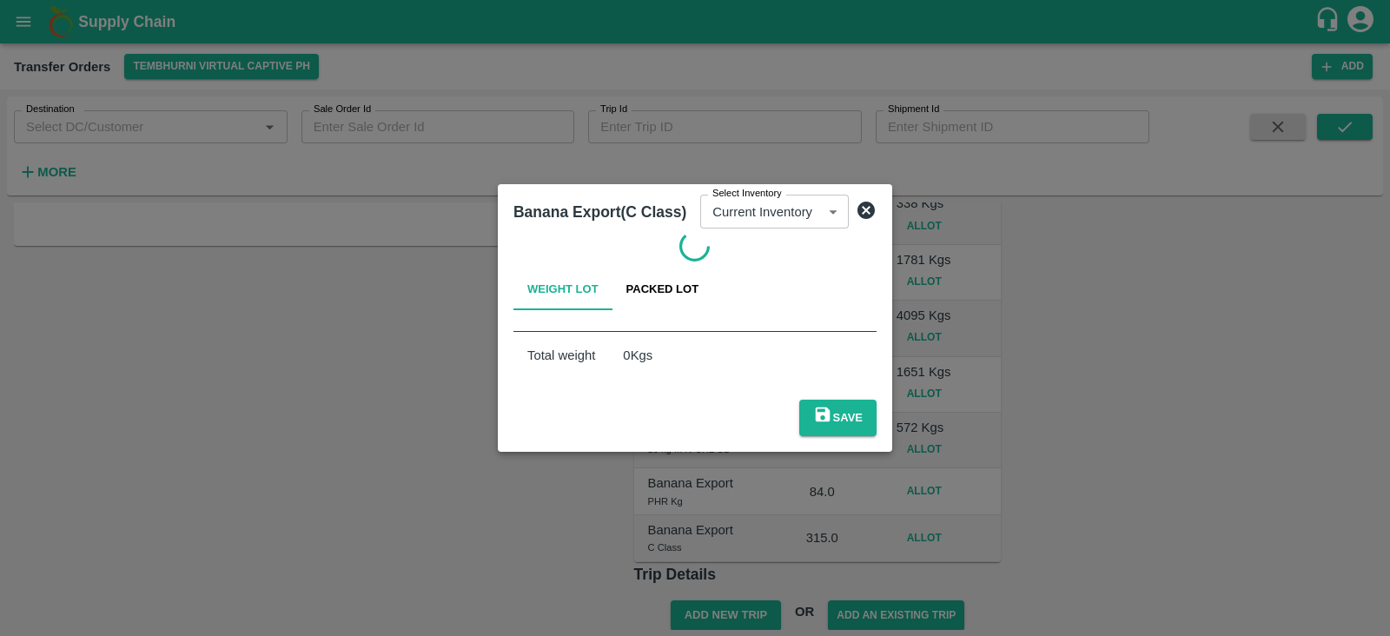
click at [870, 210] on icon at bounding box center [866, 210] width 17 height 17
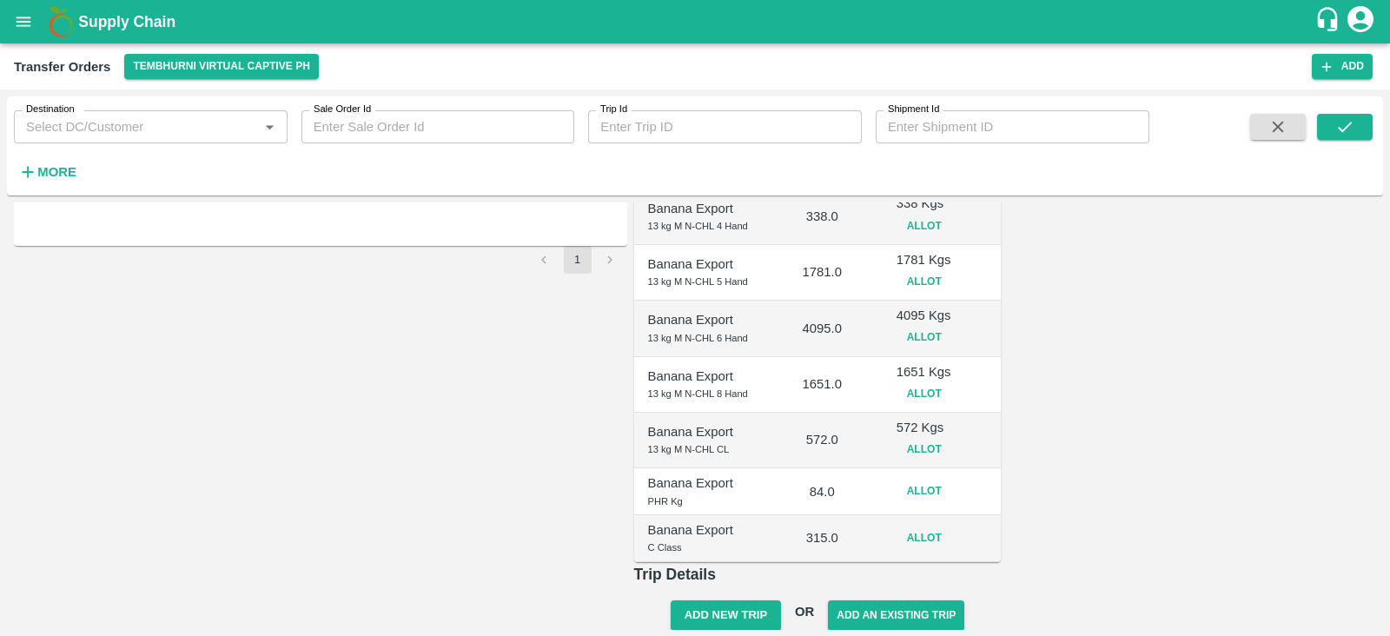
click at [952, 479] on button "Allot" at bounding box center [925, 491] width 56 height 25
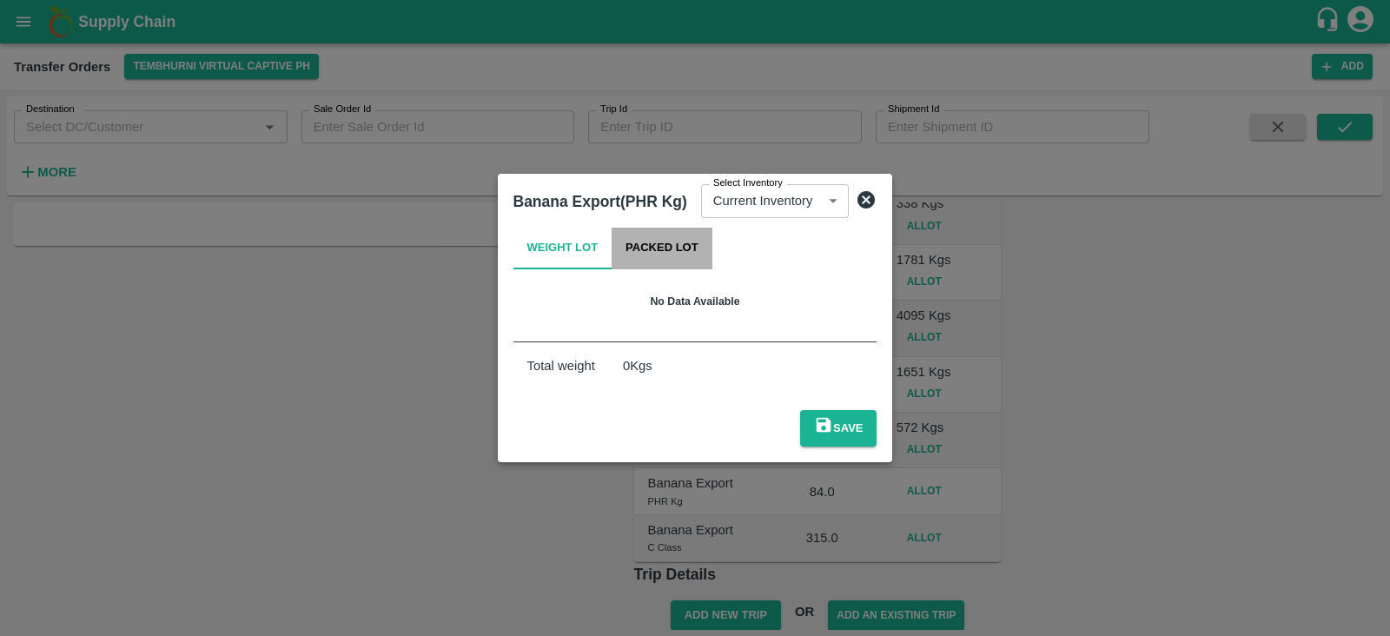
click at [645, 261] on button "Packed Lot" at bounding box center [662, 249] width 101 height 42
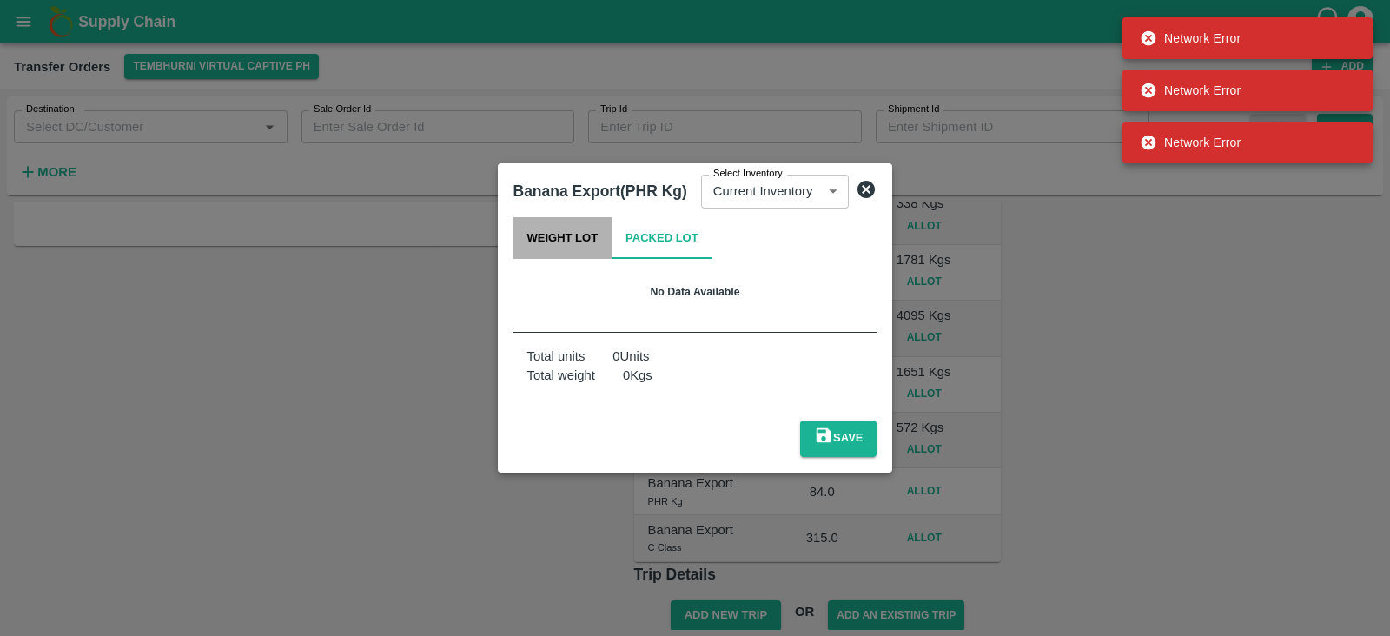
click at [565, 254] on button "Weight Lot" at bounding box center [562, 238] width 99 height 42
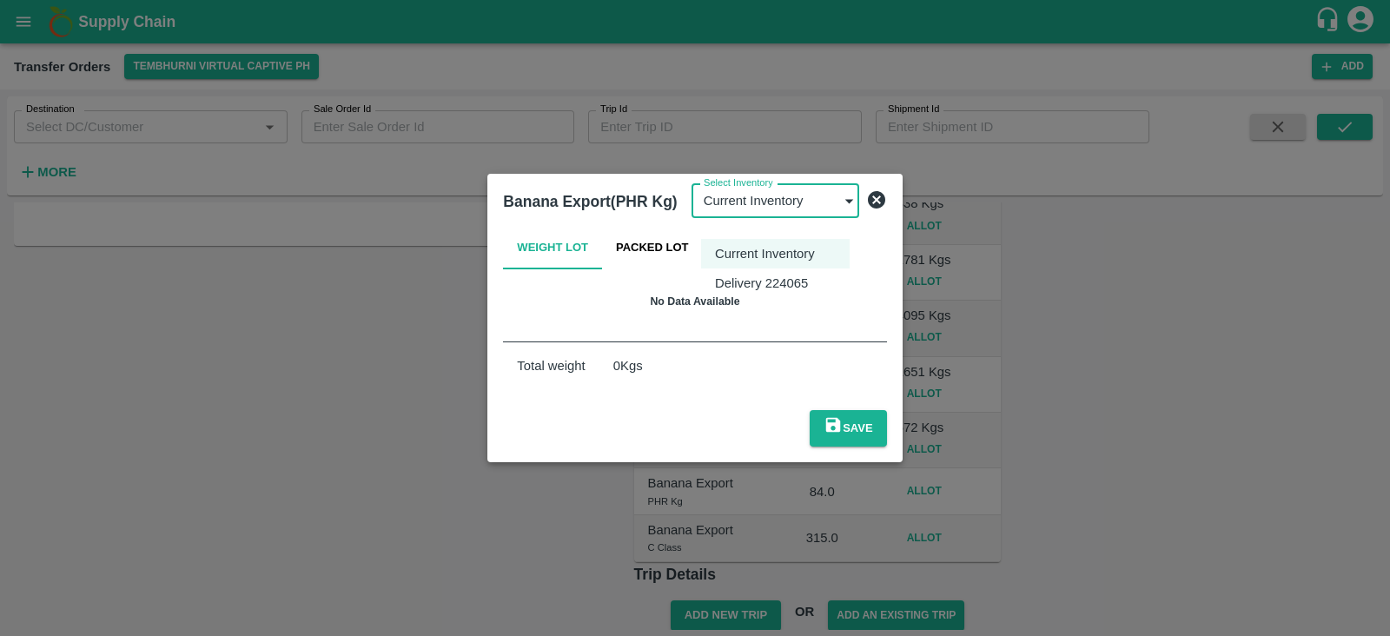
click at [805, 211] on body "Supply Chain Transfer Orders Tembhurni Virtual Captive PH Add Destination Desti…" at bounding box center [695, 318] width 1390 height 636
click at [799, 251] on p "Current Inventory" at bounding box center [765, 253] width 100 height 19
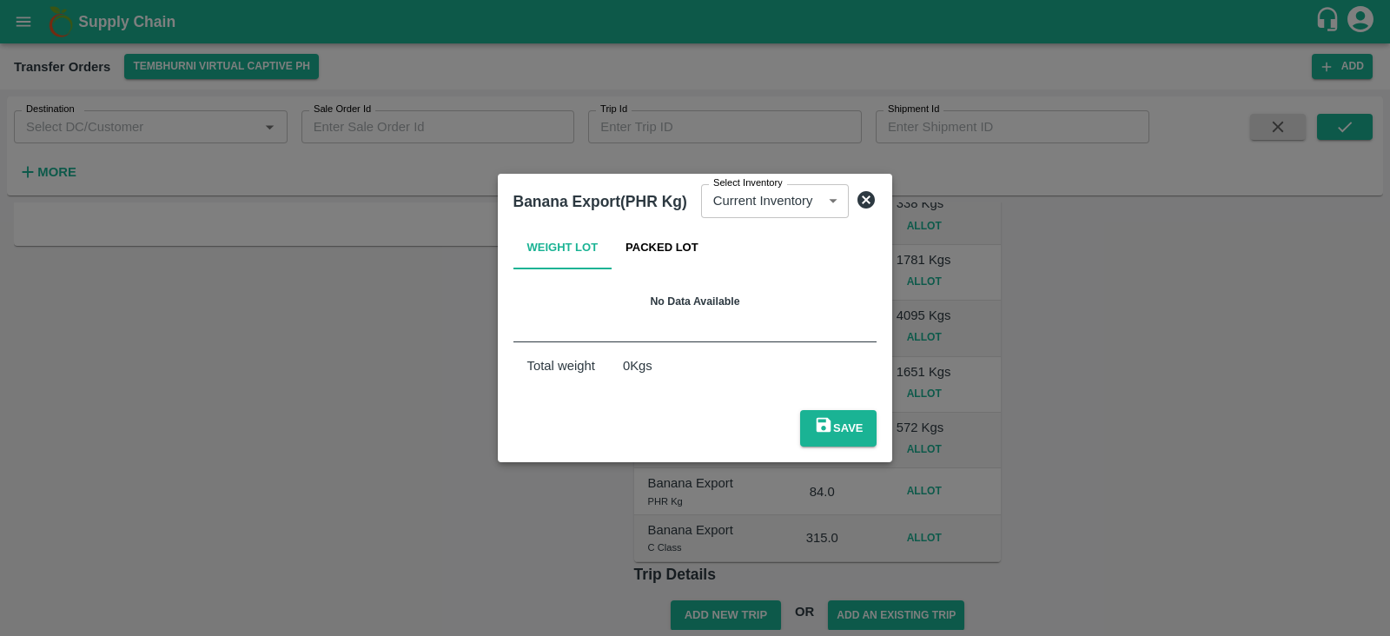
click at [873, 209] on icon at bounding box center [866, 199] width 17 height 17
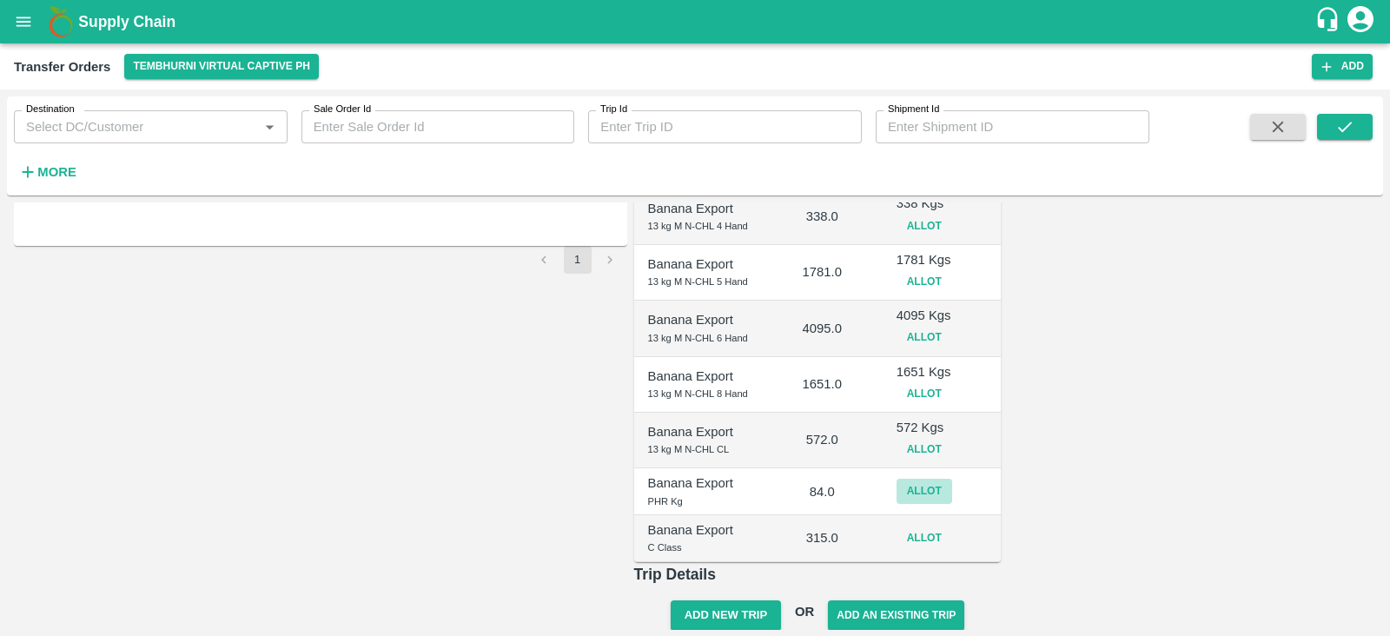
click at [952, 479] on button "Allot" at bounding box center [925, 491] width 56 height 25
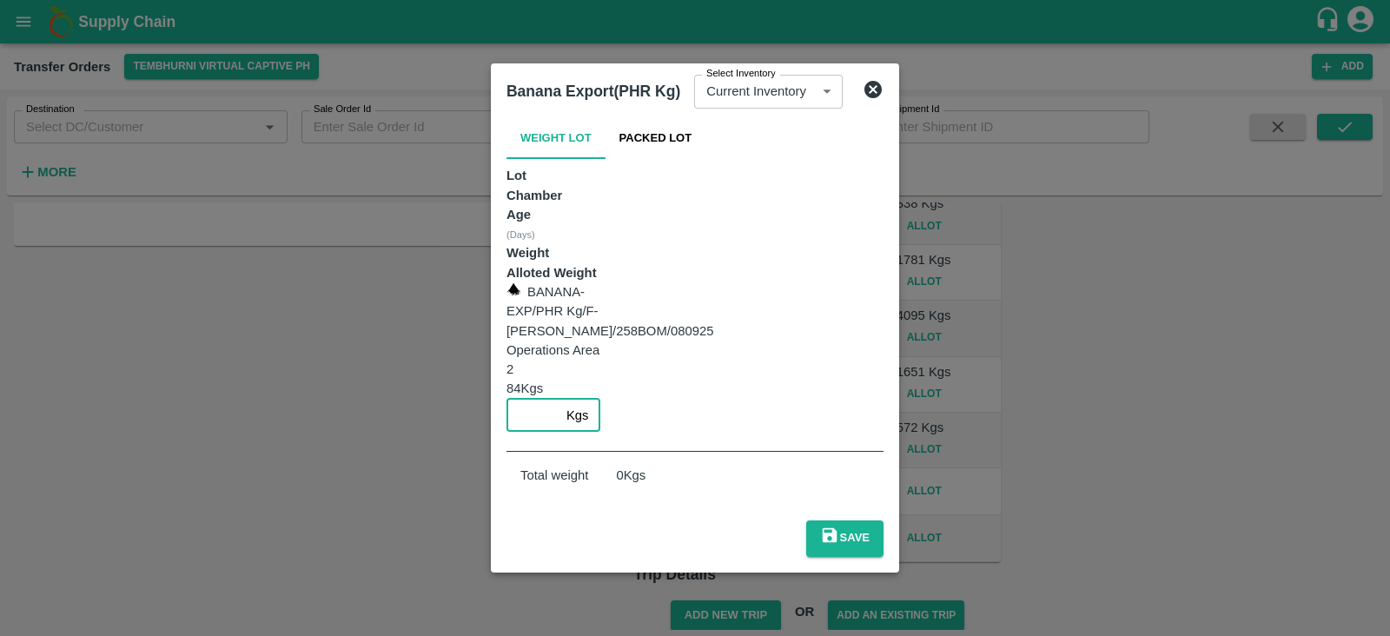
click at [560, 399] on input "number" at bounding box center [533, 415] width 53 height 33
type input "84"
click at [884, 520] on button "Save" at bounding box center [844, 538] width 77 height 36
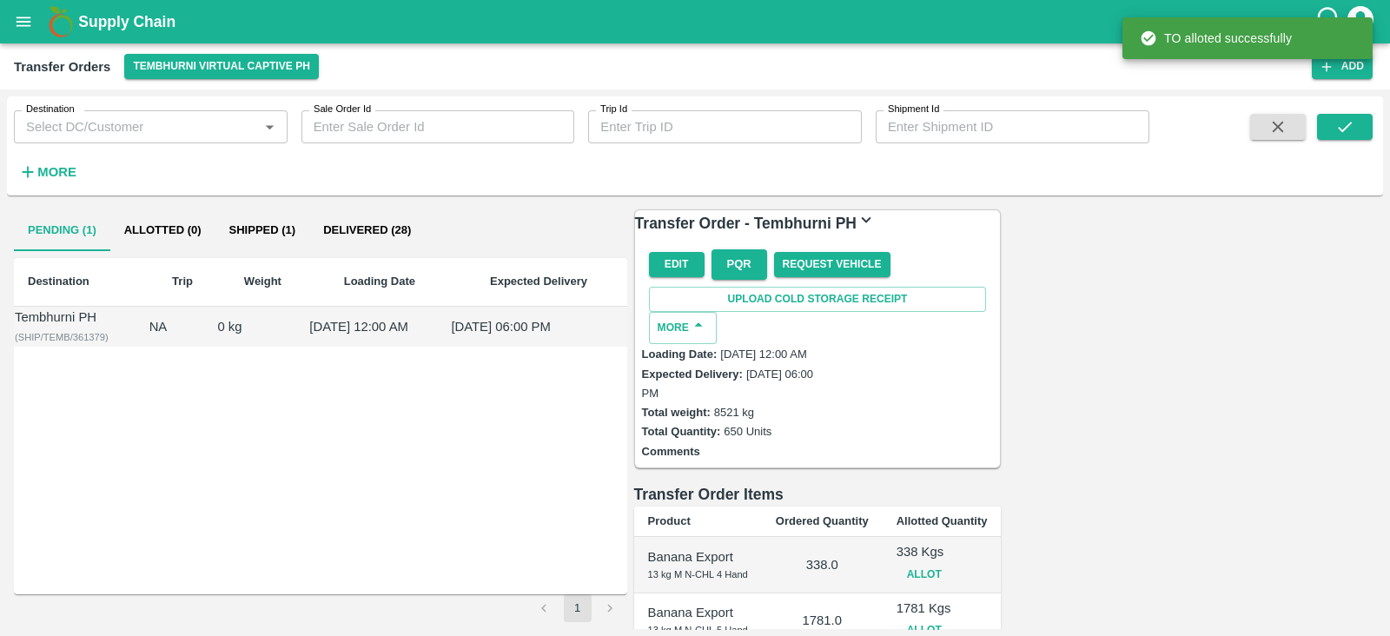
scroll to position [357, 0]
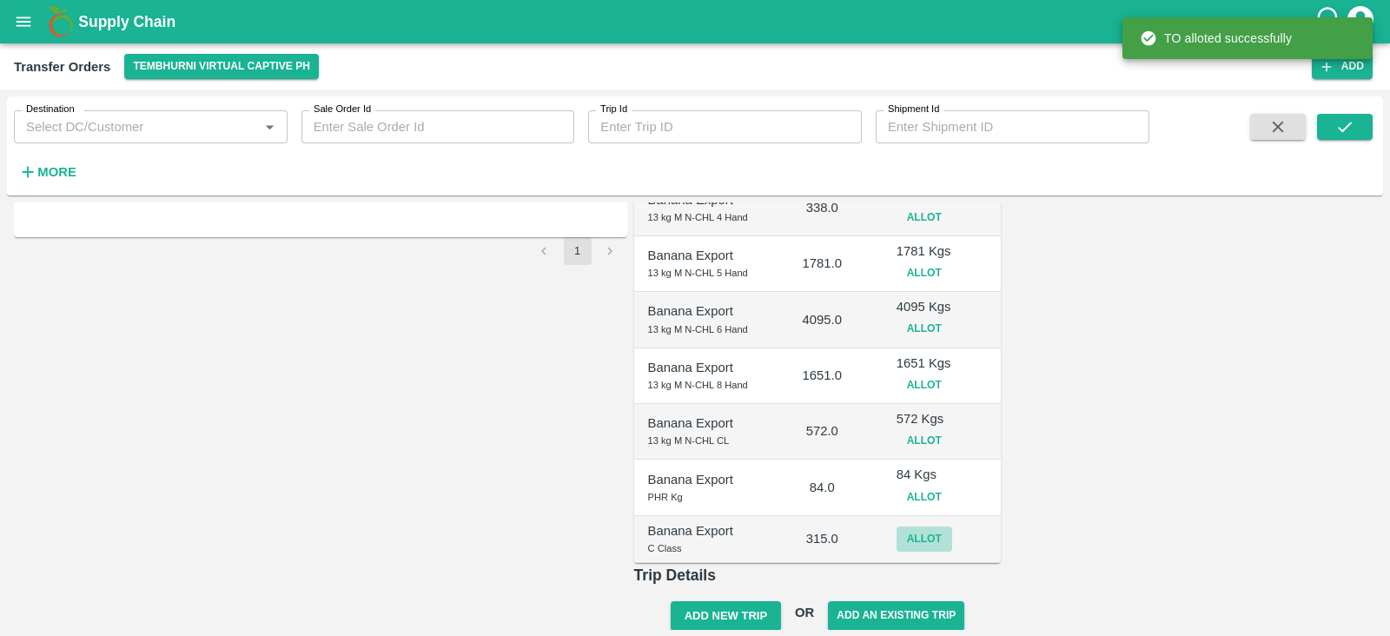
click at [952, 527] on button "Allot" at bounding box center [925, 539] width 56 height 25
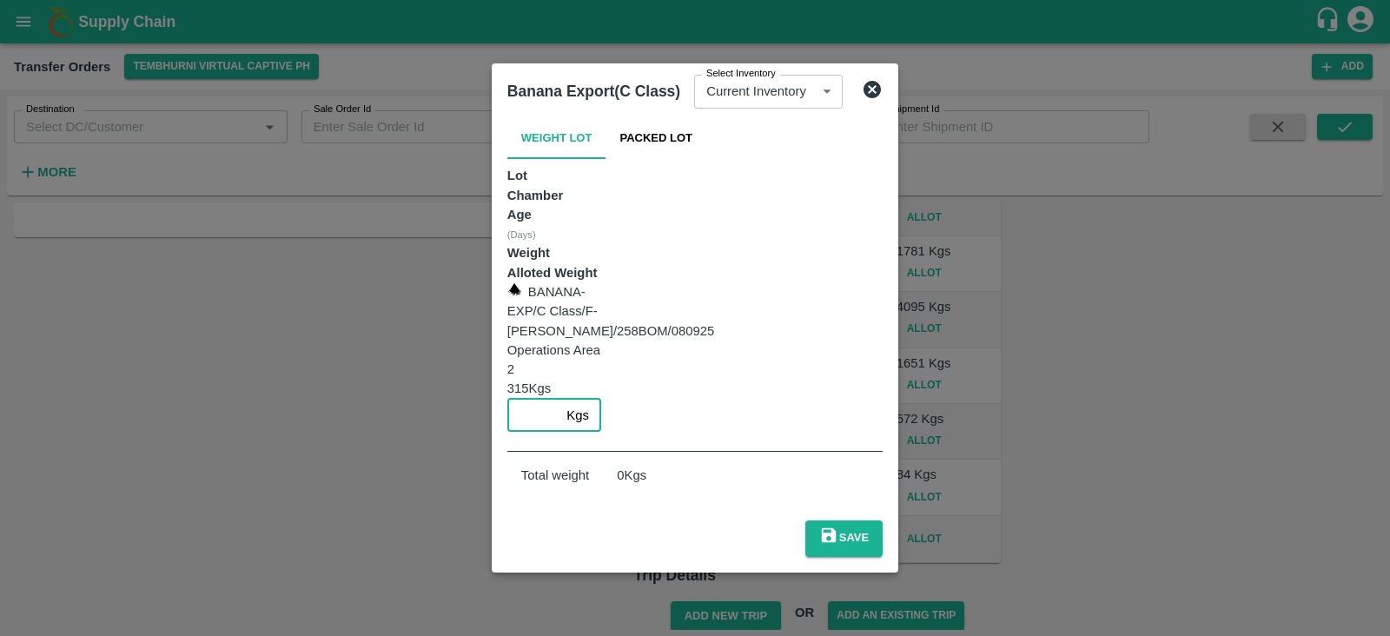
click at [560, 399] on input "number" at bounding box center [533, 415] width 53 height 33
type input "315"
click at [883, 520] on button "Save" at bounding box center [843, 538] width 77 height 36
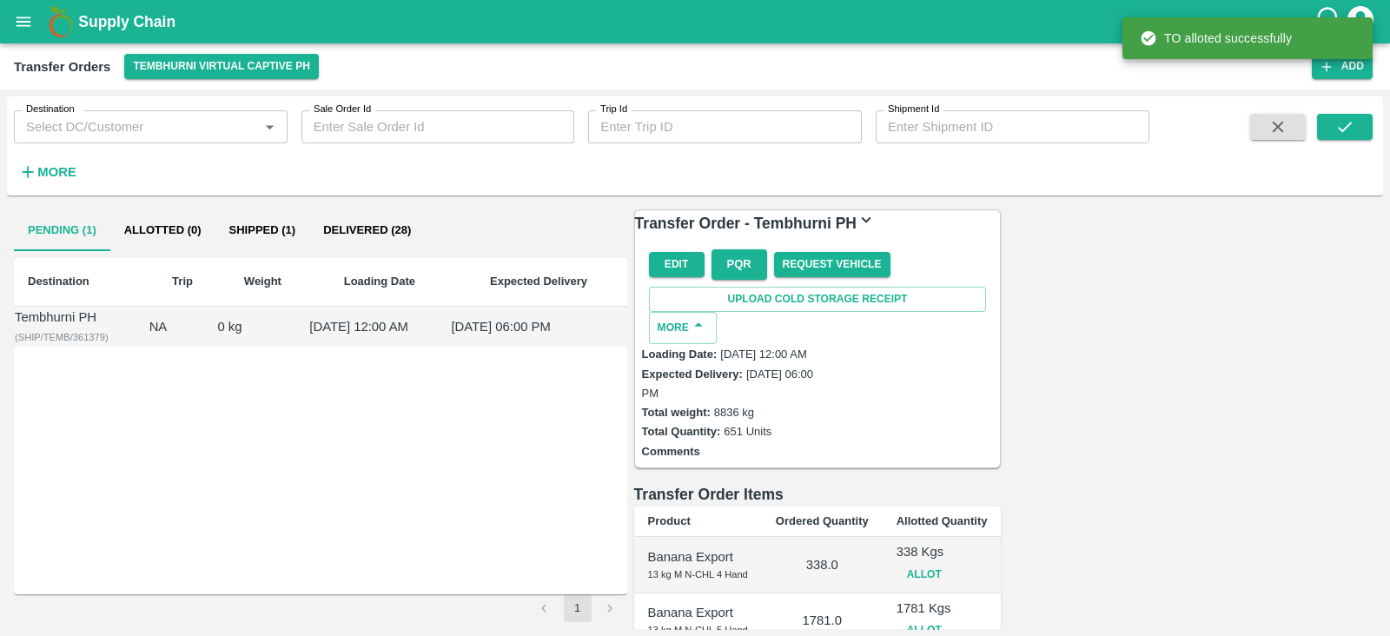
scroll to position [366, 0]
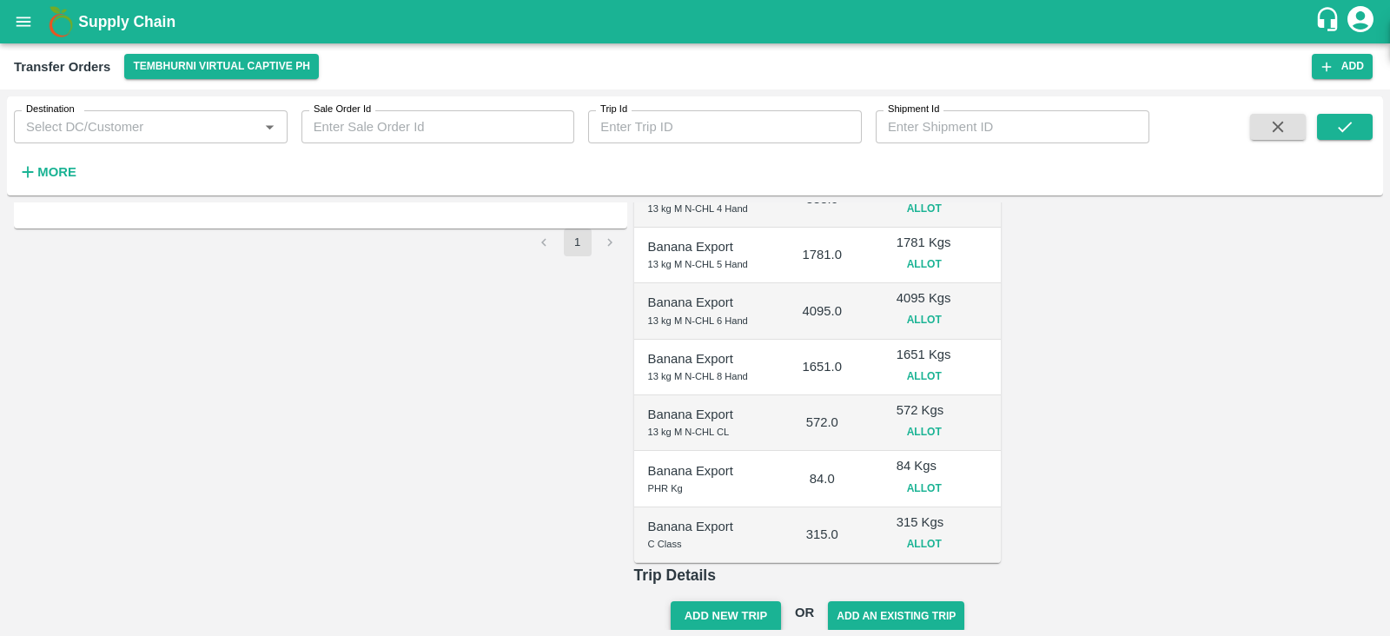
click at [781, 601] on button "Add New Trip" at bounding box center [726, 616] width 110 height 30
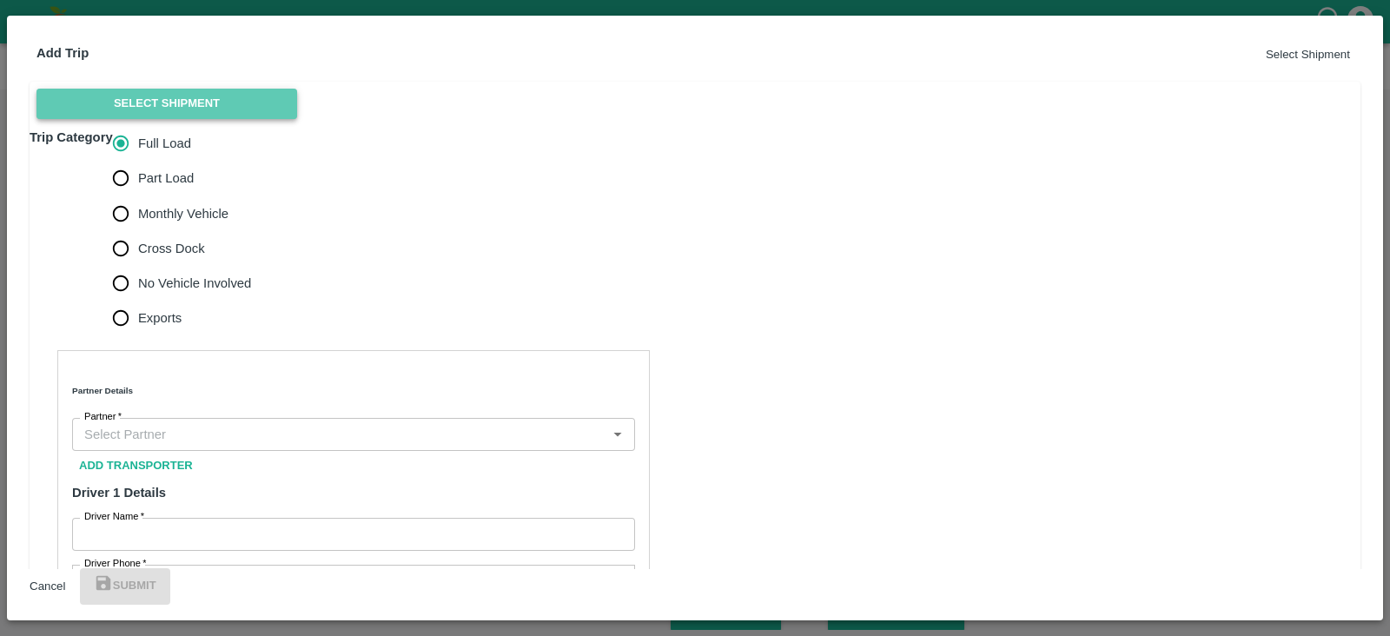
click at [178, 119] on button "Select Shipment" at bounding box center [166, 104] width 261 height 30
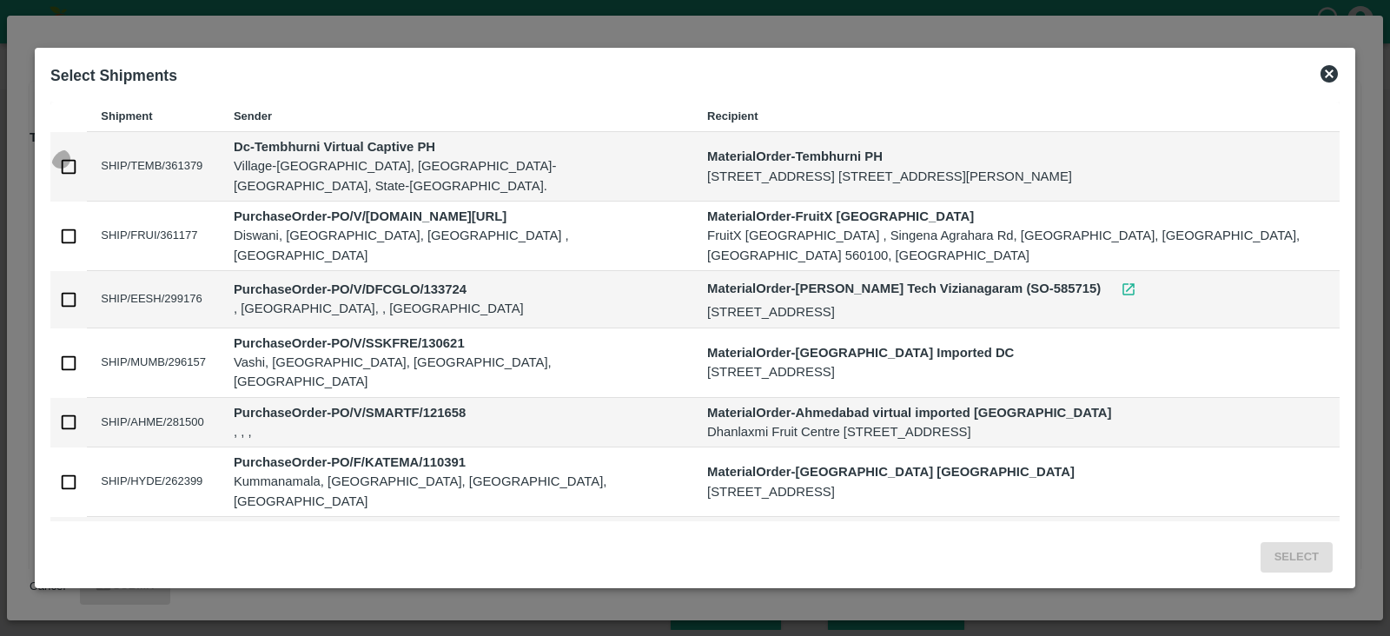
click at [74, 162] on input "checkbox" at bounding box center [68, 166] width 35 height 35
checkbox input "true"
click at [1300, 547] on button "Select" at bounding box center [1297, 557] width 72 height 30
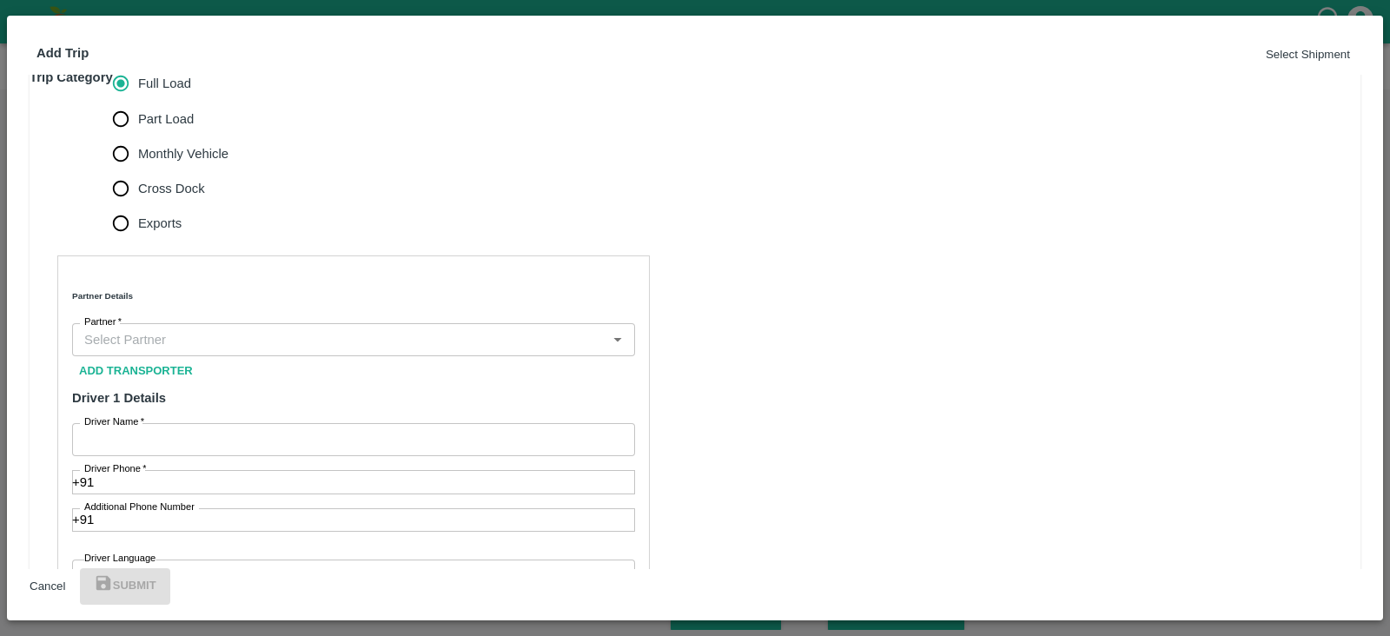
scroll to position [368, 0]
click at [198, 165] on span "Monthly Vehicle" at bounding box center [183, 155] width 90 height 19
click at [138, 173] on input "Monthly Vehicle" at bounding box center [120, 155] width 35 height 35
radio input "true"
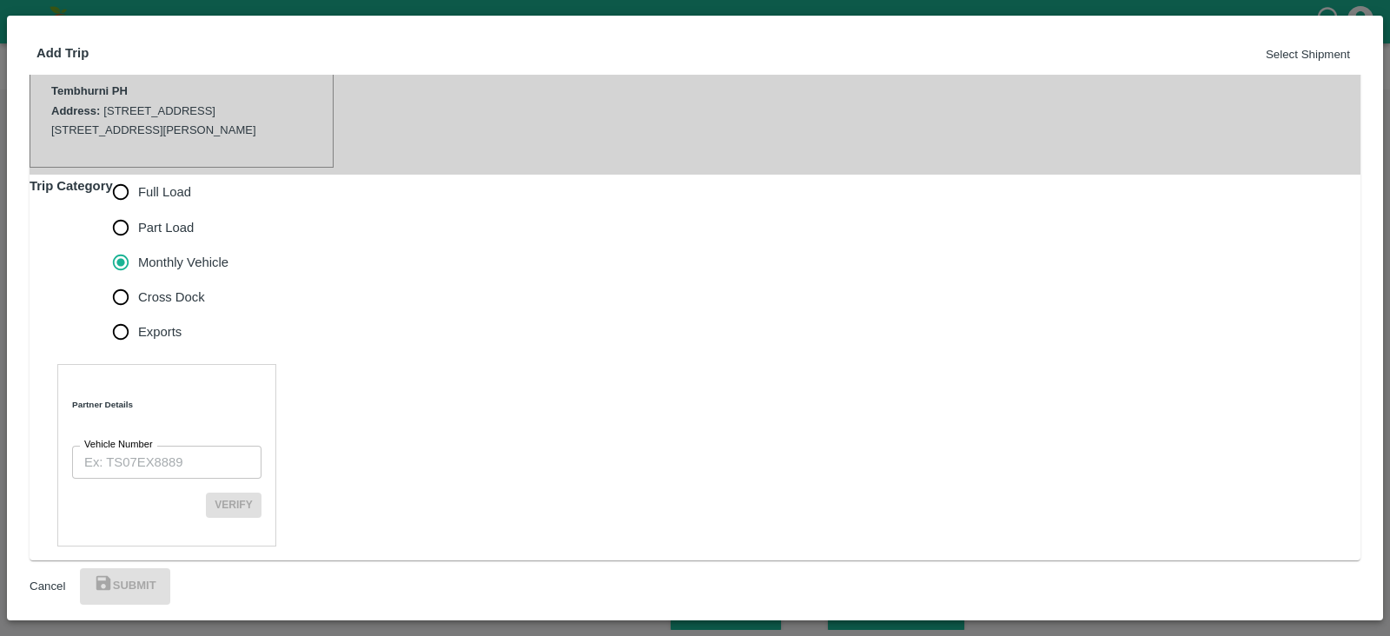
scroll to position [426, 0]
click at [235, 446] on input "Vehicle Number" at bounding box center [166, 462] width 189 height 33
paste input "MH10Z3780"
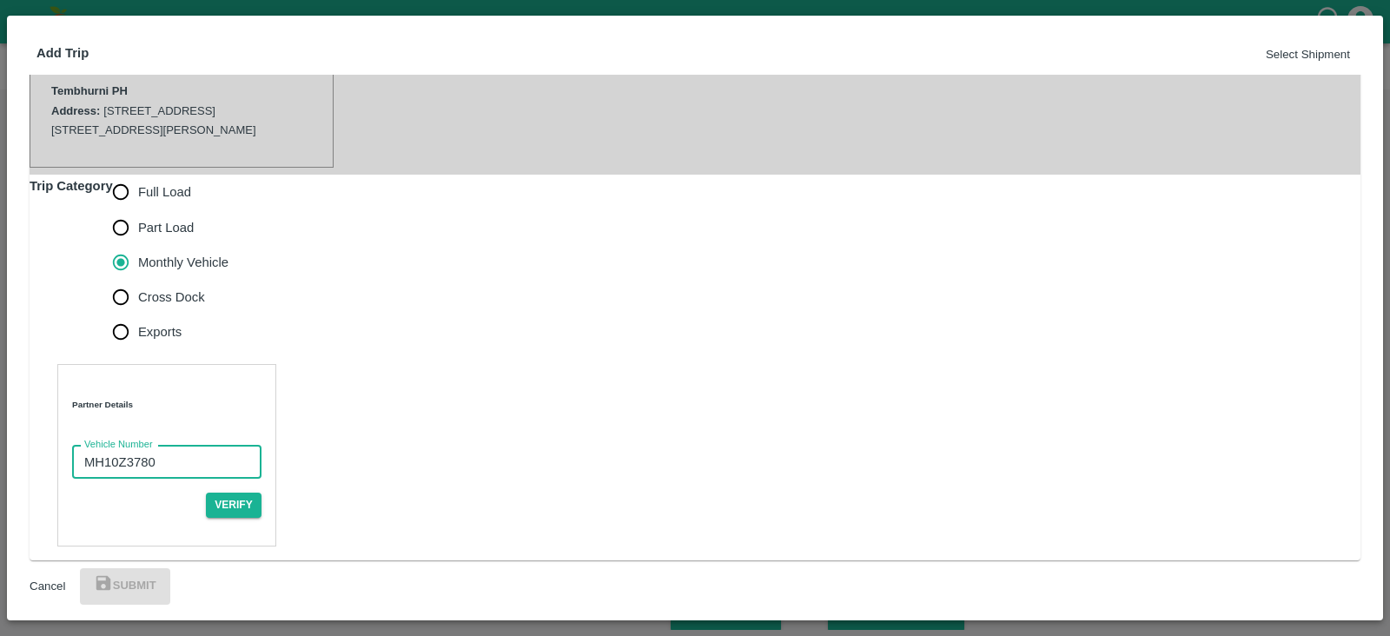
click at [91, 446] on input "MH10Z3780" at bounding box center [166, 462] width 189 height 33
type input "MH10Z3780"
click at [262, 493] on button "Verify" at bounding box center [234, 505] width 56 height 25
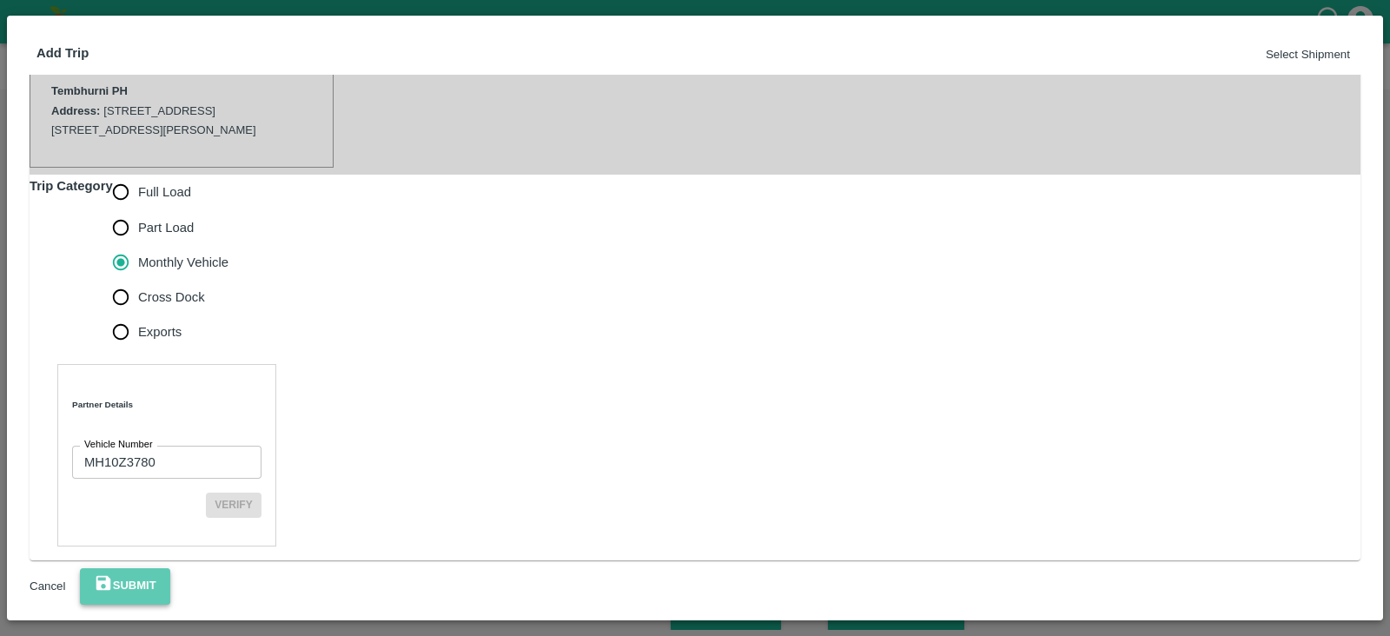
click at [170, 581] on button "Submit" at bounding box center [125, 586] width 90 height 36
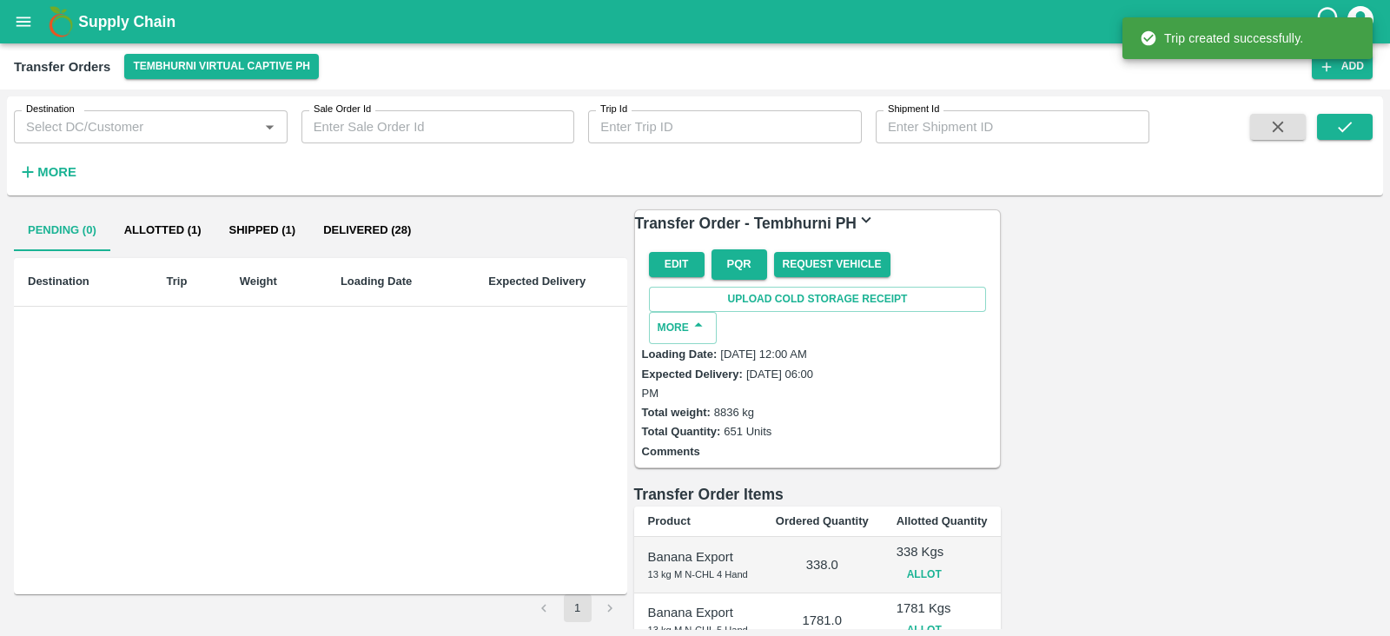
scroll to position [456, 0]
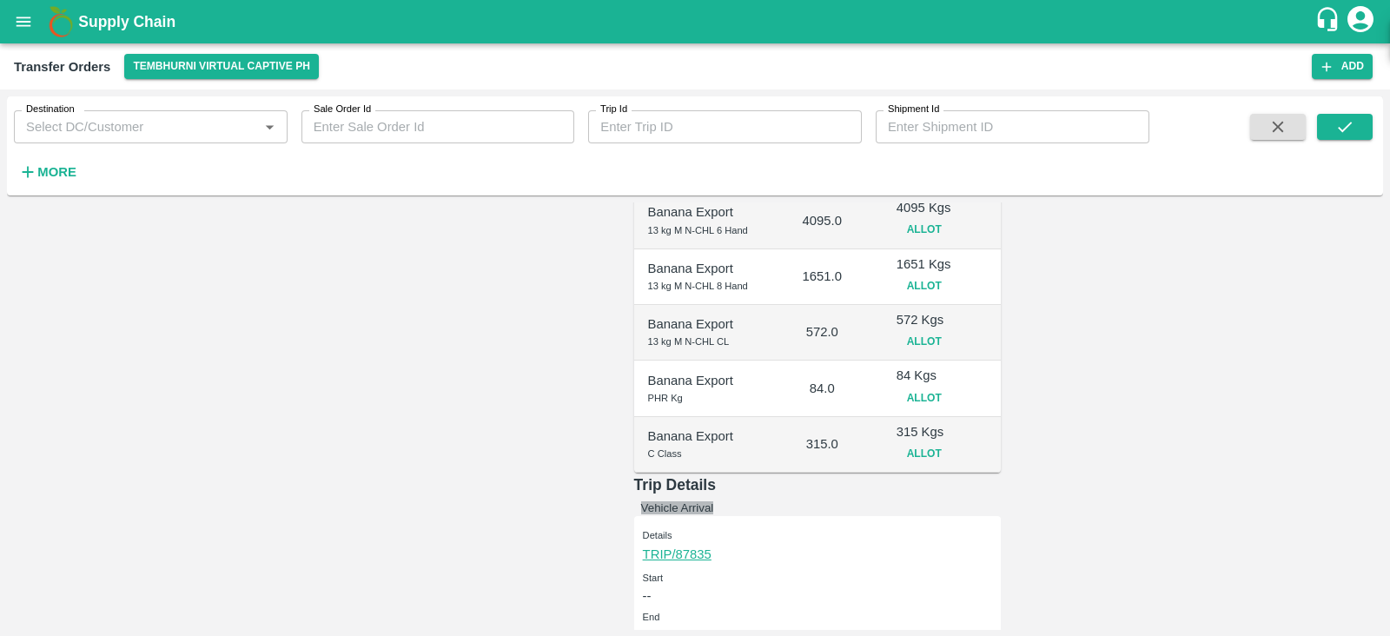
click at [714, 501] on button "Vehicle Arrival" at bounding box center [677, 507] width 73 height 13
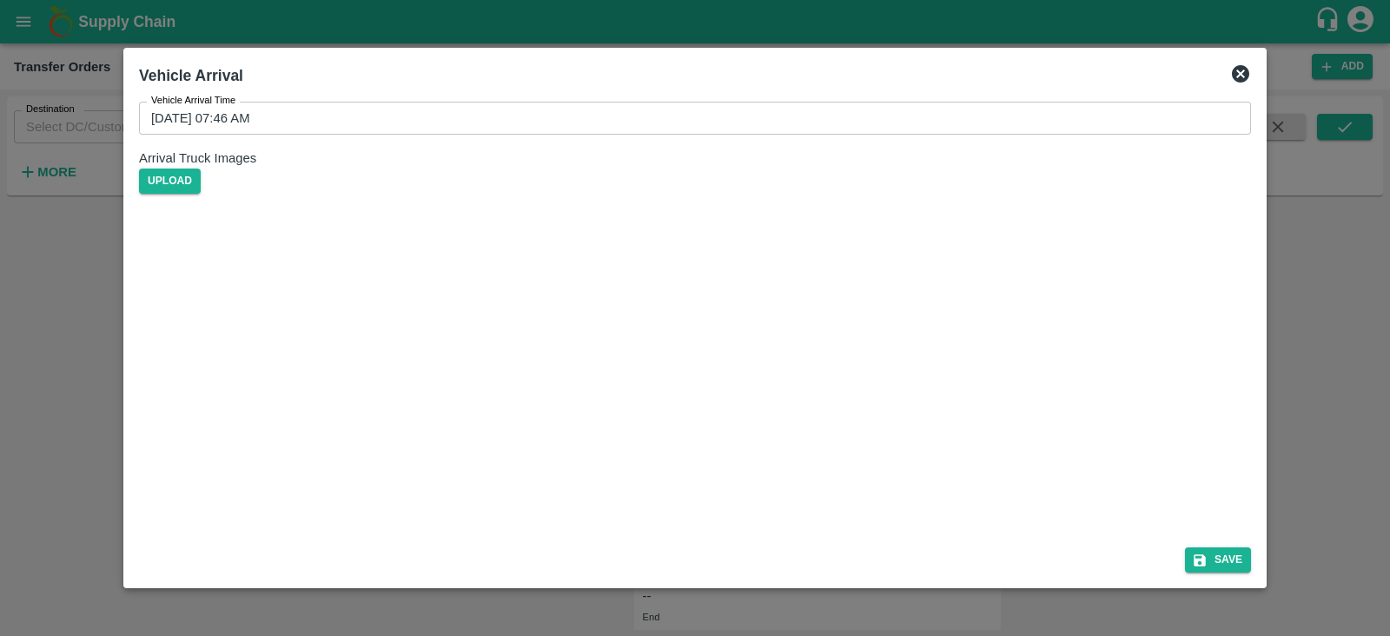
click at [274, 129] on input "10/09/2025 07:46 AM" at bounding box center [689, 118] width 1100 height 33
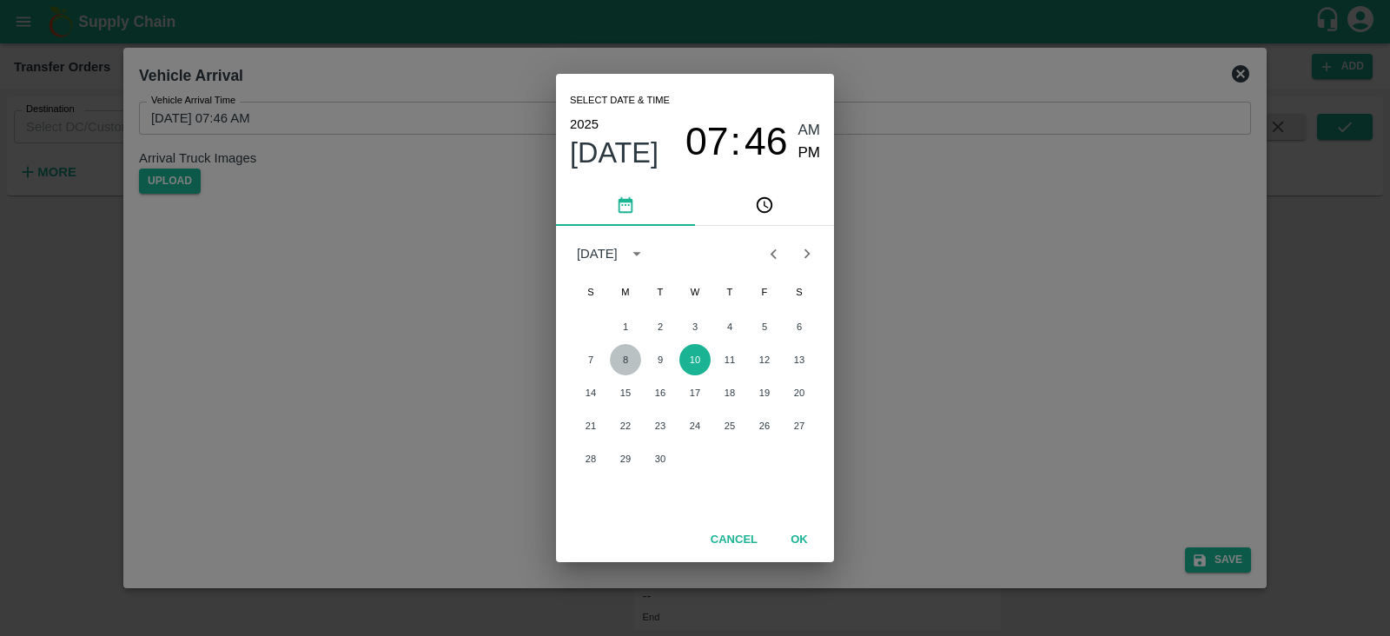
click at [633, 361] on button "8" at bounding box center [625, 359] width 31 height 31
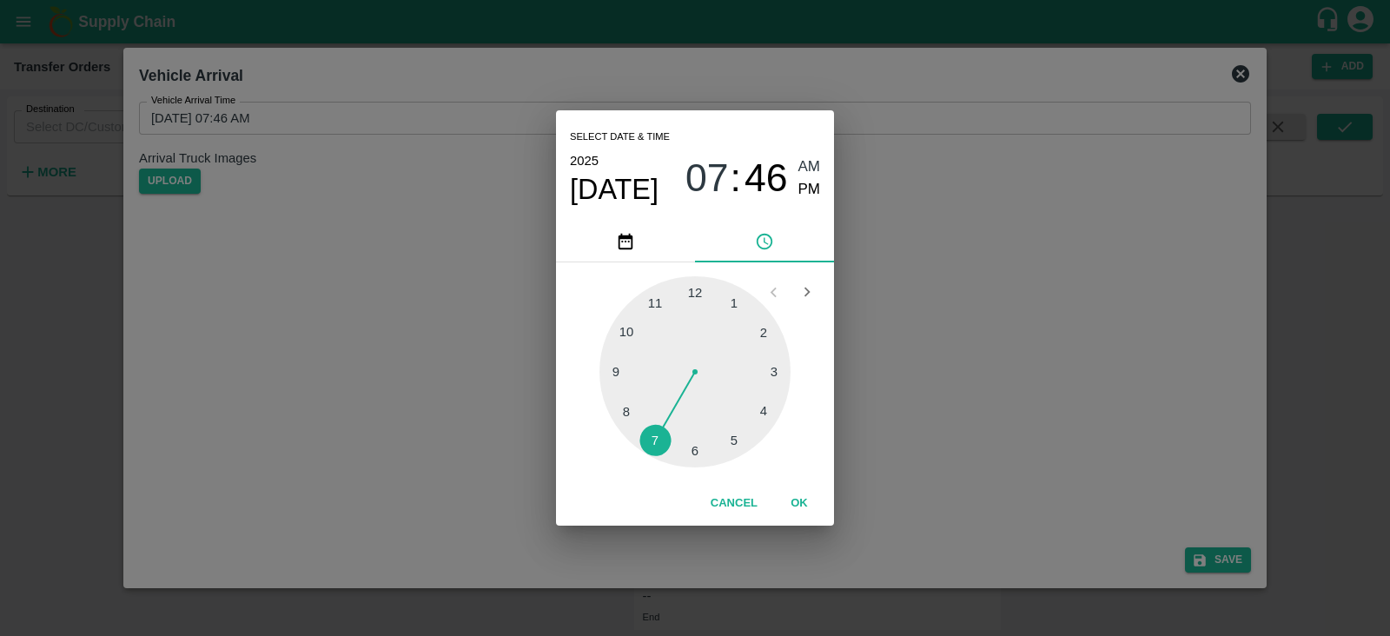
click at [732, 440] on div at bounding box center [695, 371] width 191 height 191
click at [617, 376] on div at bounding box center [695, 371] width 191 height 191
click at [611, 369] on div at bounding box center [695, 371] width 191 height 191
click at [802, 193] on span "PM" at bounding box center [809, 189] width 23 height 23
type input "08/09/2025 05:45 PM"
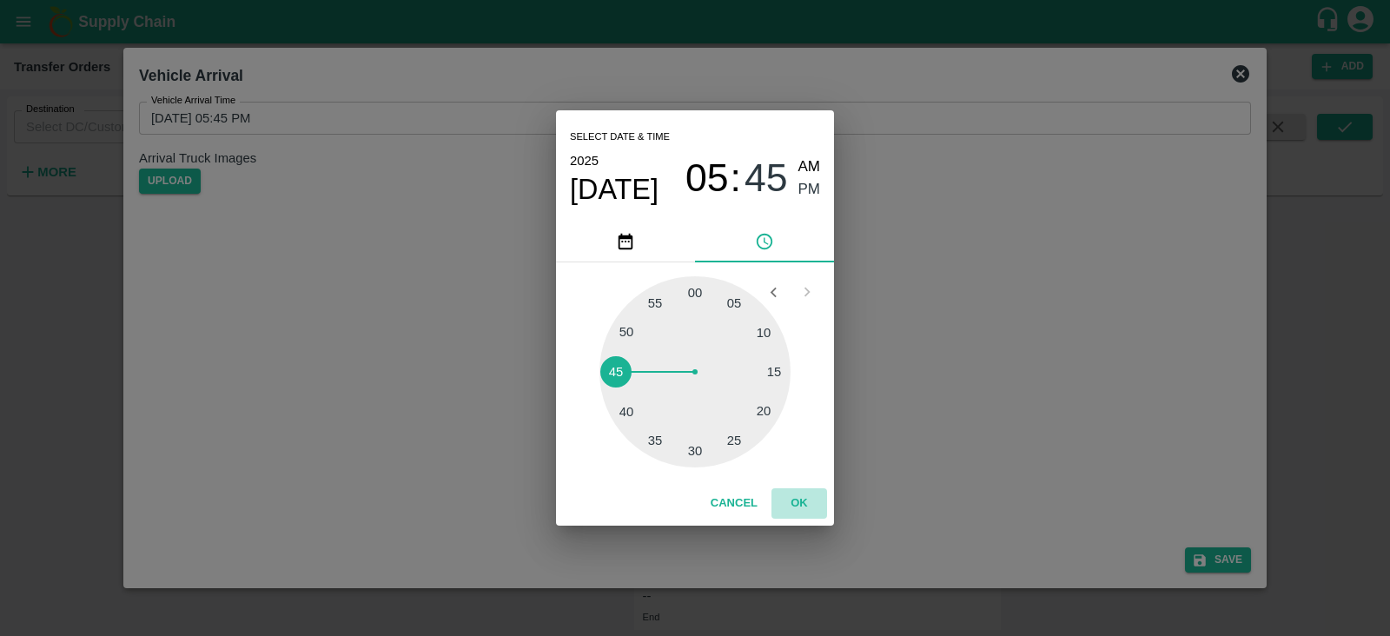
click at [799, 506] on button "OK" at bounding box center [800, 503] width 56 height 30
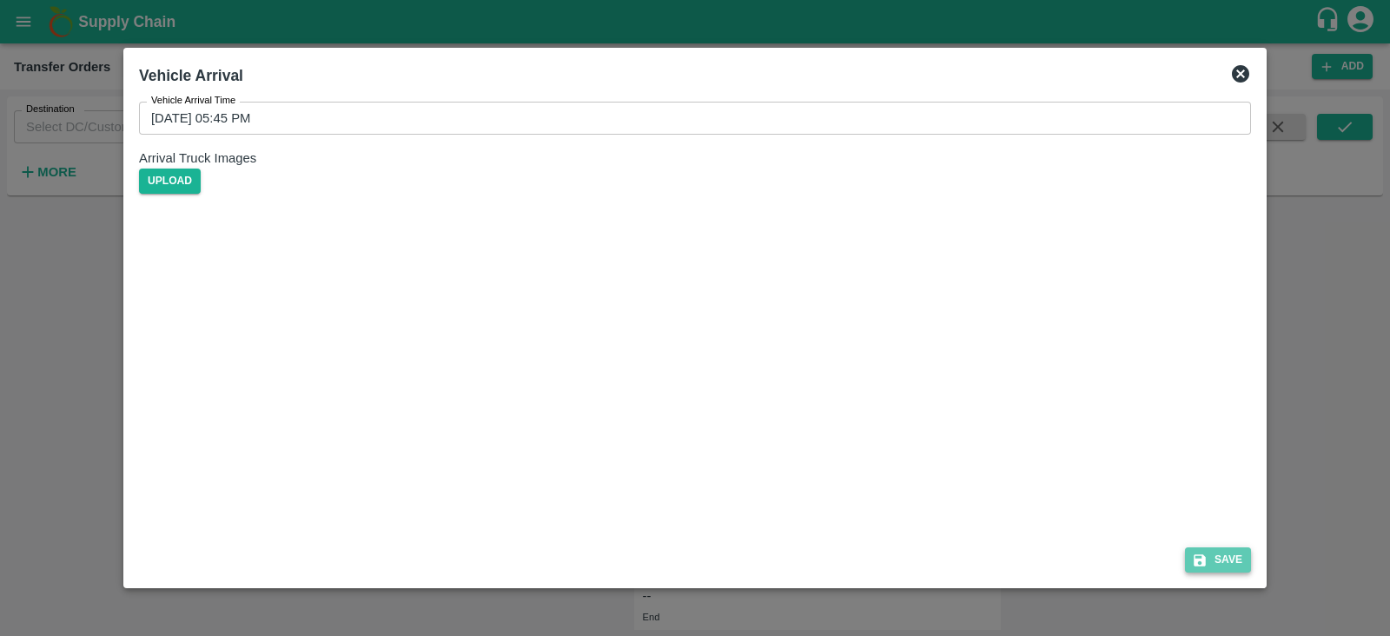
click at [1208, 556] on icon "submit" at bounding box center [1200, 561] width 16 height 16
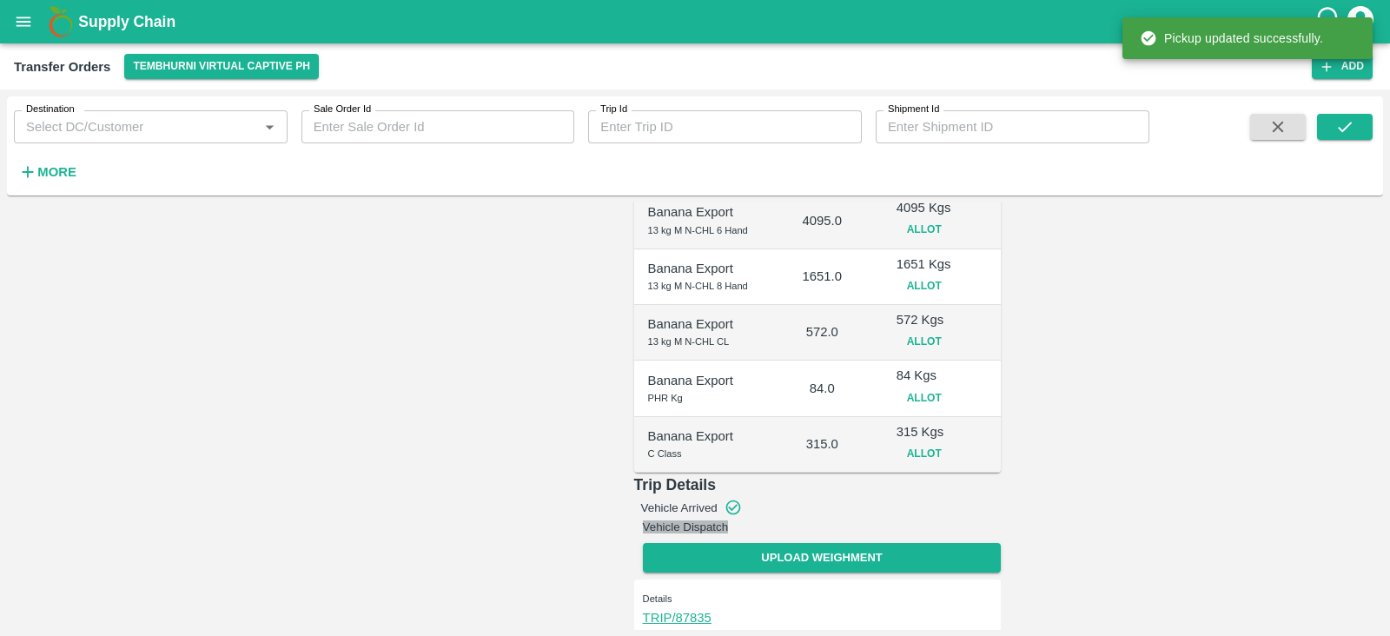
click at [729, 520] on button "Vehicle Dispatch" at bounding box center [686, 526] width 86 height 13
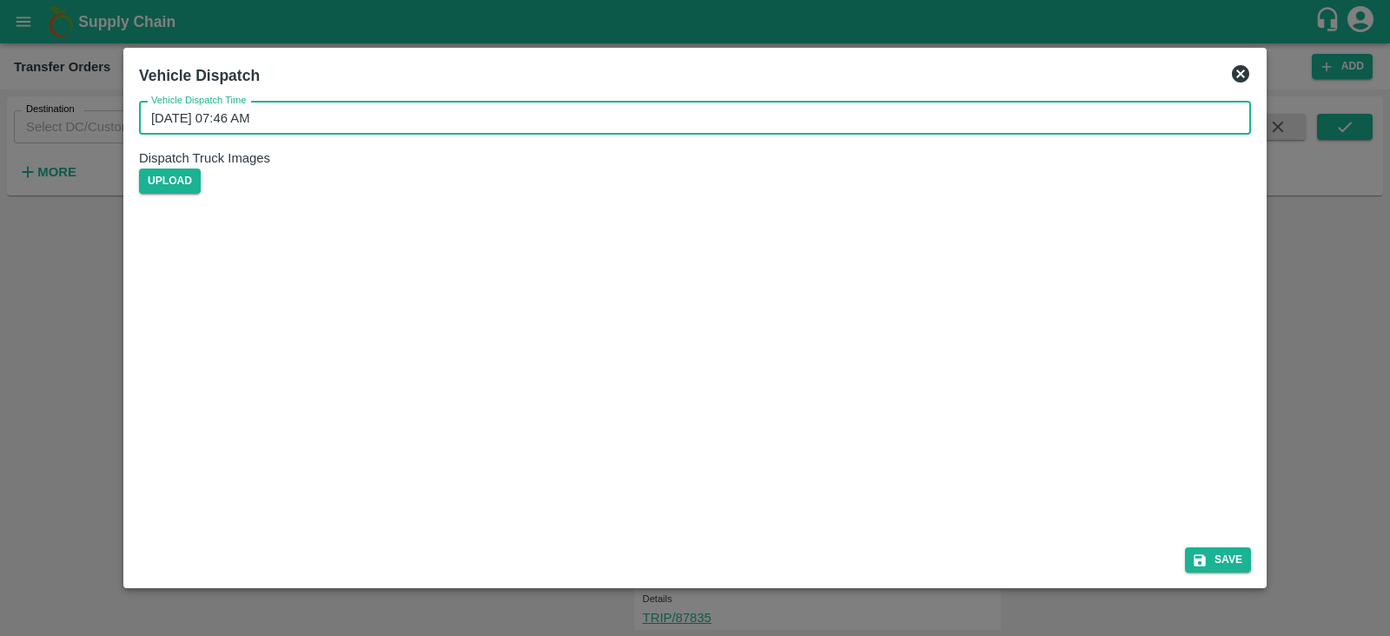
click at [258, 129] on input "10/09/2025 07:46 AM" at bounding box center [689, 118] width 1100 height 33
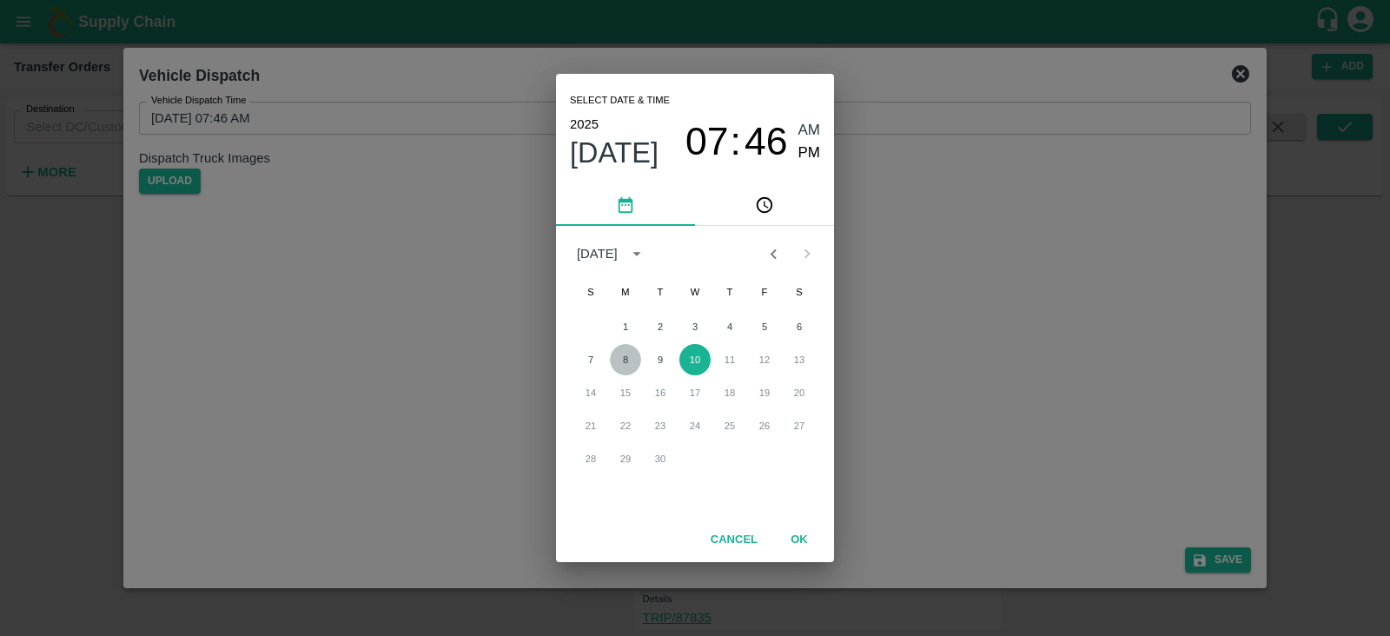
click at [626, 361] on button "8" at bounding box center [625, 359] width 31 height 31
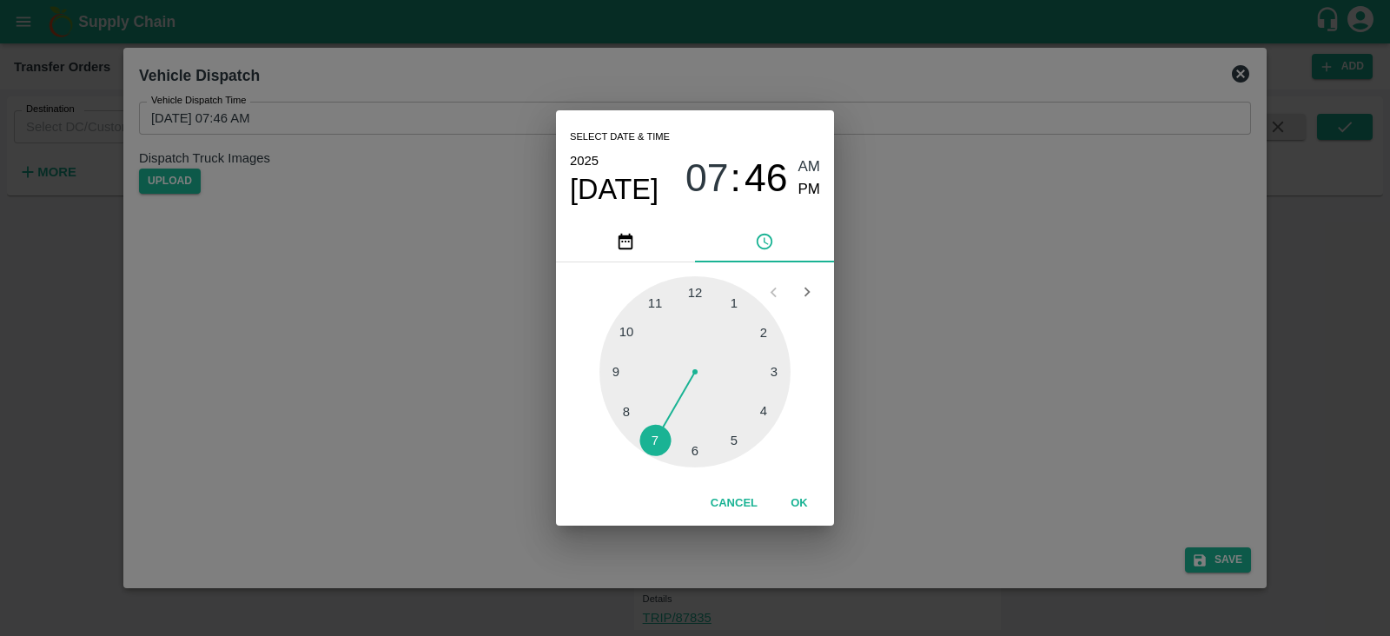
click at [736, 441] on div at bounding box center [695, 371] width 191 height 191
click at [616, 372] on div at bounding box center [695, 371] width 191 height 191
click at [814, 181] on span "PM" at bounding box center [809, 189] width 23 height 23
type input "08/09/2025 05:45 PM"
click at [797, 504] on button "OK" at bounding box center [800, 503] width 56 height 30
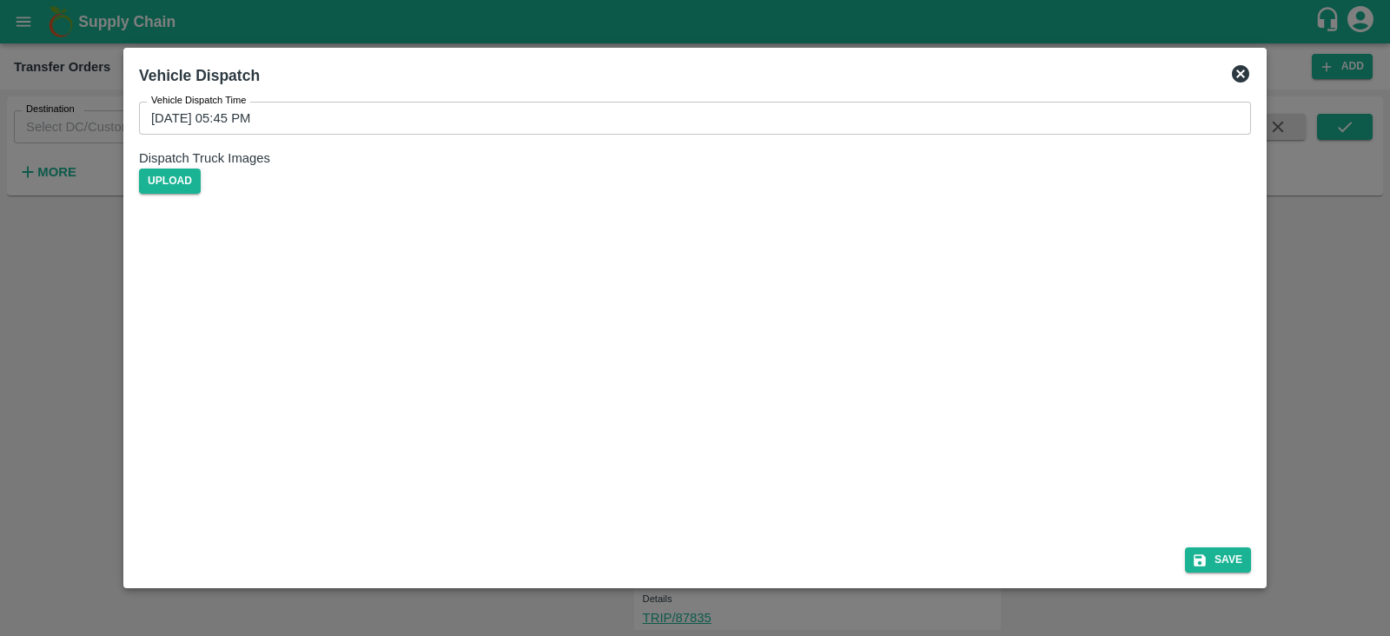
click at [1207, 546] on div "Save" at bounding box center [695, 556] width 1126 height 46
click at [1216, 553] on button "Save" at bounding box center [1218, 559] width 66 height 25
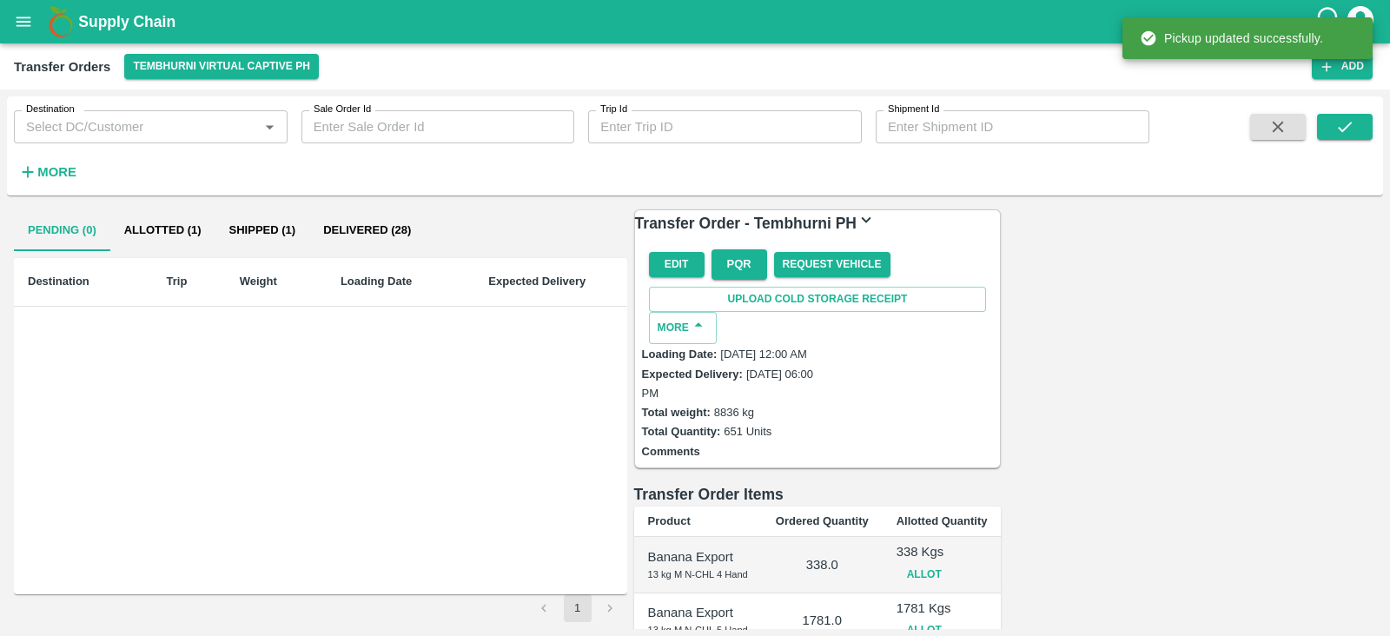
scroll to position [474, 0]
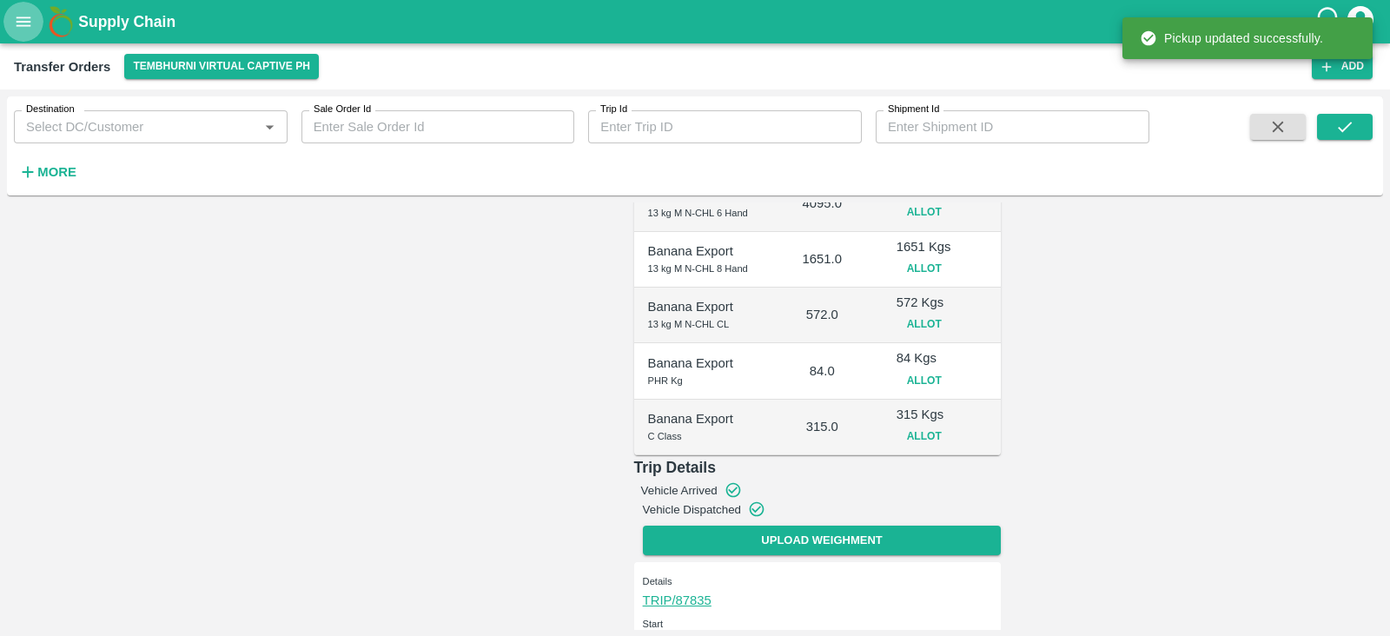
click at [23, 10] on button "open drawer" at bounding box center [23, 22] width 40 height 40
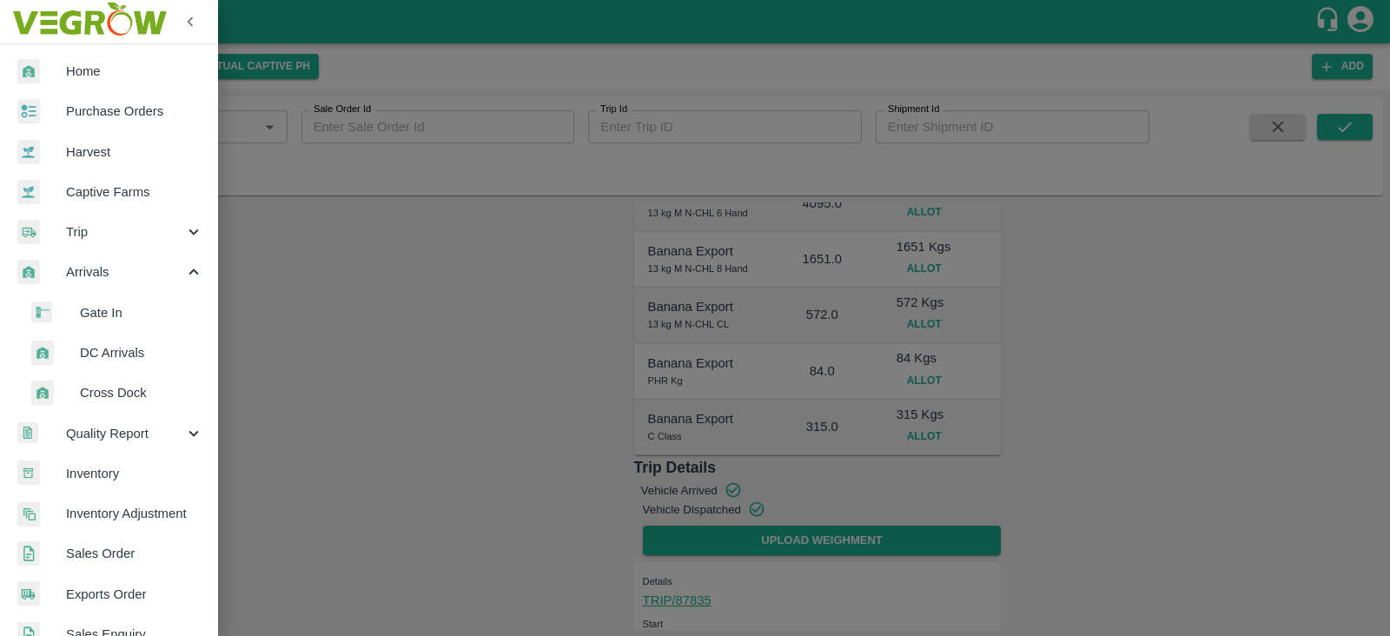
click at [89, 349] on span "DC Arrivals" at bounding box center [141, 352] width 123 height 19
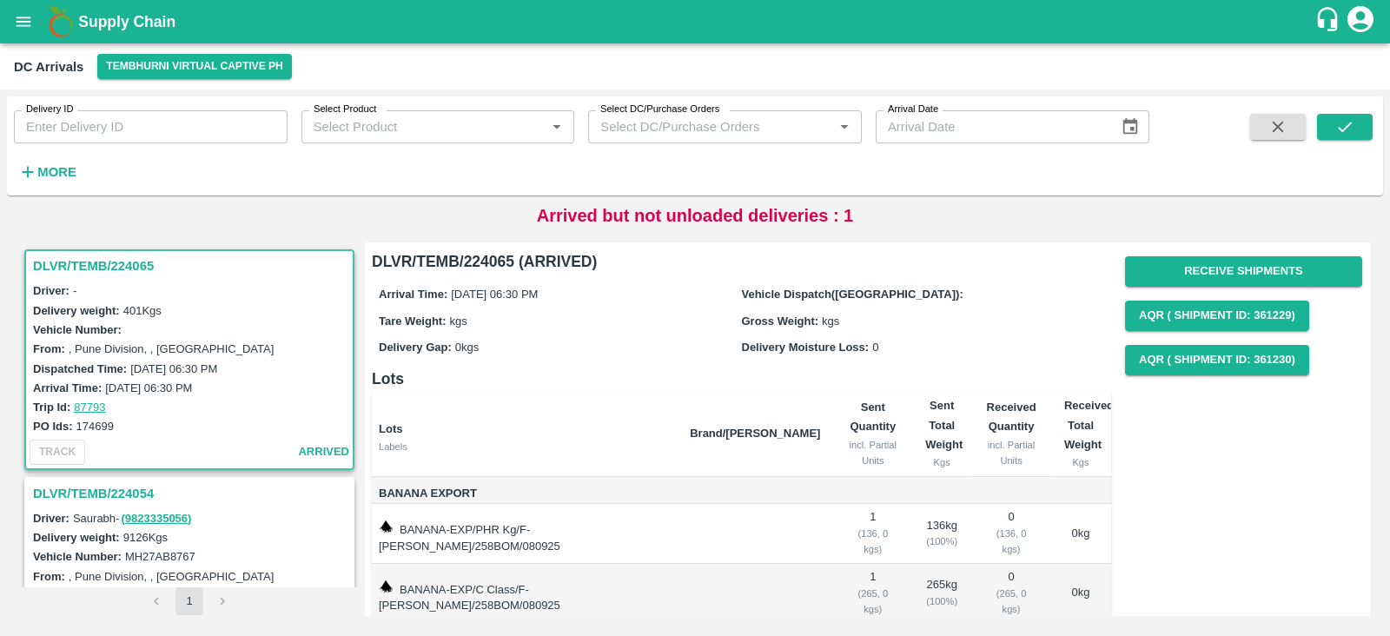
scroll to position [114, 0]
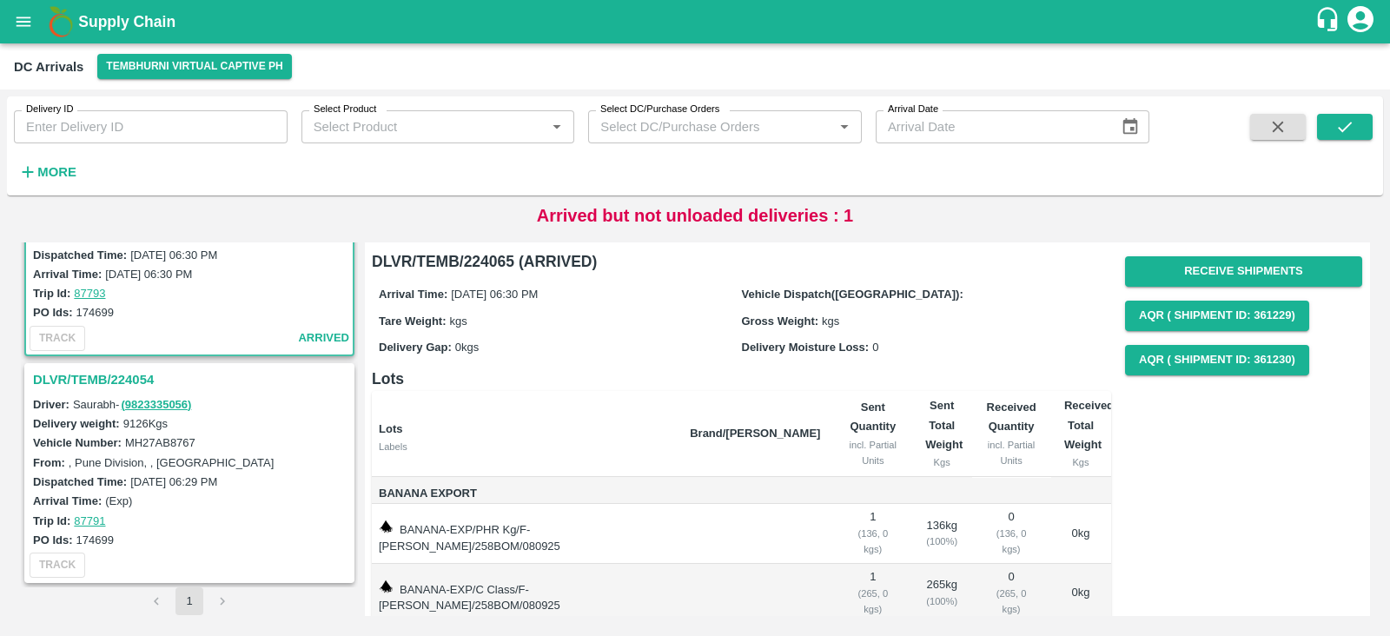
click at [86, 375] on h3 "DLVR/TEMB/224054" at bounding box center [192, 379] width 318 height 23
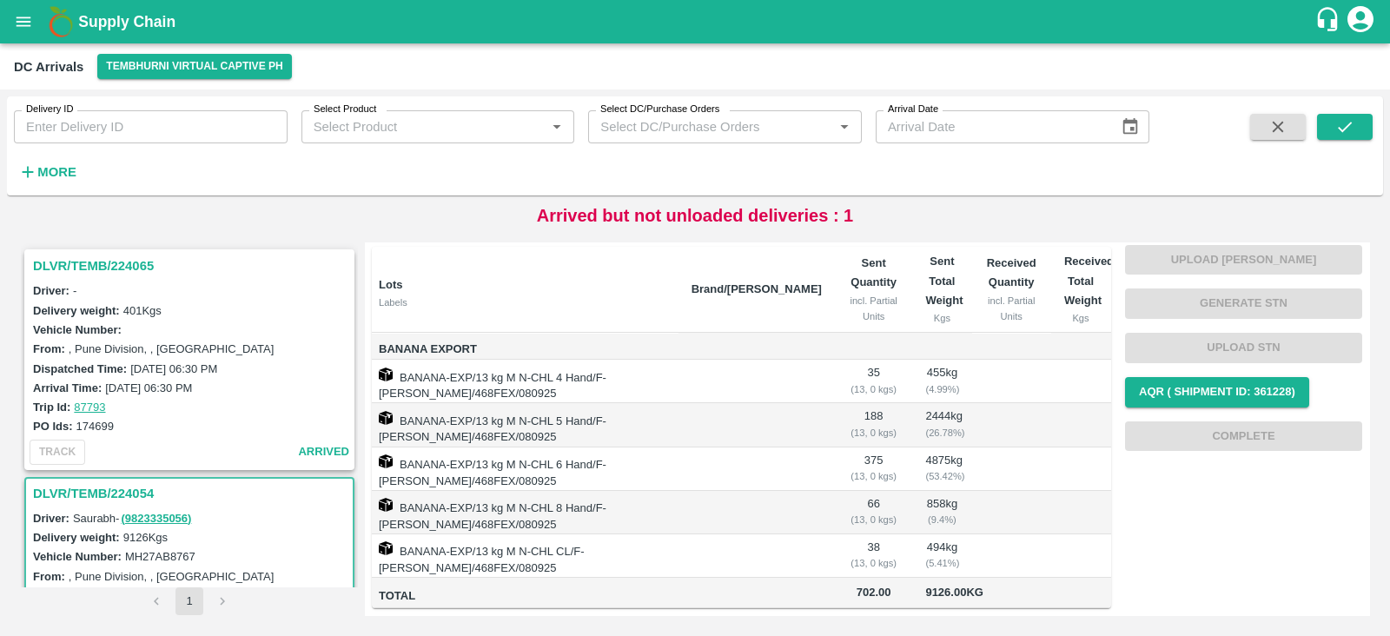
click at [119, 265] on h3 "DLVR/TEMB/224065" at bounding box center [192, 266] width 318 height 23
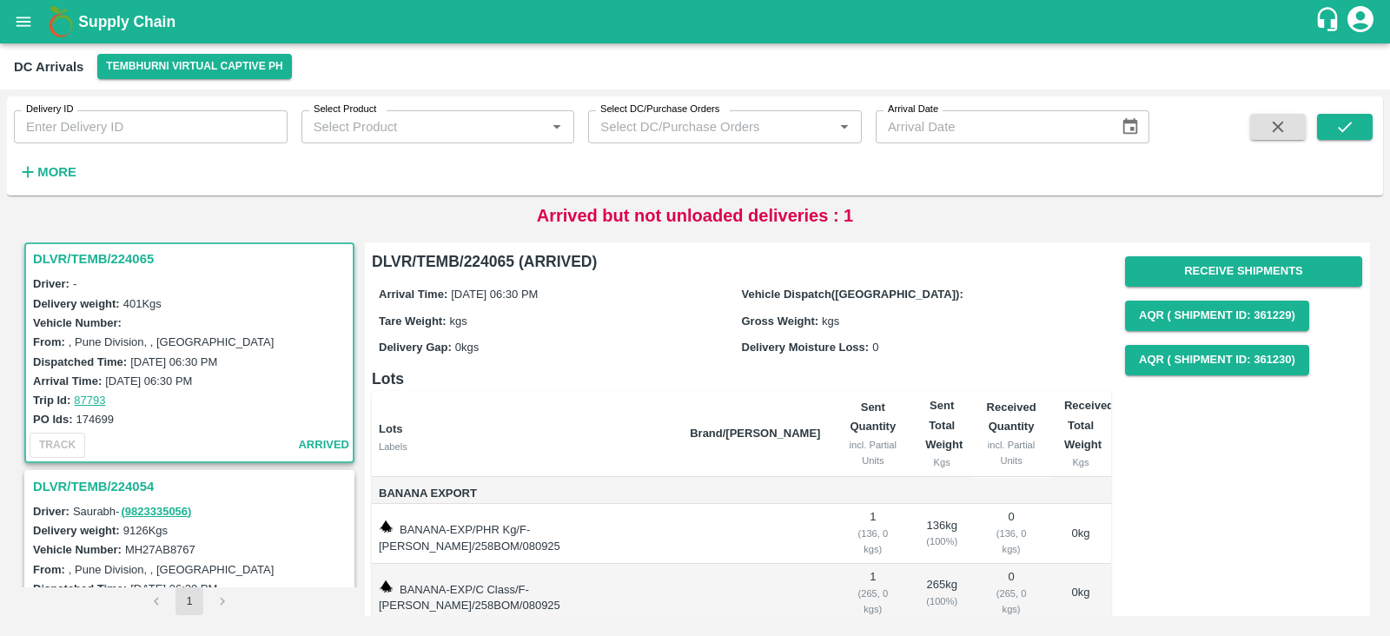
scroll to position [33, 0]
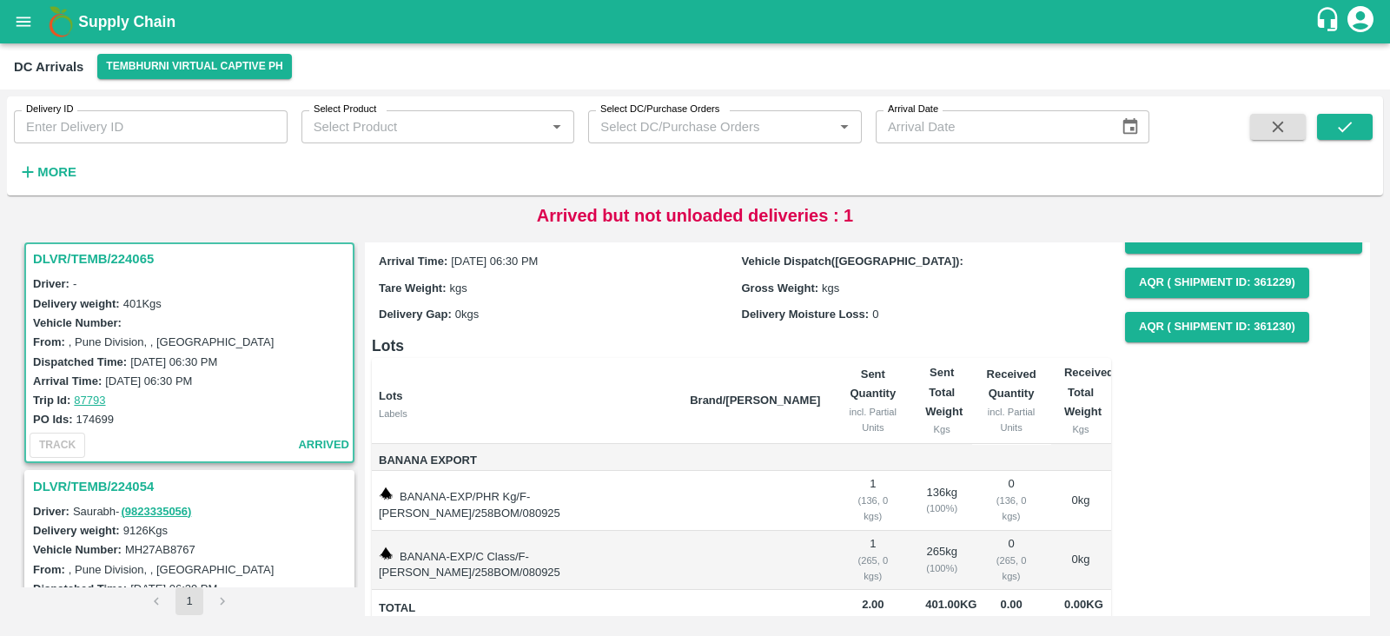
click at [97, 489] on h3 "DLVR/TEMB/224054" at bounding box center [192, 486] width 318 height 23
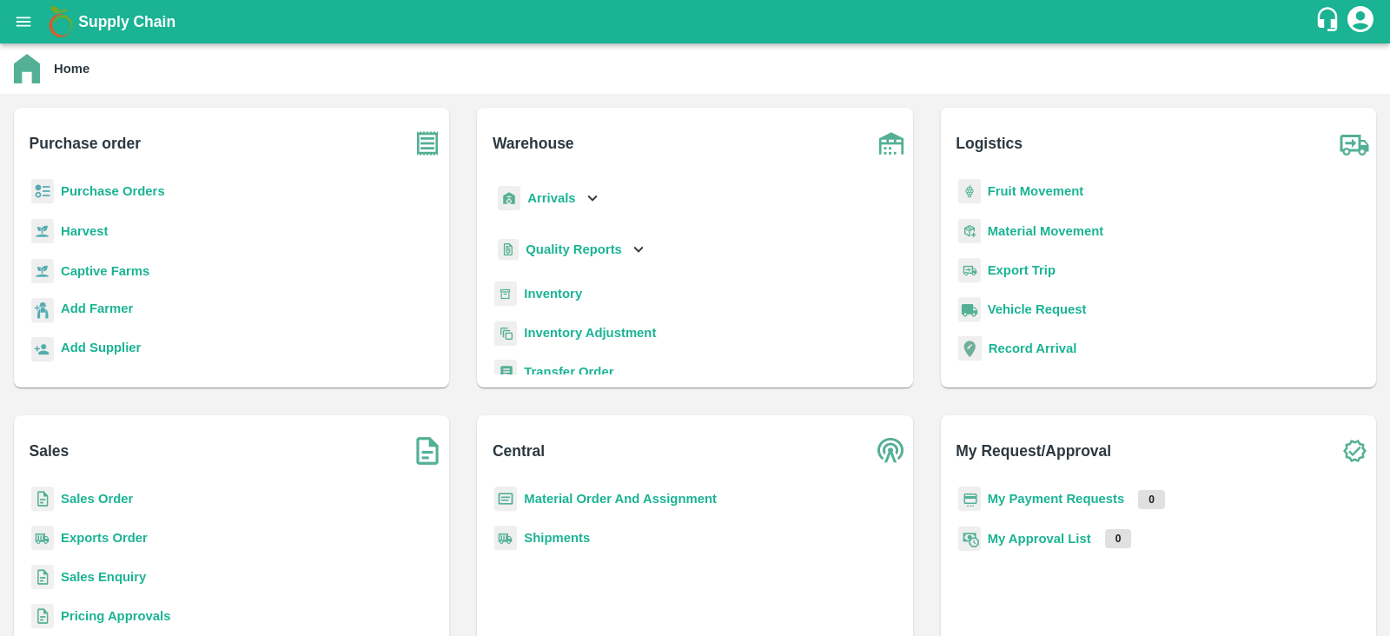
click at [88, 190] on b "Purchase Orders" at bounding box center [113, 191] width 104 height 14
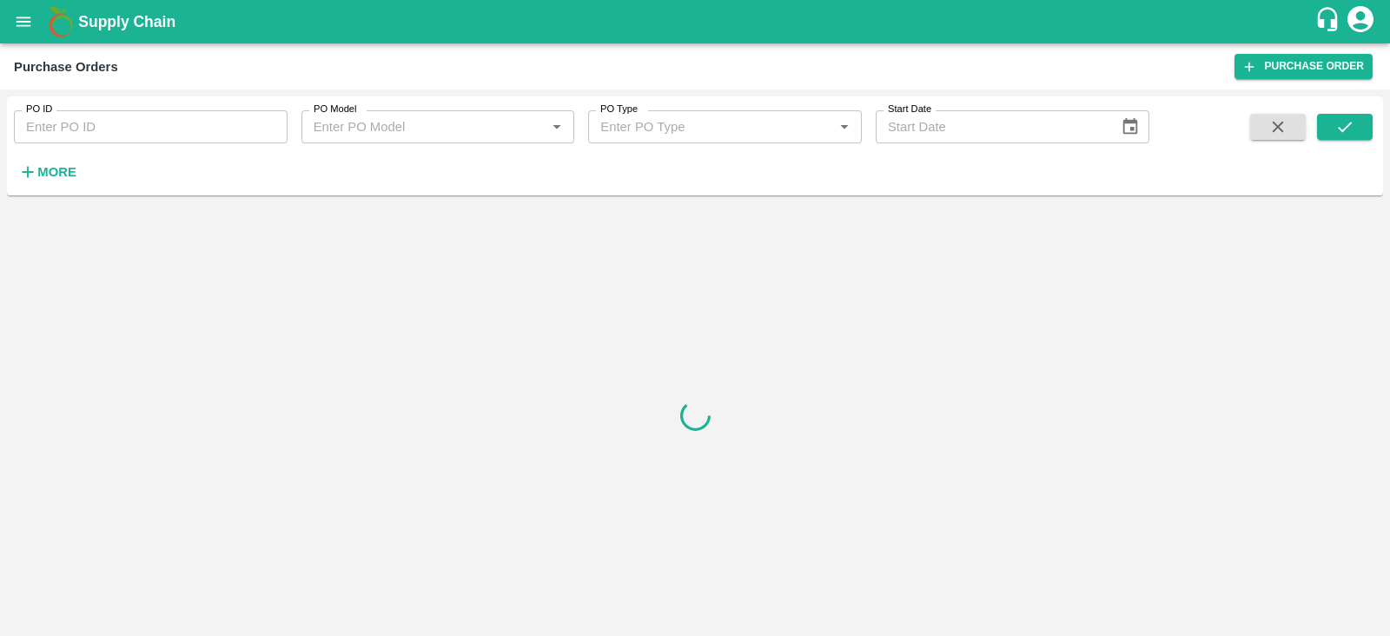
click at [123, 119] on input "PO ID" at bounding box center [151, 126] width 274 height 33
paste input "174688"
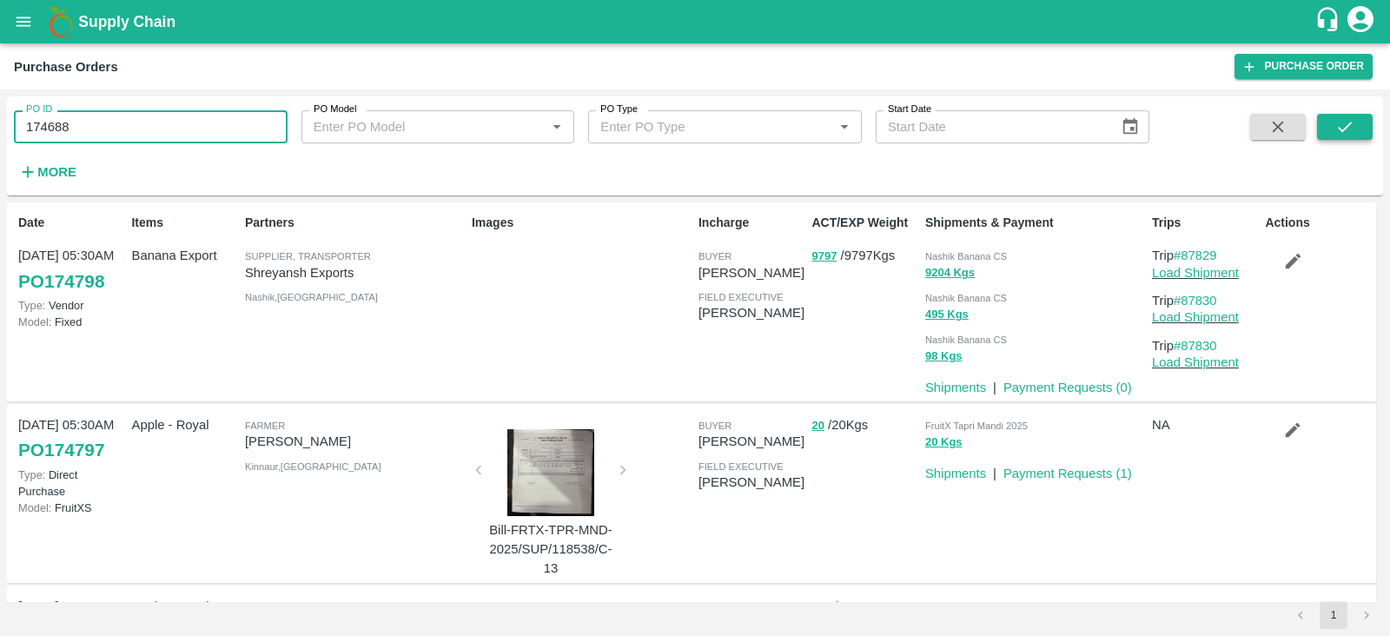
type input "174688"
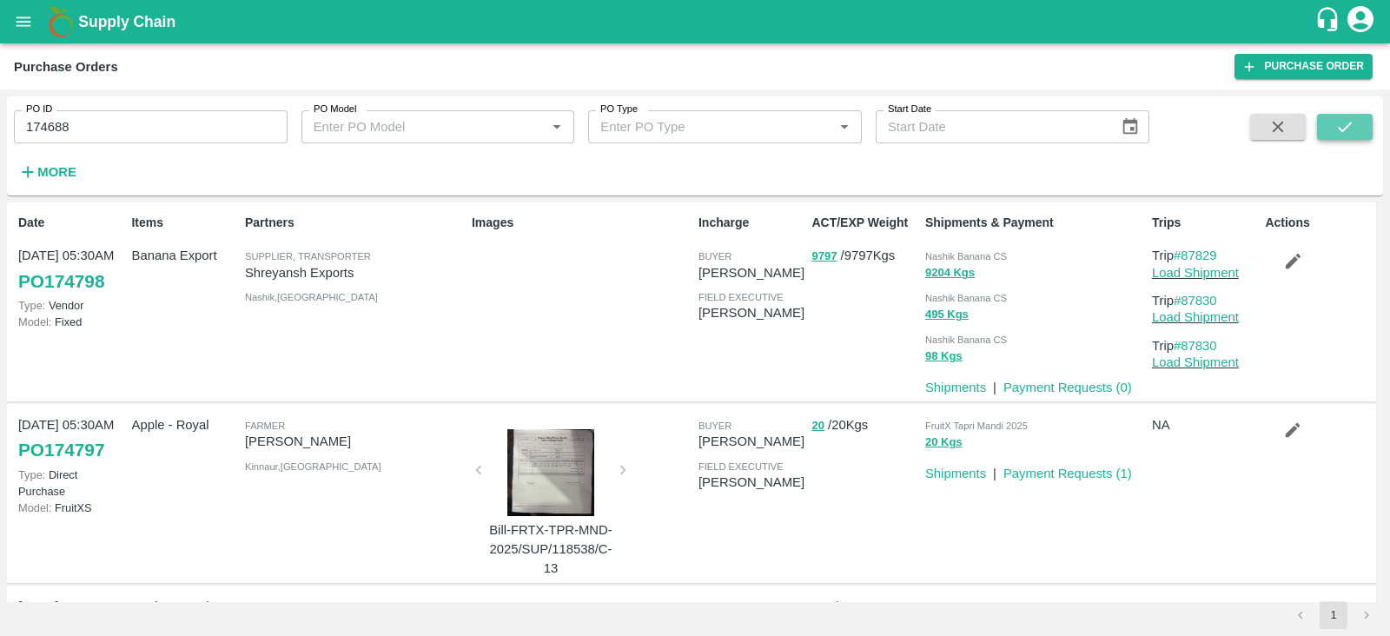
click at [1341, 131] on icon "submit" at bounding box center [1344, 126] width 19 height 19
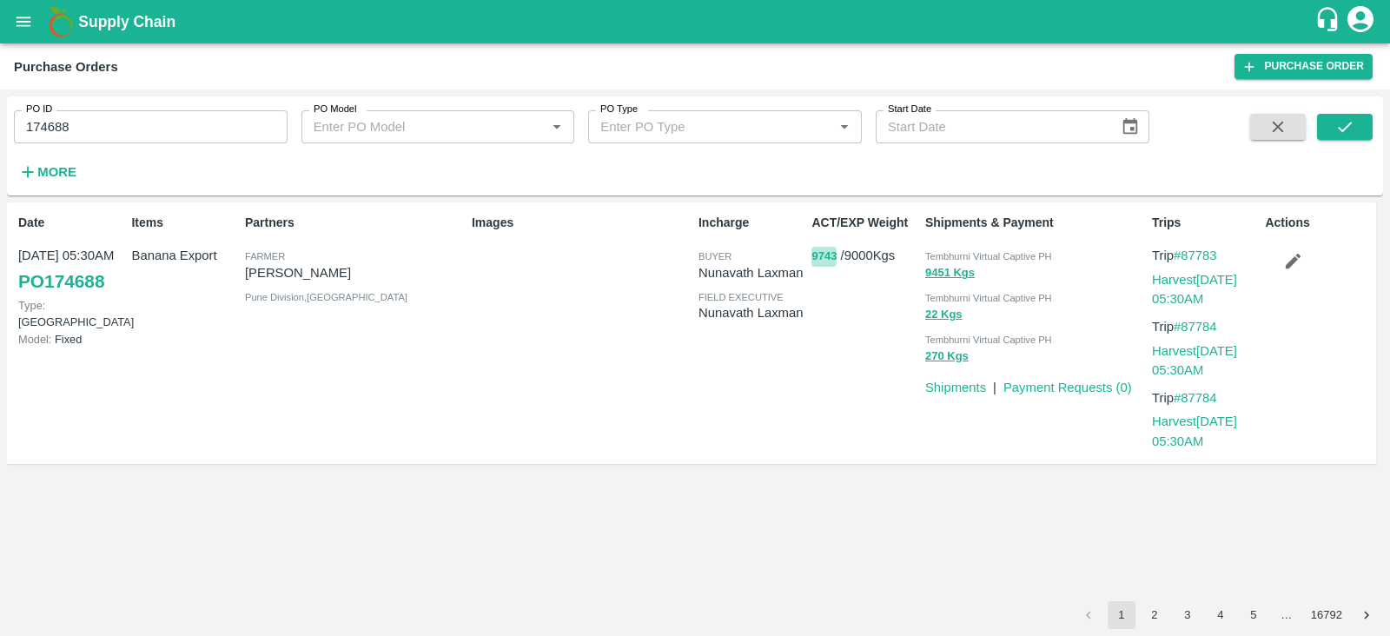
click at [815, 259] on button "9743" at bounding box center [824, 257] width 25 height 20
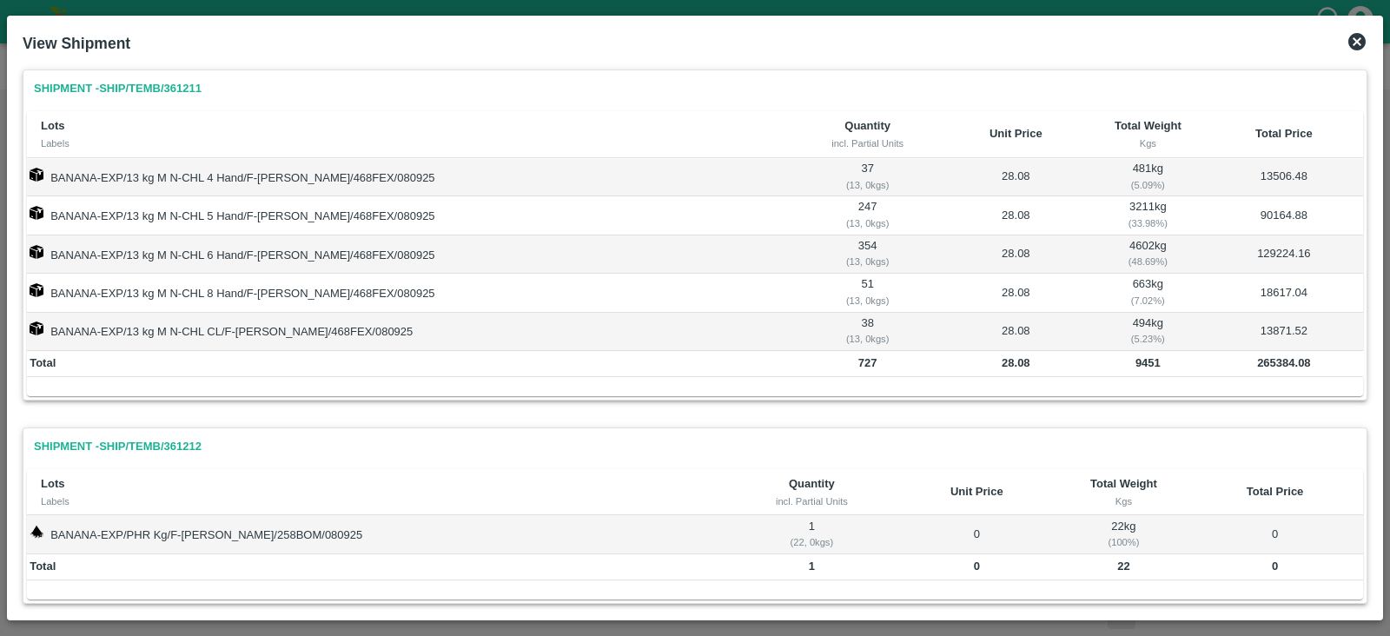
click at [1356, 36] on icon at bounding box center [1356, 41] width 17 height 17
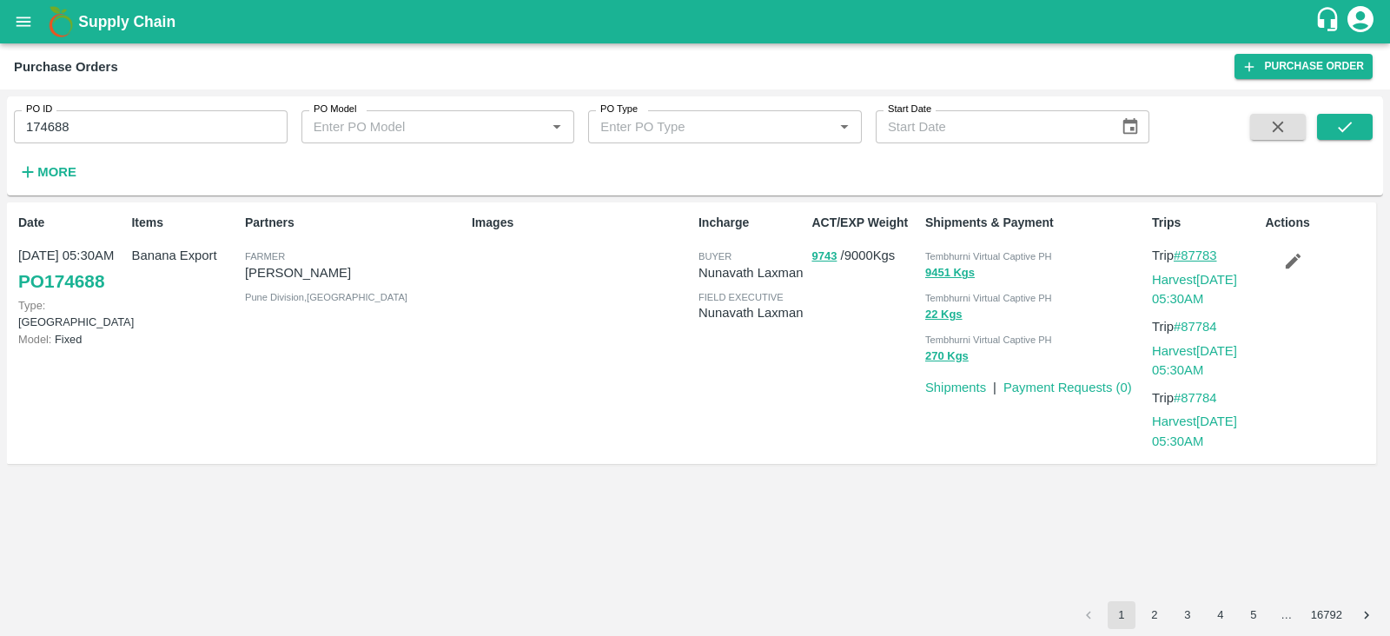
click at [1205, 257] on link "#87783" at bounding box center [1195, 255] width 43 height 14
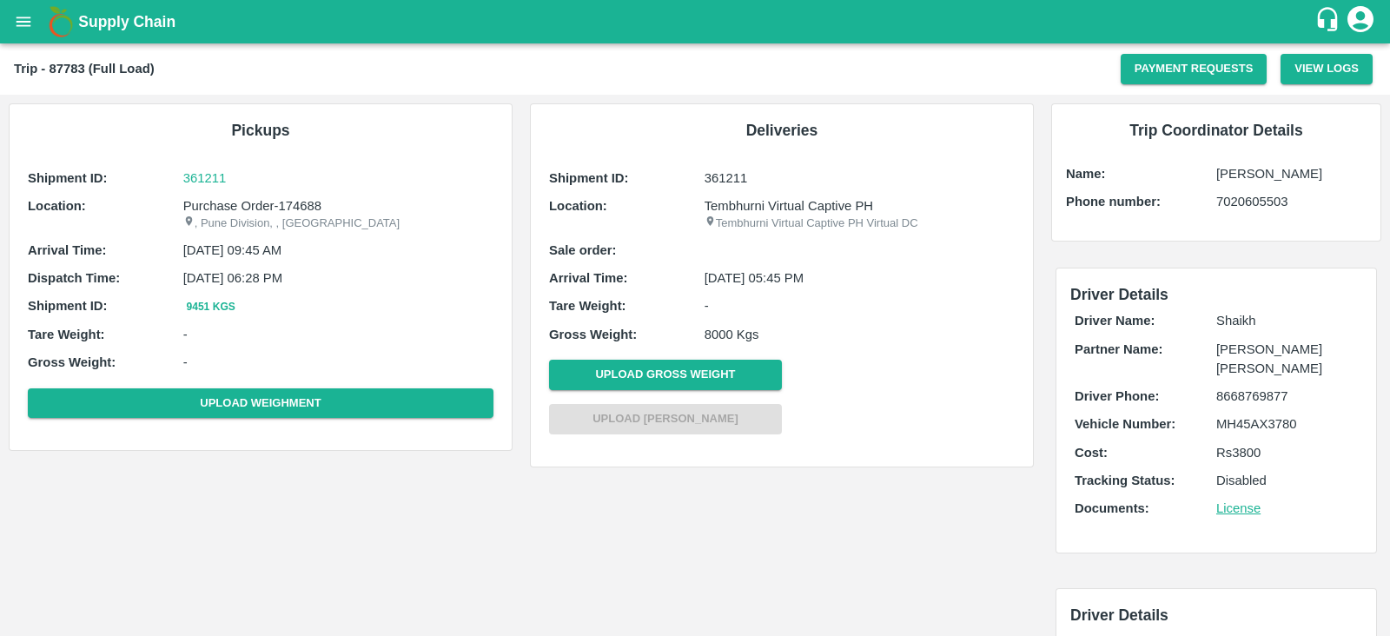
click at [1247, 415] on p "MH45AX3780" at bounding box center [1287, 423] width 142 height 19
copy p "MH45AX3780"
click at [19, 23] on icon "open drawer" at bounding box center [23, 21] width 19 height 19
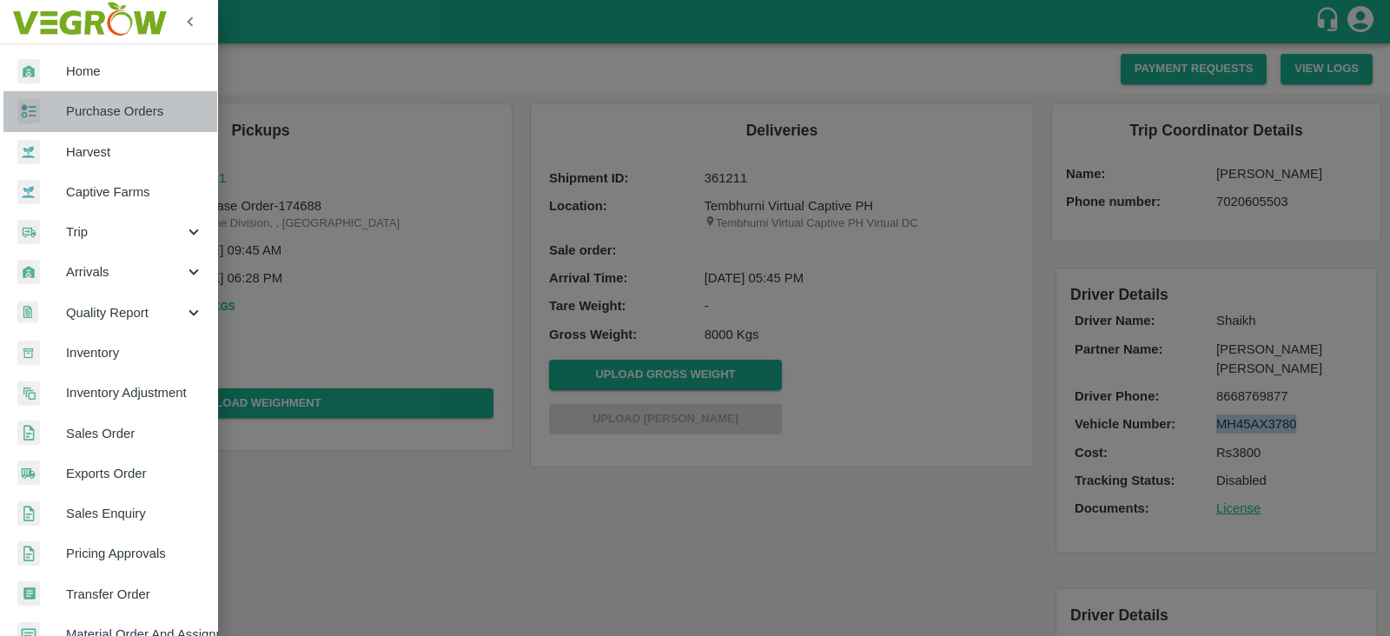
click at [122, 106] on span "Purchase Orders" at bounding box center [134, 111] width 137 height 19
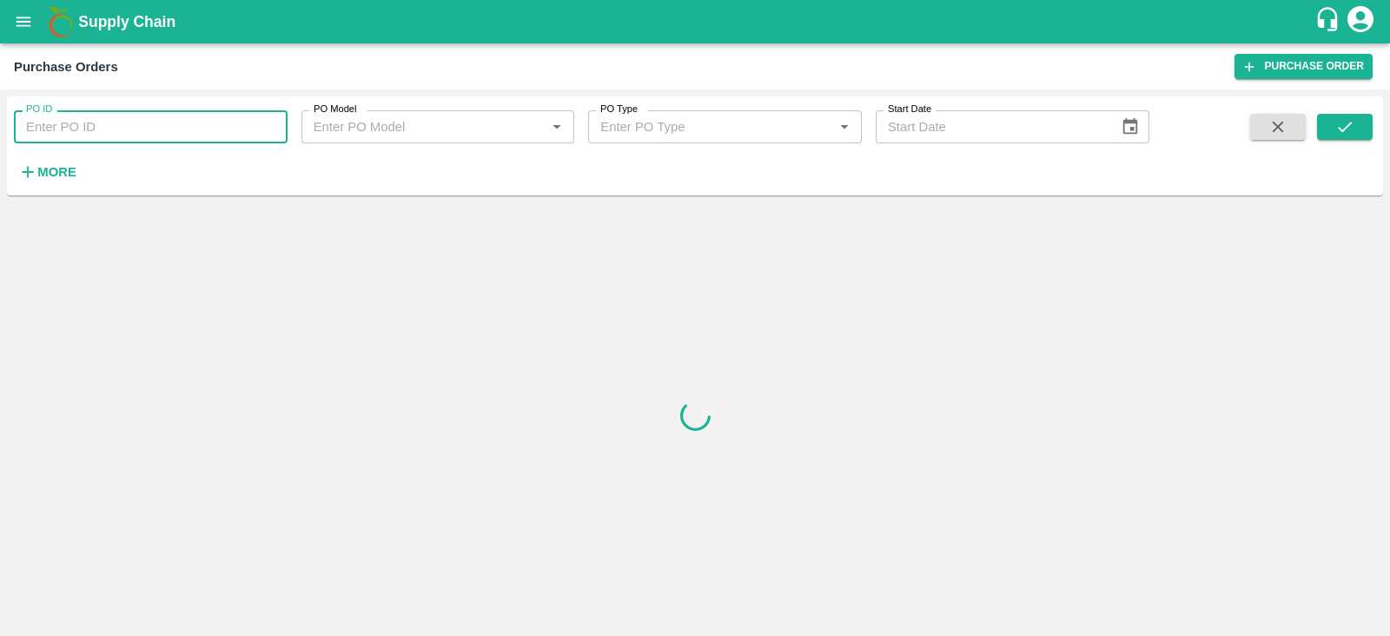
click at [204, 127] on input "PO ID" at bounding box center [151, 126] width 274 height 33
paste input "174689"
type input "174689"
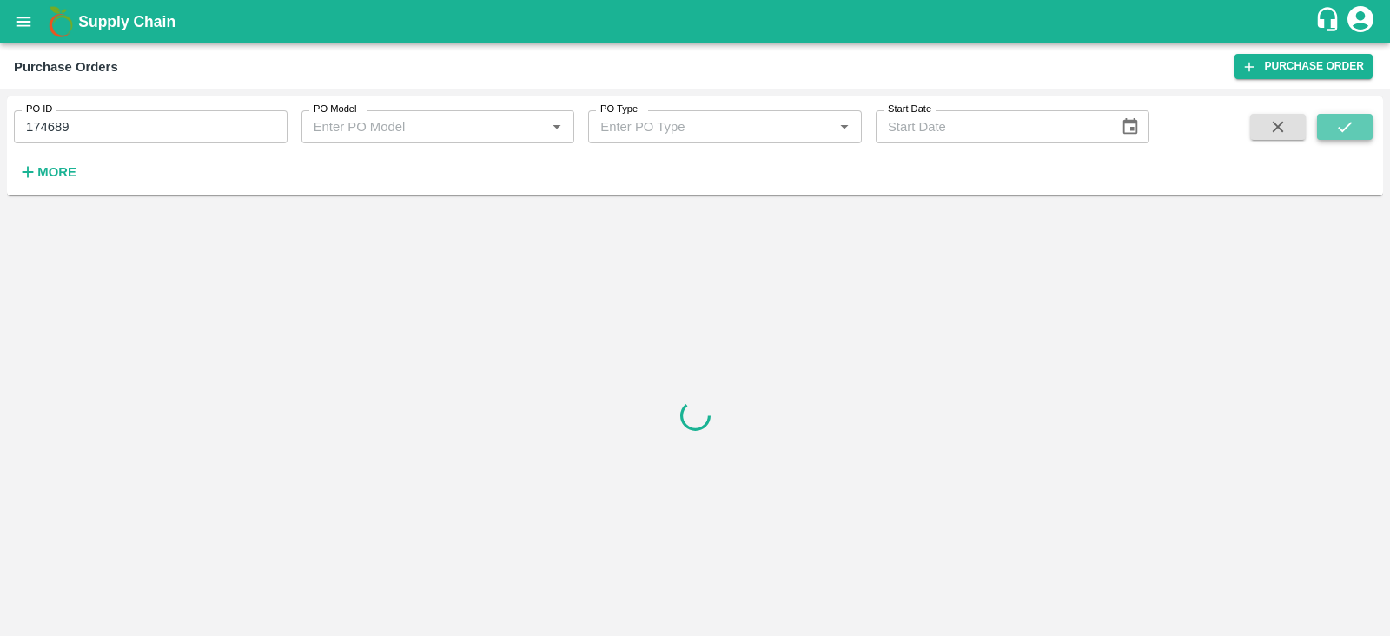
click at [1338, 122] on icon "submit" at bounding box center [1344, 126] width 19 height 19
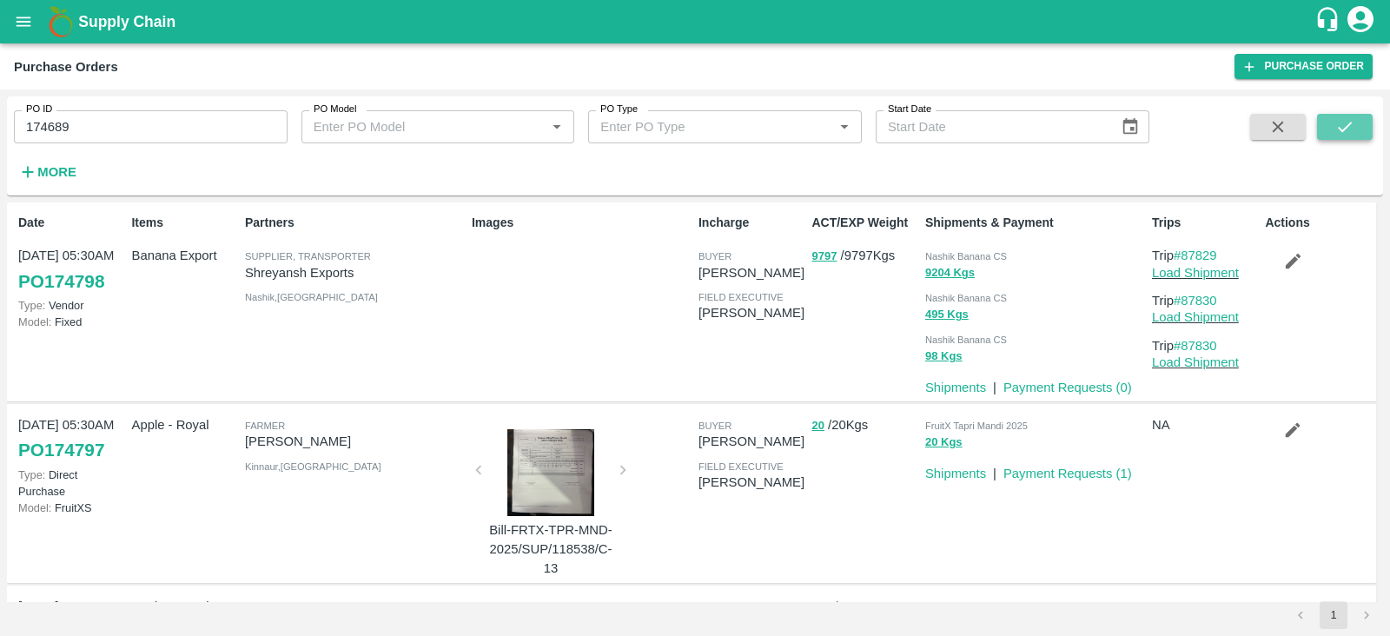
click at [1348, 123] on icon "submit" at bounding box center [1344, 126] width 19 height 19
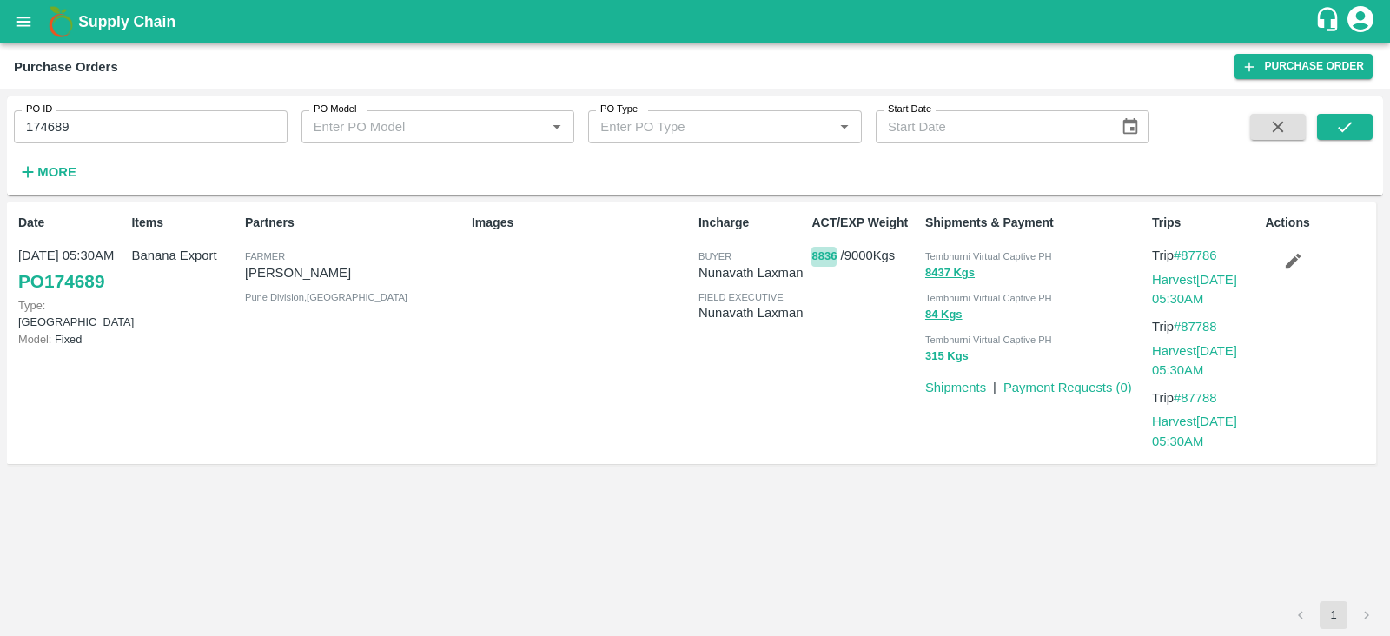
click at [815, 258] on button "8836" at bounding box center [824, 257] width 25 height 20
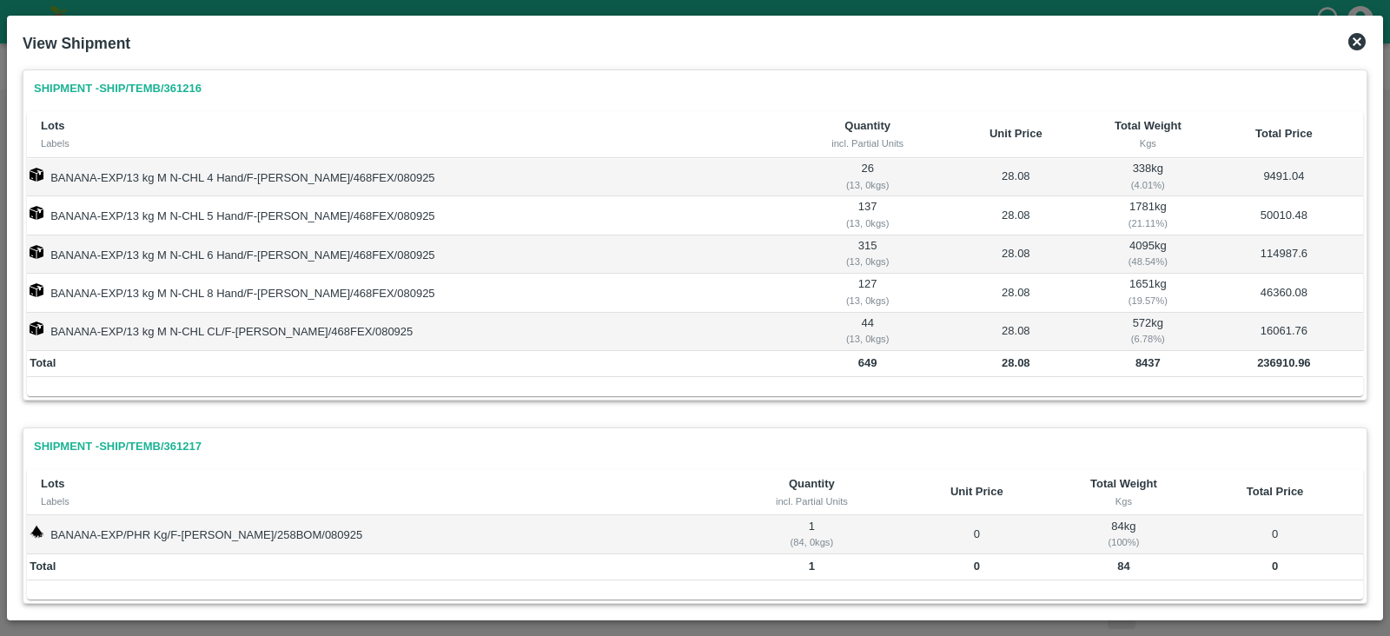
click at [1354, 47] on icon at bounding box center [1356, 41] width 17 height 17
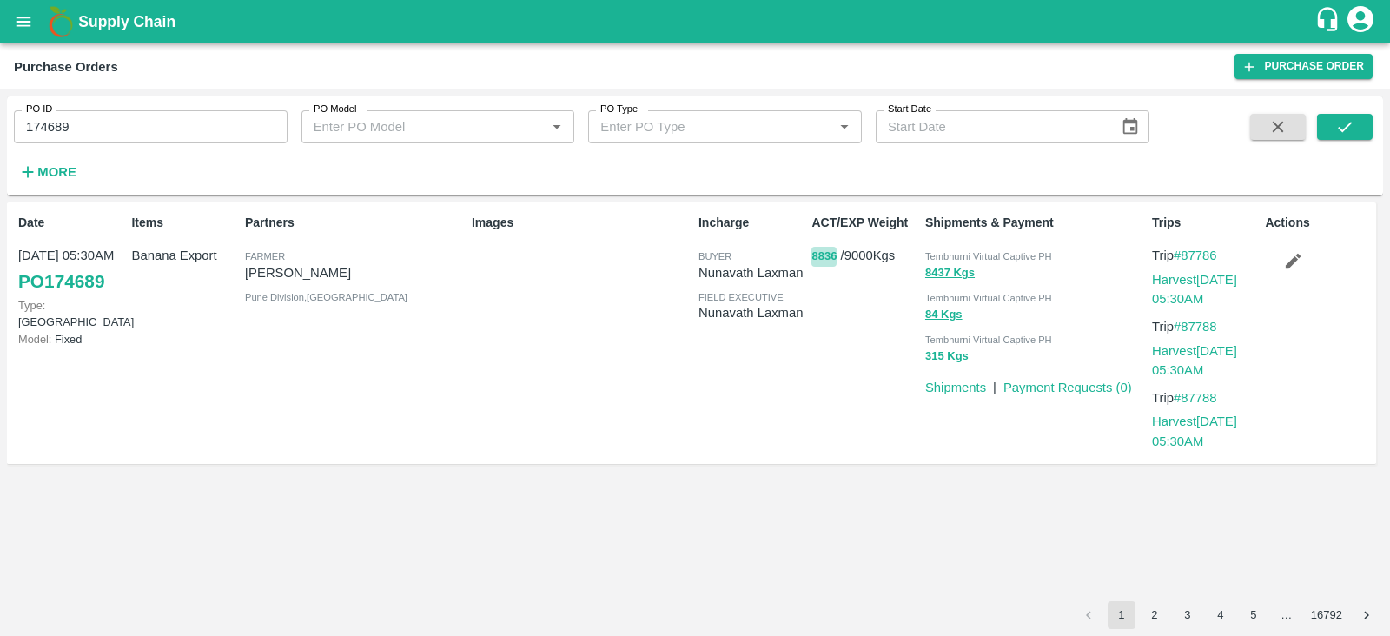
click at [812, 252] on button "8836" at bounding box center [824, 257] width 25 height 20
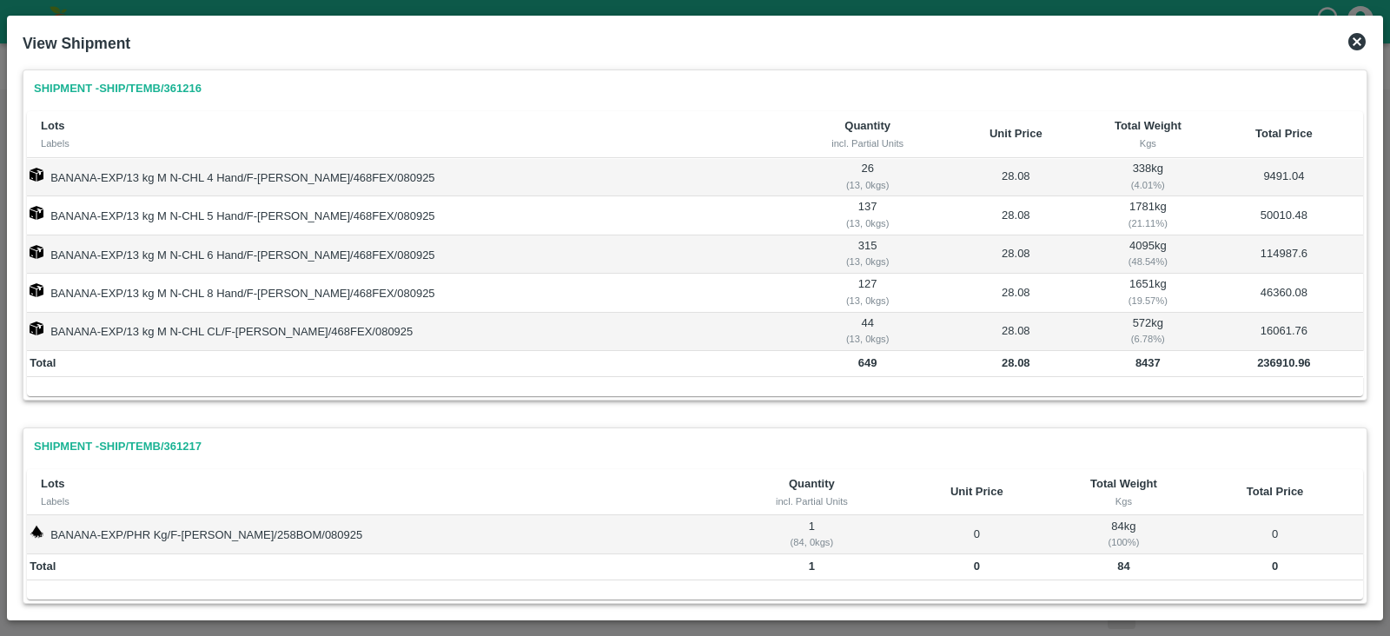
click at [1355, 33] on icon at bounding box center [1356, 41] width 17 height 17
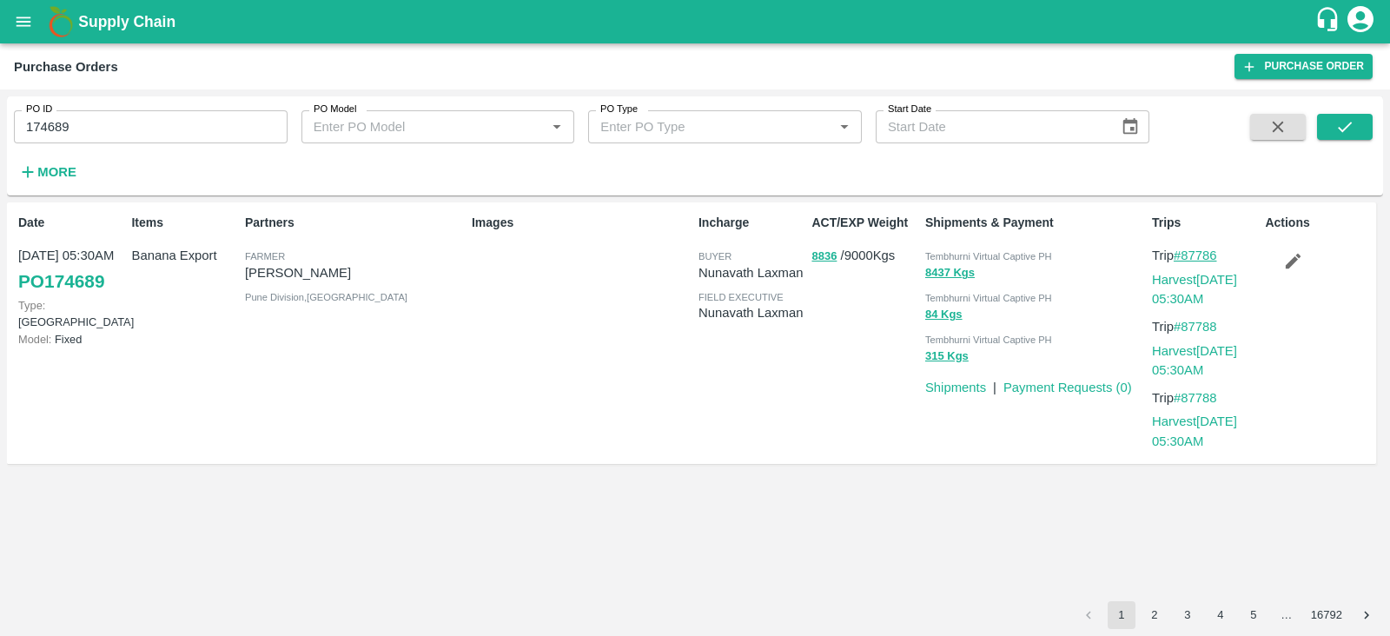
click at [1202, 260] on link "#87786" at bounding box center [1195, 255] width 43 height 14
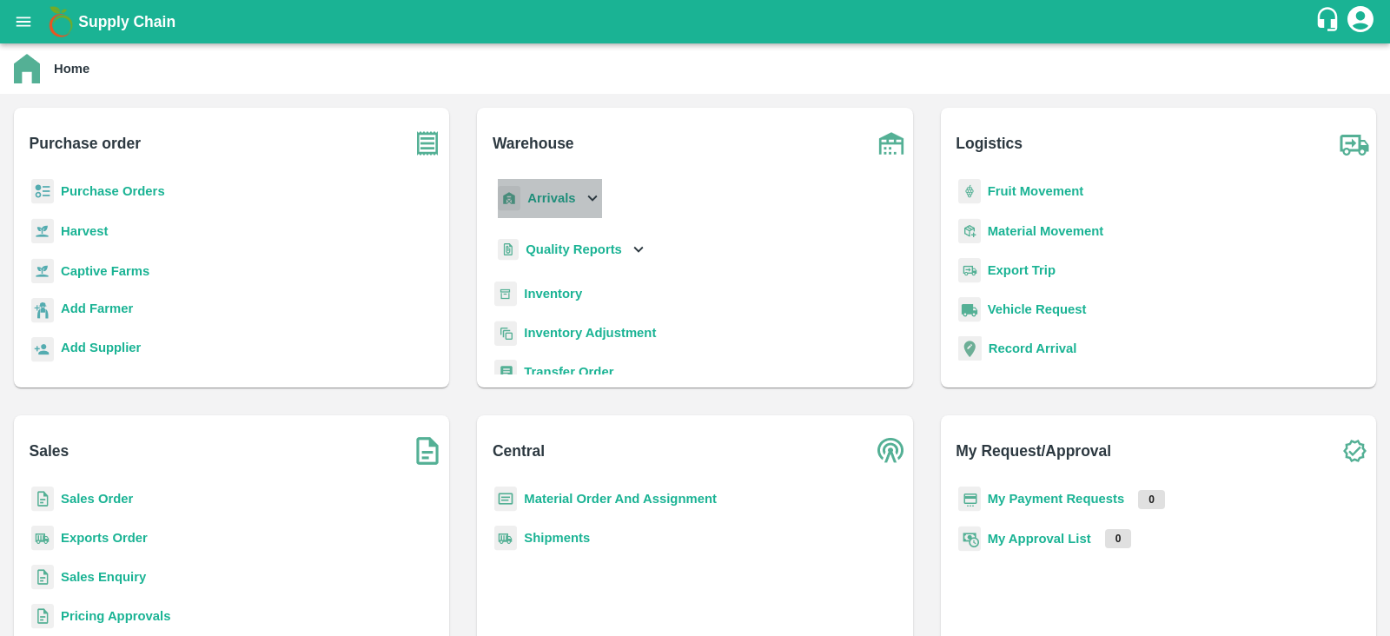
click at [586, 185] on div "Arrivals" at bounding box center [548, 198] width 108 height 39
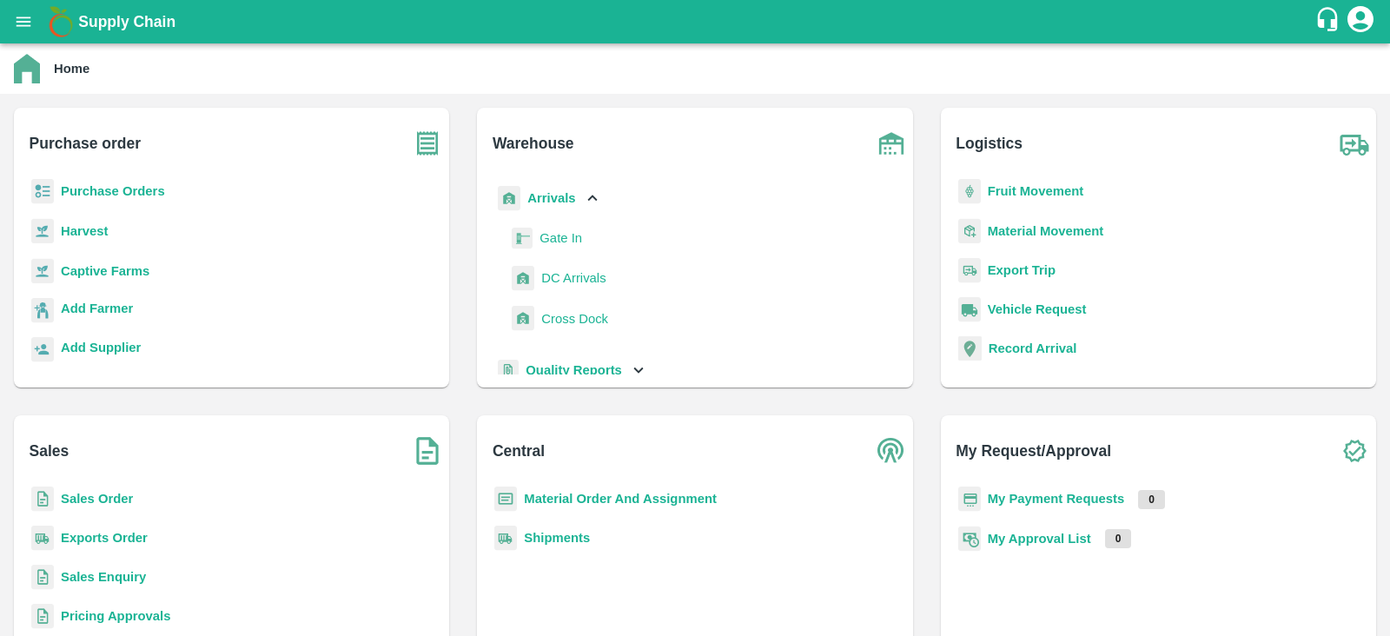
click at [564, 280] on span "DC Arrivals" at bounding box center [573, 277] width 64 height 19
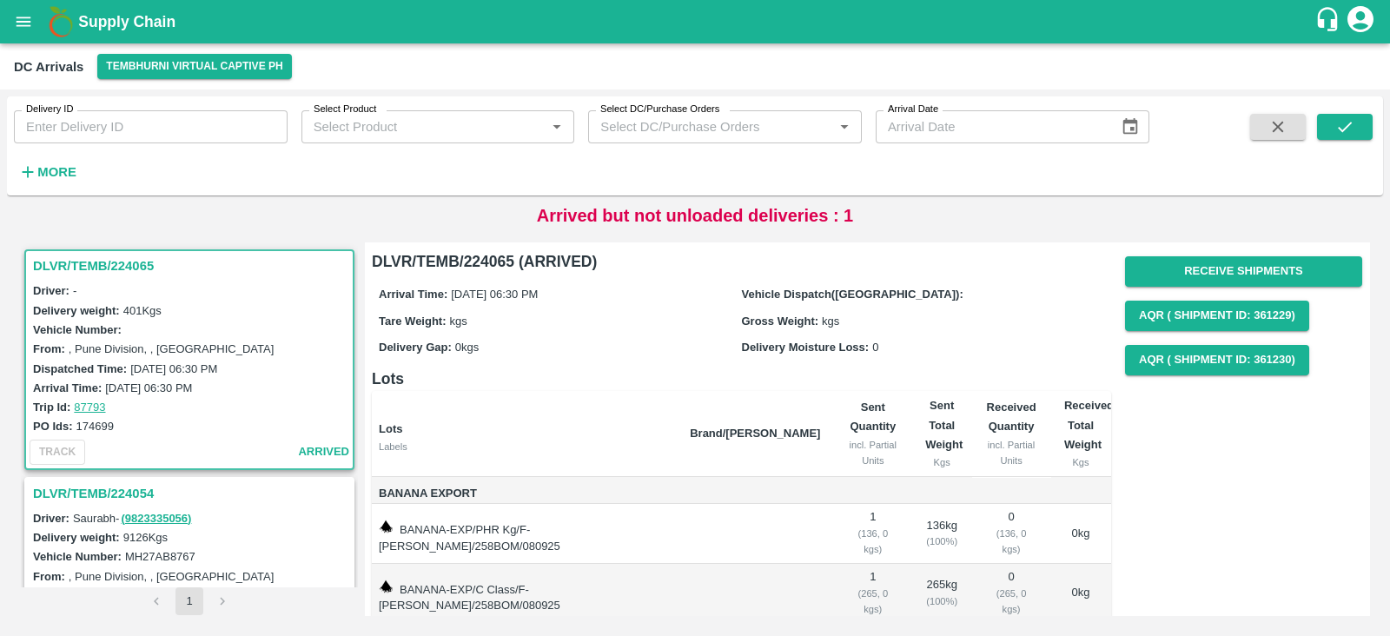
scroll to position [114, 0]
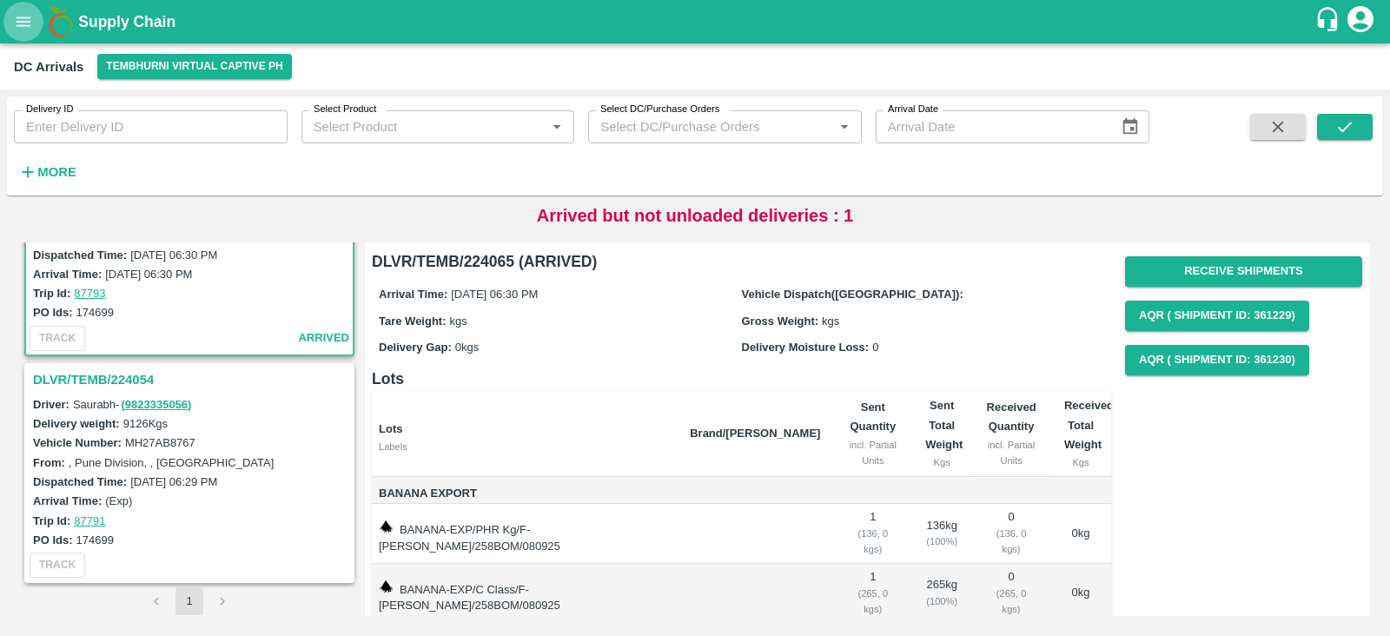
click at [24, 32] on button "open drawer" at bounding box center [23, 22] width 40 height 40
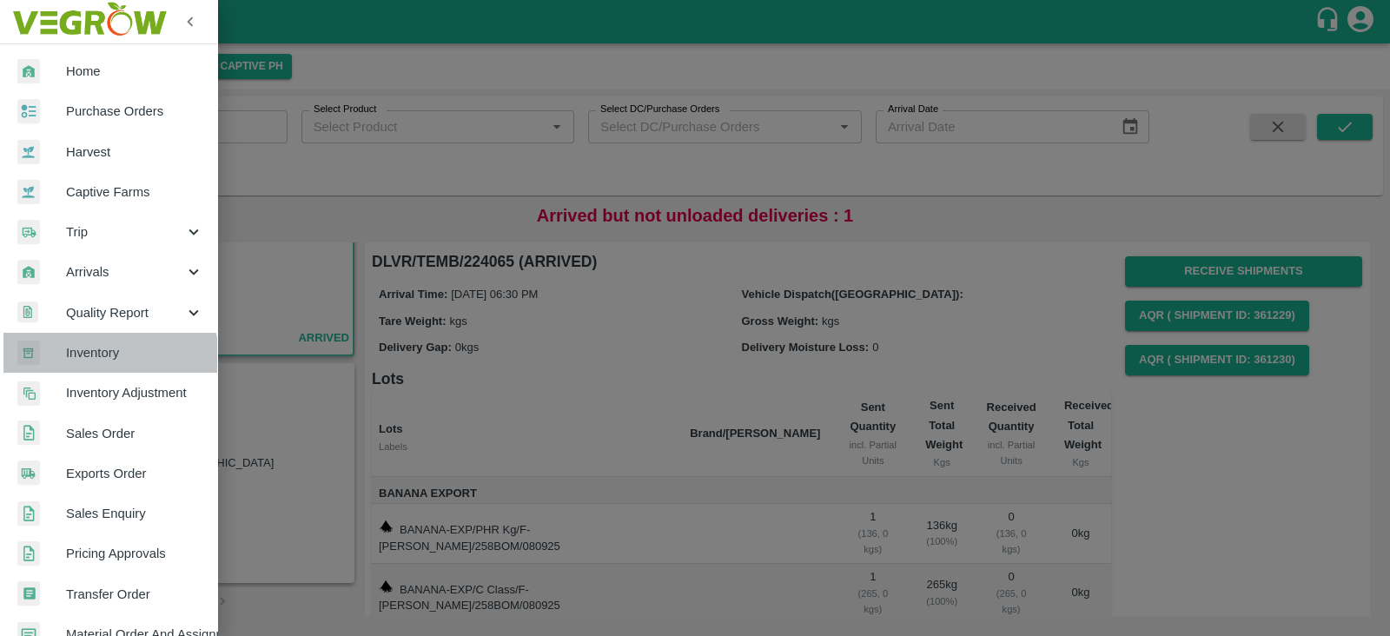
click at [95, 363] on link "Inventory" at bounding box center [108, 353] width 217 height 40
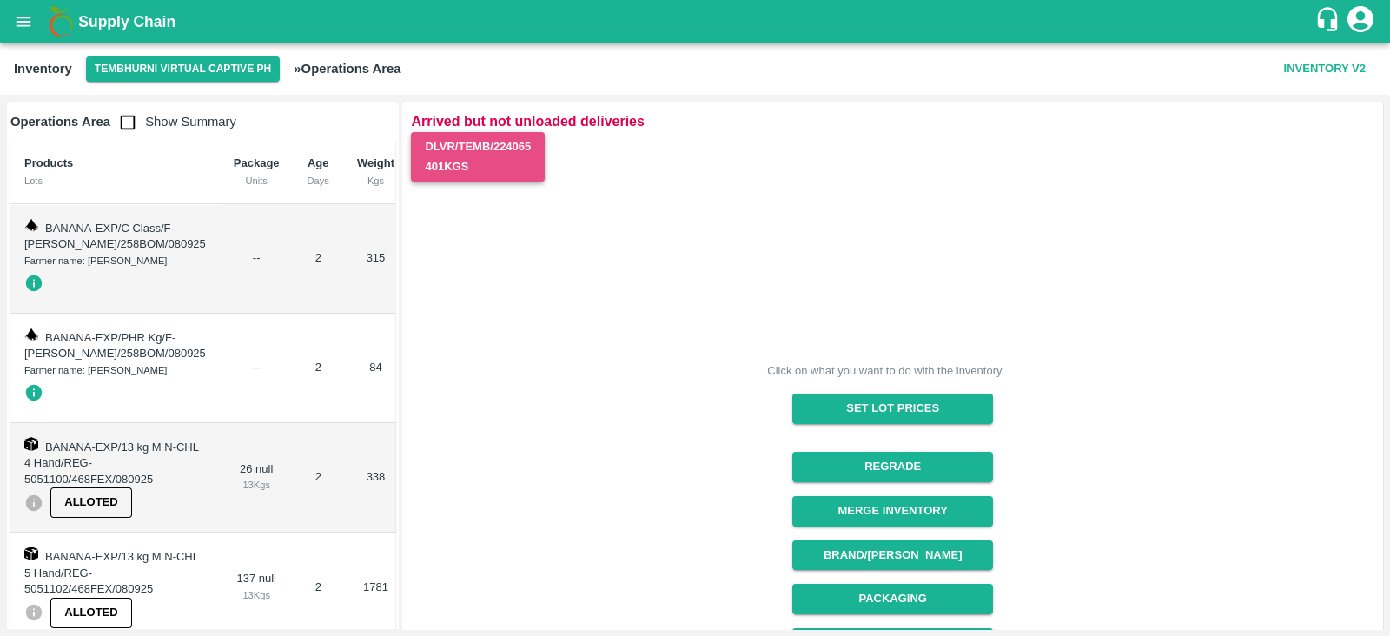
click at [446, 152] on button "DLVR/TEMB/224065 401 Kgs" at bounding box center [478, 157] width 134 height 50
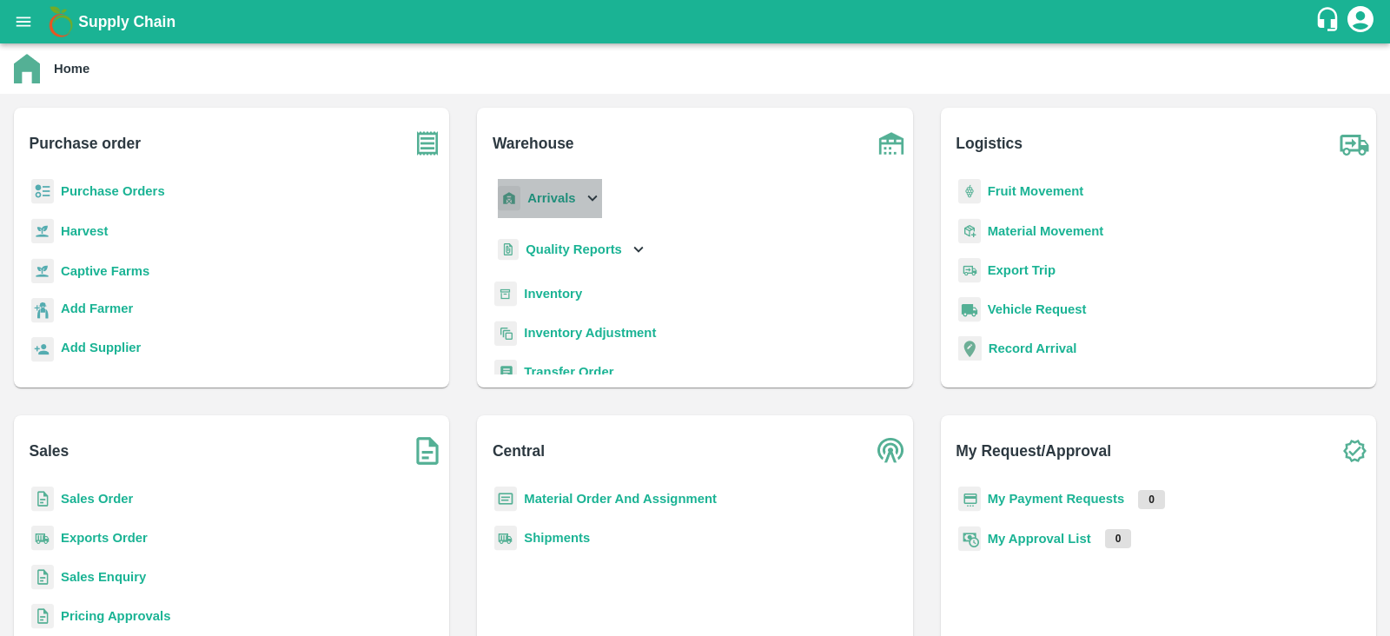
click at [591, 201] on icon at bounding box center [592, 198] width 10 height 6
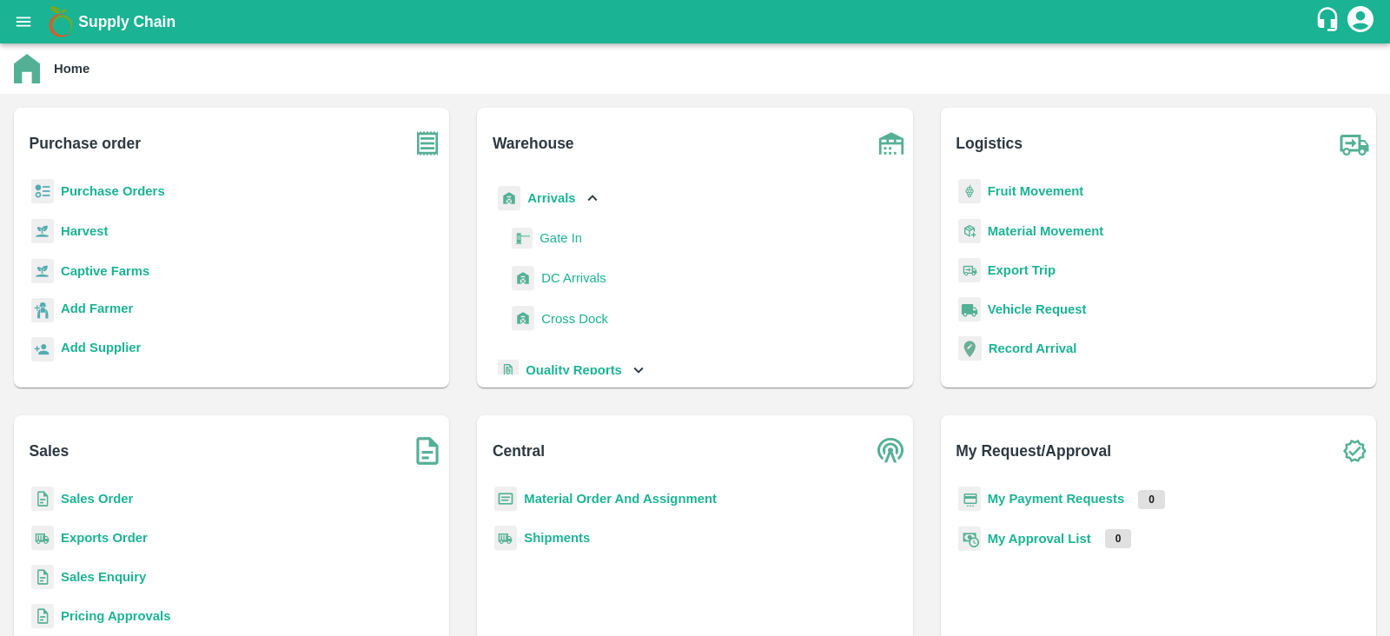
click at [547, 271] on span "DC Arrivals" at bounding box center [573, 277] width 64 height 19
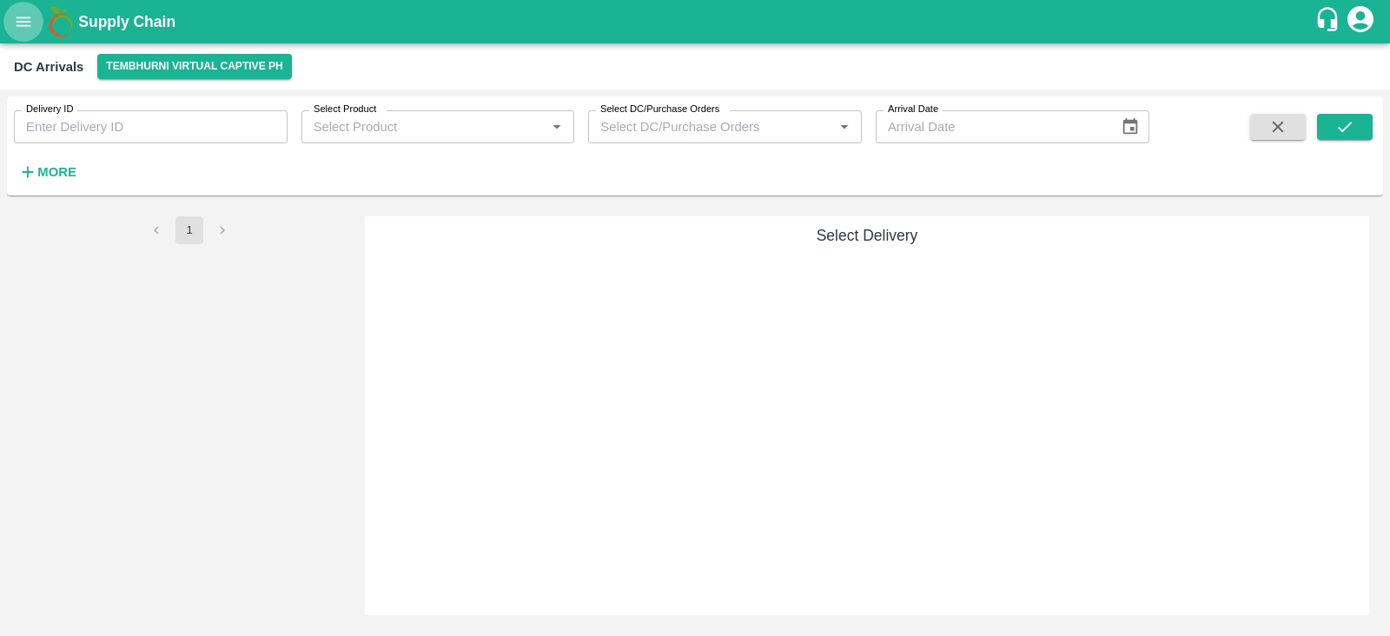
click at [23, 15] on icon "open drawer" at bounding box center [23, 21] width 19 height 19
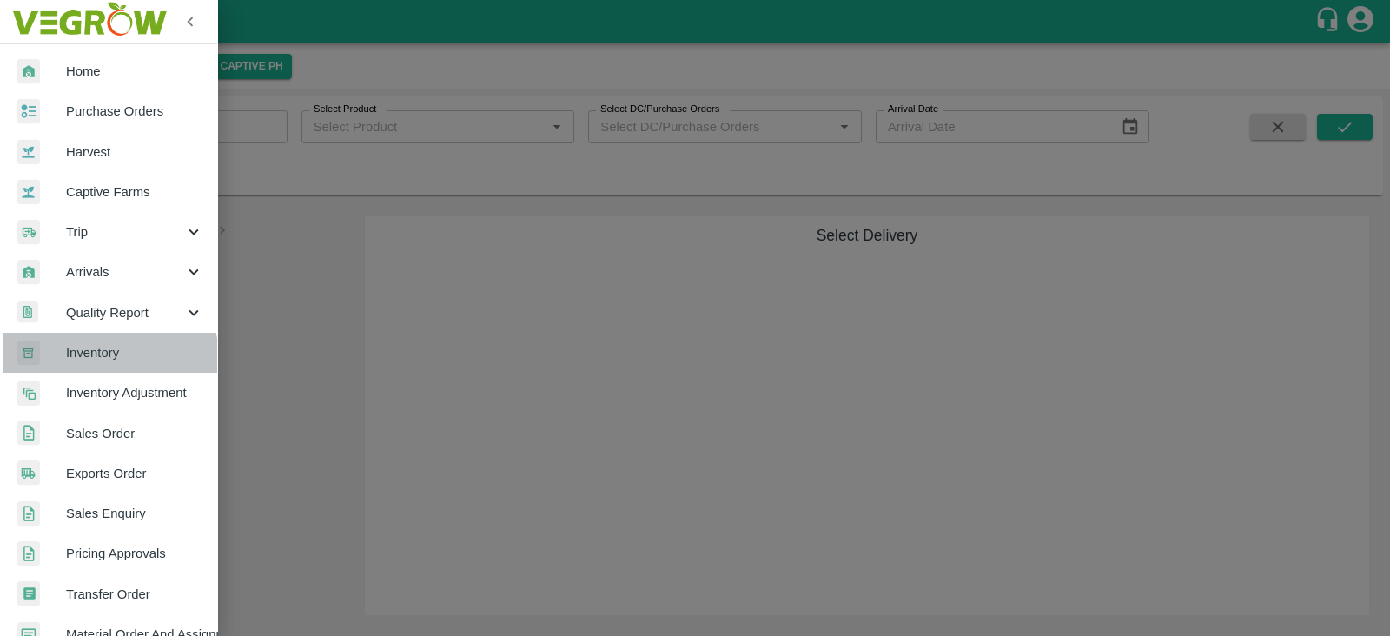
click at [108, 358] on span "Inventory" at bounding box center [134, 352] width 137 height 19
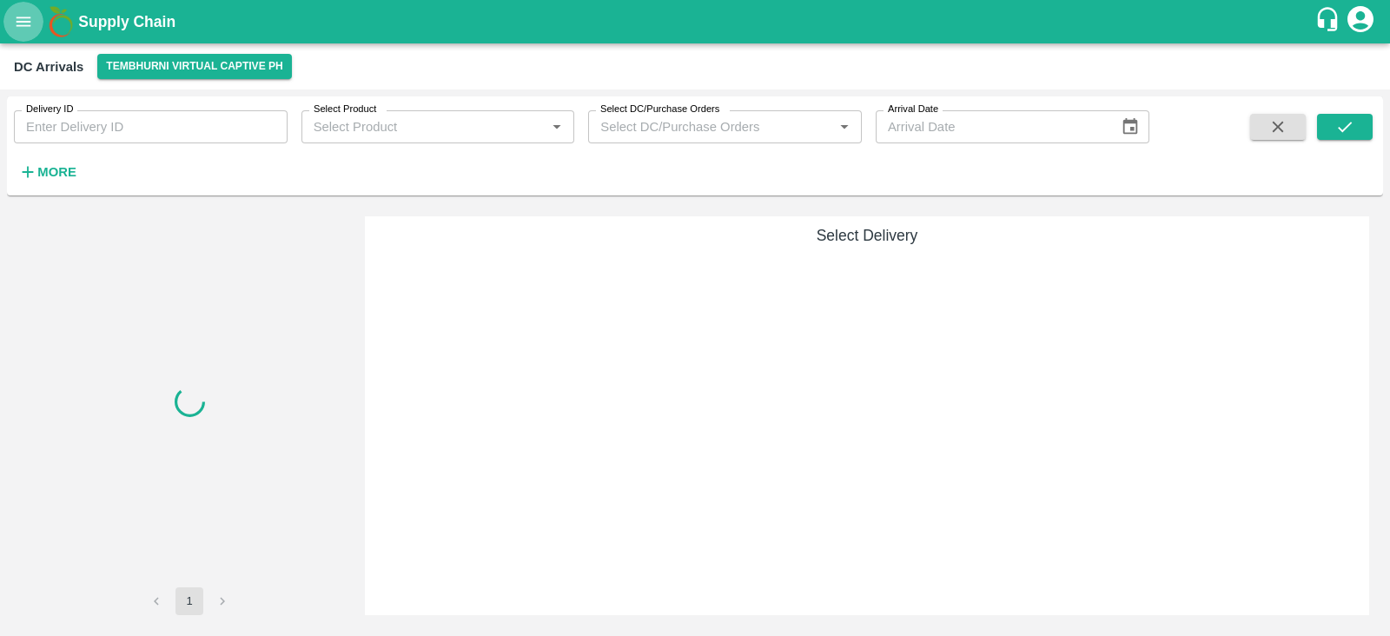
click at [17, 31] on button "open drawer" at bounding box center [23, 22] width 40 height 40
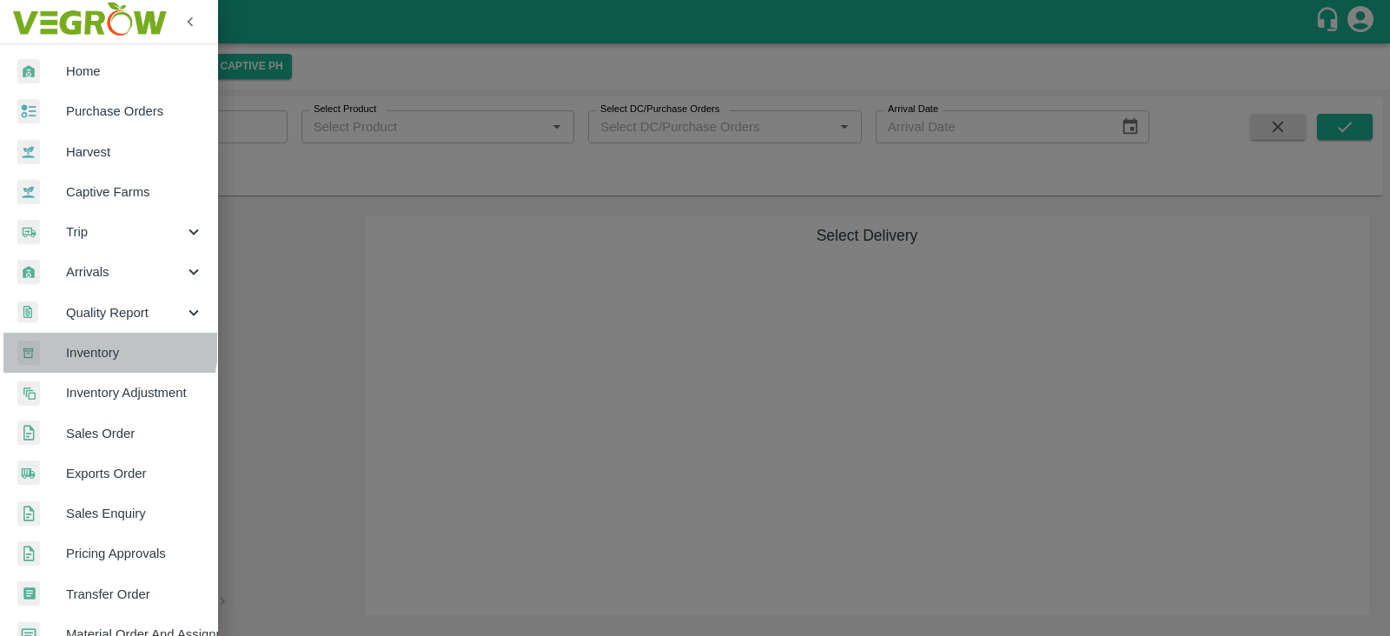
click at [96, 347] on span "Inventory" at bounding box center [134, 352] width 137 height 19
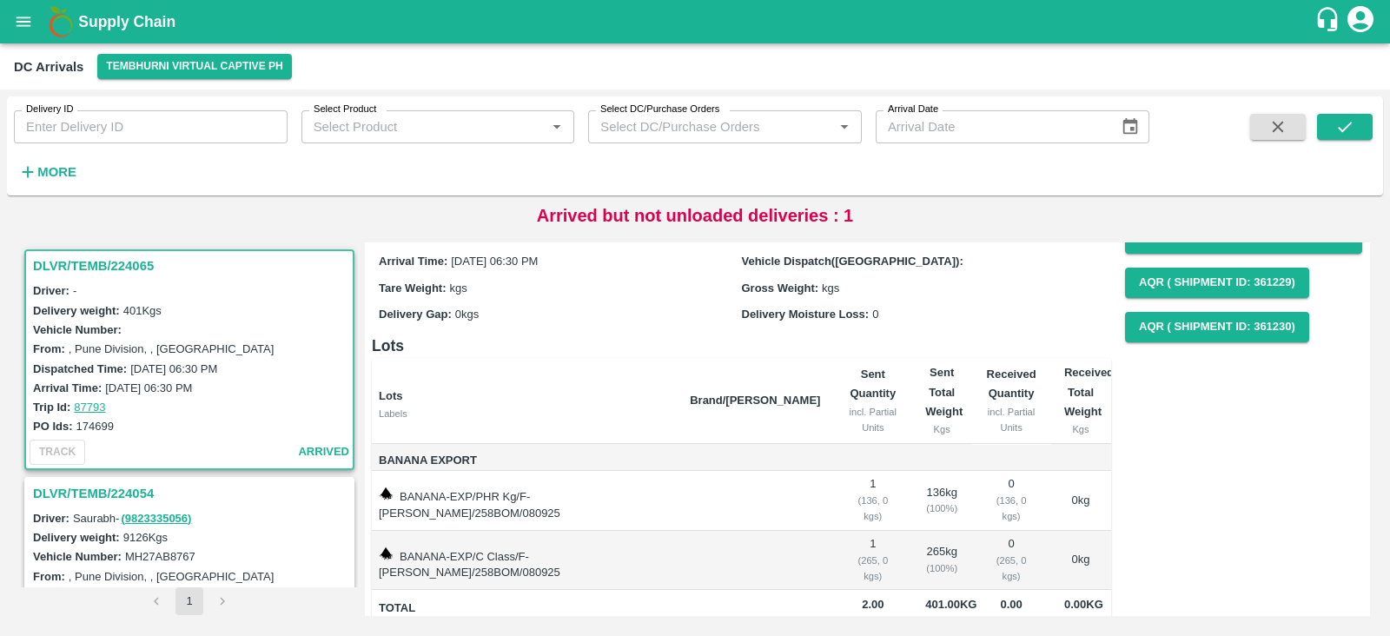
scroll to position [114, 0]
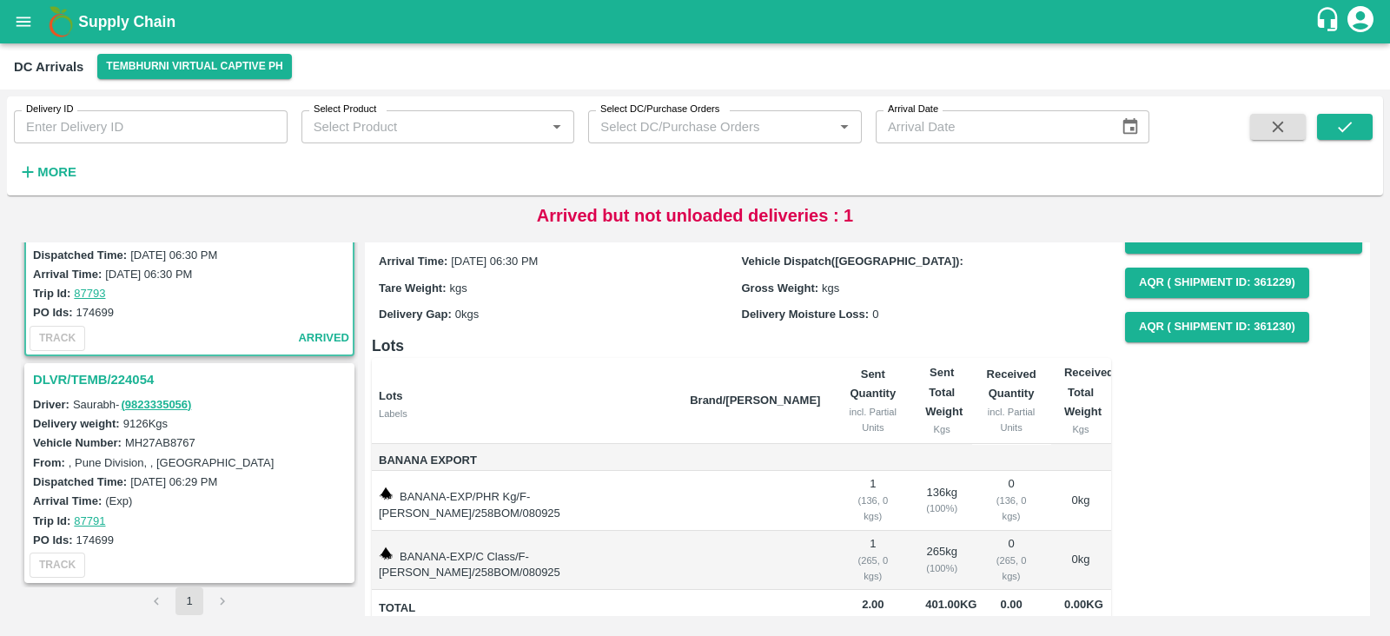
click at [286, 438] on div "Vehicle Number: MH27AB8767" at bounding box center [192, 442] width 318 height 19
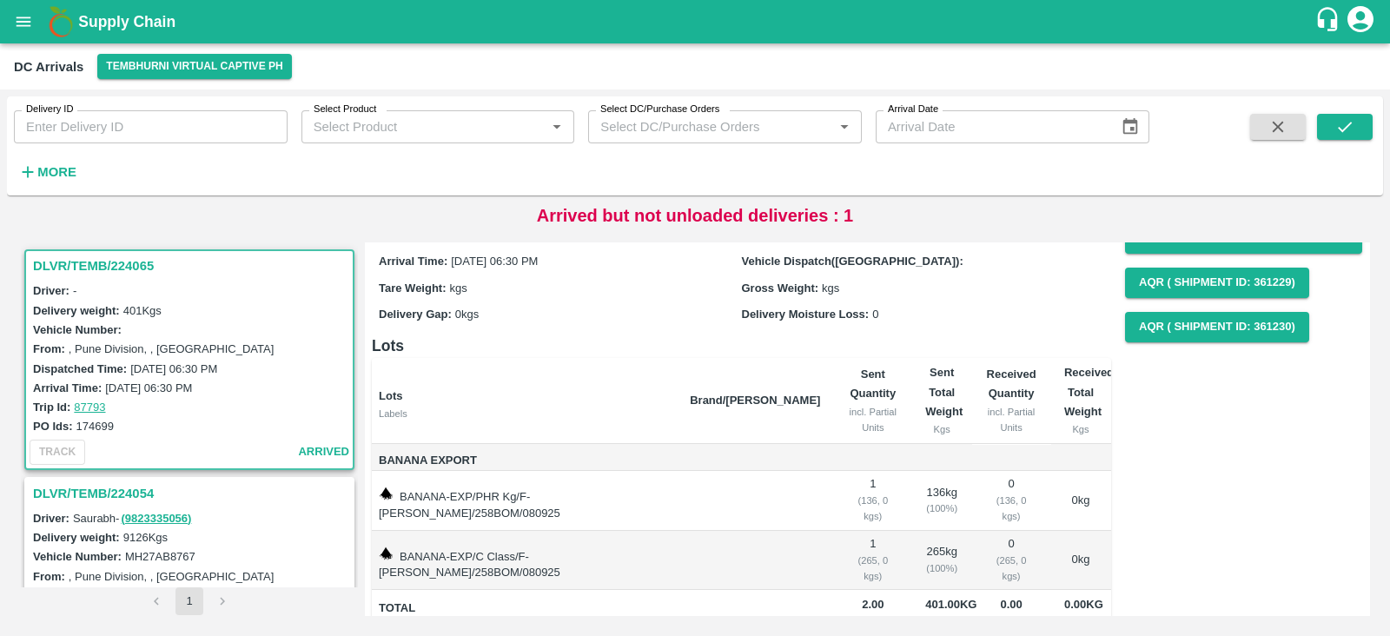
click at [115, 264] on h3 "DLVR/TEMB/224065" at bounding box center [192, 266] width 318 height 23
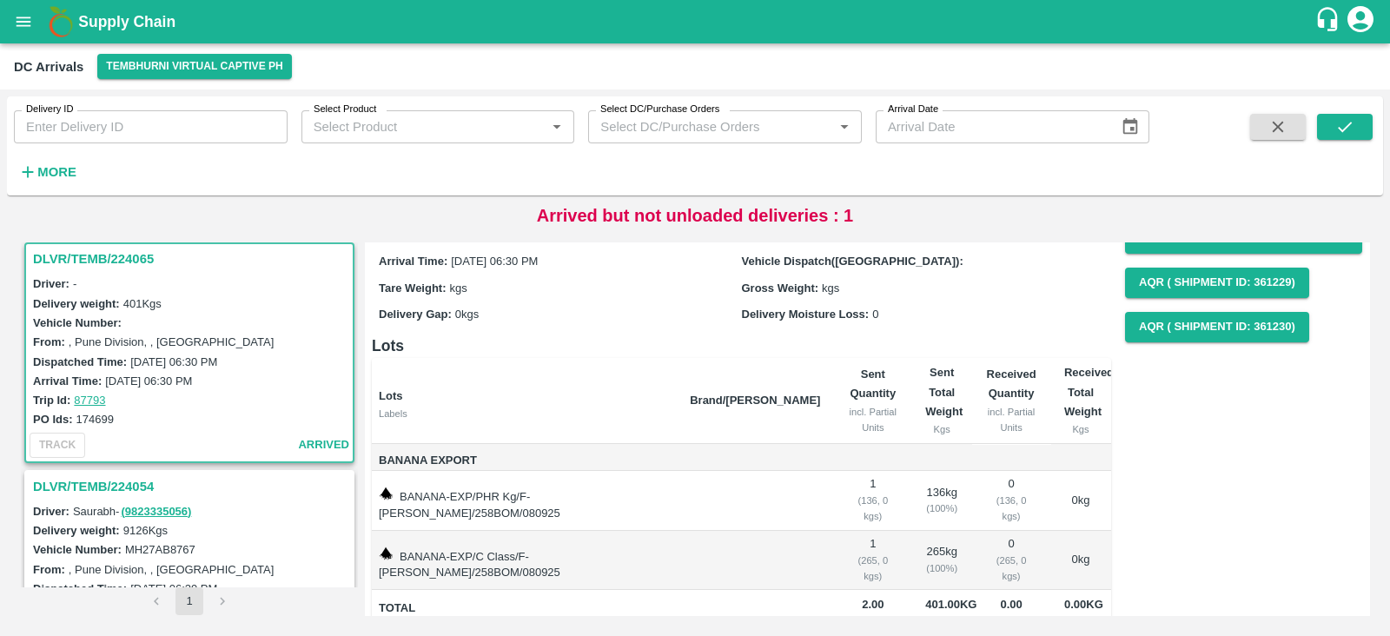
scroll to position [114, 0]
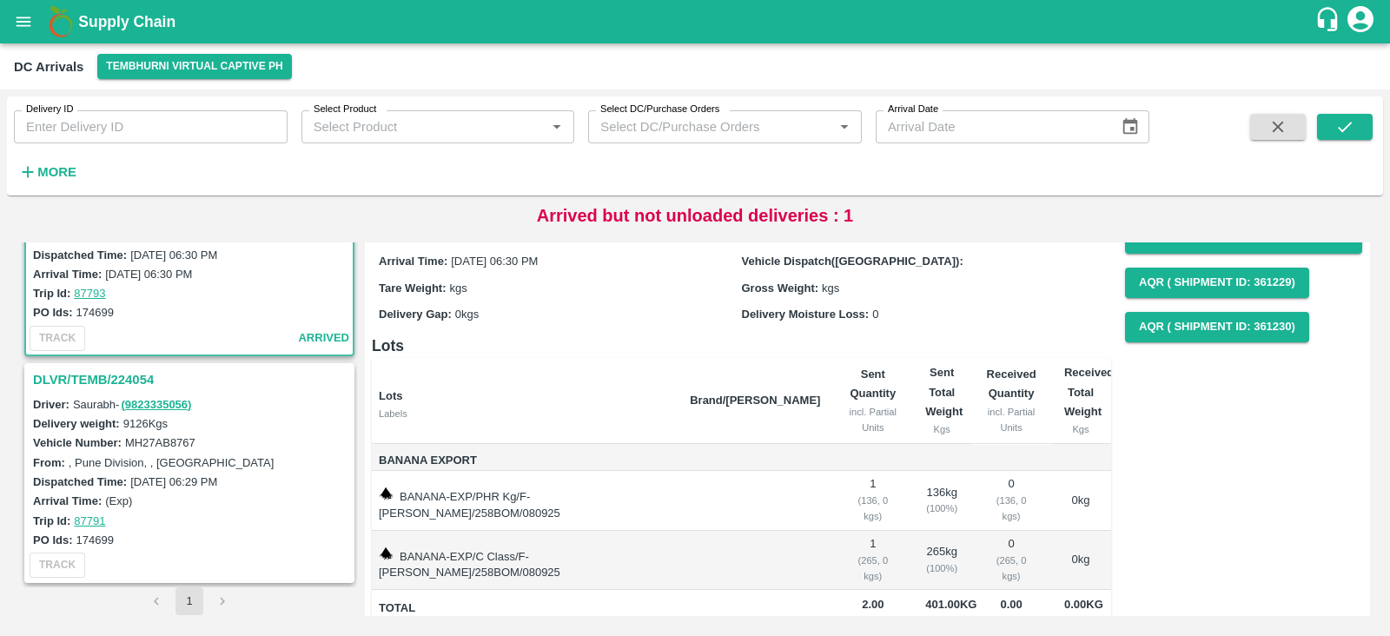
click at [131, 371] on h3 "DLVR/TEMB/224054" at bounding box center [192, 379] width 318 height 23
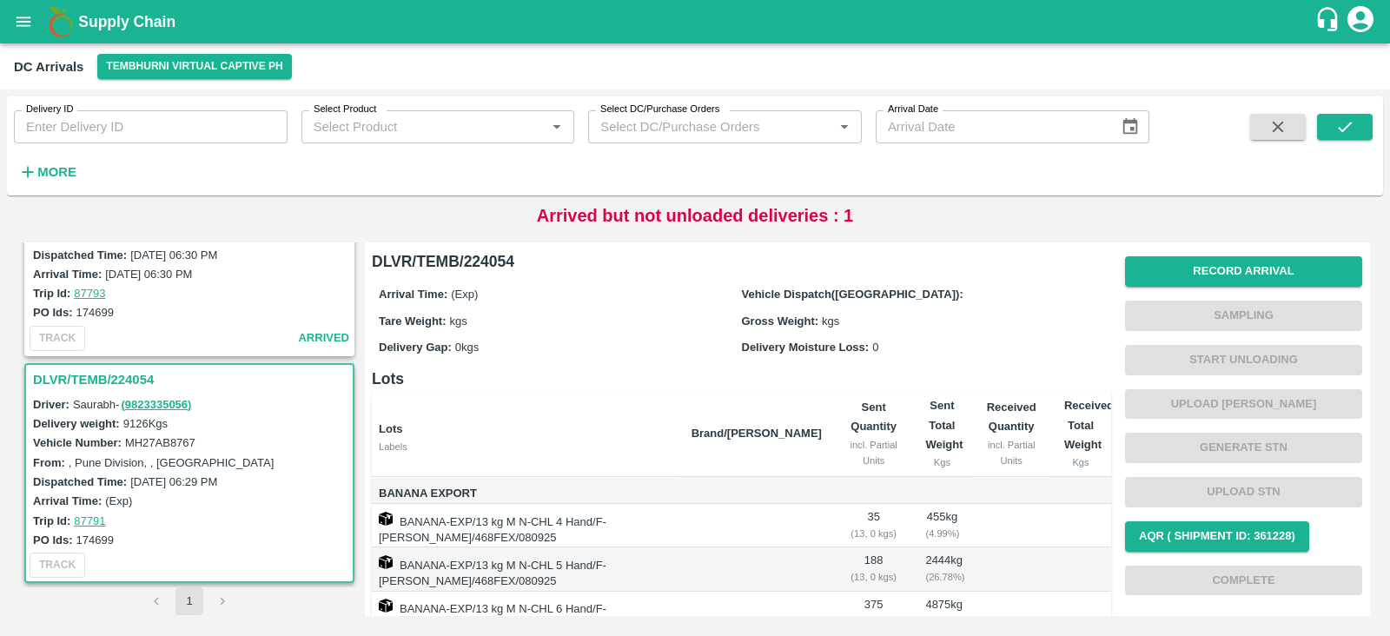
scroll to position [250, 0]
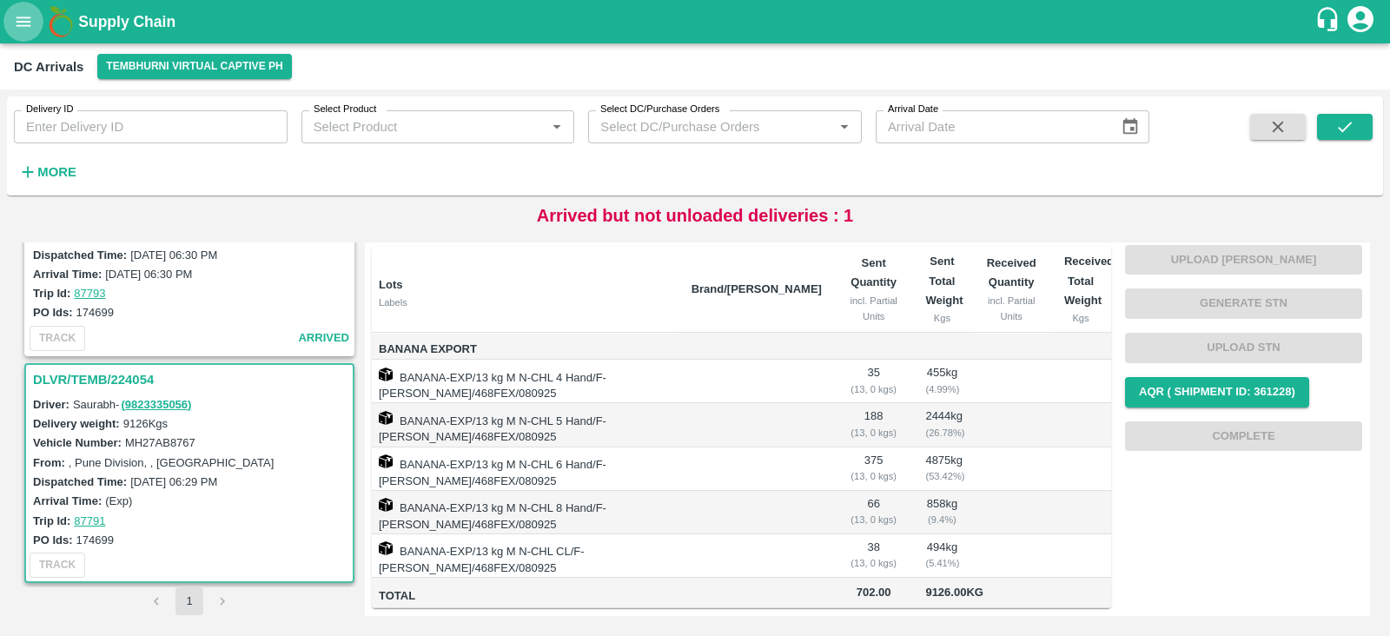
click at [30, 34] on button "open drawer" at bounding box center [23, 22] width 40 height 40
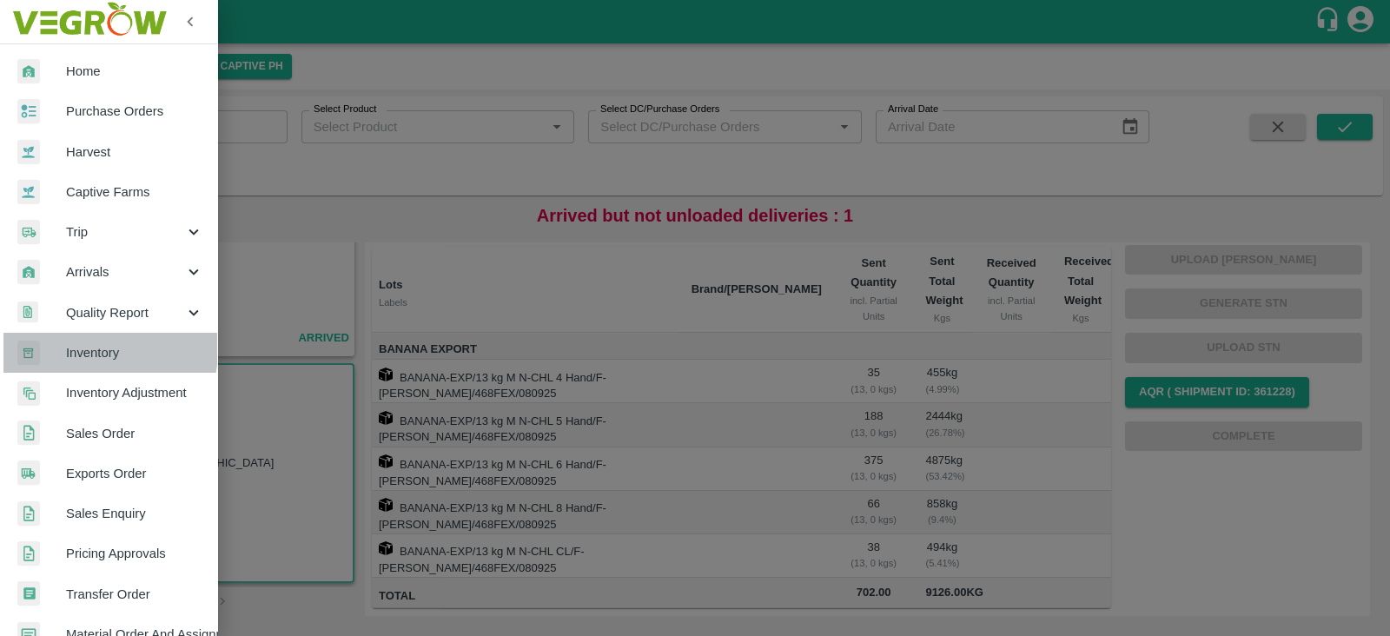
click at [86, 349] on span "Inventory" at bounding box center [134, 352] width 137 height 19
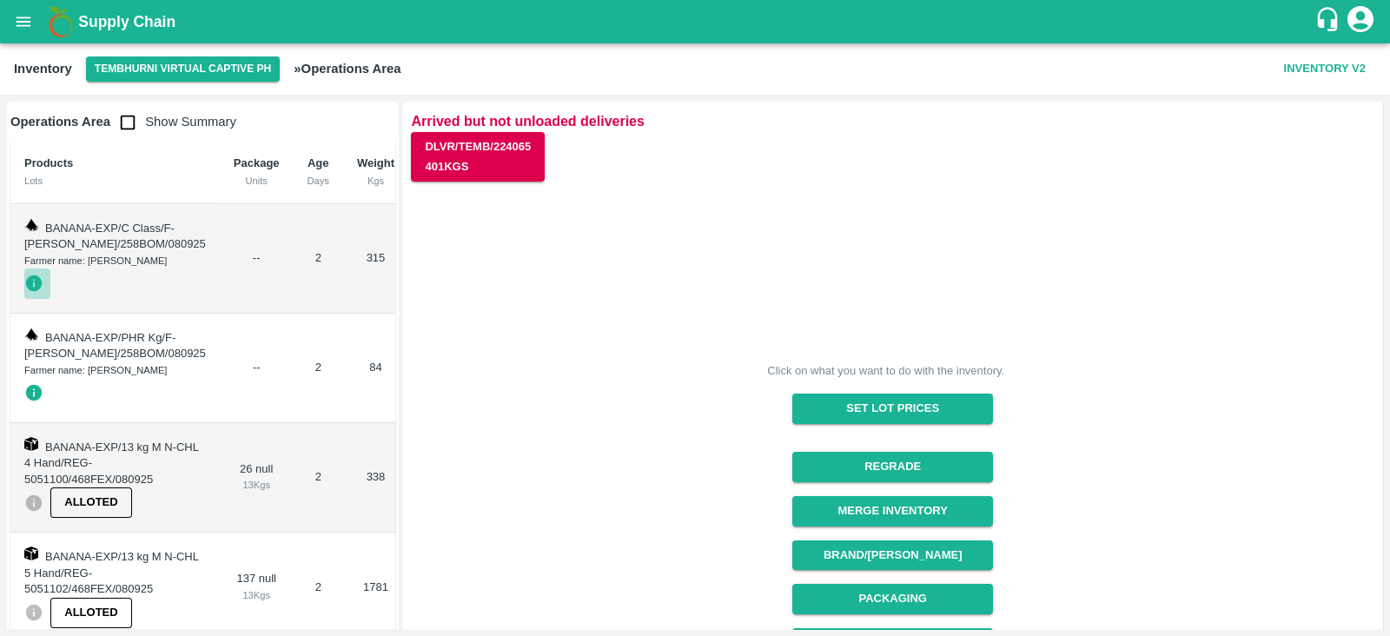
click at [26, 292] on icon "button" at bounding box center [34, 283] width 17 height 17
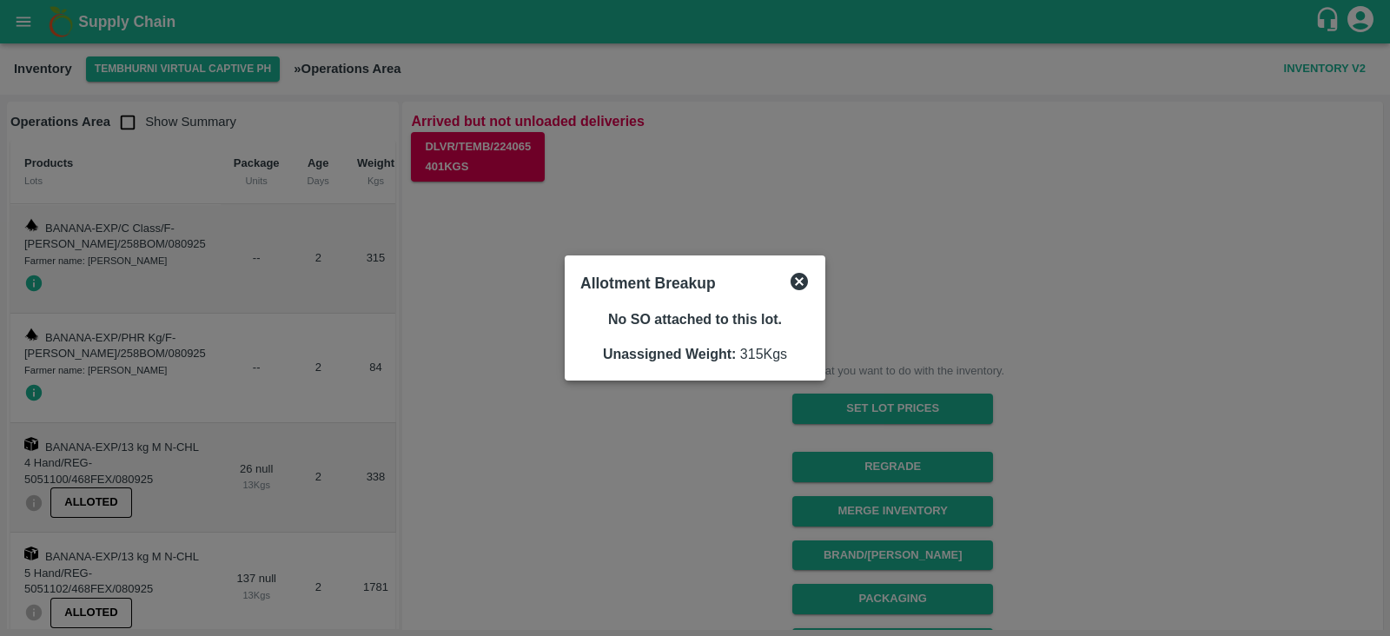
click at [801, 281] on icon at bounding box center [799, 281] width 17 height 17
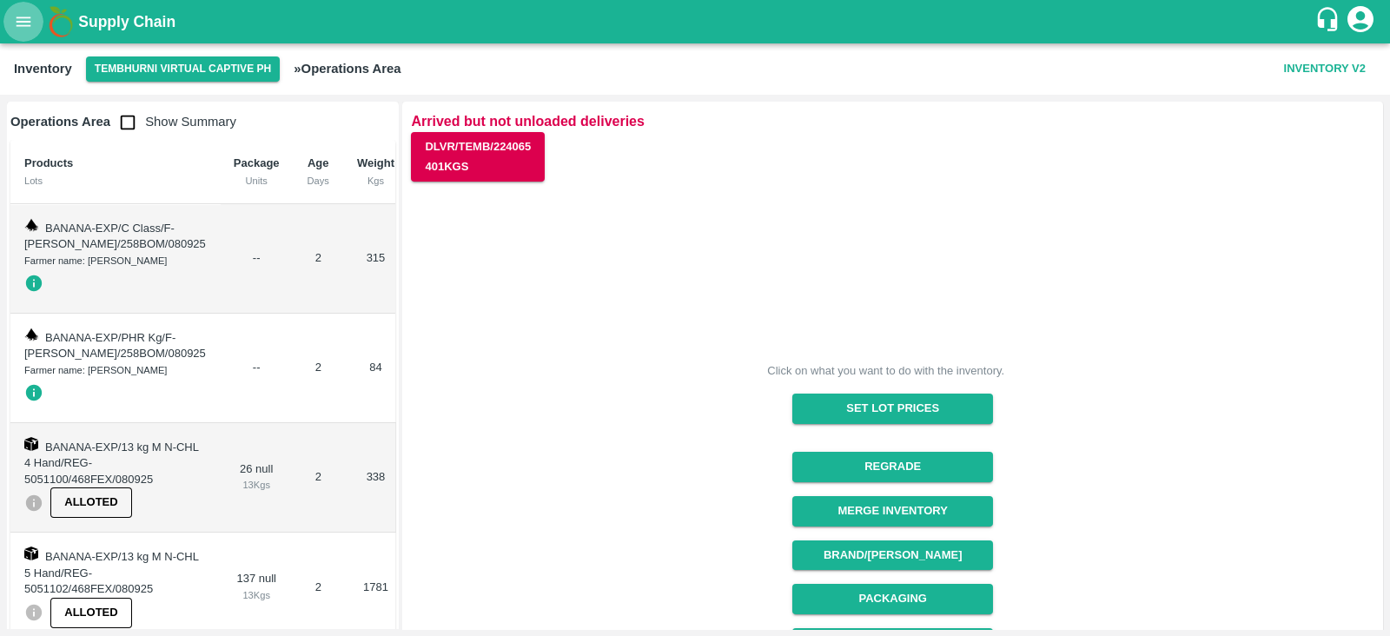
click at [25, 21] on icon "open drawer" at bounding box center [24, 22] width 15 height 10
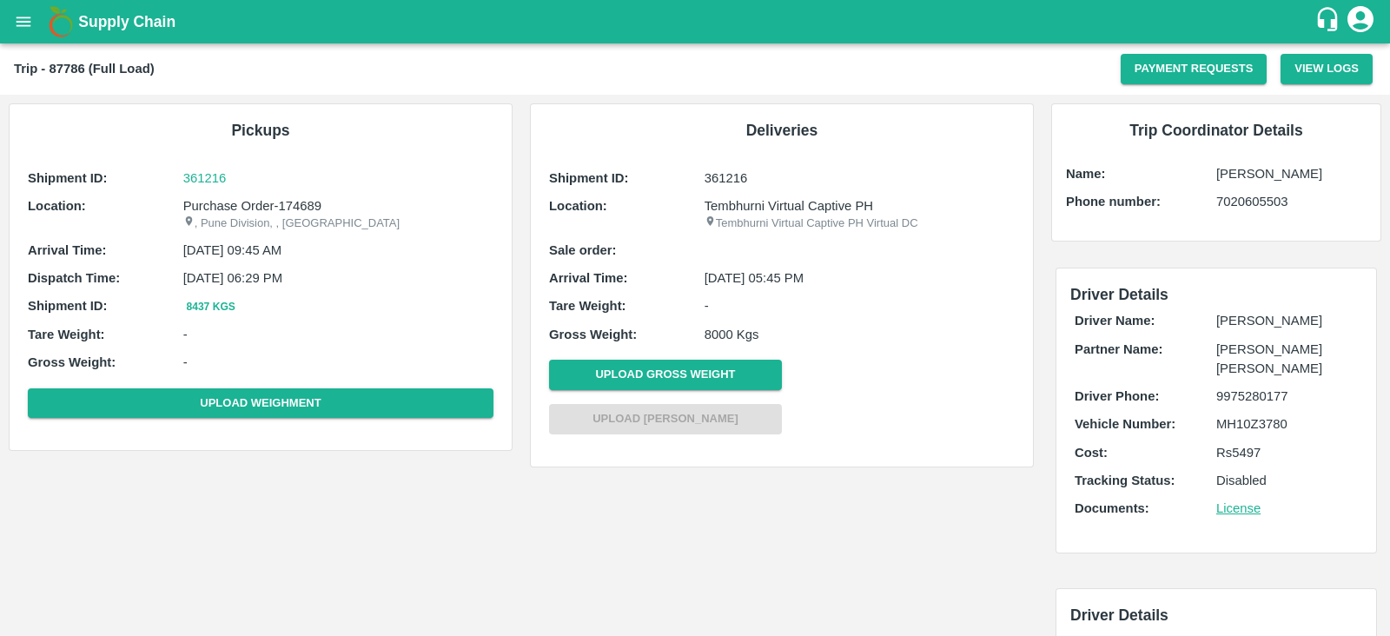
click at [1245, 417] on p "MH10Z3780" at bounding box center [1287, 423] width 142 height 19
copy p "MH10Z3780"
click at [10, 26] on button "open drawer" at bounding box center [23, 22] width 40 height 40
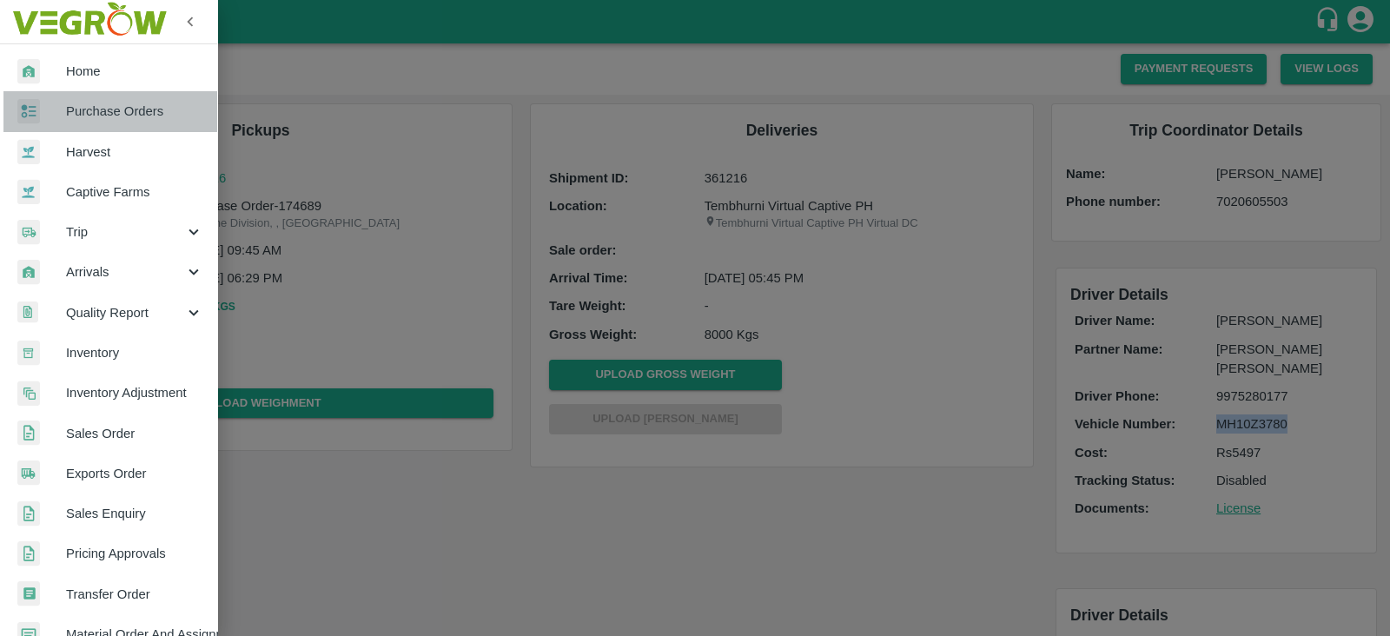
click at [111, 102] on span "Purchase Orders" at bounding box center [134, 111] width 137 height 19
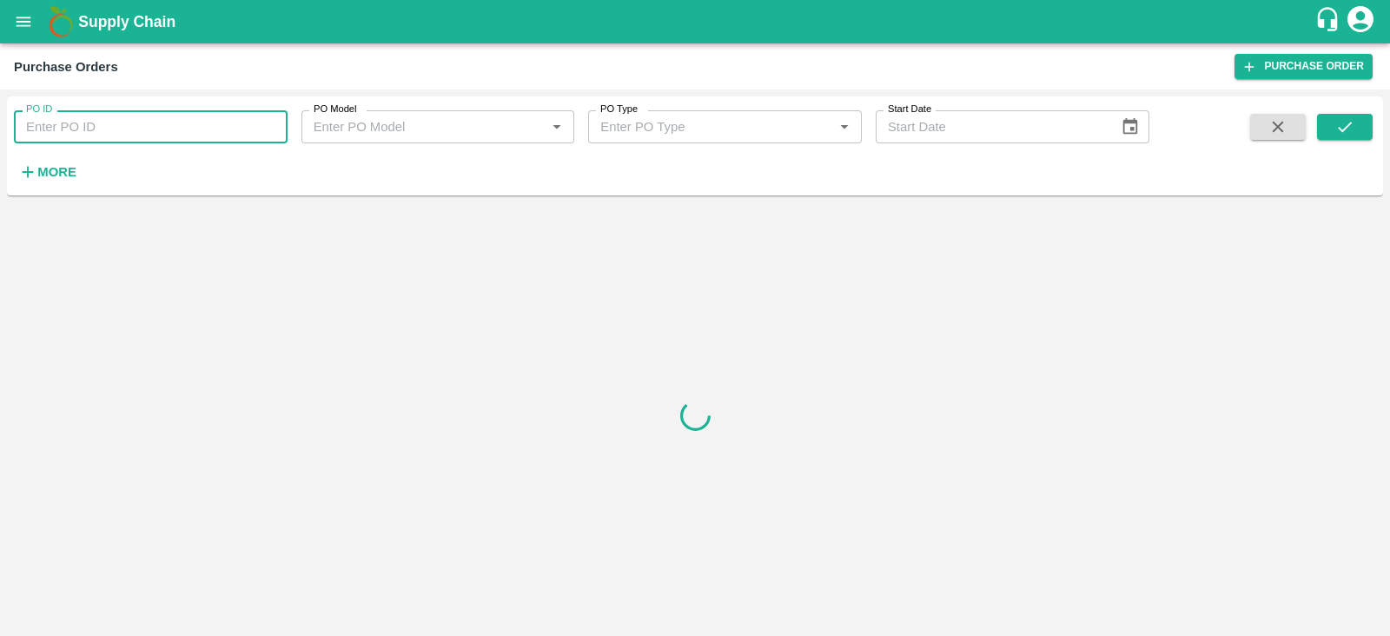
click at [206, 119] on input "PO ID" at bounding box center [151, 126] width 274 height 33
paste input "174699"
type input "174699"
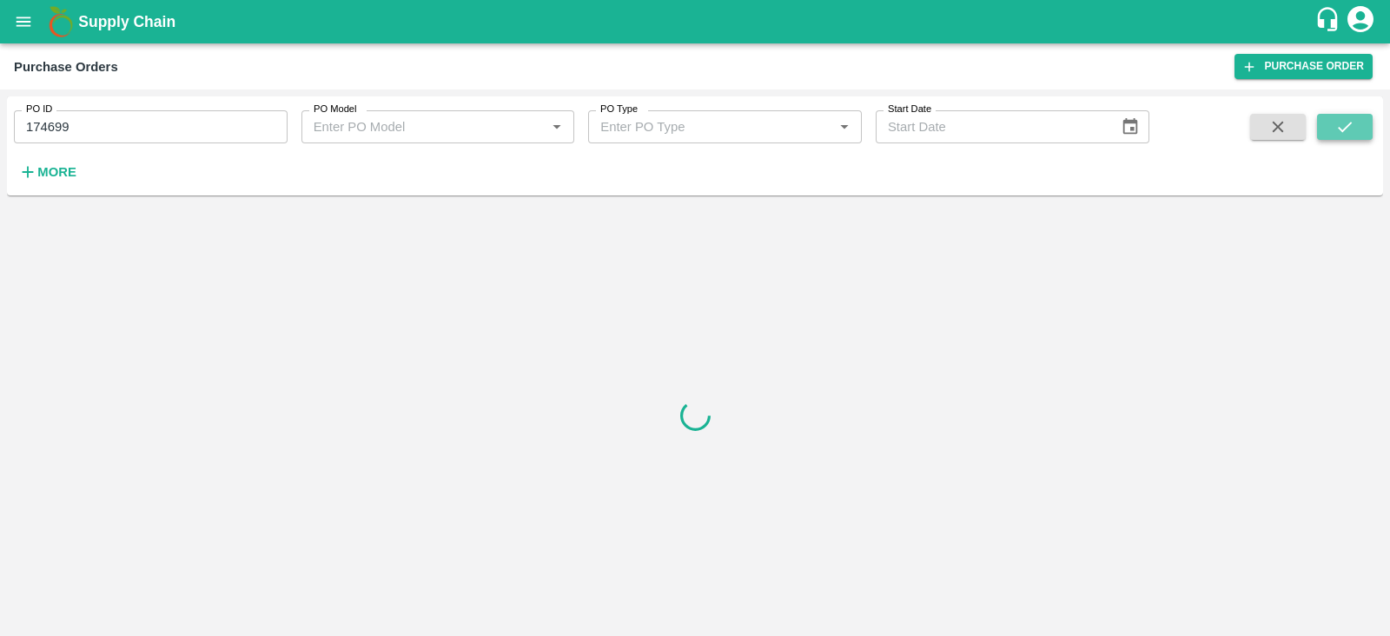
click at [1347, 131] on icon "submit" at bounding box center [1344, 126] width 19 height 19
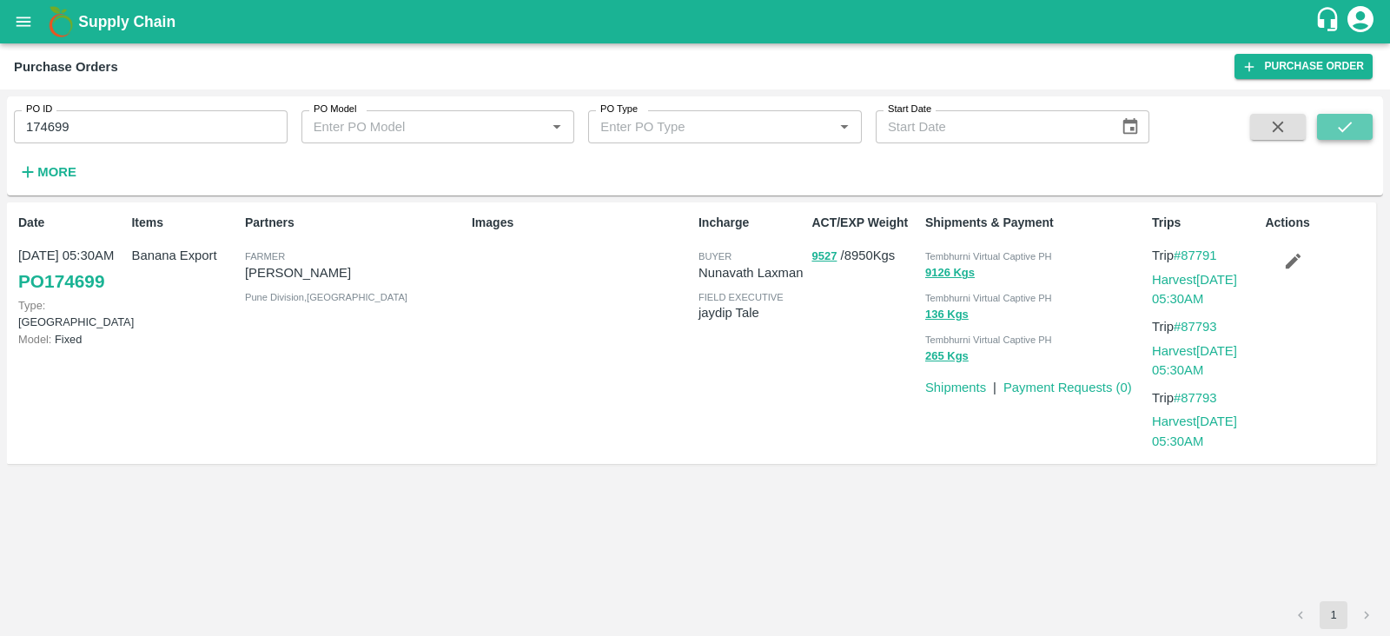
click at [1347, 131] on icon "submit" at bounding box center [1344, 126] width 19 height 19
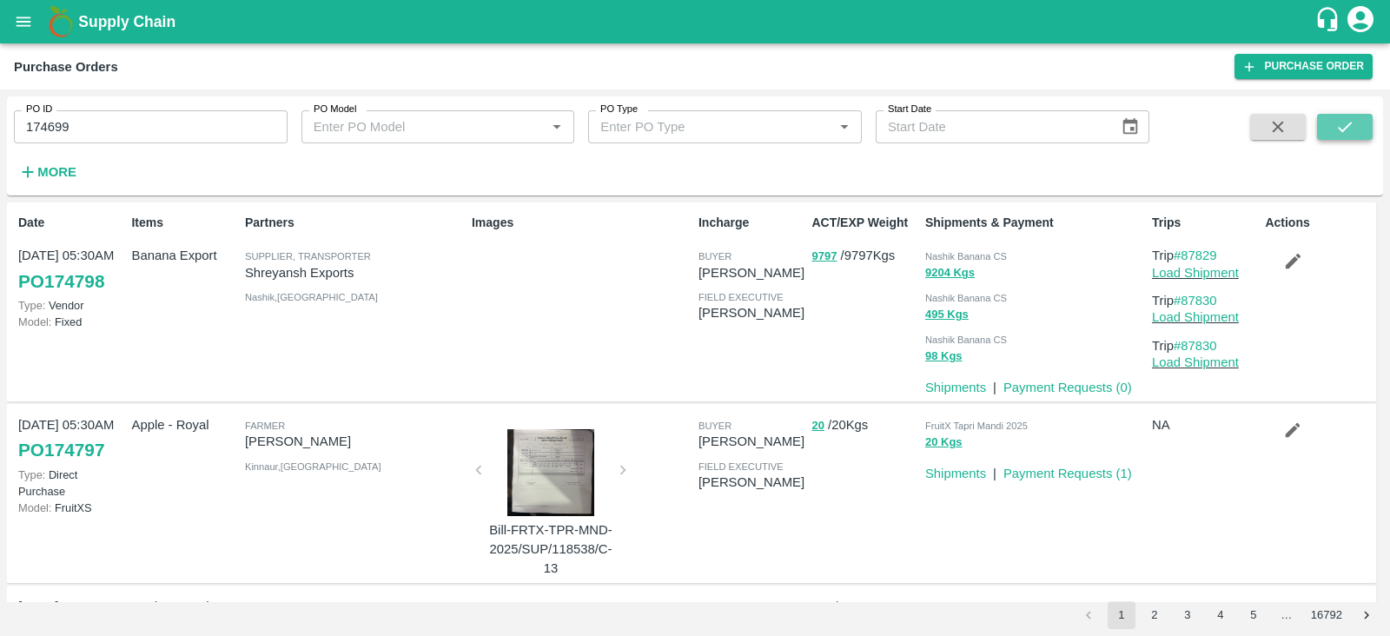
click at [1348, 132] on icon "submit" at bounding box center [1344, 126] width 19 height 19
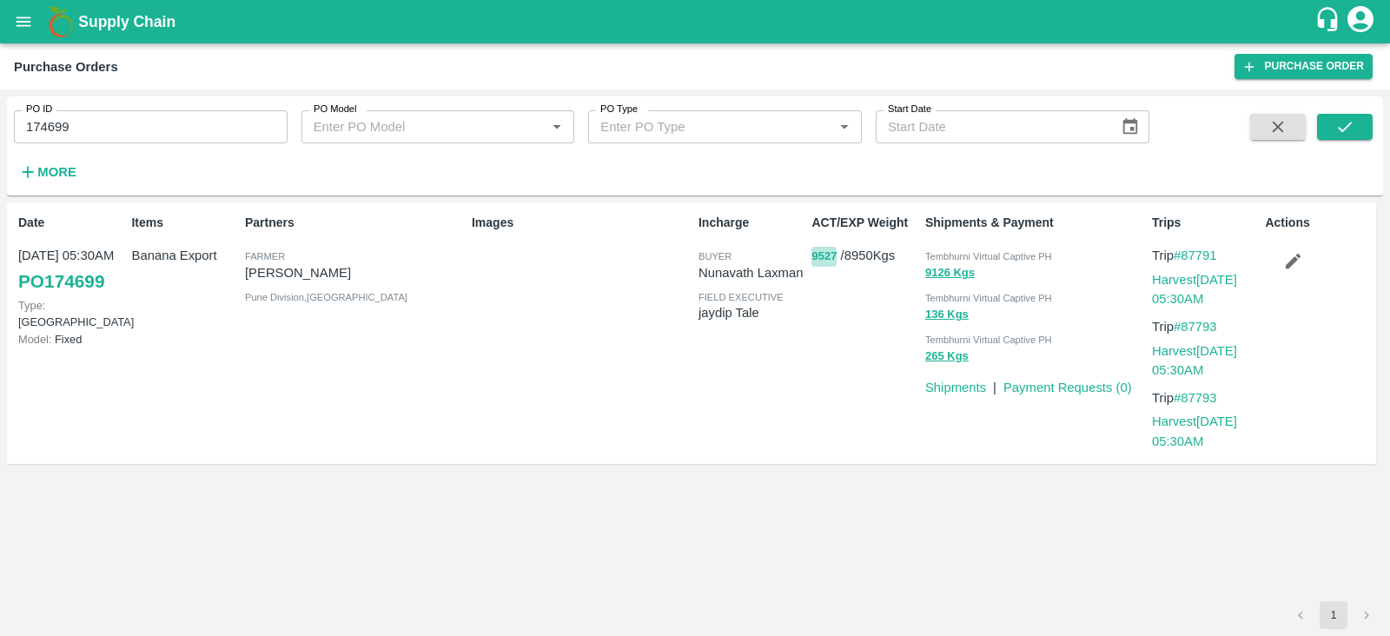
click at [830, 254] on button "9527" at bounding box center [824, 257] width 25 height 20
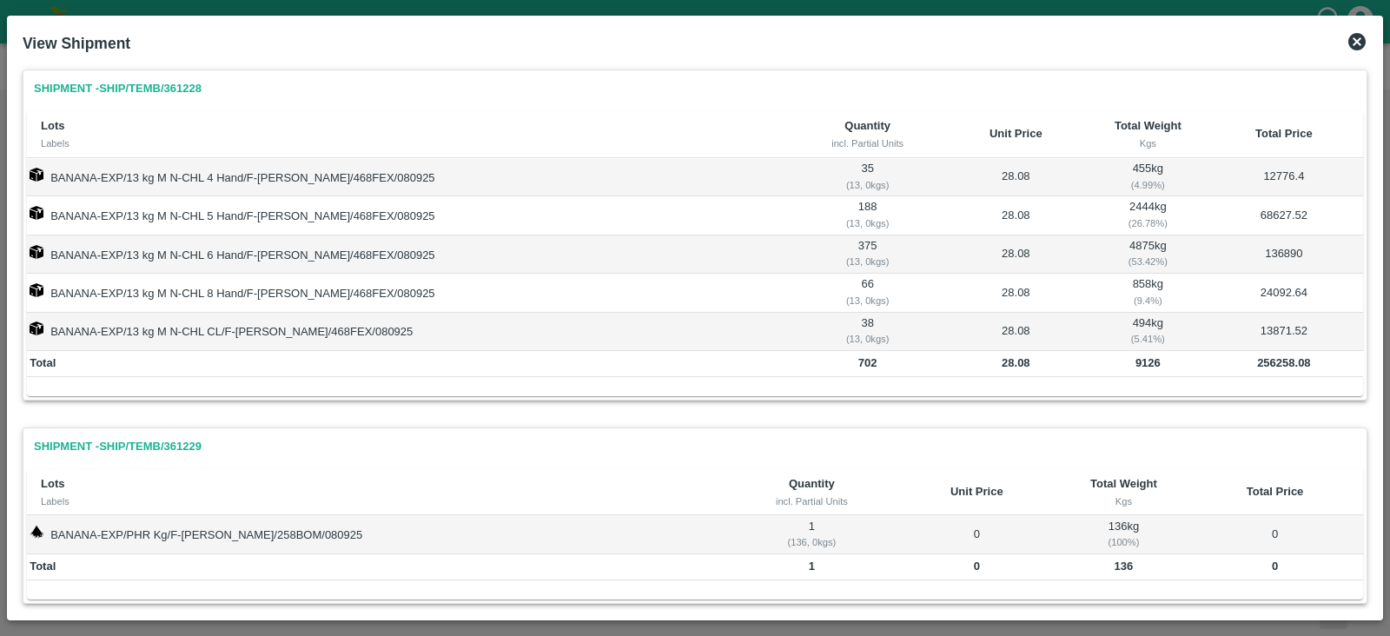
scroll to position [226, 0]
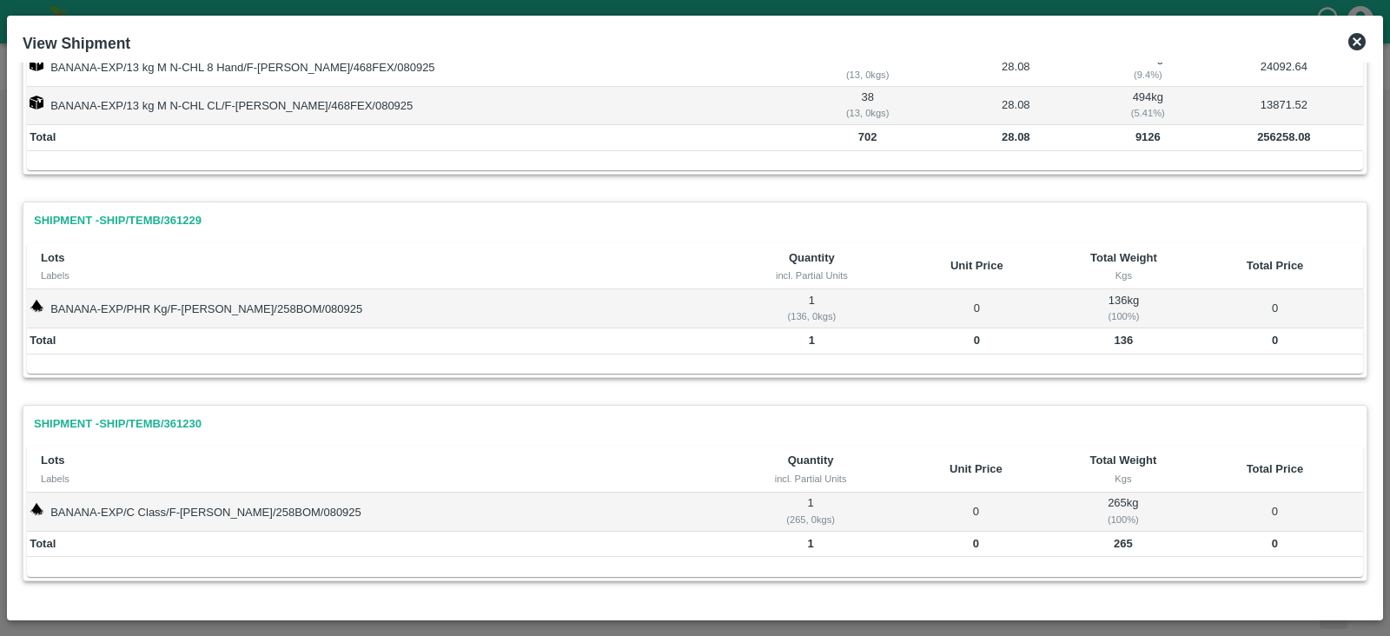
click at [1114, 537] on b "265" at bounding box center [1123, 543] width 19 height 13
click at [1156, 536] on td "265" at bounding box center [1123, 545] width 127 height 26
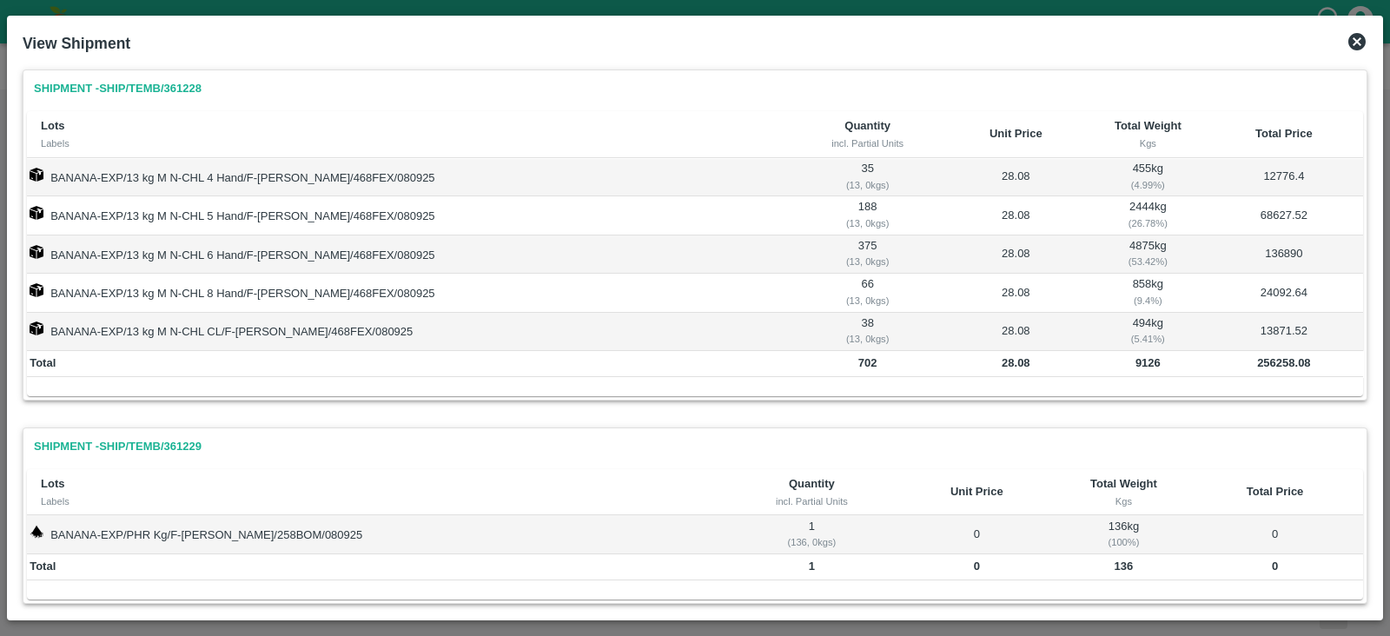
click at [1355, 39] on icon at bounding box center [1357, 41] width 21 height 21
